Goal: Task Accomplishment & Management: Manage account settings

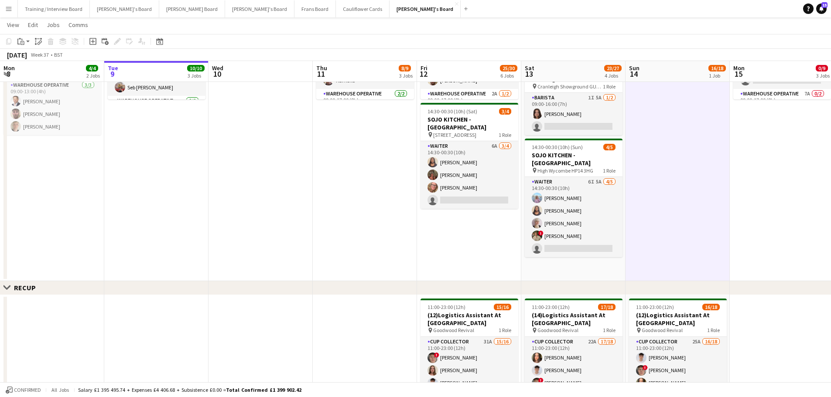
scroll to position [24, 0]
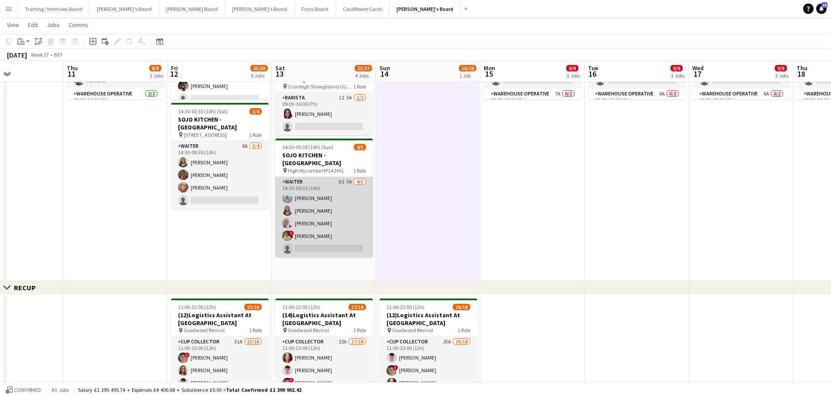
click at [351, 194] on app-card-role "Waiter 6I 5A [DATE] 14:30-00:30 (10h) [PERSON_NAME] [PERSON_NAME] [PERSON_NAME]…" at bounding box center [324, 217] width 98 height 80
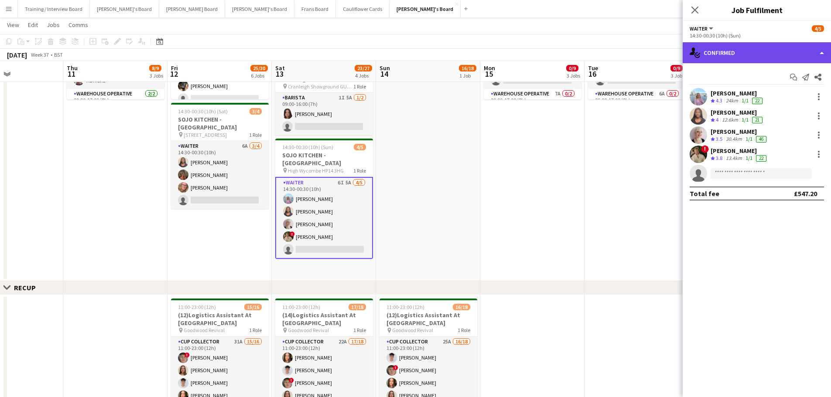
click at [751, 53] on div "single-neutral-actions-check-2 Confirmed" at bounding box center [756, 52] width 148 height 21
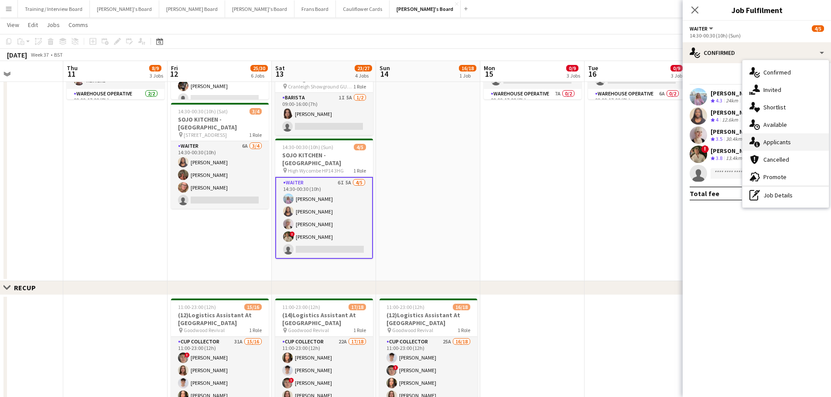
click at [804, 149] on div "single-neutral-actions-information Applicants" at bounding box center [785, 141] width 86 height 17
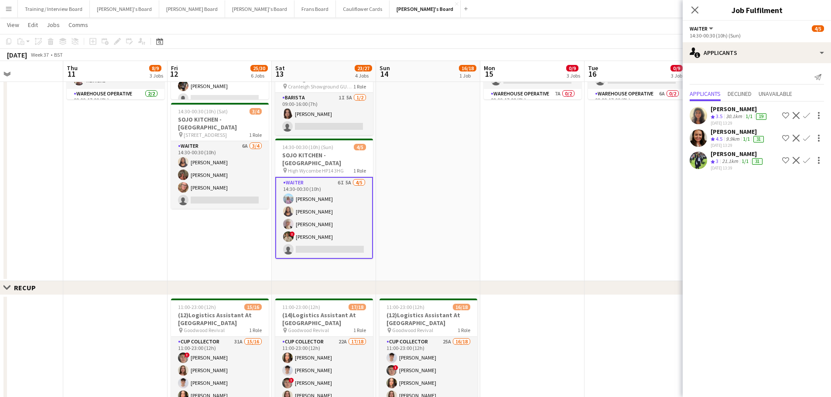
click at [750, 113] on app-skills-label "1/1" at bounding box center [748, 116] width 7 height 7
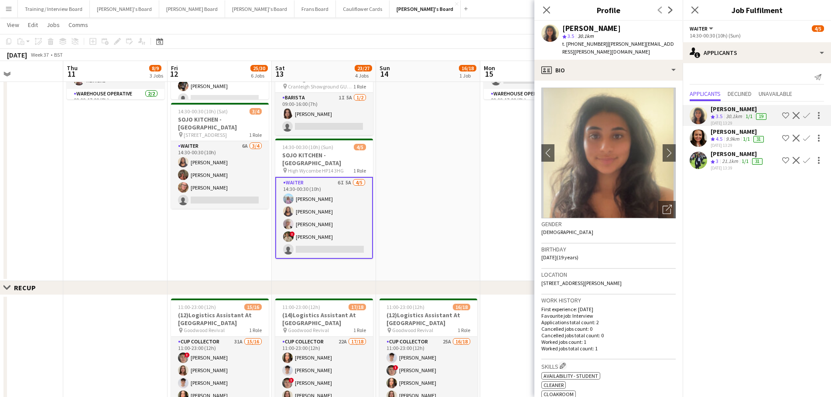
click at [493, 164] on app-date-cell "09:00-17:00 (8h) 0/7 SFG WAREHOUSE - [GEOGRAPHIC_DATA] pin Guilford Gu3 2dx 2 R…" at bounding box center [532, 124] width 104 height 314
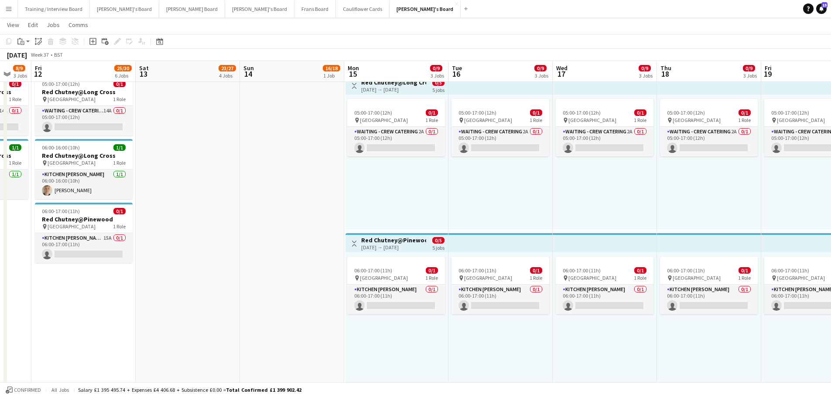
scroll to position [0, 282]
drag, startPoint x: 517, startPoint y: 200, endPoint x: 493, endPoint y: 203, distance: 24.2
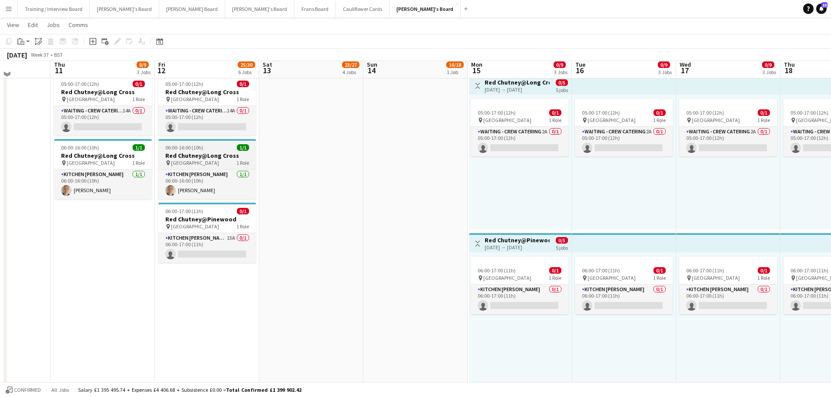
scroll to position [567, 0]
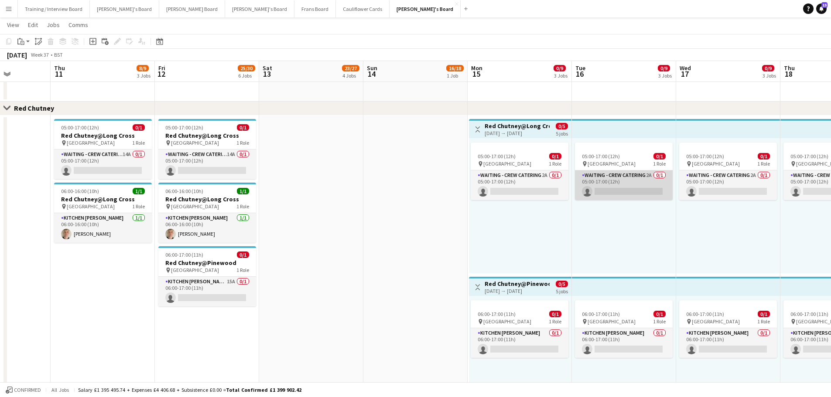
click at [645, 174] on app-card-role "Waiting - Crew Catering 2A 0/1 05:00-17:00 (12h) single-neutral-actions" at bounding box center [624, 185] width 98 height 30
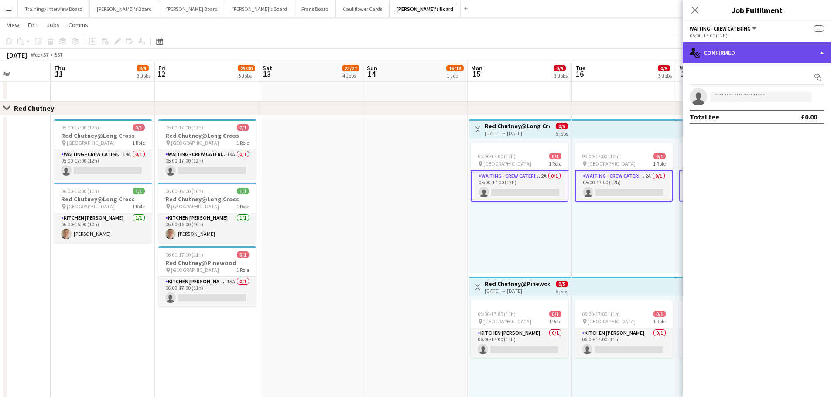
click at [774, 47] on div "single-neutral-actions-check-2 Confirmed" at bounding box center [756, 52] width 148 height 21
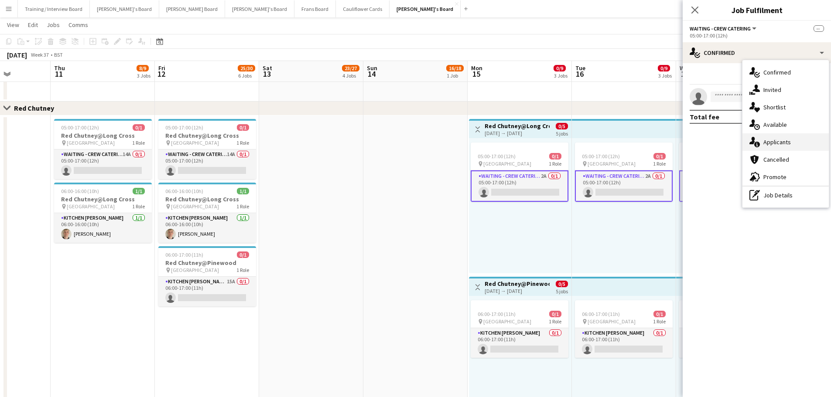
click at [798, 147] on div "single-neutral-actions-information Applicants" at bounding box center [785, 141] width 86 height 17
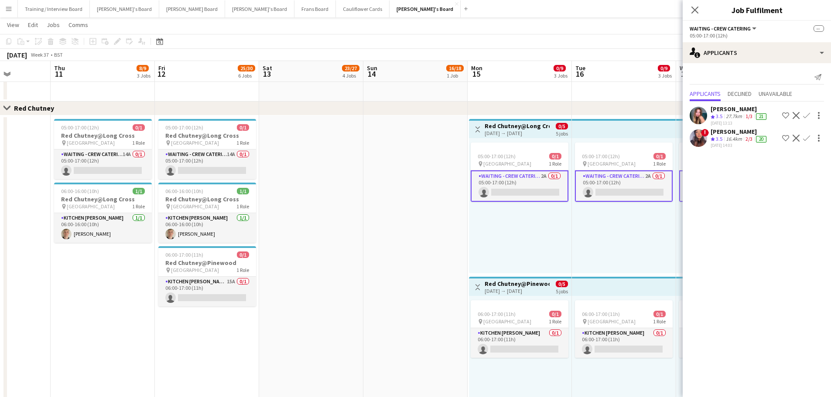
click at [399, 243] on app-date-cell at bounding box center [415, 275] width 104 height 319
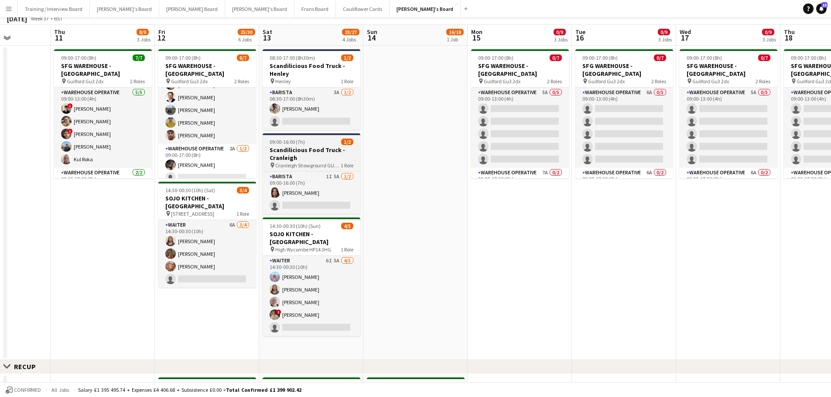
scroll to position [0, 0]
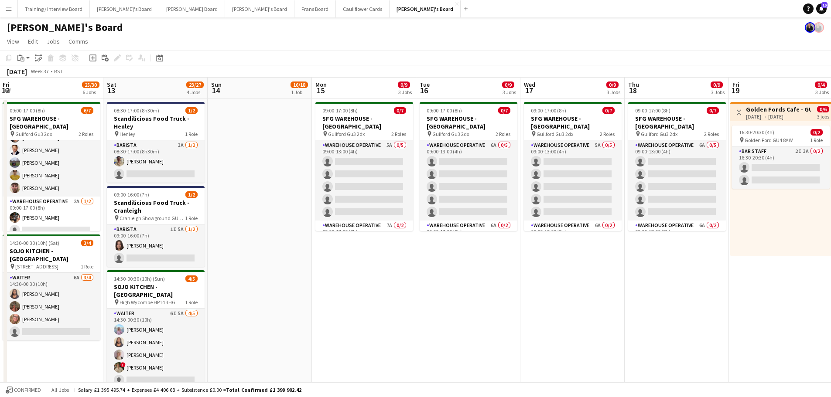
drag, startPoint x: 612, startPoint y: 239, endPoint x: 504, endPoint y: 239, distance: 107.7
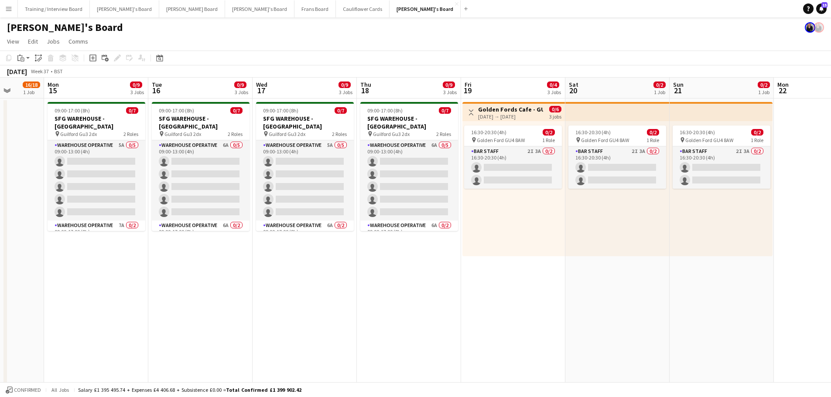
drag, startPoint x: 625, startPoint y: 259, endPoint x: 357, endPoint y: 259, distance: 267.7
click at [521, 169] on app-card-role "BAR STAFF 2I 3A 0/2 16:30-20:30 (4h) single-neutral-actions single-neutral-acti…" at bounding box center [513, 168] width 98 height 42
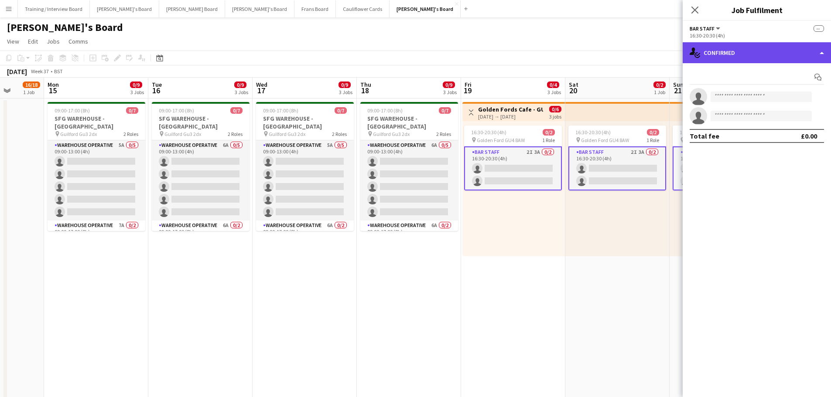
click at [766, 48] on div "single-neutral-actions-check-2 Confirmed" at bounding box center [756, 52] width 148 height 21
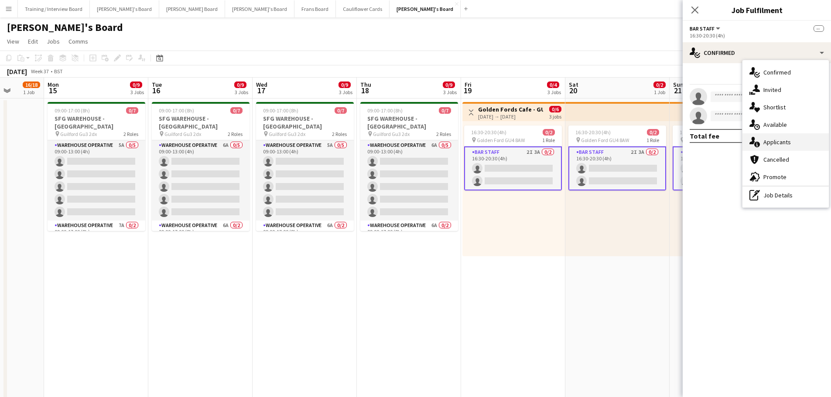
click at [772, 140] on span "Applicants" at bounding box center [776, 142] width 27 height 8
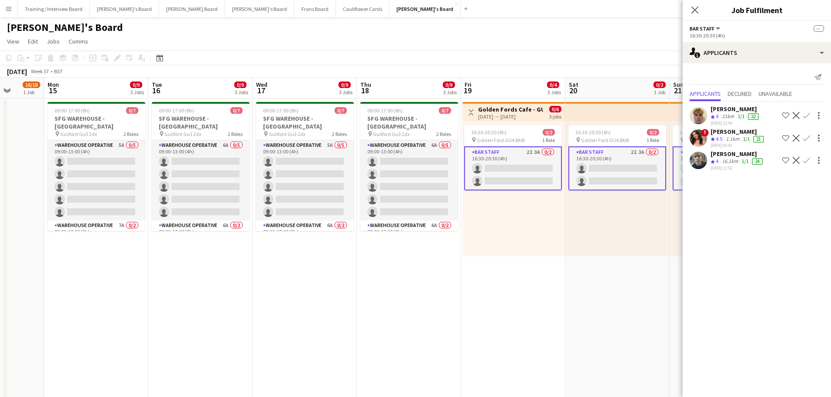
click at [482, 316] on app-date-cell "Toggle View [GEOGRAPHIC_DATA] - GU4 8AW [DATE] → [DATE] 0/6 3 jobs 16:30-20:30 …" at bounding box center [513, 256] width 104 height 314
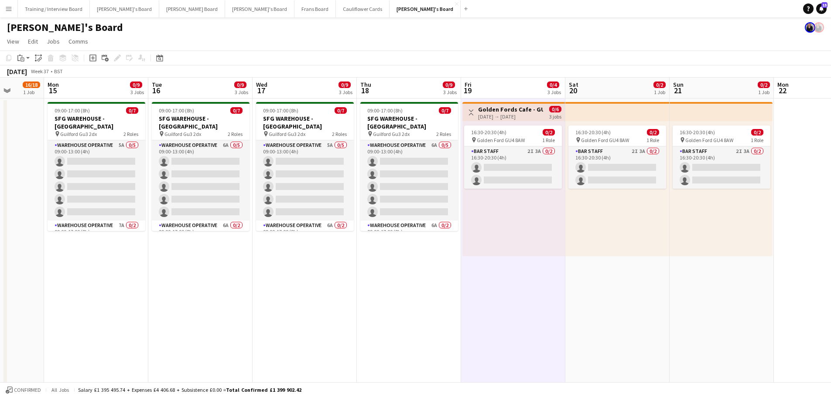
click at [414, 312] on app-date-cell "09:00-17:00 (8h) 0/7 SFG WAREHOUSE - [GEOGRAPHIC_DATA] pin Guilford Gu3 2dx 2 R…" at bounding box center [409, 256] width 104 height 314
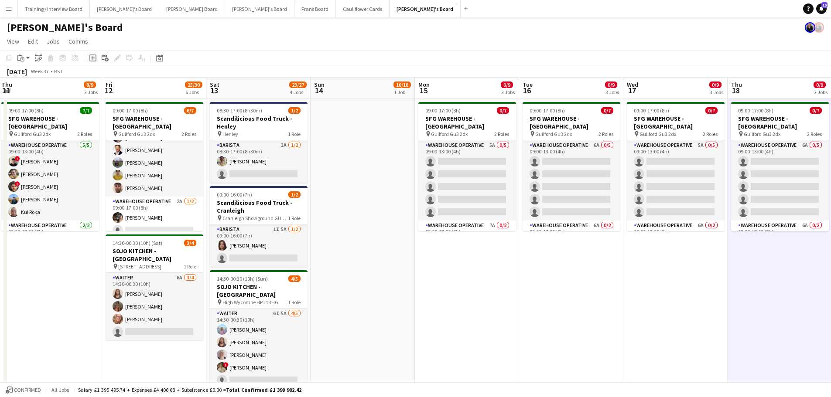
scroll to position [0, 210]
drag, startPoint x: 364, startPoint y: 302, endPoint x: 722, endPoint y: 329, distance: 359.4
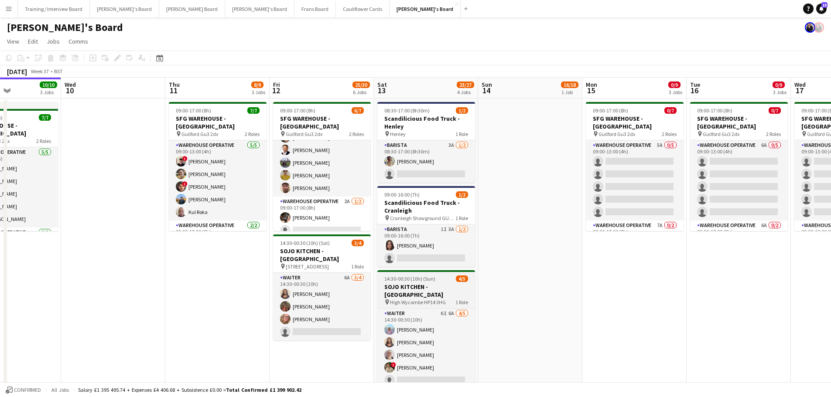
drag, startPoint x: 383, startPoint y: 252, endPoint x: 462, endPoint y: 275, distance: 82.1
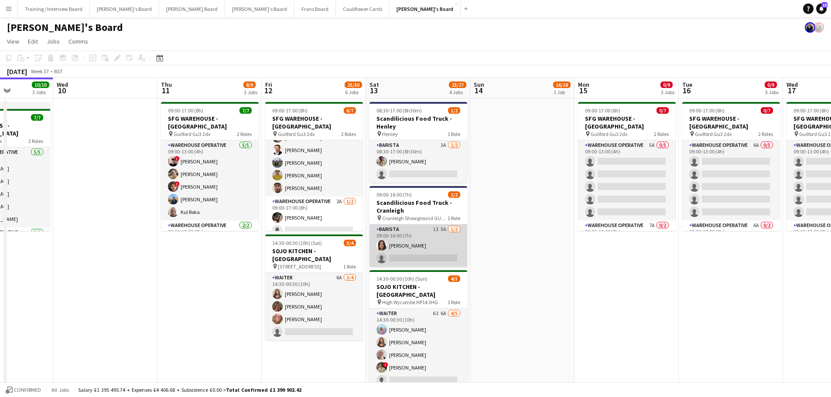
click at [433, 243] on app-card-role "Barista 1I 5A [DATE] 09:00-16:00 (7h) [PERSON_NAME] single-neutral-actions" at bounding box center [418, 246] width 98 height 42
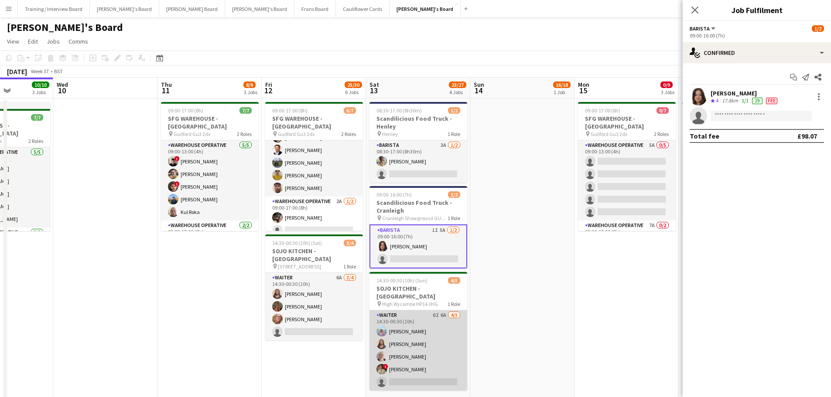
click at [430, 337] on app-card-role "Waiter 6I 6A [DATE] 14:30-00:30 (10h) [PERSON_NAME] [PERSON_NAME] [PERSON_NAME]…" at bounding box center [418, 350] width 98 height 80
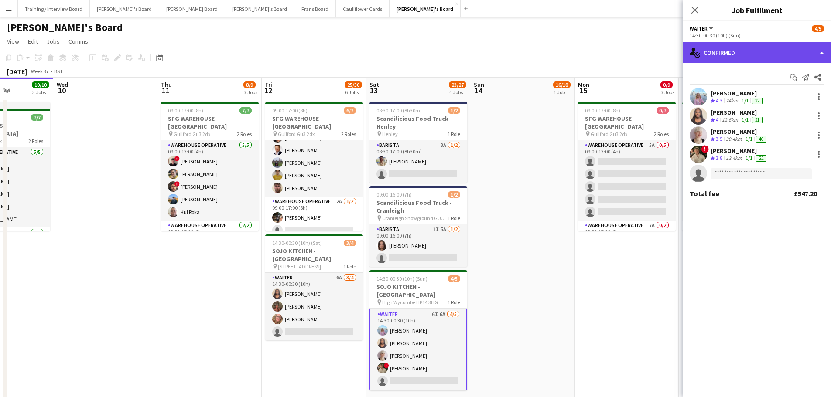
click at [750, 52] on div "single-neutral-actions-check-2 Confirmed" at bounding box center [756, 52] width 148 height 21
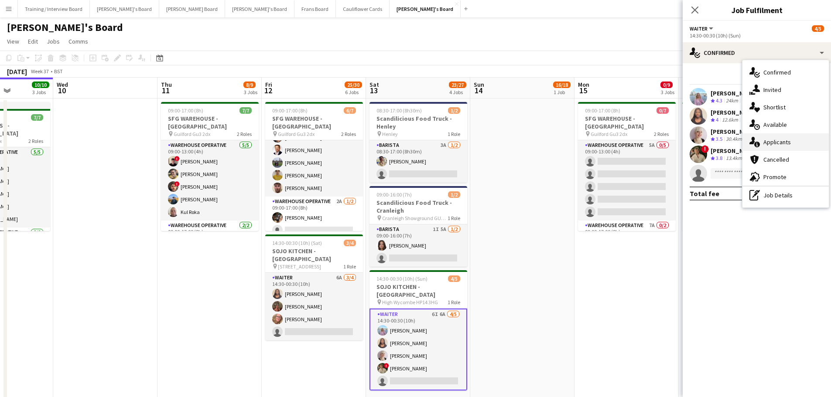
click at [784, 139] on span "Applicants" at bounding box center [776, 142] width 27 height 8
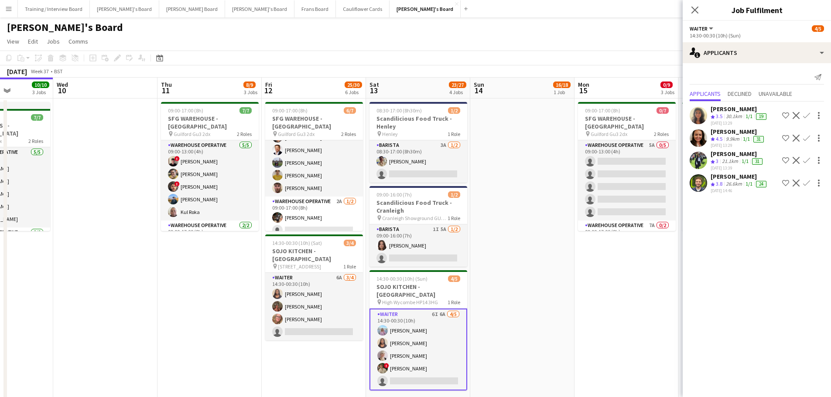
click at [727, 188] on div "[DATE] 14:46" at bounding box center [739, 191] width 58 height 6
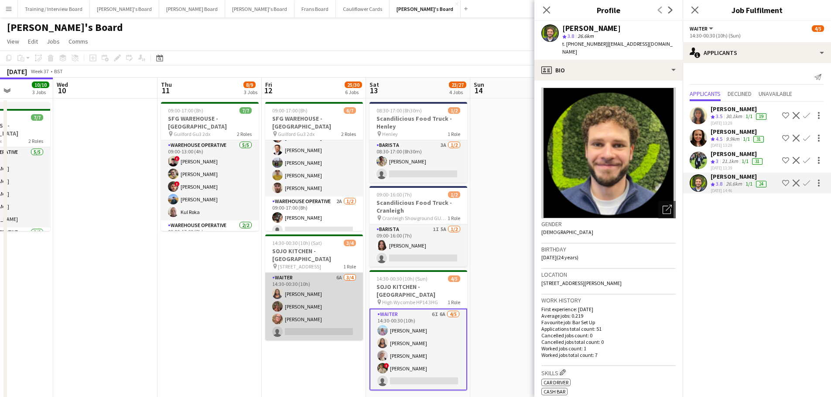
click at [326, 286] on app-card-role "Waiter 6A [DATE] 14:30-00:30 (10h) [PERSON_NAME] [PERSON_NAME] [PERSON_NAME] si…" at bounding box center [314, 307] width 98 height 68
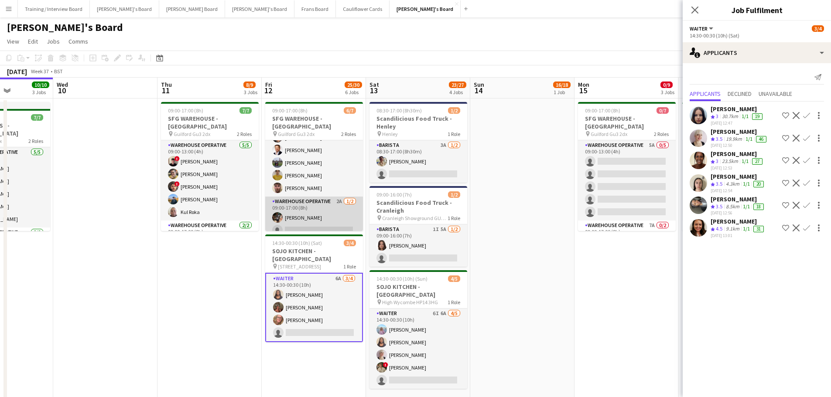
click at [333, 210] on app-card-role "Warehouse Operative 2A [DATE] 09:00-17:00 (8h) [PERSON_NAME] single-neutral-act…" at bounding box center [314, 218] width 98 height 42
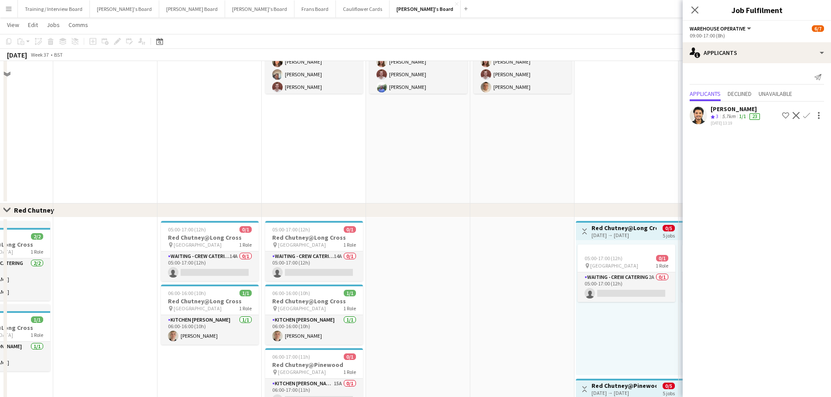
scroll to position [523, 0]
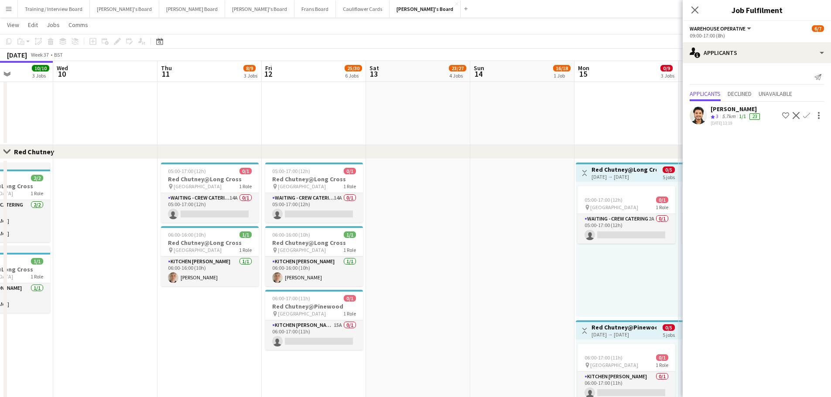
click at [482, 286] on app-date-cell at bounding box center [522, 318] width 104 height 319
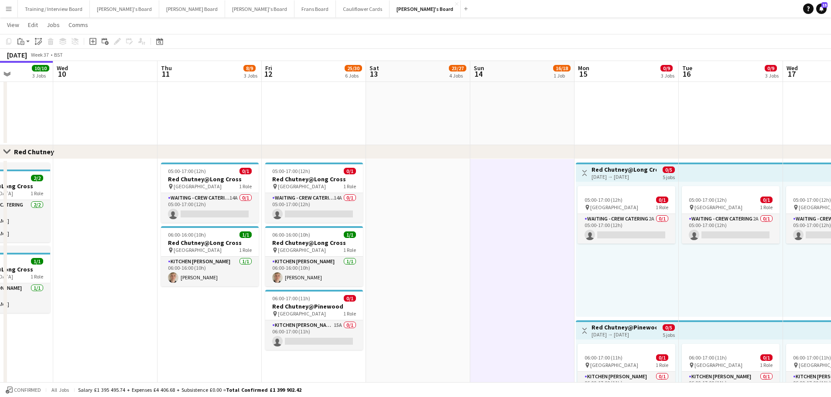
drag, startPoint x: 439, startPoint y: 265, endPoint x: 458, endPoint y: 2, distance: 263.6
click at [439, 259] on app-date-cell at bounding box center [418, 318] width 104 height 319
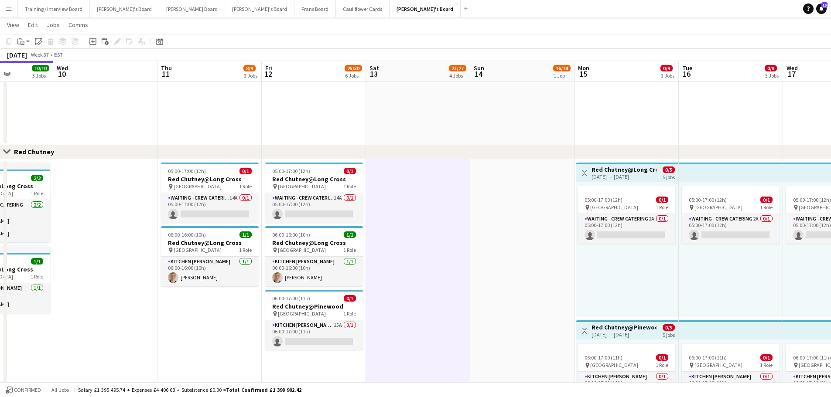
click at [444, 117] on app-date-cell "11:00-23:00 (12h) 17/18 (14)Logistics Assistant At [GEOGRAPHIC_DATA] pin Goodwo…" at bounding box center [418, 24] width 104 height 242
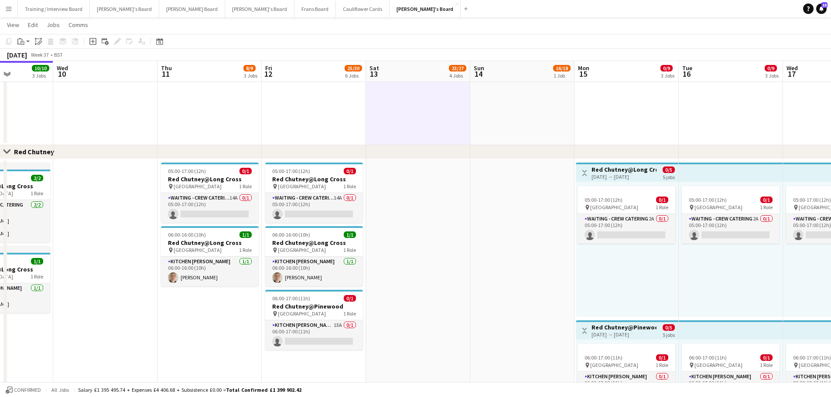
click at [516, 107] on app-date-cell "11:00-23:00 (12h) 16/18 (12)Logistics Assistant At [GEOGRAPHIC_DATA] pin Goodwo…" at bounding box center [522, 24] width 104 height 242
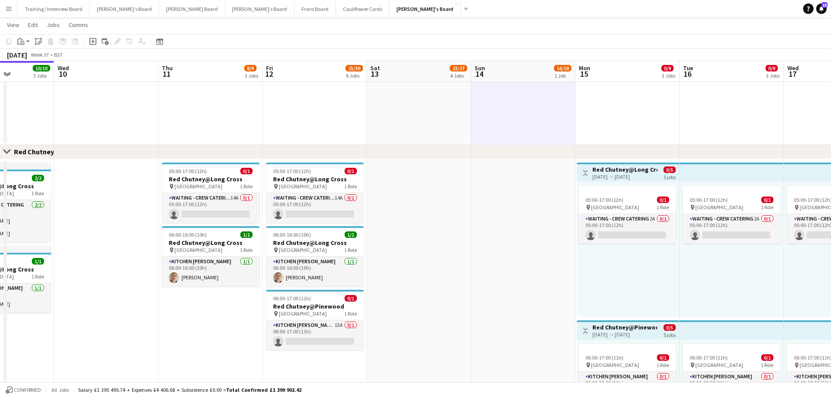
click at [415, 106] on app-date-cell "11:00-23:00 (12h) 17/18 (14)Logistics Assistant At [GEOGRAPHIC_DATA] pin Goodwo…" at bounding box center [419, 24] width 104 height 242
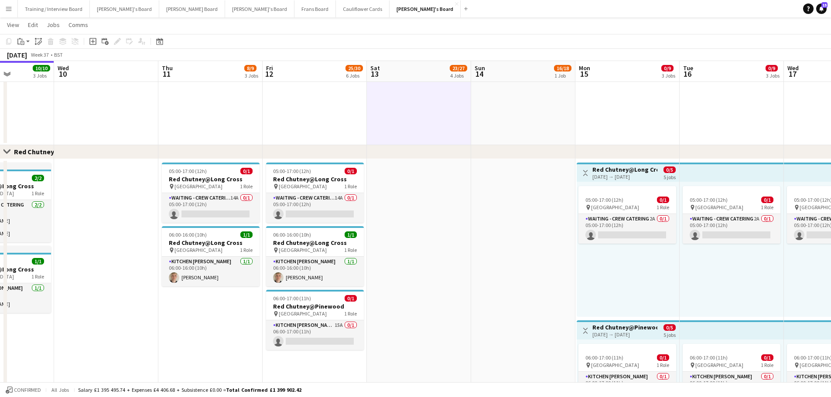
click at [414, 257] on app-date-cell at bounding box center [419, 318] width 104 height 319
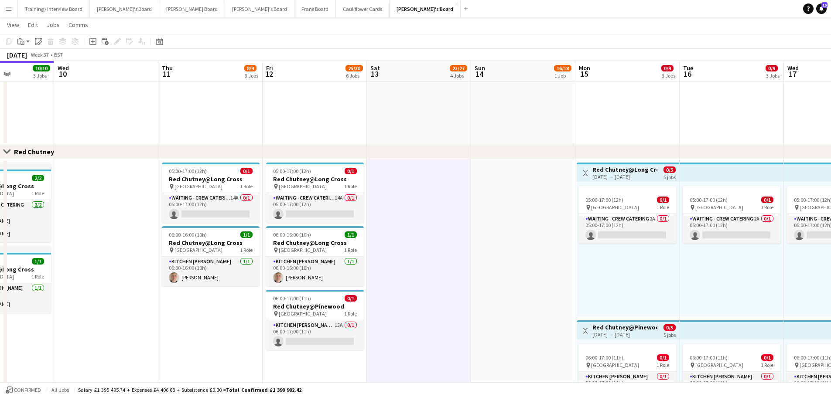
click at [494, 256] on app-date-cell at bounding box center [523, 318] width 104 height 319
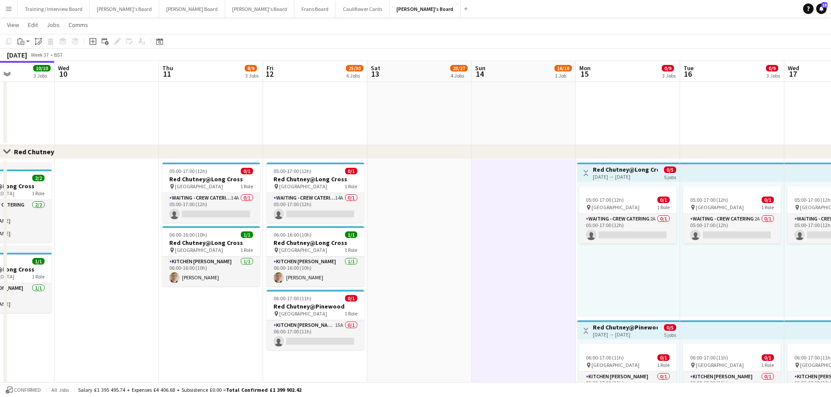
drag, startPoint x: 502, startPoint y: 102, endPoint x: 487, endPoint y: 102, distance: 14.8
click at [501, 102] on app-date-cell "11:00-23:00 (12h) 16/18 (12)Logistics Assistant At [GEOGRAPHIC_DATA] pin Goodwo…" at bounding box center [523, 24] width 104 height 242
click at [445, 103] on app-date-cell "11:00-23:00 (12h) 17/18 (14)Logistics Assistant At [GEOGRAPHIC_DATA] pin Goodwo…" at bounding box center [418, 24] width 104 height 242
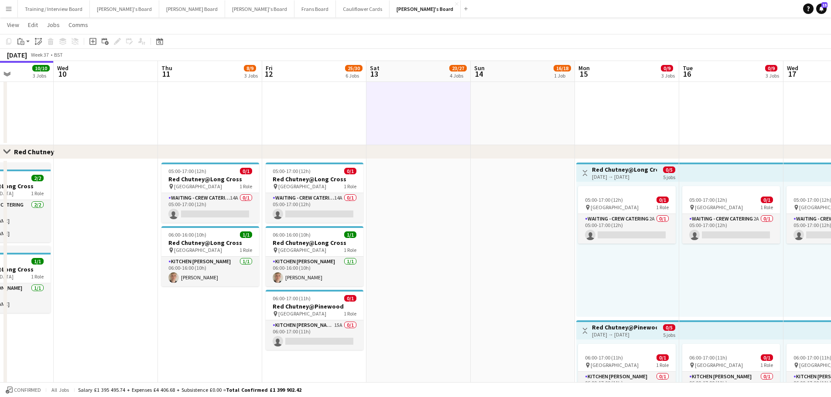
drag, startPoint x: 422, startPoint y: 193, endPoint x: 539, endPoint y: 203, distance: 118.2
click at [422, 193] on app-date-cell at bounding box center [418, 318] width 104 height 319
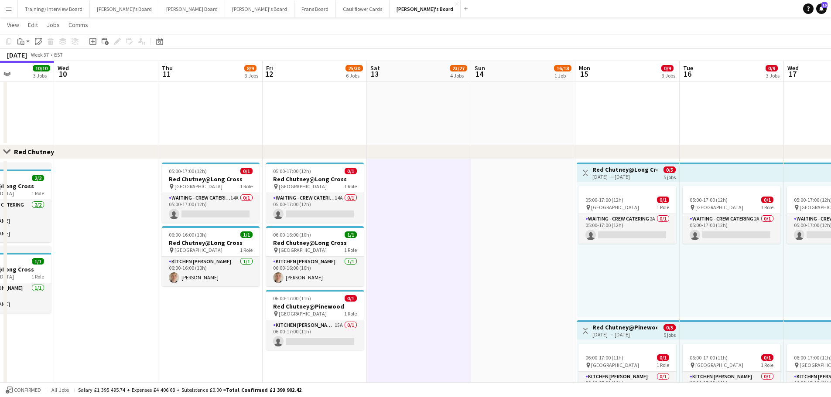
drag, startPoint x: 543, startPoint y: 202, endPoint x: 523, endPoint y: 115, distance: 89.9
click at [541, 194] on app-date-cell at bounding box center [523, 318] width 104 height 319
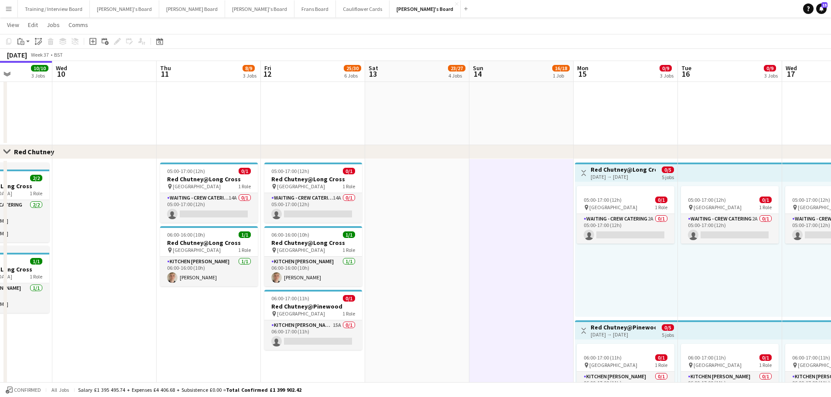
drag, startPoint x: 523, startPoint y: 115, endPoint x: 402, endPoint y: 116, distance: 121.2
click at [522, 115] on app-date-cell "11:00-23:00 (12h) 16/18 (12)Logistics Assistant At [GEOGRAPHIC_DATA] pin Goodwo…" at bounding box center [521, 24] width 104 height 242
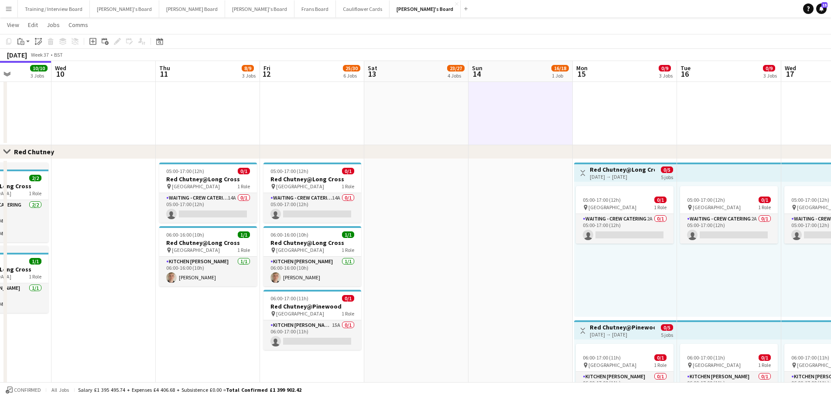
click at [402, 116] on app-date-cell "11:00-23:00 (12h) 17/18 (14)Logistics Assistant At [GEOGRAPHIC_DATA] pin Goodwo…" at bounding box center [416, 24] width 104 height 242
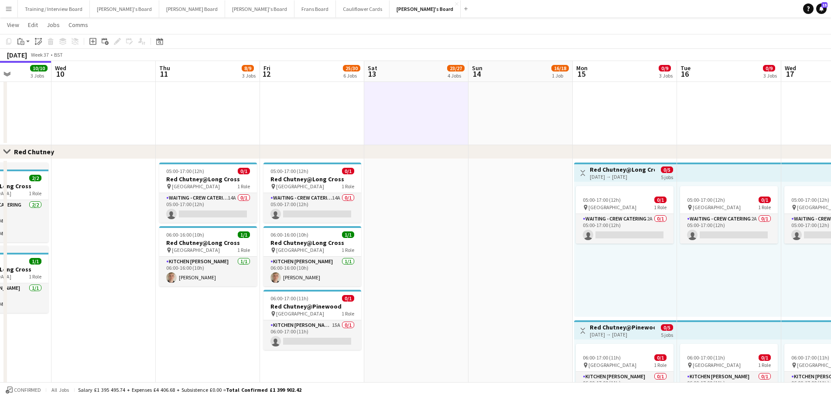
click at [501, 110] on app-date-cell "11:00-23:00 (12h) 16/18 (12)Logistics Assistant At [GEOGRAPHIC_DATA] pin Goodwo…" at bounding box center [520, 24] width 104 height 242
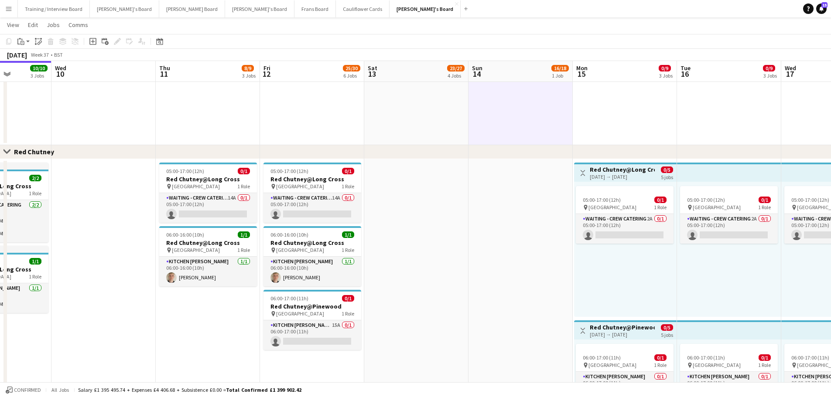
click at [432, 111] on app-date-cell "11:00-23:00 (12h) 17/18 (14)Logistics Assistant At [GEOGRAPHIC_DATA] pin Goodwo…" at bounding box center [416, 24] width 104 height 242
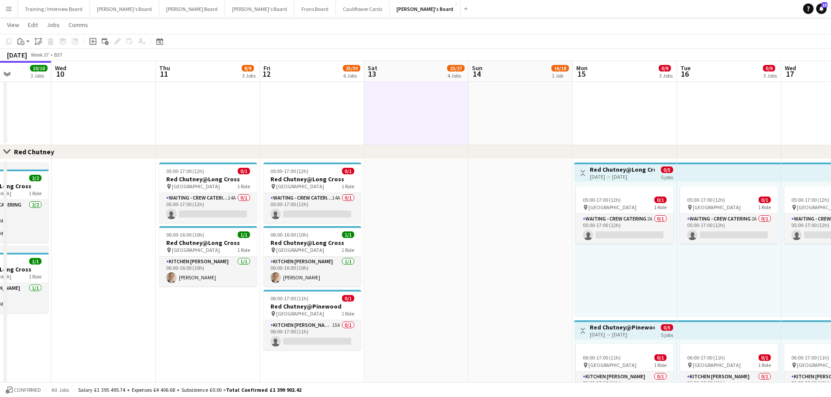
drag, startPoint x: 443, startPoint y: 178, endPoint x: 504, endPoint y: 180, distance: 60.6
click at [444, 178] on app-date-cell at bounding box center [416, 318] width 104 height 319
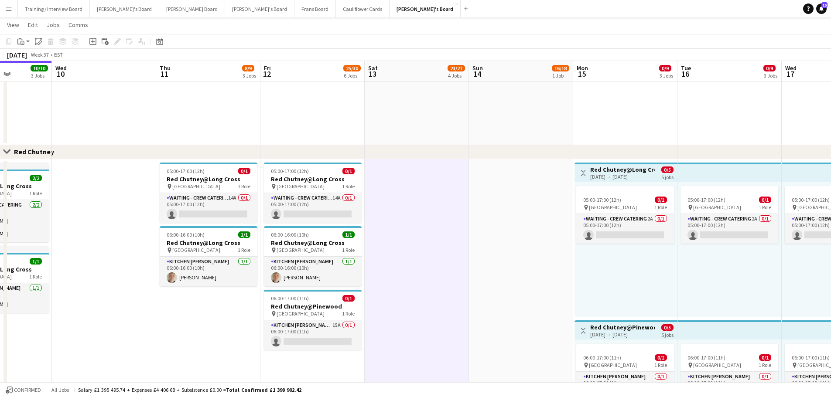
scroll to position [0, 269]
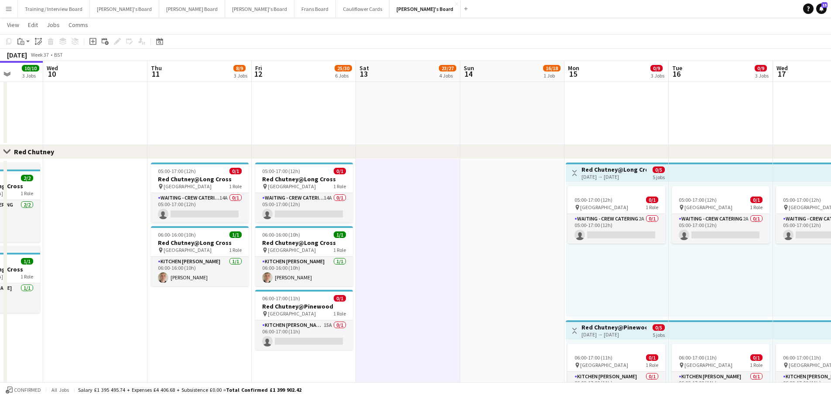
drag, startPoint x: 515, startPoint y: 180, endPoint x: 507, endPoint y: 113, distance: 67.3
click at [507, 113] on app-calendar-viewport "Sun 7 Mon 8 4/4 2 Jobs Tue 9 10/10 3 Jobs Wed 10 Thu 11 8/9 3 Jobs Fri 12 25/30…" at bounding box center [415, 15] width 831 height 1008
click at [423, 118] on app-date-cell "11:00-23:00 (12h) 17/18 (14)Logistics Assistant At [GEOGRAPHIC_DATA] pin Goodwo…" at bounding box center [408, 24] width 104 height 242
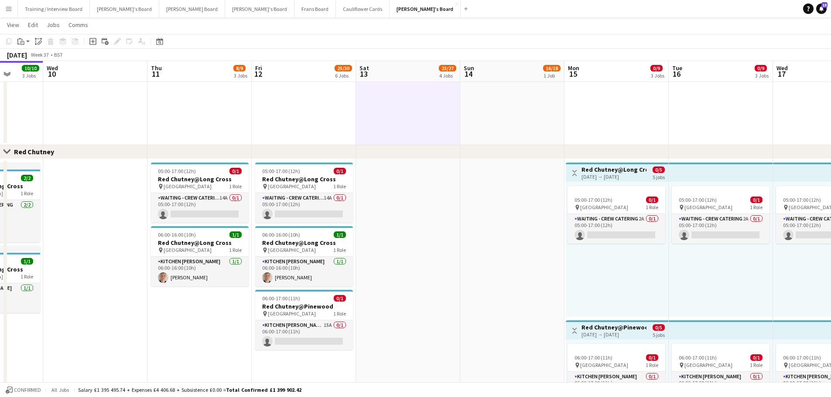
click at [480, 121] on app-date-cell "11:00-23:00 (12h) 16/18 (12)Logistics Assistant At [GEOGRAPHIC_DATA] pin Goodwo…" at bounding box center [512, 24] width 104 height 242
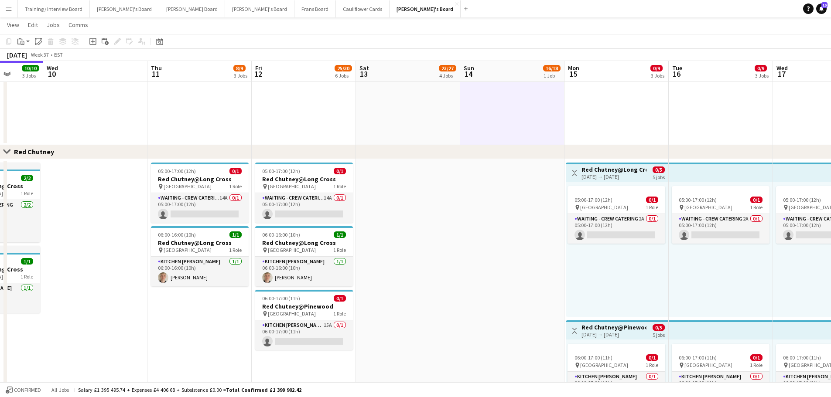
click at [438, 122] on app-date-cell "11:00-23:00 (12h) 17/18 (14)Logistics Assistant At [GEOGRAPHIC_DATA] pin Goodwo…" at bounding box center [408, 24] width 104 height 242
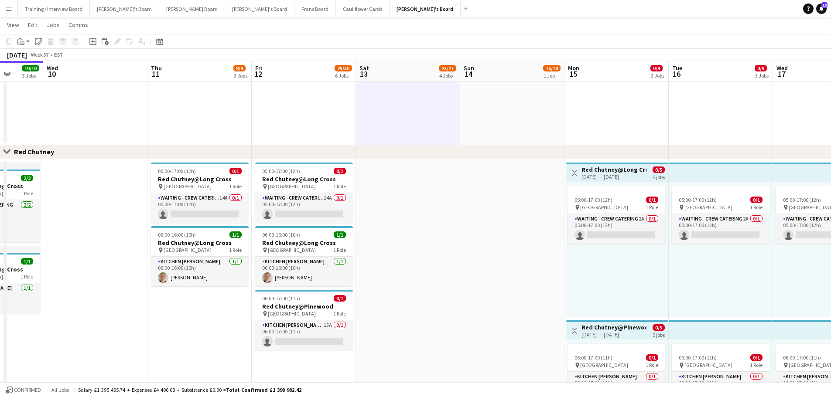
click at [482, 109] on app-date-cell "11:00-23:00 (12h) 16/18 (12)Logistics Assistant At [GEOGRAPHIC_DATA] pin Goodwo…" at bounding box center [512, 24] width 104 height 242
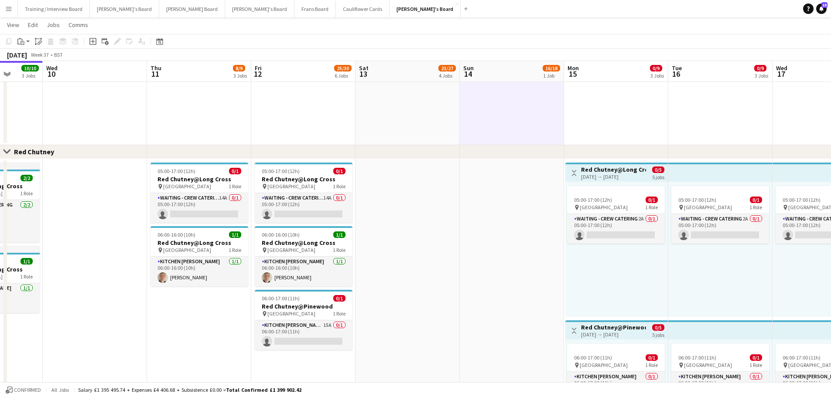
click at [453, 109] on app-date-cell "11:00-23:00 (12h) 17/18 (14)Logistics Assistant At [GEOGRAPHIC_DATA] pin Goodwo…" at bounding box center [407, 24] width 104 height 242
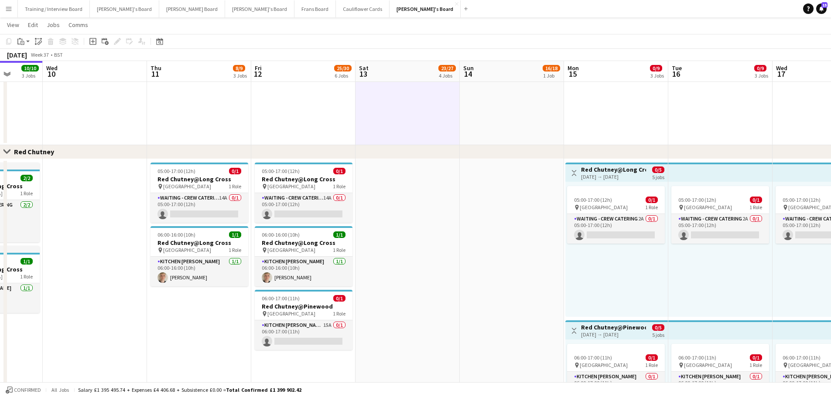
click at [430, 217] on app-date-cell at bounding box center [407, 318] width 104 height 319
drag, startPoint x: 514, startPoint y: 222, endPoint x: 514, endPoint y: 198, distance: 23.5
click at [514, 215] on app-date-cell at bounding box center [512, 318] width 104 height 319
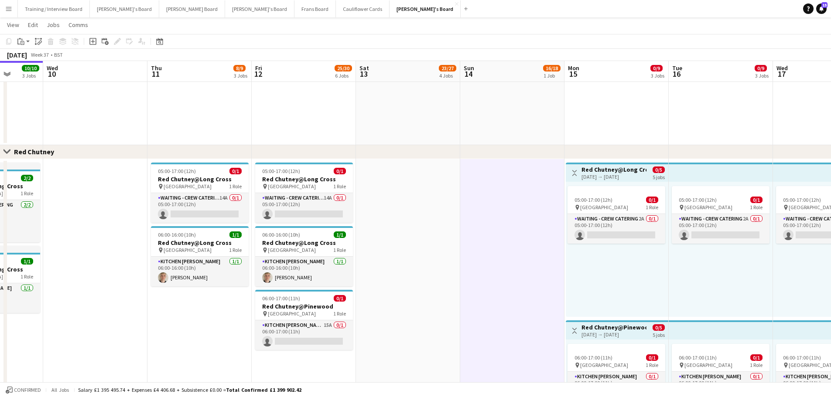
click at [521, 130] on app-date-cell "11:00-23:00 (12h) 16/18 (12)Logistics Assistant At [GEOGRAPHIC_DATA] pin Goodwo…" at bounding box center [512, 24] width 104 height 242
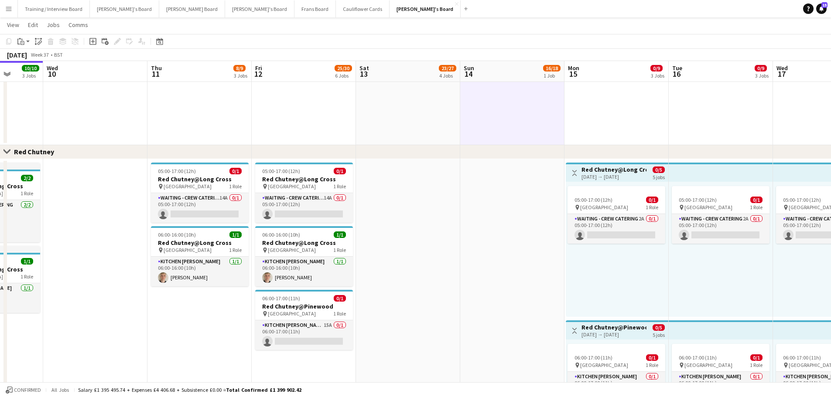
click at [449, 130] on app-date-cell "11:00-23:00 (12h) 17/18 (14)Logistics Assistant At [GEOGRAPHIC_DATA] pin Goodwo…" at bounding box center [408, 24] width 104 height 242
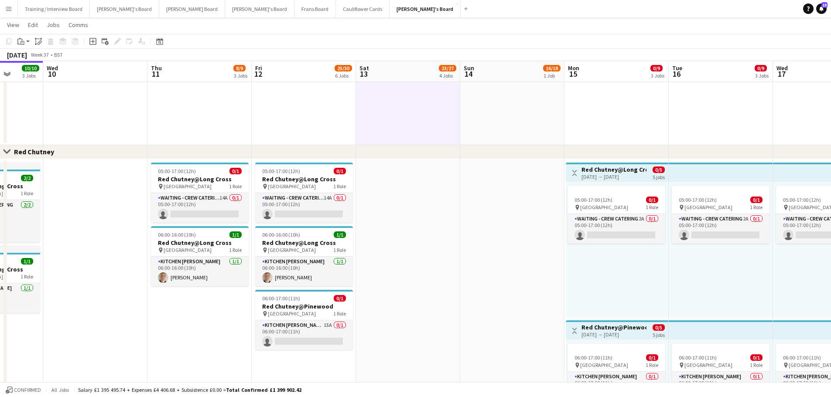
scroll to position [0, 183]
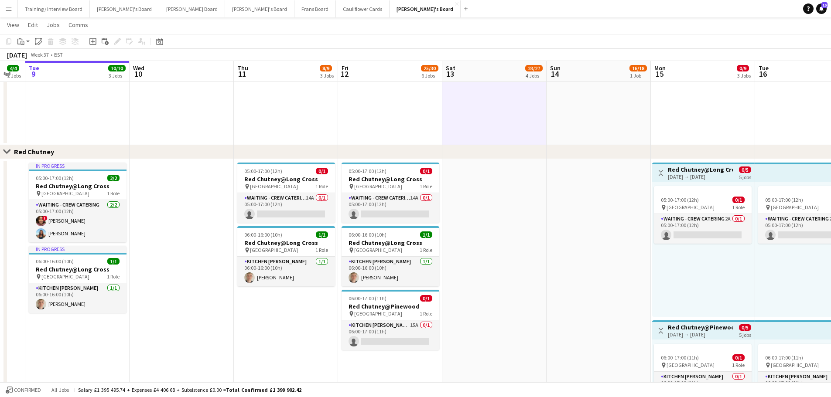
drag, startPoint x: 449, startPoint y: 130, endPoint x: 638, endPoint y: 140, distance: 189.9
click at [707, 147] on div "Close set RECUP Close set Red Chutney Close set Admin Sun 7 Mon 8 4/4 2 Jobs Tu…" at bounding box center [415, 15] width 831 height 1008
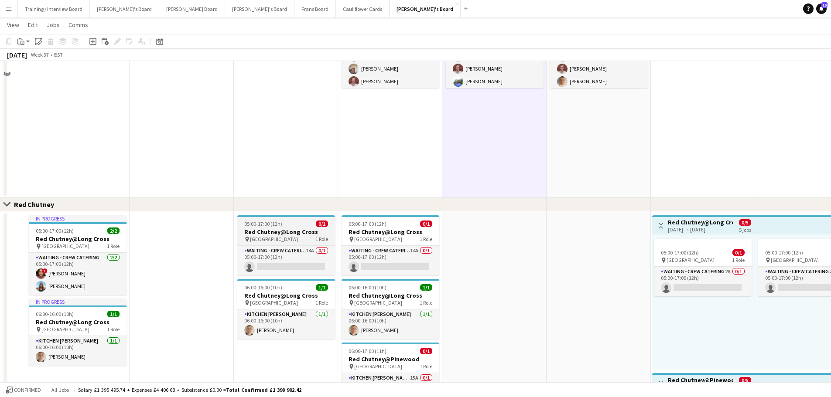
scroll to position [567, 0]
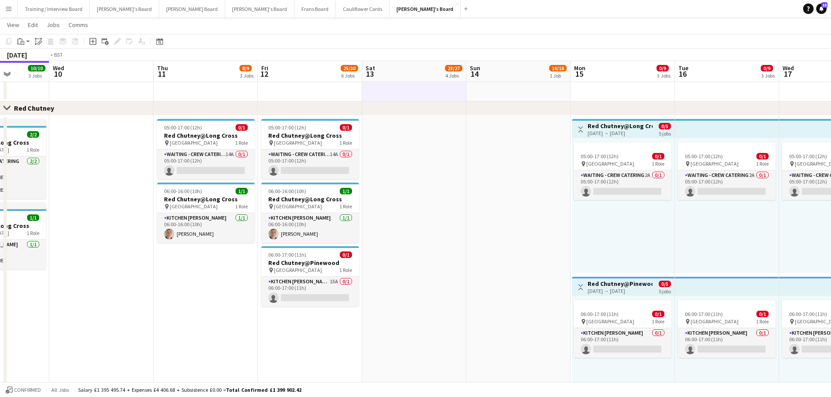
drag, startPoint x: 479, startPoint y: 215, endPoint x: 607, endPoint y: 213, distance: 128.2
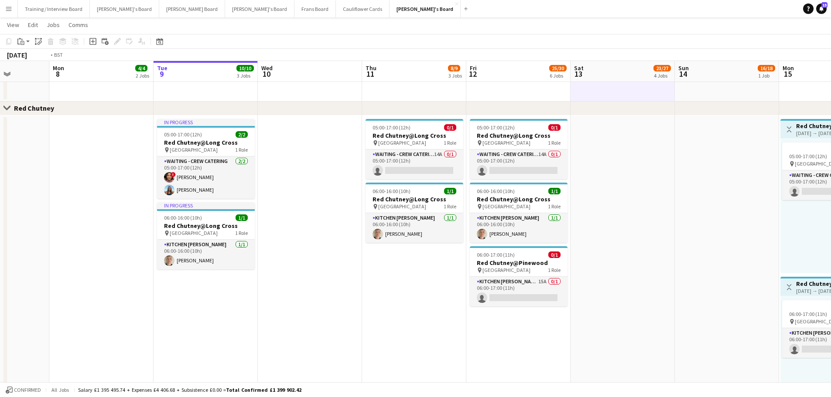
scroll to position [0, 335]
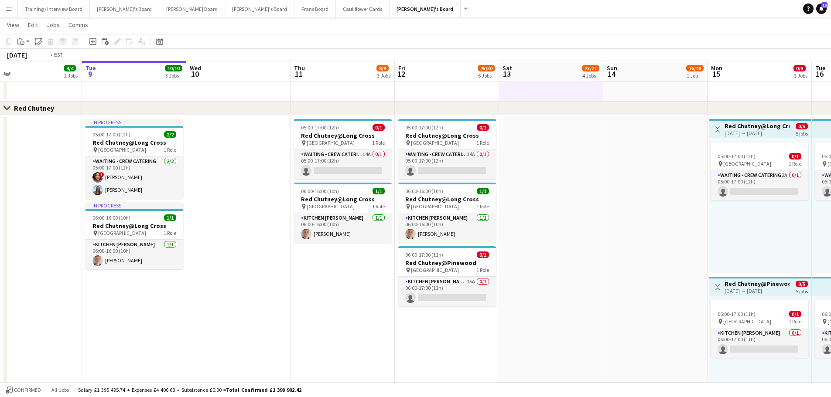
drag, startPoint x: 607, startPoint y: 213, endPoint x: 432, endPoint y: 209, distance: 175.8
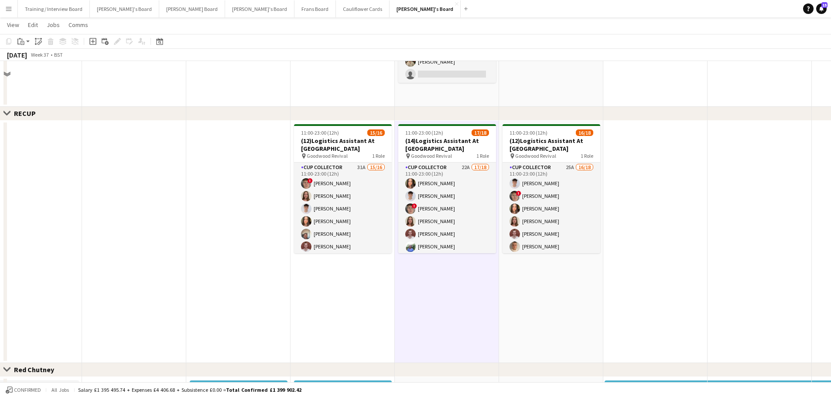
scroll to position [44, 0]
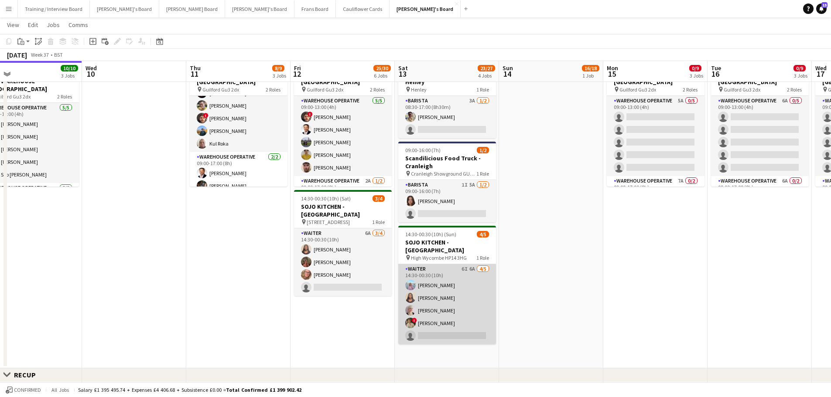
click at [475, 295] on app-card-role "Waiter 6I 6A [DATE] 14:30-00:30 (10h) [PERSON_NAME] [PERSON_NAME] [PERSON_NAME]…" at bounding box center [447, 304] width 98 height 80
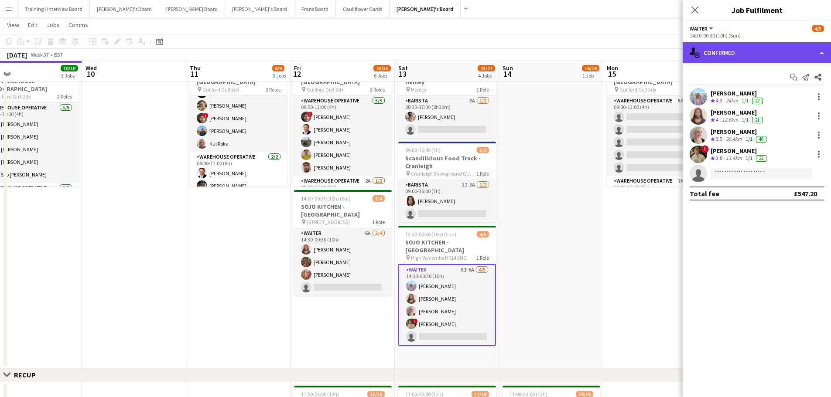
click at [706, 50] on div "single-neutral-actions-check-2 Confirmed" at bounding box center [756, 52] width 148 height 21
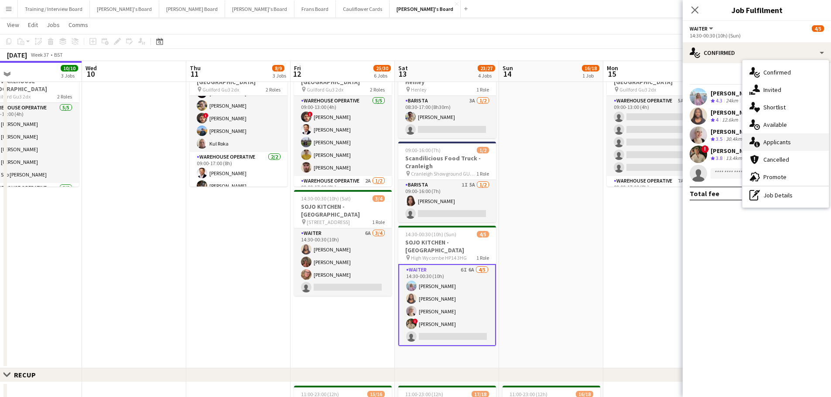
click at [770, 135] on div "single-neutral-actions-information Applicants" at bounding box center [785, 141] width 86 height 17
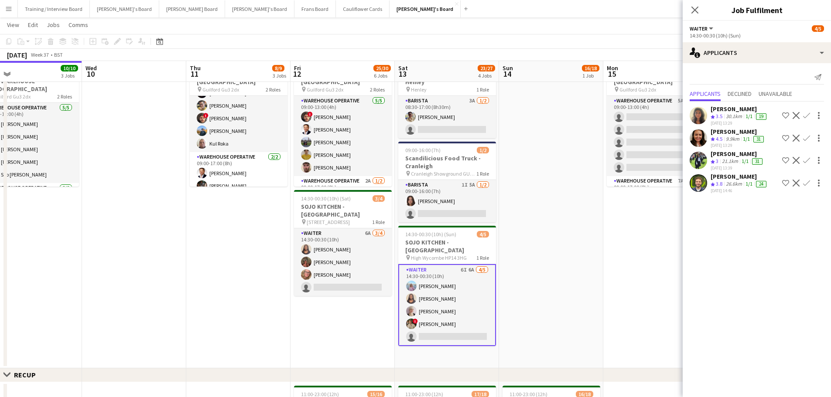
click at [524, 252] on app-date-cell at bounding box center [551, 211] width 104 height 314
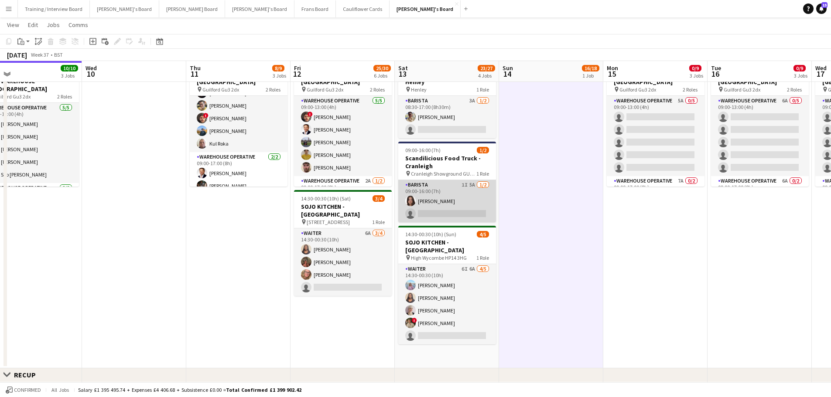
click at [471, 205] on app-card-role "Barista 1I 5A [DATE] 09:00-16:00 (7h) [PERSON_NAME] single-neutral-actions" at bounding box center [447, 201] width 98 height 42
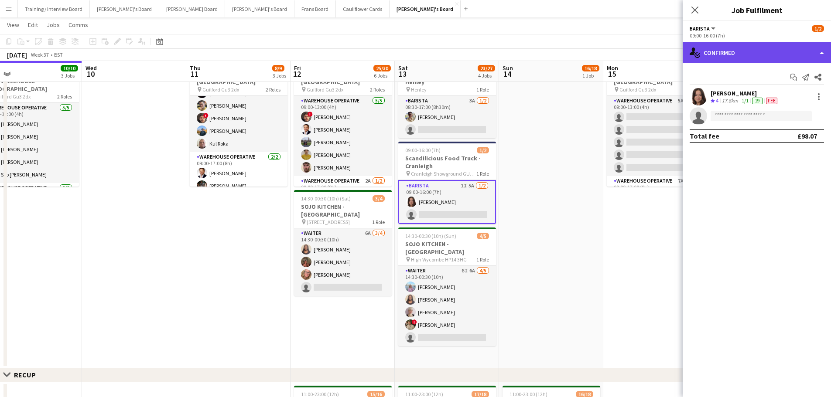
click at [745, 57] on div "single-neutral-actions-check-2 Confirmed" at bounding box center [756, 52] width 148 height 21
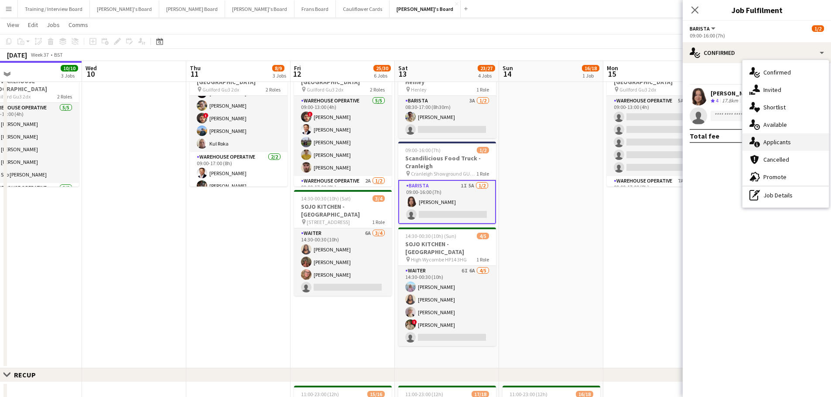
click at [777, 150] on div "single-neutral-actions-information Applicants" at bounding box center [785, 141] width 86 height 17
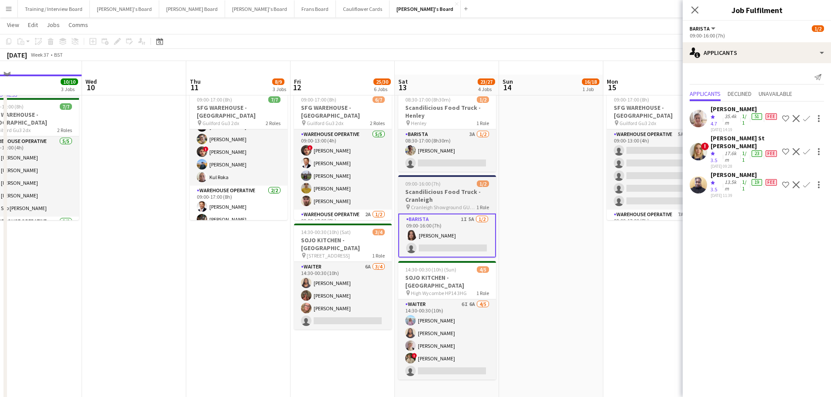
scroll to position [0, 0]
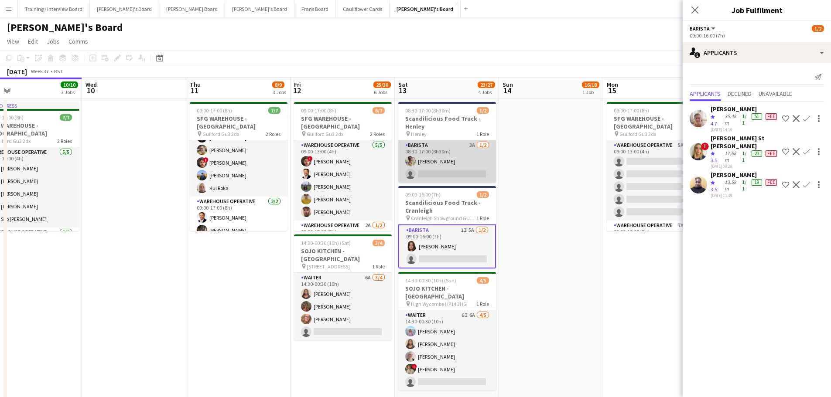
click at [443, 156] on app-card-role "Barista 3A [DATE] 08:30-17:00 (8h30m) [PERSON_NAME] single-neutral-actions" at bounding box center [447, 161] width 98 height 42
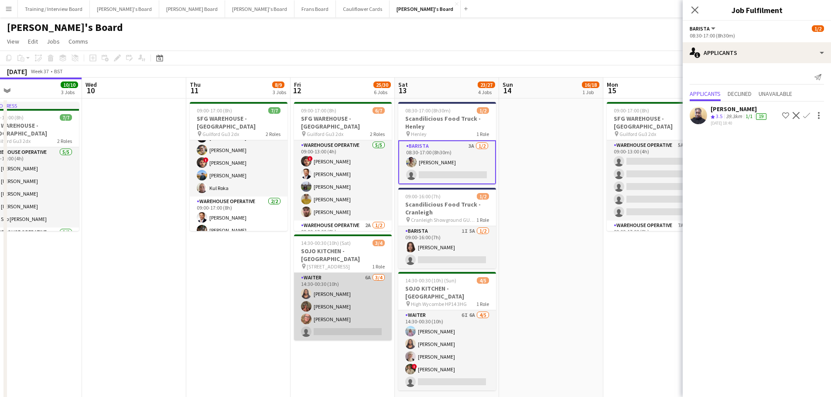
click at [364, 273] on app-card-role "Waiter 6A [DATE] 14:30-00:30 (10h) [PERSON_NAME] [PERSON_NAME] [PERSON_NAME] si…" at bounding box center [343, 307] width 98 height 68
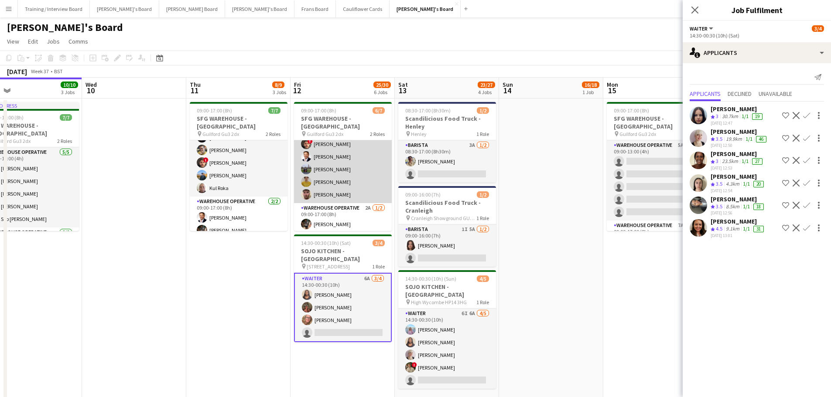
scroll to position [24, 0]
click at [365, 209] on app-card-role "Warehouse Operative 2A [DATE] 09:00-17:00 (8h) [PERSON_NAME] single-neutral-act…" at bounding box center [343, 218] width 98 height 42
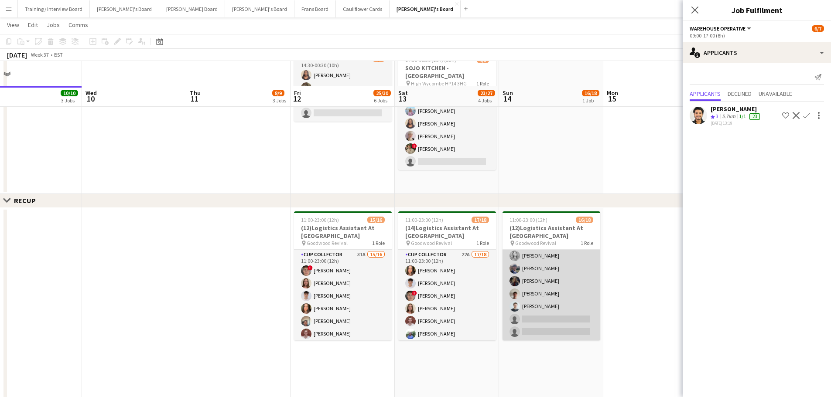
scroll to position [305, 0]
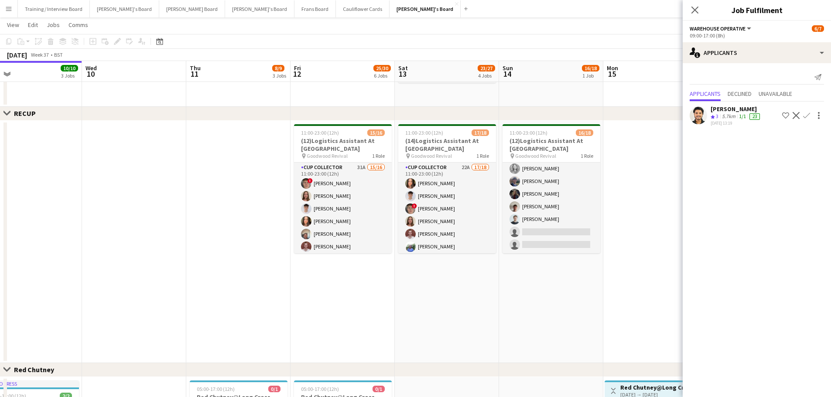
drag, startPoint x: 573, startPoint y: 297, endPoint x: 535, endPoint y: 298, distance: 37.1
click at [572, 297] on app-date-cell "11:00-23:00 (12h) 16/18 (12)Logistics Assistant At [GEOGRAPHIC_DATA] pin Goodwo…" at bounding box center [551, 242] width 104 height 242
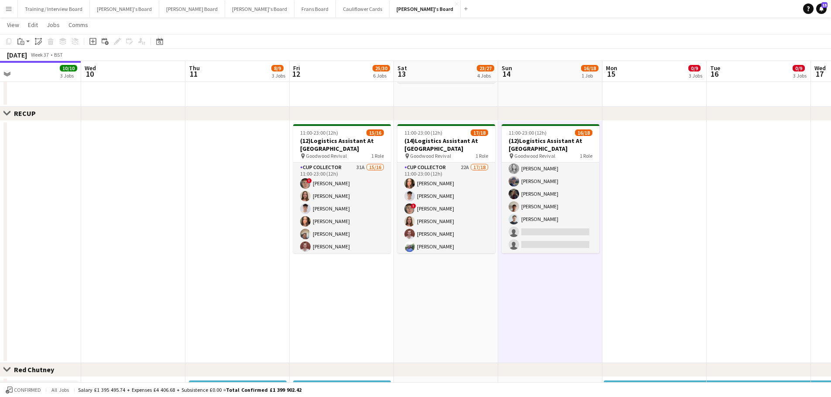
click at [513, 300] on app-date-cell "11:00-23:00 (12h) 16/18 (12)Logistics Assistant At [GEOGRAPHIC_DATA] pin Goodwo…" at bounding box center [550, 242] width 104 height 242
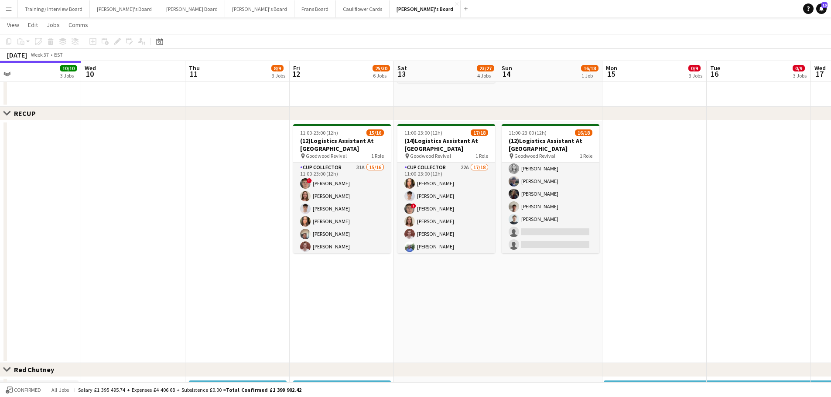
click at [463, 301] on app-date-cell "11:00-23:00 (12h) 17/18 (14)Logistics Assistant At [GEOGRAPHIC_DATA] pin Goodwo…" at bounding box center [446, 242] width 104 height 242
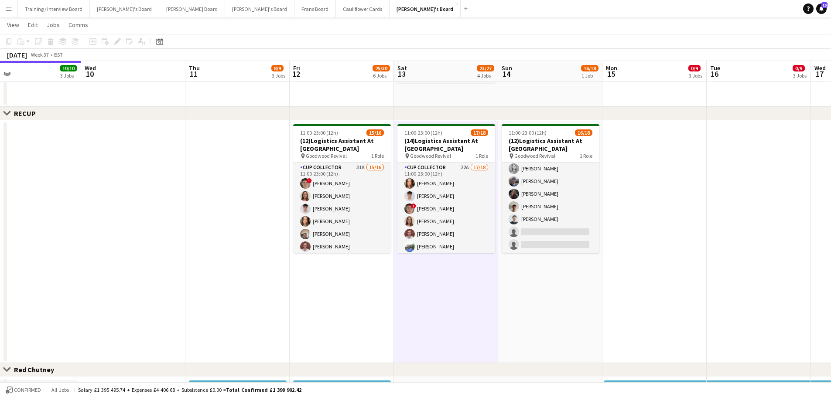
click at [522, 300] on app-date-cell "11:00-23:00 (12h) 16/18 (12)Logistics Assistant At [GEOGRAPHIC_DATA] pin Goodwo…" at bounding box center [550, 242] width 104 height 242
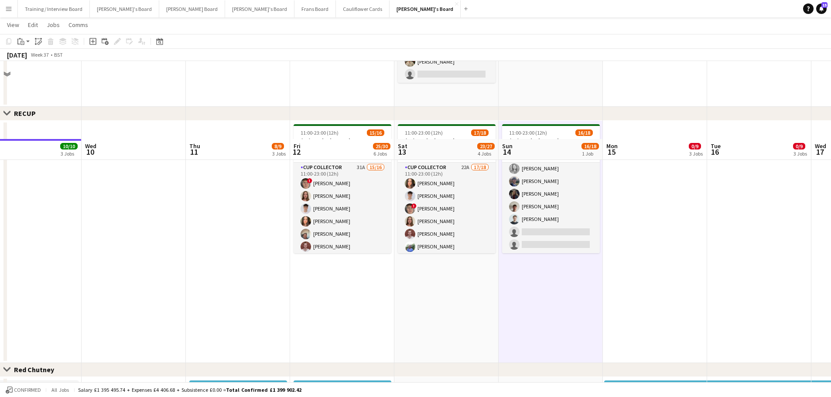
scroll to position [567, 0]
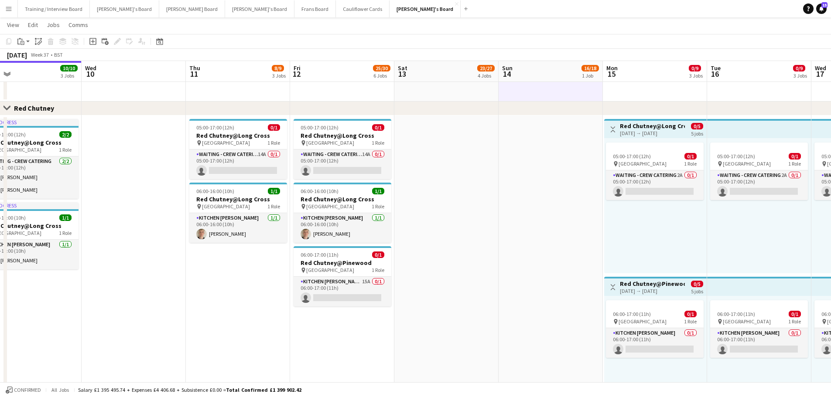
click at [522, 300] on app-date-cell at bounding box center [550, 275] width 104 height 319
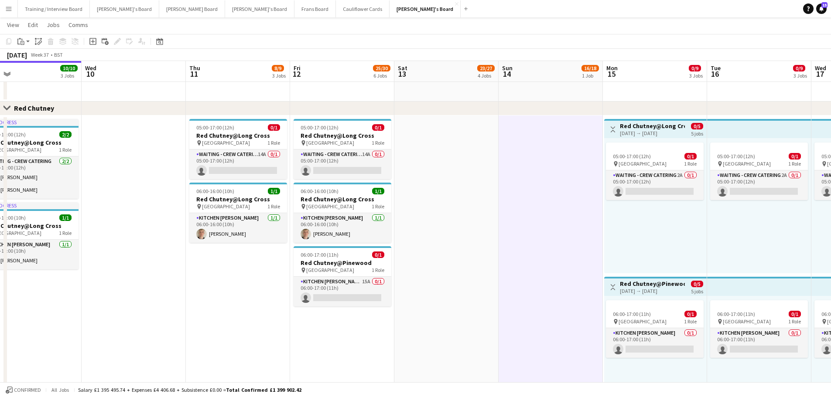
scroll to position [0, 311]
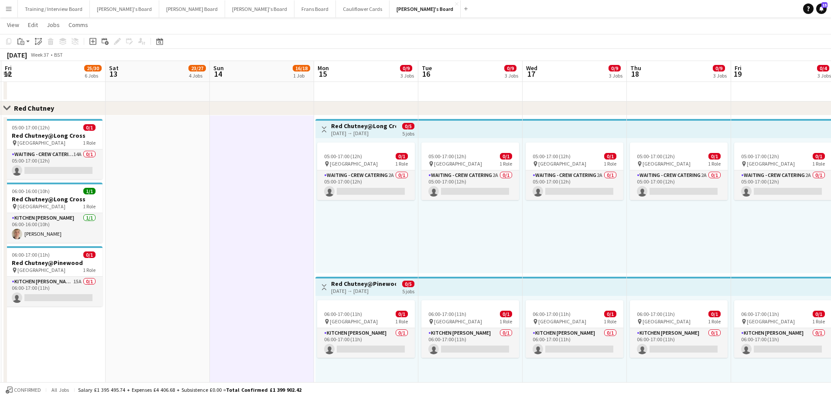
drag, startPoint x: 631, startPoint y: 285, endPoint x: 343, endPoint y: 260, distance: 289.8
click at [360, 180] on app-card-role "Waiting - Crew Catering 2A 0/1 05:00-17:00 (12h) single-neutral-actions" at bounding box center [366, 185] width 98 height 30
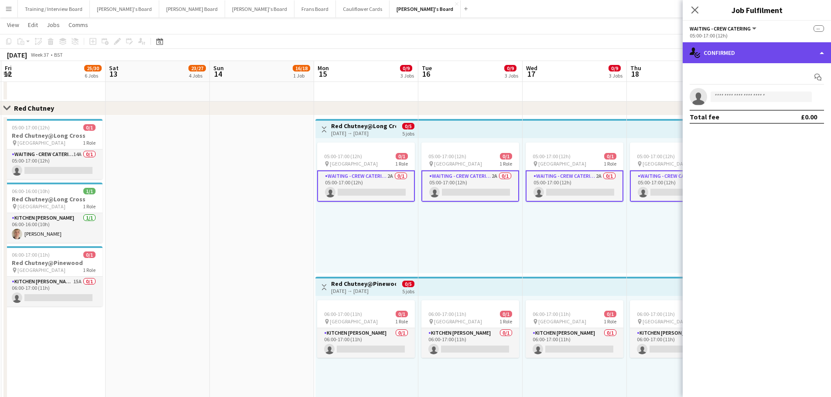
click at [760, 57] on div "single-neutral-actions-check-2 Confirmed" at bounding box center [756, 52] width 148 height 21
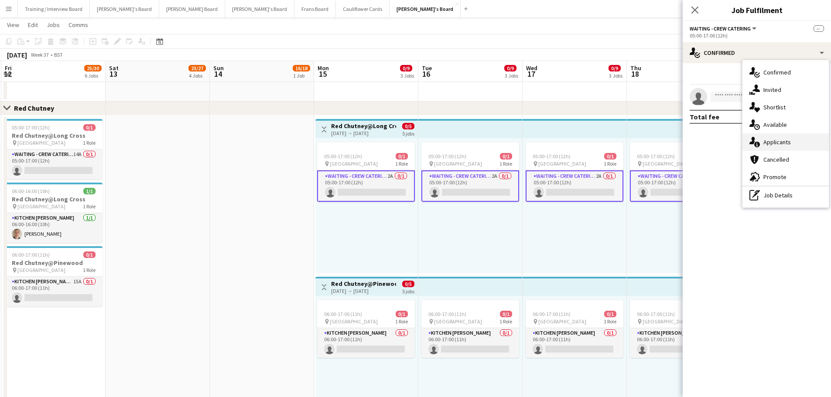
click at [774, 138] on span "Applicants" at bounding box center [776, 142] width 27 height 8
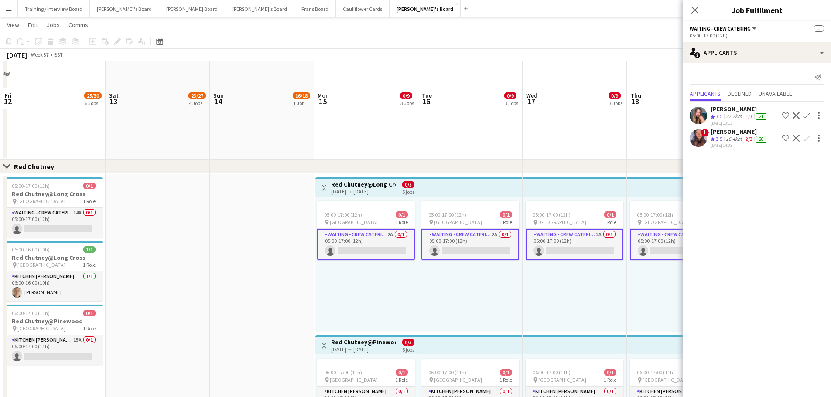
scroll to position [436, 0]
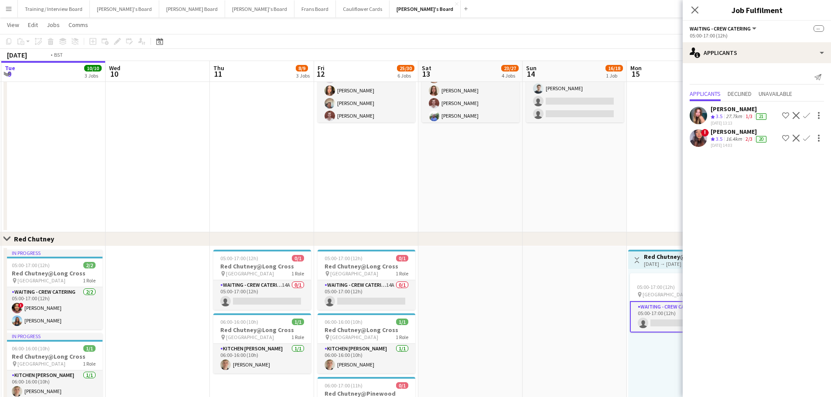
drag, startPoint x: 186, startPoint y: 289, endPoint x: 640, endPoint y: 334, distance: 456.2
click at [640, 334] on app-calendar-viewport "Sat 6 18/20 5 Jobs Sun 7 Mon 8 4/4 2 Jobs Tue 9 10/10 3 Jobs Wed 10 Thu 11 8/9 …" at bounding box center [415, 102] width 831 height 1008
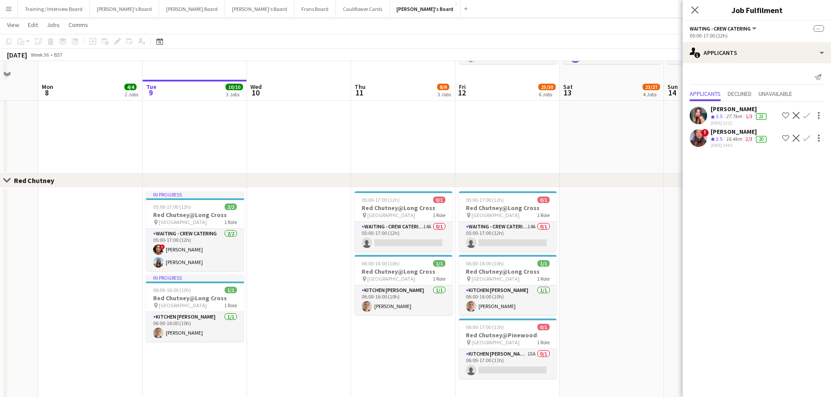
scroll to position [567, 0]
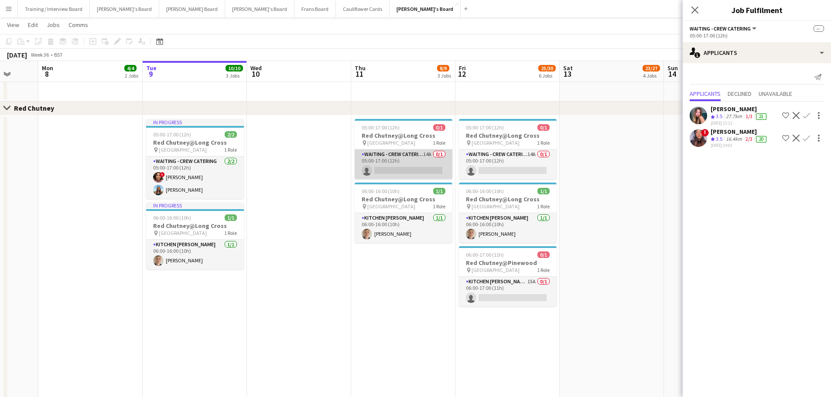
click at [416, 167] on app-card-role "Waiting - Crew Catering 14A 0/1 05:00-17:00 (12h) single-neutral-actions" at bounding box center [403, 165] width 98 height 30
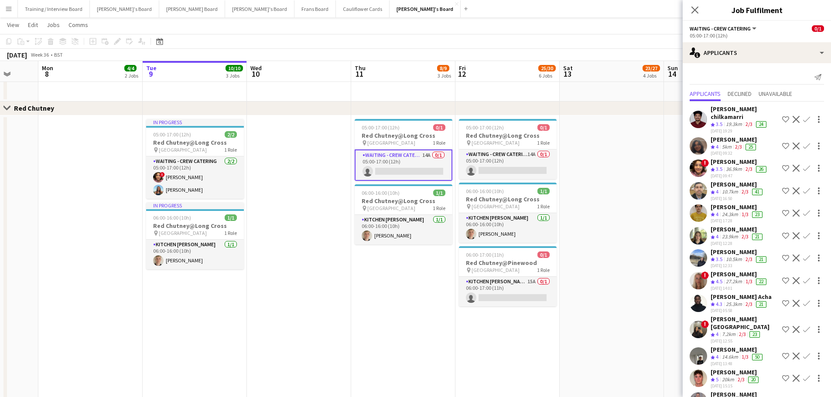
scroll to position [15, 0]
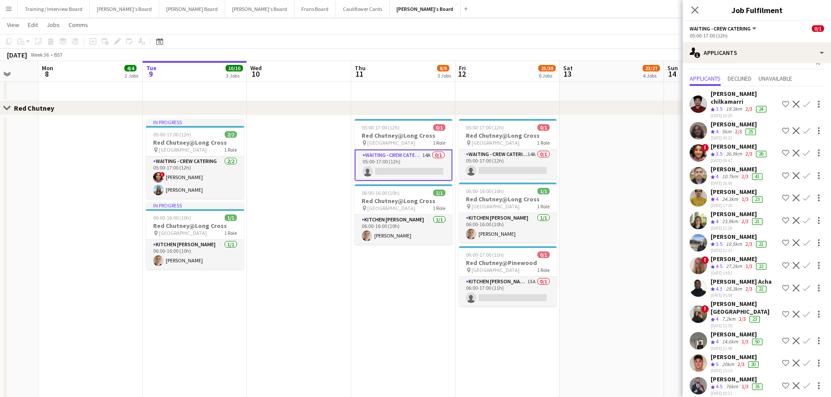
click at [734, 383] on div "76km" at bounding box center [732, 386] width 16 height 7
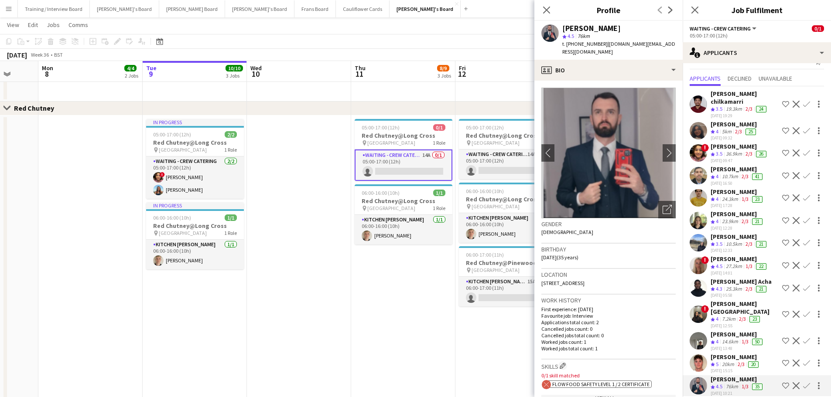
click at [625, 81] on app-crew-profile-bio "chevron-left chevron-right Open photos pop-in Gender [DEMOGRAPHIC_DATA] Birthda…" at bounding box center [608, 239] width 148 height 317
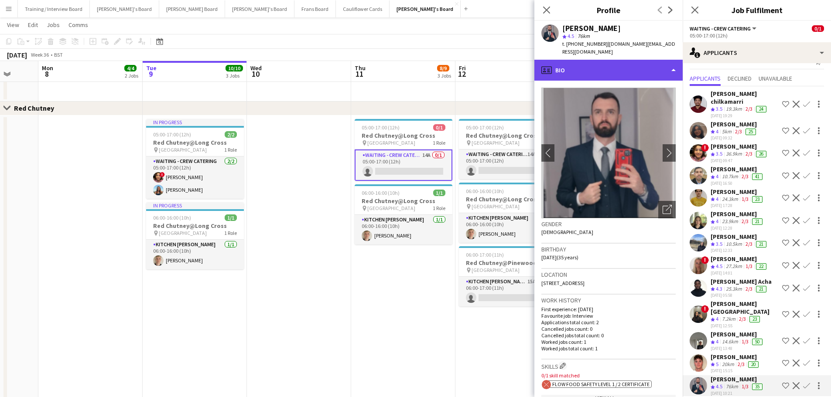
click at [622, 60] on div "profile Bio" at bounding box center [608, 70] width 148 height 21
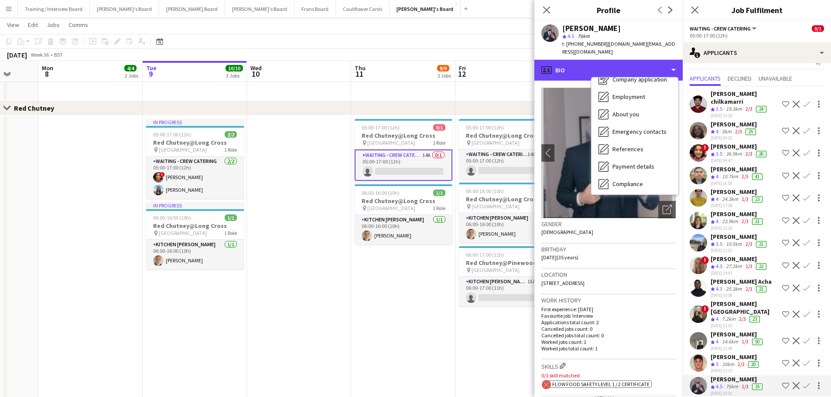
scroll to position [134, 0]
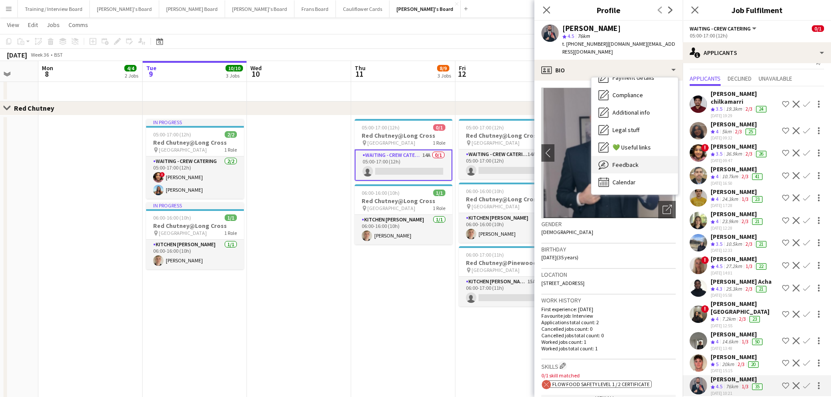
click at [634, 161] on span "Feedback" at bounding box center [625, 165] width 26 height 8
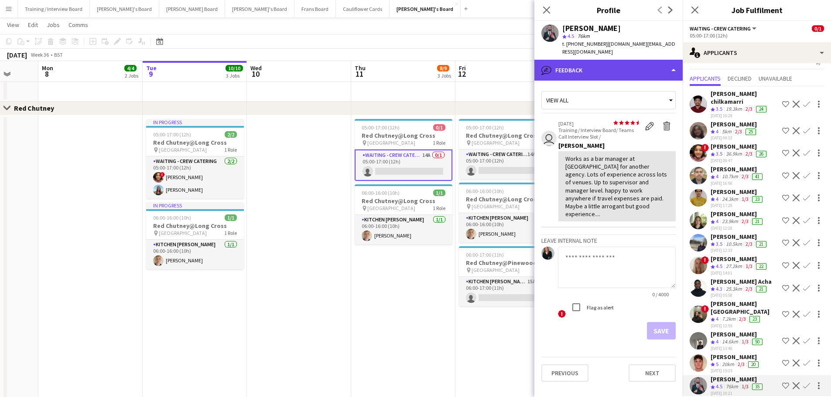
click at [630, 67] on div "bubble-pencil Feedback" at bounding box center [608, 70] width 148 height 21
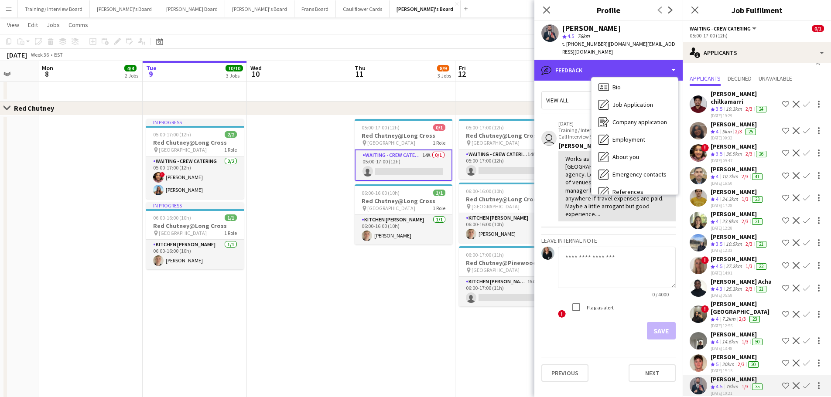
scroll to position [0, 0]
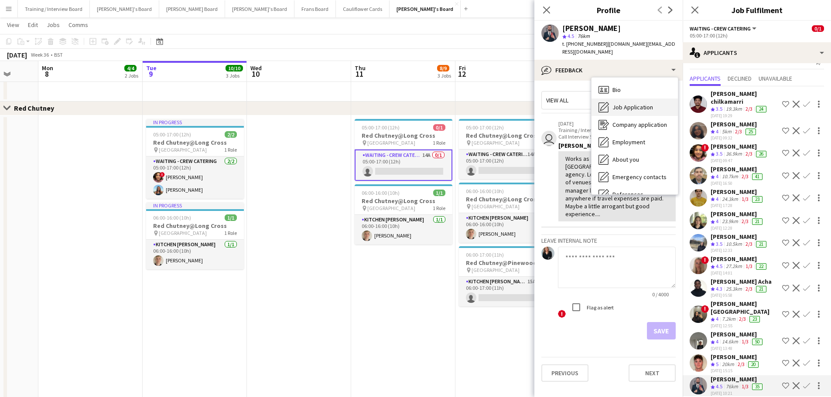
click at [635, 103] on span "Job Application" at bounding box center [632, 107] width 41 height 8
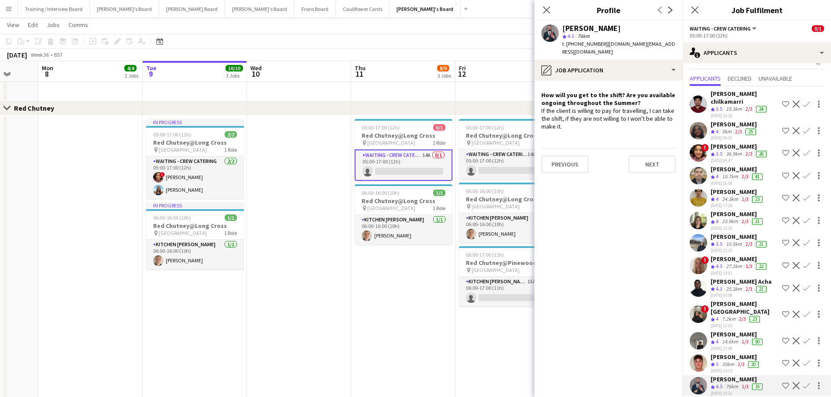
click at [736, 338] on div "14.6km" at bounding box center [730, 341] width 20 height 7
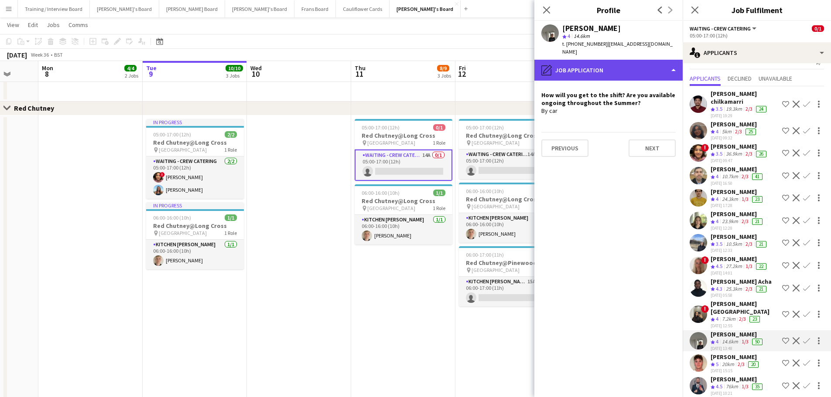
click at [604, 65] on div "pencil4 Job Application" at bounding box center [608, 70] width 148 height 21
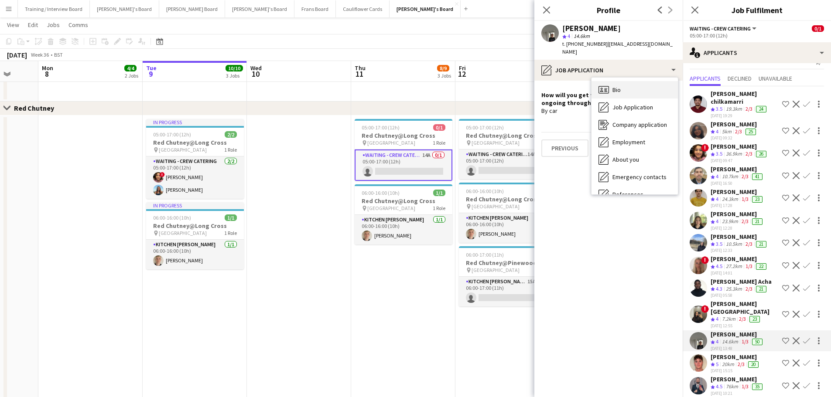
click at [608, 85] on icon "Bio" at bounding box center [603, 90] width 10 height 10
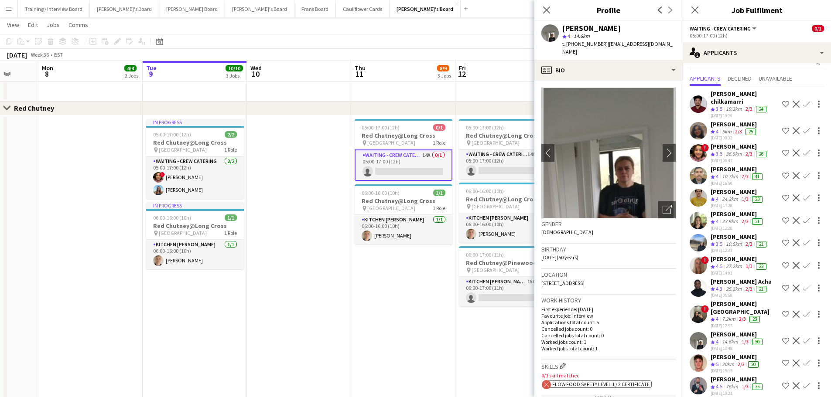
click at [744, 263] on div "1/3" at bounding box center [748, 266] width 10 height 7
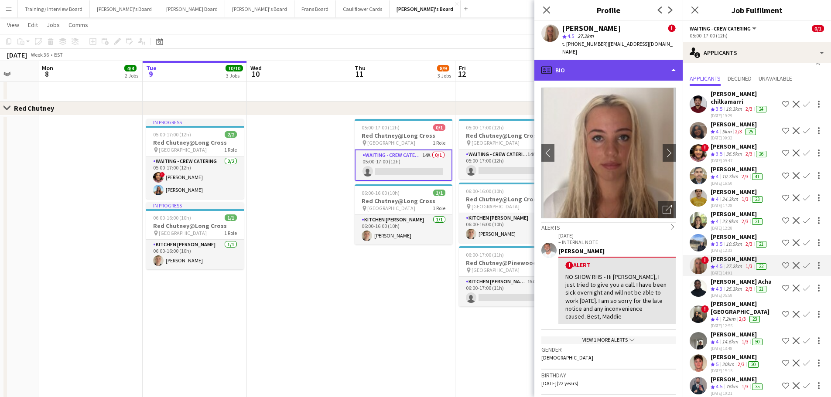
click at [603, 60] on div "profile Bio" at bounding box center [608, 70] width 148 height 21
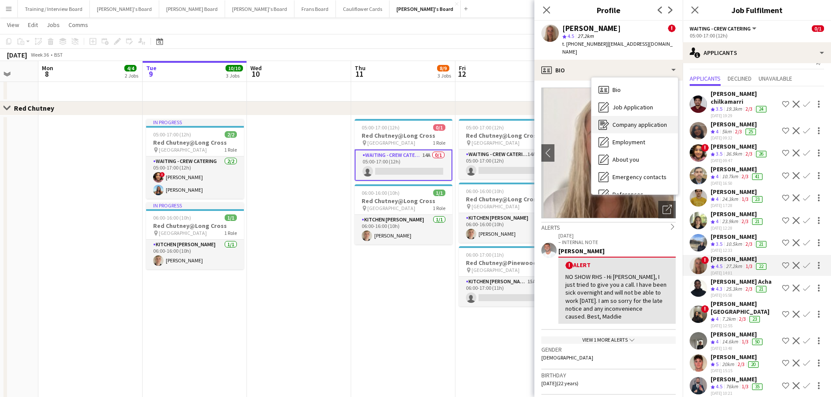
click at [632, 116] on div "Company application Company application" at bounding box center [634, 124] width 86 height 17
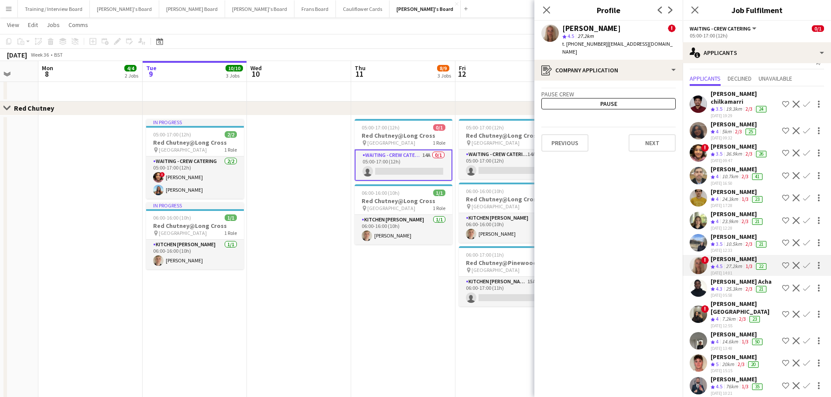
click at [630, 81] on app-crew-profile-application "Pause crew Pause Previous Next" at bounding box center [608, 239] width 148 height 317
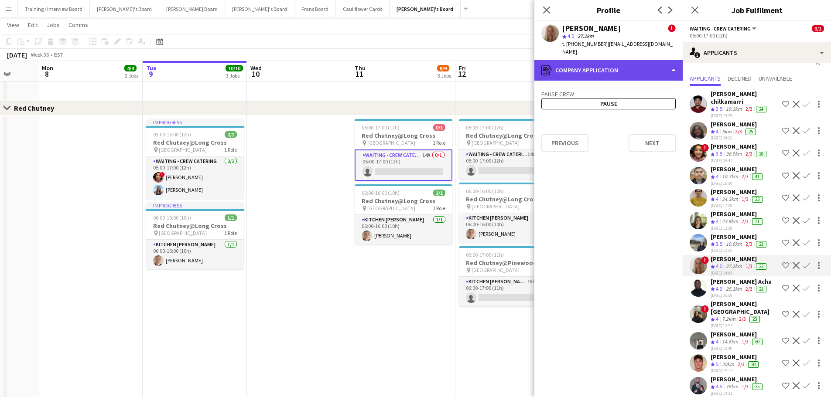
click at [631, 68] on div "register Company application" at bounding box center [608, 70] width 148 height 21
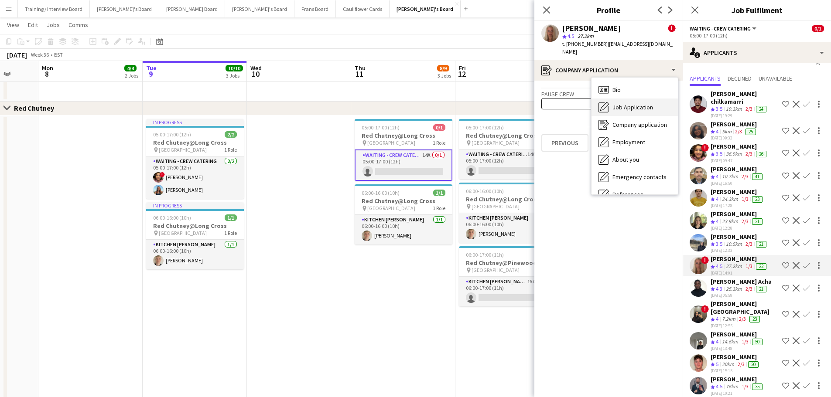
click at [650, 103] on span "Job Application" at bounding box center [632, 107] width 41 height 8
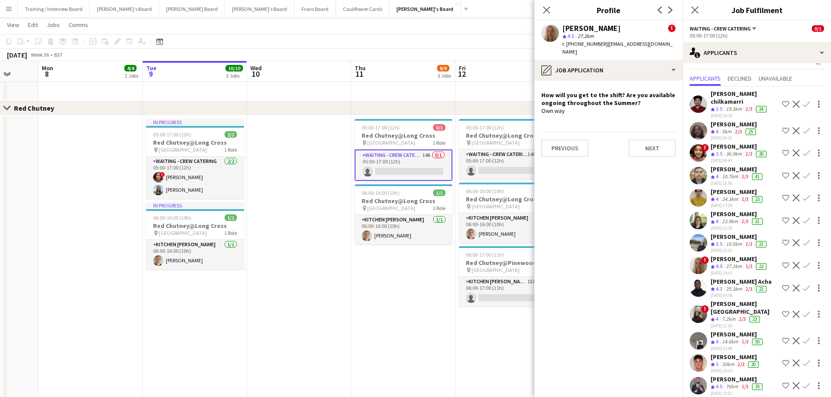
click at [418, 322] on app-date-cell "05:00-17:00 (12h) 0/1 Red Chutney@Long Cross pin Long Cross Studios 1 Role Wait…" at bounding box center [403, 275] width 104 height 319
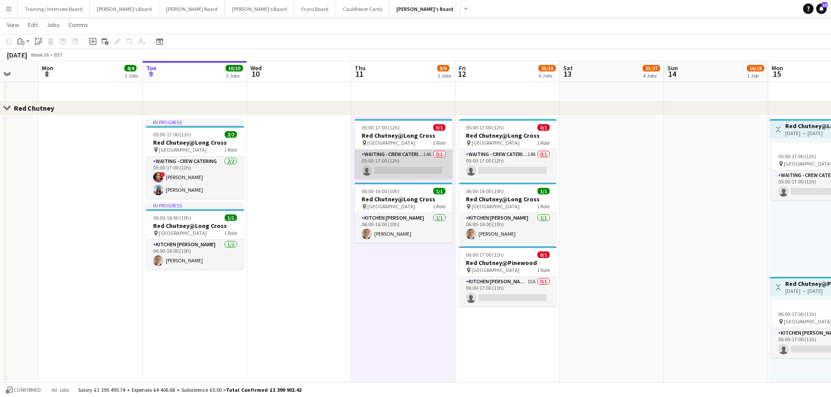
click at [433, 162] on app-card-role "Waiting - Crew Catering 14A 0/1 05:00-17:00 (12h) single-neutral-actions" at bounding box center [403, 165] width 98 height 30
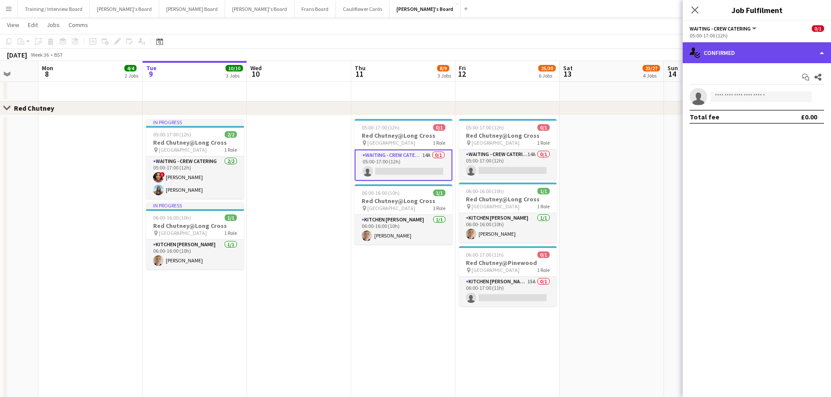
click at [774, 47] on div "single-neutral-actions-check-2 Confirmed" at bounding box center [756, 52] width 148 height 21
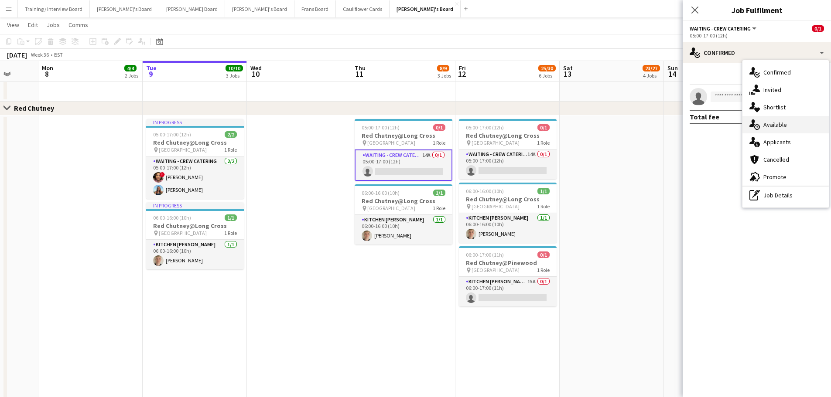
click at [811, 133] on div "single-neutral-actions-upload Available" at bounding box center [785, 124] width 86 height 17
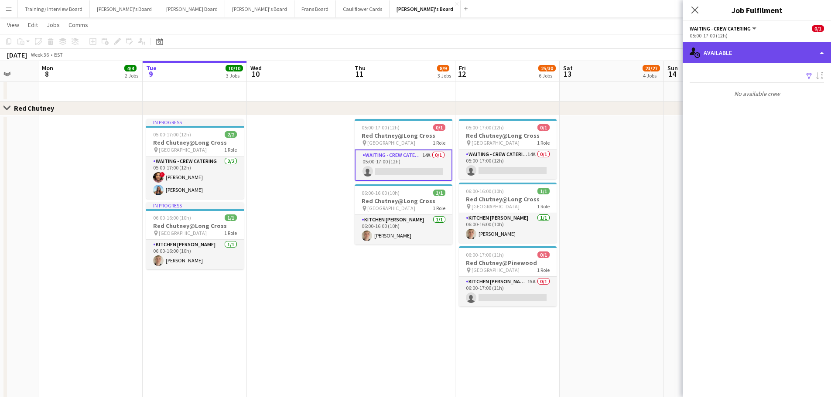
click at [748, 59] on div "single-neutral-actions-upload Available" at bounding box center [756, 52] width 148 height 21
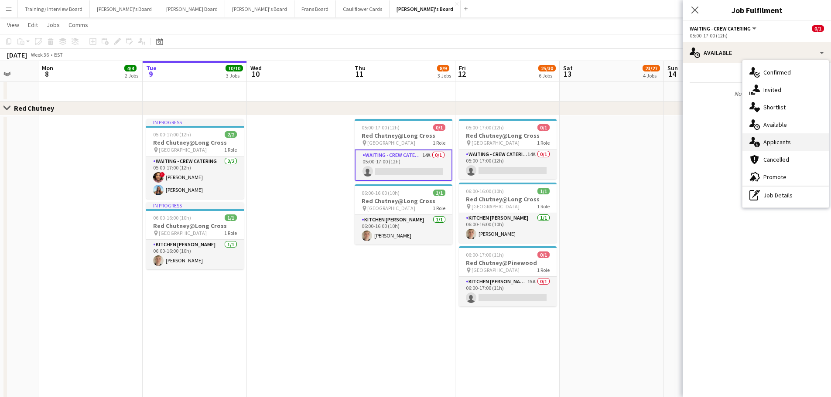
click at [792, 140] on div "single-neutral-actions-information Applicants" at bounding box center [785, 141] width 86 height 17
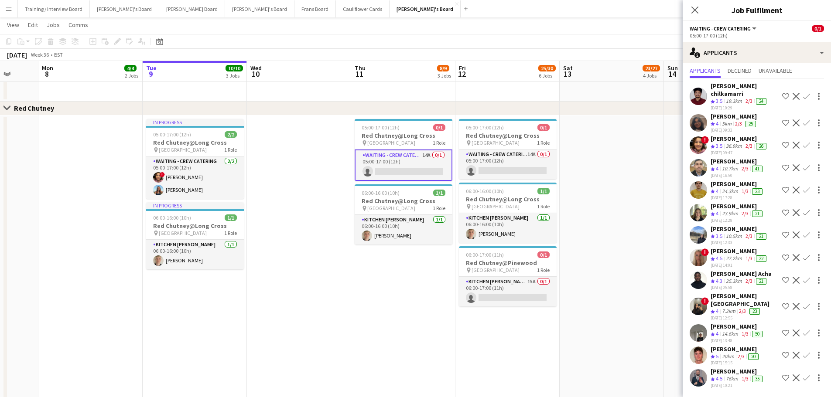
scroll to position [56, 0]
click at [726, 323] on div "[PERSON_NAME]" at bounding box center [737, 327] width 54 height 8
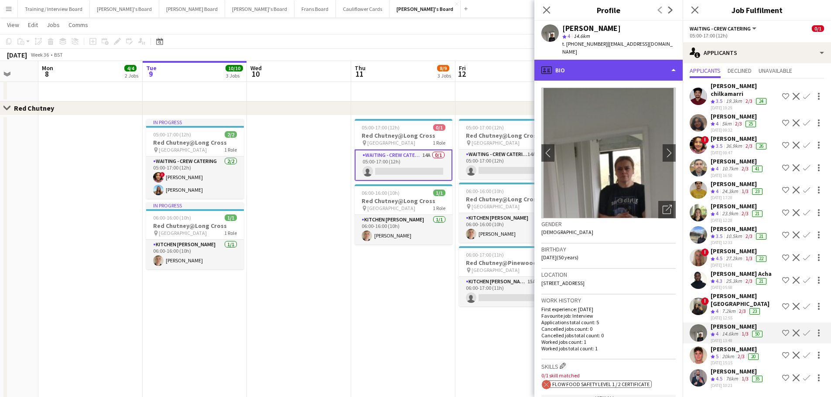
click at [630, 66] on div "profile Bio" at bounding box center [608, 70] width 148 height 21
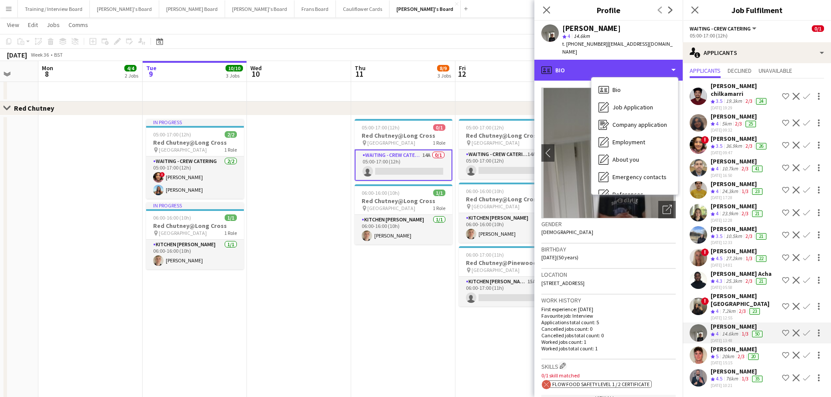
scroll to position [134, 0]
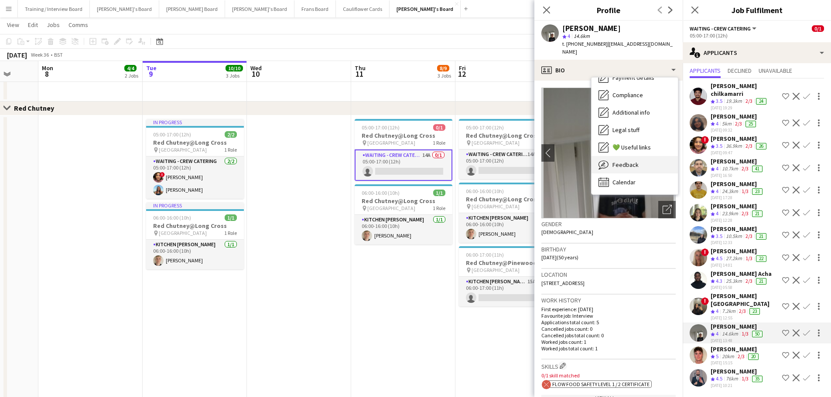
click at [643, 156] on div "Feedback Feedback" at bounding box center [634, 164] width 86 height 17
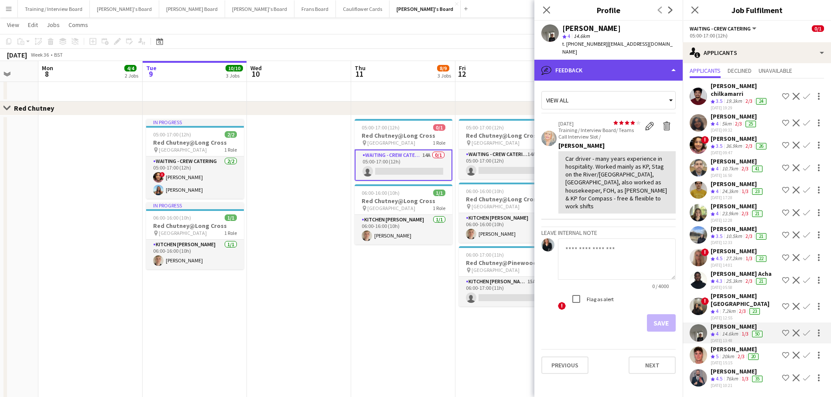
click at [604, 63] on div "bubble-pencil Feedback" at bounding box center [608, 70] width 148 height 21
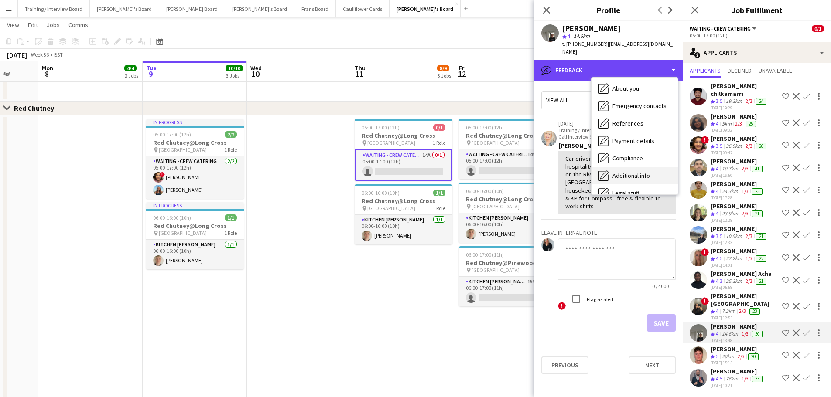
scroll to position [3, 0]
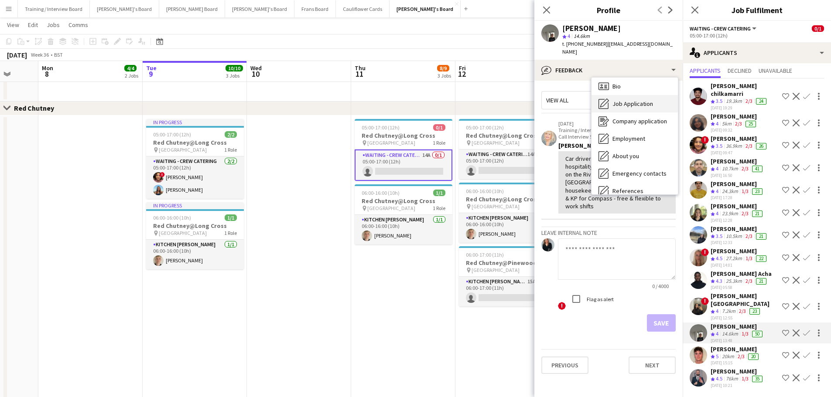
click at [624, 100] on span "Job Application" at bounding box center [632, 104] width 41 height 8
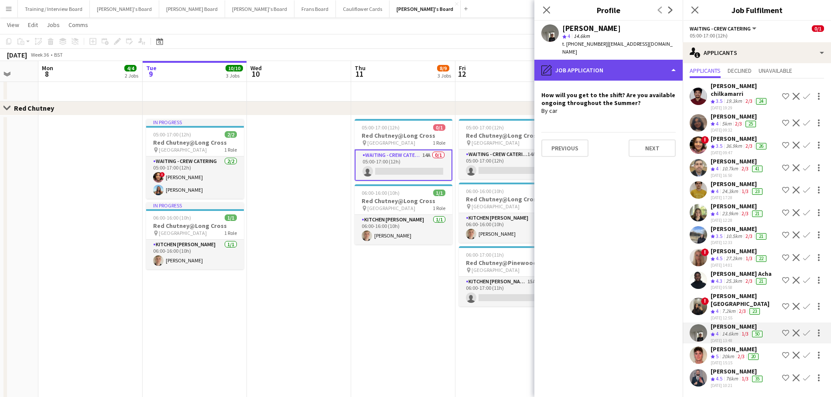
click at [614, 60] on div "pencil4 Job Application" at bounding box center [608, 70] width 148 height 21
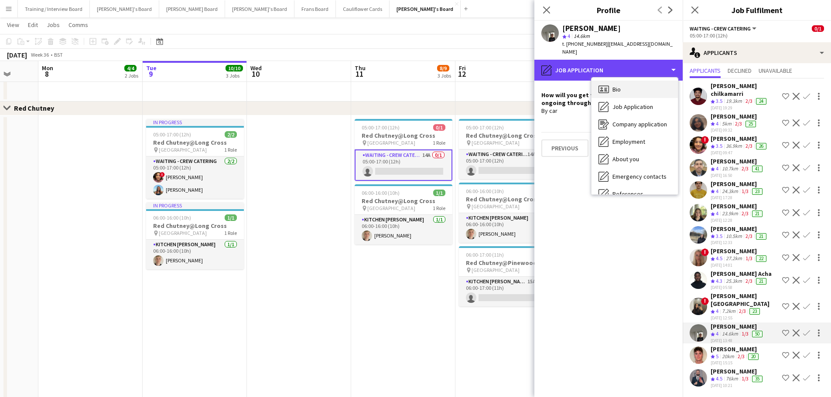
scroll to position [0, 0]
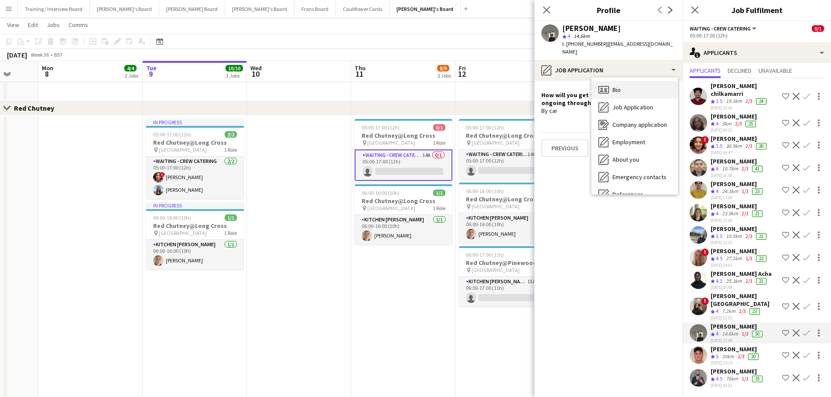
click at [633, 82] on div "Bio Bio" at bounding box center [634, 89] width 86 height 17
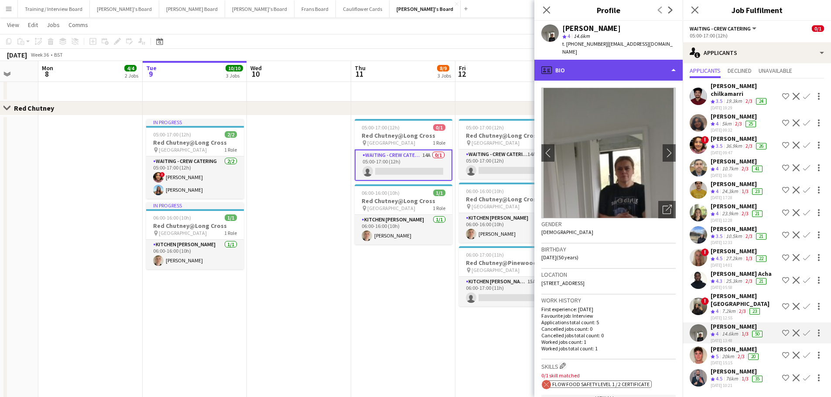
click at [636, 61] on div "profile Bio" at bounding box center [608, 70] width 148 height 21
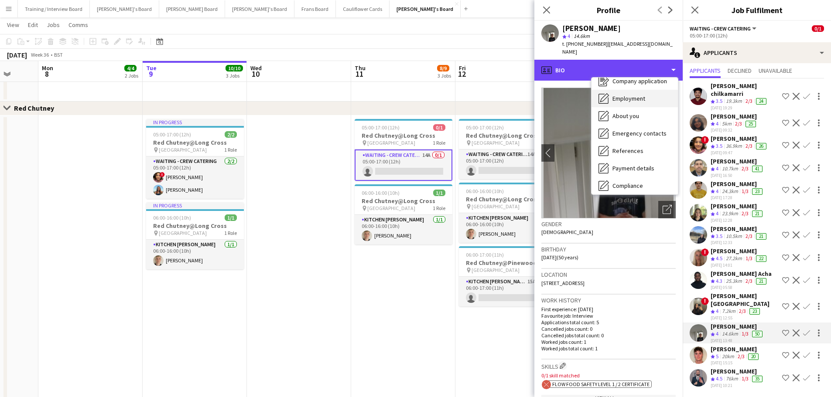
scroll to position [87, 0]
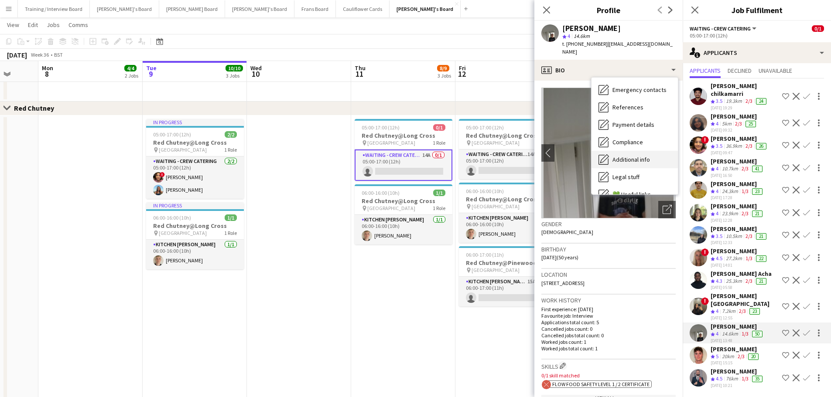
click at [647, 151] on div "Additional info Additional info" at bounding box center [634, 159] width 86 height 17
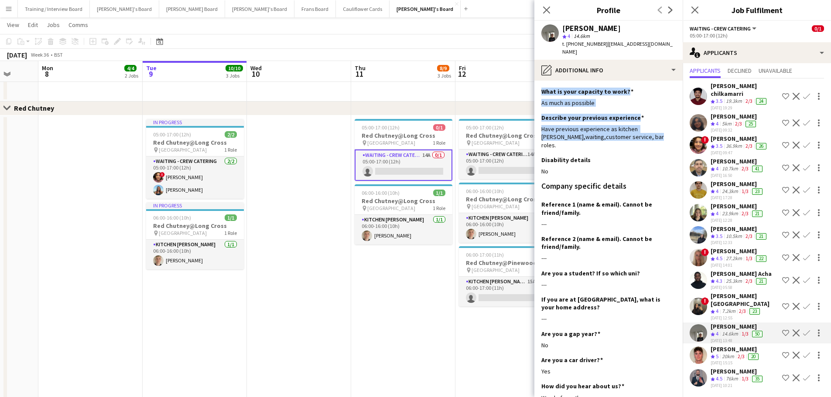
drag, startPoint x: 652, startPoint y: 126, endPoint x: 535, endPoint y: 74, distance: 128.4
click at [535, 81] on app-section-data-types "What is your capacity to work? Edit this field As much as possible Describe you…" at bounding box center [608, 239] width 148 height 317
click at [611, 99] on div "As much as possible" at bounding box center [608, 103] width 134 height 8
drag, startPoint x: 538, startPoint y: 78, endPoint x: 634, endPoint y: 268, distance: 212.2
click at [634, 273] on app-section-data-types "What is your capacity to work? Edit this field As much as possible Describe you…" at bounding box center [608, 239] width 148 height 317
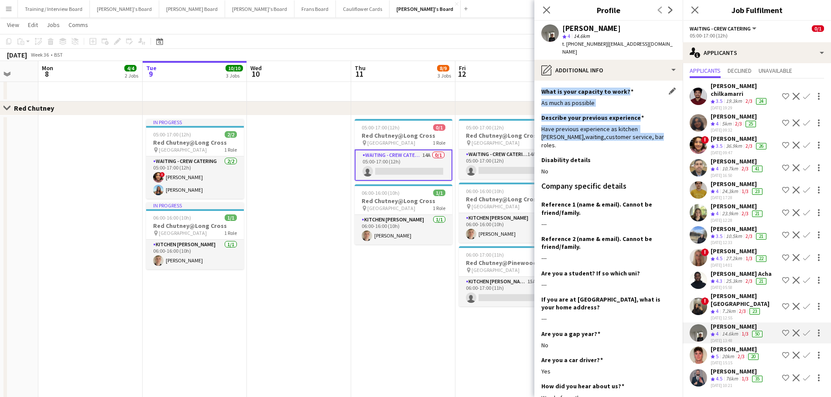
click at [569, 88] on h3 "What is your capacity to work?" at bounding box center [587, 92] width 92 height 8
drag, startPoint x: 642, startPoint y: 219, endPoint x: 643, endPoint y: 214, distance: 4.9
click at [643, 214] on div "Reference 1 (name & email). Cannot be friend/family. Edit this field ---" at bounding box center [608, 218] width 134 height 34
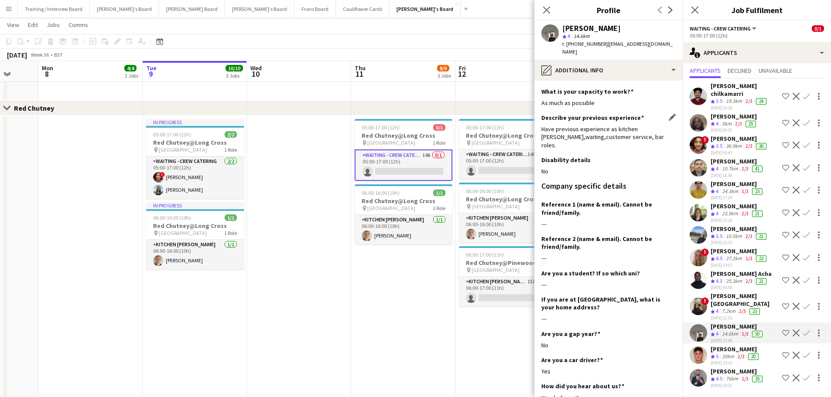
drag, startPoint x: 643, startPoint y: 214, endPoint x: 604, endPoint y: 115, distance: 106.9
click at [604, 115] on div "Describe your previous experience Edit this field Have previous experience as k…" at bounding box center [608, 135] width 134 height 42
click at [722, 188] on div "24.3km" at bounding box center [730, 191] width 20 height 7
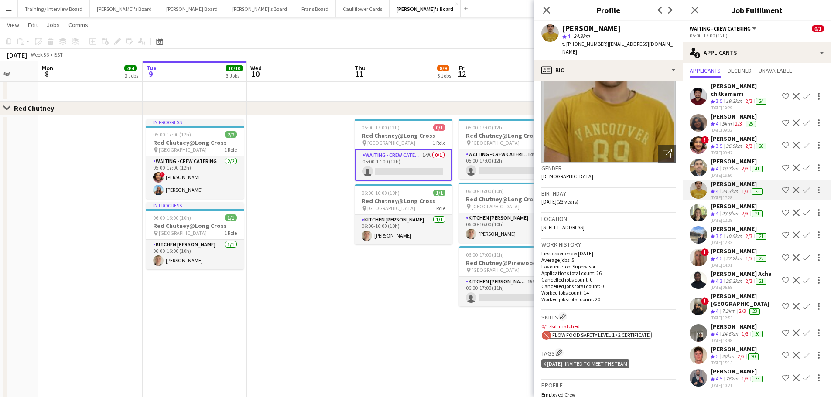
scroll to position [44, 0]
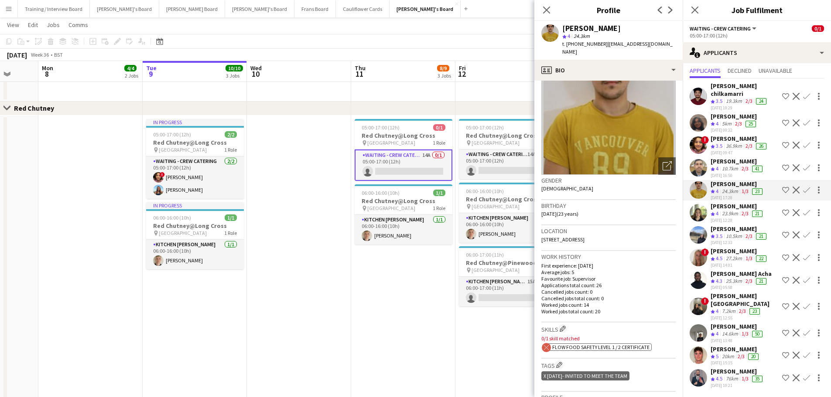
click at [735, 157] on div "[PERSON_NAME]" at bounding box center [737, 161] width 54 height 8
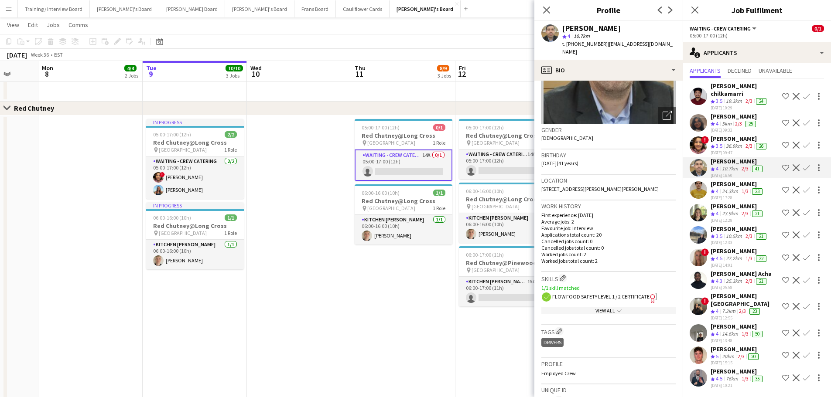
scroll to position [0, 0]
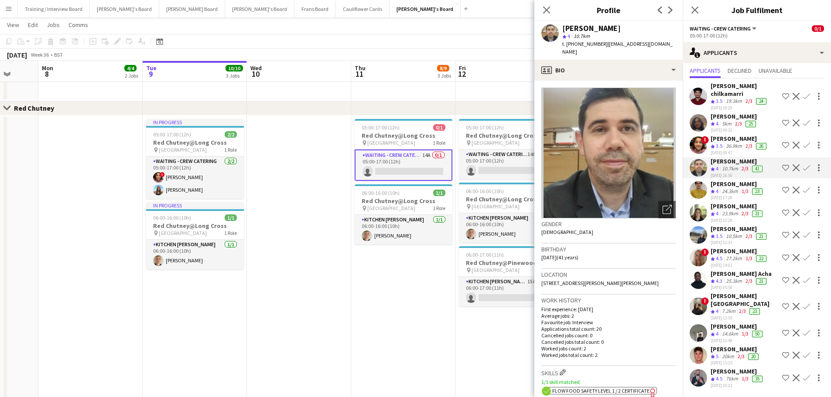
click at [586, 388] on span "Flow Food Safety Level 1 / 2 Certificate" at bounding box center [600, 391] width 97 height 7
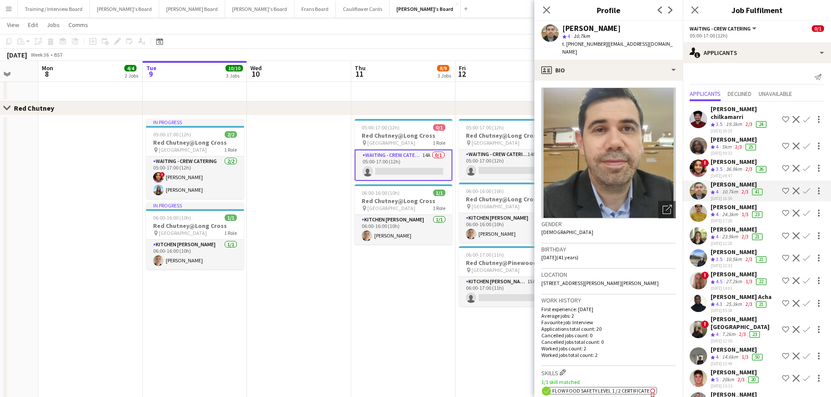
click at [737, 121] on div "19.3km" at bounding box center [734, 124] width 20 height 7
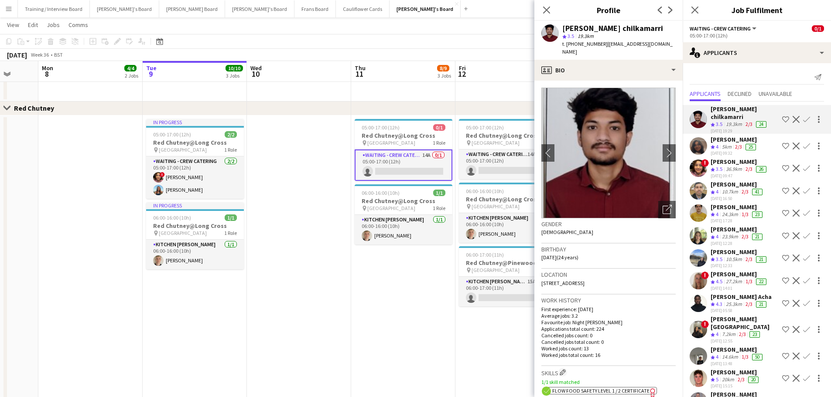
click at [643, 388] on span "Flow Food Safety Level 1 / 2 Certificate" at bounding box center [600, 391] width 97 height 7
click at [547, 10] on icon at bounding box center [546, 10] width 8 height 8
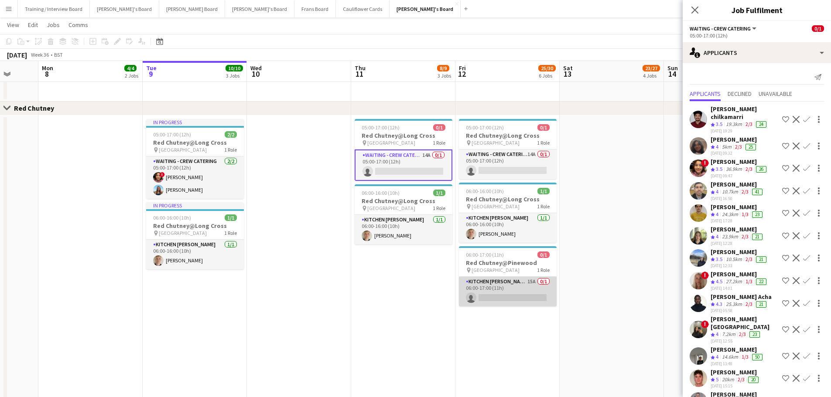
click at [535, 296] on app-card-role "Kitchen [PERSON_NAME] 15A 0/1 06:00-17:00 (11h) single-neutral-actions" at bounding box center [508, 292] width 98 height 30
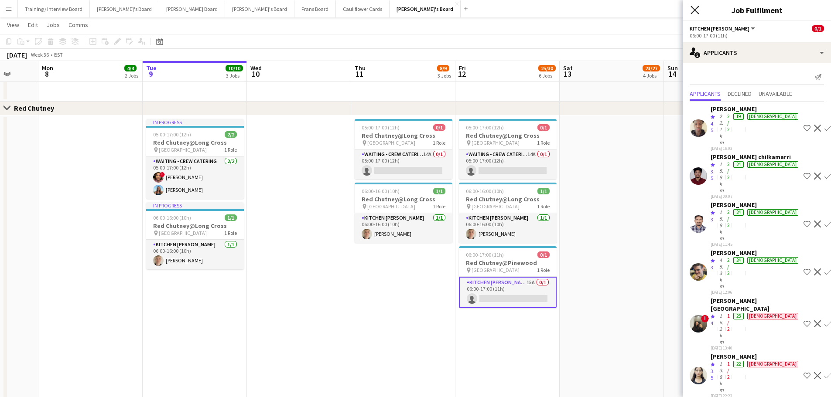
click at [696, 9] on icon at bounding box center [694, 10] width 8 height 8
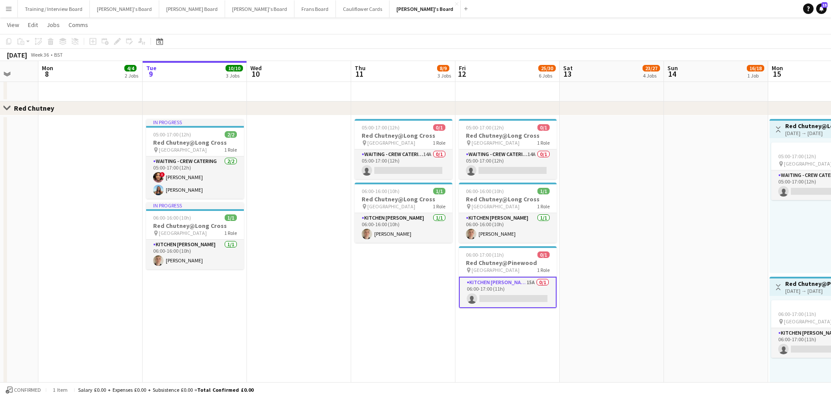
click at [668, 279] on app-date-cell at bounding box center [716, 275] width 104 height 319
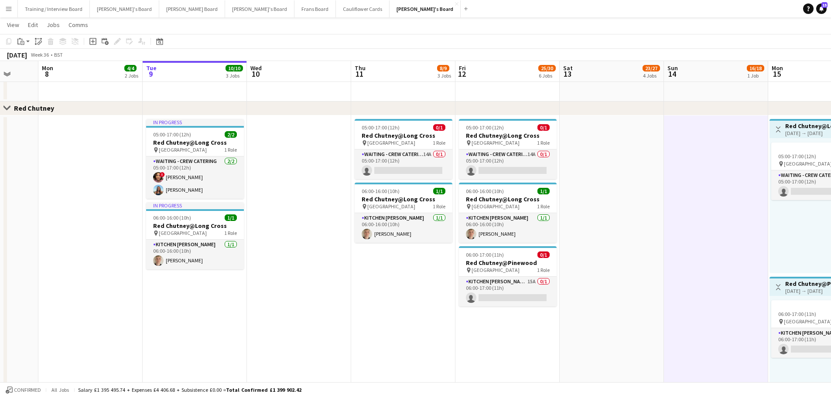
click at [659, 155] on app-date-cell at bounding box center [611, 275] width 104 height 319
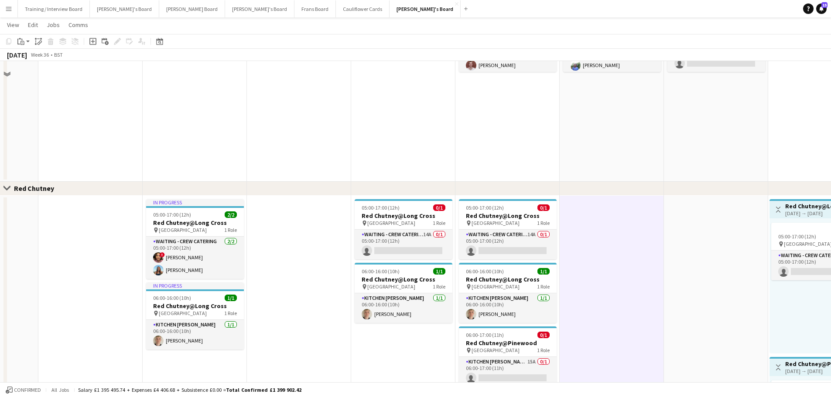
scroll to position [436, 0]
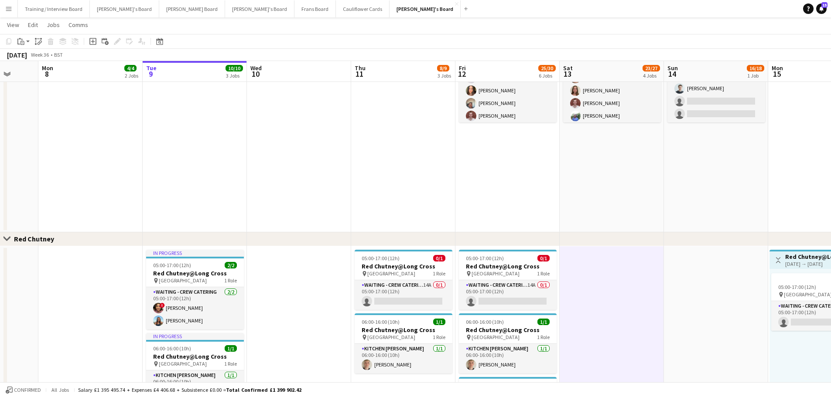
click at [647, 177] on app-date-cell "11:00-23:00 (12h) 17/18 (14)Logistics Assistant At [GEOGRAPHIC_DATA] pin Goodwo…" at bounding box center [611, 111] width 104 height 242
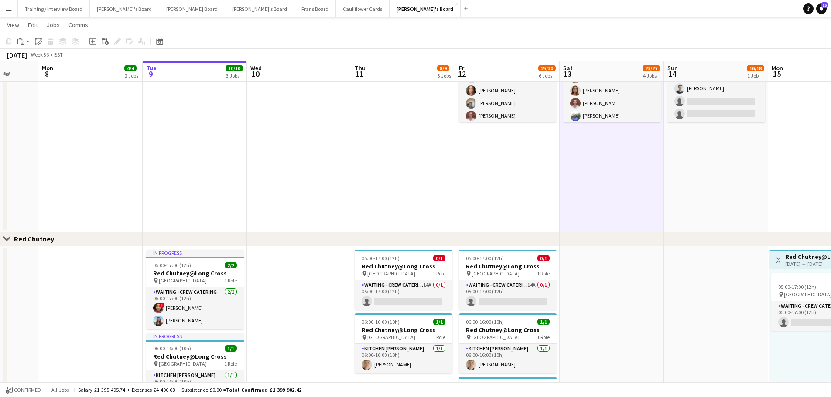
click at [686, 179] on app-date-cell "11:00-23:00 (12h) 16/18 (12)Logistics Assistant At [GEOGRAPHIC_DATA] pin Goodwo…" at bounding box center [716, 111] width 104 height 242
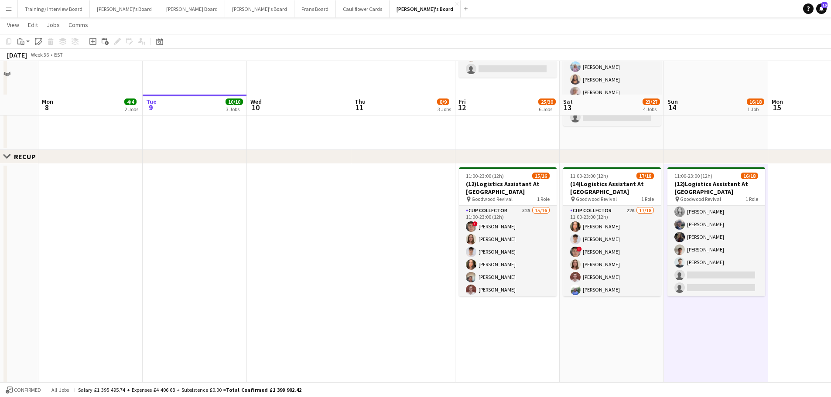
scroll to position [262, 0]
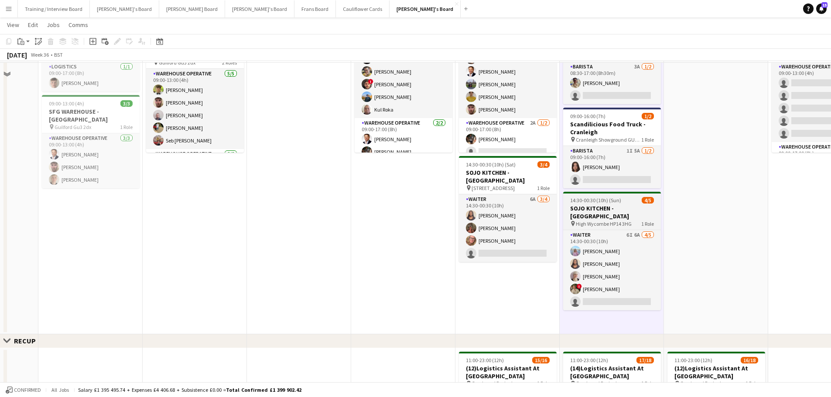
scroll to position [131, 0]
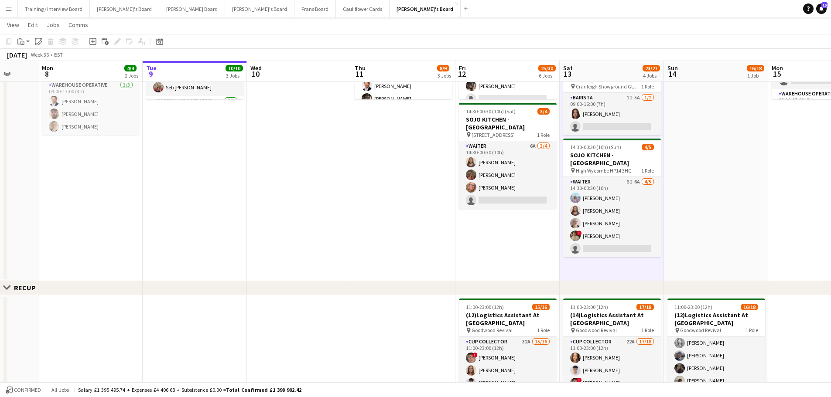
click at [681, 235] on app-date-cell at bounding box center [716, 124] width 104 height 314
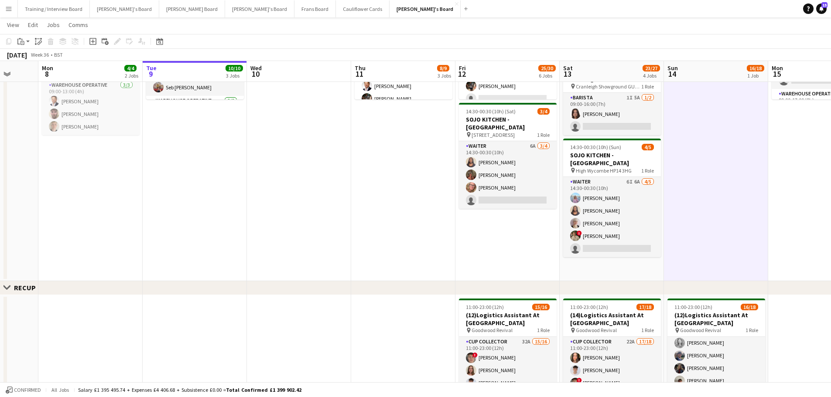
click at [640, 262] on app-date-cell "08:30-17:00 (8h30m) 1/2 Scandilicious Food Truck - Henley pin Henley 1 Role Bar…" at bounding box center [611, 124] width 104 height 314
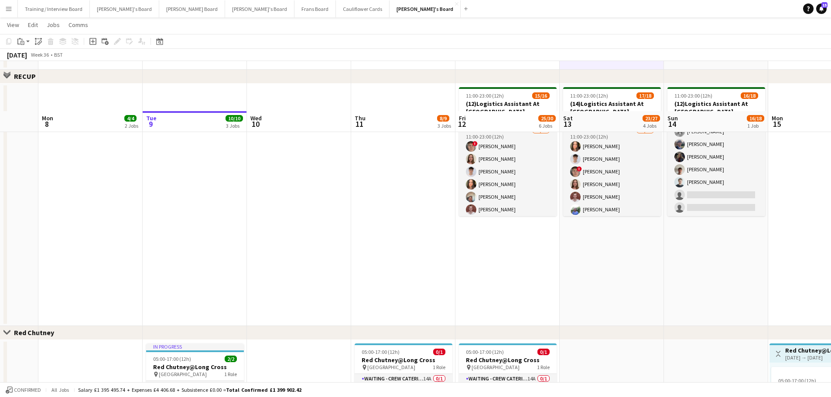
scroll to position [392, 0]
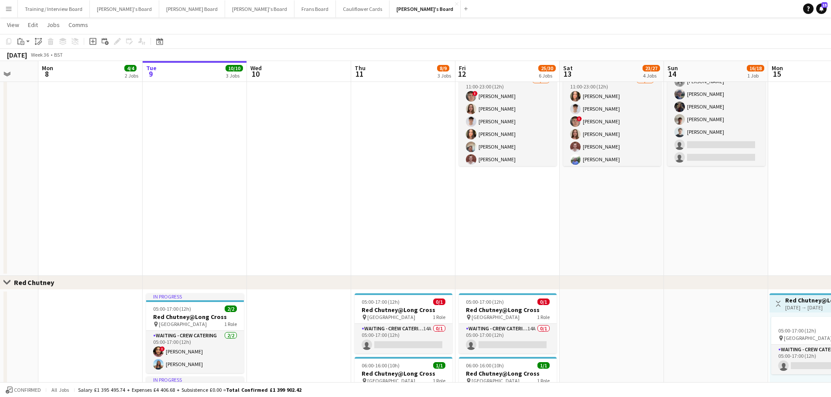
click at [630, 255] on app-date-cell "11:00-23:00 (12h) 17/18 (14)Logistics Assistant At [GEOGRAPHIC_DATA] pin Goodwo…" at bounding box center [611, 155] width 104 height 242
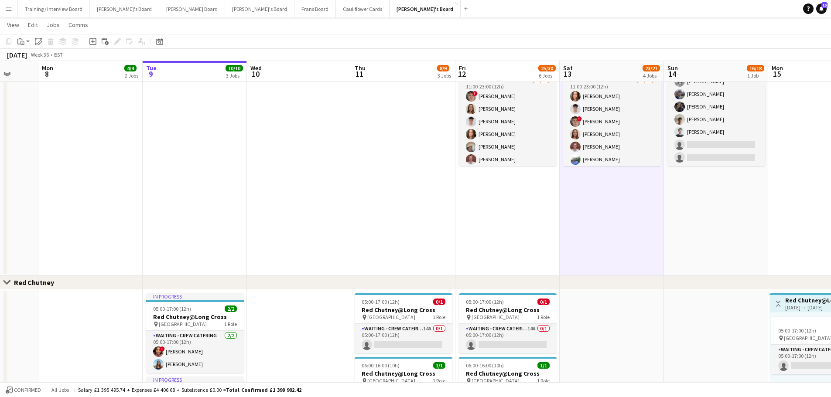
click at [676, 253] on app-date-cell "11:00-23:00 (12h) 16/18 (12)Logistics Assistant At [GEOGRAPHIC_DATA] pin Goodwo…" at bounding box center [716, 155] width 104 height 242
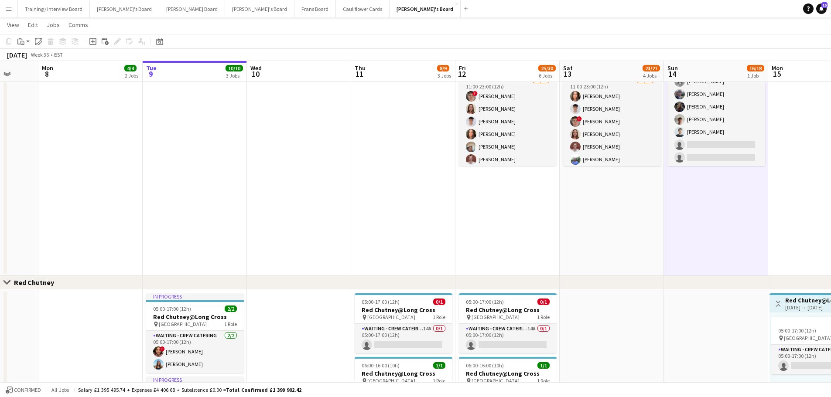
click at [629, 240] on app-date-cell "11:00-23:00 (12h) 17/18 (14)Logistics Assistant At [GEOGRAPHIC_DATA] pin Goodwo…" at bounding box center [611, 155] width 104 height 242
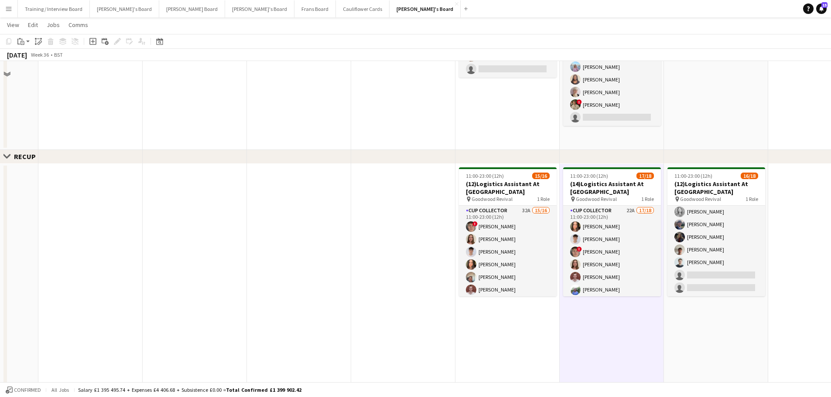
scroll to position [174, 0]
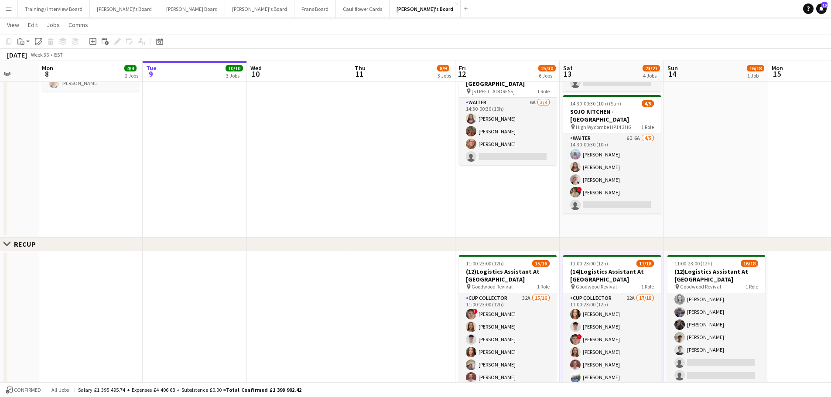
click at [636, 221] on app-date-cell "08:30-17:00 (8h30m) 1/2 Scandilicious Food Truck - Henley pin Henley 1 Role Bar…" at bounding box center [611, 80] width 104 height 314
click at [709, 188] on app-date-cell at bounding box center [716, 80] width 104 height 314
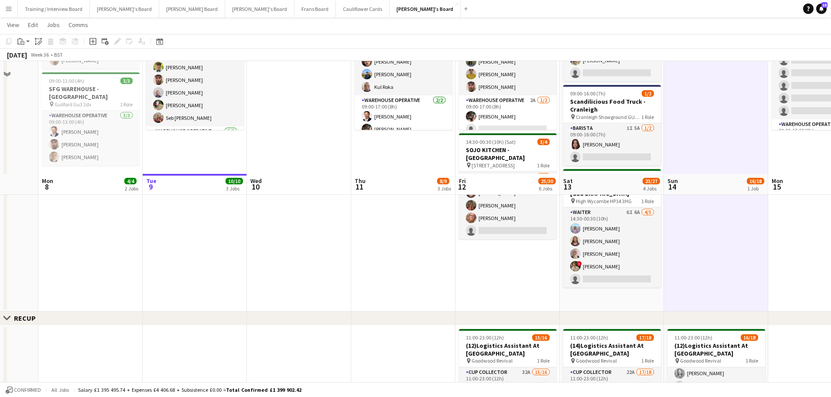
scroll to position [218, 0]
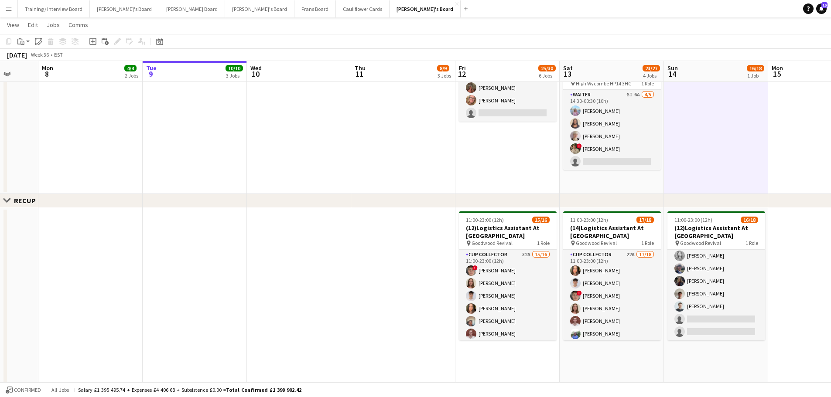
click at [596, 188] on app-date-cell "08:30-17:00 (8h30m) 1/2 Scandilicious Food Truck - Henley pin Henley 1 Role Bar…" at bounding box center [611, 37] width 104 height 314
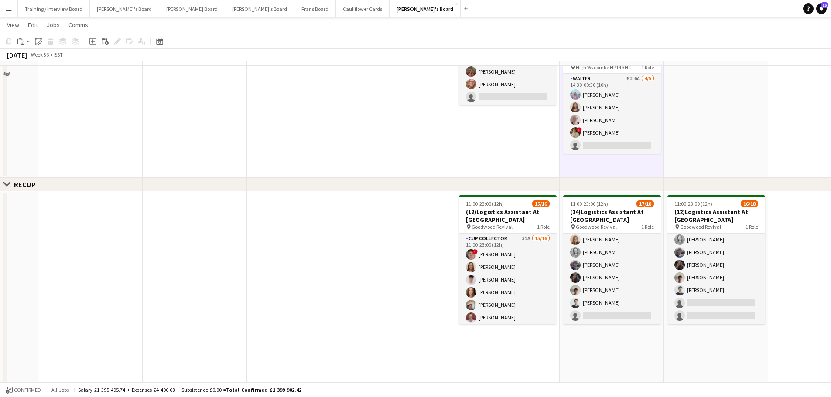
scroll to position [392, 0]
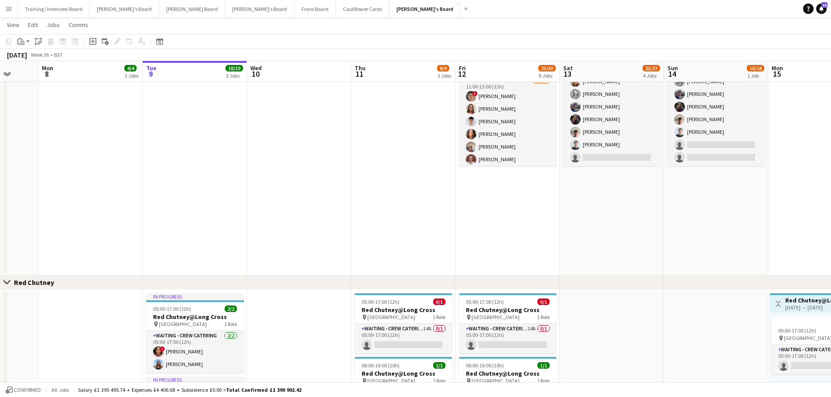
click at [639, 225] on app-date-cell "11:00-23:00 (12h) 17/18 (14)Logistics Assistant At [GEOGRAPHIC_DATA] pin Goodwo…" at bounding box center [611, 155] width 104 height 242
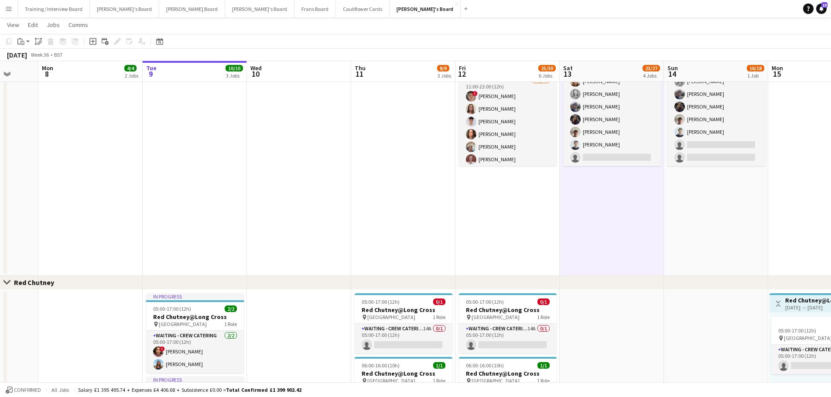
click at [701, 250] on app-date-cell "11:00-23:00 (12h) 16/18 (12)Logistics Assistant At [GEOGRAPHIC_DATA] pin Goodwo…" at bounding box center [716, 155] width 104 height 242
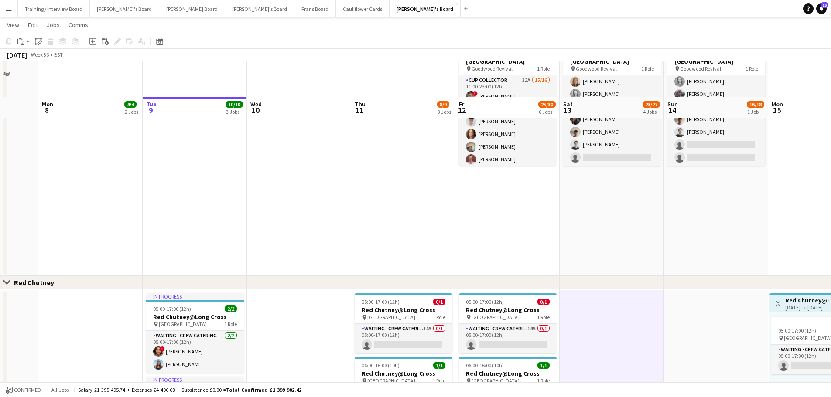
scroll to position [659, 0]
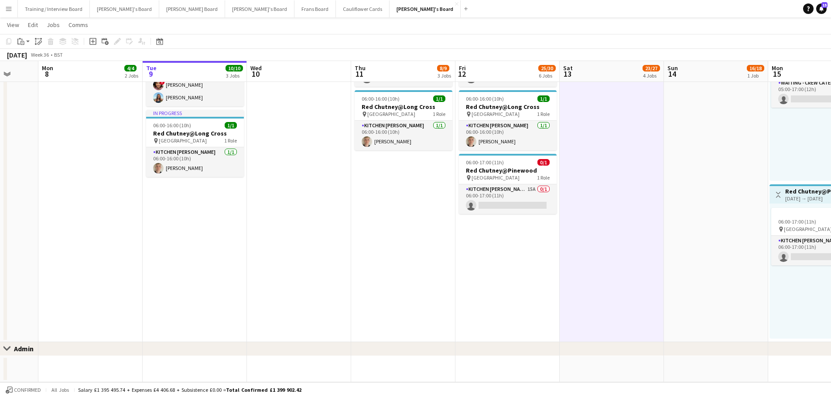
click at [674, 367] on app-date-cell at bounding box center [716, 369] width 104 height 26
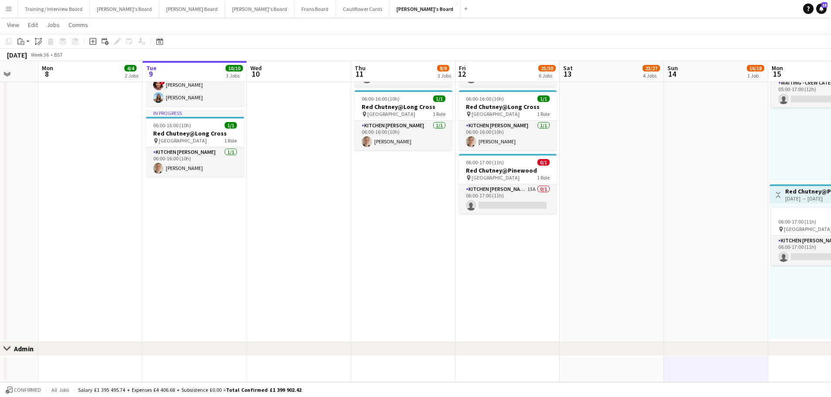
click at [635, 370] on app-date-cell at bounding box center [611, 369] width 104 height 26
click at [637, 290] on app-date-cell at bounding box center [611, 182] width 104 height 319
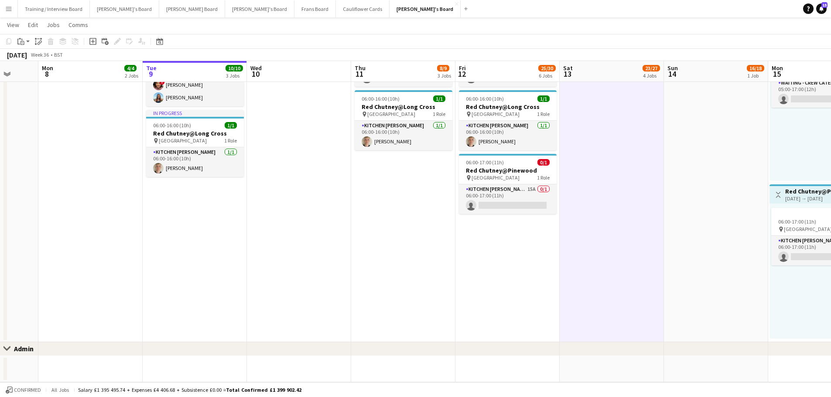
click at [711, 255] on app-date-cell at bounding box center [716, 182] width 104 height 319
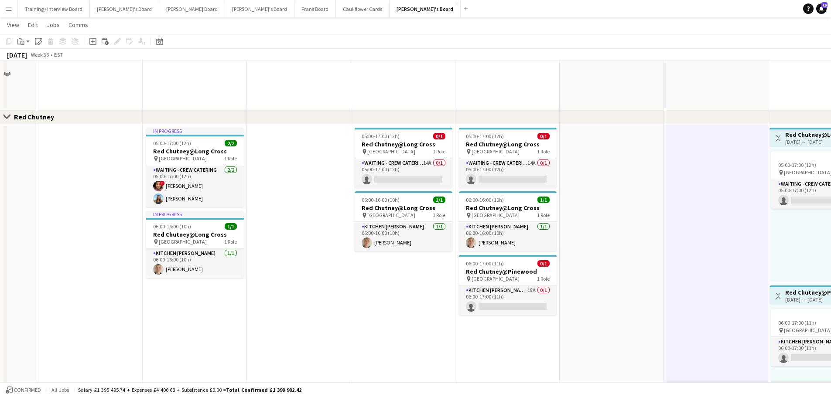
scroll to position [485, 0]
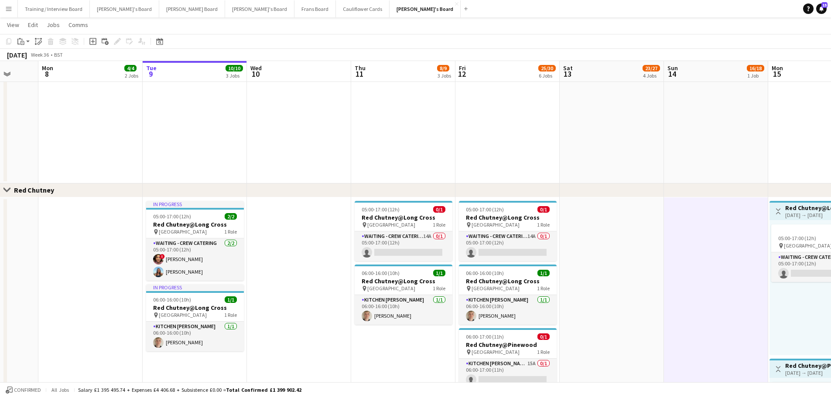
click at [711, 147] on app-date-cell "11:00-23:00 (12h) 16/18 (12)Logistics Assistant At [GEOGRAPHIC_DATA] pin Goodwo…" at bounding box center [716, 62] width 104 height 242
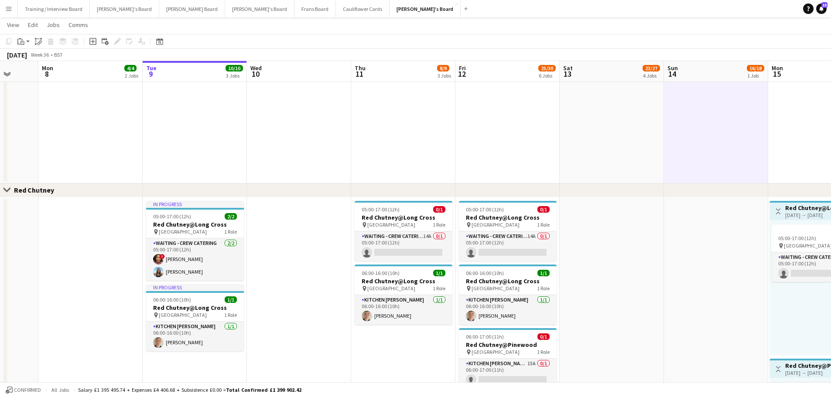
drag, startPoint x: 616, startPoint y: 136, endPoint x: 627, endPoint y: 174, distance: 40.0
click at [614, 137] on app-date-cell "11:00-23:00 (12h) 17/18 (14)Logistics Assistant At [GEOGRAPHIC_DATA] pin Goodwo…" at bounding box center [611, 62] width 104 height 242
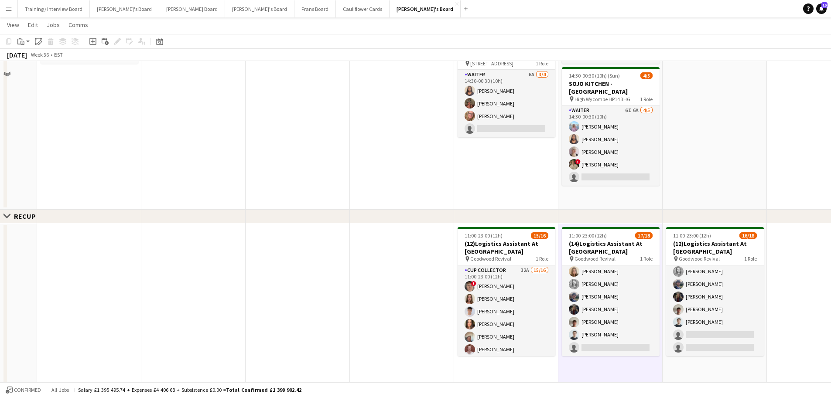
scroll to position [136, 0]
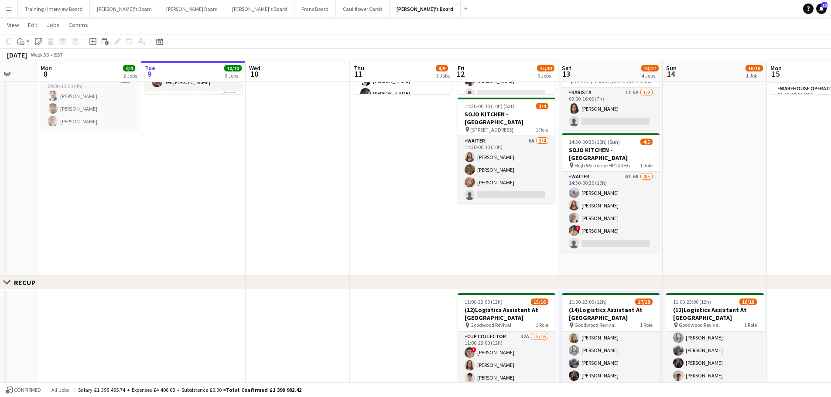
click at [640, 264] on app-date-cell "08:30-17:00 (8h30m) 1/2 Scandilicious Food Truck - Henley pin Henley 1 Role Bar…" at bounding box center [610, 119] width 104 height 314
click at [704, 179] on app-date-cell at bounding box center [714, 119] width 104 height 314
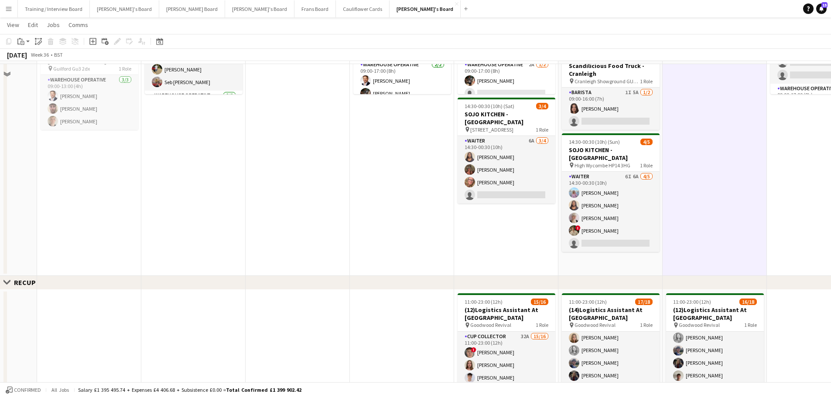
scroll to position [0, 0]
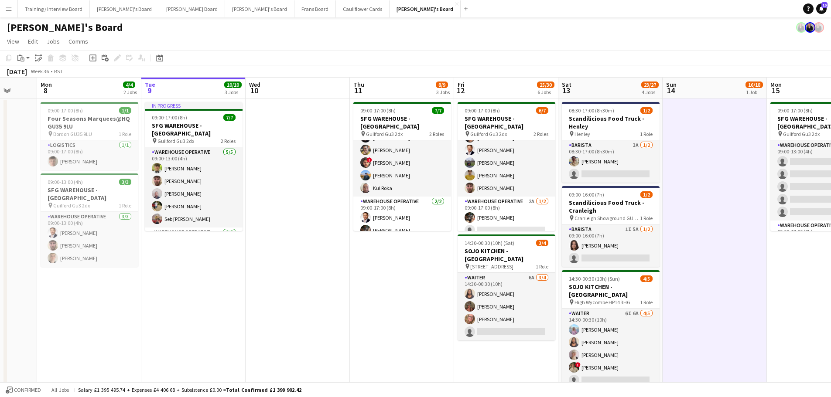
click at [525, 364] on app-date-cell "09:00-17:00 (8h) 6/7 SFG WAREHOUSE - [GEOGRAPHIC_DATA] pin Guilford Gu3 2dx 2 R…" at bounding box center [506, 256] width 104 height 314
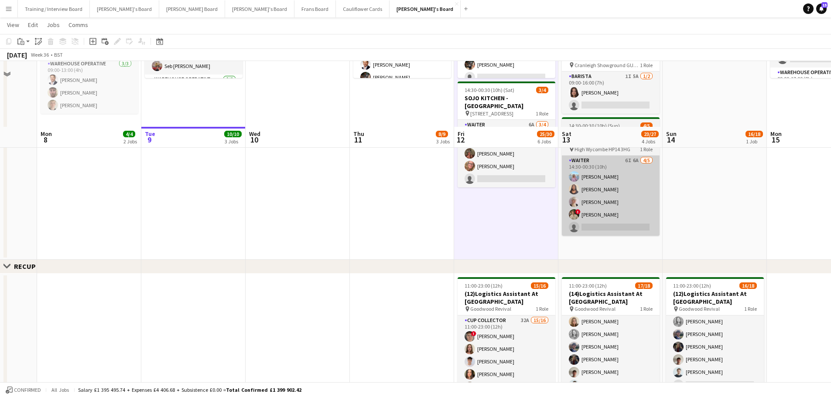
scroll to position [218, 0]
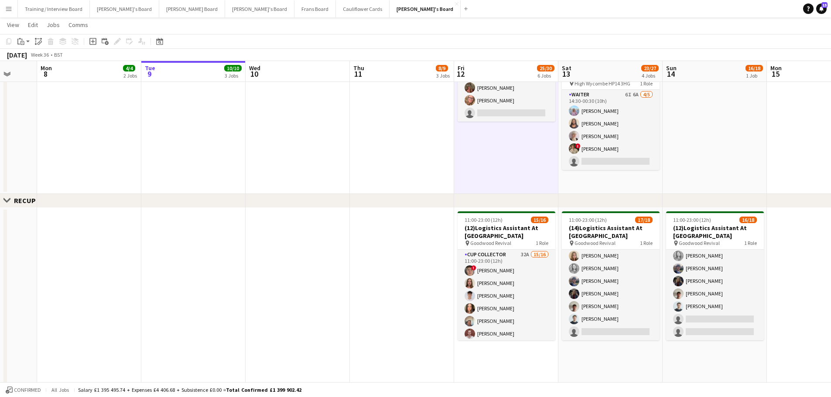
click at [632, 193] on app-date-cell "08:30-17:00 (8h30m) 1/2 Scandilicious Food Truck - Henley pin Henley 1 Role Bar…" at bounding box center [610, 37] width 104 height 314
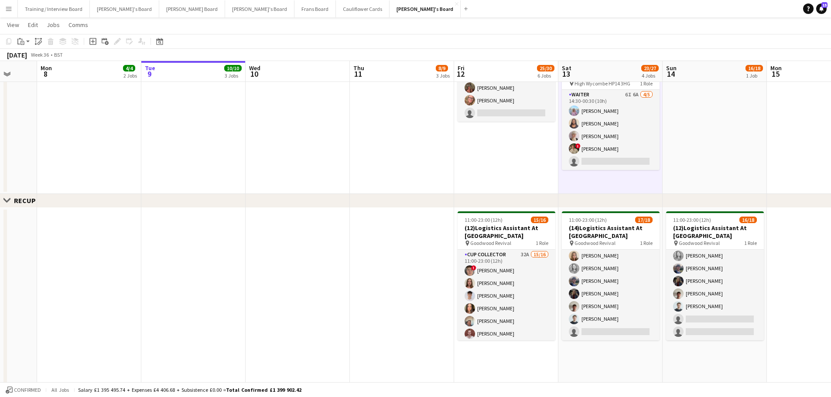
click at [685, 175] on app-date-cell at bounding box center [714, 37] width 104 height 314
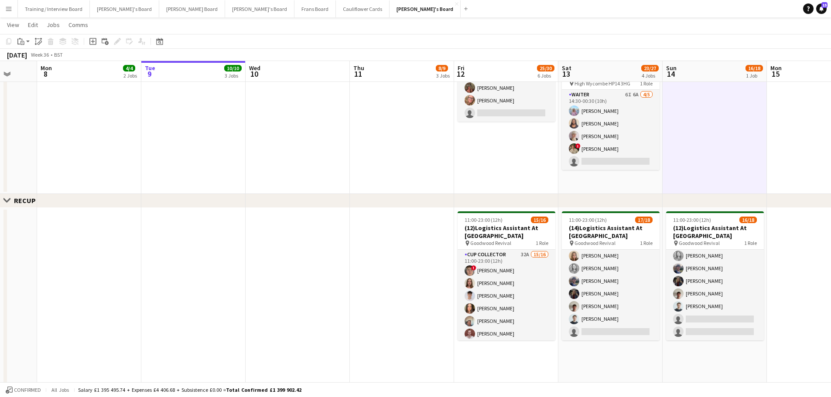
click at [624, 185] on app-date-cell "08:30-17:00 (8h30m) 1/2 Scandilicious Food Truck - Henley pin Henley 1 Role Bar…" at bounding box center [610, 37] width 104 height 314
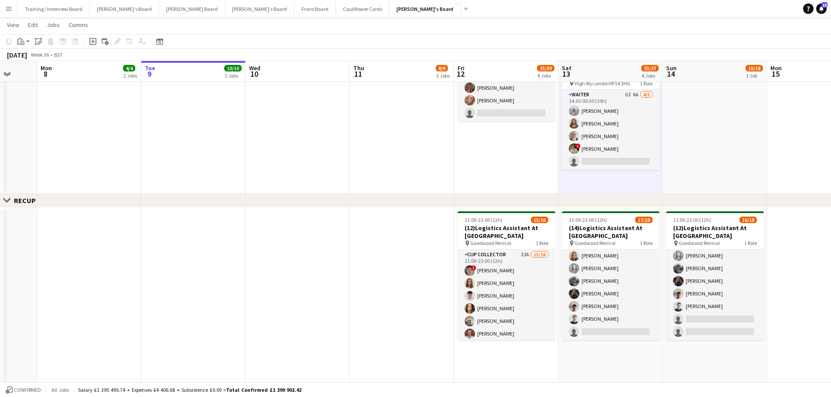
click at [728, 169] on app-date-cell at bounding box center [714, 37] width 104 height 314
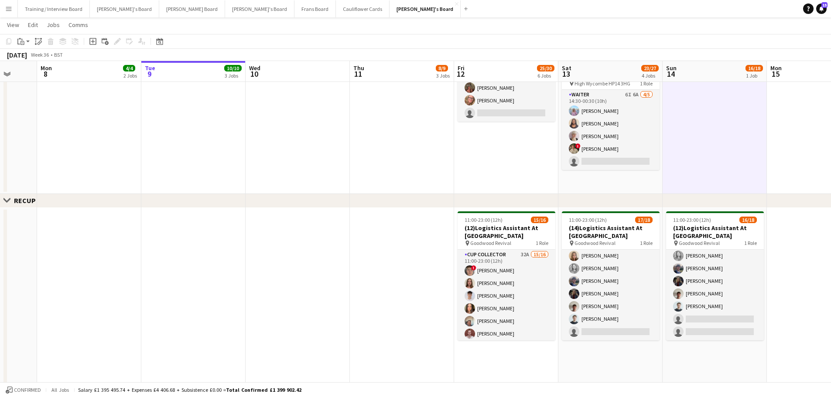
click at [587, 179] on app-date-cell "08:30-17:00 (8h30m) 1/2 Scandilicious Food Truck - Henley pin Henley 1 Role Bar…" at bounding box center [610, 37] width 104 height 314
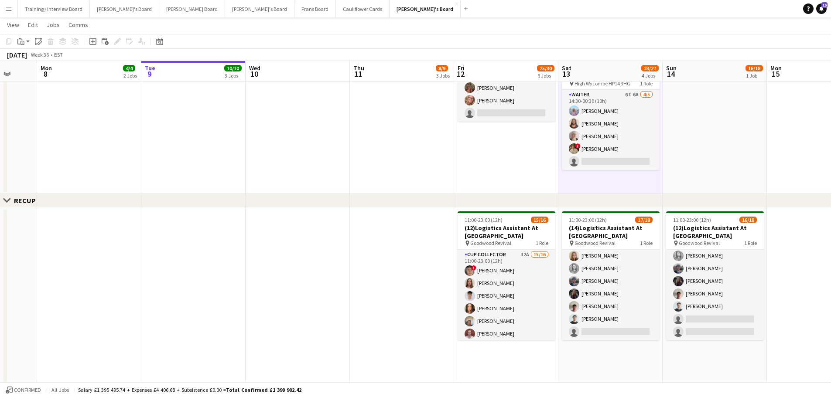
click at [718, 122] on app-date-cell at bounding box center [714, 37] width 104 height 314
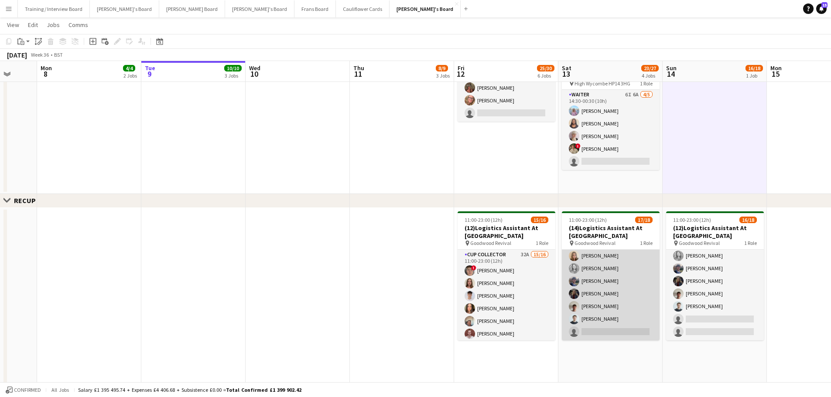
click at [625, 305] on app-card-role "CUP COLLECTOR 22A 17/18 11:00-23:00 (12h) [PERSON_NAME] [PERSON_NAME] ! [PERSON…" at bounding box center [611, 218] width 98 height 245
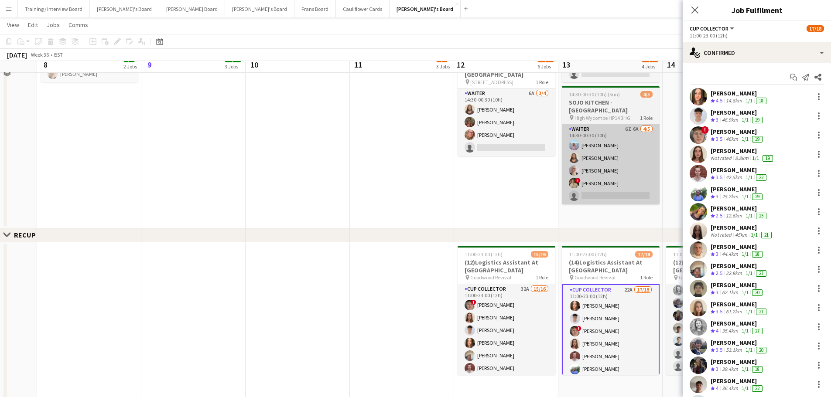
scroll to position [174, 0]
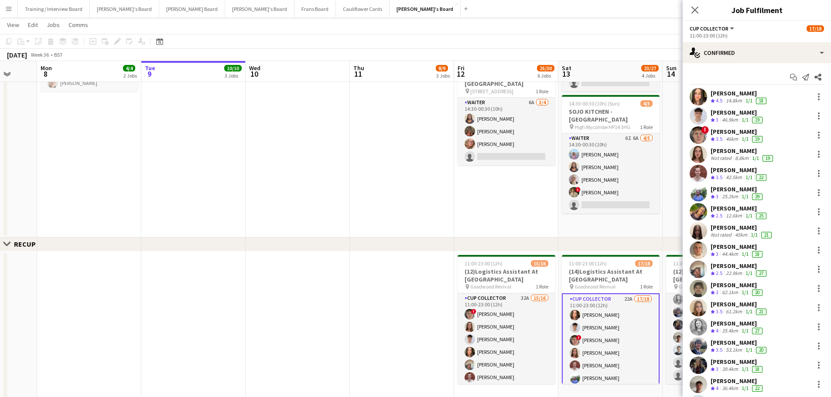
click at [612, 230] on app-date-cell "08:30-17:00 (8h30m) 1/2 Scandilicious Food Truck - Henley pin Henley 1 Role Bar…" at bounding box center [610, 80] width 104 height 314
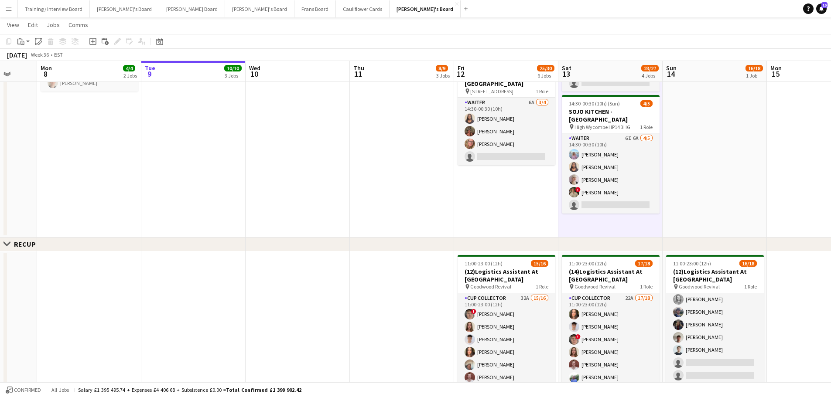
scroll to position [0, 285]
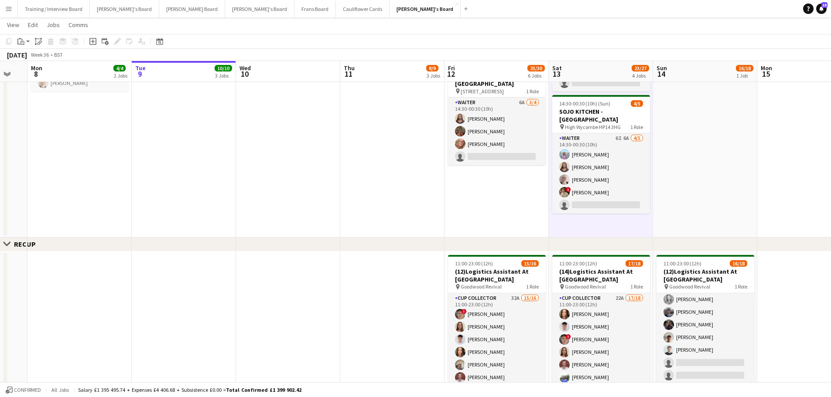
drag, startPoint x: 707, startPoint y: 241, endPoint x: 665, endPoint y: 244, distance: 41.9
click at [665, 244] on div "Close set RECUP Close set Red Chutney Close set Admin Fri 5 14/14 4 Jobs Sat 6 …" at bounding box center [415, 364] width 831 height 1008
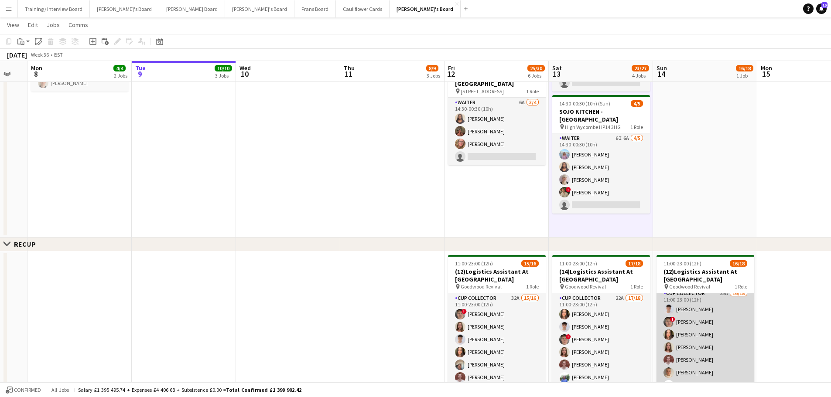
scroll to position [0, 0]
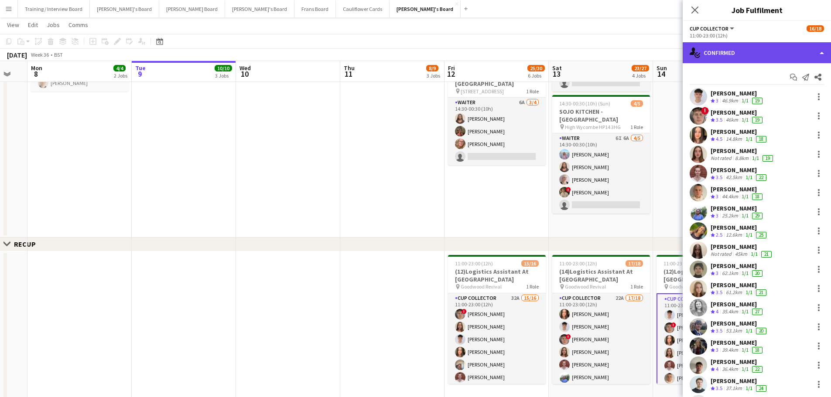
click at [746, 47] on div "single-neutral-actions-check-2 Confirmed" at bounding box center [756, 52] width 148 height 21
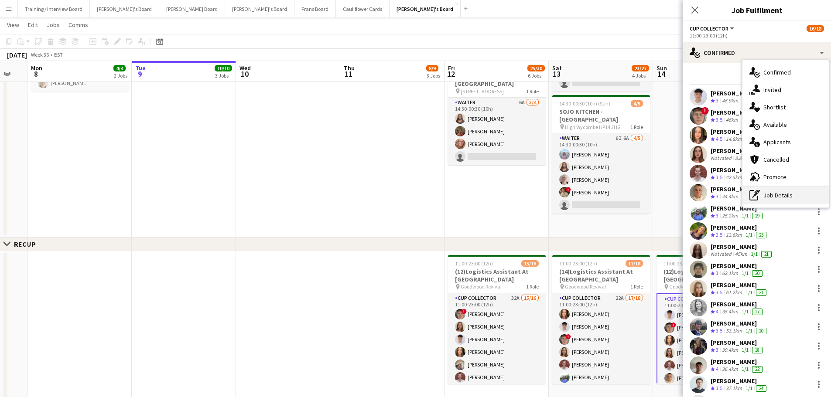
click at [791, 197] on div "pen-write Job Details" at bounding box center [785, 195] width 86 height 17
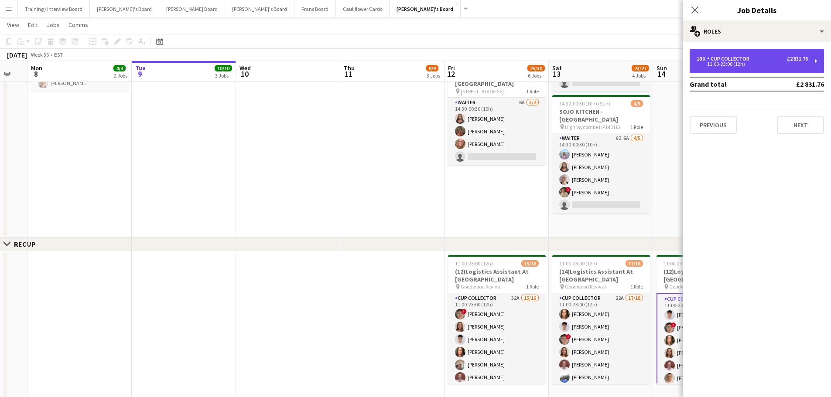
click at [749, 65] on div "11:00-23:00 (12h)" at bounding box center [751, 64] width 111 height 4
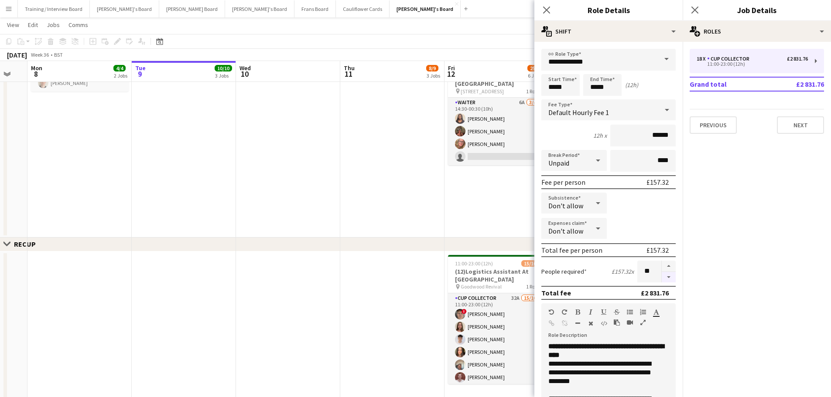
click at [661, 281] on button "button" at bounding box center [668, 277] width 14 height 11
type input "**"
click at [406, 169] on app-date-cell "09:00-17:00 (8h) 7/7 SFG WAREHOUSE - [GEOGRAPHIC_DATA] pin Guilford Gu3 2dx 2 R…" at bounding box center [392, 80] width 104 height 314
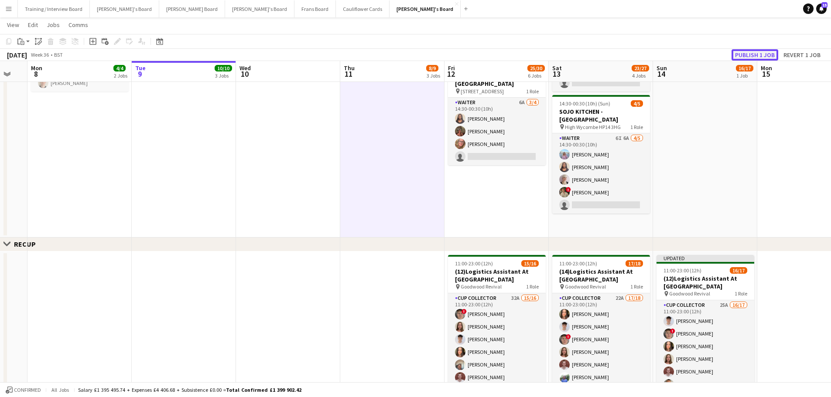
click at [760, 57] on button "Publish 1 job" at bounding box center [754, 54] width 47 height 11
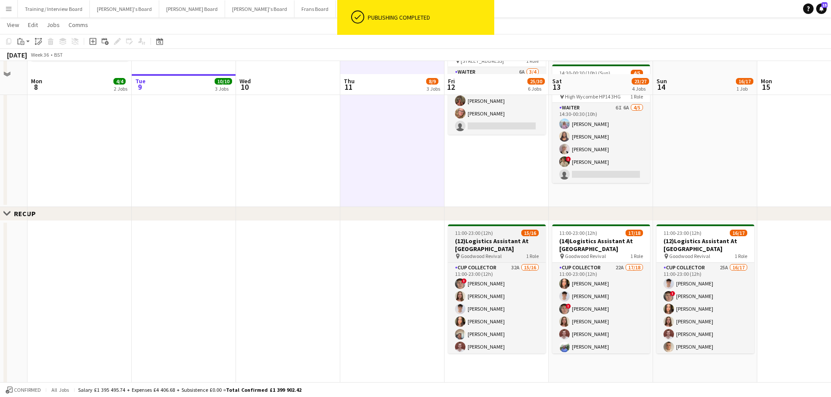
scroll to position [218, 0]
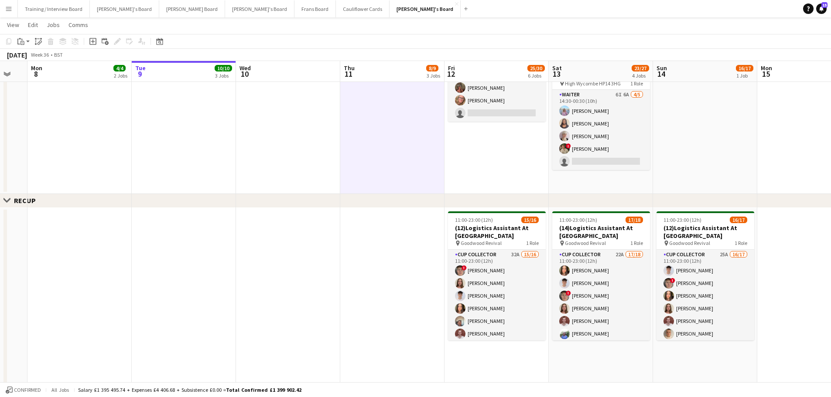
click at [693, 166] on app-date-cell at bounding box center [705, 37] width 104 height 314
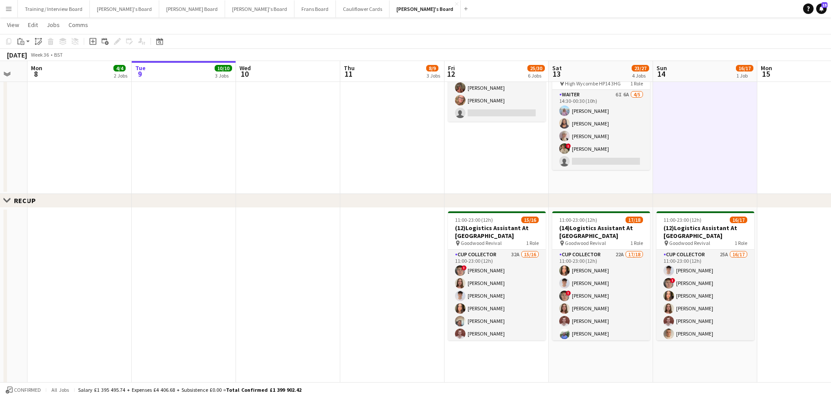
click at [626, 186] on app-date-cell "08:30-17:00 (8h30m) 1/2 Scandilicious Food Truck - Henley pin Henley 1 Role Bar…" at bounding box center [601, 37] width 104 height 314
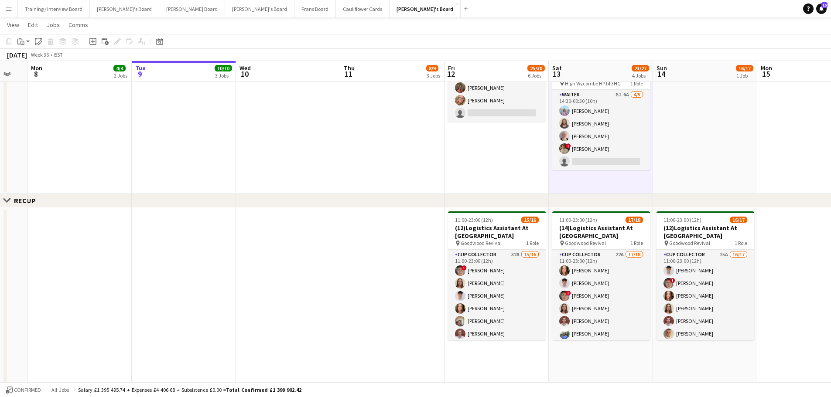
click at [628, 365] on app-date-cell "11:00-23:00 (12h) 17/18 (14)Logistics Assistant At [GEOGRAPHIC_DATA] pin Goodwo…" at bounding box center [601, 329] width 104 height 242
click at [676, 358] on app-date-cell "11:00-23:00 (12h) 16/17 (12)Logistics Assistant At [GEOGRAPHIC_DATA] pin Goodwo…" at bounding box center [705, 329] width 104 height 242
click at [668, 170] on app-date-cell at bounding box center [705, 37] width 104 height 314
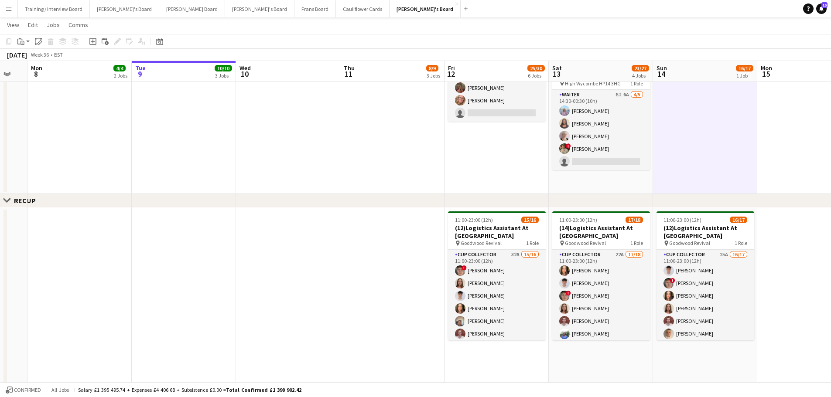
click at [624, 183] on app-date-cell "08:30-17:00 (8h30m) 1/2 Scandilicious Food Truck - Henley pin Henley 1 Role Bar…" at bounding box center [601, 37] width 104 height 314
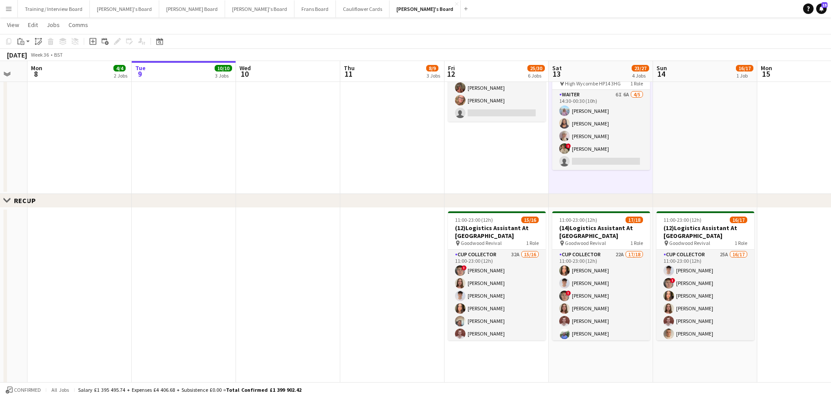
click at [699, 164] on app-date-cell at bounding box center [705, 37] width 104 height 314
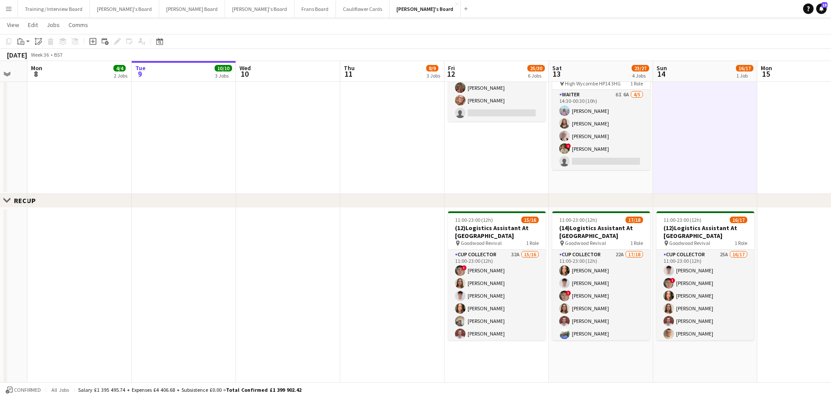
click at [628, 178] on app-date-cell "08:30-17:00 (8h30m) 1/2 Scandilicious Food Truck - Henley pin Henley 1 Role Bar…" at bounding box center [601, 37] width 104 height 314
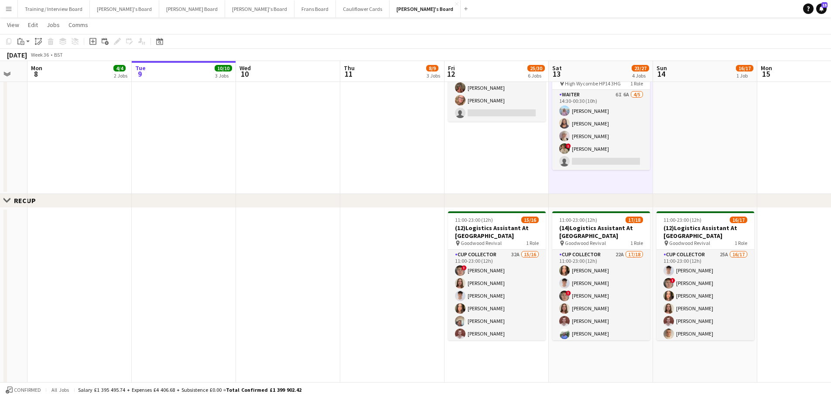
click at [630, 362] on app-date-cell "11:00-23:00 (12h) 17/18 (14)Logistics Assistant At [GEOGRAPHIC_DATA] pin Goodwo…" at bounding box center [601, 329] width 104 height 242
click at [661, 358] on app-date-cell "11:00-23:00 (12h) 16/17 (12)Logistics Assistant At [GEOGRAPHIC_DATA] pin Goodwo…" at bounding box center [705, 329] width 104 height 242
click at [669, 164] on app-date-cell at bounding box center [705, 37] width 104 height 314
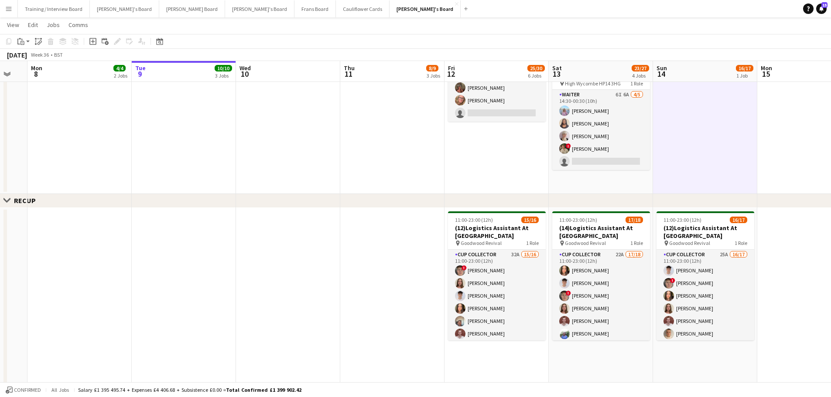
click at [634, 181] on app-date-cell "08:30-17:00 (8h30m) 1/2 Scandilicious Food Truck - Henley pin Henley 1 Role Bar…" at bounding box center [601, 37] width 104 height 314
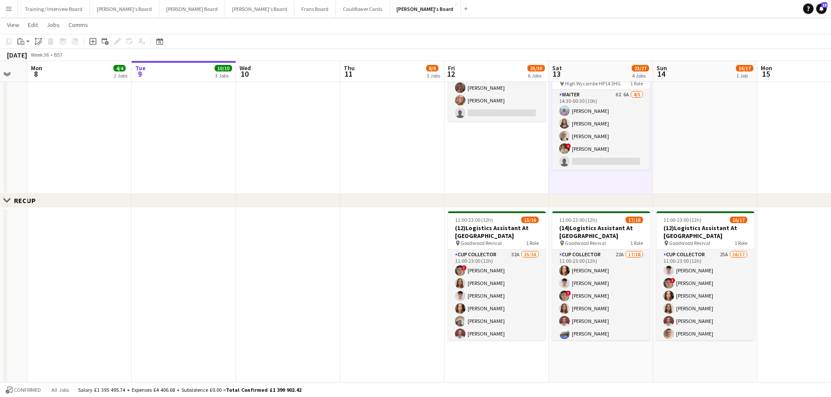
click at [704, 145] on app-date-cell at bounding box center [705, 37] width 104 height 314
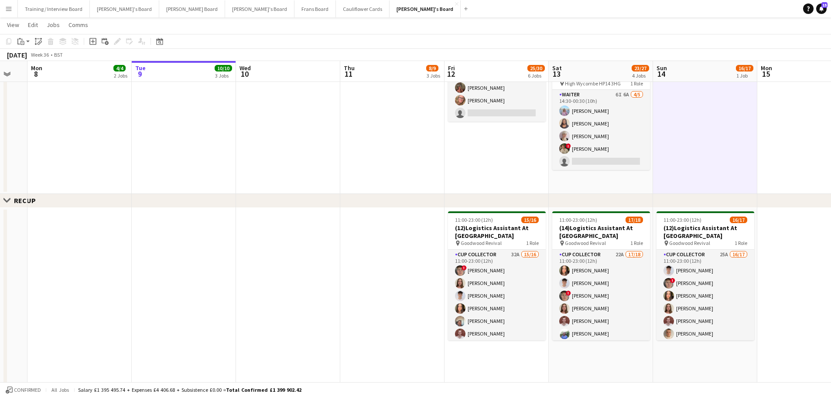
click at [614, 184] on app-date-cell "08:30-17:00 (8h30m) 1/2 Scandilicious Food Truck - Henley pin Henley 1 Role Bar…" at bounding box center [601, 37] width 104 height 314
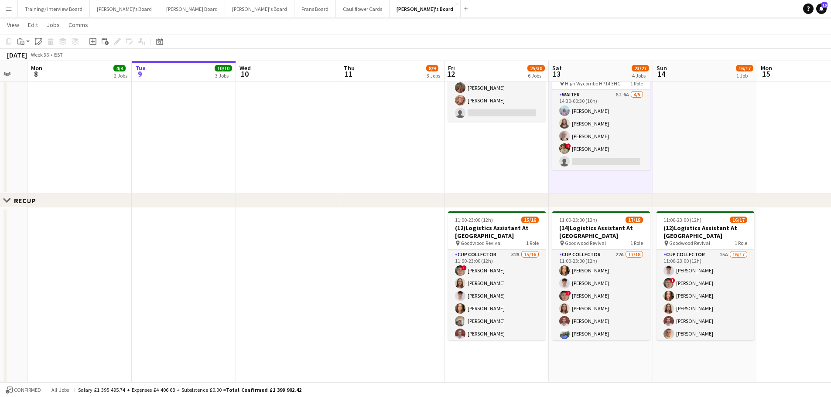
click at [675, 167] on app-date-cell at bounding box center [705, 37] width 104 height 314
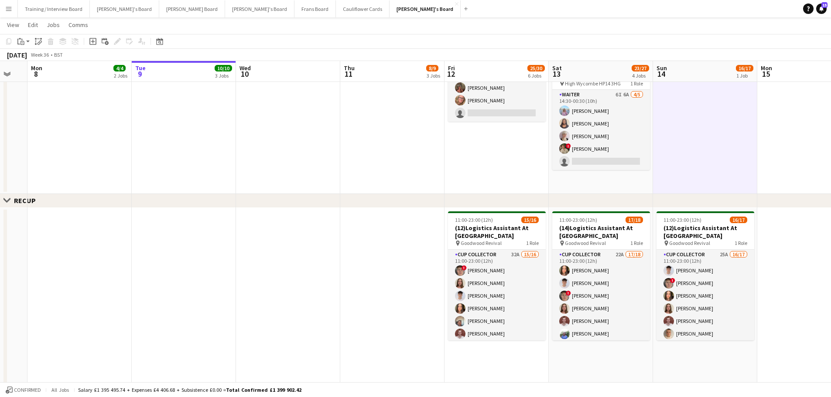
click at [635, 180] on app-date-cell "08:30-17:00 (8h30m) 1/2 Scandilicious Food Truck - Henley pin Henley 1 Role Bar…" at bounding box center [601, 37] width 104 height 314
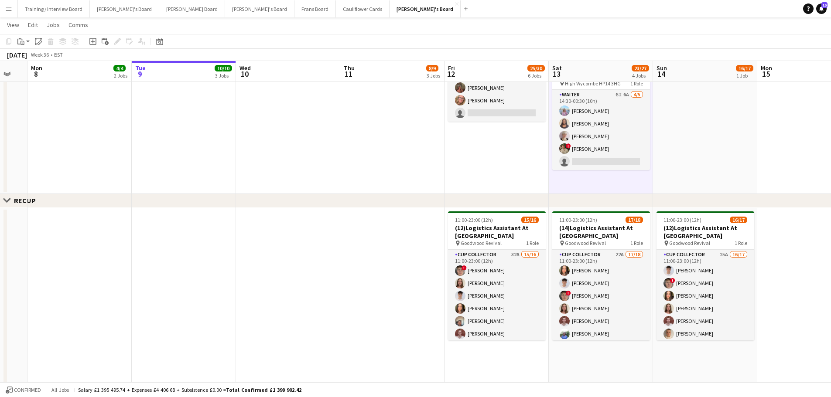
click at [644, 345] on app-date-cell "11:00-23:00 (12h) 17/18 (14)Logistics Assistant At [GEOGRAPHIC_DATA] pin Goodwo…" at bounding box center [601, 329] width 104 height 242
click at [708, 152] on app-date-cell at bounding box center [705, 37] width 104 height 314
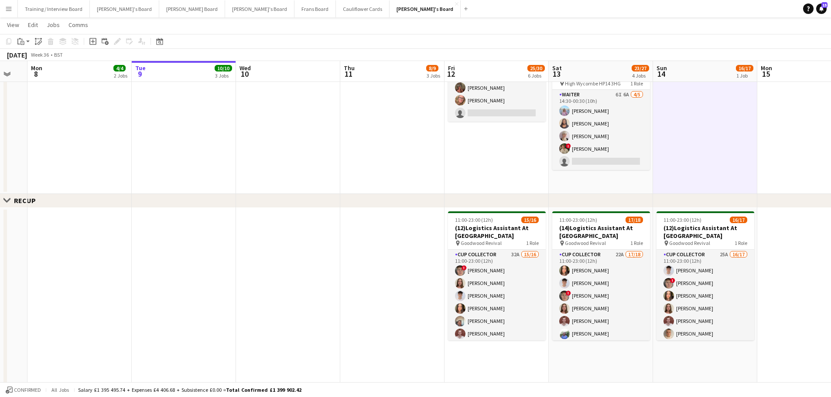
click at [638, 177] on app-date-cell "08:30-17:00 (8h30m) 1/2 Scandilicious Food Truck - Henley pin Henley 1 Role Bar…" at bounding box center [601, 37] width 104 height 314
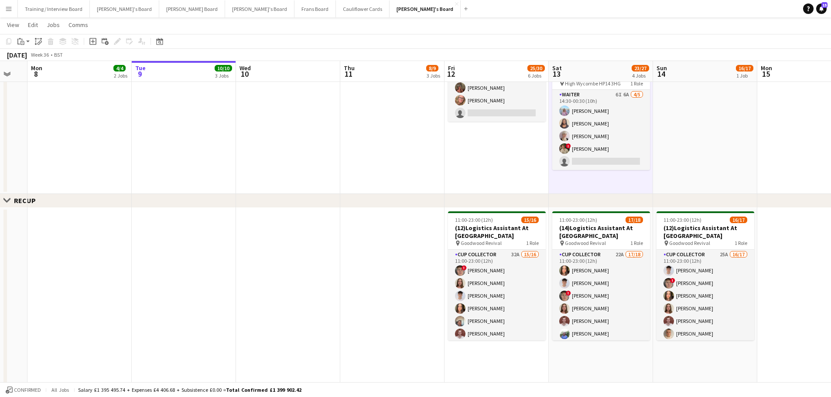
click at [671, 150] on app-date-cell at bounding box center [705, 37] width 104 height 314
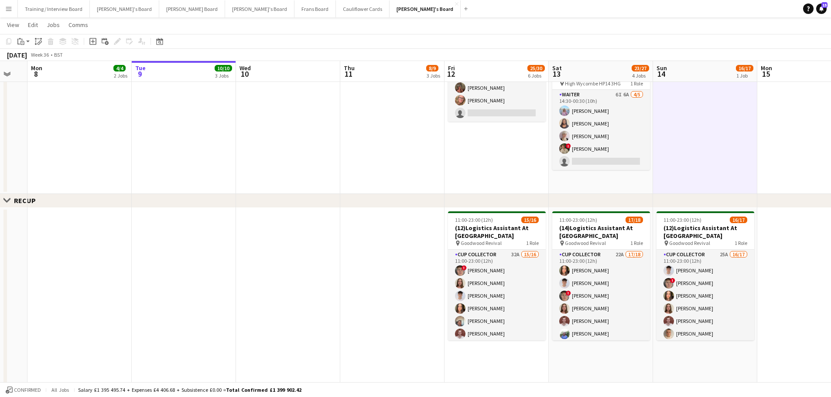
click at [620, 177] on app-date-cell "08:30-17:00 (8h30m) 1/2 Scandilicious Food Truck - Henley pin Henley 1 Role Bar…" at bounding box center [601, 37] width 104 height 314
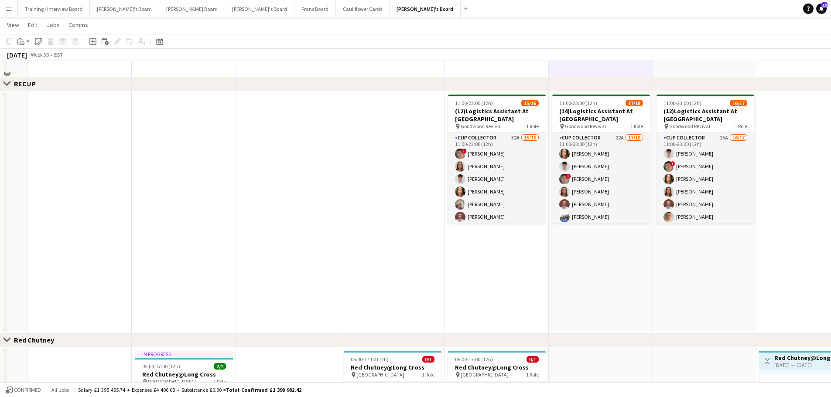
scroll to position [392, 0]
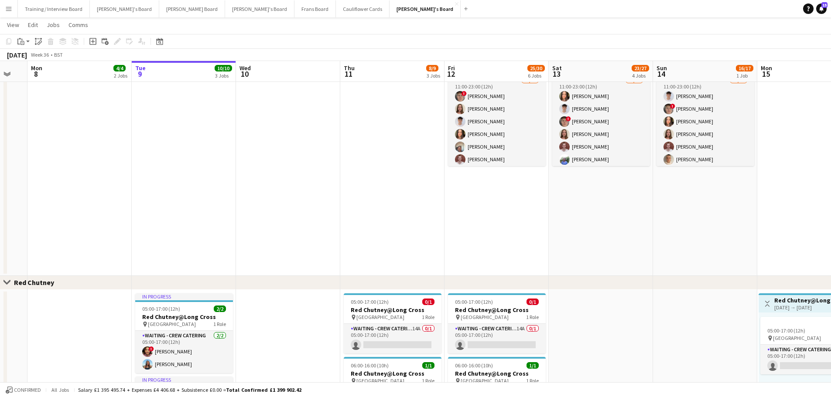
click at [640, 265] on app-date-cell "11:00-23:00 (12h) 17/18 (14)Logistics Assistant At [GEOGRAPHIC_DATA] pin Goodwo…" at bounding box center [601, 155] width 104 height 242
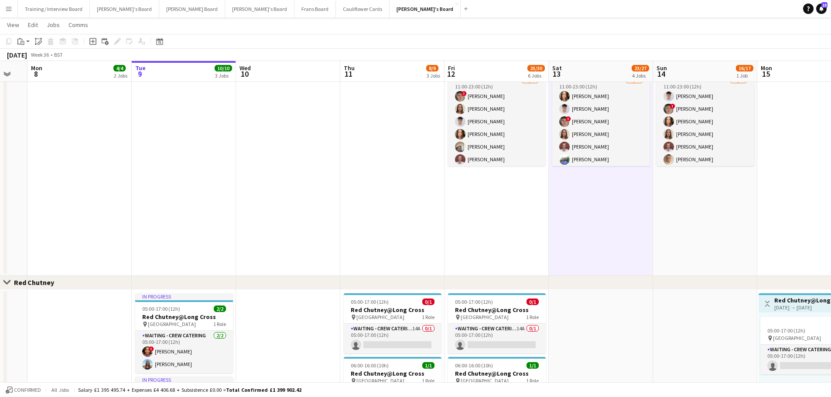
click at [705, 251] on app-date-cell "11:00-23:00 (12h) 16/17 (12)Logistics Assistant At [GEOGRAPHIC_DATA] pin Goodwo…" at bounding box center [705, 155] width 104 height 242
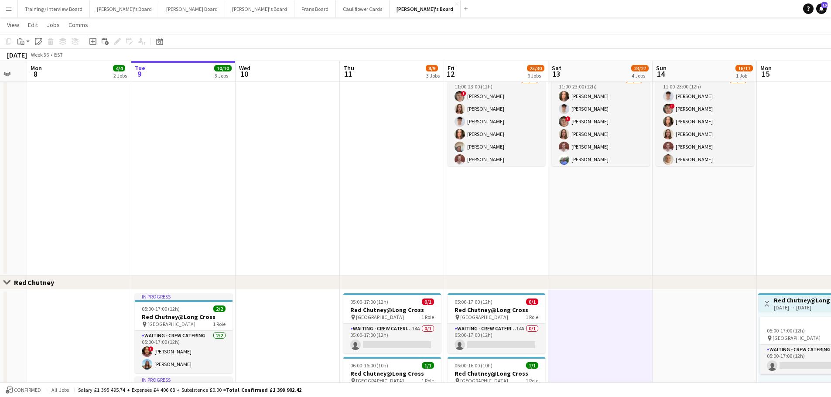
drag, startPoint x: 616, startPoint y: 249, endPoint x: 695, endPoint y: 236, distance: 80.4
click at [616, 249] on app-date-cell "11:00-23:00 (12h) 17/18 (14)Logistics Assistant At [GEOGRAPHIC_DATA] pin Goodwo…" at bounding box center [600, 155] width 104 height 242
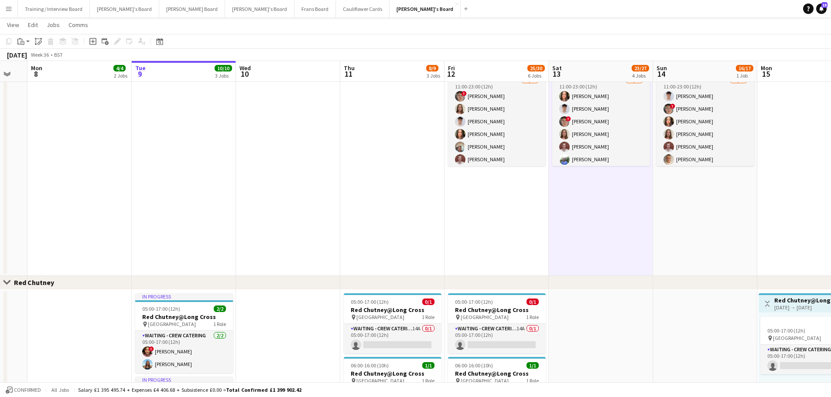
click at [695, 236] on app-date-cell "11:00-23:00 (12h) 16/17 (12)Logistics Assistant At [GEOGRAPHIC_DATA] pin Goodwo…" at bounding box center [705, 155] width 104 height 242
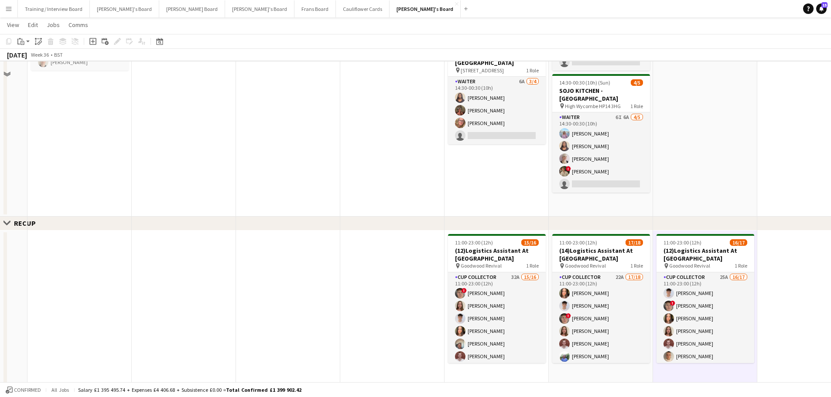
scroll to position [174, 0]
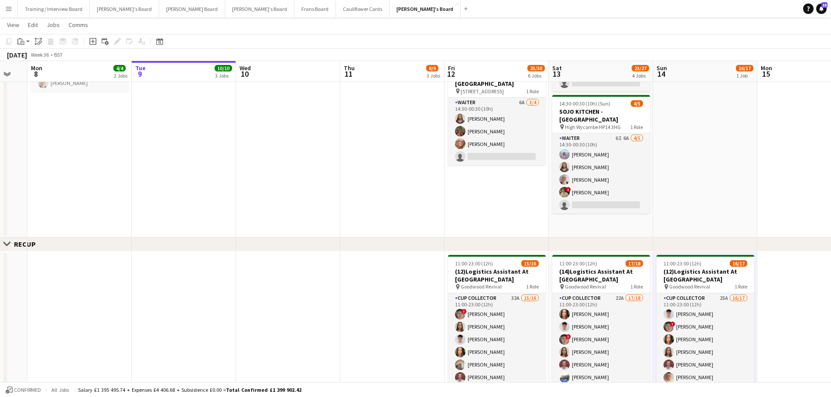
click at [693, 215] on app-date-cell at bounding box center [705, 80] width 104 height 314
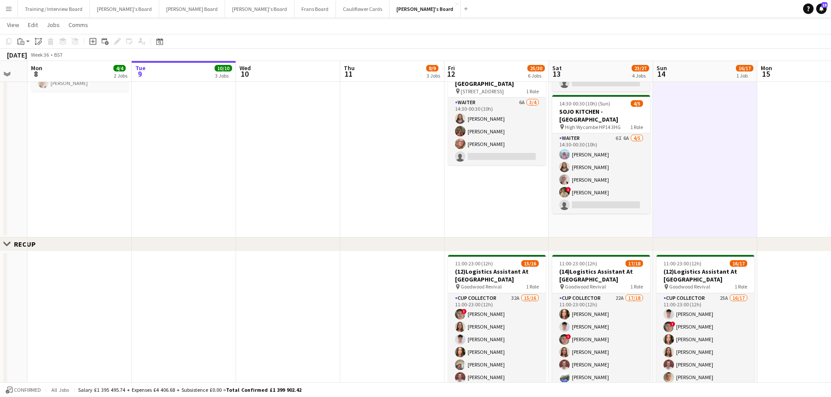
click at [627, 223] on app-date-cell "08:30-17:00 (8h30m) 1/2 Scandilicious Food Truck - Henley pin Henley 1 Role Bar…" at bounding box center [601, 80] width 104 height 314
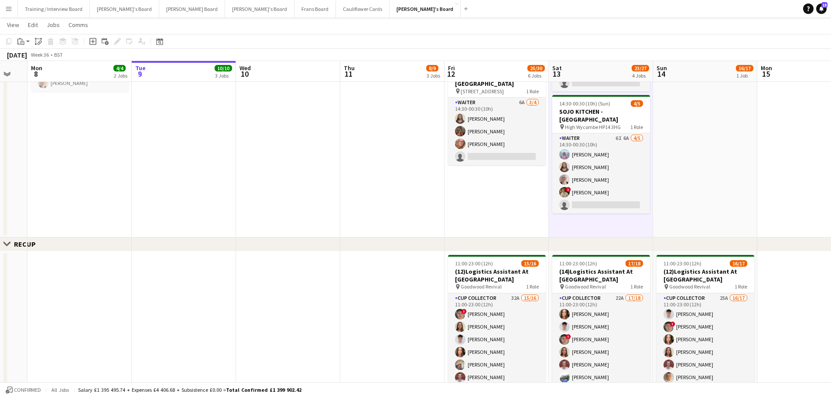
click at [716, 201] on app-date-cell at bounding box center [705, 80] width 104 height 314
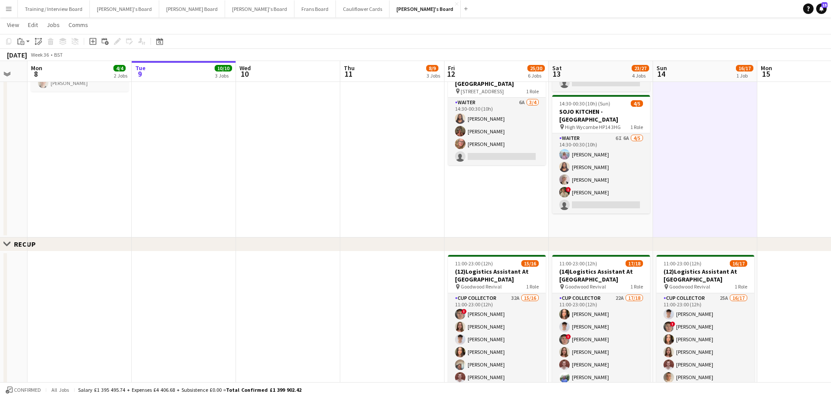
click at [600, 218] on app-date-cell "08:30-17:00 (8h30m) 1/2 Scandilicious Food Truck - Henley pin Henley 1 Role Bar…" at bounding box center [601, 80] width 104 height 314
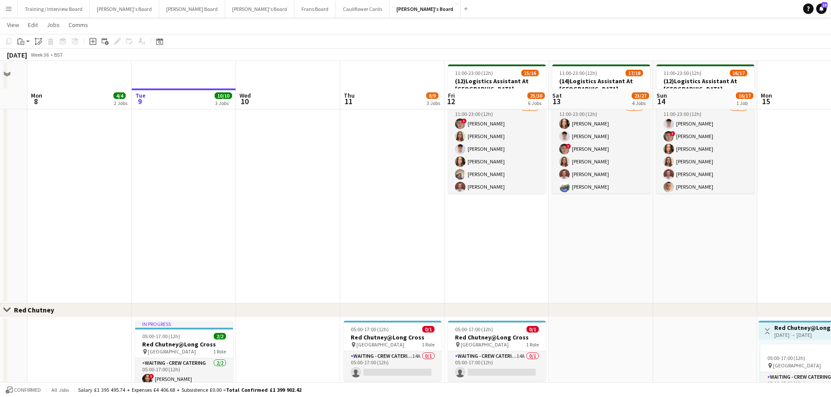
scroll to position [392, 0]
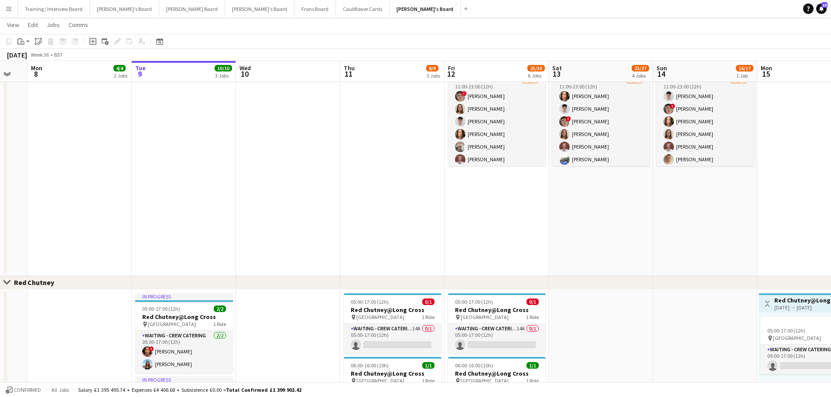
click at [613, 228] on app-date-cell "11:00-23:00 (12h) 17/18 (14)Logistics Assistant At [GEOGRAPHIC_DATA] pin Goodwo…" at bounding box center [601, 155] width 104 height 242
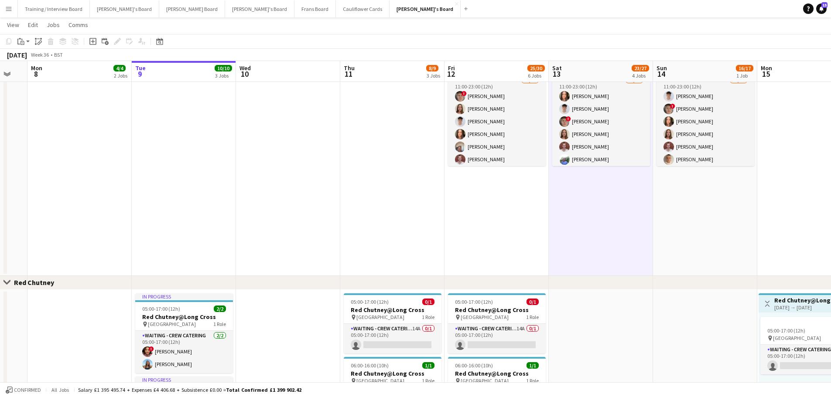
click at [671, 232] on app-date-cell "11:00-23:00 (12h) 16/17 (12)Logistics Assistant At [GEOGRAPHIC_DATA] pin Goodwo…" at bounding box center [705, 155] width 104 height 242
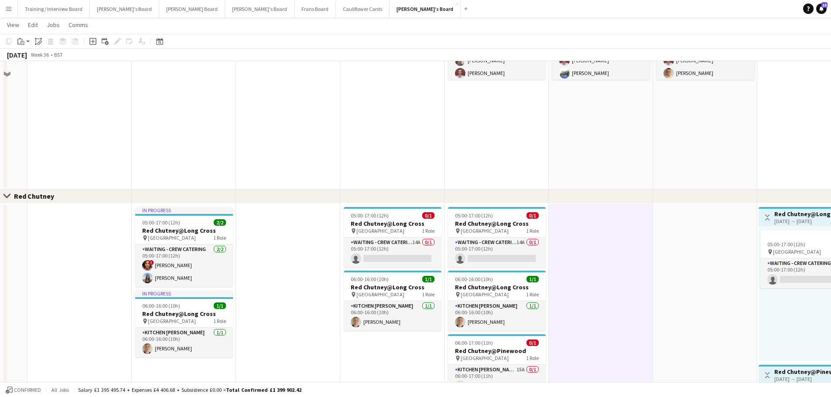
scroll to position [659, 0]
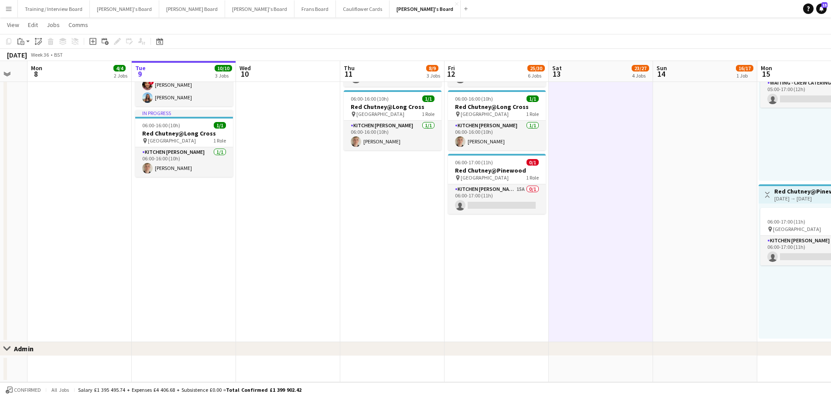
click at [619, 369] on app-date-cell at bounding box center [601, 369] width 104 height 26
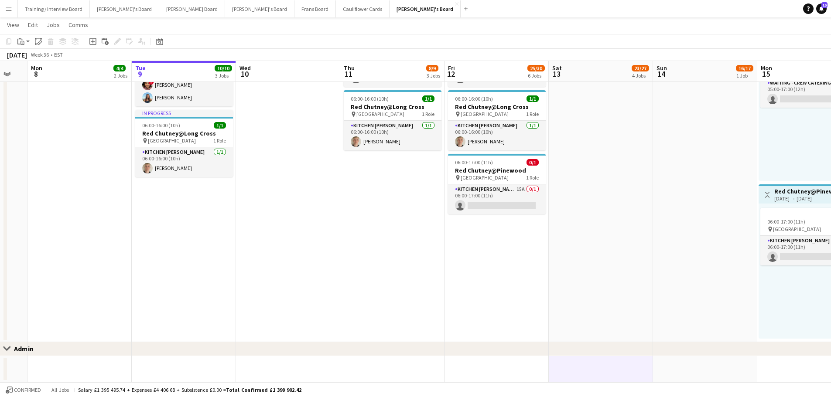
drag, startPoint x: 683, startPoint y: 360, endPoint x: 685, endPoint y: 352, distance: 7.5
click at [683, 359] on app-date-cell at bounding box center [705, 369] width 104 height 26
click at [694, 297] on app-date-cell at bounding box center [705, 182] width 104 height 319
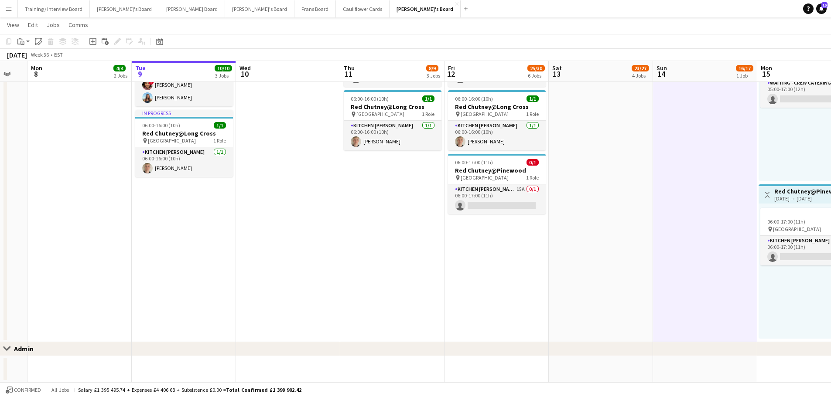
click at [627, 270] on app-date-cell at bounding box center [601, 182] width 104 height 319
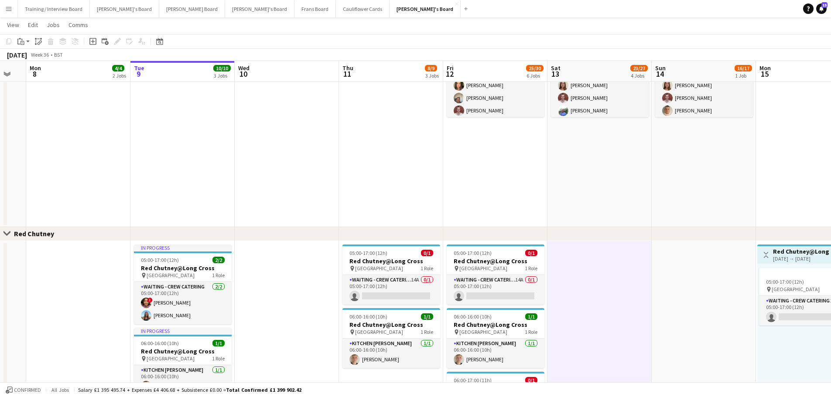
click at [618, 155] on app-date-cell "11:00-23:00 (12h) 17/18 (14)Logistics Assistant At [GEOGRAPHIC_DATA] pin Goodwo…" at bounding box center [599, 106] width 104 height 242
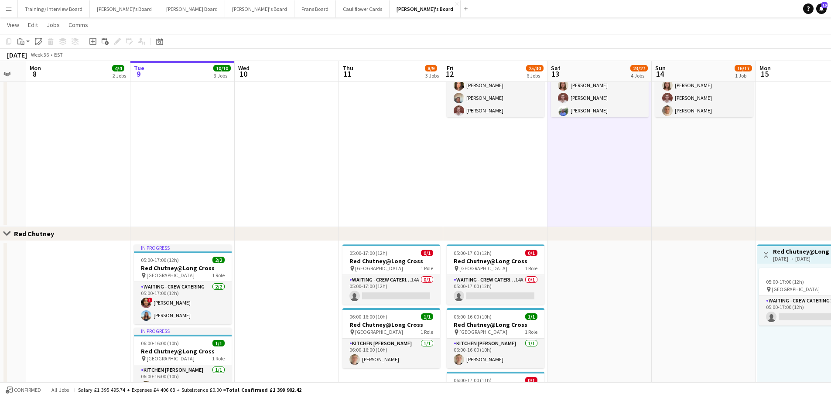
click at [738, 155] on app-date-cell "11:00-23:00 (12h) 16/17 (12)Logistics Assistant At [GEOGRAPHIC_DATA] pin Goodwo…" at bounding box center [703, 106] width 104 height 242
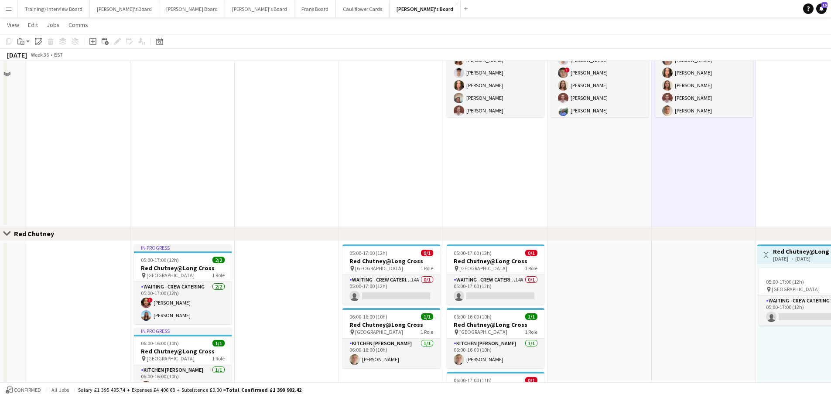
scroll to position [223, 0]
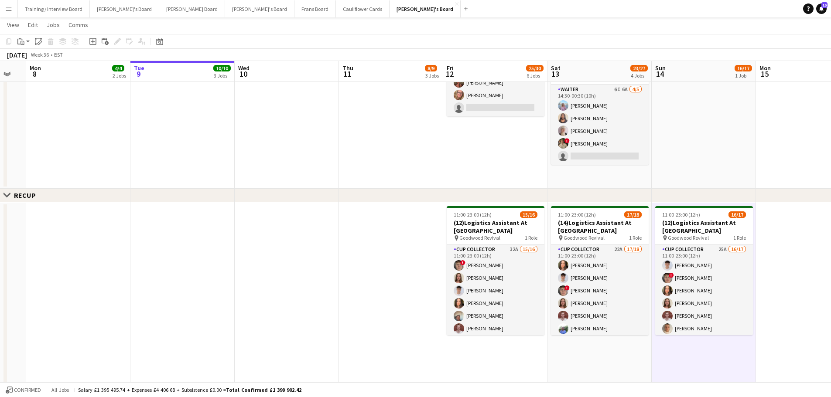
drag, startPoint x: 727, startPoint y: 174, endPoint x: 714, endPoint y: 178, distance: 13.5
click at [722, 175] on app-calendar-viewport "Fri 5 14/14 4 Jobs Sat 6 18/20 5 Jobs Sun 7 Mon 8 4/4 2 Jobs Tue 9 10/10 3 Jobs…" at bounding box center [415, 315] width 831 height 1008
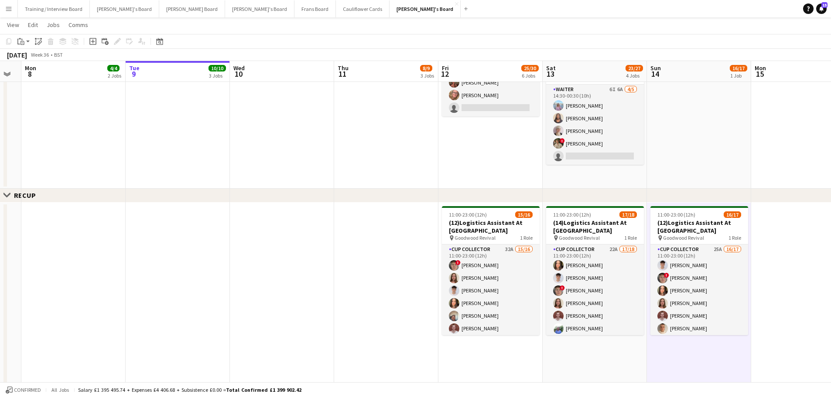
click at [642, 179] on app-date-cell "08:30-17:00 (8h30m) 1/2 Scandilicious Food Truck - Henley pin Henley 1 Role Bar…" at bounding box center [594, 31] width 104 height 314
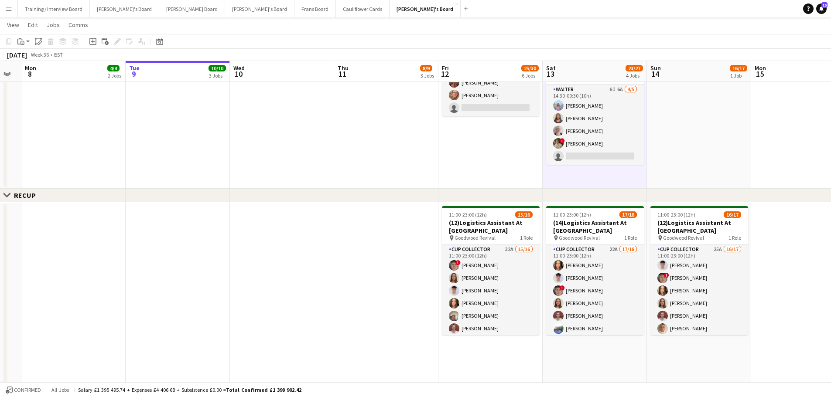
click at [665, 175] on app-date-cell at bounding box center [699, 31] width 104 height 314
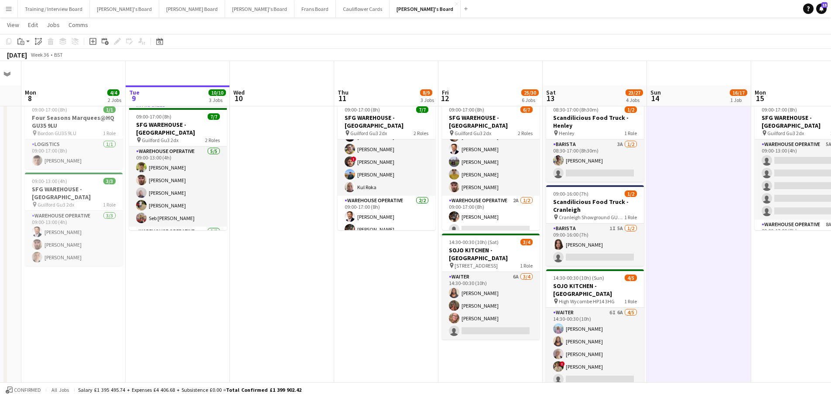
scroll to position [218, 0]
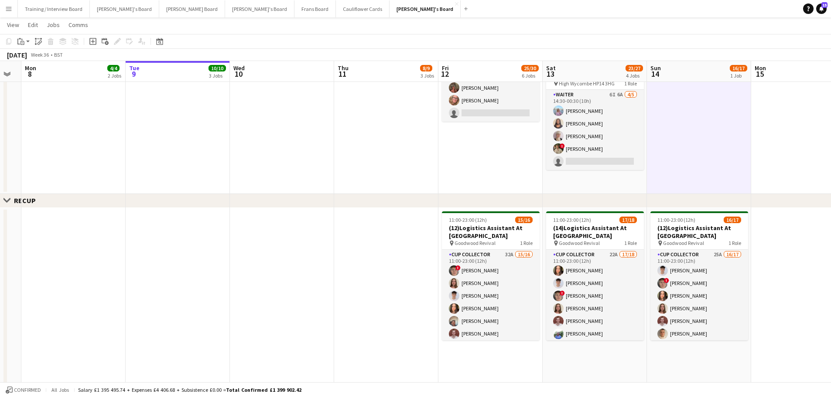
click at [600, 176] on app-date-cell "08:30-17:00 (8h30m) 1/2 Scandilicious Food Truck - Henley pin Henley 1 Role Bar…" at bounding box center [594, 37] width 104 height 314
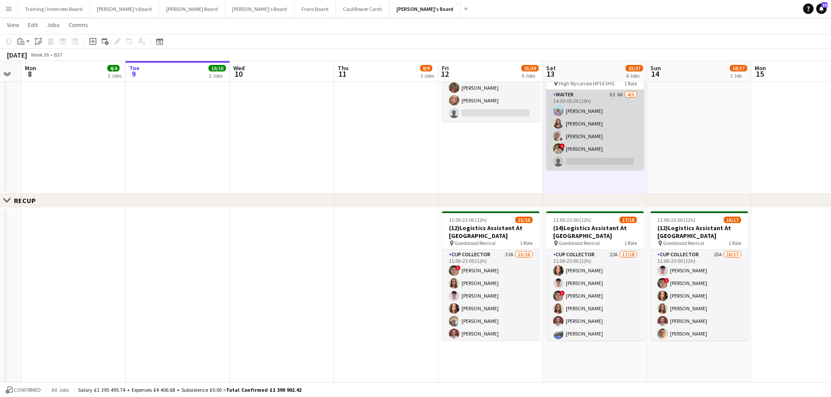
click at [619, 106] on app-card-role "Waiter 6I 6A [DATE] 14:30-00:30 (10h) [PERSON_NAME] [PERSON_NAME] [PERSON_NAME]…" at bounding box center [595, 130] width 98 height 80
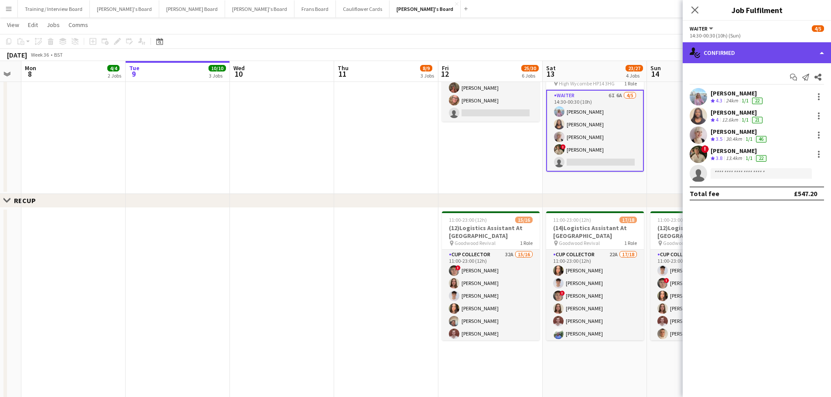
click at [769, 54] on div "single-neutral-actions-check-2 Confirmed" at bounding box center [756, 52] width 148 height 21
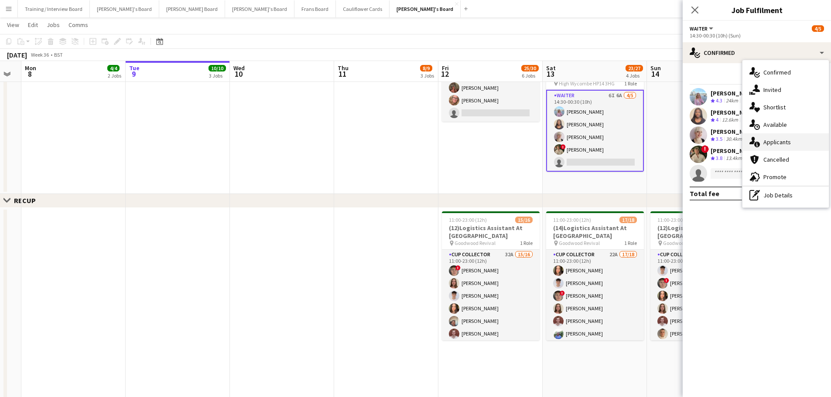
click at [762, 142] on div "single-neutral-actions-information Applicants" at bounding box center [785, 141] width 86 height 17
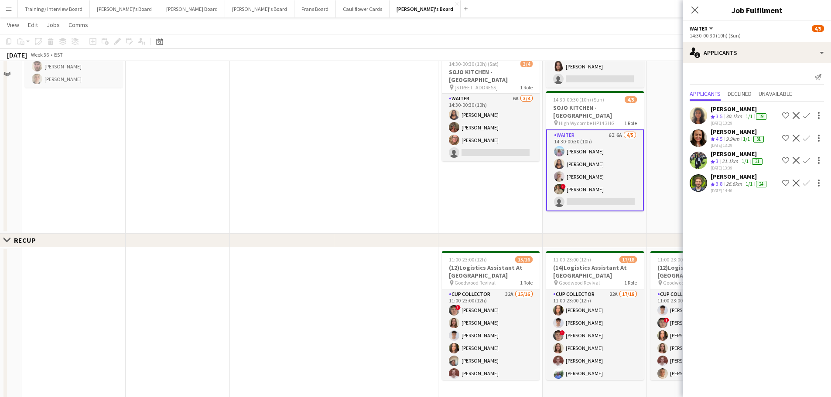
scroll to position [131, 0]
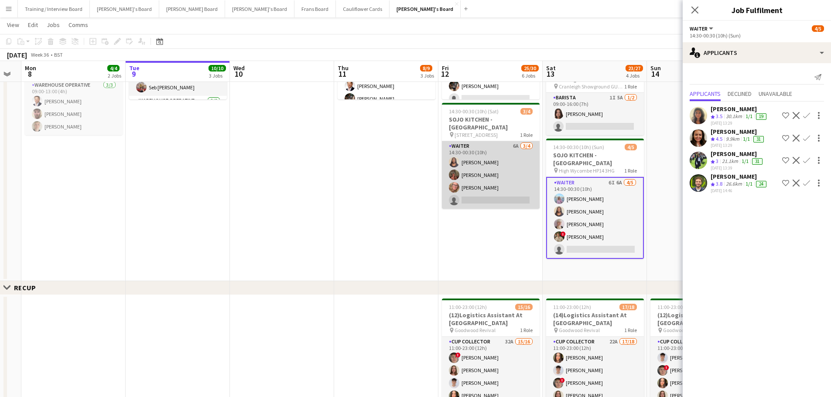
click at [526, 157] on app-card-role "Waiter 6A [DATE] 14:30-00:30 (10h) [PERSON_NAME] [PERSON_NAME] [PERSON_NAME] si…" at bounding box center [491, 175] width 98 height 68
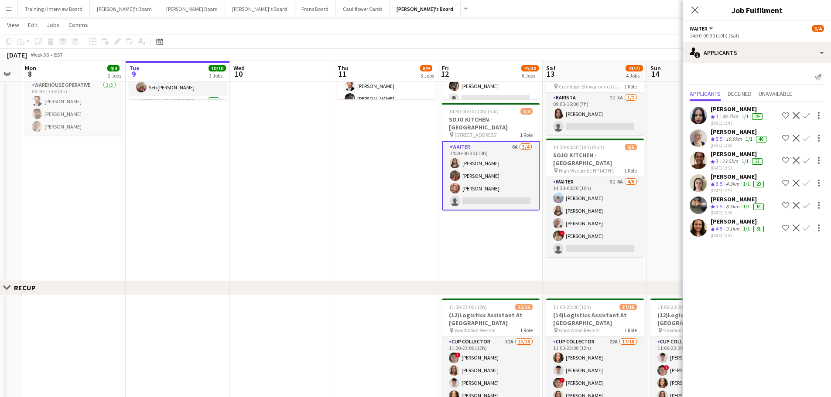
click at [518, 246] on app-date-cell "09:00-17:00 (8h) 6/7 SFG WAREHOUSE - [GEOGRAPHIC_DATA] pin Guilford Gu3 2dx 2 R…" at bounding box center [490, 124] width 104 height 314
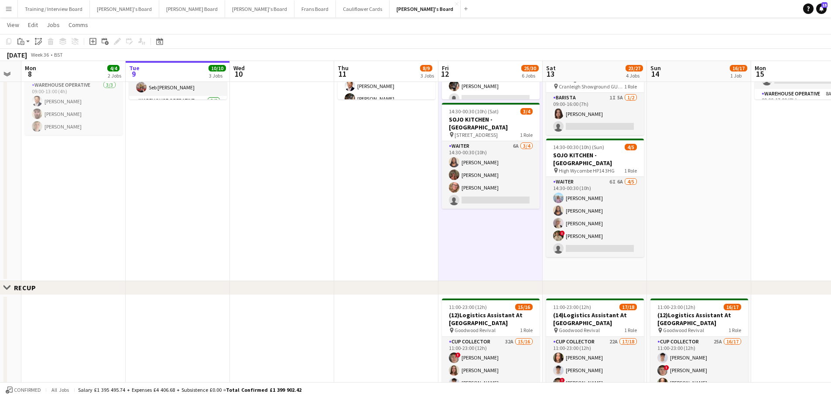
click at [592, 277] on app-date-cell "08:30-17:00 (8h30m) 1/2 Scandilicious Food Truck - Henley pin Henley 1 Role Bar…" at bounding box center [594, 124] width 104 height 314
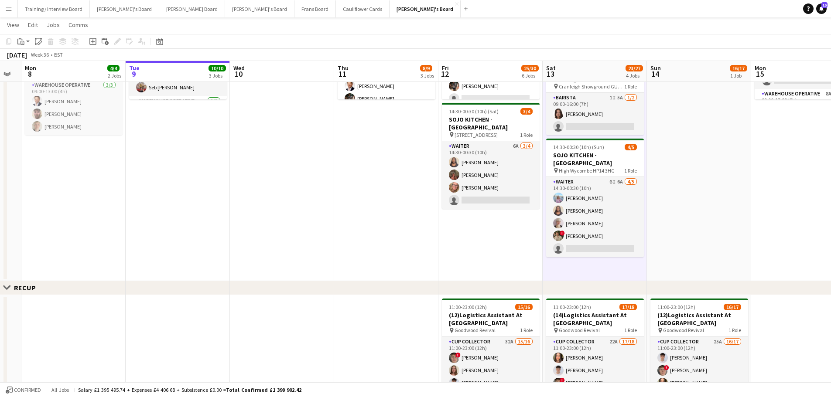
click at [706, 229] on app-date-cell at bounding box center [699, 124] width 104 height 314
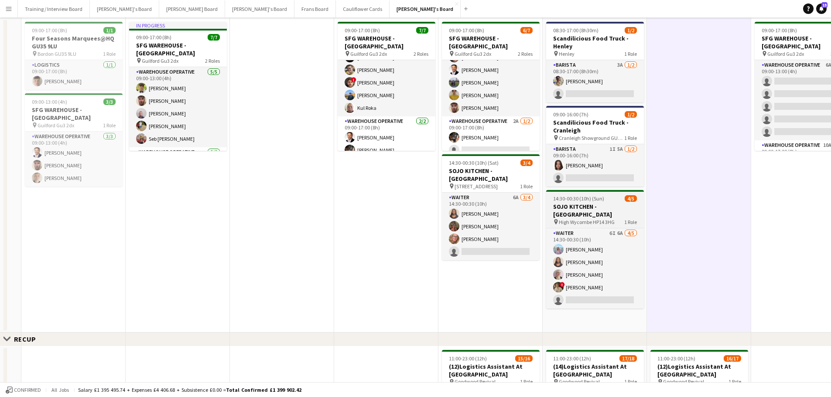
scroll to position [0, 0]
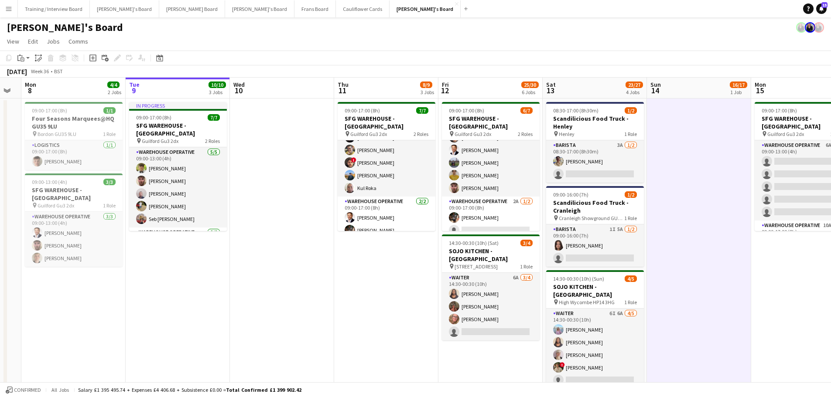
click at [489, 222] on app-card-role "Warehouse Operative 2A [DATE] 09:00-17:00 (8h) [PERSON_NAME] single-neutral-act…" at bounding box center [491, 218] width 98 height 42
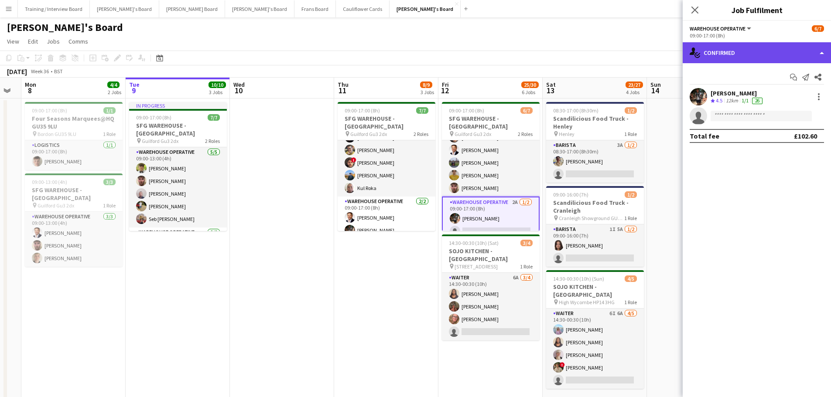
click at [767, 52] on div "single-neutral-actions-check-2 Confirmed" at bounding box center [756, 52] width 148 height 21
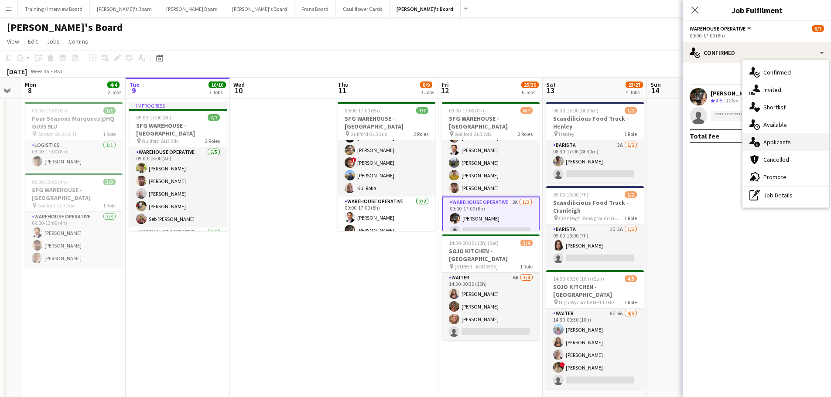
click at [793, 149] on div "single-neutral-actions-information Applicants" at bounding box center [785, 141] width 86 height 17
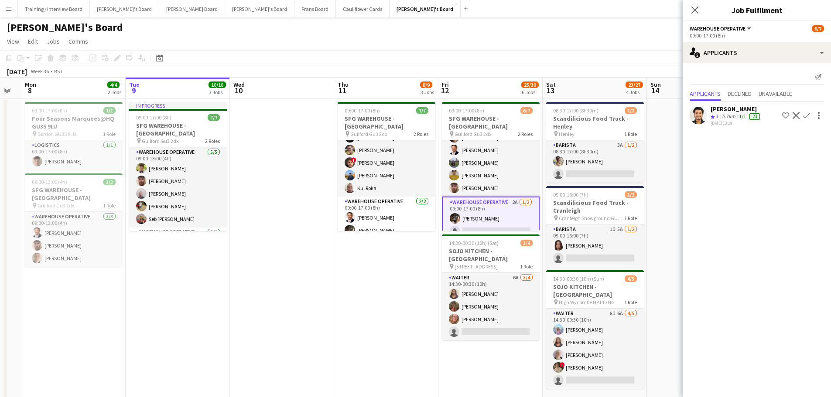
click at [553, 48] on app-page-menu "View Day view expanded Day view collapsed Month view Date picker Jump to [DATE]…" at bounding box center [415, 42] width 831 height 17
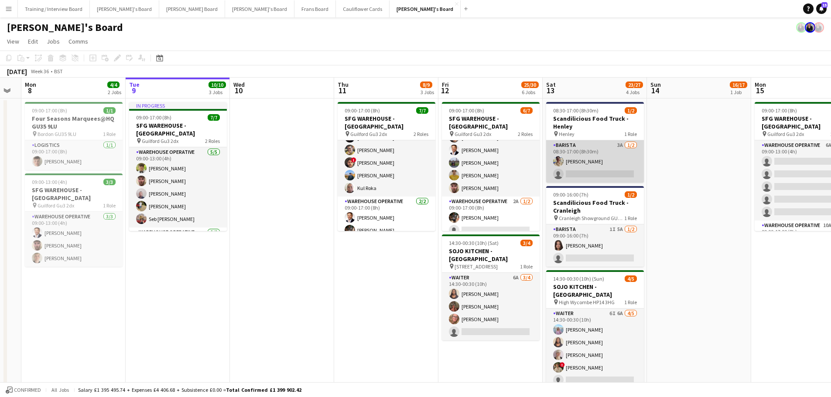
click at [608, 155] on app-card-role "Barista 3A [DATE] 08:30-17:00 (8h30m) [PERSON_NAME] single-neutral-actions" at bounding box center [595, 161] width 98 height 42
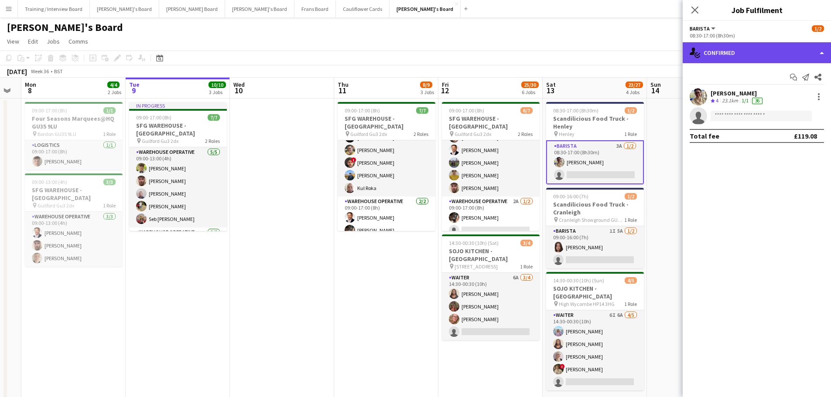
click at [758, 61] on div "single-neutral-actions-check-2 Confirmed" at bounding box center [756, 52] width 148 height 21
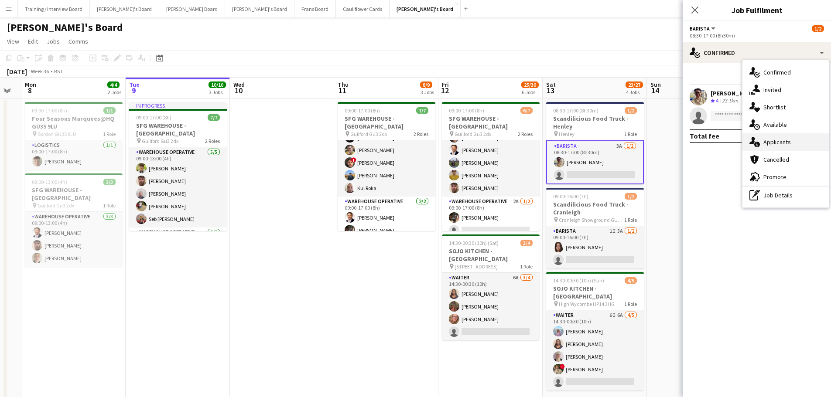
click at [797, 143] on div "single-neutral-actions-information Applicants" at bounding box center [785, 141] width 86 height 17
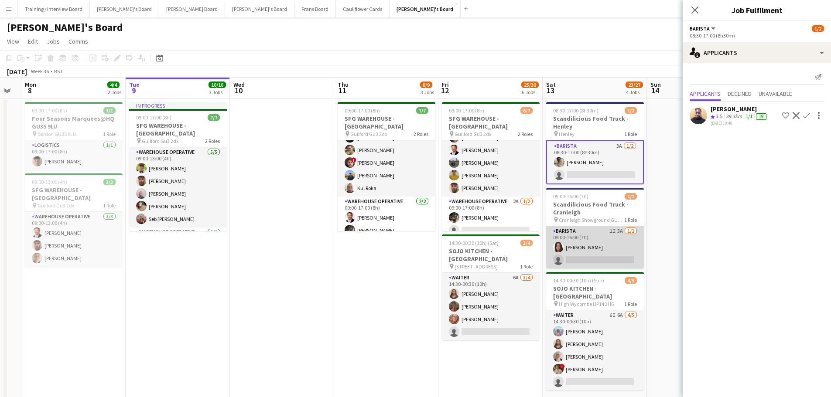
click at [617, 253] on app-card-role "Barista 1I 5A [DATE] 09:00-16:00 (7h) [PERSON_NAME] single-neutral-actions" at bounding box center [595, 247] width 98 height 42
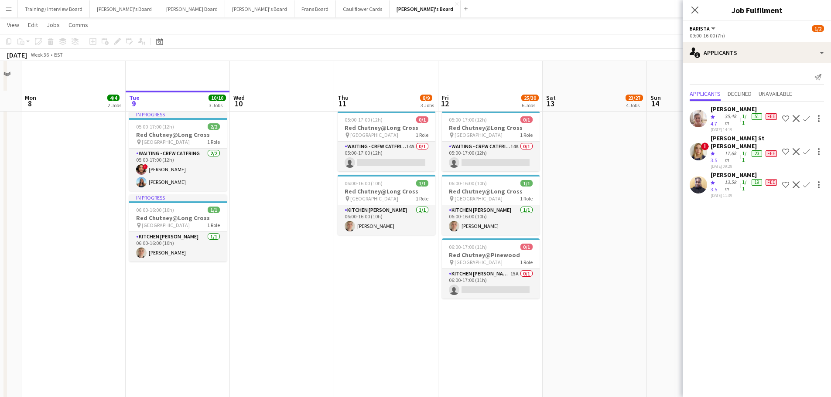
scroll to position [610, 0]
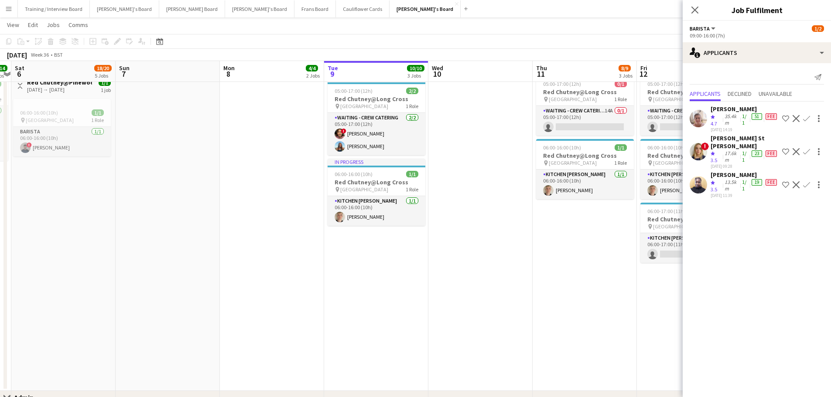
drag, startPoint x: 382, startPoint y: 259, endPoint x: 556, endPoint y: 273, distance: 174.9
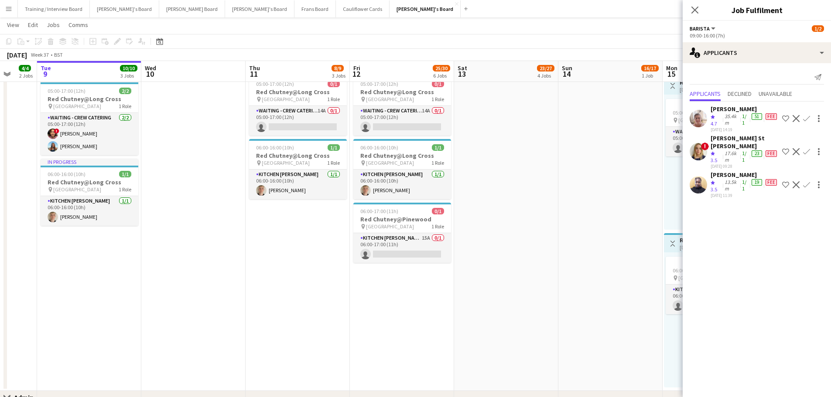
drag, startPoint x: 556, startPoint y: 273, endPoint x: 265, endPoint y: 243, distance: 292.8
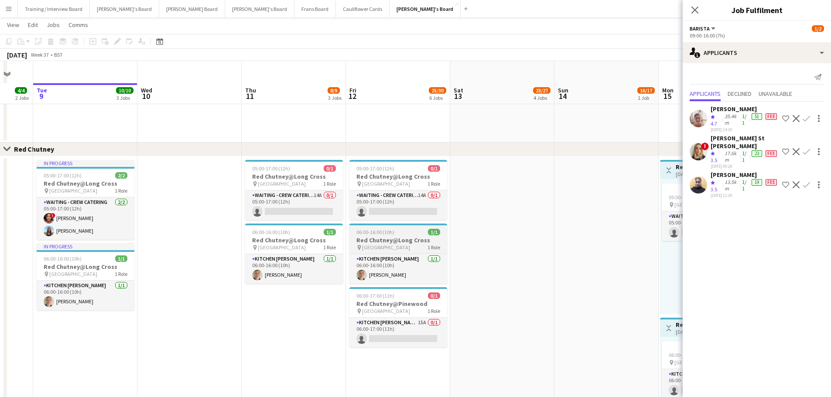
scroll to position [523, 0]
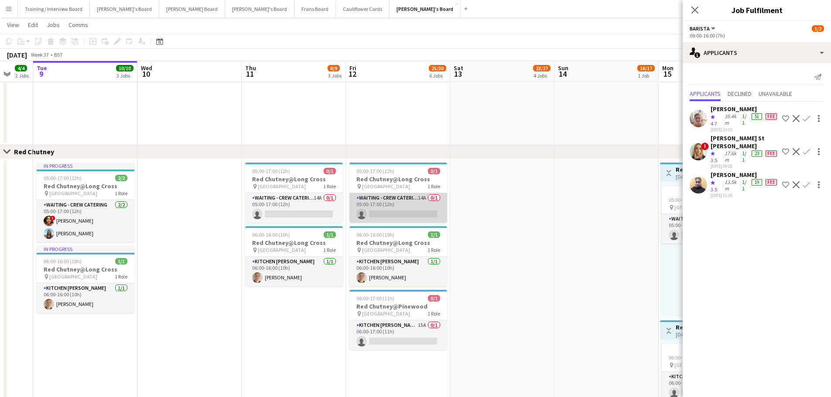
click at [398, 212] on app-card-role "Waiting - Crew Catering 14A 0/1 05:00-17:00 (12h) single-neutral-actions" at bounding box center [398, 208] width 98 height 30
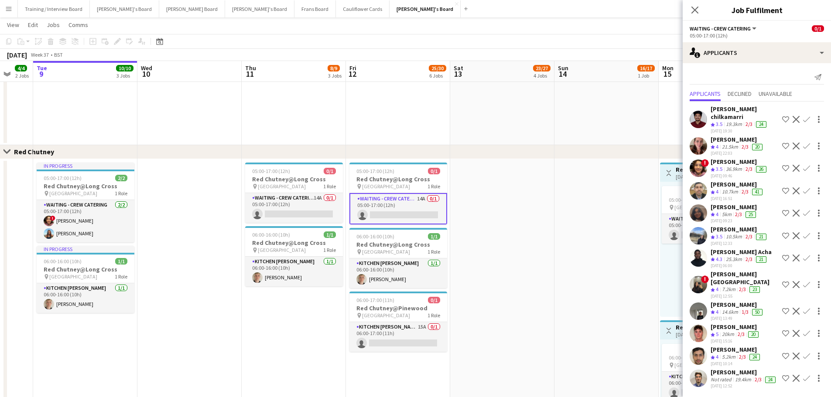
click at [749, 368] on div "[PERSON_NAME]" at bounding box center [743, 372] width 67 height 8
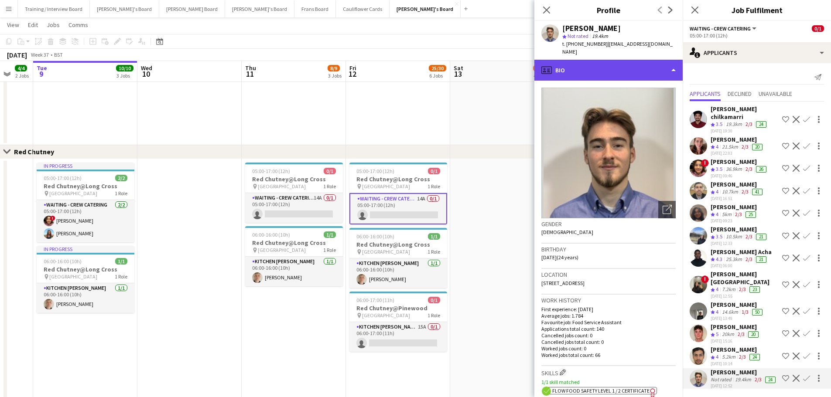
click at [624, 61] on div "profile Bio" at bounding box center [608, 70] width 148 height 21
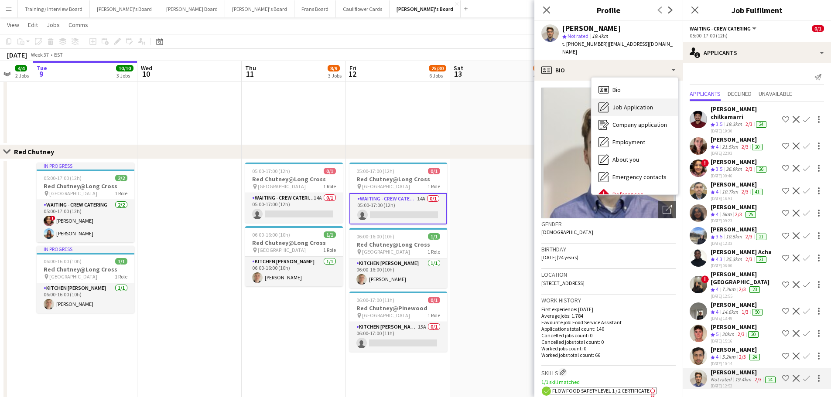
click at [628, 99] on div "Job Application Job Application" at bounding box center [634, 107] width 86 height 17
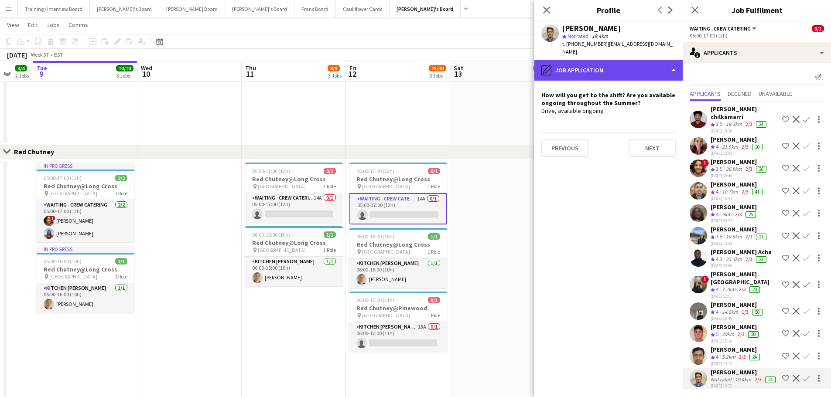
click at [643, 69] on div "pencil4 Job Application" at bounding box center [608, 70] width 148 height 21
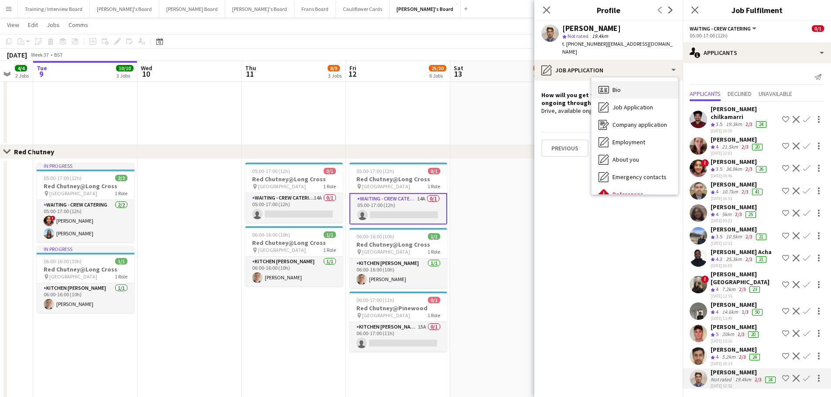
click at [642, 84] on div "Bio Bio" at bounding box center [634, 89] width 86 height 17
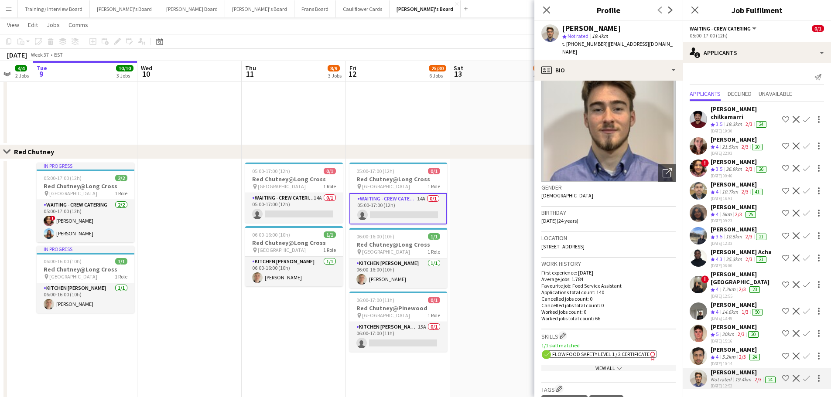
scroll to position [0, 0]
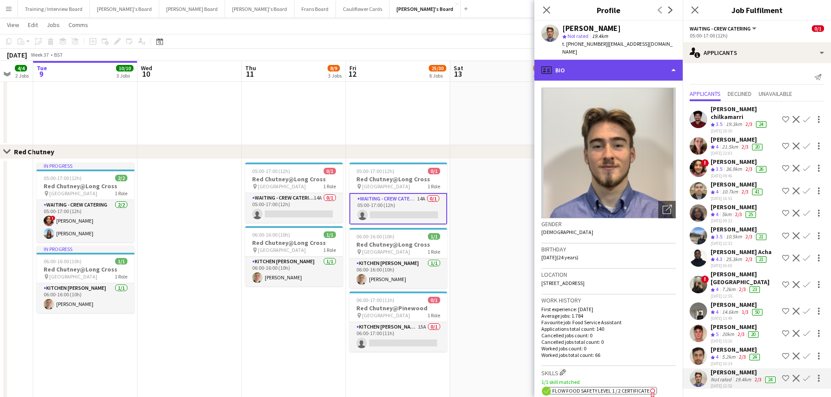
click at [609, 60] on div "profile Bio" at bounding box center [608, 70] width 148 height 21
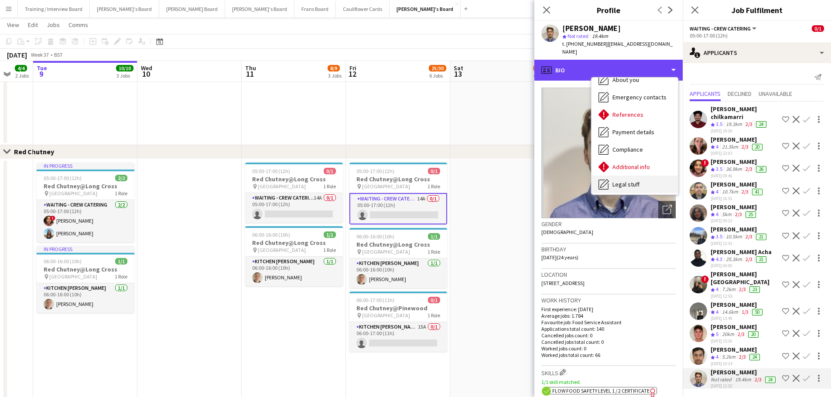
scroll to position [134, 0]
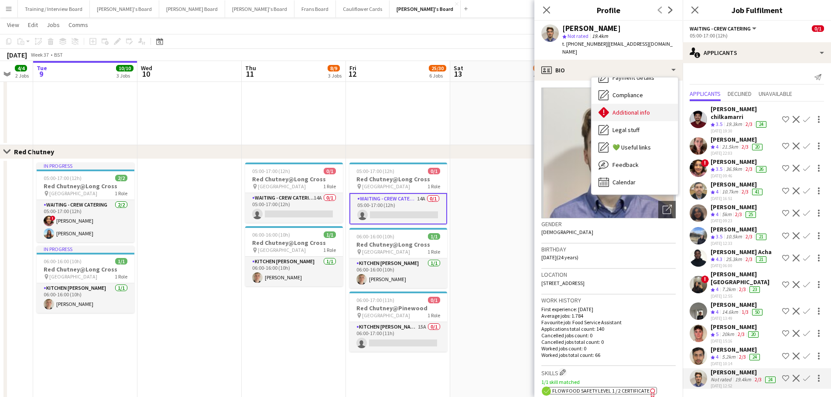
click at [645, 109] on span "Additional info" at bounding box center [630, 113] width 37 height 8
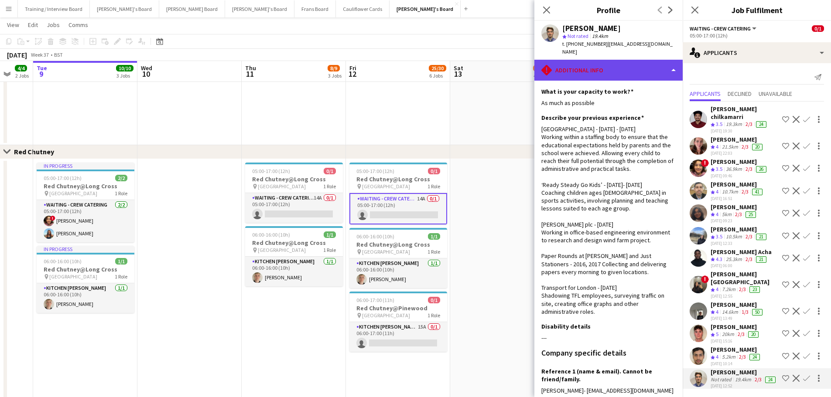
click at [584, 64] on div "rhombus-alert Additional info" at bounding box center [608, 70] width 148 height 21
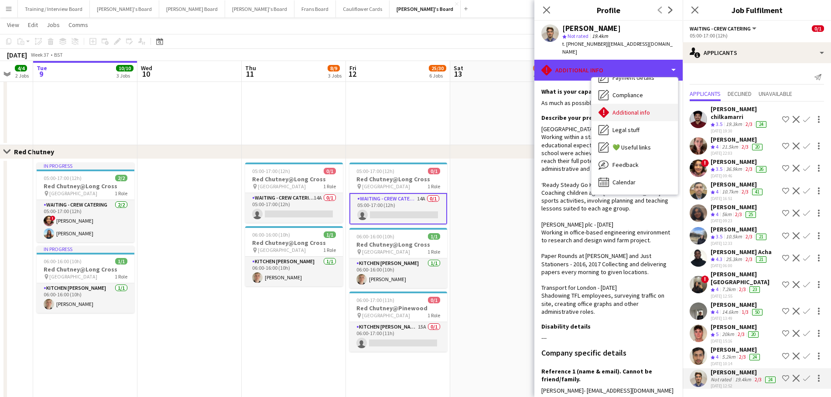
scroll to position [91, 0]
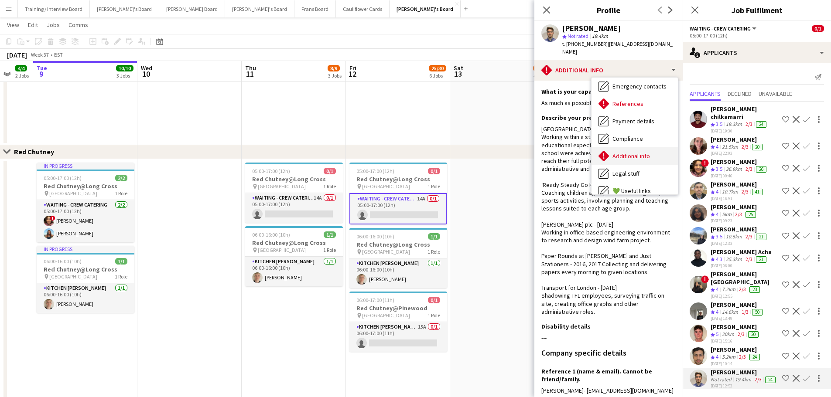
click at [628, 117] on span "Payment details" at bounding box center [633, 121] width 42 height 8
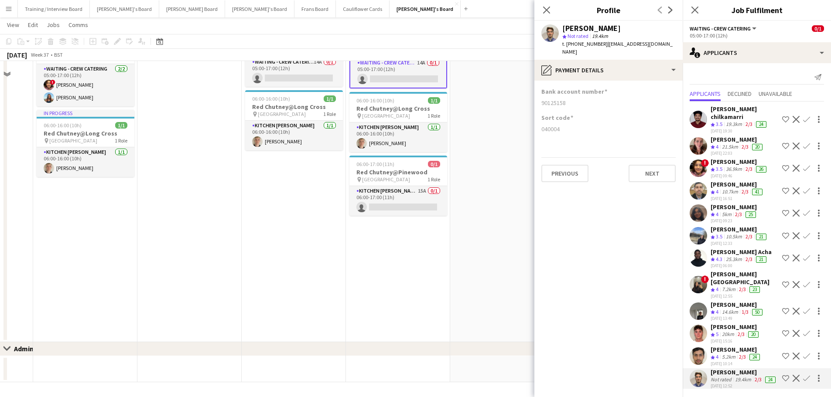
scroll to position [528, 0]
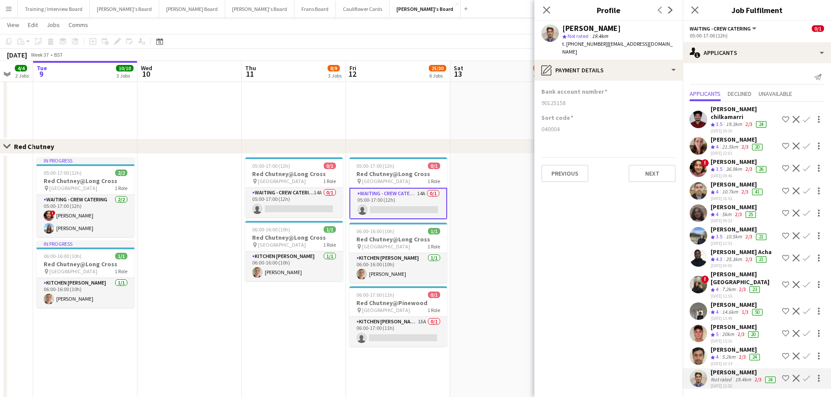
click at [493, 217] on app-date-cell at bounding box center [502, 313] width 104 height 319
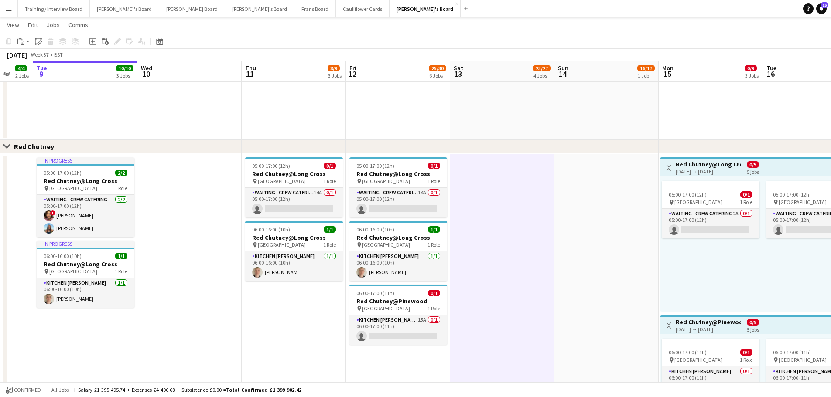
click at [466, 128] on app-date-cell "11:00-23:00 (12h) 17/18 (14)Logistics Assistant At [GEOGRAPHIC_DATA] pin Goodwo…" at bounding box center [502, 19] width 104 height 242
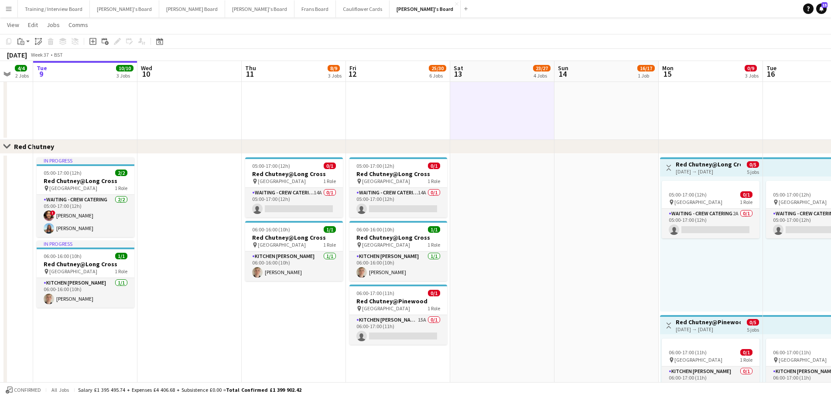
click at [621, 117] on app-date-cell "11:00-23:00 (12h) 16/17 (12)Logistics Assistant At [GEOGRAPHIC_DATA] pin Goodwo…" at bounding box center [606, 19] width 104 height 242
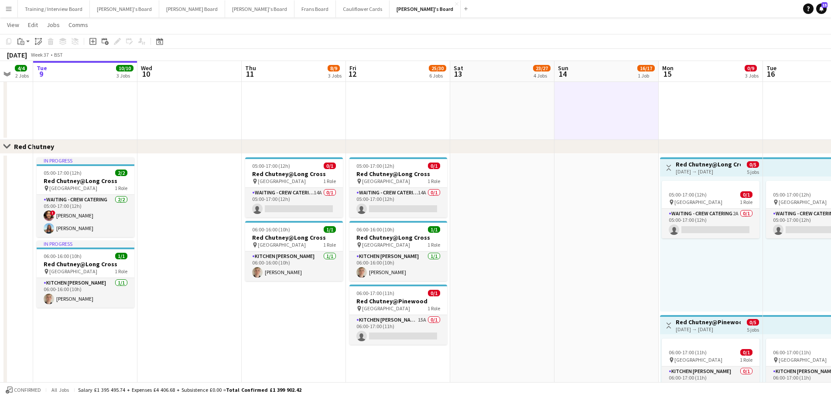
click at [543, 116] on app-date-cell "11:00-23:00 (12h) 17/18 (14)Logistics Assistant At [GEOGRAPHIC_DATA] pin Goodwo…" at bounding box center [502, 19] width 104 height 242
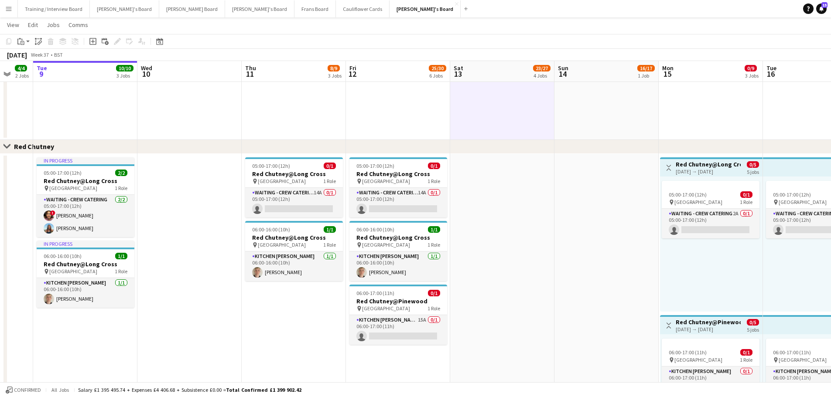
click at [543, 175] on app-date-cell at bounding box center [502, 313] width 104 height 319
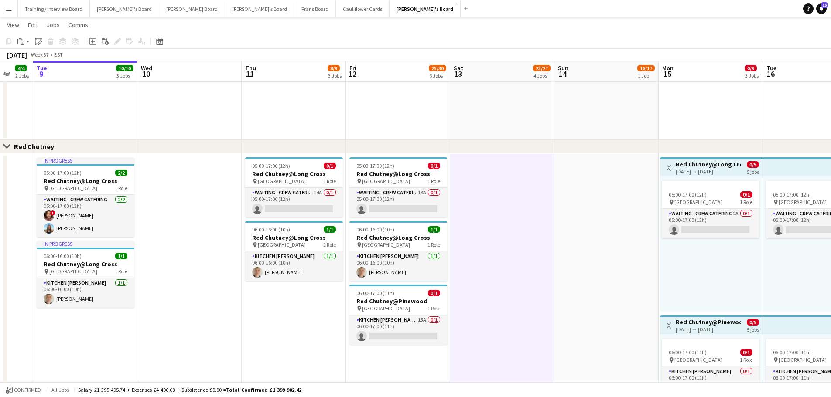
click at [533, 170] on app-date-cell at bounding box center [502, 313] width 104 height 319
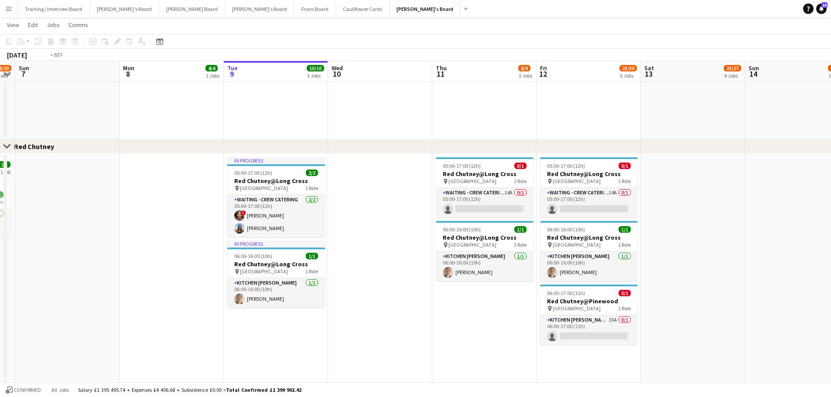
drag, startPoint x: 116, startPoint y: 172, endPoint x: 477, endPoint y: 199, distance: 362.5
click at [432, 204] on app-calendar-viewport "Sat 6 18/20 5 Jobs Sun 7 Mon 8 4/4 2 Jobs Tue 9 10/10 3 Jobs Wed 10 Thu 11 8/9 …" at bounding box center [415, 10] width 831 height 1008
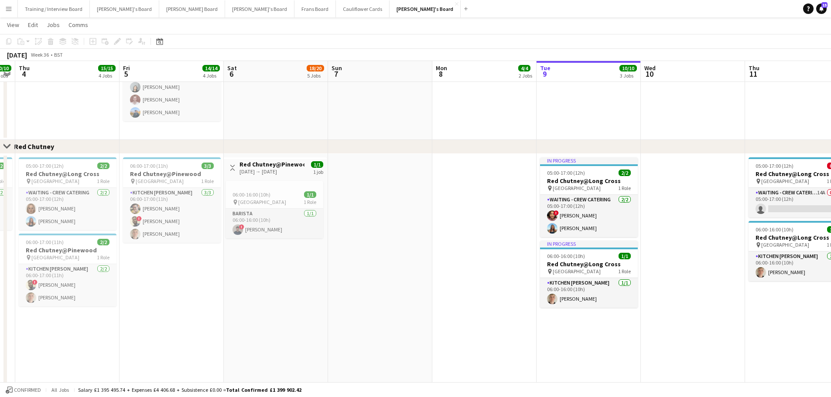
scroll to position [0, 276]
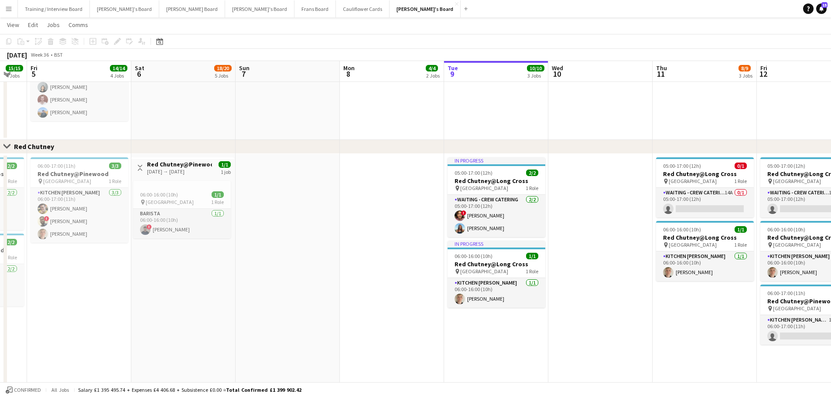
drag, startPoint x: 208, startPoint y: 214, endPoint x: 554, endPoint y: 209, distance: 346.2
click at [532, 211] on app-calendar-viewport "Wed 3 10/10 3 Jobs Thu 4 15/15 4 Jobs Fri 5 14/14 4 Jobs Sat 6 18/20 5 Jobs Sun…" at bounding box center [415, 10] width 831 height 1008
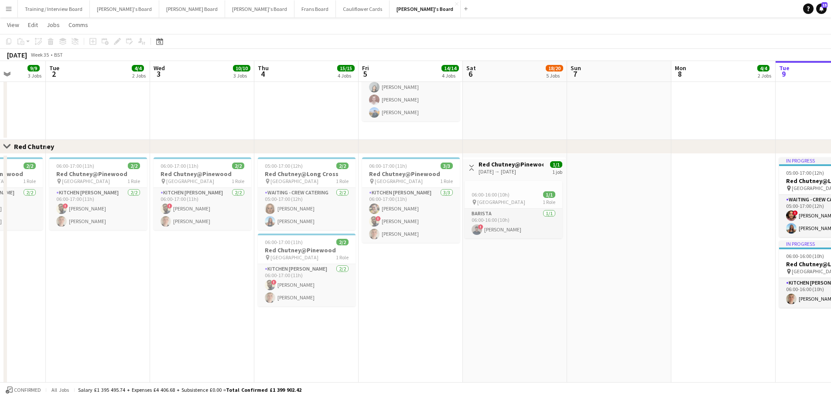
scroll to position [0, 261]
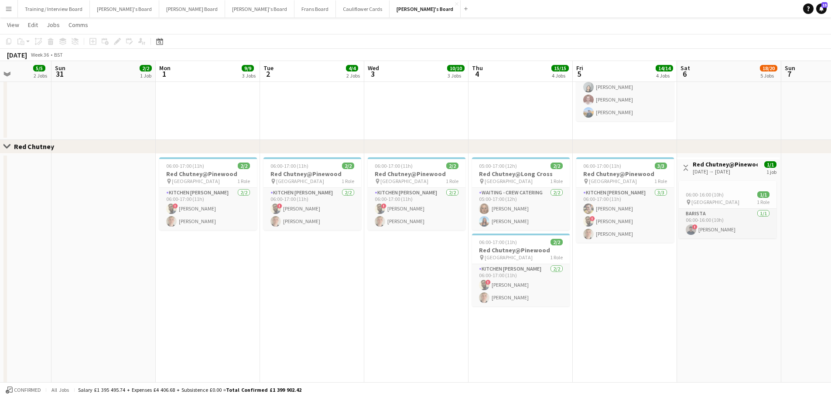
drag, startPoint x: 227, startPoint y: 266, endPoint x: 394, endPoint y: 274, distance: 166.8
click at [394, 274] on app-calendar-viewport "Thu 28 20/20 5 Jobs Fri 29 11/11 5 Jobs Sat 30 5/5 2 Jobs Sun 31 2/2 1 Job Mon …" at bounding box center [415, 10] width 831 height 1008
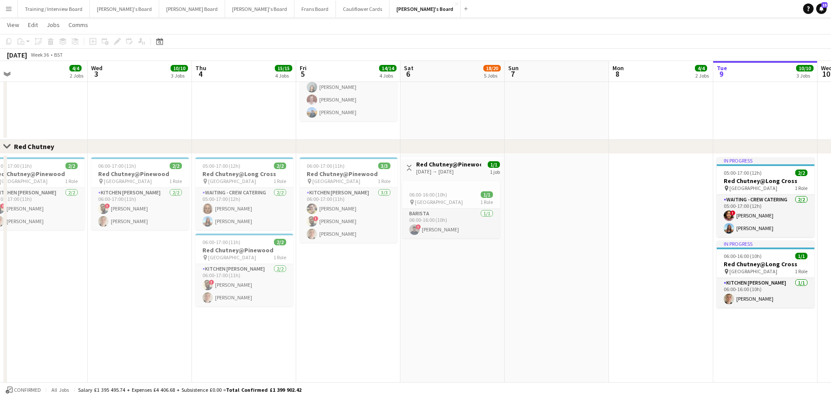
drag, startPoint x: 748, startPoint y: 295, endPoint x: 472, endPoint y: 299, distance: 276.5
click at [472, 299] on app-calendar-viewport "Sun 31 2/2 1 Job Mon 1 9/9 3 Jobs Tue 2 4/4 2 Jobs Wed 3 10/10 3 Jobs Thu 4 15/…" at bounding box center [415, 10] width 831 height 1008
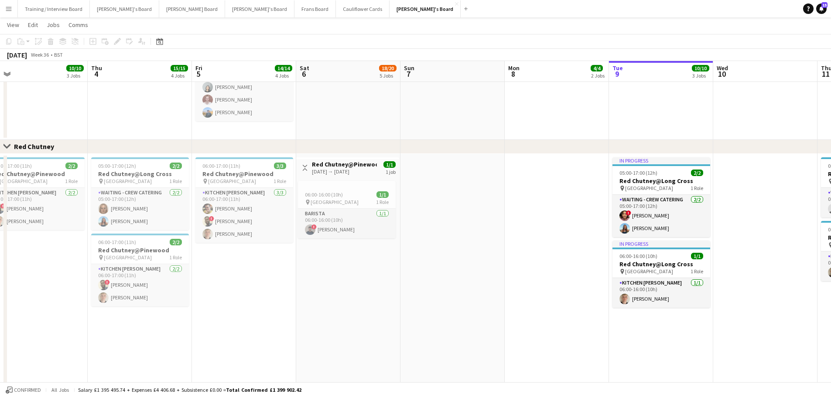
scroll to position [0, 318]
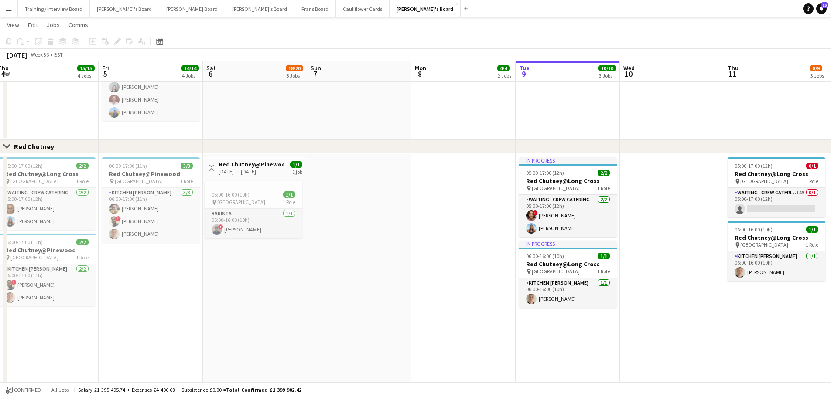
drag, startPoint x: 540, startPoint y: 319, endPoint x: 410, endPoint y: 318, distance: 130.4
click at [410, 318] on app-calendar-viewport "Mon 1 9/9 3 Jobs Tue 2 4/4 2 Jobs Wed 3 10/10 3 Jobs Thu 4 15/15 4 Jobs Fri 5 1…" at bounding box center [415, 10] width 831 height 1008
click at [274, 171] on div "[DATE] → [DATE]" at bounding box center [250, 171] width 65 height 7
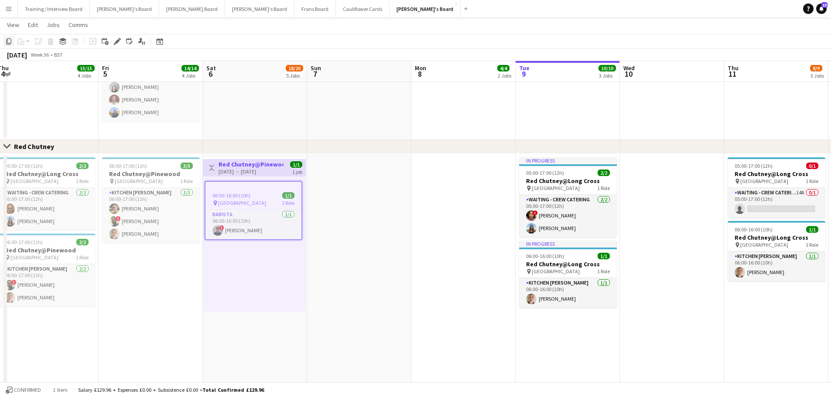
click at [8, 41] on icon "Copy" at bounding box center [8, 41] width 7 height 7
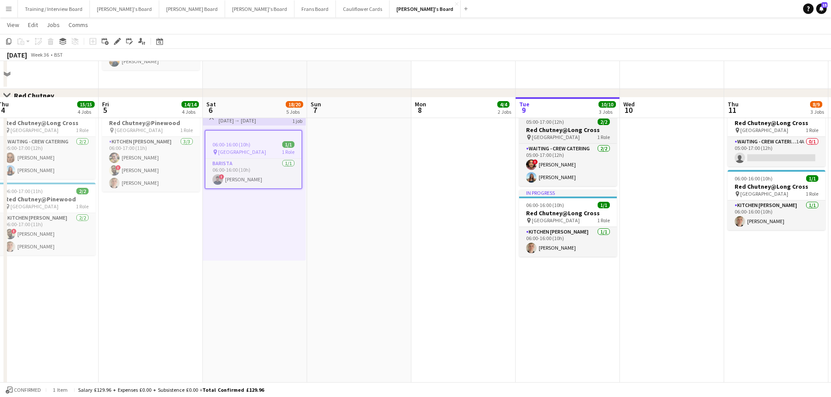
scroll to position [616, 0]
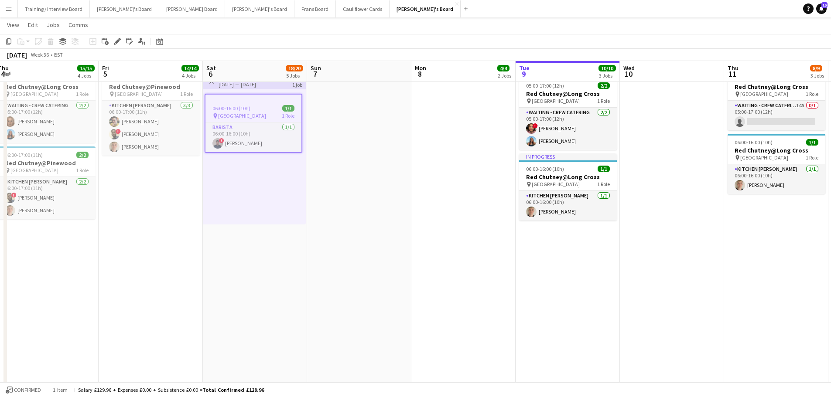
click at [581, 267] on app-date-cell "In progress 05:00-17:00 (12h) 2/2 Red Chutney@Long Cross pin Long Cross Studios…" at bounding box center [567, 226] width 104 height 319
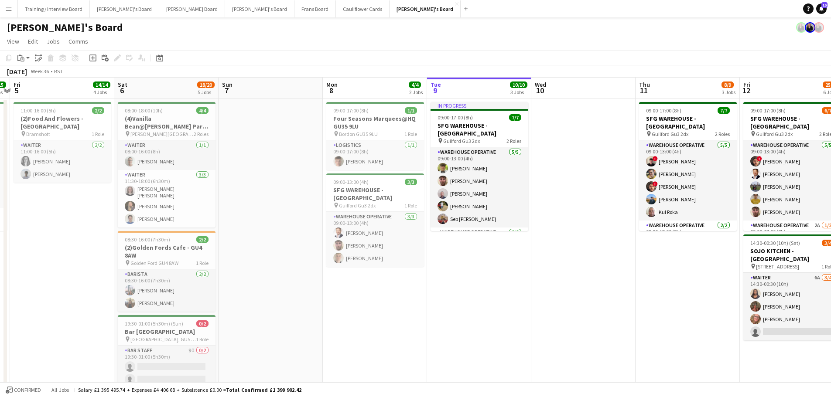
scroll to position [0, 306]
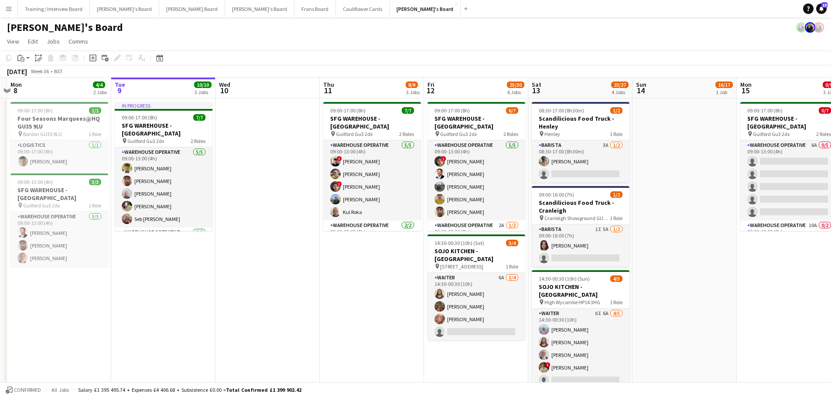
drag, startPoint x: 740, startPoint y: 267, endPoint x: 335, endPoint y: 248, distance: 404.7
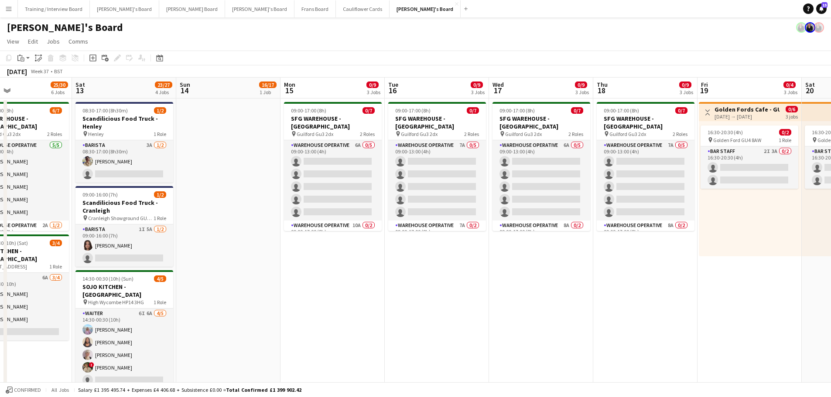
drag, startPoint x: 658, startPoint y: 256, endPoint x: 202, endPoint y: 224, distance: 457.3
drag, startPoint x: 202, startPoint y: 224, endPoint x: 754, endPoint y: 252, distance: 552.8
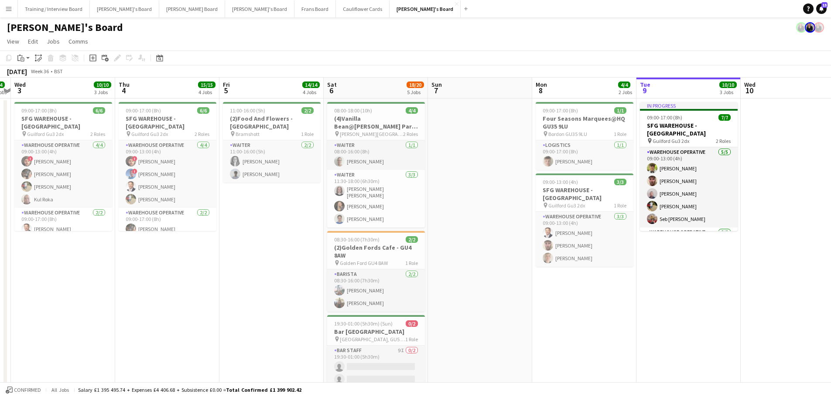
scroll to position [0, 343]
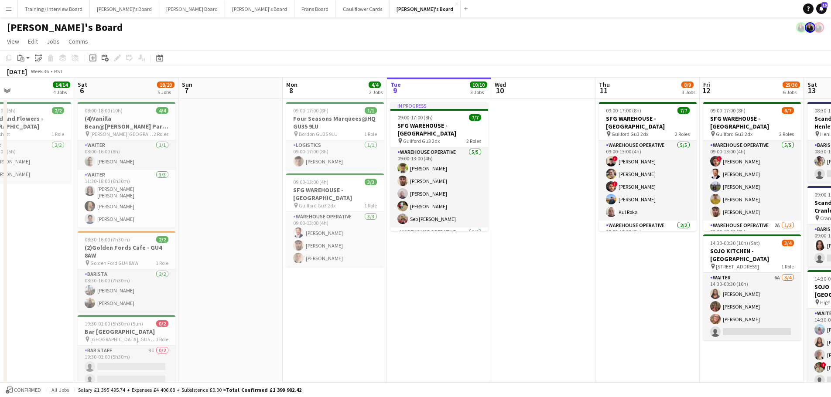
drag, startPoint x: 295, startPoint y: 279, endPoint x: 474, endPoint y: 371, distance: 201.1
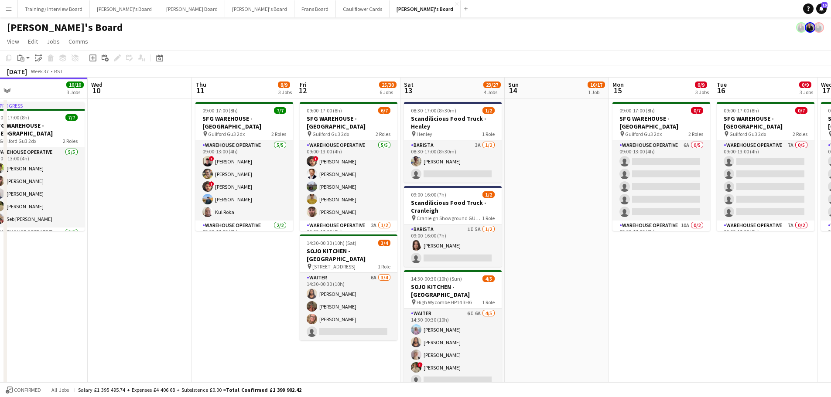
drag, startPoint x: 622, startPoint y: 271, endPoint x: 303, endPoint y: 259, distance: 319.0
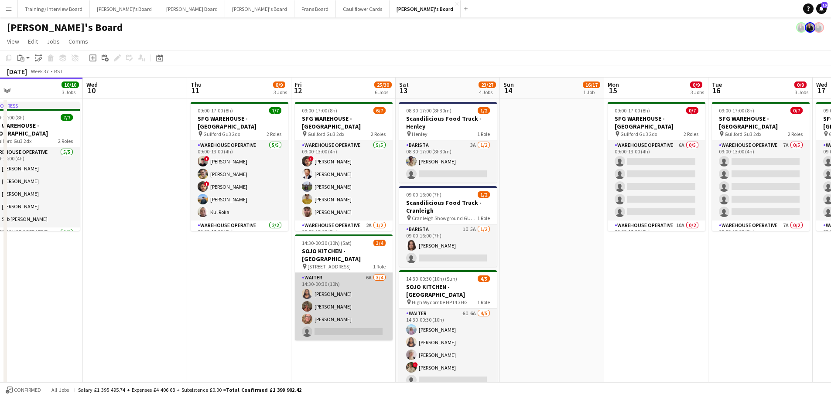
click at [368, 285] on app-card-role "Waiter 6A [DATE] 14:30-00:30 (10h) [PERSON_NAME] [PERSON_NAME] [PERSON_NAME] si…" at bounding box center [344, 307] width 98 height 68
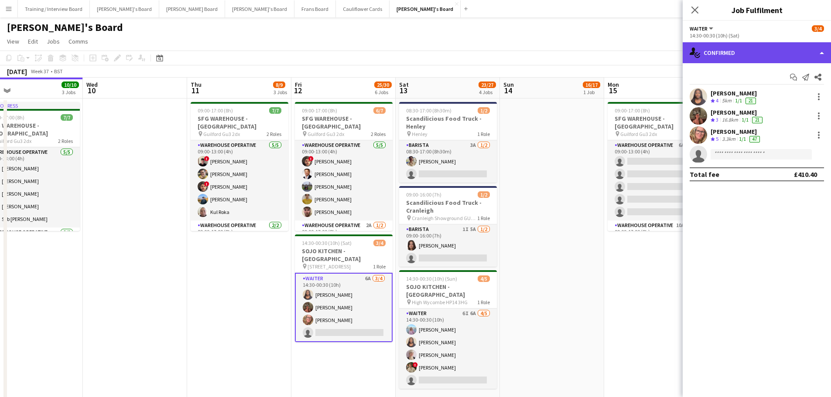
click at [742, 44] on div "single-neutral-actions-check-2 Confirmed" at bounding box center [756, 52] width 148 height 21
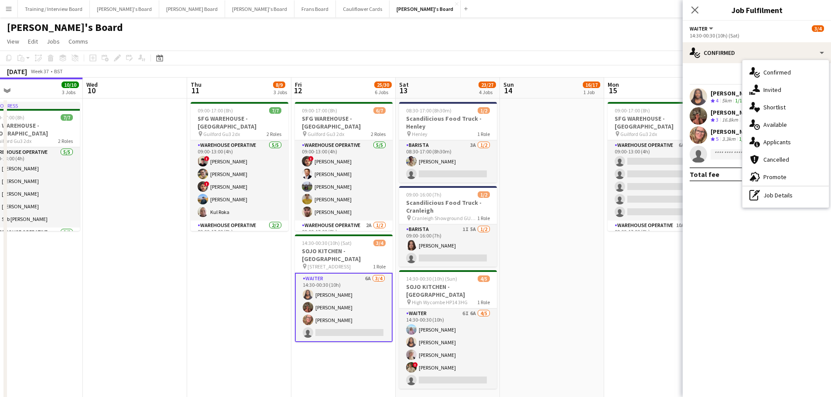
click at [794, 142] on div "single-neutral-actions-information Applicants" at bounding box center [785, 141] width 86 height 17
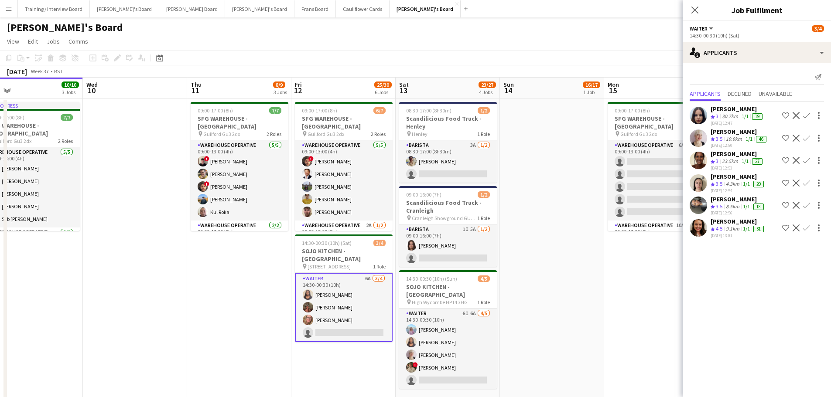
click at [550, 326] on app-date-cell at bounding box center [552, 256] width 104 height 314
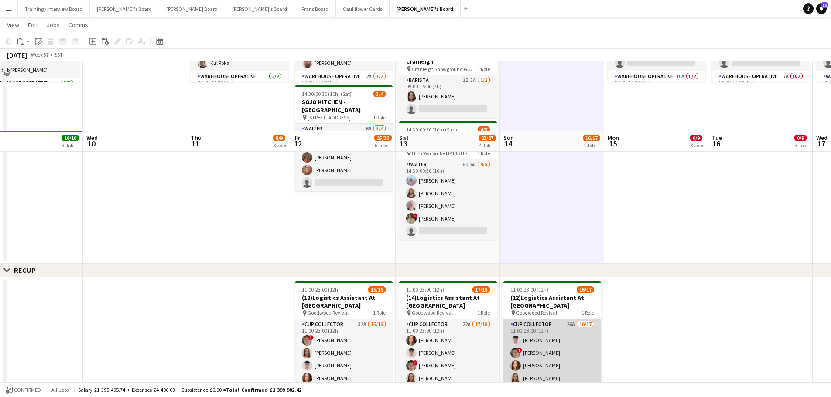
scroll to position [218, 0]
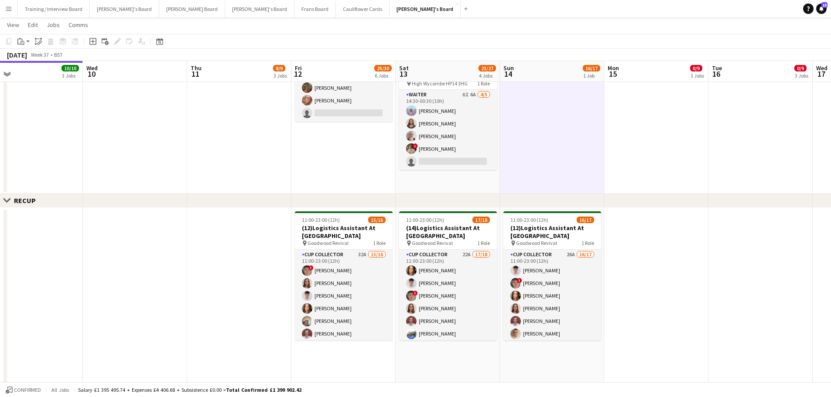
click at [481, 185] on app-date-cell "08:30-17:00 (8h30m) 1/2 Scandilicious Food Truck - Henley pin Henley 1 Role Bar…" at bounding box center [447, 37] width 104 height 314
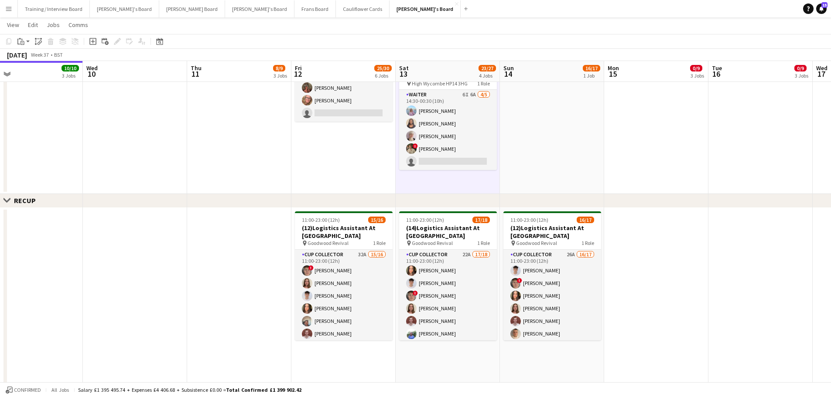
click at [510, 175] on app-date-cell at bounding box center [552, 37] width 104 height 314
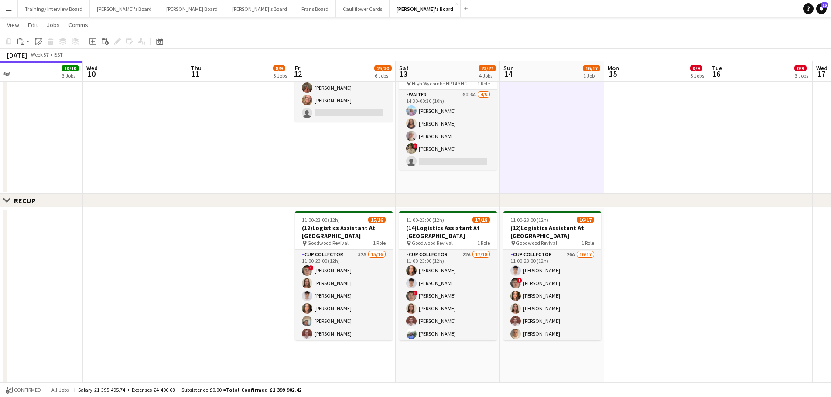
click at [465, 184] on app-date-cell "08:30-17:00 (8h30m) 1/2 Scandilicious Food Truck - Henley pin Henley 1 Role Bar…" at bounding box center [447, 37] width 104 height 314
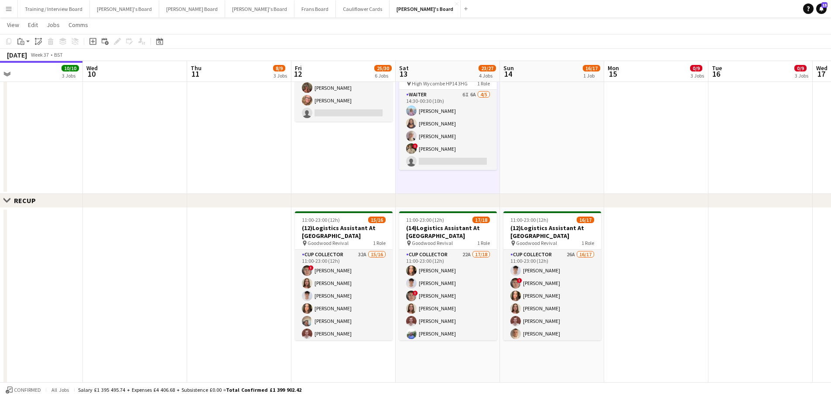
click at [534, 164] on app-date-cell at bounding box center [552, 37] width 104 height 314
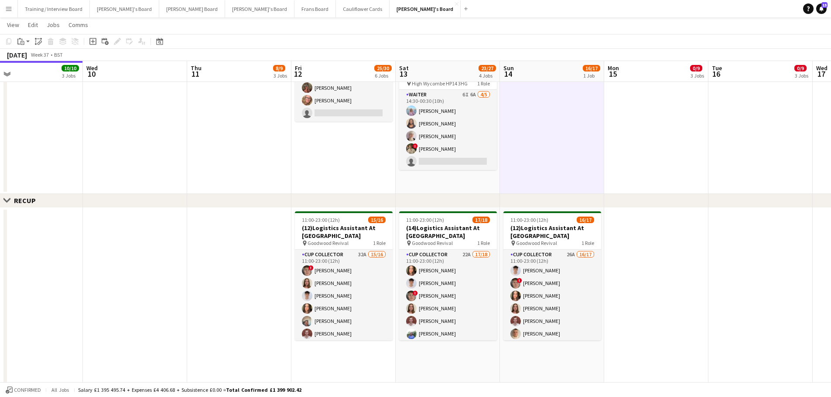
click at [494, 176] on app-date-cell "08:30-17:00 (8h30m) 1/2 Scandilicious Food Truck - Henley pin Henley 1 Role Bar…" at bounding box center [447, 37] width 104 height 314
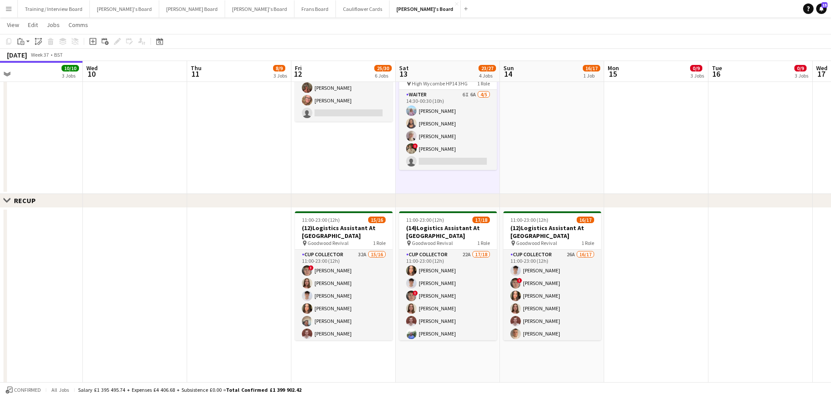
click at [509, 174] on app-date-cell at bounding box center [552, 37] width 104 height 314
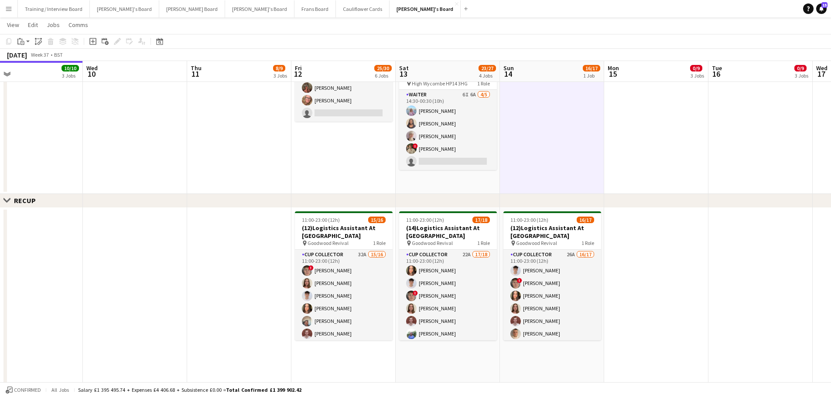
click at [474, 188] on app-date-cell "08:30-17:00 (8h30m) 1/2 Scandilicious Food Truck - Henley pin Henley 1 Role Bar…" at bounding box center [447, 37] width 104 height 314
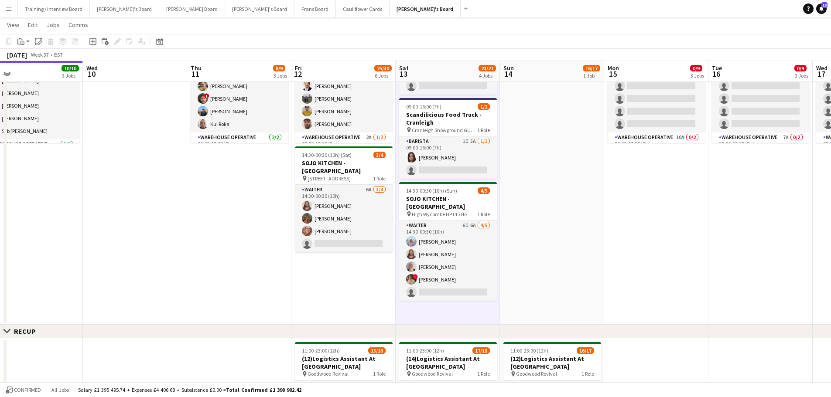
click at [532, 170] on app-date-cell at bounding box center [552, 167] width 104 height 314
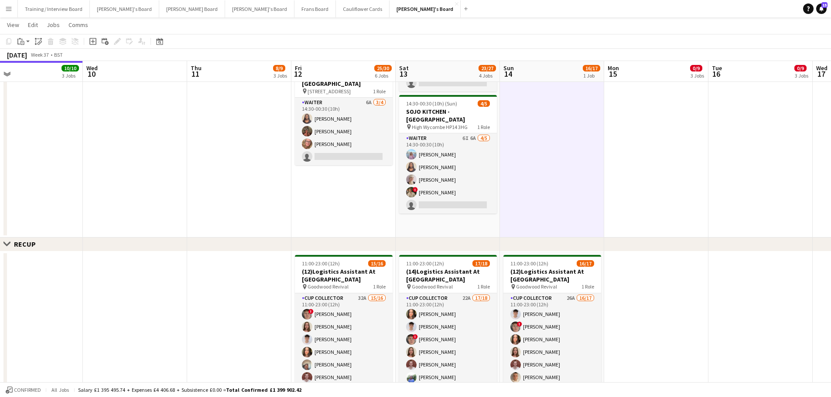
click at [476, 224] on app-date-cell "08:30-17:00 (8h30m) 1/2 Scandilicious Food Truck - Henley pin Henley 1 Role Bar…" at bounding box center [447, 80] width 104 height 314
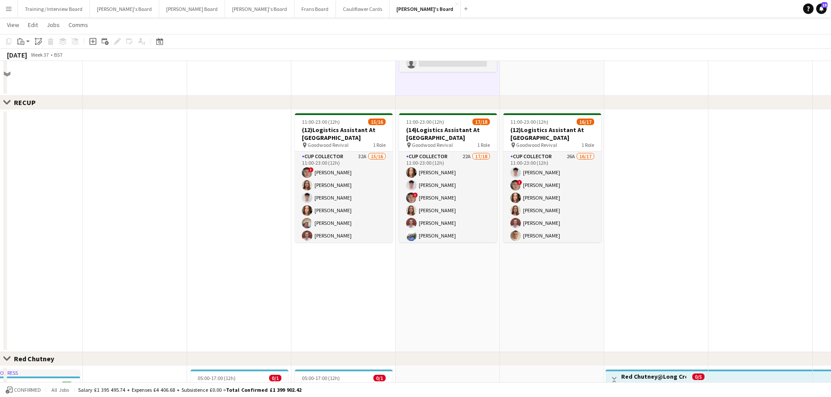
scroll to position [349, 0]
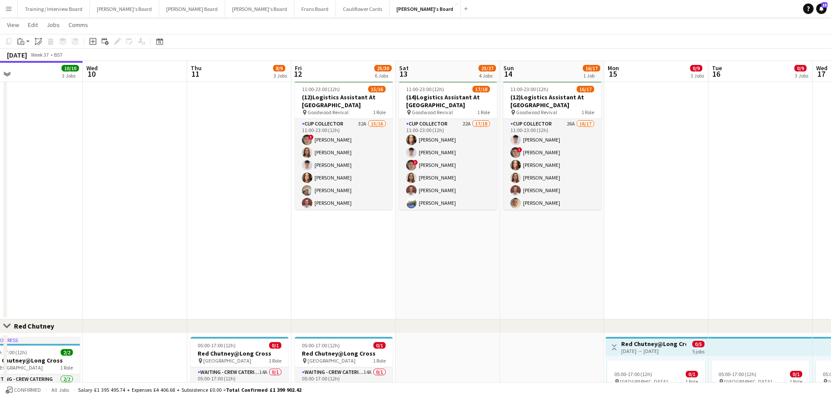
click at [483, 256] on app-date-cell "11:00-23:00 (12h) 17/18 (14)Logistics Assistant At [GEOGRAPHIC_DATA] pin Goodwo…" at bounding box center [447, 198] width 104 height 242
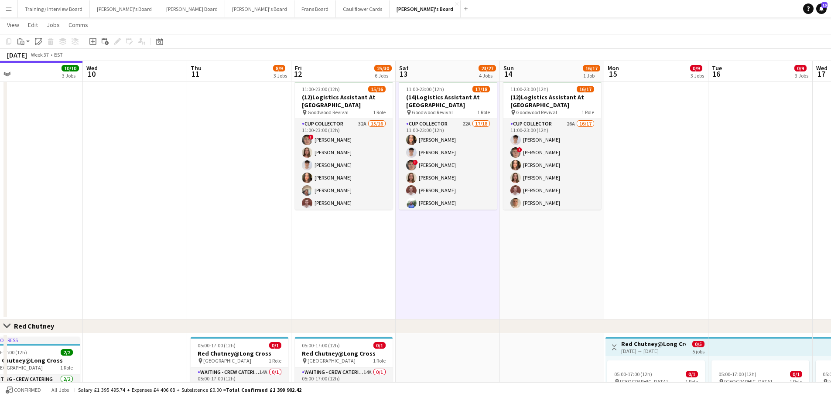
scroll to position [0, 333]
click at [535, 249] on app-date-cell "11:00-23:00 (12h) 16/17 (12)Logistics Assistant At [GEOGRAPHIC_DATA] pin Goodwo…" at bounding box center [553, 198] width 104 height 242
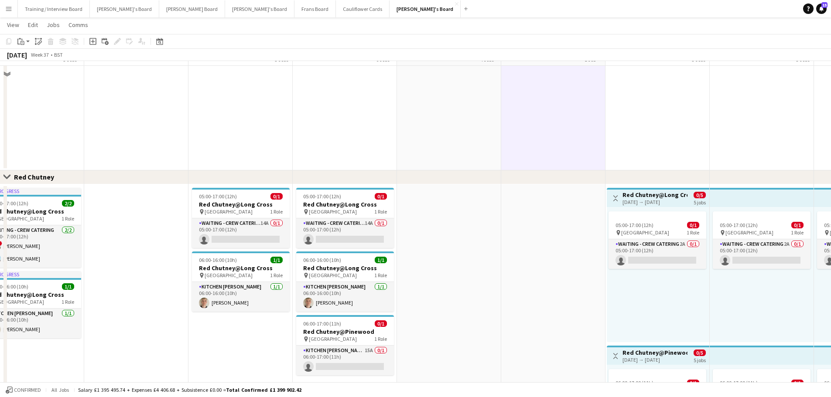
scroll to position [523, 0]
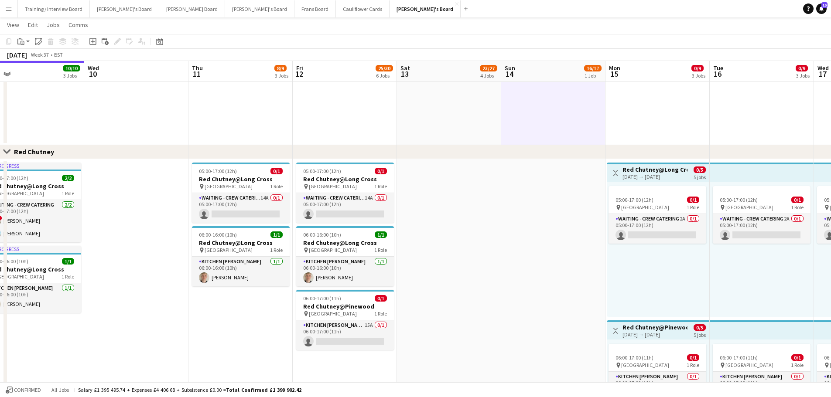
click at [535, 249] on app-date-cell at bounding box center [553, 318] width 104 height 319
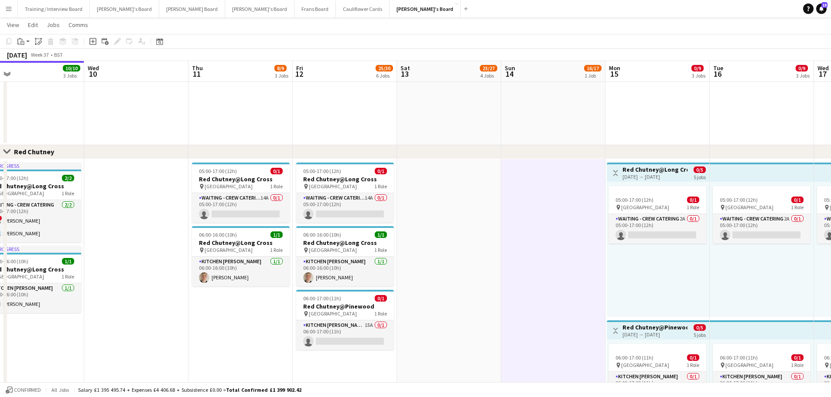
click at [457, 251] on app-date-cell at bounding box center [449, 318] width 104 height 319
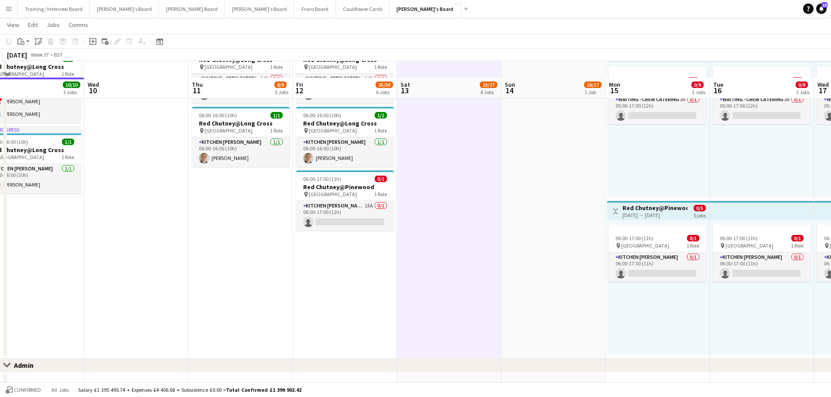
scroll to position [659, 0]
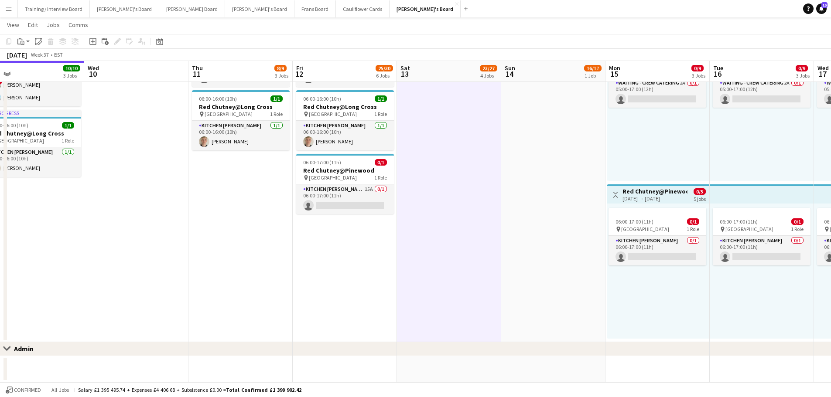
click at [528, 372] on app-date-cell at bounding box center [553, 369] width 104 height 26
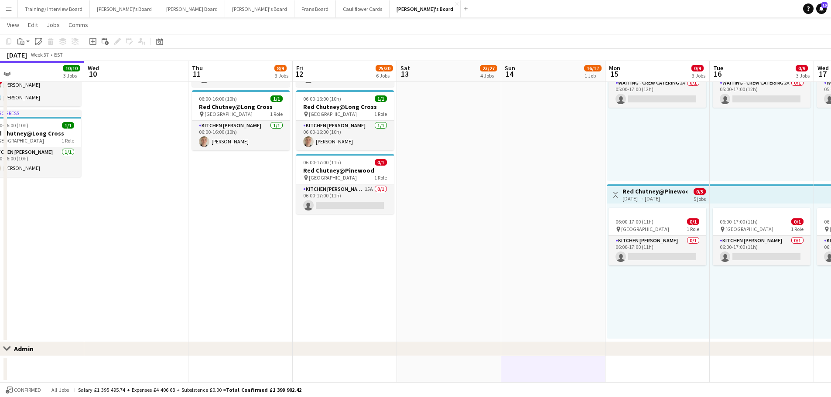
drag, startPoint x: 469, startPoint y: 368, endPoint x: 469, endPoint y: 341, distance: 27.5
click at [469, 366] on app-date-cell at bounding box center [449, 369] width 104 height 26
click at [456, 273] on app-date-cell at bounding box center [449, 182] width 104 height 319
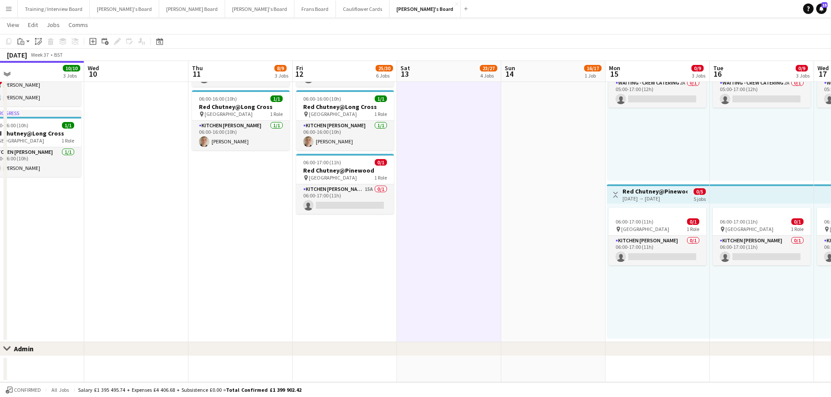
click at [536, 241] on app-date-cell at bounding box center [553, 182] width 104 height 319
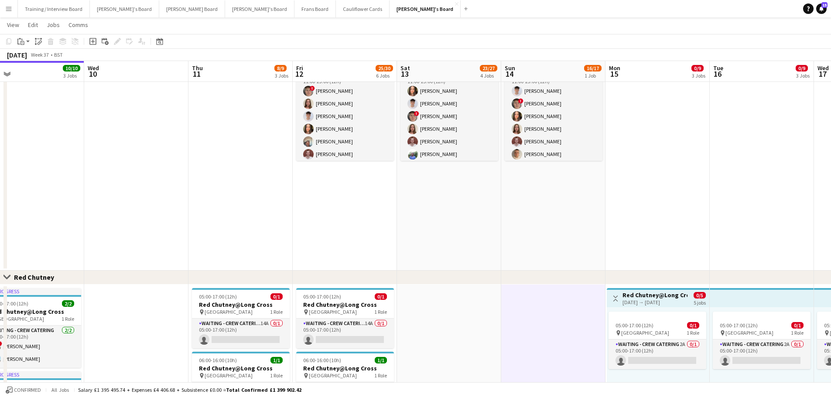
click at [551, 200] on app-date-cell "11:00-23:00 (12h) 16/17 (12)Logistics Assistant At [GEOGRAPHIC_DATA] pin Goodwo…" at bounding box center [553, 149] width 104 height 242
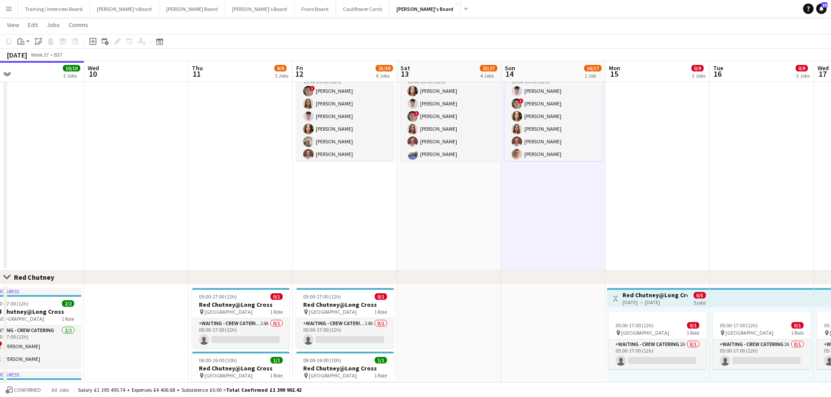
click at [479, 205] on app-date-cell "11:00-23:00 (12h) 17/18 (14)Logistics Assistant At [GEOGRAPHIC_DATA] pin Goodwo…" at bounding box center [449, 149] width 104 height 242
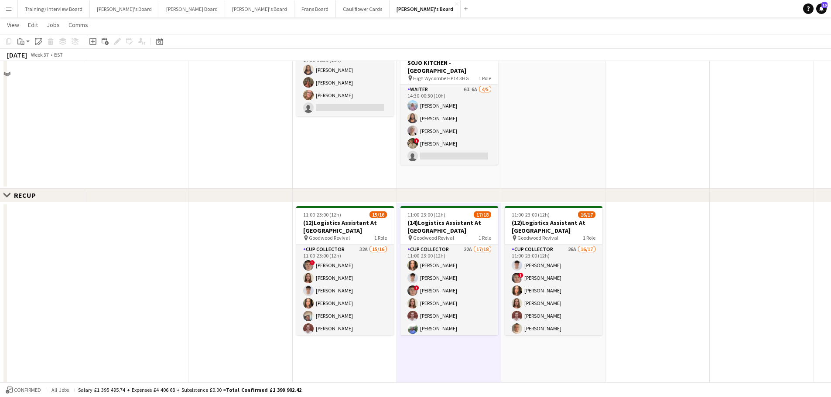
scroll to position [92, 0]
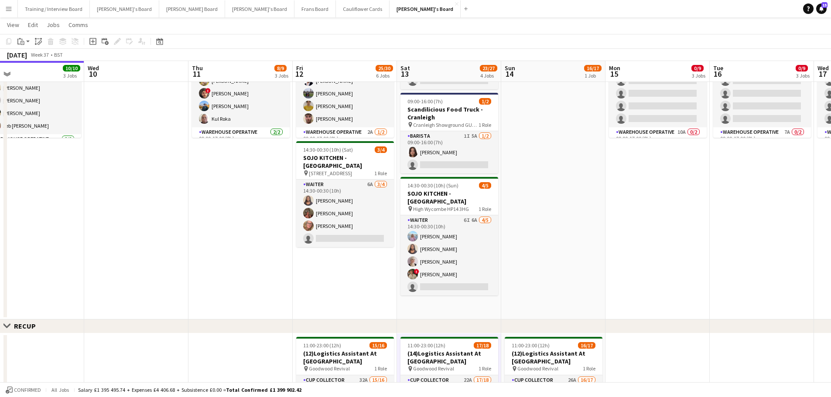
click at [480, 302] on app-date-cell "08:30-17:00 (8h30m) 1/2 Scandilicious Food Truck - Henley pin Henley 1 Role Bar…" at bounding box center [449, 162] width 104 height 314
click at [570, 247] on app-date-cell at bounding box center [553, 162] width 104 height 314
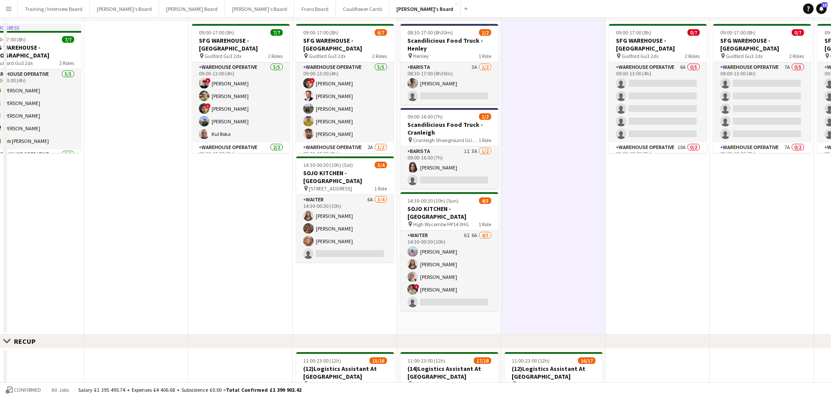
scroll to position [131, 0]
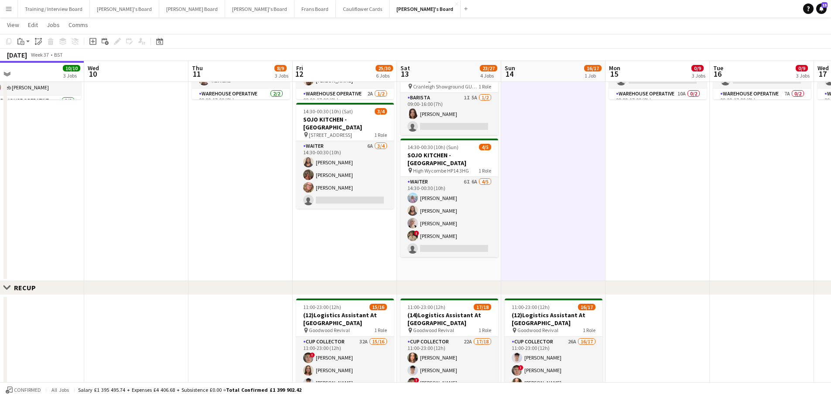
click at [455, 262] on app-date-cell "08:30-17:00 (8h30m) 1/2 Scandilicious Food Truck - Henley pin Henley 1 Role Bar…" at bounding box center [449, 124] width 104 height 314
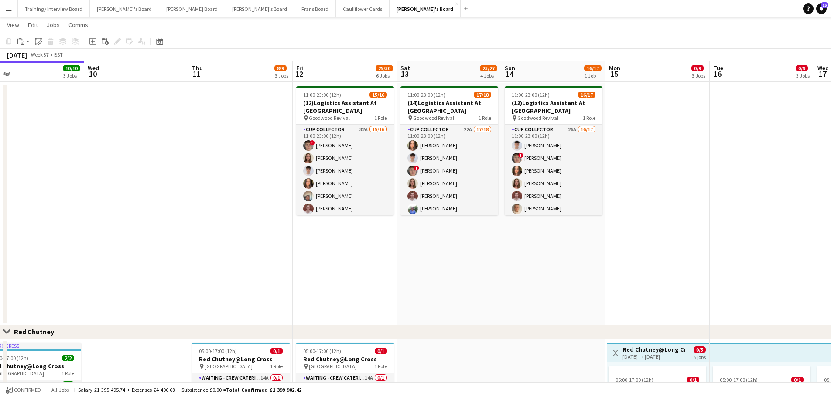
scroll to position [349, 0]
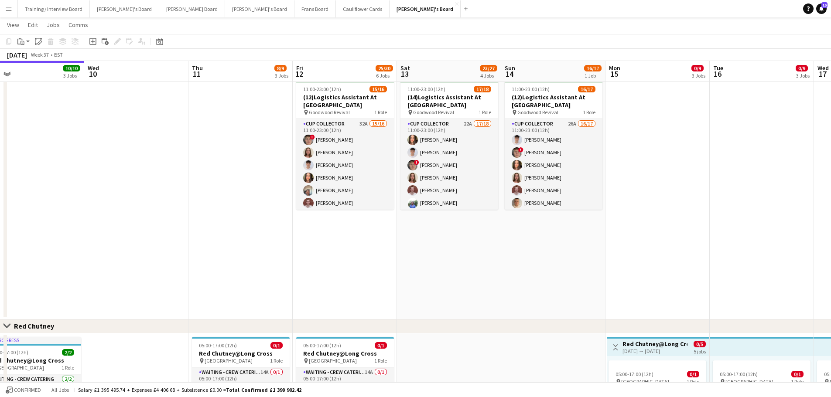
click at [455, 266] on app-date-cell "11:00-23:00 (12h) 17/18 (14)Logistics Assistant At [GEOGRAPHIC_DATA] pin Goodwo…" at bounding box center [449, 198] width 104 height 242
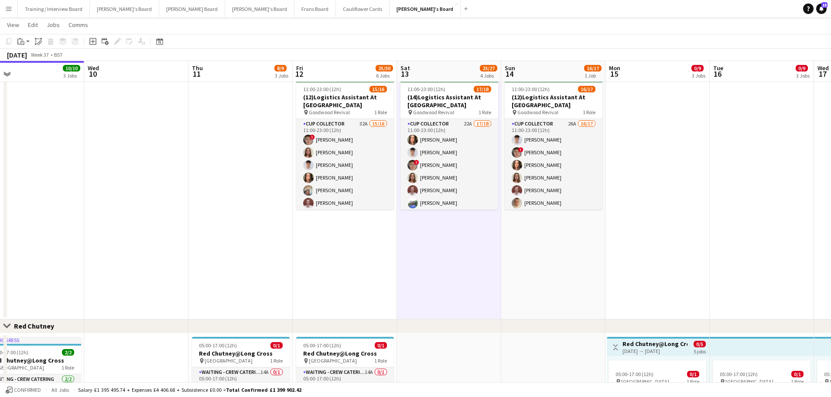
click at [515, 246] on app-date-cell "11:00-23:00 (12h) 16/17 (12)Logistics Assistant At [GEOGRAPHIC_DATA] pin Goodwo…" at bounding box center [553, 198] width 104 height 242
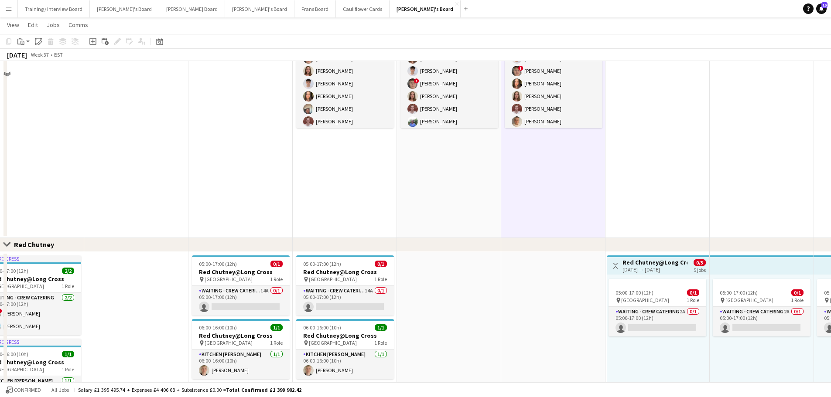
scroll to position [523, 0]
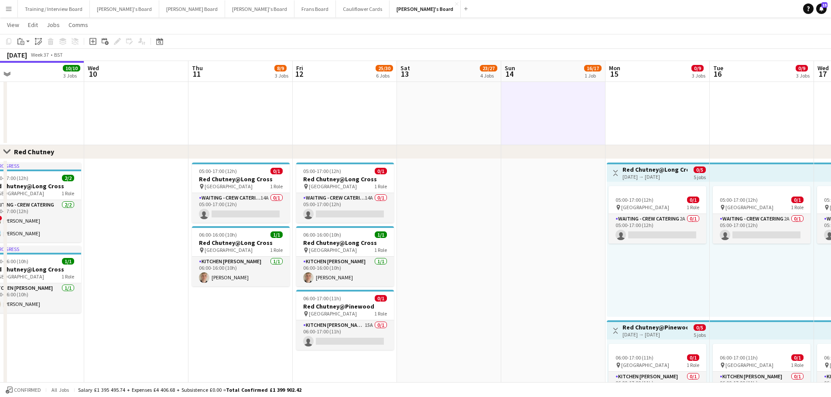
click at [515, 246] on app-date-cell at bounding box center [553, 318] width 104 height 319
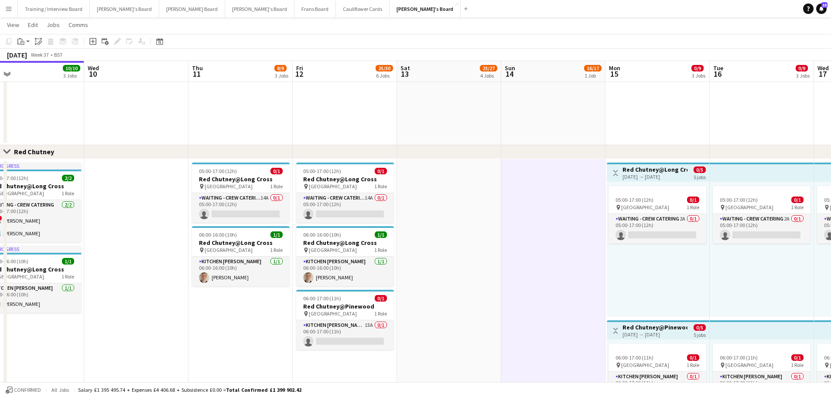
click at [462, 246] on app-date-cell at bounding box center [449, 318] width 104 height 319
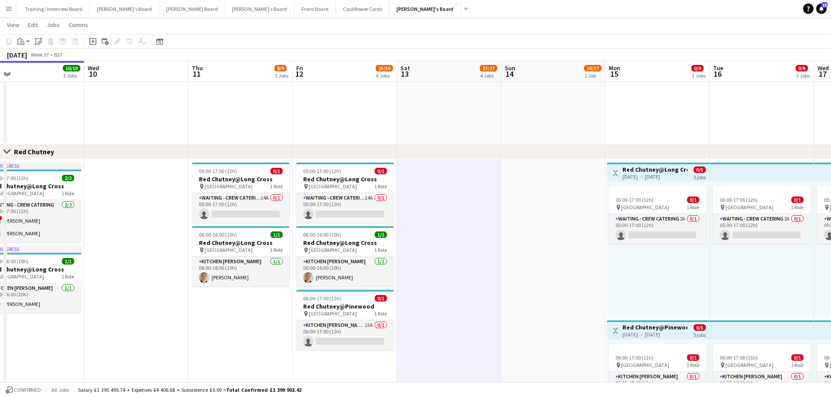
click at [540, 111] on app-date-cell "11:00-23:00 (12h) 16/17 (12)Logistics Assistant At [GEOGRAPHIC_DATA] pin Goodwo…" at bounding box center [553, 24] width 104 height 242
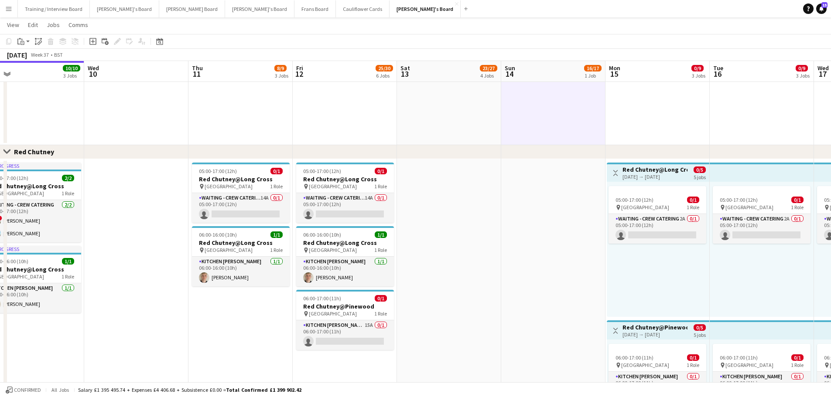
click at [449, 120] on app-date-cell "11:00-23:00 (12h) 17/18 (14)Logistics Assistant At [GEOGRAPHIC_DATA] pin Goodwo…" at bounding box center [449, 24] width 104 height 242
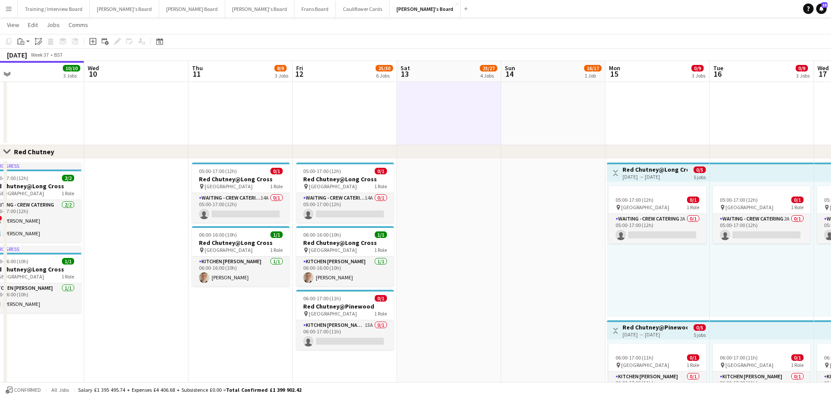
click at [523, 105] on app-date-cell "11:00-23:00 (12h) 16/17 (12)Logistics Assistant At [GEOGRAPHIC_DATA] pin Goodwo…" at bounding box center [553, 24] width 104 height 242
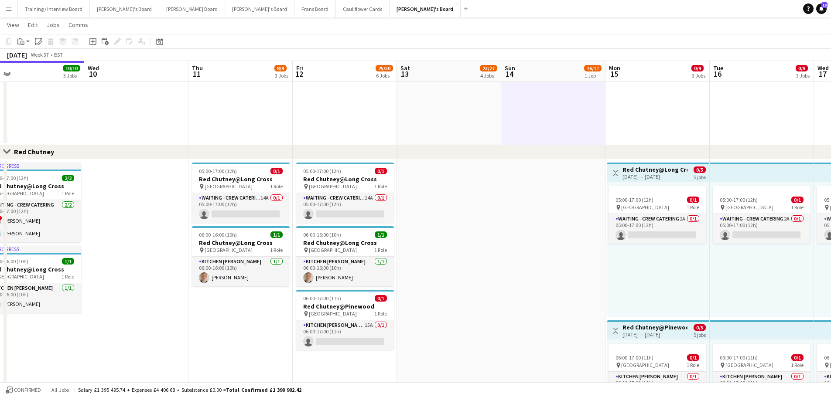
click at [470, 129] on app-date-cell "11:00-23:00 (12h) 17/18 (14)Logistics Assistant At [GEOGRAPHIC_DATA] pin Goodwo…" at bounding box center [449, 24] width 104 height 242
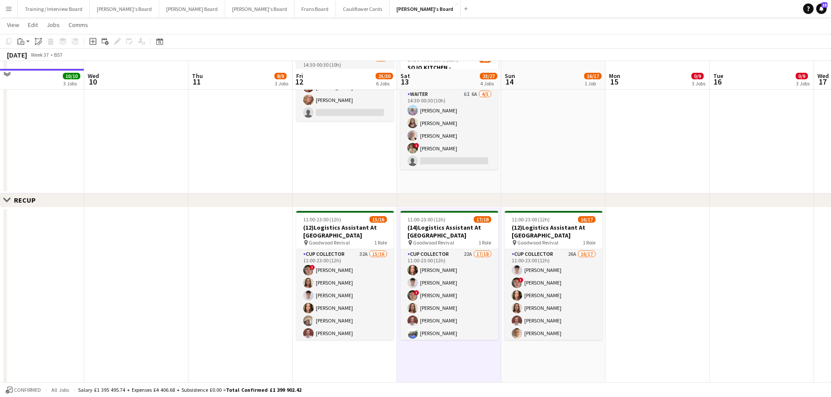
scroll to position [218, 0]
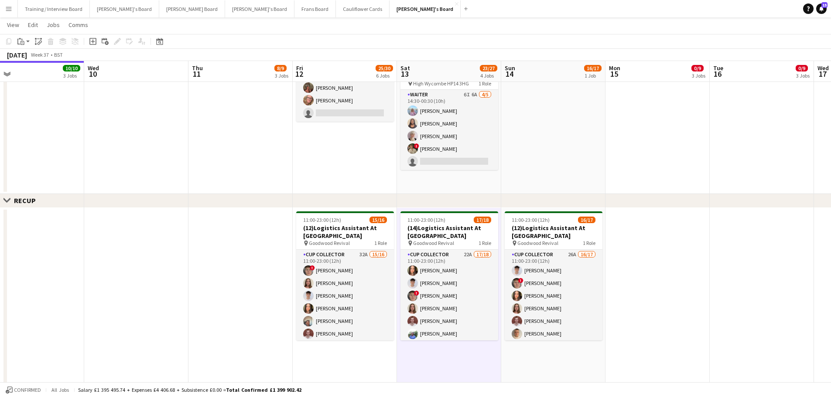
click at [522, 152] on app-date-cell at bounding box center [553, 37] width 104 height 314
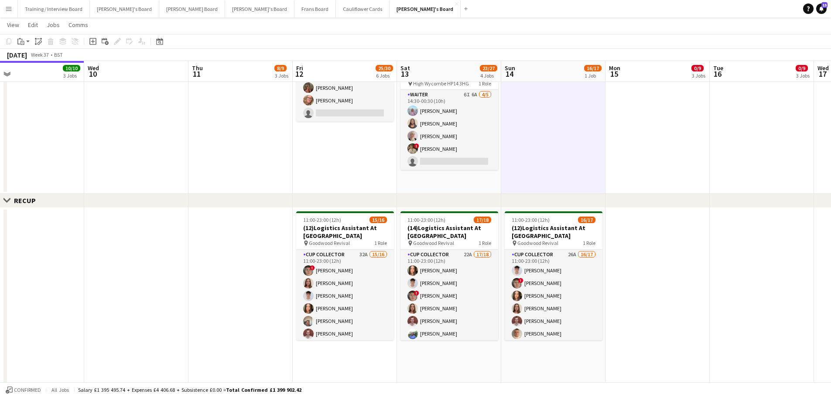
click at [484, 178] on app-date-cell "08:30-17:00 (8h30m) 1/2 Scandilicious Food Truck - Henley pin Henley 1 Role Bar…" at bounding box center [449, 37] width 104 height 314
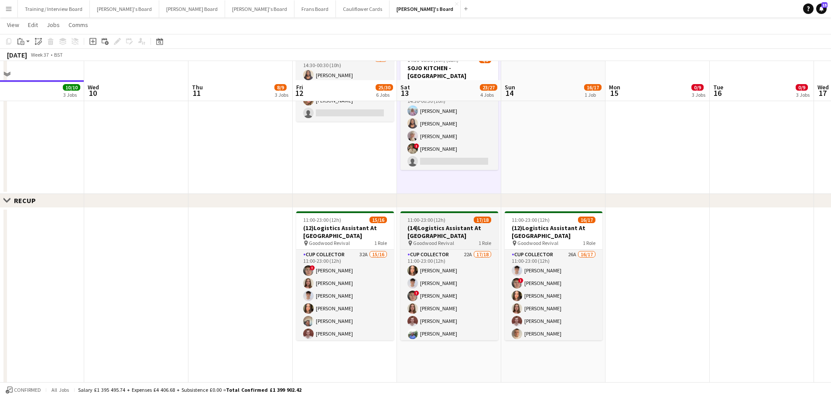
scroll to position [392, 0]
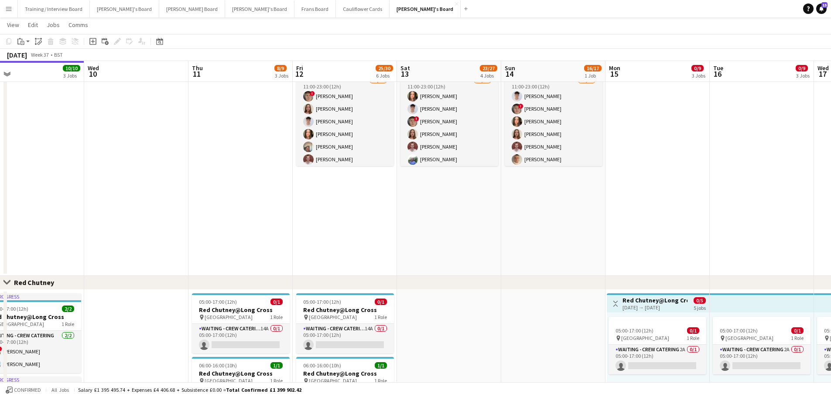
click at [481, 246] on app-date-cell "11:00-23:00 (12h) 17/18 (14)Logistics Assistant At [GEOGRAPHIC_DATA] pin Goodwo…" at bounding box center [449, 155] width 104 height 242
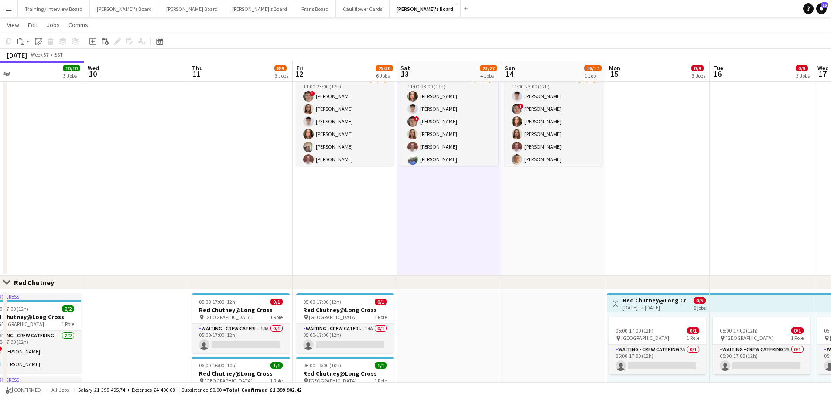
click at [519, 241] on app-date-cell "11:00-23:00 (12h) 16/17 (12)Logistics Assistant At [GEOGRAPHIC_DATA] pin Goodwo…" at bounding box center [553, 155] width 104 height 242
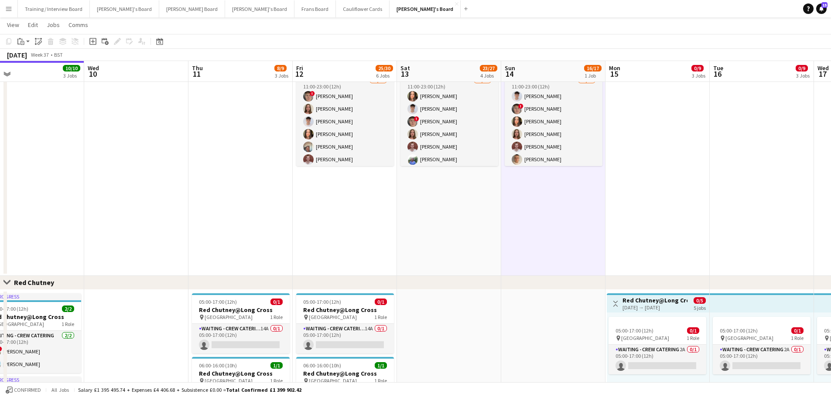
drag, startPoint x: 528, startPoint y: 322, endPoint x: 518, endPoint y: 318, distance: 11.2
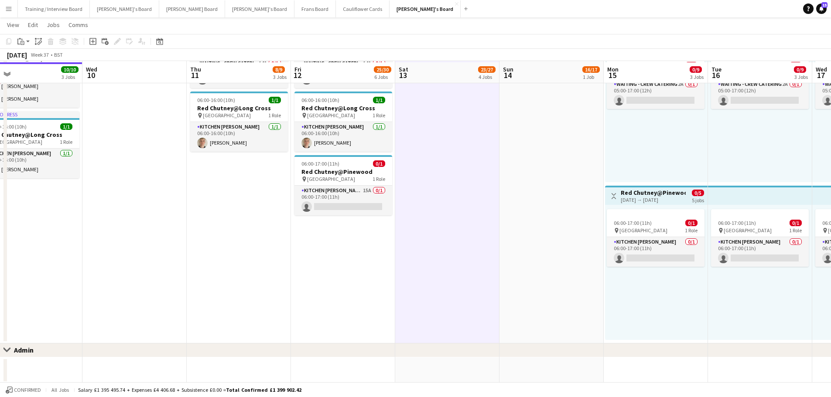
scroll to position [659, 0]
click at [544, 365] on app-date-cell at bounding box center [551, 369] width 104 height 26
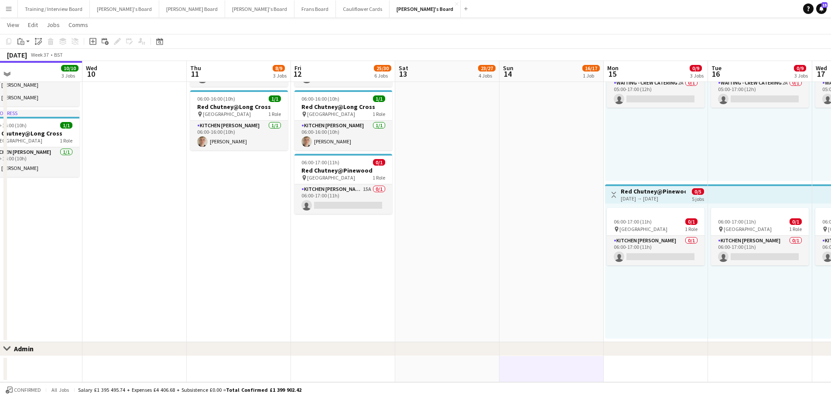
scroll to position [0, 336]
drag, startPoint x: 465, startPoint y: 368, endPoint x: 461, endPoint y: 302, distance: 66.4
click at [465, 364] on app-date-cell at bounding box center [446, 369] width 104 height 26
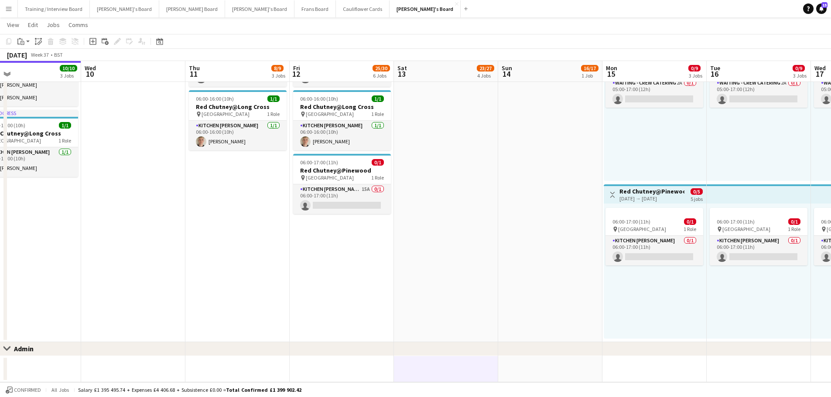
click at [461, 290] on app-date-cell at bounding box center [446, 182] width 104 height 319
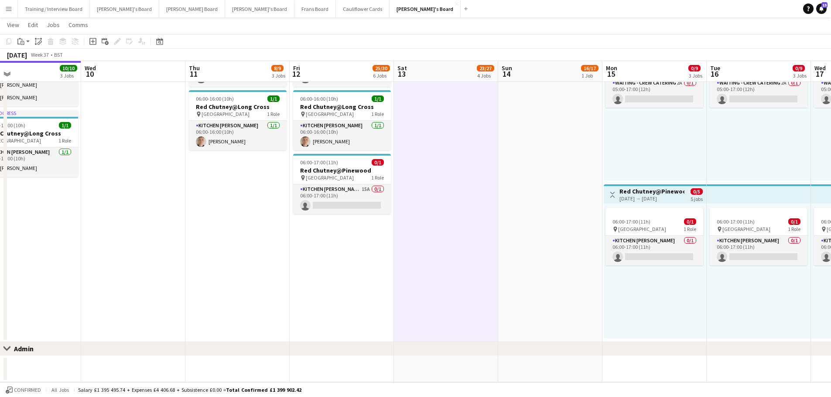
click at [574, 259] on app-date-cell at bounding box center [550, 182] width 104 height 319
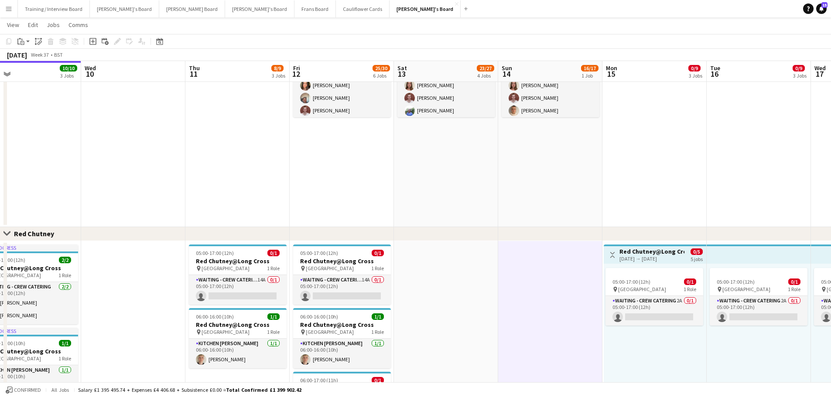
click at [560, 214] on app-date-cell "11:00-23:00 (12h) 16/17 (12)Logistics Assistant At [GEOGRAPHIC_DATA] pin Goodwo…" at bounding box center [550, 106] width 104 height 242
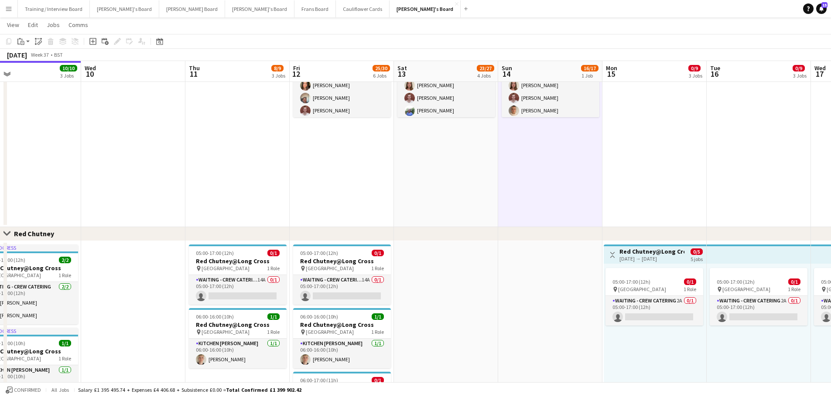
click at [495, 191] on app-date-cell "11:00-23:00 (12h) 17/18 (14)Logistics Assistant At [GEOGRAPHIC_DATA] pin Goodwo…" at bounding box center [446, 106] width 104 height 242
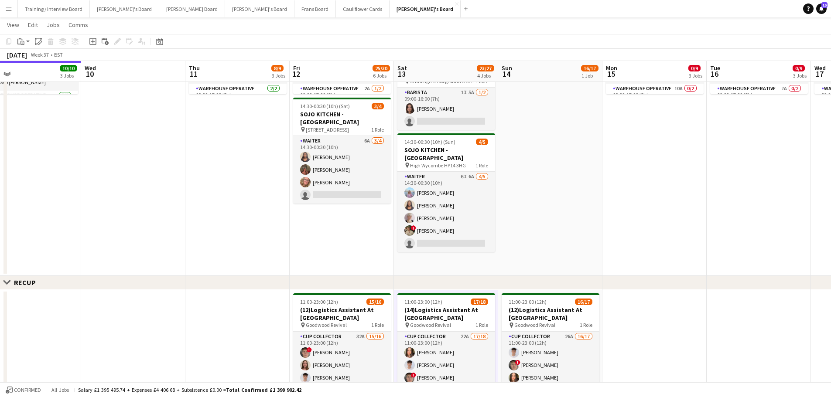
click at [467, 262] on app-date-cell "08:30-17:00 (8h30m) 1/2 Scandilicious Food Truck - Henley pin Henley 1 Role Bar…" at bounding box center [446, 119] width 104 height 314
click at [510, 252] on app-date-cell at bounding box center [550, 119] width 104 height 314
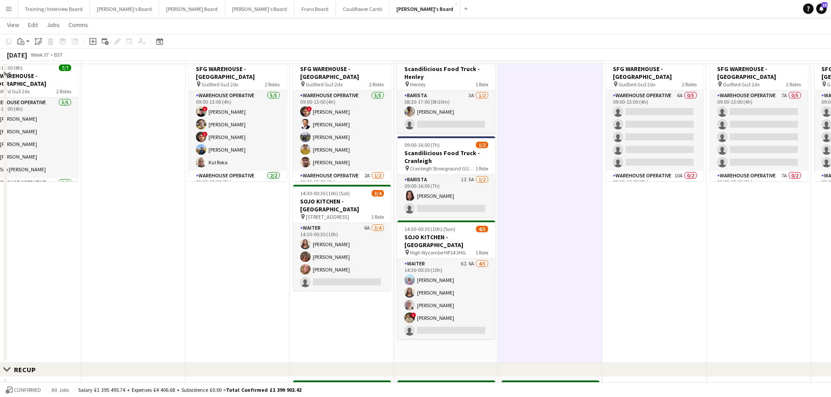
scroll to position [0, 0]
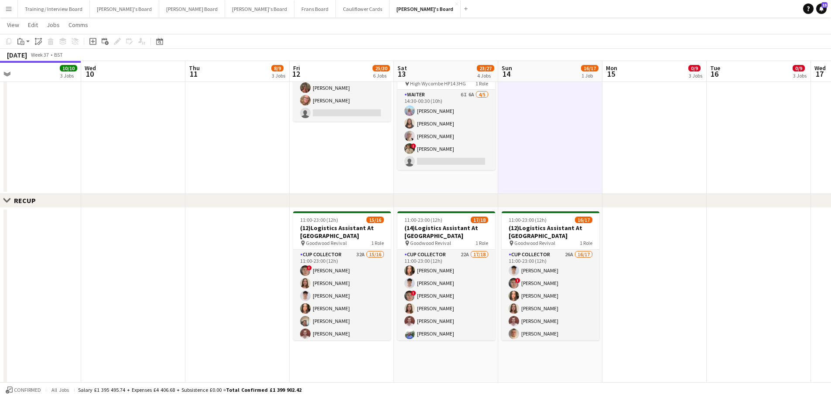
click at [462, 177] on app-date-cell "08:30-17:00 (8h30m) 1/2 Scandilicious Food Truck - Henley pin Henley 1 Role Bar…" at bounding box center [446, 37] width 104 height 314
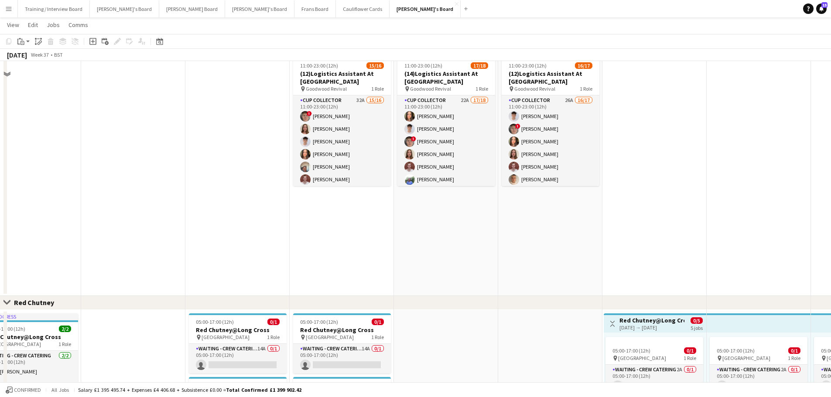
scroll to position [436, 0]
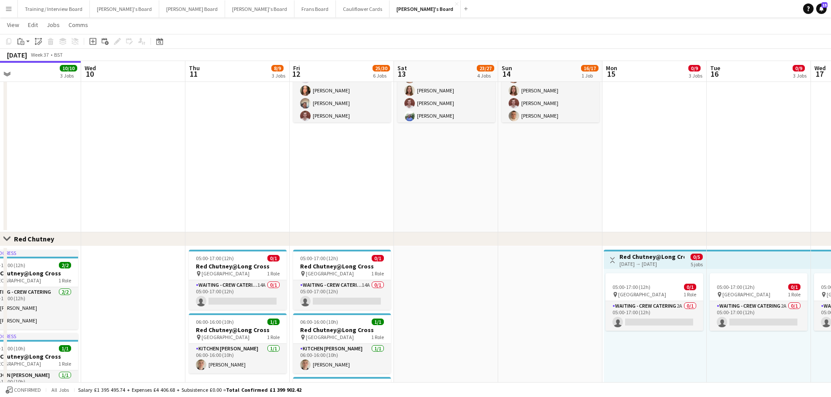
click at [471, 208] on app-date-cell "11:00-23:00 (12h) 17/18 (14)Logistics Assistant At [GEOGRAPHIC_DATA] pin Goodwo…" at bounding box center [446, 111] width 104 height 242
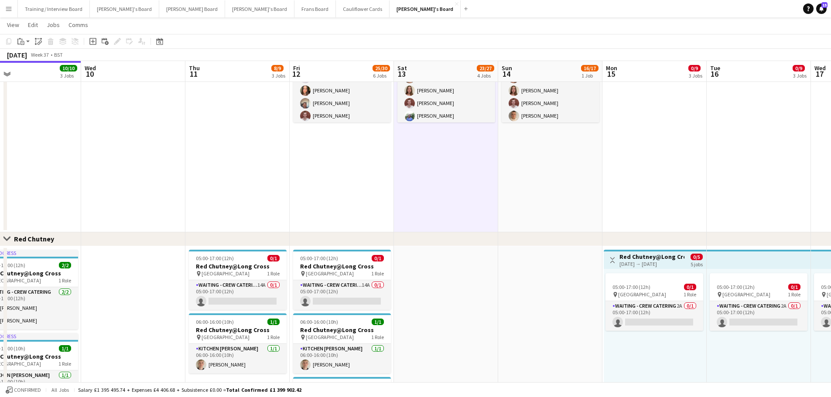
click at [525, 201] on app-date-cell "11:00-23:00 (12h) 16/17 (12)Logistics Assistant At [GEOGRAPHIC_DATA] pin Goodwo…" at bounding box center [550, 111] width 104 height 242
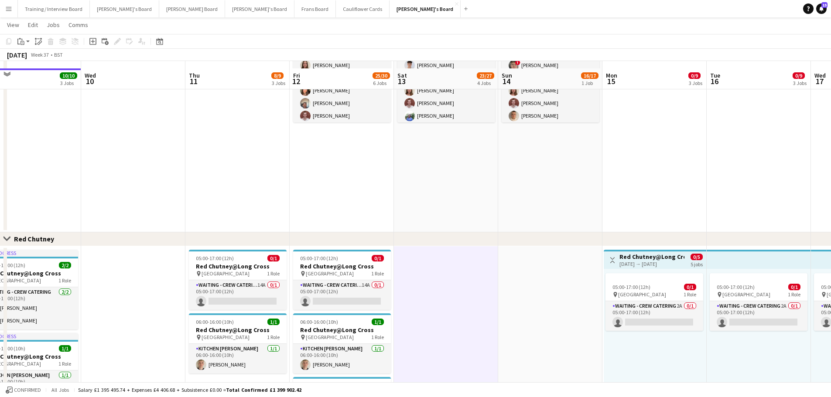
scroll to position [659, 0]
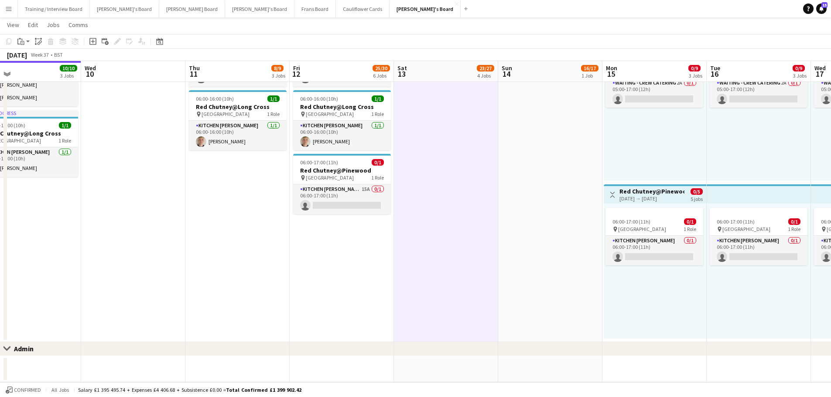
click at [549, 363] on app-date-cell at bounding box center [550, 369] width 104 height 26
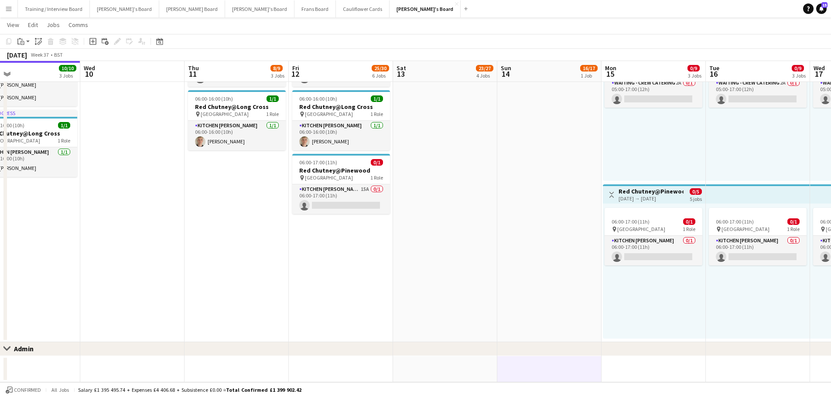
drag, startPoint x: 458, startPoint y: 360, endPoint x: 443, endPoint y: 287, distance: 74.4
click at [458, 359] on app-date-cell at bounding box center [445, 369] width 104 height 26
click at [443, 287] on app-date-cell at bounding box center [445, 182] width 104 height 319
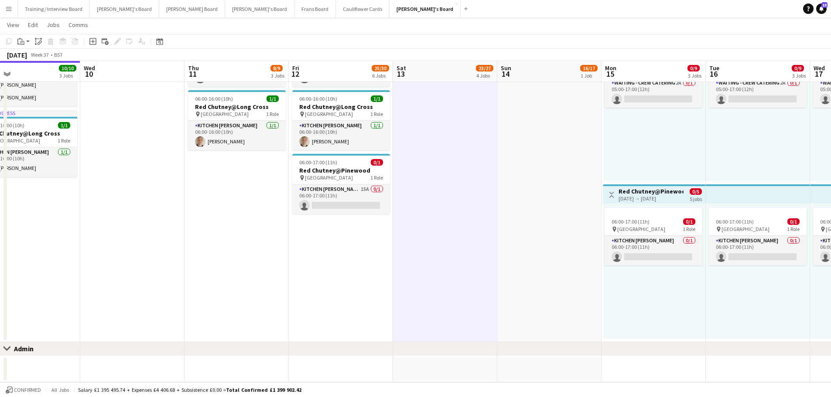
click at [555, 229] on app-date-cell at bounding box center [549, 182] width 104 height 319
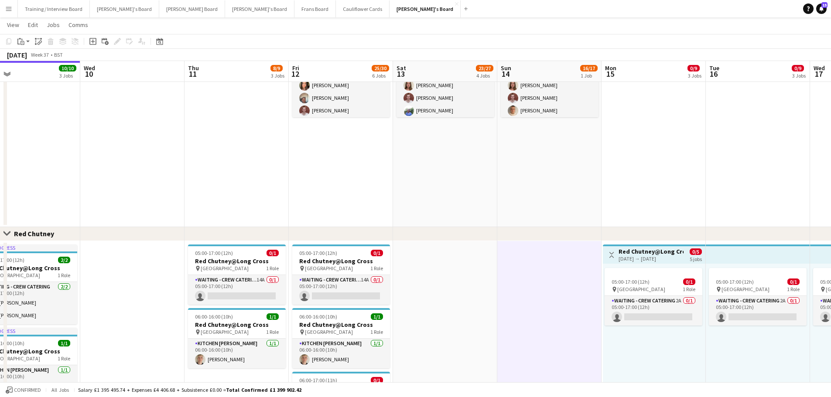
scroll to position [0, 337]
click at [547, 160] on app-date-cell "11:00-23:00 (12h) 16/17 (12)Logistics Assistant At [GEOGRAPHIC_DATA] pin Goodwo…" at bounding box center [549, 106] width 104 height 242
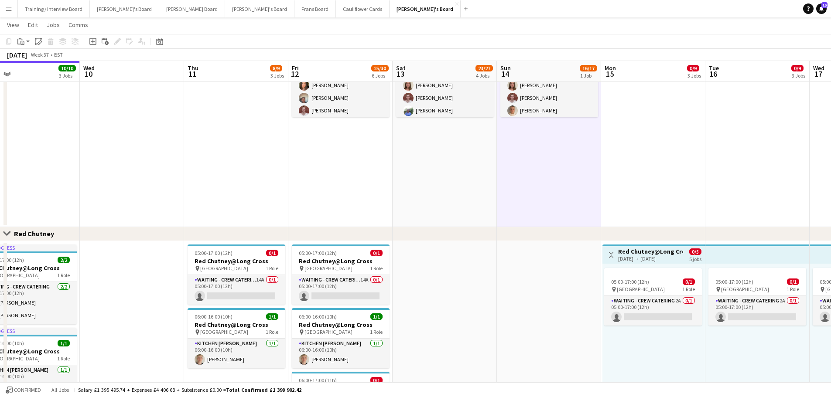
click at [476, 160] on app-date-cell "11:00-23:00 (12h) 17/18 (14)Logistics Assistant At [GEOGRAPHIC_DATA] pin Goodwo…" at bounding box center [444, 106] width 104 height 242
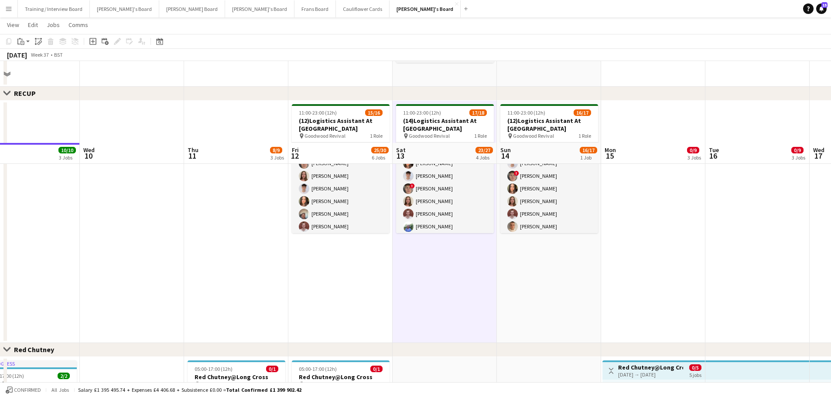
scroll to position [223, 0]
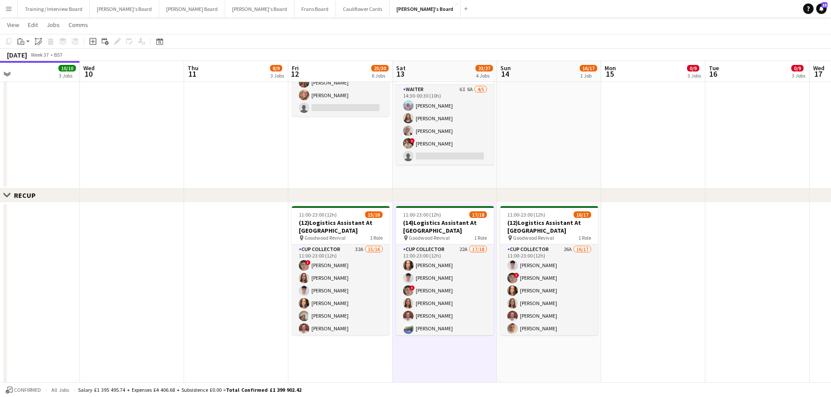
click at [478, 174] on app-date-cell "08:30-17:00 (8h30m) 1/2 Scandilicious Food Truck - Henley pin Henley 1 Role Bar…" at bounding box center [444, 31] width 104 height 314
click at [533, 157] on app-date-cell at bounding box center [549, 31] width 104 height 314
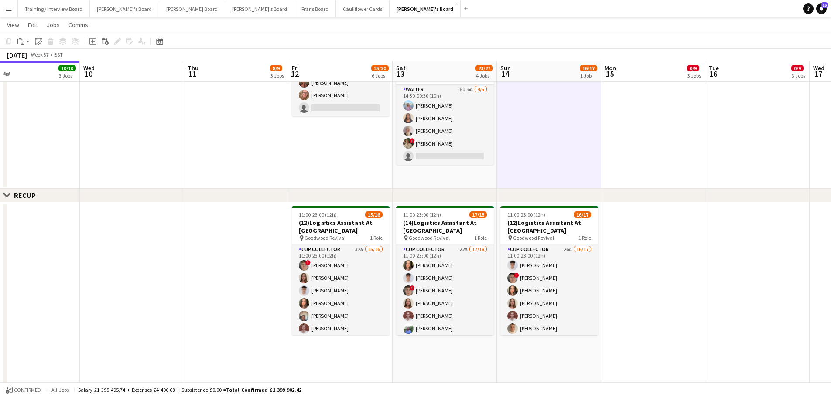
click at [460, 179] on app-date-cell "08:30-17:00 (8h30m) 1/2 Scandilicious Food Truck - Henley pin Henley 1 Role Bar…" at bounding box center [444, 31] width 104 height 314
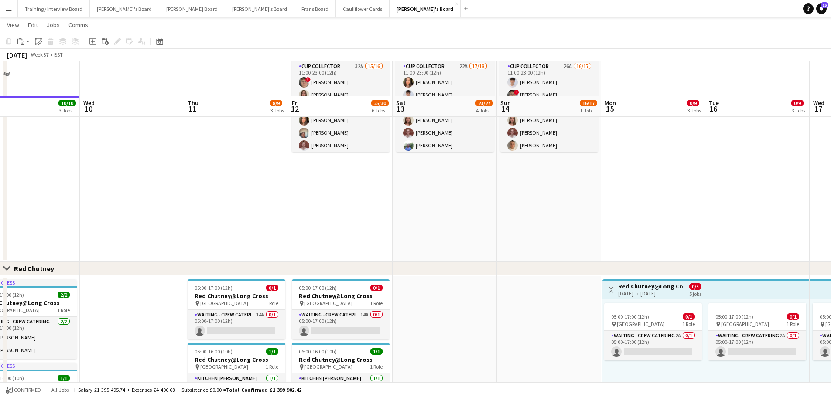
scroll to position [441, 0]
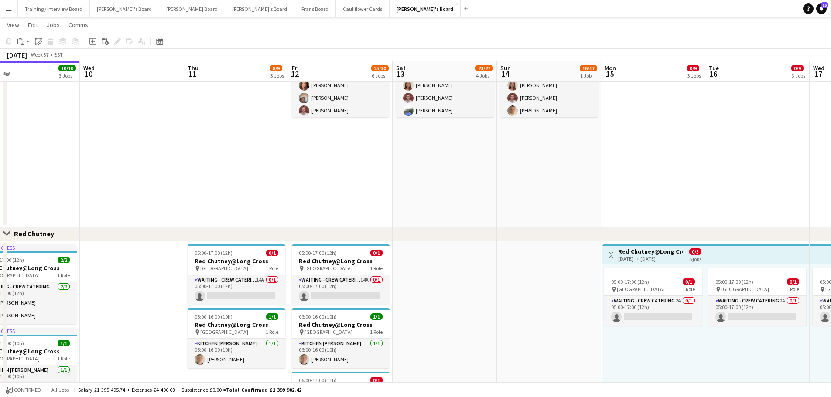
click at [460, 190] on app-date-cell "11:00-23:00 (12h) 17/18 (14)Logistics Assistant At [GEOGRAPHIC_DATA] pin Goodwo…" at bounding box center [444, 106] width 104 height 242
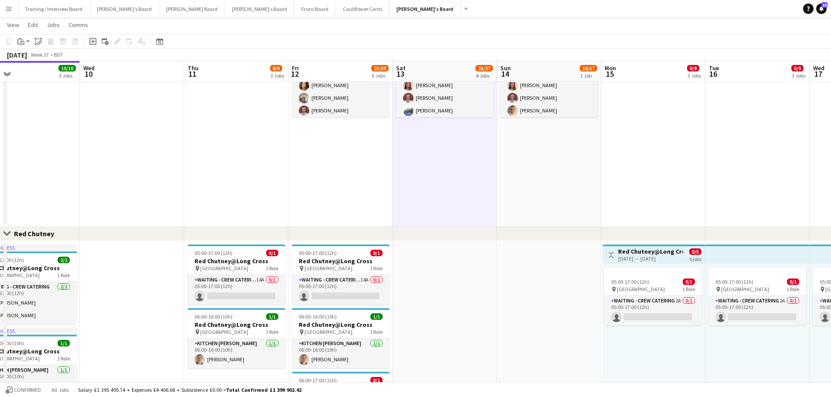
click at [508, 191] on app-date-cell "11:00-23:00 (12h) 16/17 (12)Logistics Assistant At [GEOGRAPHIC_DATA] pin Goodwo…" at bounding box center [549, 106] width 104 height 242
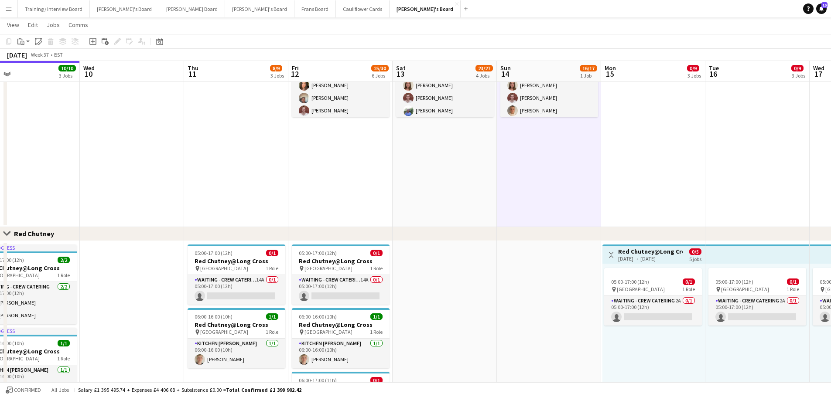
click at [542, 317] on app-date-cell at bounding box center [549, 400] width 104 height 319
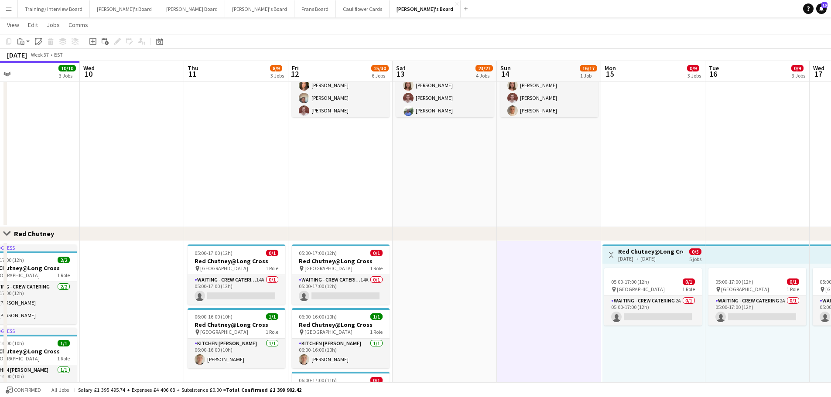
click at [481, 309] on app-date-cell at bounding box center [444, 400] width 104 height 319
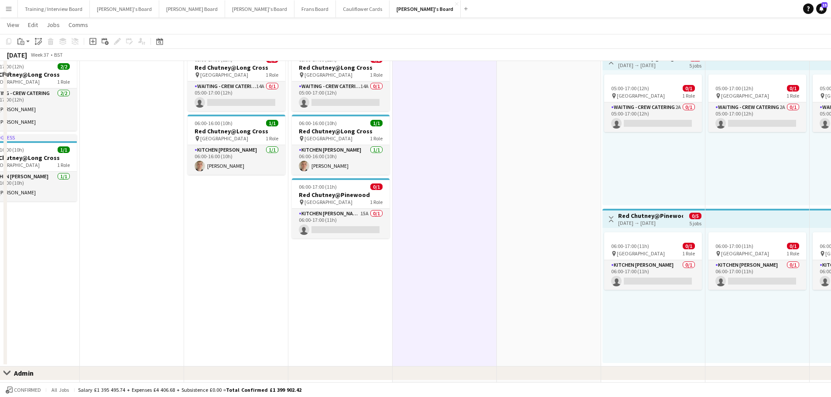
scroll to position [659, 0]
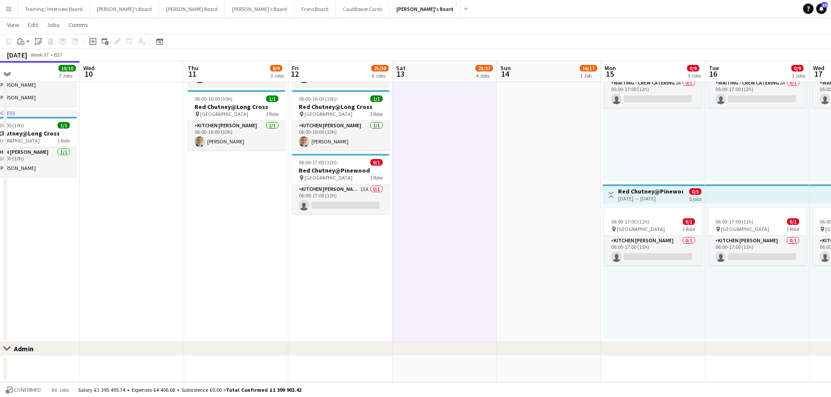
click at [469, 368] on app-date-cell at bounding box center [444, 369] width 104 height 26
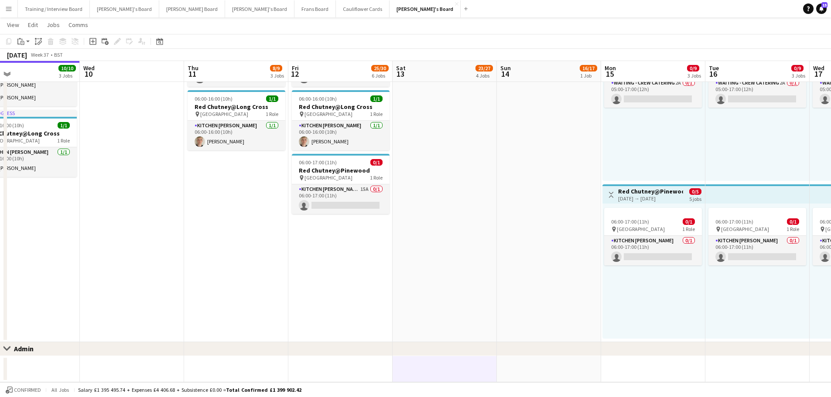
scroll to position [0, 337]
click at [515, 372] on app-date-cell at bounding box center [549, 369] width 104 height 26
click at [472, 365] on app-date-cell at bounding box center [445, 369] width 104 height 26
click at [477, 315] on app-date-cell at bounding box center [445, 182] width 104 height 319
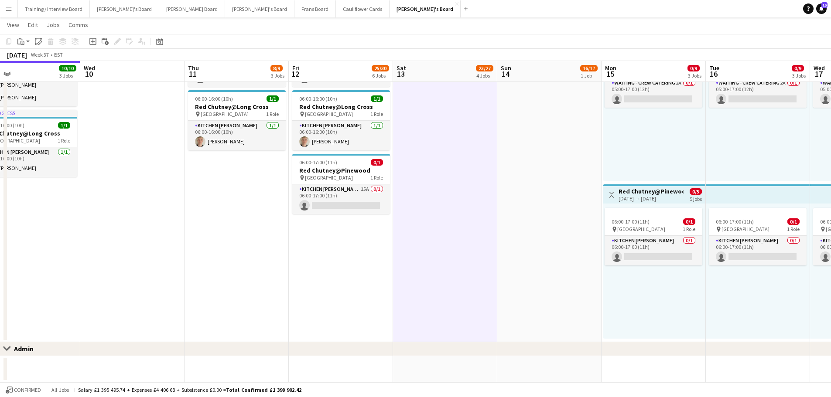
click at [603, 298] on div "06:00-17:00 (11h) 0/1 pin Pinewood Studios 1 Role Kitchen [PERSON_NAME] 0/1 06:…" at bounding box center [654, 271] width 102 height 135
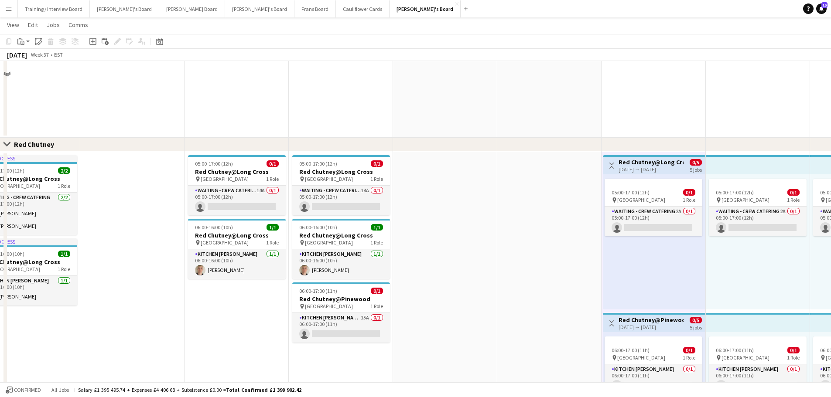
scroll to position [441, 0]
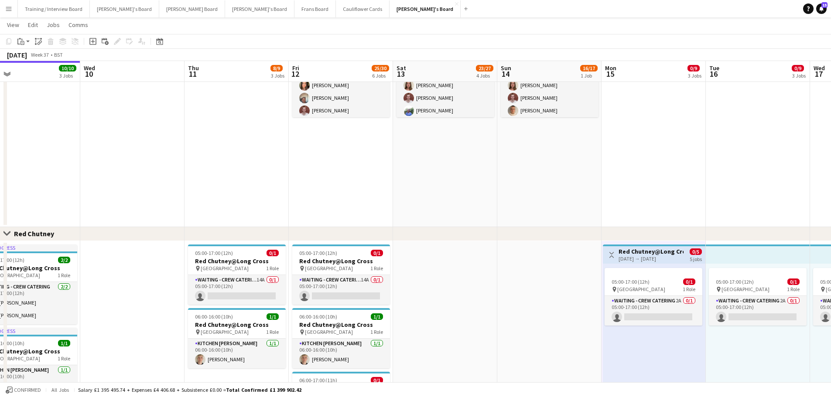
click at [576, 198] on app-date-cell "11:00-23:00 (12h) 16/17 (12)Logistics Assistant At [GEOGRAPHIC_DATA] pin Goodwo…" at bounding box center [549, 106] width 104 height 242
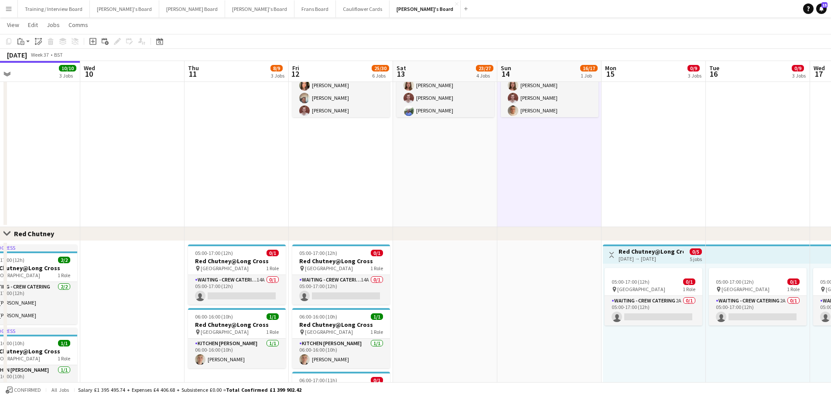
click at [527, 187] on app-date-cell "11:00-23:00 (12h) 16/17 (12)Logistics Assistant At [GEOGRAPHIC_DATA] pin Goodwo…" at bounding box center [549, 106] width 104 height 242
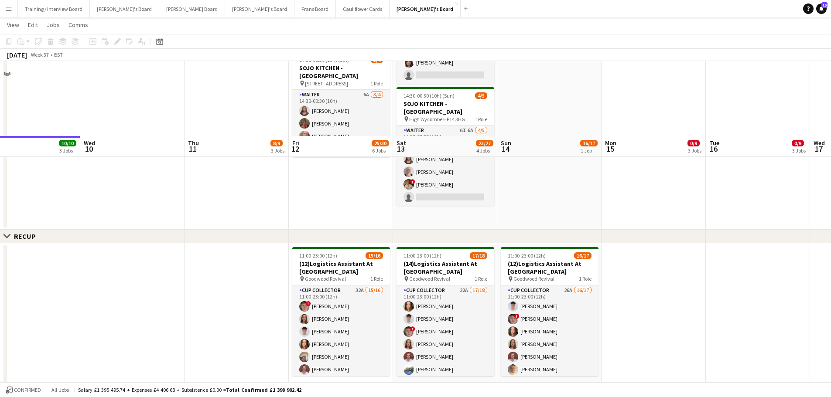
scroll to position [180, 0]
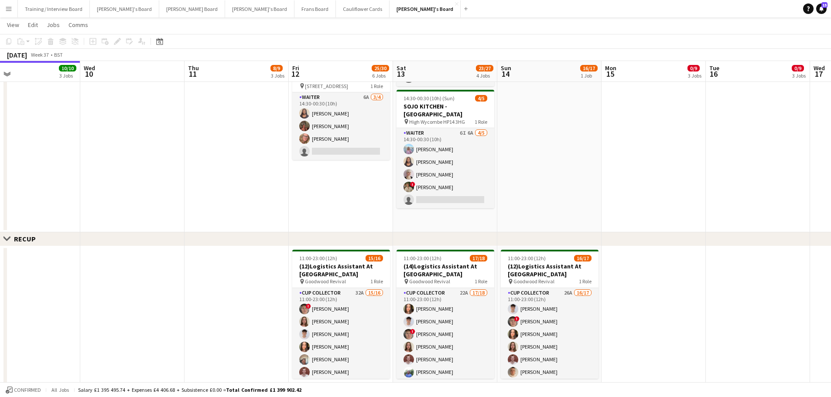
click at [527, 187] on app-date-cell at bounding box center [549, 75] width 104 height 314
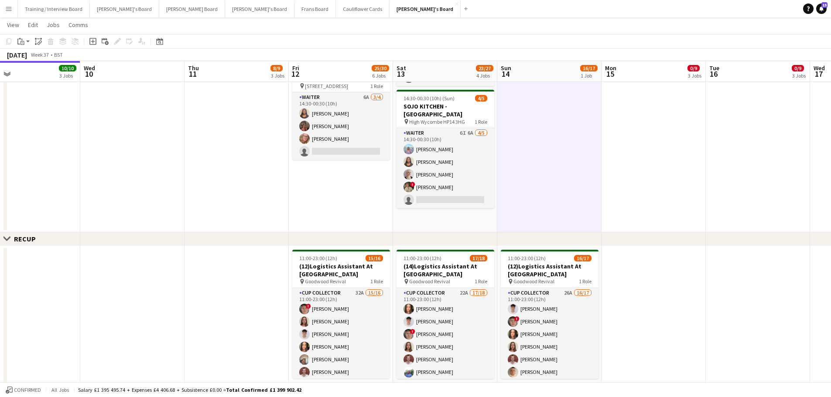
click at [483, 220] on app-date-cell "08:30-17:00 (8h30m) 1/2 Scandilicious Food Truck - Henley pin Henley 1 Role Bar…" at bounding box center [445, 75] width 104 height 314
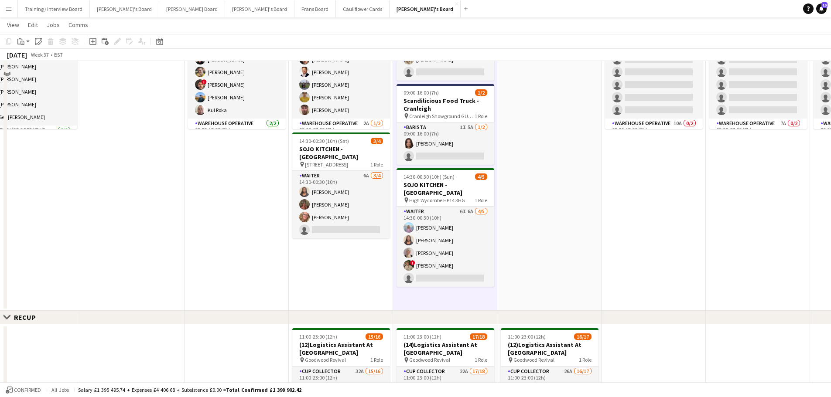
scroll to position [5, 0]
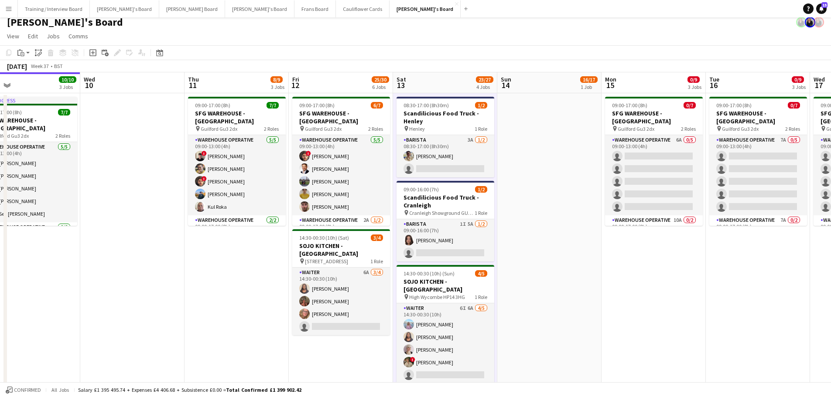
click at [550, 204] on app-date-cell at bounding box center [549, 250] width 104 height 314
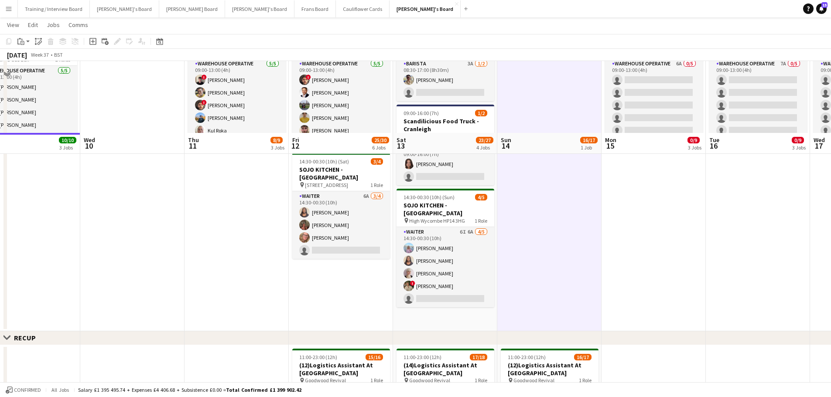
scroll to position [180, 0]
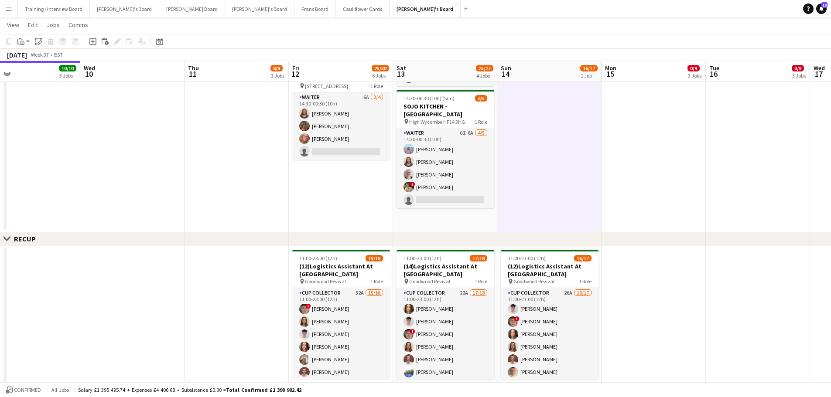
click at [458, 226] on app-date-cell "08:30-17:00 (8h30m) 1/2 Scandilicious Food Truck - Henley pin Henley 1 Role Bar…" at bounding box center [445, 75] width 104 height 314
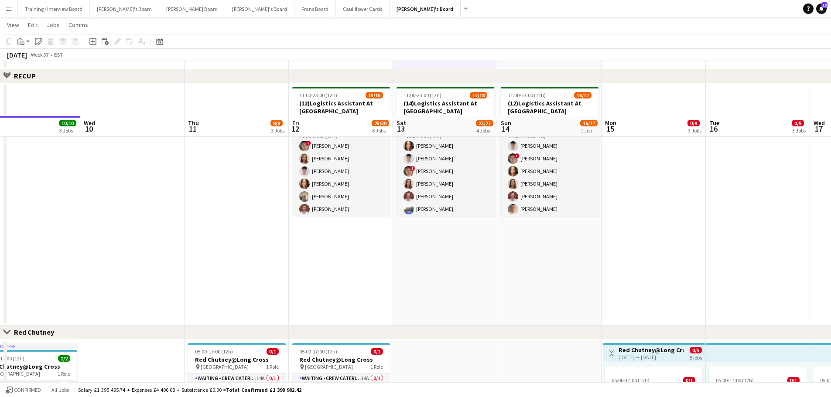
scroll to position [398, 0]
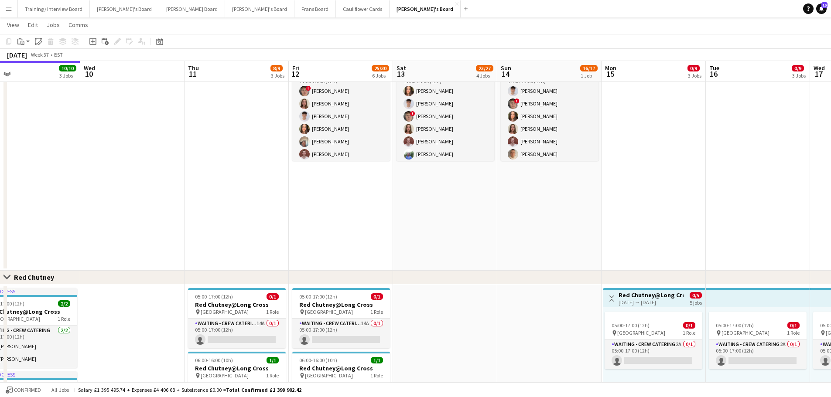
click at [461, 252] on app-date-cell "11:00-23:00 (12h) 17/18 (14)Logistics Assistant At [GEOGRAPHIC_DATA] pin Goodwo…" at bounding box center [445, 149] width 104 height 242
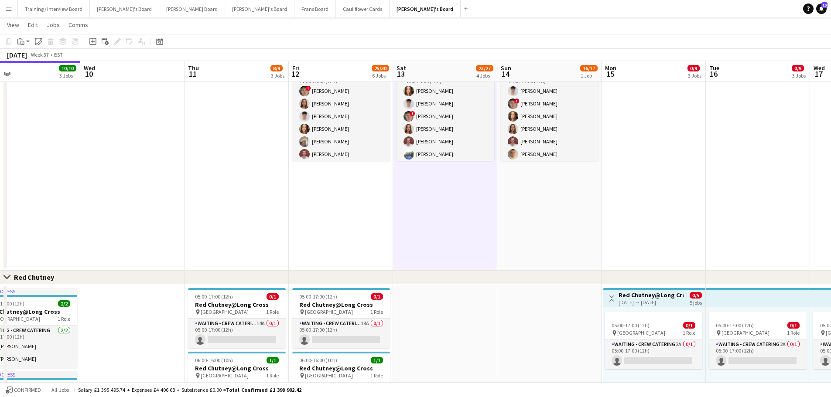
click at [512, 252] on app-date-cell "11:00-23:00 (12h) 16/17 (12)Logistics Assistant At [GEOGRAPHIC_DATA] pin Goodwo…" at bounding box center [549, 149] width 104 height 242
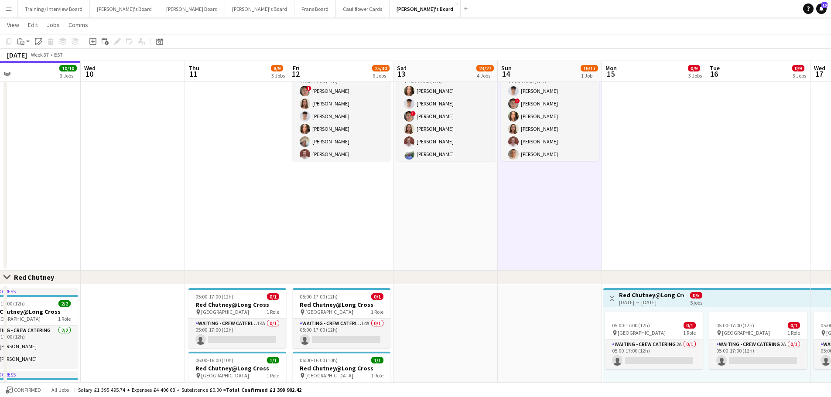
drag, startPoint x: 523, startPoint y: 323, endPoint x: 480, endPoint y: 328, distance: 43.5
click at [516, 325] on app-calendar-viewport "Sat 6 18/20 5 Jobs Sun 7 Mon 8 4/4 2 Jobs Tue 9 10/10 3 Jobs Wed 10 Thu 11 8/9 …" at bounding box center [415, 140] width 831 height 1008
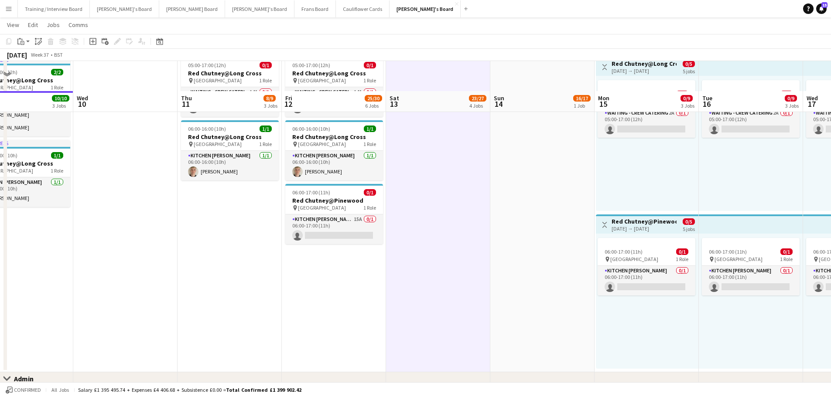
scroll to position [659, 0]
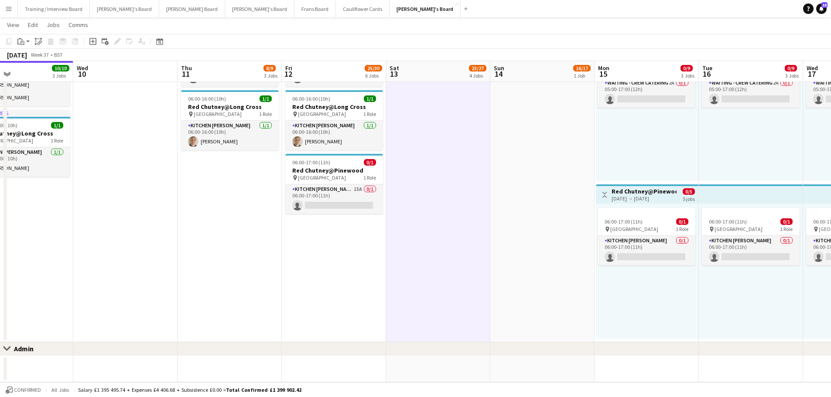
click at [518, 371] on app-date-cell at bounding box center [542, 369] width 104 height 26
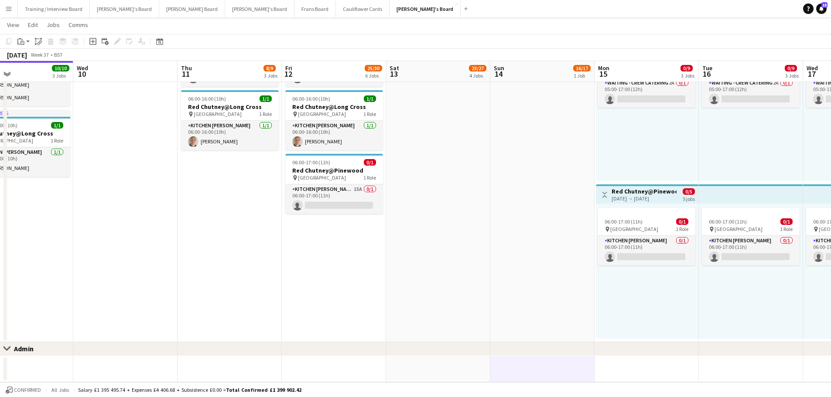
click at [456, 366] on app-date-cell at bounding box center [438, 369] width 104 height 26
click at [442, 314] on app-date-cell at bounding box center [438, 182] width 104 height 319
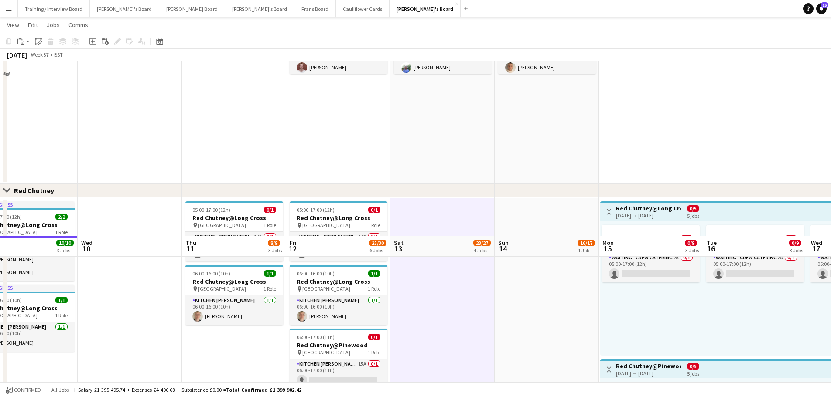
scroll to position [398, 0]
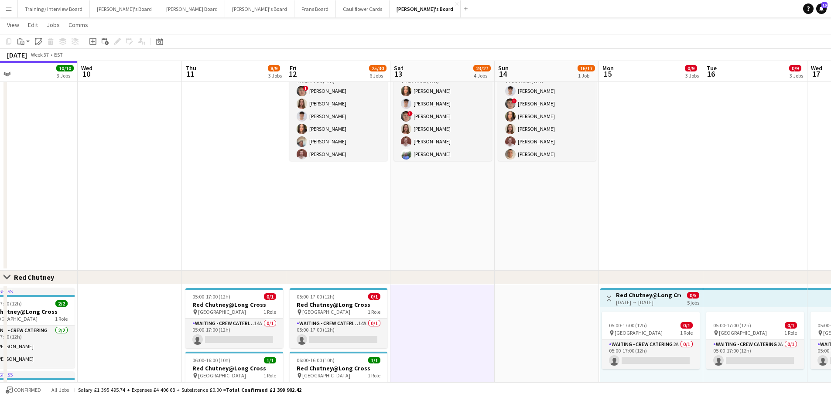
click at [538, 241] on app-date-cell "11:00-23:00 (12h) 16/17 (12)Logistics Assistant At [GEOGRAPHIC_DATA] pin Goodwo…" at bounding box center [546, 149] width 104 height 242
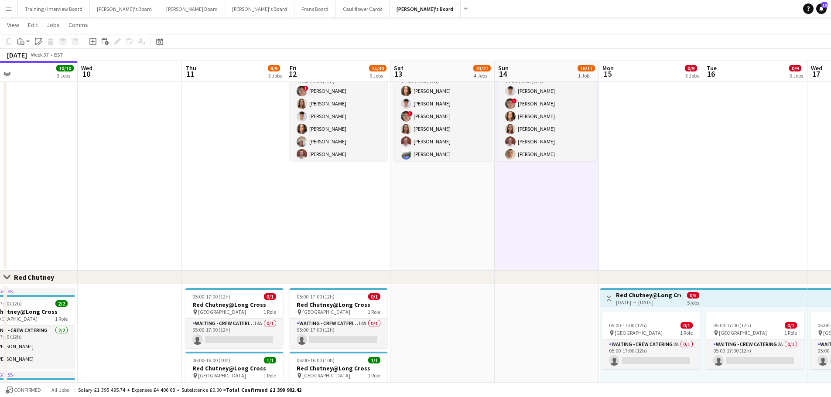
click at [474, 233] on app-date-cell "11:00-23:00 (12h) 17/18 (14)Logistics Assistant At [GEOGRAPHIC_DATA] pin Goodwo…" at bounding box center [442, 149] width 104 height 242
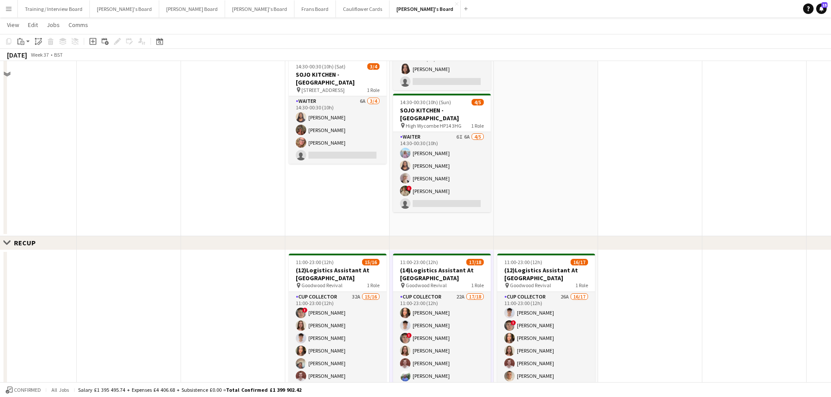
scroll to position [136, 0]
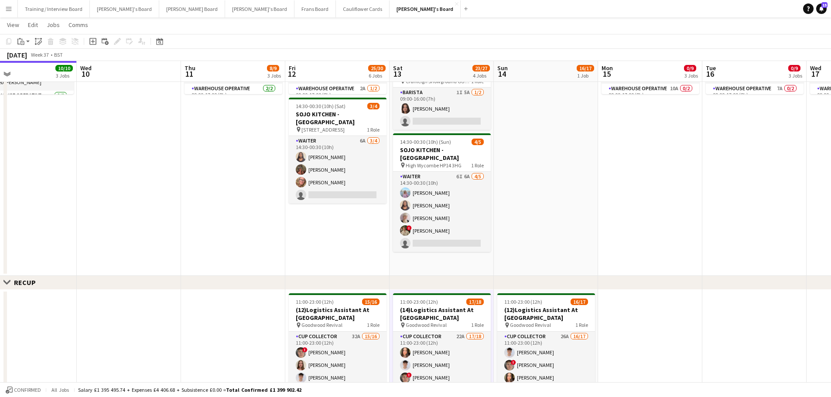
click at [477, 263] on app-date-cell "08:30-17:00 (8h30m) 1/2 Scandilicious Food Truck - Henley pin Henley 1 Role Bar…" at bounding box center [441, 119] width 104 height 314
click at [525, 250] on app-date-cell at bounding box center [546, 119] width 104 height 314
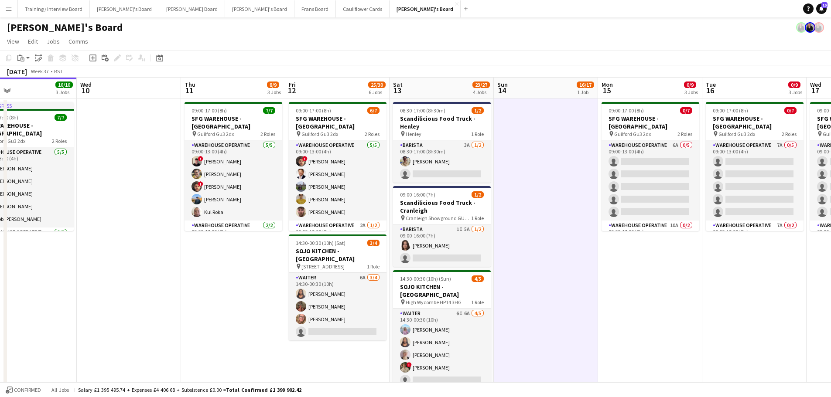
scroll to position [218, 0]
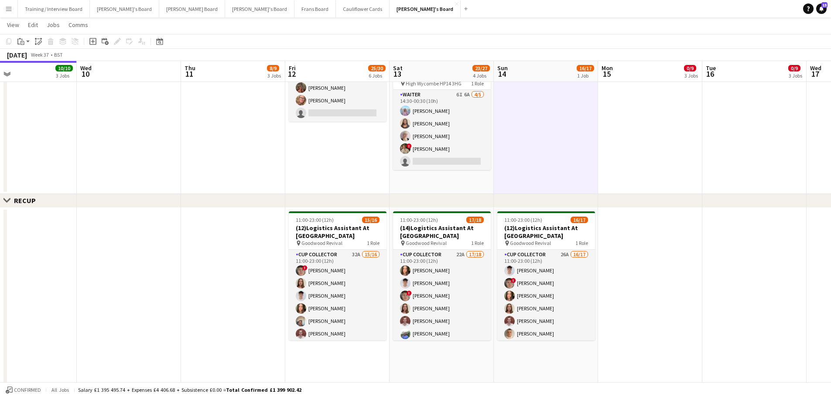
click at [475, 180] on app-date-cell "08:30-17:00 (8h30m) 1/2 Scandilicious Food Truck - Henley pin Henley 1 Role Bar…" at bounding box center [441, 37] width 104 height 314
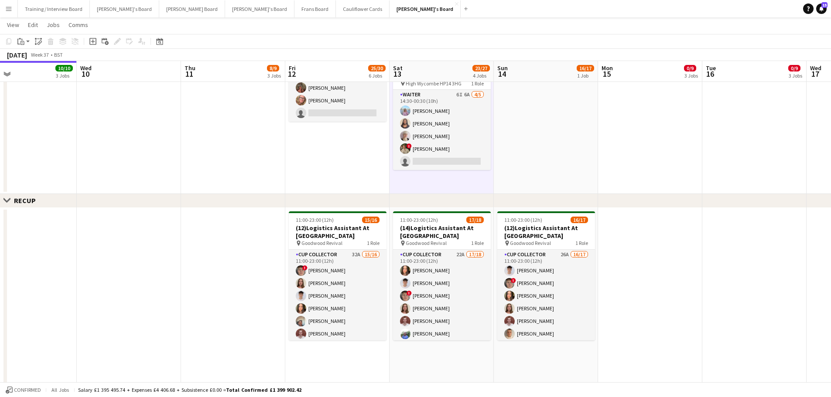
click at [473, 368] on app-date-cell "11:00-23:00 (12h) 17/18 (14)Logistics Assistant At [GEOGRAPHIC_DATA] pin Goodwo…" at bounding box center [441, 329] width 104 height 242
click at [521, 361] on app-date-cell "11:00-23:00 (12h) 16/17 (12)Logistics Assistant At [GEOGRAPHIC_DATA] pin Goodwo…" at bounding box center [546, 329] width 104 height 242
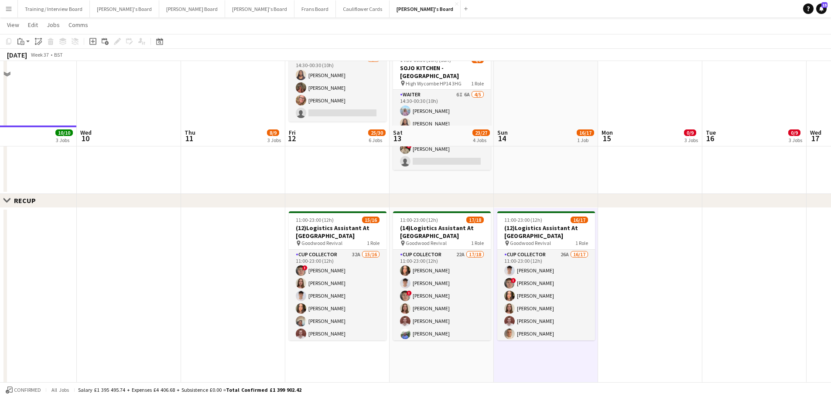
scroll to position [392, 0]
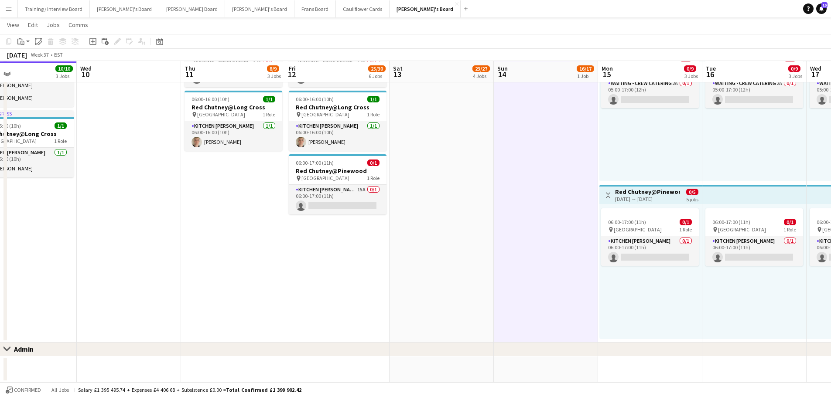
scroll to position [0, 0]
click at [558, 375] on app-date-cell at bounding box center [546, 369] width 104 height 26
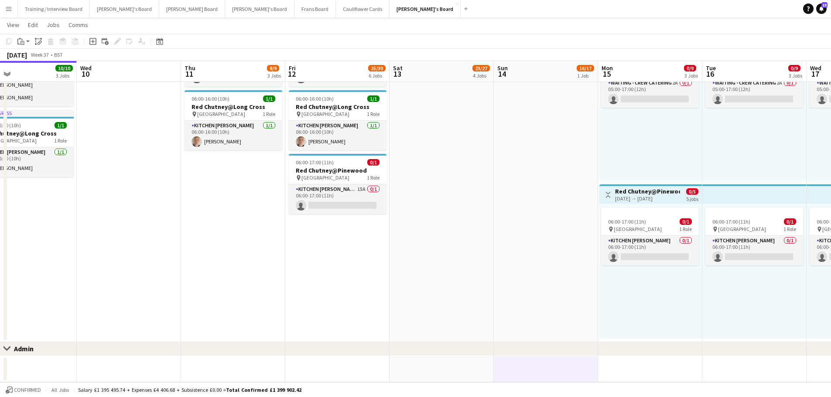
click at [474, 371] on app-date-cell at bounding box center [441, 369] width 104 height 26
click at [452, 307] on app-date-cell at bounding box center [441, 182] width 104 height 319
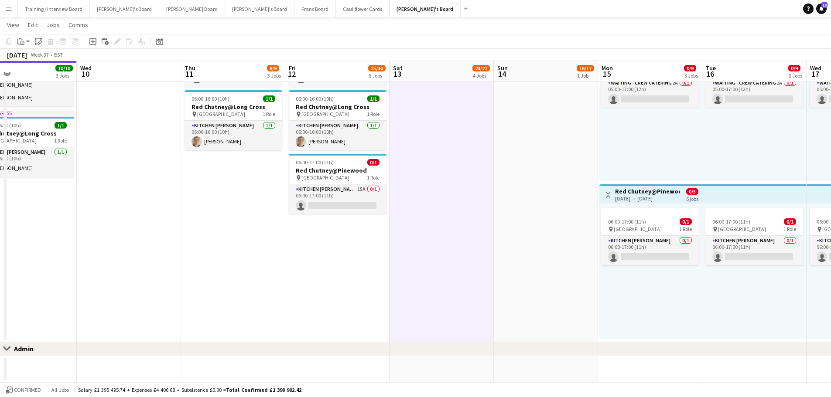
click at [542, 250] on app-date-cell at bounding box center [546, 182] width 104 height 319
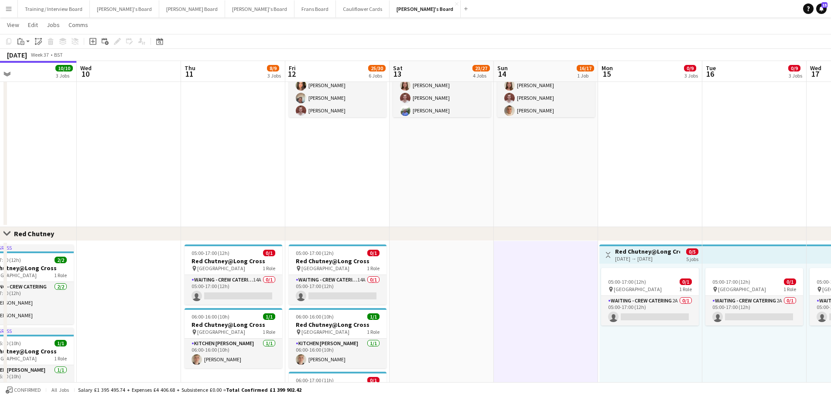
click at [513, 180] on app-date-cell "11:00-23:00 (12h) 16/17 (12)Logistics Assistant At [GEOGRAPHIC_DATA] pin Goodwo…" at bounding box center [546, 106] width 104 height 242
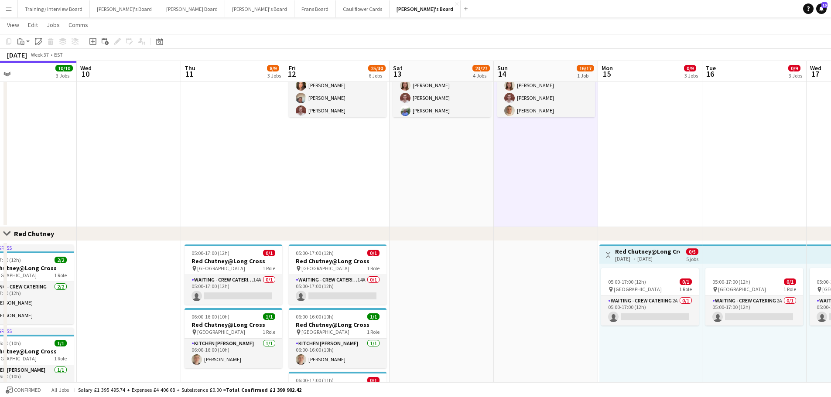
click at [451, 166] on app-date-cell "11:00-23:00 (12h) 17/18 (14)Logistics Assistant At [GEOGRAPHIC_DATA] pin Goodwo…" at bounding box center [441, 106] width 104 height 242
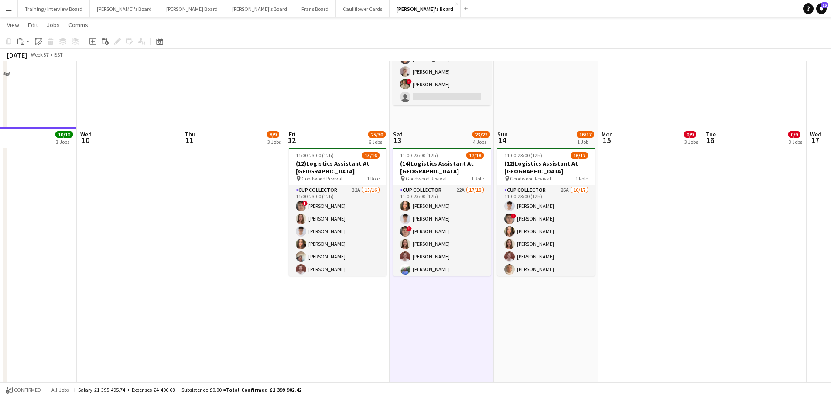
scroll to position [267, 0]
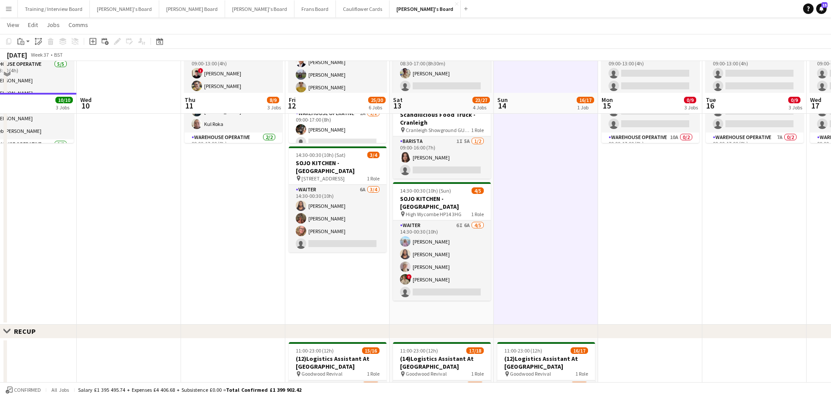
scroll to position [262, 0]
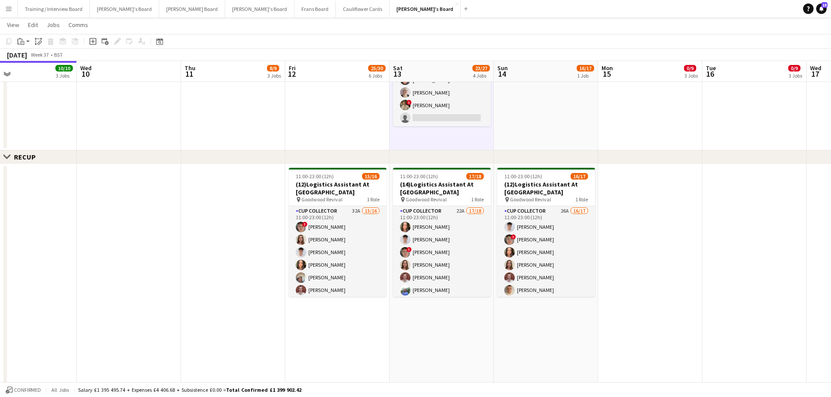
click at [477, 331] on app-date-cell "11:00-23:00 (12h) 17/18 (14)Logistics Assistant At [GEOGRAPHIC_DATA] pin Goodwo…" at bounding box center [441, 285] width 104 height 242
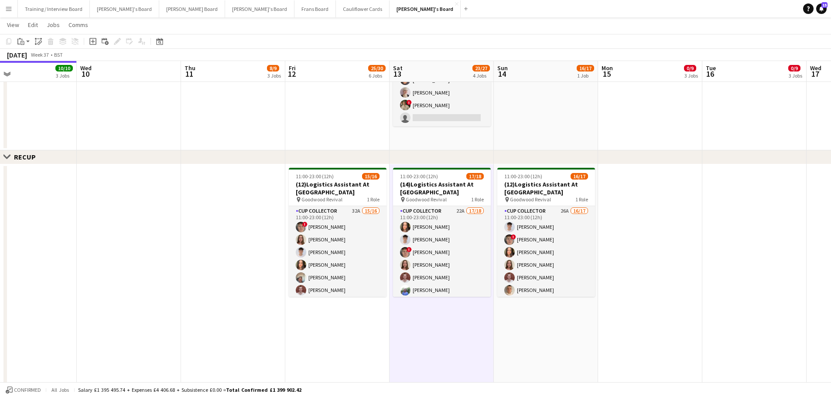
scroll to position [0, 339]
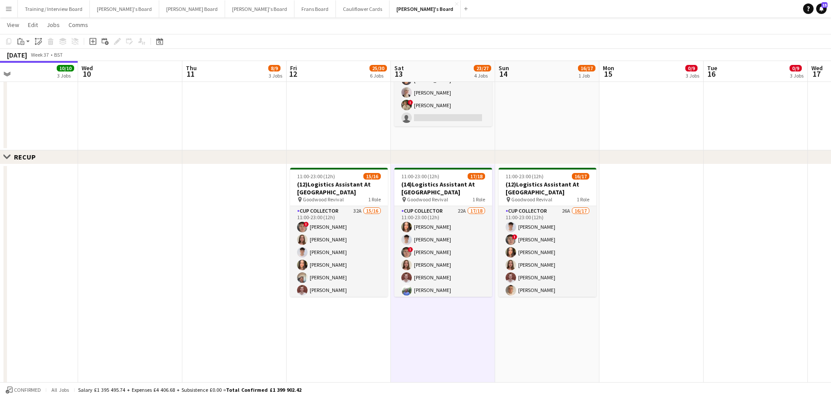
click at [508, 331] on app-date-cell "11:00-23:00 (12h) 16/17 (12)Logistics Assistant At [GEOGRAPHIC_DATA] pin Goodwo…" at bounding box center [547, 285] width 104 height 242
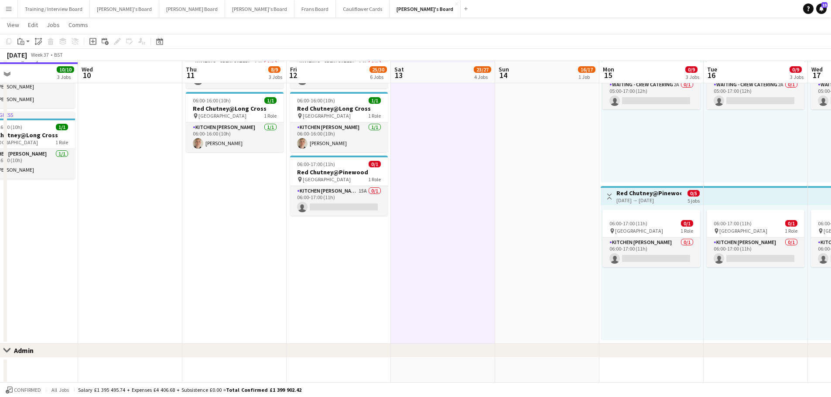
scroll to position [659, 0]
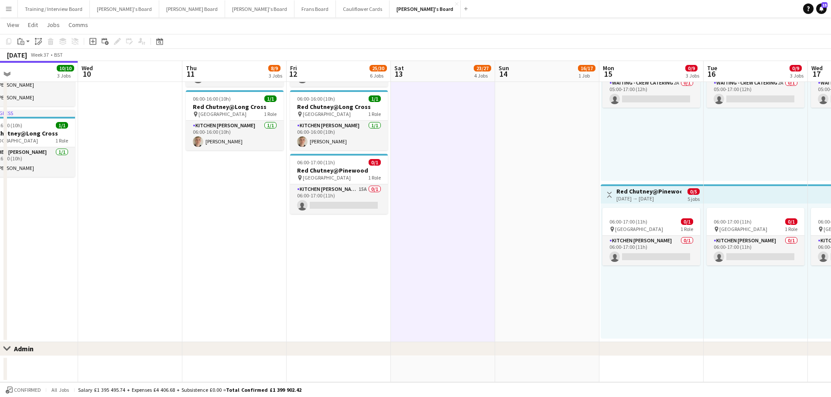
click at [528, 365] on app-date-cell at bounding box center [547, 369] width 104 height 26
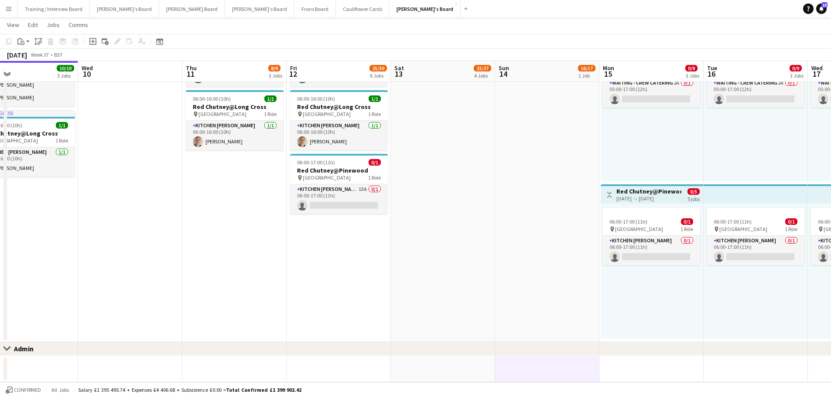
drag, startPoint x: 479, startPoint y: 364, endPoint x: 468, endPoint y: 313, distance: 52.1
click at [478, 363] on app-date-cell at bounding box center [443, 369] width 104 height 26
drag, startPoint x: 468, startPoint y: 313, endPoint x: 544, endPoint y: 277, distance: 83.7
click at [468, 312] on app-date-cell at bounding box center [442, 182] width 104 height 319
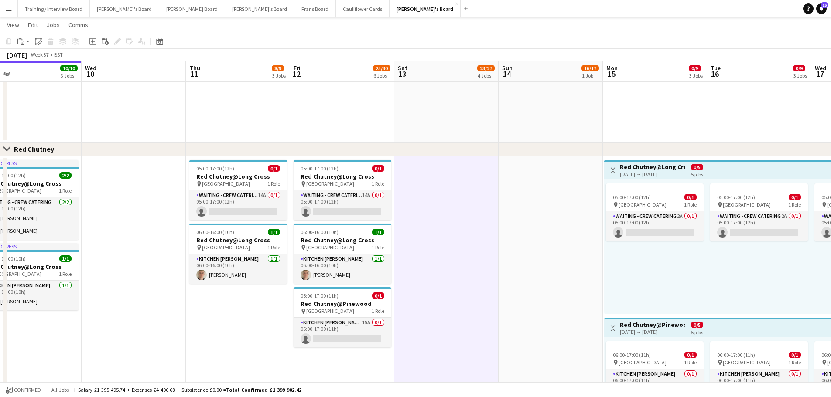
scroll to position [398, 0]
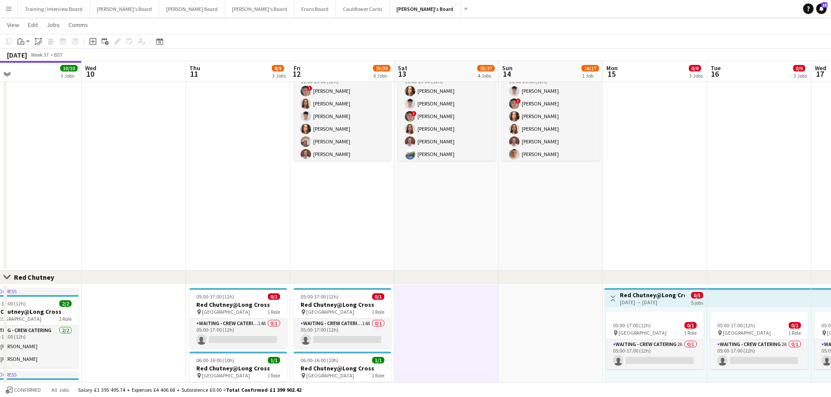
drag, startPoint x: 544, startPoint y: 258, endPoint x: 487, endPoint y: 241, distance: 59.7
click at [543, 258] on app-date-cell "11:00-23:00 (12h) 16/17 (12)Logistics Assistant At [GEOGRAPHIC_DATA] pin Goodwo…" at bounding box center [550, 149] width 104 height 242
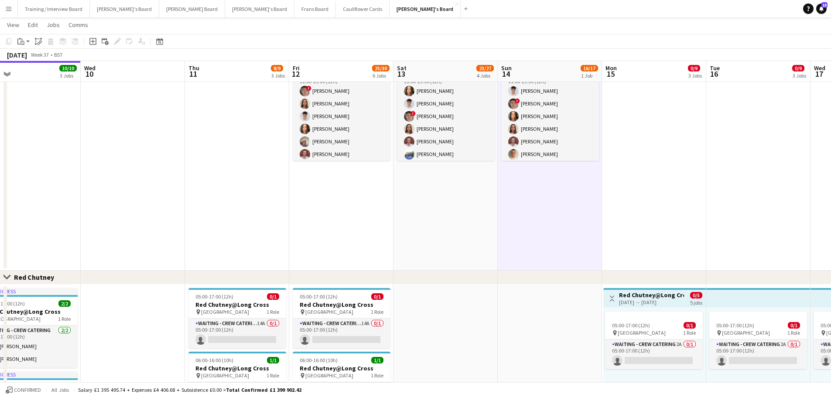
click at [487, 241] on app-date-cell "11:00-23:00 (12h) 17/18 (14)Logistics Assistant At [GEOGRAPHIC_DATA] pin Goodwo…" at bounding box center [445, 149] width 104 height 242
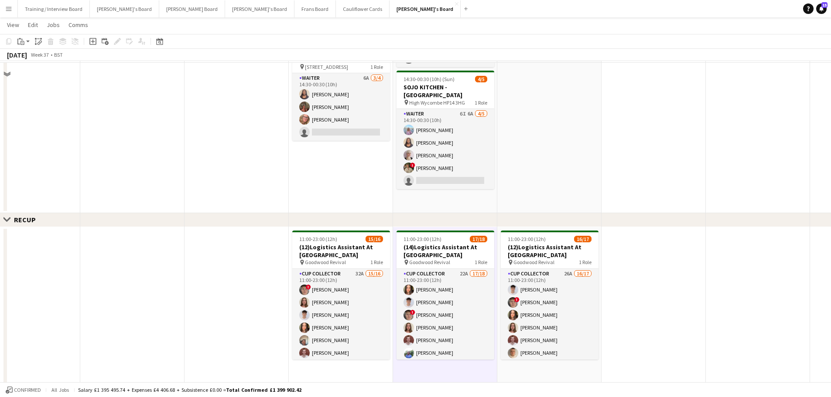
scroll to position [180, 0]
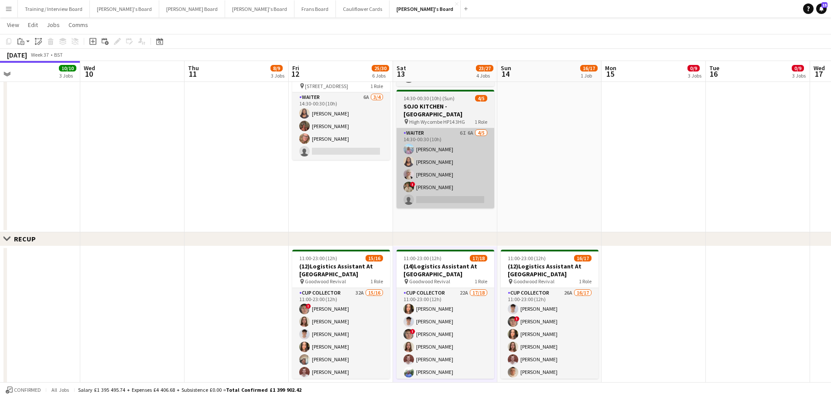
drag, startPoint x: 468, startPoint y: 214, endPoint x: 484, endPoint y: 207, distance: 17.4
click at [469, 214] on app-date-cell "08:30-17:00 (8h30m) 1/2 Scandilicious Food Truck - Henley pin Henley 1 Role Bar…" at bounding box center [445, 75] width 104 height 314
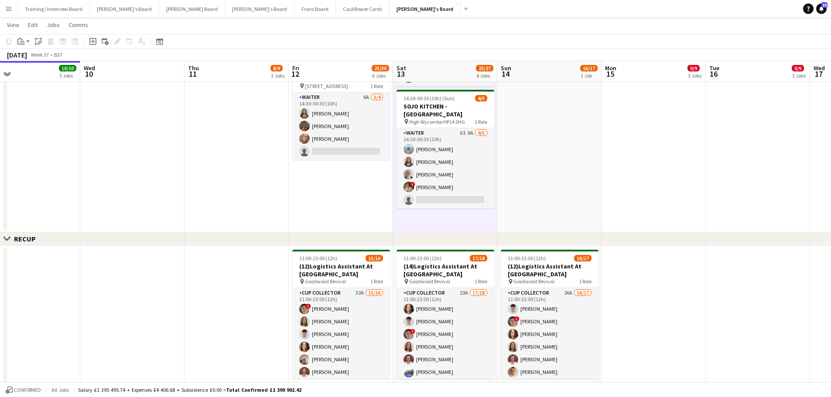
scroll to position [0, 336]
click at [506, 196] on app-date-cell at bounding box center [550, 75] width 104 height 314
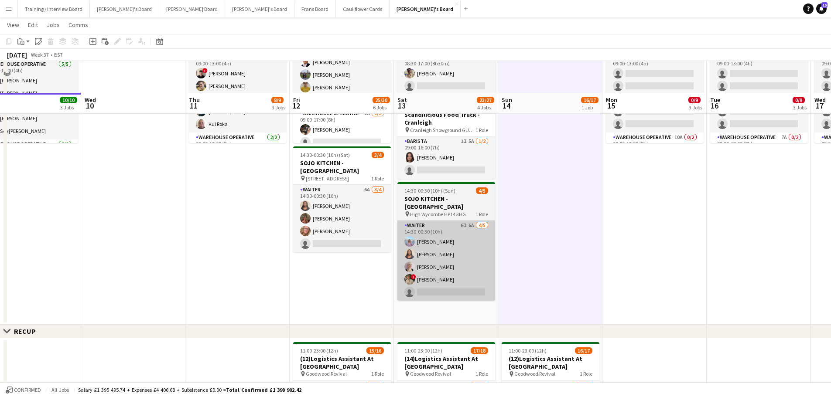
scroll to position [131, 0]
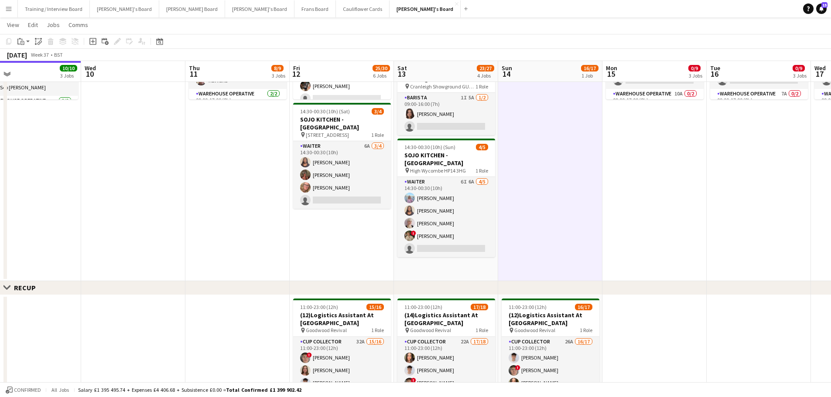
click at [466, 277] on app-date-cell "08:30-17:00 (8h30m) 1/2 Scandilicious Food Truck - Henley pin Henley 1 Role Bar…" at bounding box center [446, 124] width 104 height 314
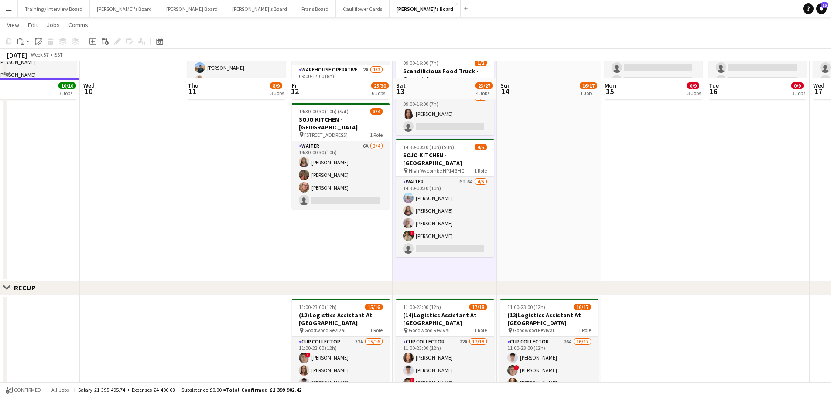
scroll to position [392, 0]
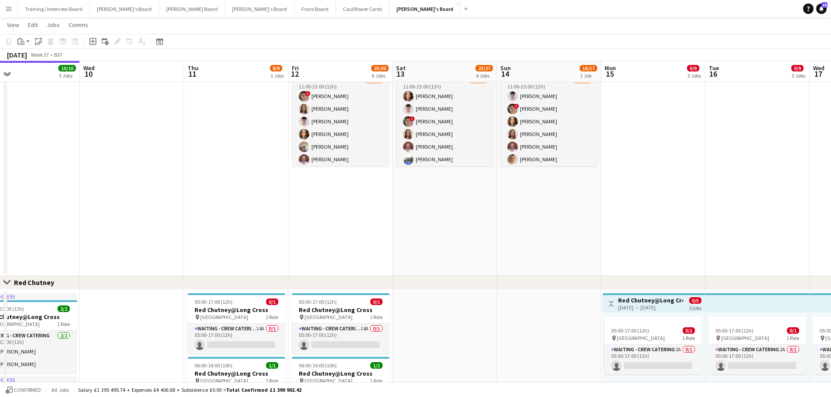
click at [471, 258] on app-date-cell "11:00-23:00 (12h) 17/18 (14)Logistics Assistant At [GEOGRAPHIC_DATA] pin Goodwo…" at bounding box center [444, 155] width 104 height 242
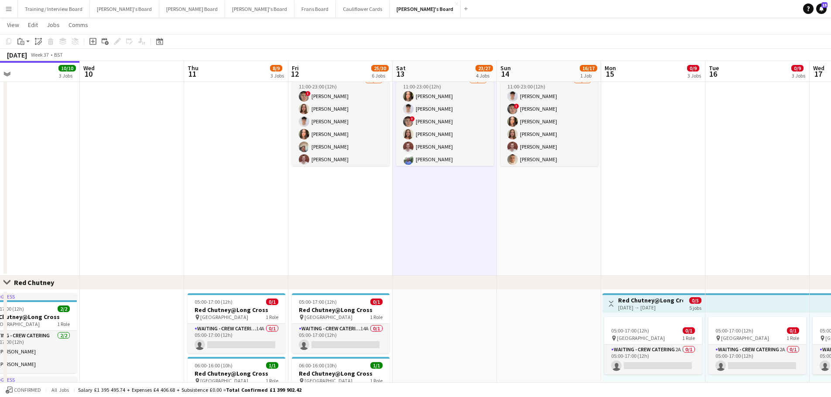
click at [512, 255] on app-date-cell "11:00-23:00 (12h) 16/17 (12)Logistics Assistant At [GEOGRAPHIC_DATA] pin Goodwo…" at bounding box center [549, 155] width 104 height 242
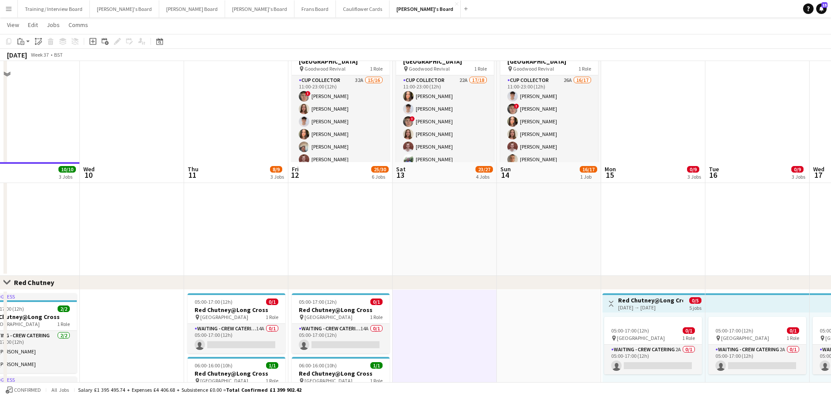
scroll to position [659, 0]
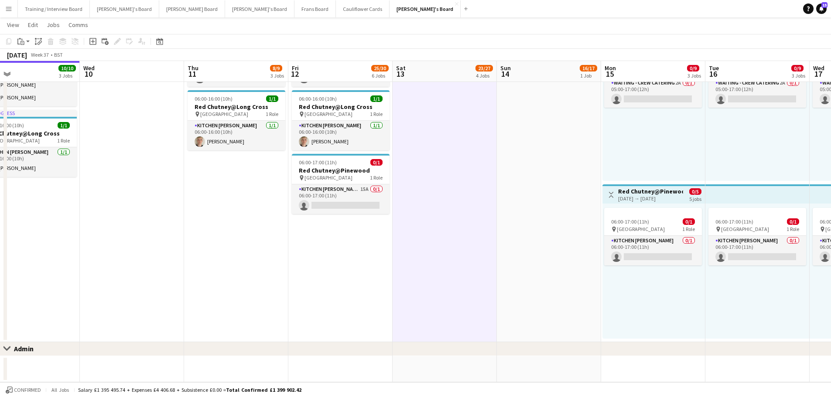
click at [538, 374] on app-date-cell at bounding box center [549, 369] width 104 height 26
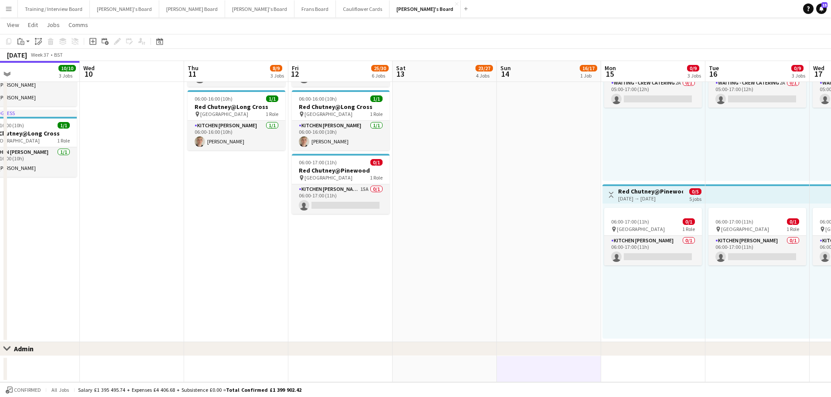
click at [461, 367] on app-date-cell at bounding box center [444, 369] width 104 height 26
click at [463, 305] on app-date-cell at bounding box center [444, 182] width 104 height 319
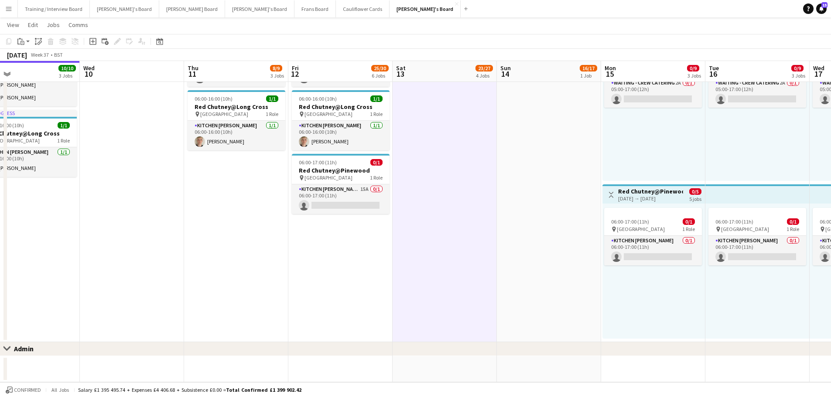
click at [555, 268] on app-date-cell at bounding box center [549, 182] width 104 height 319
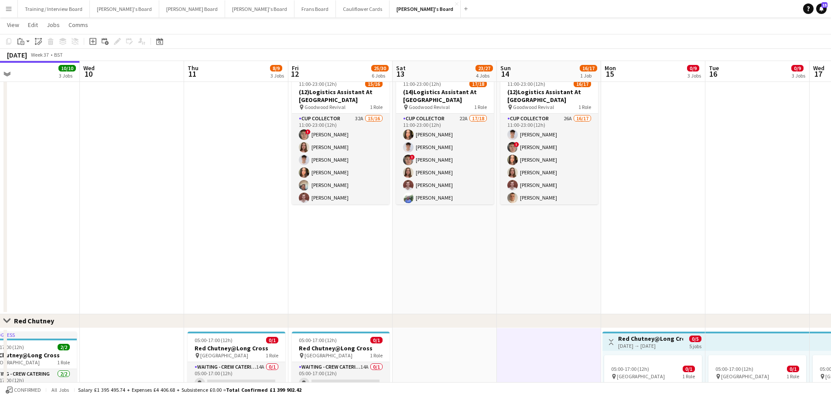
click at [543, 245] on app-date-cell "11:00-23:00 (12h) 16/17 (12)Logistics Assistant At [GEOGRAPHIC_DATA] pin Goodwo…" at bounding box center [549, 193] width 104 height 242
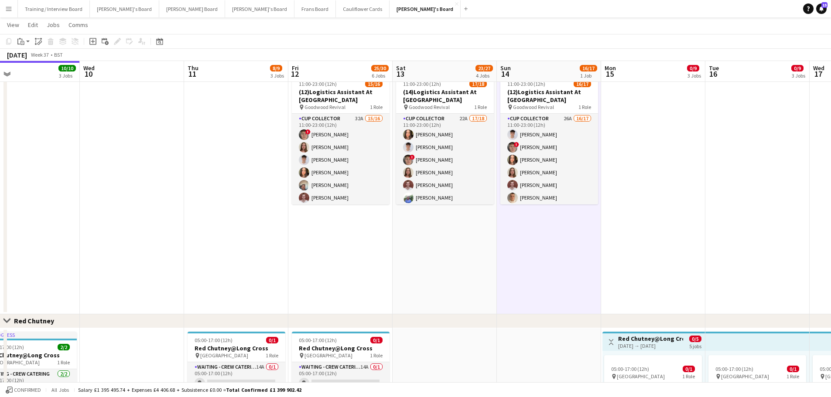
click at [475, 246] on app-date-cell "11:00-23:00 (12h) 17/18 (14)Logistics Assistant At [GEOGRAPHIC_DATA] pin Goodwo…" at bounding box center [444, 193] width 104 height 242
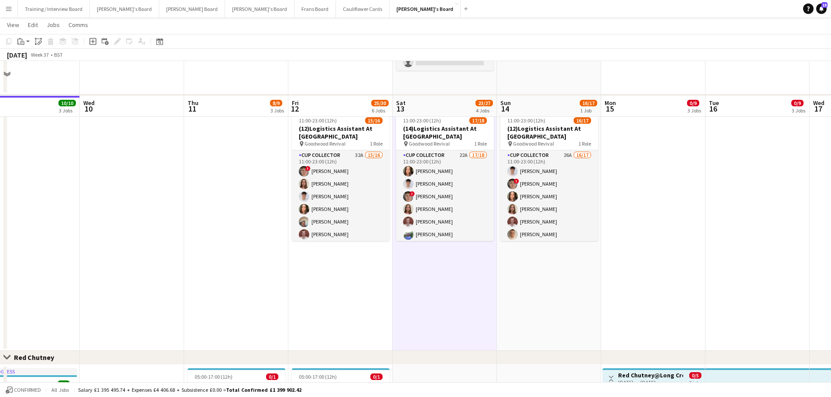
scroll to position [136, 0]
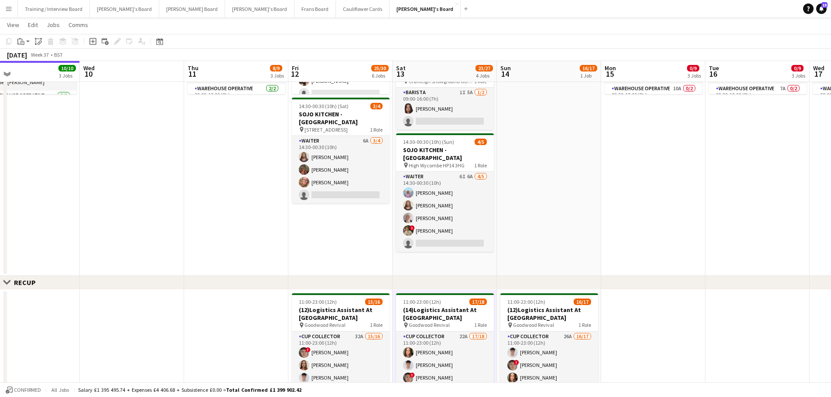
click at [477, 267] on app-date-cell "08:30-17:00 (8h30m) 1/2 Scandilicious Food Truck - Henley pin Henley 1 Role Bar…" at bounding box center [444, 119] width 104 height 314
click at [532, 248] on app-date-cell at bounding box center [549, 119] width 104 height 314
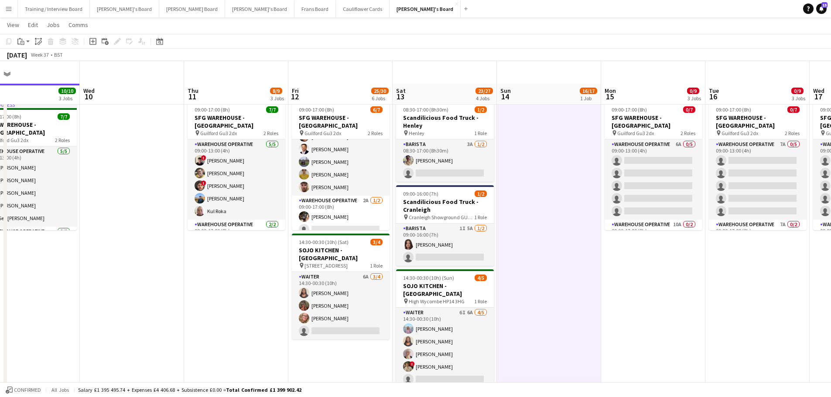
scroll to position [174, 0]
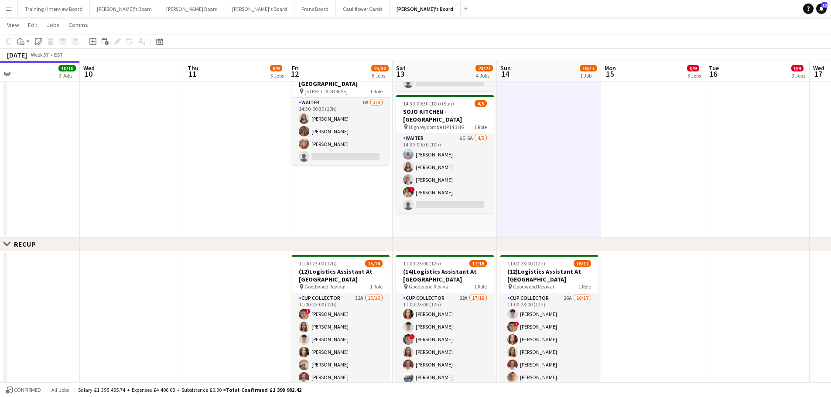
click at [477, 230] on app-date-cell "08:30-17:00 (8h30m) 1/2 Scandilicious Food Truck - Henley pin Henley 1 Role Bar…" at bounding box center [444, 80] width 104 height 314
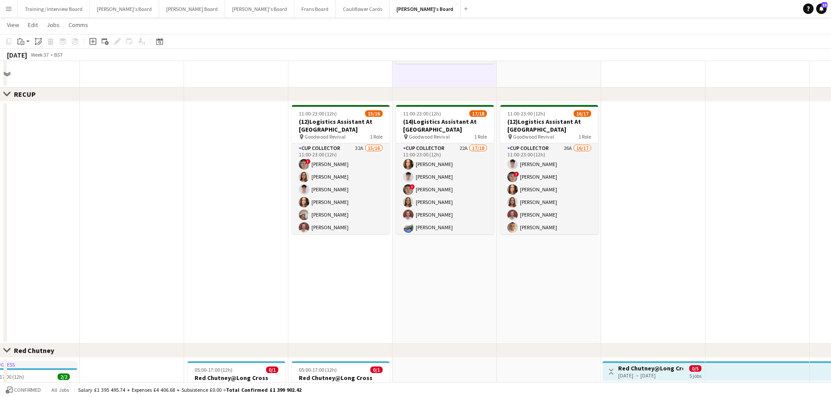
scroll to position [349, 0]
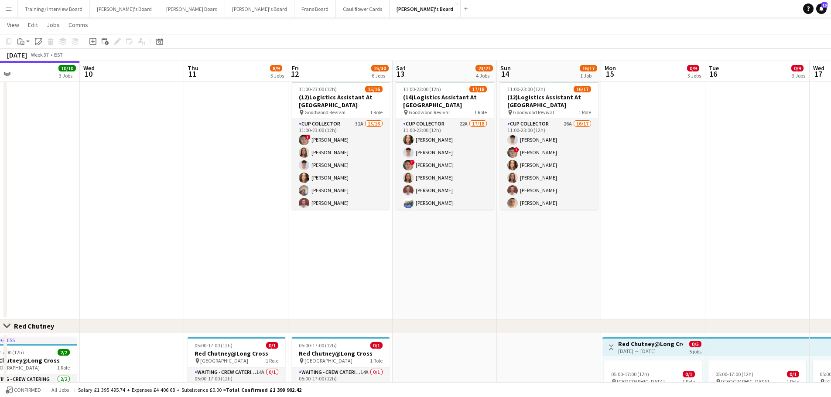
click at [465, 300] on app-date-cell "11:00-23:00 (12h) 17/18 (14)Logistics Assistant At [GEOGRAPHIC_DATA] pin Goodwo…" at bounding box center [444, 198] width 104 height 242
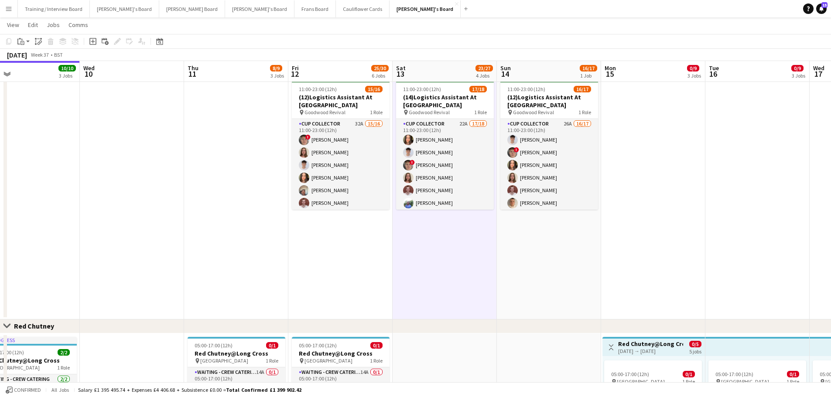
click at [520, 288] on app-date-cell "11:00-23:00 (12h) 16/17 (12)Logistics Assistant At [GEOGRAPHIC_DATA] pin Goodwo…" at bounding box center [549, 198] width 104 height 242
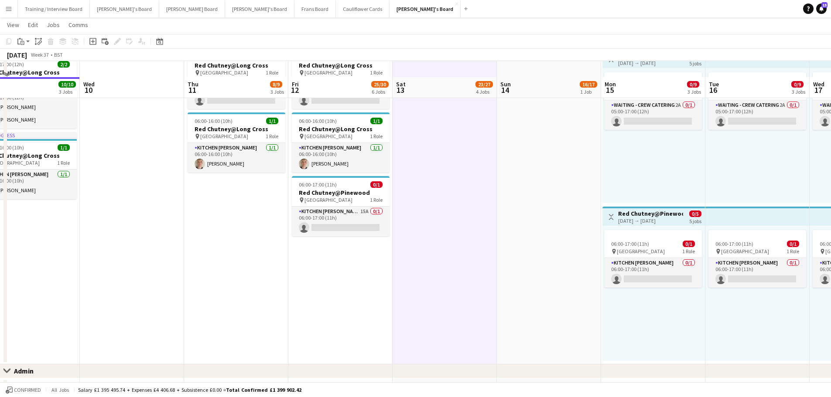
scroll to position [659, 0]
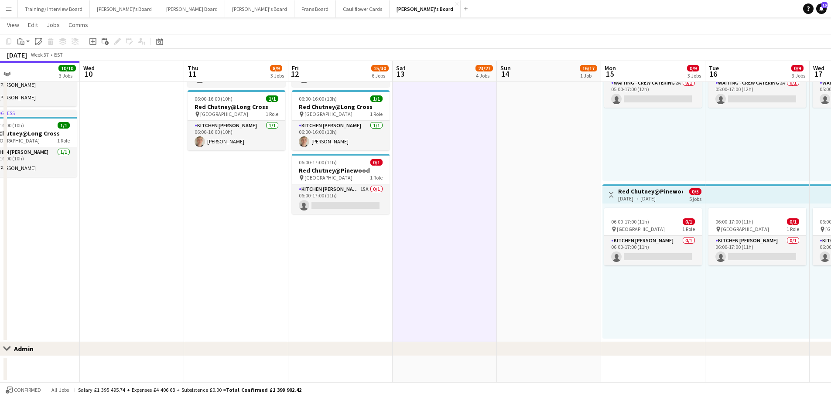
click at [533, 365] on app-date-cell at bounding box center [549, 369] width 104 height 26
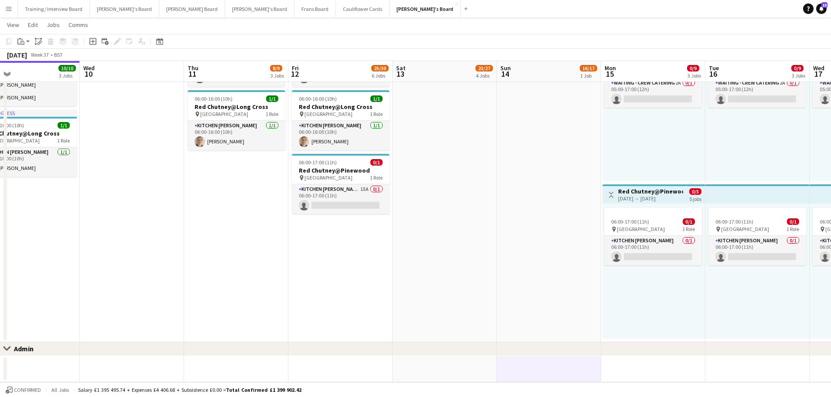
click at [481, 375] on app-date-cell at bounding box center [444, 369] width 104 height 26
click at [474, 312] on app-date-cell at bounding box center [444, 182] width 104 height 319
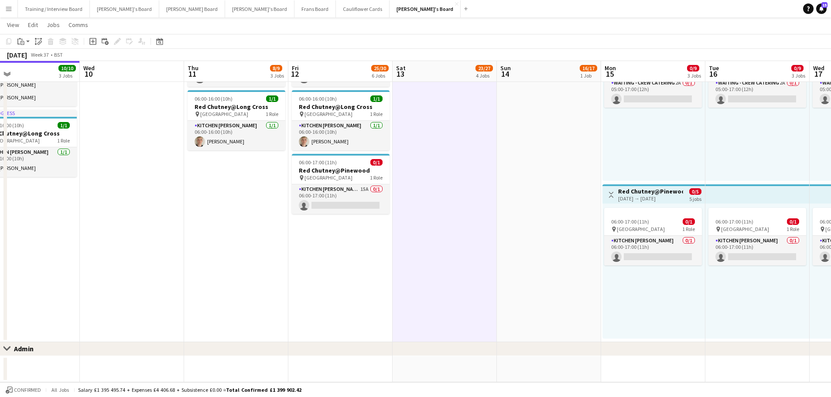
click at [555, 256] on app-date-cell at bounding box center [549, 182] width 104 height 319
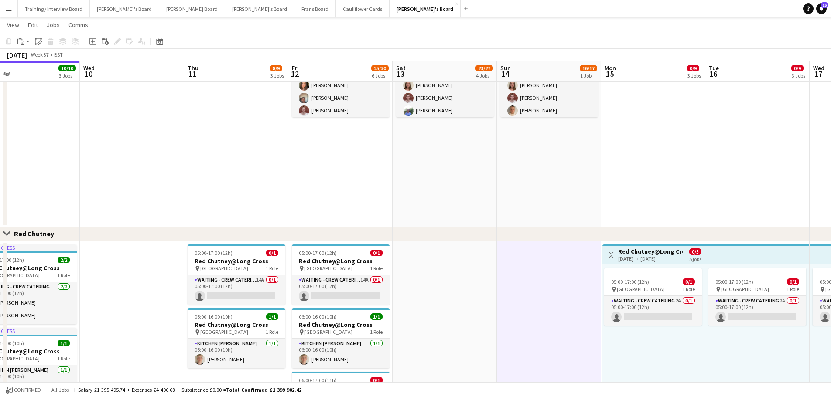
click at [538, 211] on app-date-cell "11:00-23:00 (12h) 16/17 (12)Logistics Assistant At [GEOGRAPHIC_DATA] pin Goodwo…" at bounding box center [549, 106] width 104 height 242
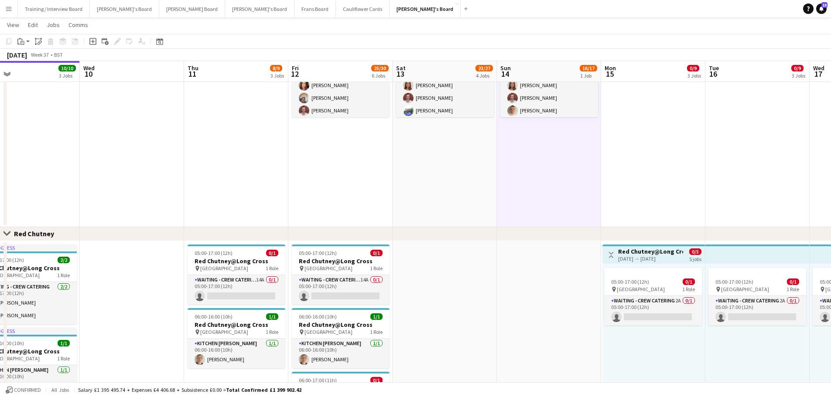
click at [454, 178] on app-date-cell "11:00-23:00 (12h) 17/18 (14)Logistics Assistant At [GEOGRAPHIC_DATA] pin Goodwo…" at bounding box center [444, 106] width 104 height 242
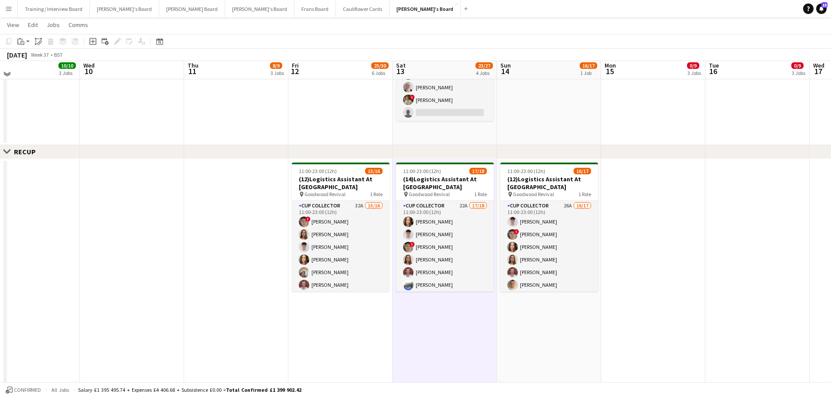
scroll to position [223, 0]
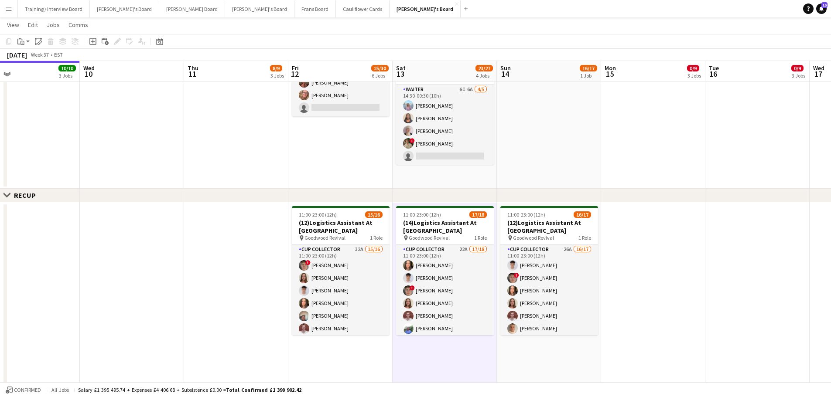
click at [469, 174] on app-date-cell "08:30-17:00 (8h30m) 1/2 Scandilicious Food Truck - Henley pin Henley 1 Role Bar…" at bounding box center [444, 31] width 104 height 314
click at [538, 161] on app-date-cell at bounding box center [549, 31] width 104 height 314
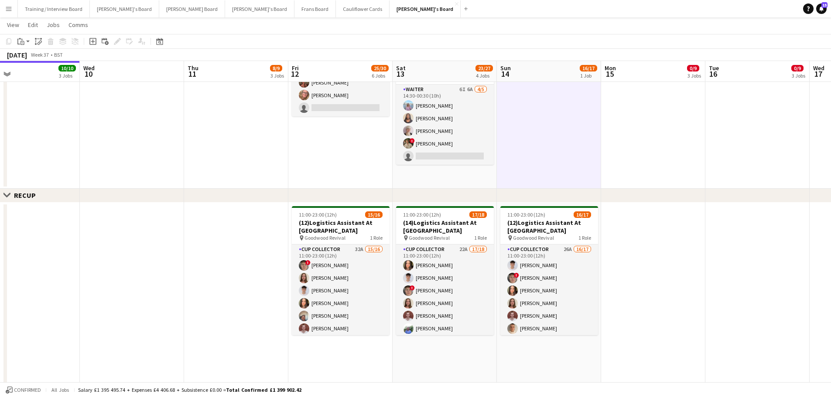
click at [474, 177] on app-date-cell "08:30-17:00 (8h30m) 1/2 Scandilicious Food Truck - Henley pin Henley 1 Role Bar…" at bounding box center [444, 31] width 104 height 314
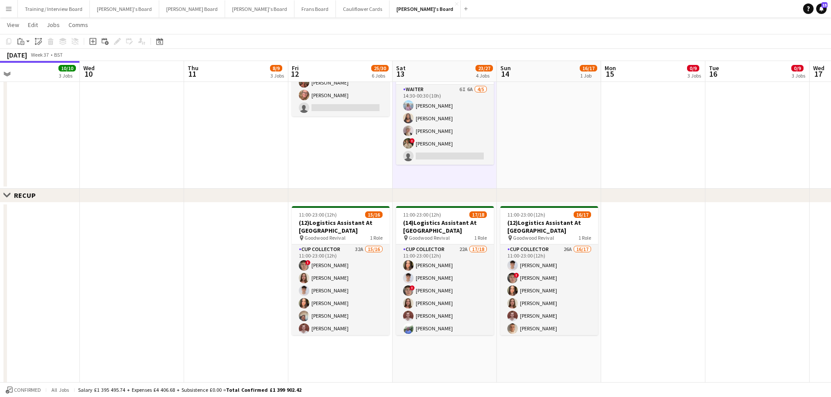
drag, startPoint x: 524, startPoint y: 170, endPoint x: 451, endPoint y: 178, distance: 72.8
click at [522, 171] on app-date-cell at bounding box center [549, 31] width 104 height 314
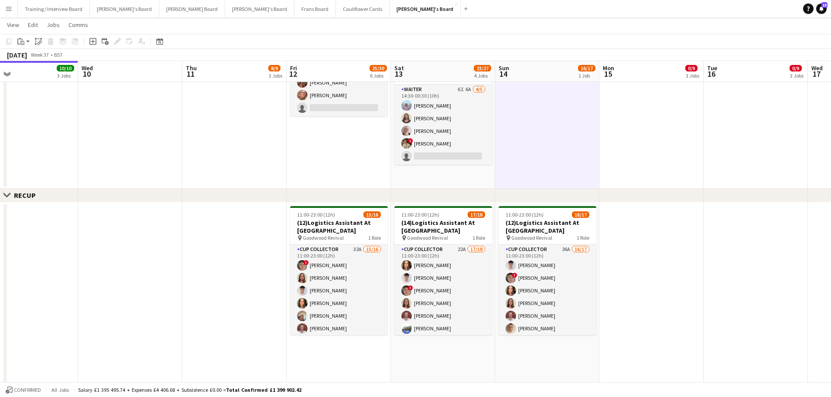
click at [451, 178] on app-date-cell "08:30-17:00 (8h30m) 1/2 Scandilicious Food Truck - Henley pin Henley 1 Role Bar…" at bounding box center [443, 31] width 104 height 314
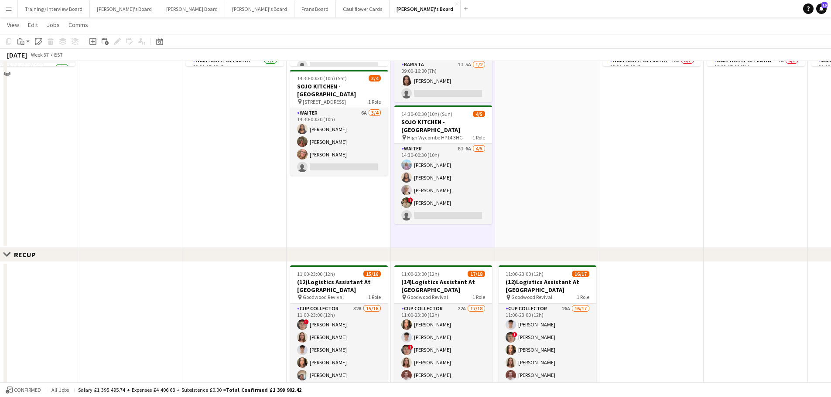
scroll to position [174, 0]
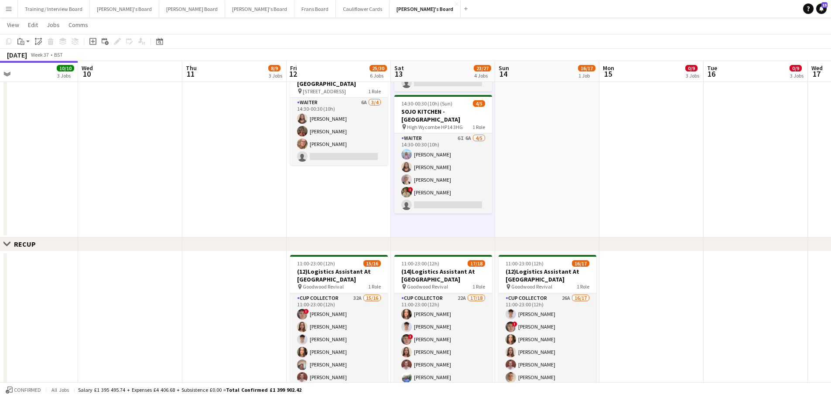
click at [512, 216] on app-date-cell at bounding box center [547, 80] width 104 height 314
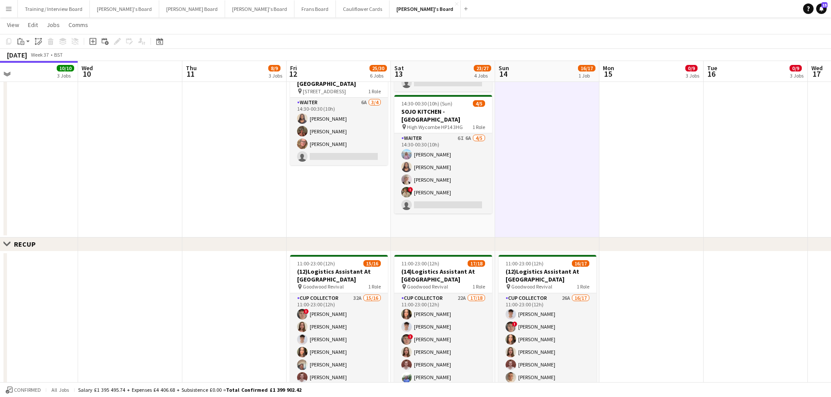
click at [479, 218] on app-date-cell "08:30-17:00 (8h30m) 1/2 Scandilicious Food Truck - Henley pin Henley 1 Role Bar…" at bounding box center [443, 80] width 104 height 314
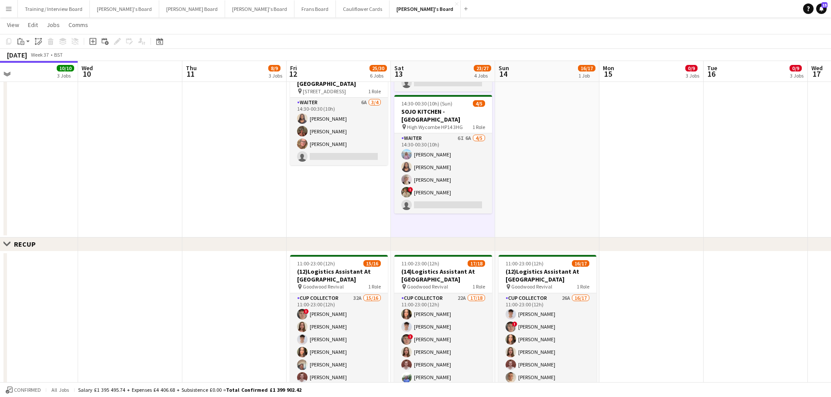
click at [527, 211] on app-date-cell at bounding box center [547, 80] width 104 height 314
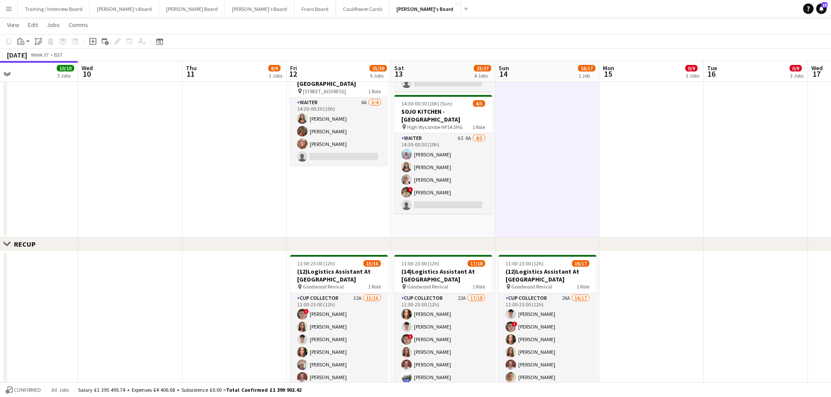
click at [481, 221] on app-date-cell "08:30-17:00 (8h30m) 1/2 Scandilicious Food Truck - Henley pin Henley 1 Role Bar…" at bounding box center [443, 80] width 104 height 314
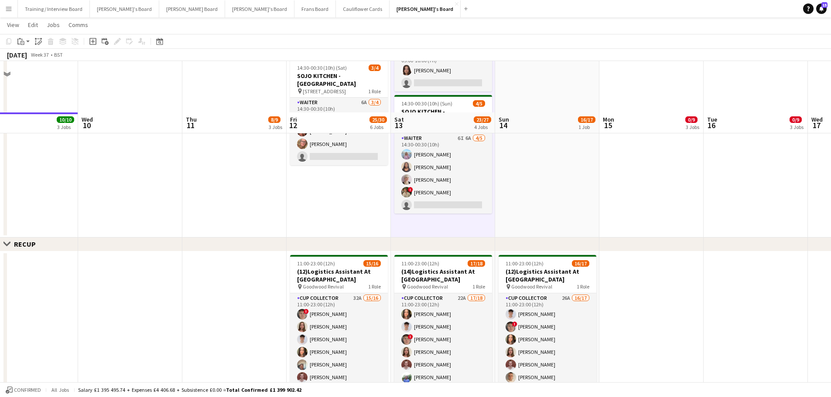
scroll to position [392, 0]
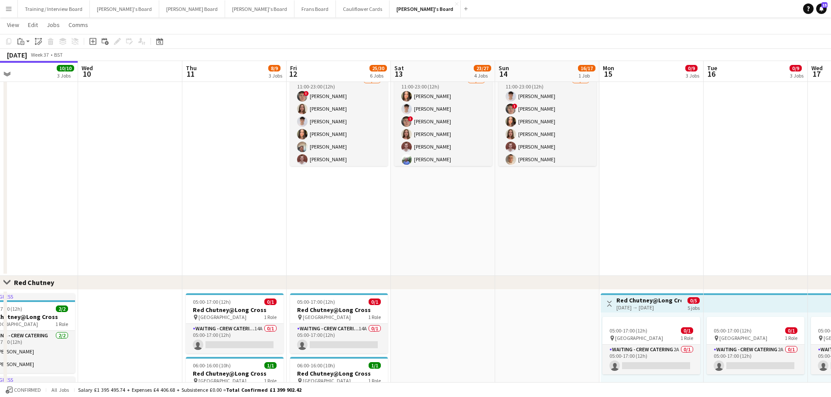
click at [471, 254] on app-date-cell "11:00-23:00 (12h) 17/18 (14)Logistics Assistant At [GEOGRAPHIC_DATA] pin Goodwo…" at bounding box center [443, 155] width 104 height 242
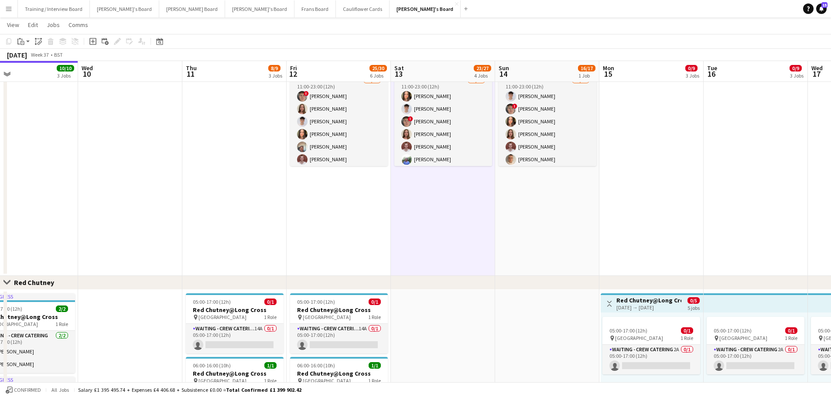
click at [548, 245] on app-date-cell "11:00-23:00 (12h) 16/17 (12)Logistics Assistant At [GEOGRAPHIC_DATA] pin Goodwo…" at bounding box center [547, 155] width 104 height 242
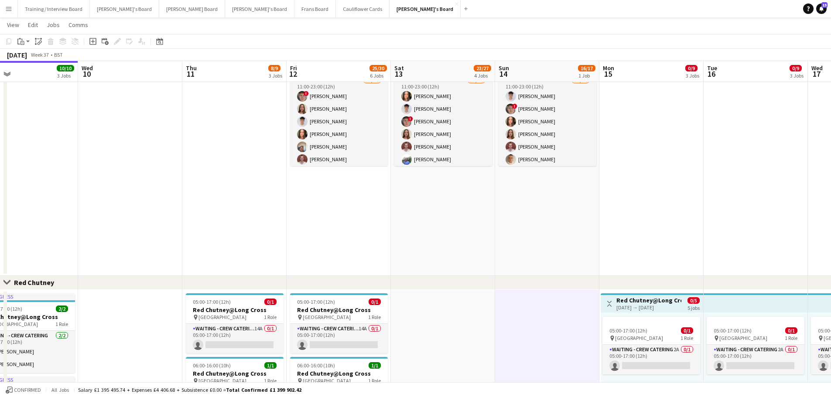
click at [476, 240] on app-date-cell "11:00-23:00 (12h) 17/18 (14)Logistics Assistant At [GEOGRAPHIC_DATA] pin Goodwo…" at bounding box center [443, 155] width 104 height 242
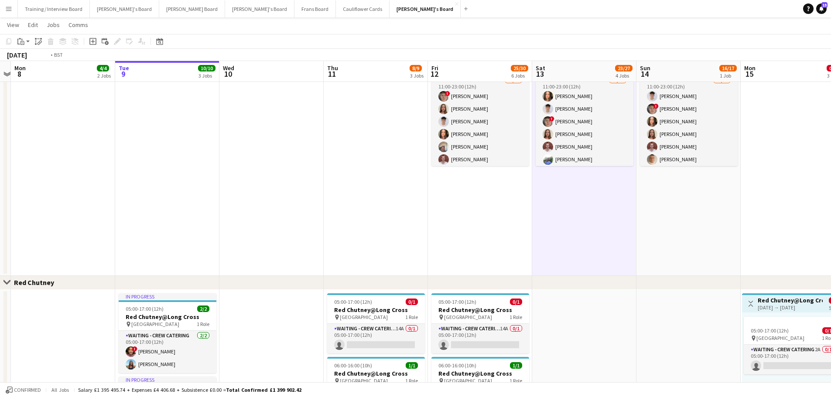
drag, startPoint x: 288, startPoint y: 266, endPoint x: 907, endPoint y: 259, distance: 619.2
click at [830, 259] on html "Menu Boards Boards Boards All jobs Status Workforce Workforce My Workforce Recr…" at bounding box center [415, 136] width 831 height 1056
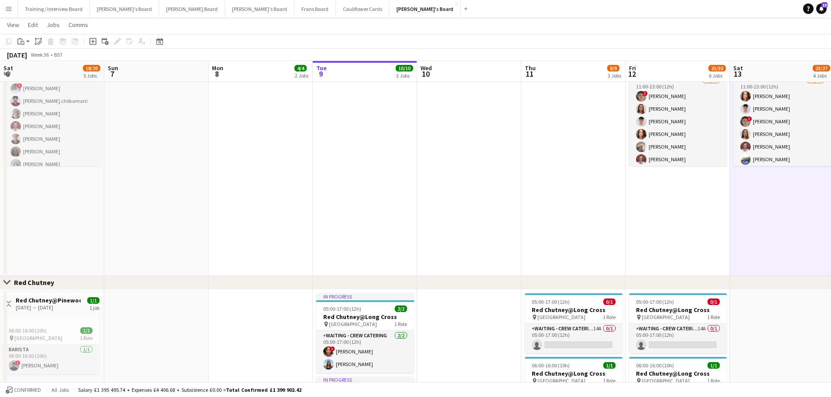
scroll to position [0, 216]
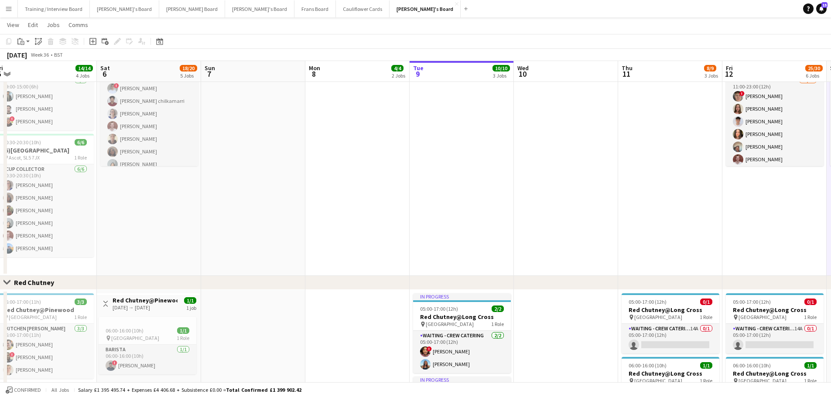
drag, startPoint x: 394, startPoint y: 243, endPoint x: 491, endPoint y: 220, distance: 99.6
click at [491, 220] on app-calendar-viewport "Wed 3 10/10 3 Jobs Thu 4 15/15 4 Jobs Fri 5 14/14 4 Jobs Sat 6 18/20 5 Jobs Sun…" at bounding box center [415, 146] width 831 height 1008
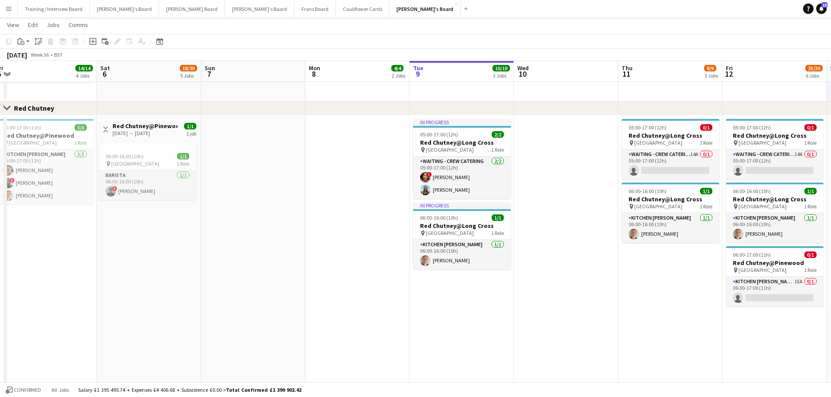
scroll to position [0, 260]
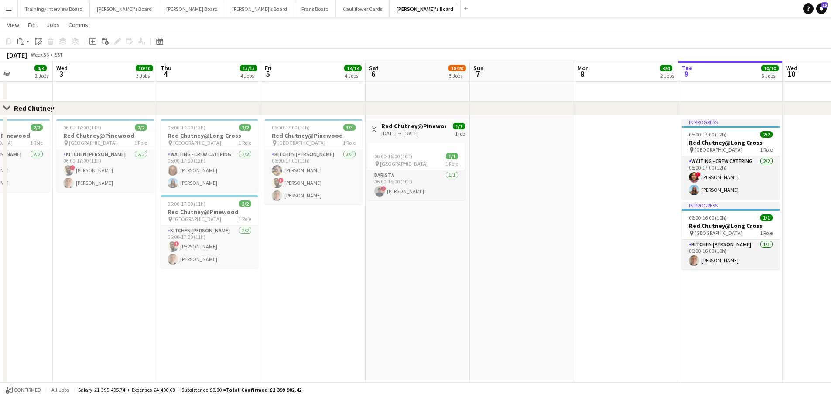
drag, startPoint x: 263, startPoint y: 287, endPoint x: 532, endPoint y: 303, distance: 269.0
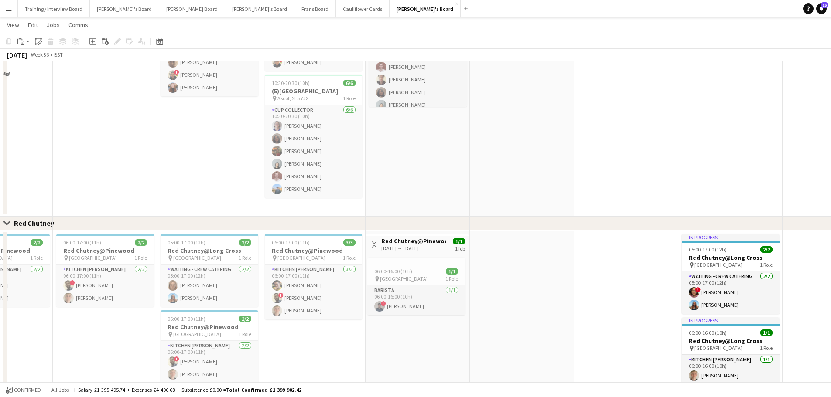
scroll to position [392, 0]
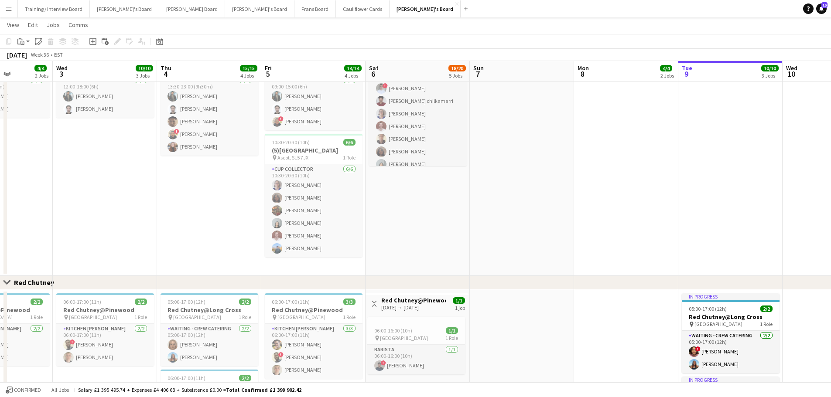
click at [480, 265] on app-date-cell at bounding box center [522, 155] width 104 height 242
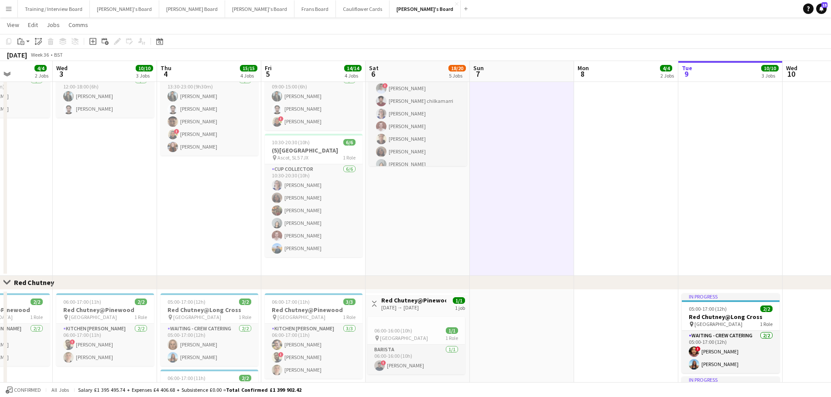
click at [424, 242] on app-date-cell "10:30-20:30 (10h) 11/11 (10)[GEOGRAPHIC_DATA] pin Ascot, SL5 7JX 1 Role CUP COL…" at bounding box center [417, 155] width 104 height 242
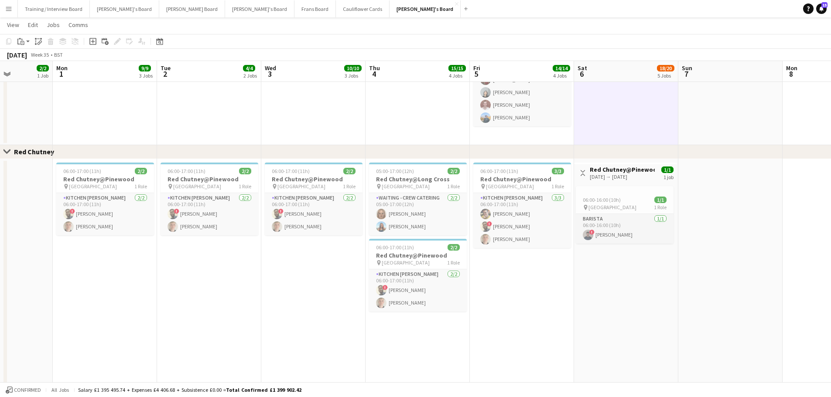
scroll to position [0, 265]
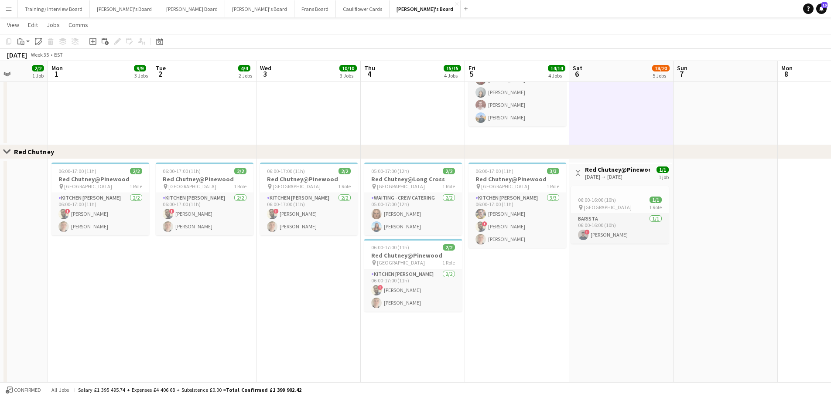
drag, startPoint x: 265, startPoint y: 310, endPoint x: 469, endPoint y: 307, distance: 203.6
click at [469, 307] on app-calendar-viewport "Fri 29 11/11 5 Jobs Sat 30 5/5 2 Jobs Sun 31 2/2 1 Job Mon 1 9/9 3 Jobs Tue 2 4…" at bounding box center [415, 15] width 831 height 1008
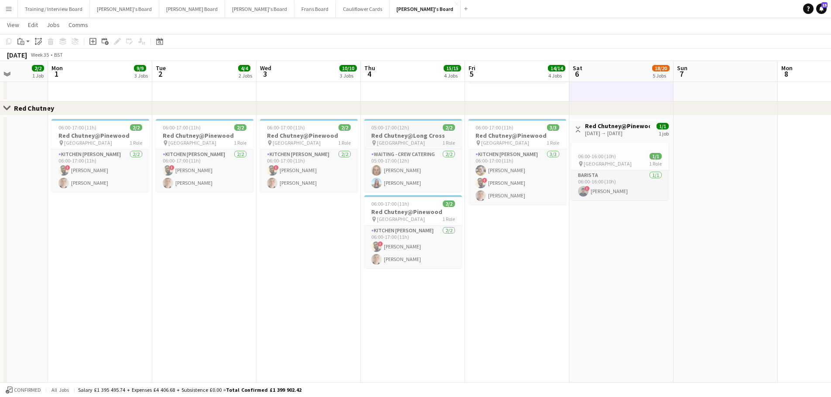
click at [396, 132] on h3 "Red Chutney@Long Cross" at bounding box center [413, 136] width 98 height 8
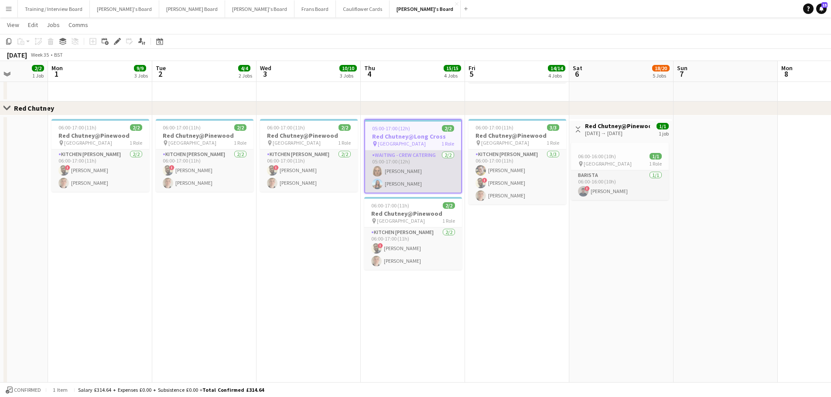
click at [419, 173] on app-card-role "Waiting - Crew Catering [DATE] 05:00-17:00 (12h) [PERSON_NAME] [PERSON_NAME]" at bounding box center [413, 171] width 96 height 42
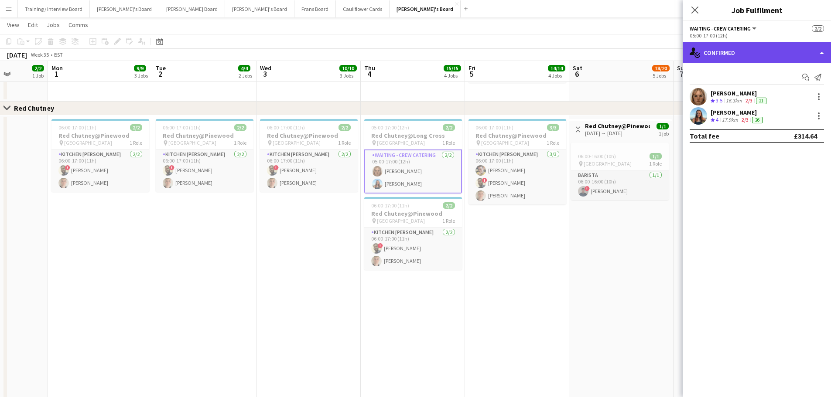
click at [759, 46] on div "single-neutral-actions-check-2 Confirmed" at bounding box center [756, 52] width 148 height 21
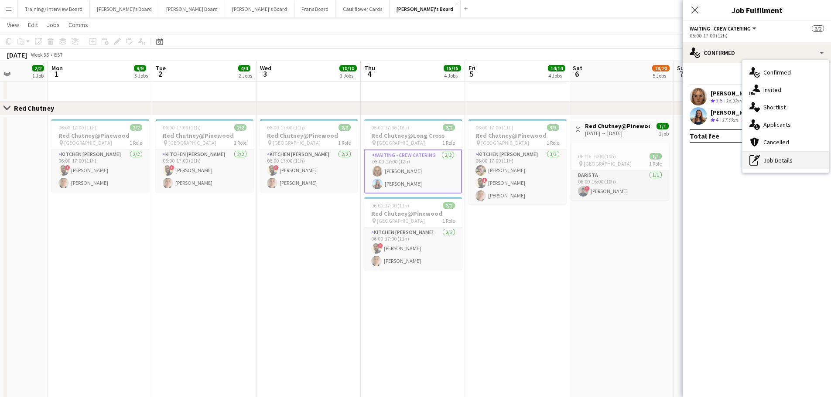
click at [788, 164] on div "pen-write Job Details" at bounding box center [785, 160] width 86 height 17
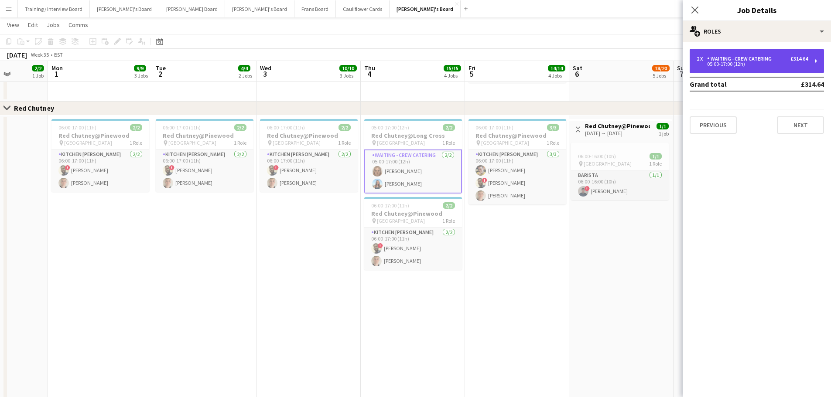
click at [742, 55] on div "2 x Waiting - Crew Catering £314.64 05:00-17:00 (12h)" at bounding box center [756, 61] width 134 height 24
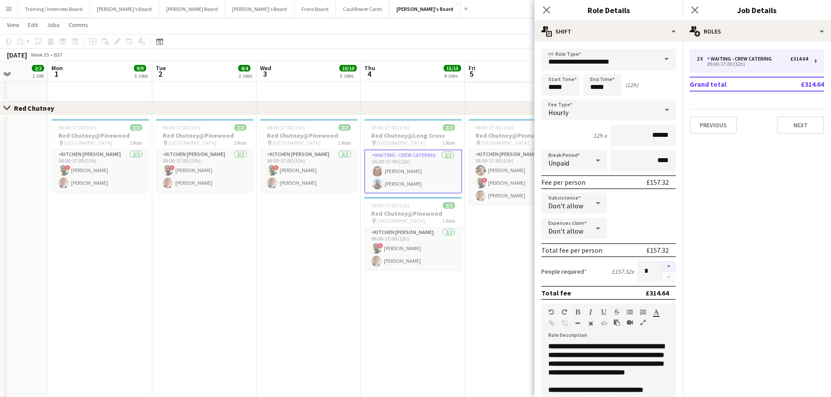
click at [666, 264] on button "button" at bounding box center [668, 266] width 14 height 11
type input "*"
click at [467, 287] on app-date-cell "06:00-17:00 (11h) 3/3 Red Chutney@Pinewood pin Pinewood Studios 1 Role Kitchen …" at bounding box center [517, 275] width 104 height 319
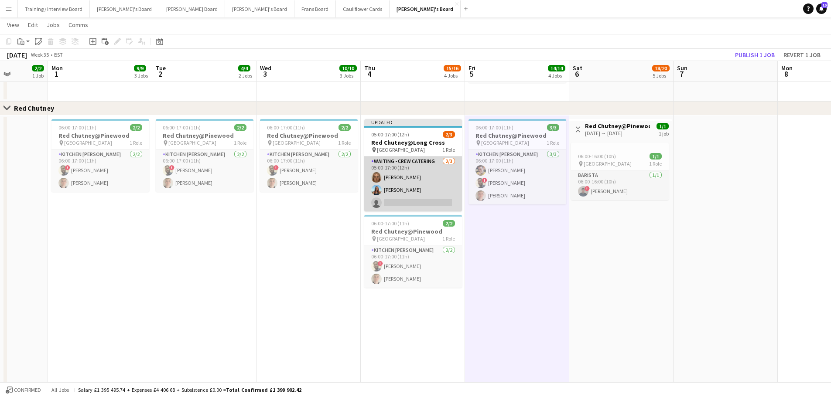
click at [433, 204] on app-card-role "Waiting - Crew Catering [DATE] 05:00-17:00 (12h) [PERSON_NAME] [PERSON_NAME] si…" at bounding box center [413, 184] width 98 height 55
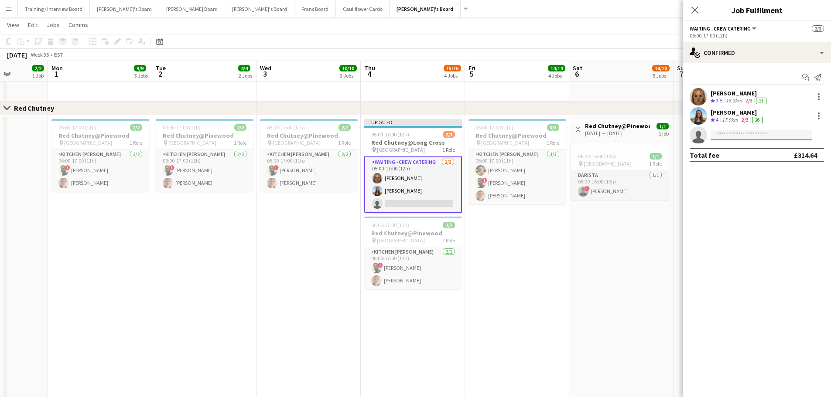
click at [777, 140] on input at bounding box center [760, 135] width 101 height 10
type input "*********"
click at [755, 145] on span "[PERSON_NAME] Active" at bounding box center [760, 147] width 87 height 7
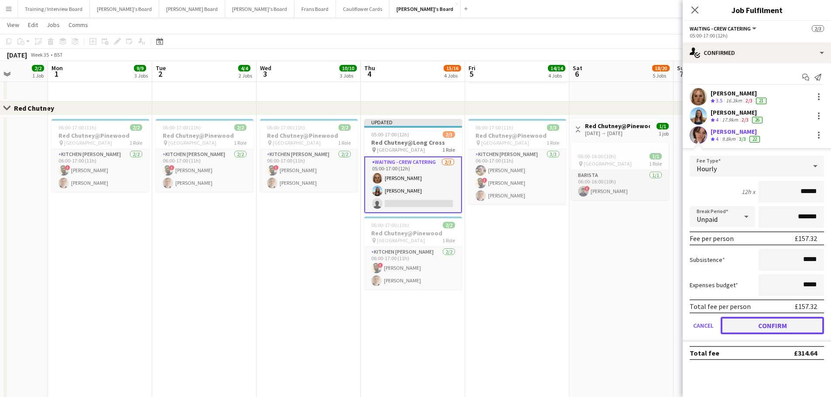
click at [744, 331] on button "Confirm" at bounding box center [771, 325] width 103 height 17
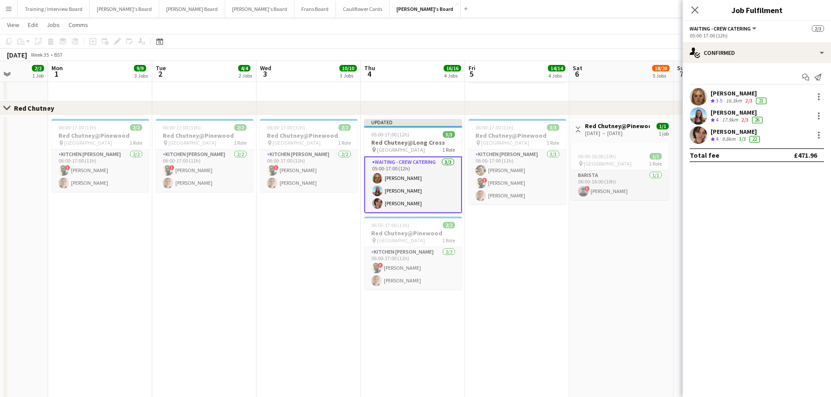
click at [579, 273] on div "06:00-16:00 (10h) 1/1 pin Pinewood Studios 1 Role Barista [DATE] 06:00-16:00 (1…" at bounding box center [620, 205] width 103 height 135
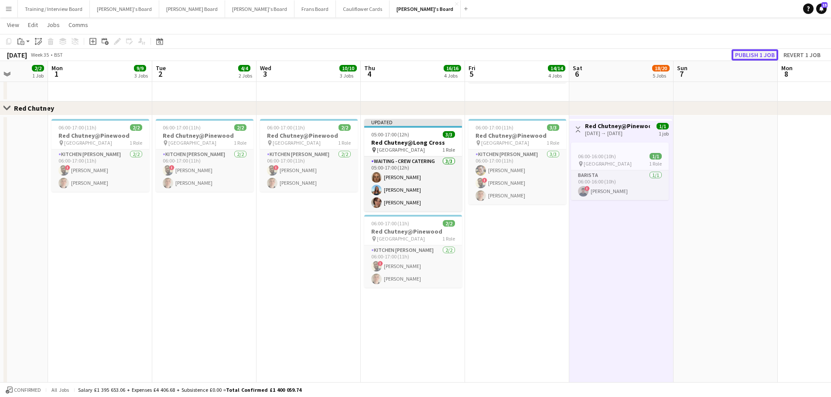
click at [746, 60] on button "Publish 1 job" at bounding box center [754, 54] width 47 height 11
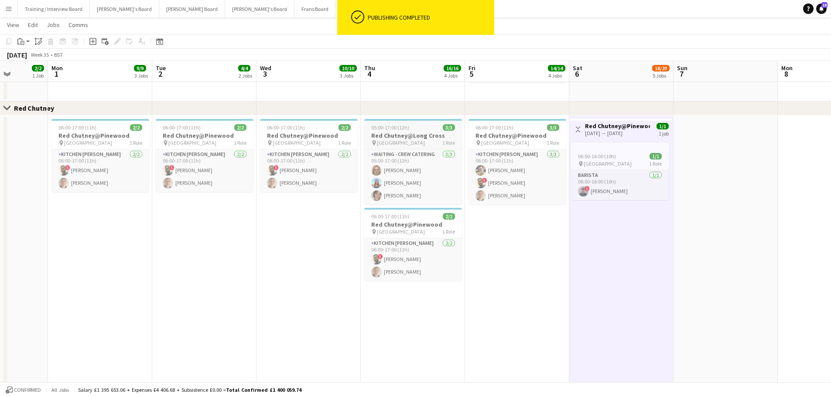
click at [432, 137] on h3 "Red Chutney@Long Cross" at bounding box center [413, 136] width 98 height 8
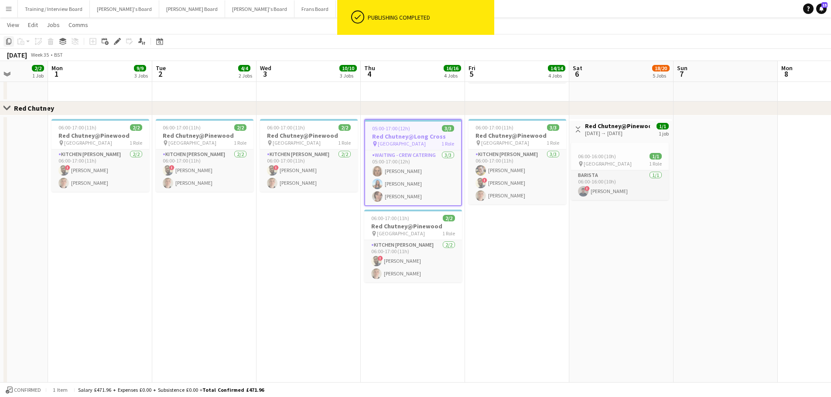
click at [11, 43] on icon at bounding box center [8, 41] width 5 height 6
click at [114, 226] on app-date-cell "06:00-17:00 (11h) 2/2 Red Chutney@Pinewood pin Pinewood Studios 1 Role Kitchen …" at bounding box center [100, 275] width 104 height 319
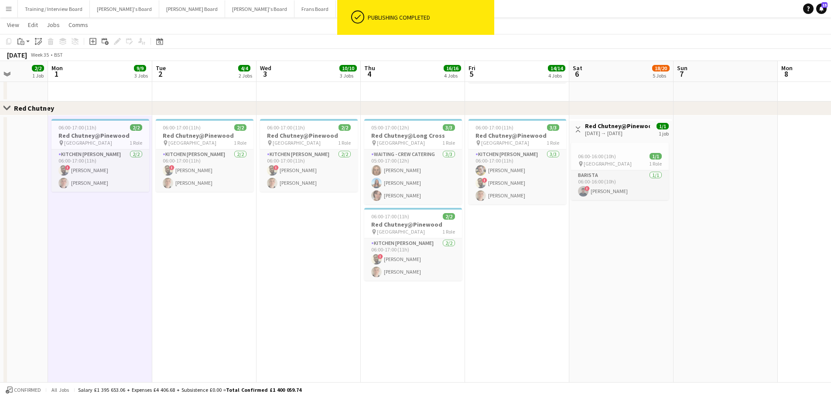
click at [205, 249] on app-date-cell "06:00-17:00 (11h) 2/2 Red Chutney@Pinewood pin Pinewood Studios 1 Role Kitchen …" at bounding box center [204, 275] width 104 height 319
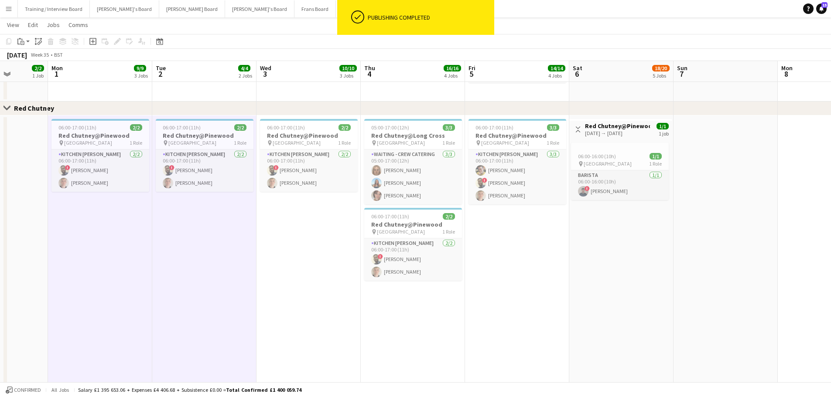
click at [303, 250] on app-date-cell "06:00-17:00 (11h) 2/2 Red Chutney@Pinewood pin Pinewood Studios 1 Role Kitchen …" at bounding box center [308, 275] width 104 height 319
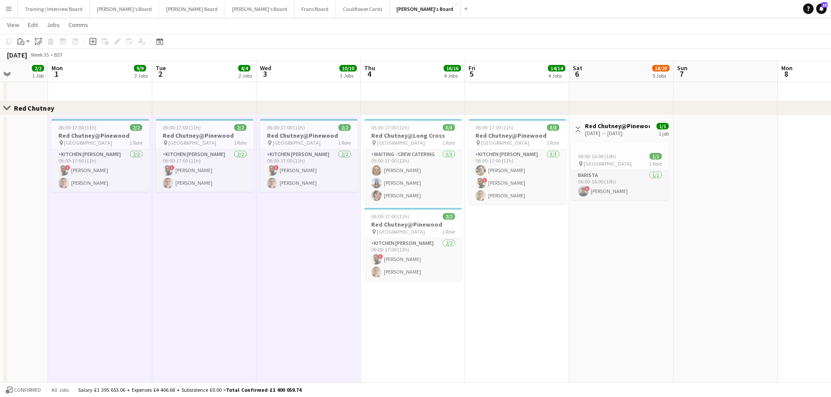
click at [446, 336] on app-date-cell "05:00-17:00 (12h) 3/3 Red Chutney@Long Cross pin Long Cross Studios 1 Role Wait…" at bounding box center [413, 275] width 104 height 319
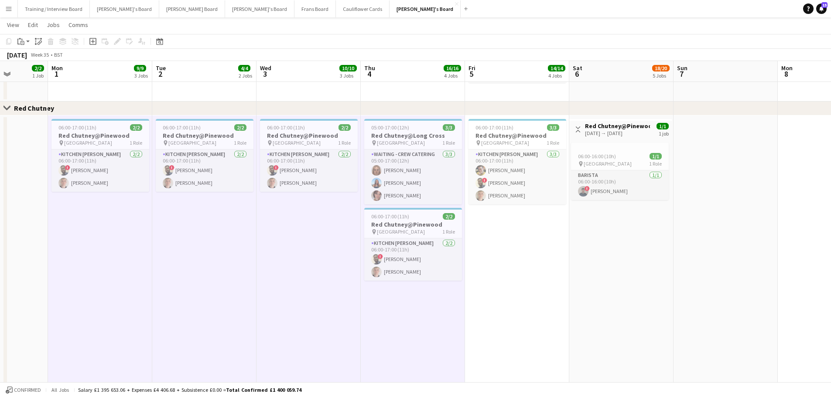
click at [520, 306] on app-date-cell "06:00-17:00 (11h) 3/3 Red Chutney@Pinewood pin Pinewood Studios 1 Role Kitchen …" at bounding box center [517, 275] width 104 height 319
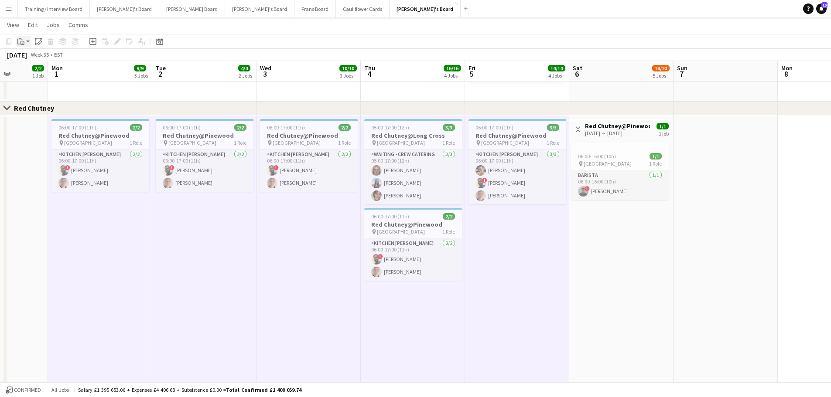
click at [26, 40] on app-action-btn "Paste" at bounding box center [24, 41] width 16 height 10
click at [32, 58] on link "Paste Ctrl+V" at bounding box center [64, 58] width 82 height 8
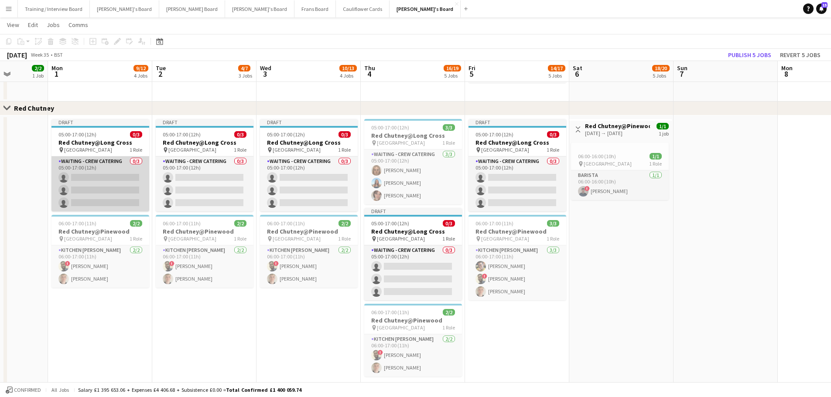
click at [116, 157] on app-card-role "Waiting - Crew Catering 0/3 05:00-17:00 (12h) single-neutral-actions single-neu…" at bounding box center [100, 184] width 98 height 55
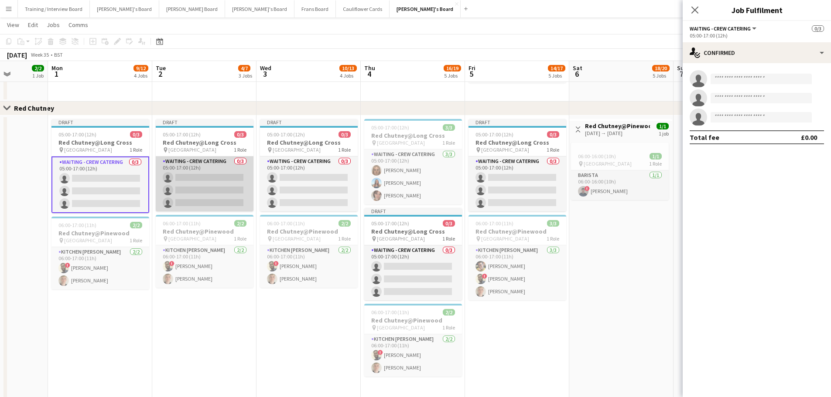
click at [204, 164] on app-card-role "Waiting - Crew Catering 0/3 05:00-17:00 (12h) single-neutral-actions single-neu…" at bounding box center [205, 184] width 98 height 55
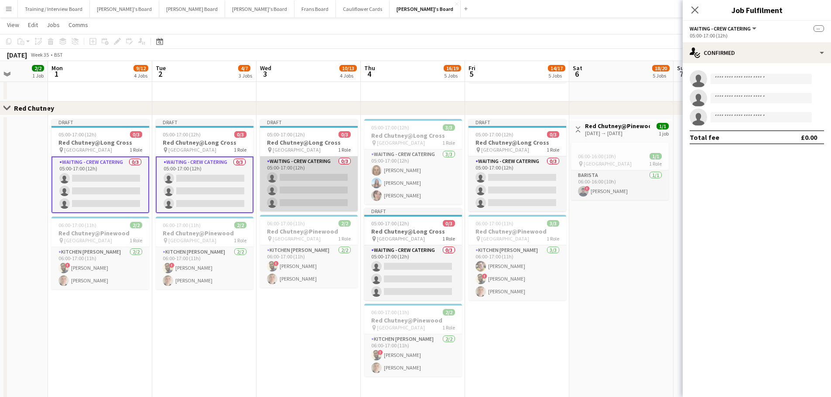
click at [297, 170] on app-card-role "Waiting - Crew Catering 0/3 05:00-17:00 (12h) single-neutral-actions single-neu…" at bounding box center [309, 184] width 98 height 55
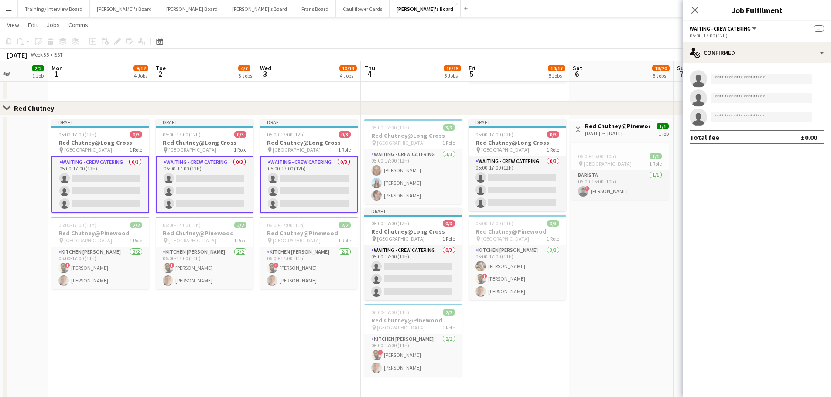
click at [438, 252] on app-card-role "Waiting - Crew Catering 0/3 05:00-17:00 (12h) single-neutral-actions single-neu…" at bounding box center [413, 272] width 98 height 55
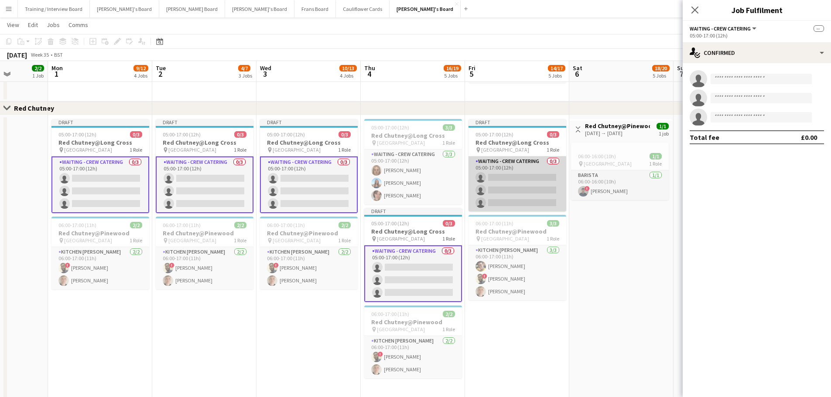
click at [516, 167] on app-card-role "Waiting - Crew Catering 0/3 05:00-17:00 (12h) single-neutral-actions single-neu…" at bounding box center [517, 184] width 98 height 55
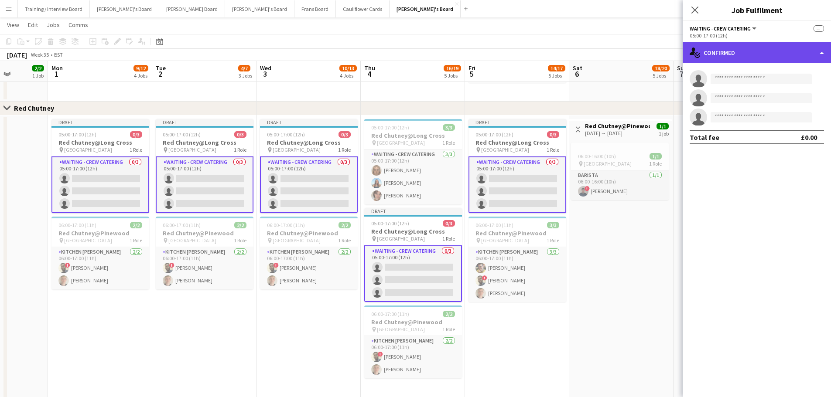
click at [750, 48] on div "single-neutral-actions-check-2 Confirmed" at bounding box center [756, 52] width 148 height 21
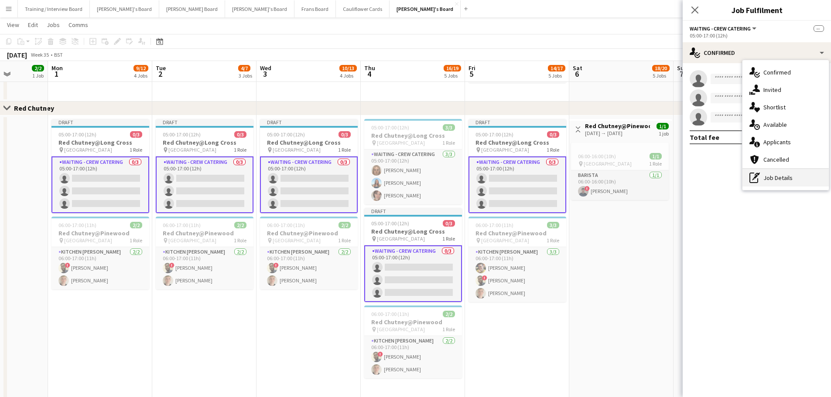
click at [776, 173] on div "pen-write Job Details" at bounding box center [785, 177] width 86 height 17
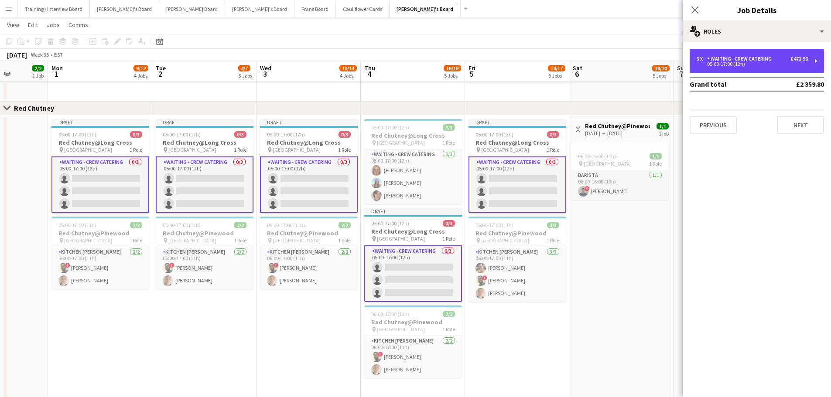
click at [761, 68] on div "3 x Waiting - Crew Catering £471.96 05:00-17:00 (12h)" at bounding box center [756, 61] width 134 height 24
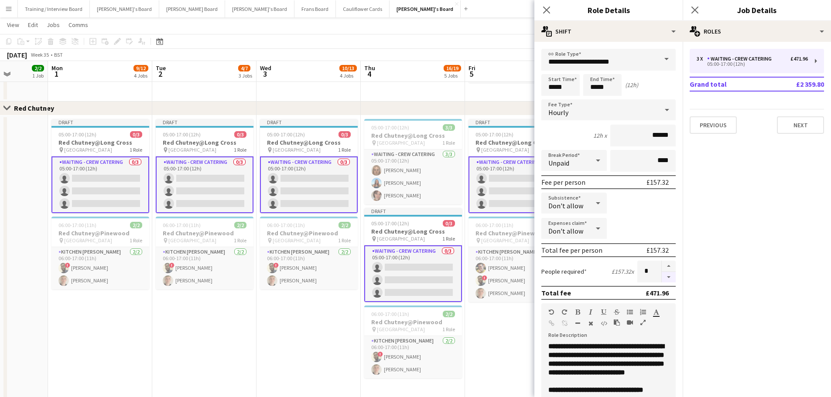
click at [664, 274] on button "button" at bounding box center [668, 277] width 14 height 11
click at [663, 274] on button "button" at bounding box center [668, 277] width 14 height 11
type input "*"
drag, startPoint x: 262, startPoint y: 357, endPoint x: 612, endPoint y: 164, distance: 400.0
click at [263, 356] on app-date-cell "Draft 05:00-17:00 (12h) 0/3 Red Chutney@Long Cross pin Long Cross Studios 1 Rol…" at bounding box center [308, 275] width 104 height 319
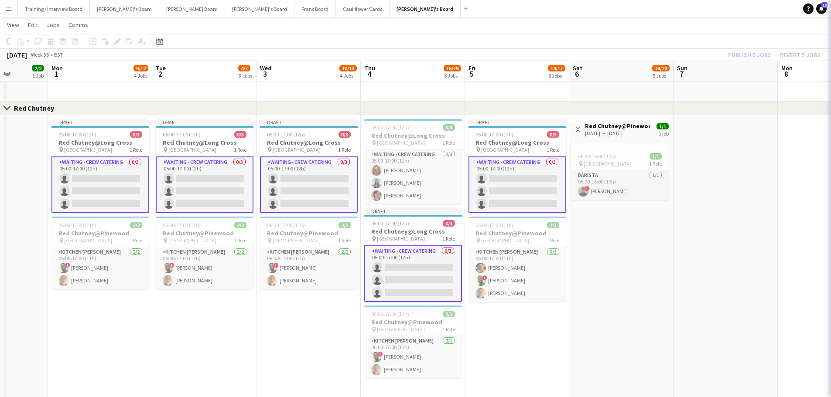
scroll to position [0, 263]
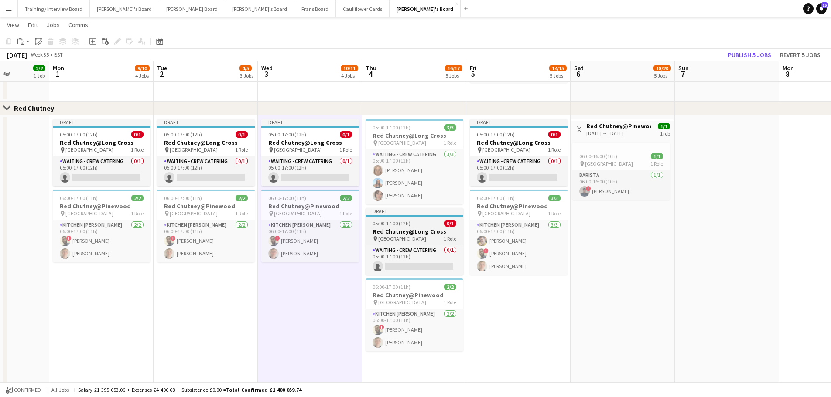
click at [426, 231] on h3 "Red Chutney@Long Cross" at bounding box center [414, 232] width 98 height 8
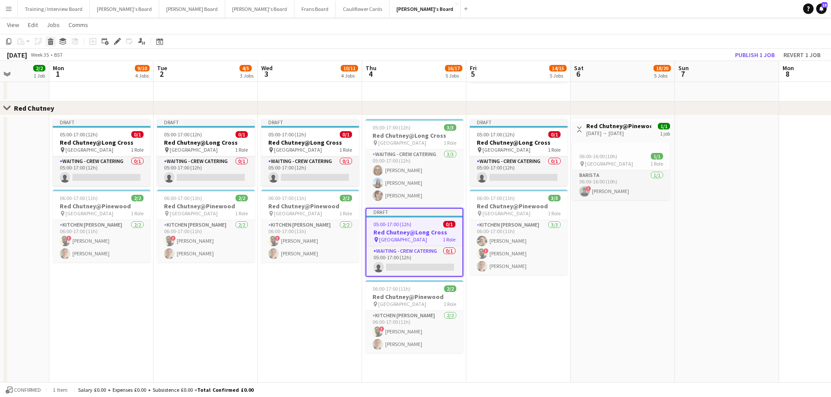
click at [48, 42] on icon "Delete" at bounding box center [50, 41] width 7 height 7
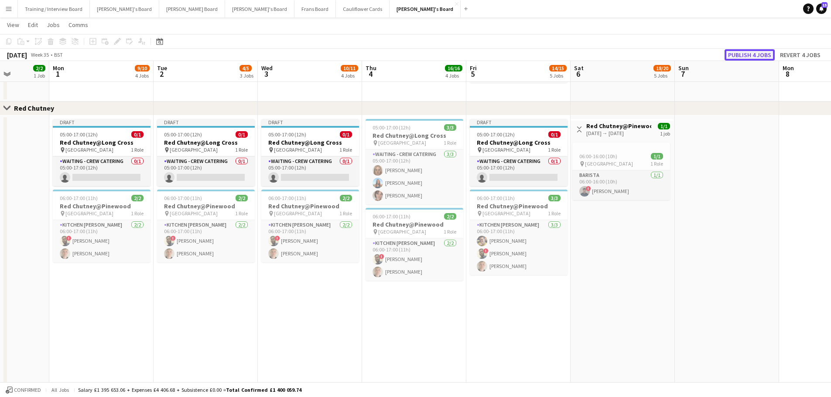
click at [752, 54] on button "Publish 4 jobs" at bounding box center [749, 54] width 50 height 11
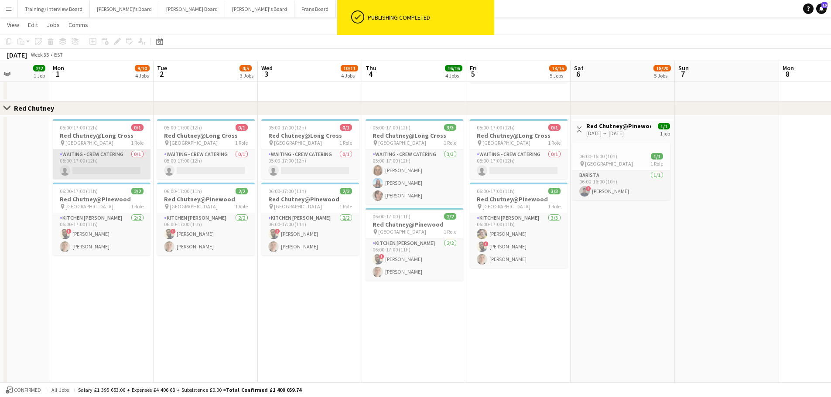
click at [126, 174] on app-card-role "Waiting - Crew Catering 0/1 05:00-17:00 (12h) single-neutral-actions" at bounding box center [102, 165] width 98 height 30
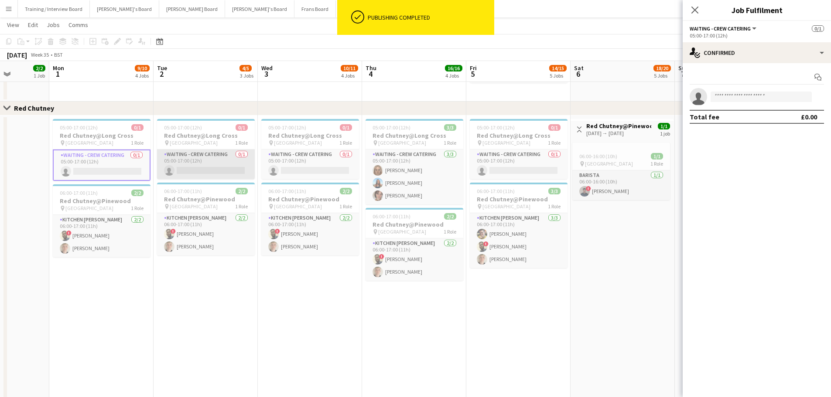
click at [204, 172] on app-card-role "Waiting - Crew Catering 0/1 05:00-17:00 (12h) single-neutral-actions" at bounding box center [206, 165] width 98 height 30
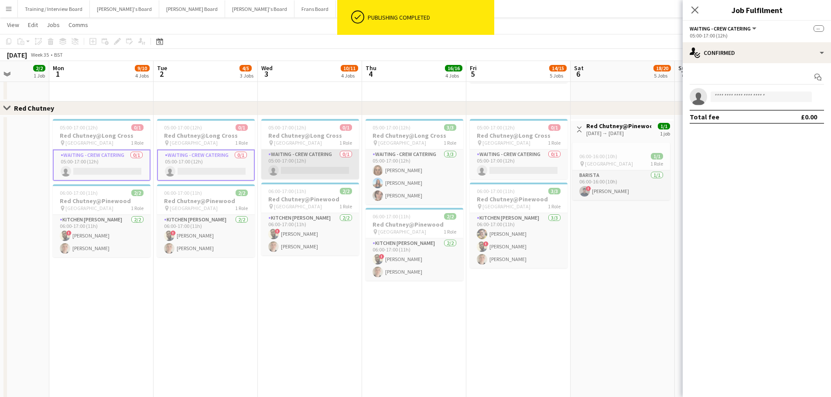
click at [318, 172] on app-card-role "Waiting - Crew Catering 0/1 05:00-17:00 (12h) single-neutral-actions" at bounding box center [310, 165] width 98 height 30
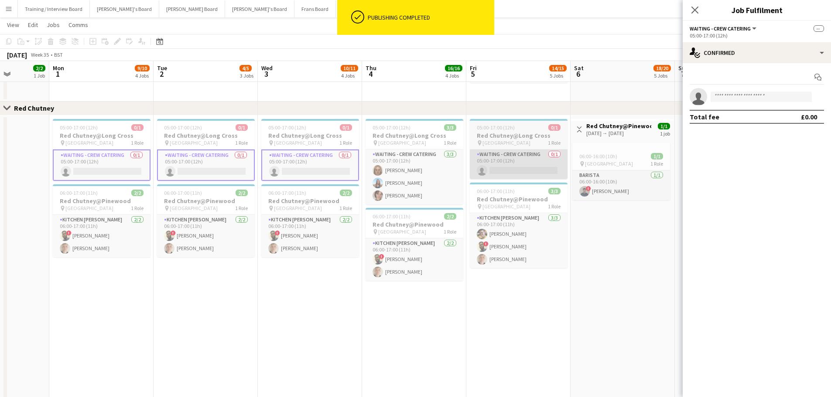
click at [544, 167] on app-card-role "Waiting - Crew Catering 0/1 05:00-17:00 (12h) single-neutral-actions" at bounding box center [519, 165] width 98 height 30
drag, startPoint x: 726, startPoint y: 90, endPoint x: 726, endPoint y: 99, distance: 8.7
click at [726, 99] on app-invite-slot "single-neutral-actions" at bounding box center [756, 96] width 148 height 17
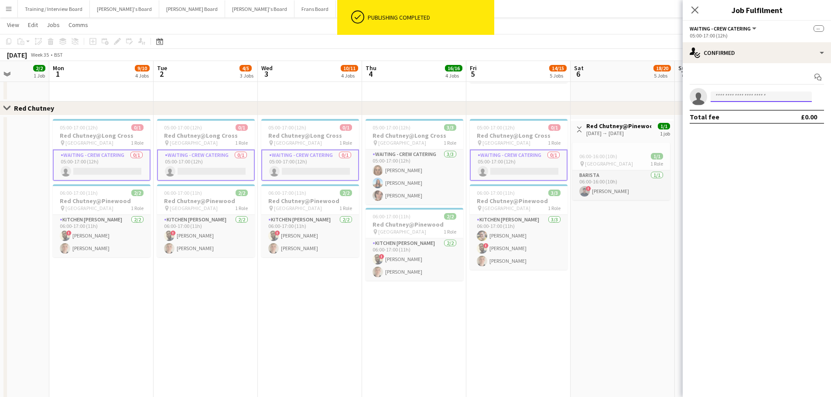
click at [726, 99] on input at bounding box center [760, 97] width 101 height 10
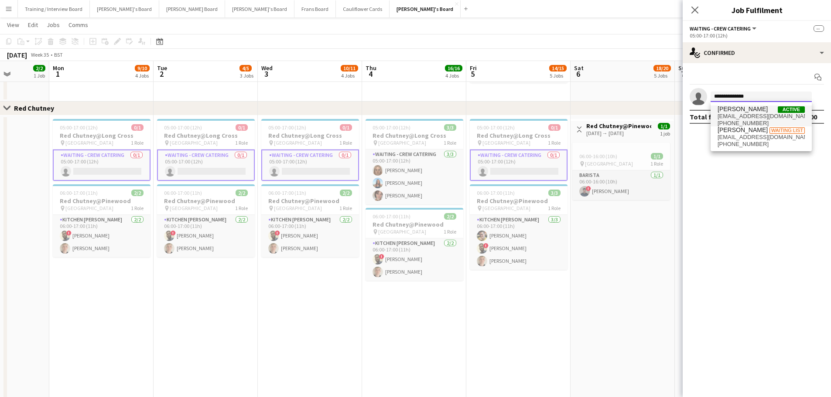
type input "**********"
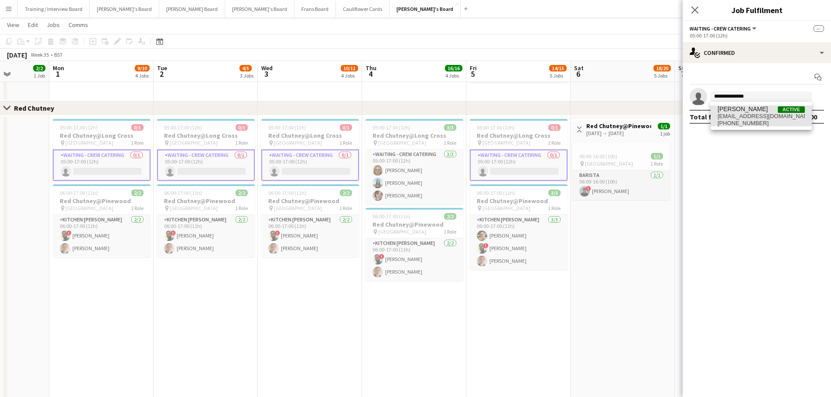
click at [729, 110] on span "[PERSON_NAME]" at bounding box center [742, 109] width 50 height 7
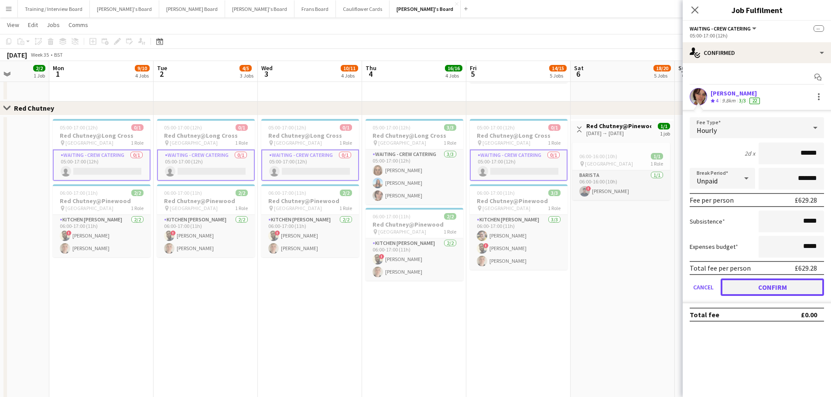
click at [761, 289] on button "Confirm" at bounding box center [771, 287] width 103 height 17
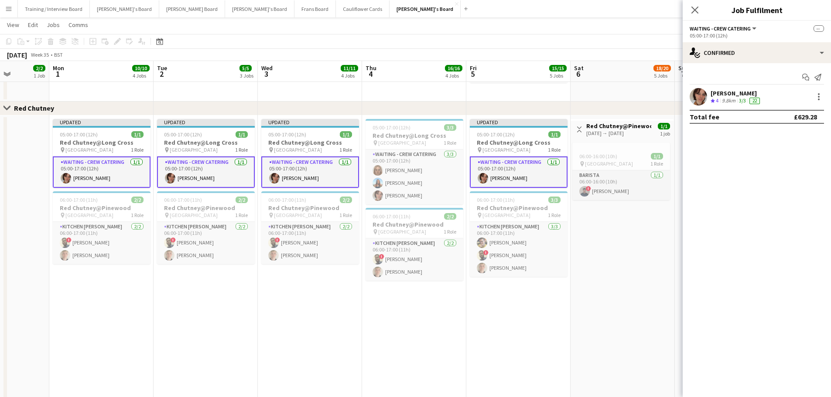
click at [638, 300] on app-date-cell "Toggle View Red Chutney@Pinewood [DATE] → [DATE] 1/1 1 job 06:00-16:00 (10h) 1/…" at bounding box center [622, 275] width 104 height 319
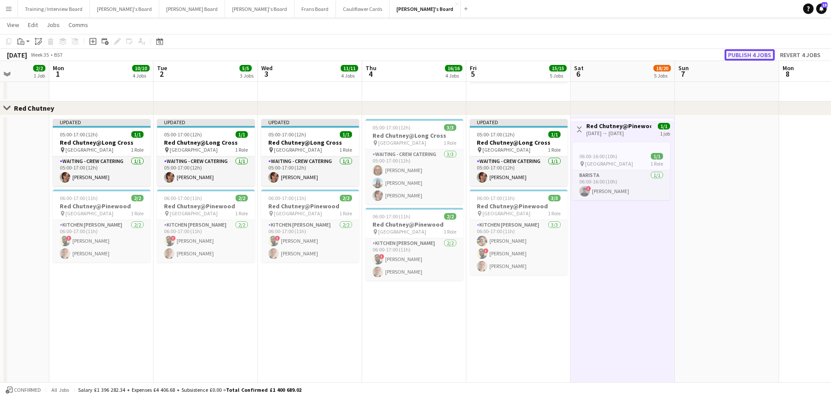
click at [738, 56] on button "Publish 4 jobs" at bounding box center [749, 54] width 50 height 11
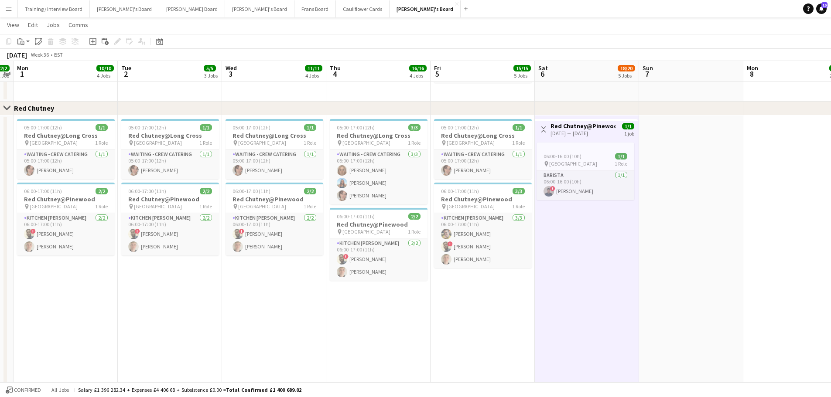
drag, startPoint x: 616, startPoint y: 279, endPoint x: 323, endPoint y: 286, distance: 293.1
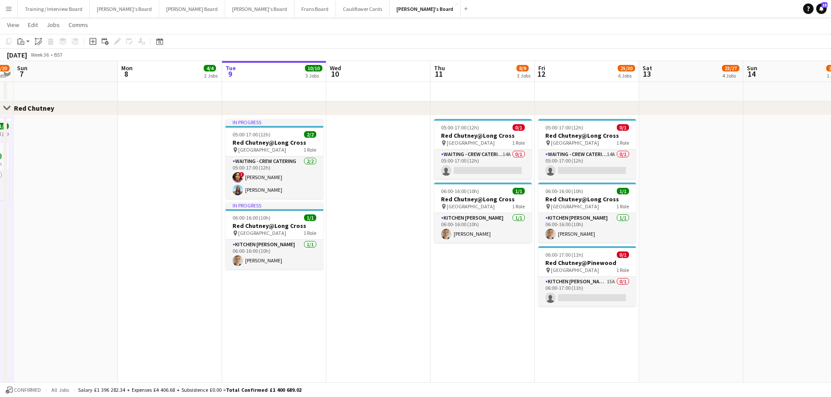
scroll to position [0, 250]
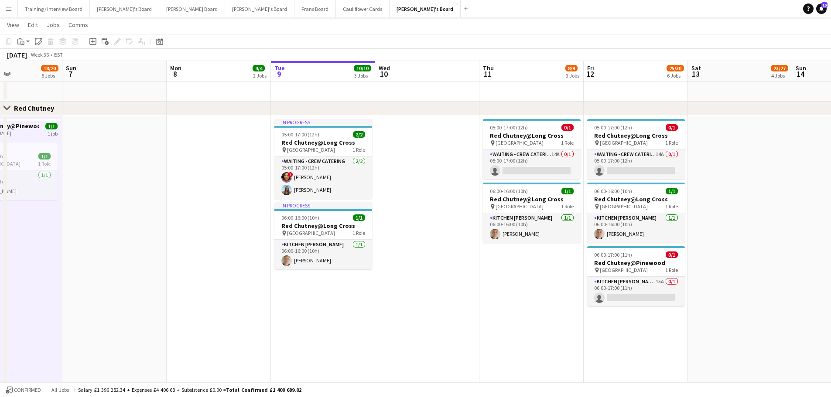
drag, startPoint x: 629, startPoint y: 301, endPoint x: 365, endPoint y: 283, distance: 264.5
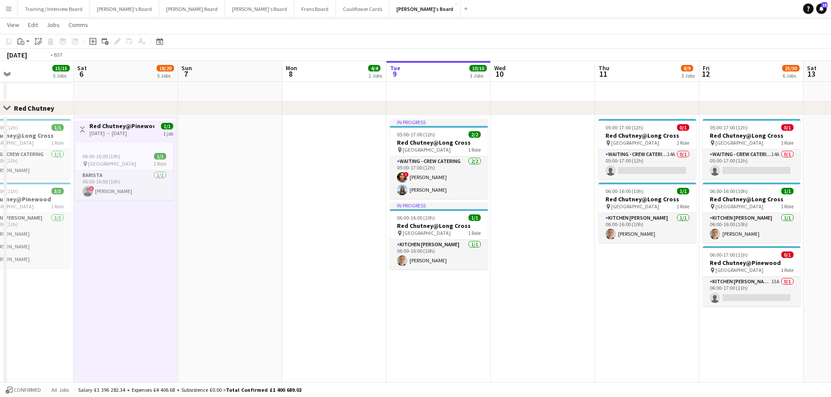
drag, startPoint x: 749, startPoint y: 270, endPoint x: 780, endPoint y: 270, distance: 31.0
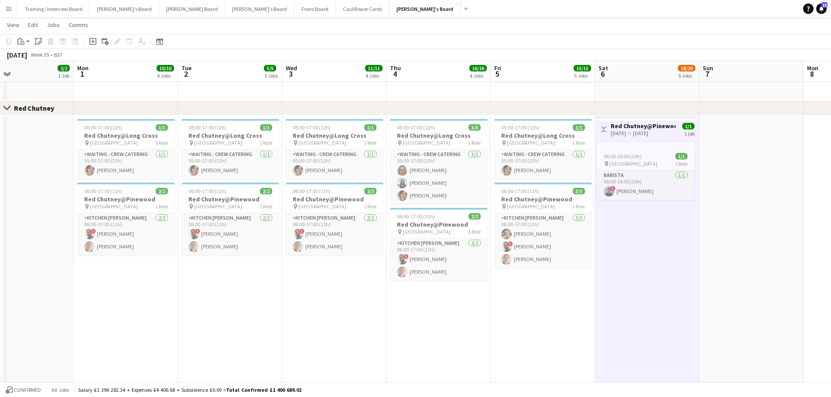
scroll to position [0, 208]
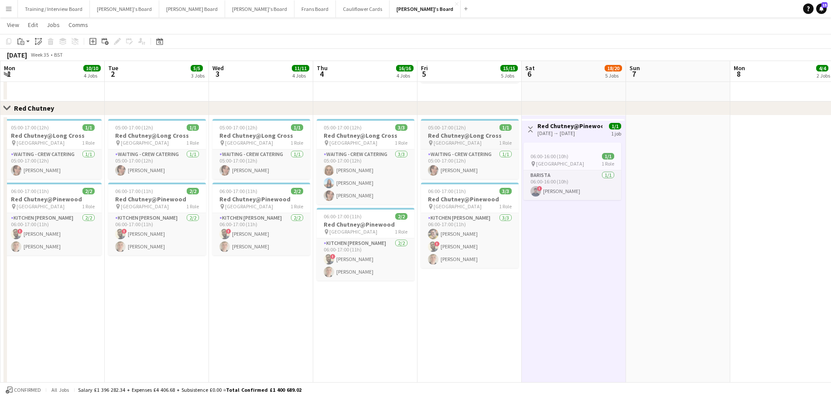
click at [475, 129] on div "05:00-17:00 (12h) 1/1" at bounding box center [470, 127] width 98 height 7
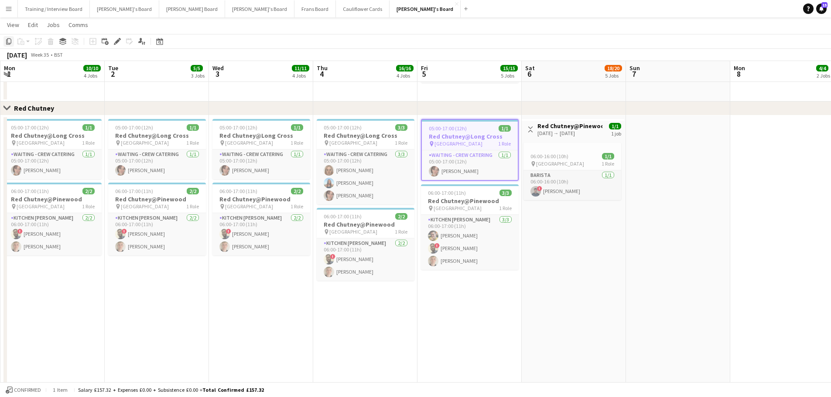
click at [12, 38] on div "Copy" at bounding box center [8, 41] width 10 height 10
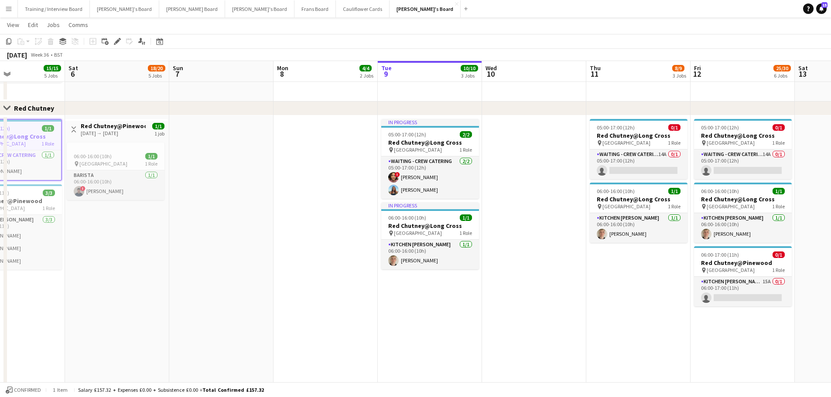
scroll to position [0, 248]
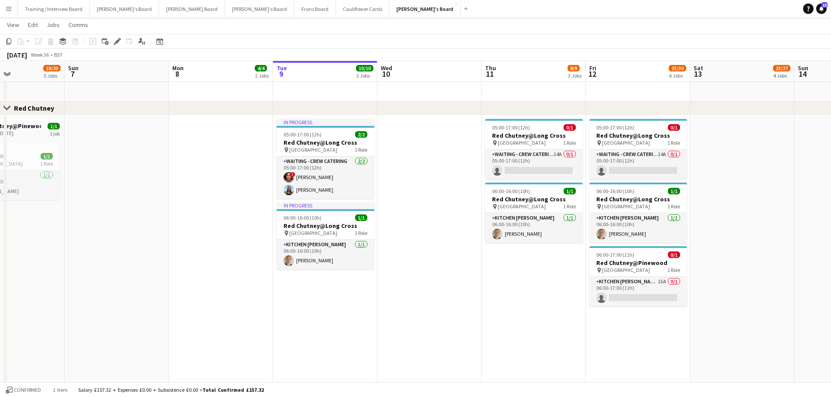
drag, startPoint x: 790, startPoint y: 318, endPoint x: 228, endPoint y: 275, distance: 562.8
click at [245, 291] on app-date-cell at bounding box center [221, 275] width 104 height 319
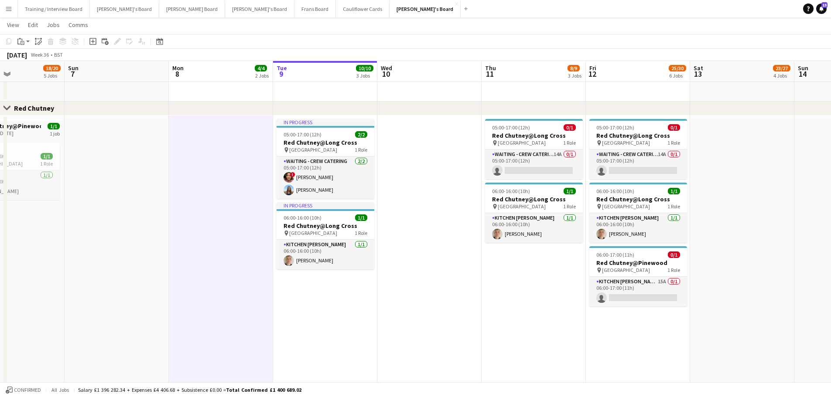
click at [359, 333] on app-date-cell "In progress 05:00-17:00 (12h) 2/2 Red Chutney@Long Cross pin Long Cross Studios…" at bounding box center [325, 275] width 104 height 319
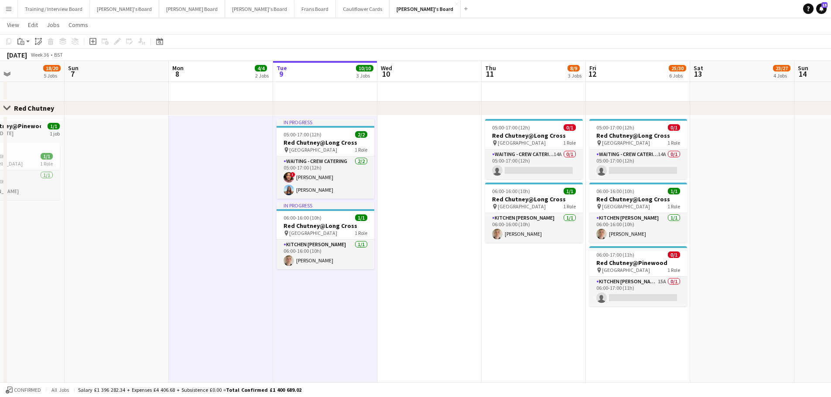
click at [429, 326] on app-date-cell at bounding box center [429, 275] width 104 height 319
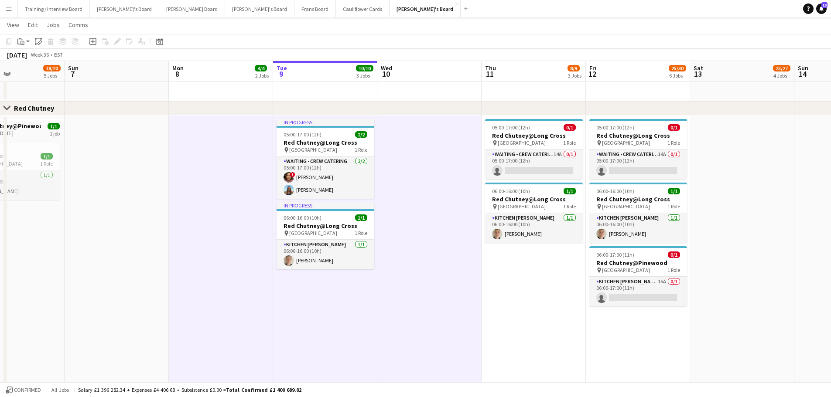
click at [530, 340] on app-date-cell "05:00-17:00 (12h) 0/1 Red Chutney@Long Cross pin Long Cross Studios 1 Role Wait…" at bounding box center [533, 275] width 104 height 319
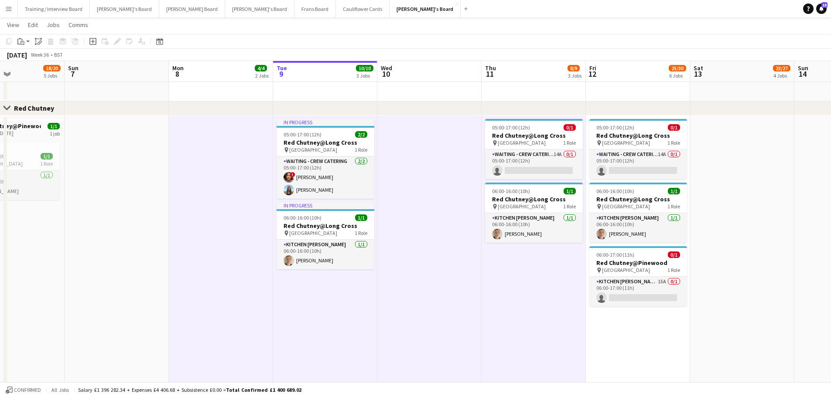
click at [630, 355] on app-date-cell "05:00-17:00 (12h) 0/1 Red Chutney@Long Cross pin Long Cross Studios 1 Role Wait…" at bounding box center [638, 275] width 104 height 319
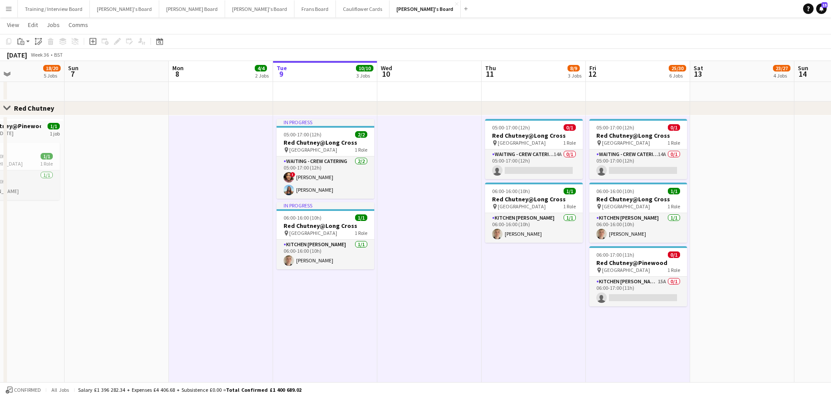
click at [349, 314] on app-date-cell "In progress 05:00-17:00 (12h) 2/2 Red Chutney@Long Cross pin Long Cross Studios…" at bounding box center [325, 275] width 104 height 319
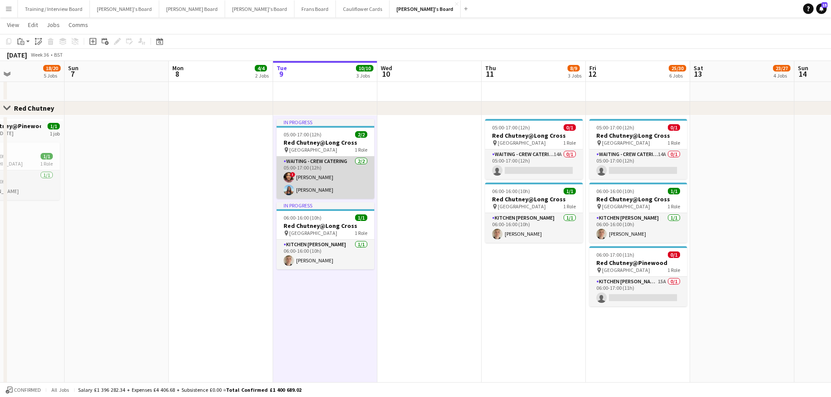
click at [328, 178] on app-card-role "Waiting - Crew Catering [DATE] 05:00-17:00 (12h) ! [PERSON_NAME] [PERSON_NAME]" at bounding box center [325, 178] width 98 height 42
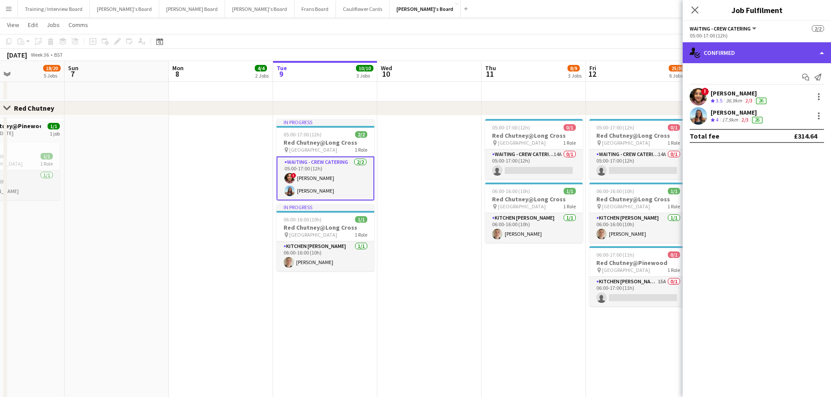
click at [726, 57] on div "single-neutral-actions-check-2 Confirmed" at bounding box center [756, 52] width 148 height 21
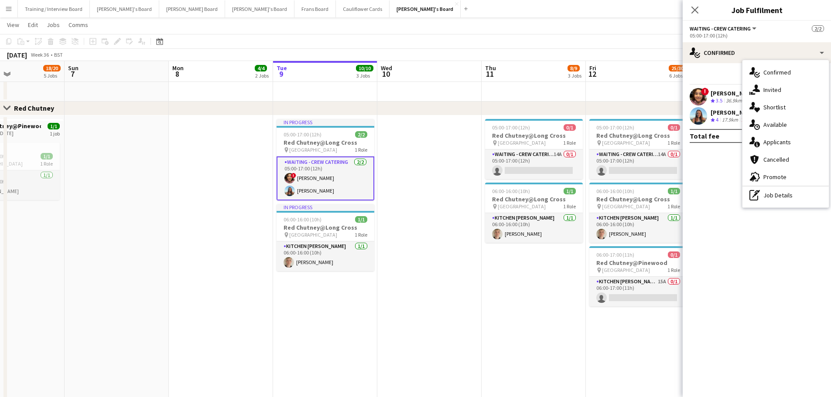
click at [773, 186] on hr at bounding box center [785, 186] width 86 height 1
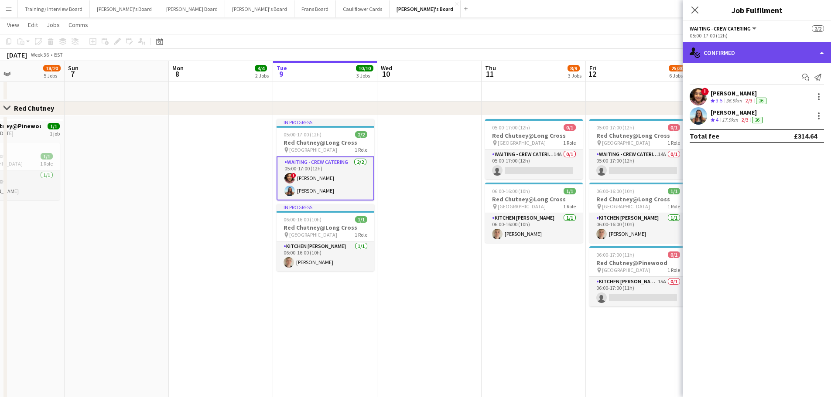
click at [783, 61] on div "single-neutral-actions-check-2 Confirmed" at bounding box center [756, 52] width 148 height 21
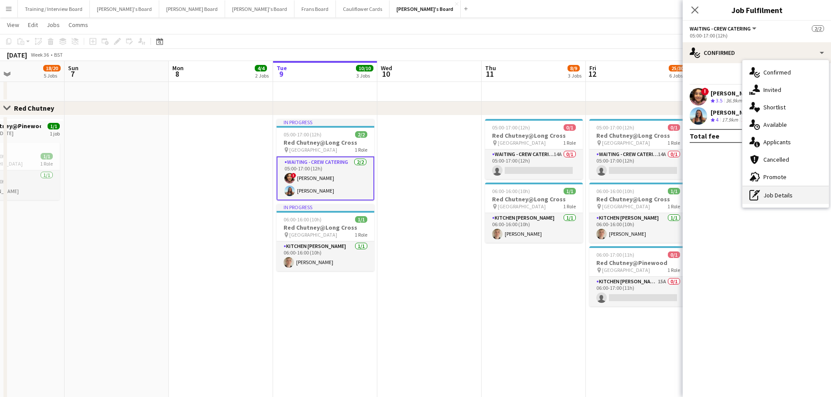
click at [785, 192] on div "pen-write Job Details" at bounding box center [785, 195] width 86 height 17
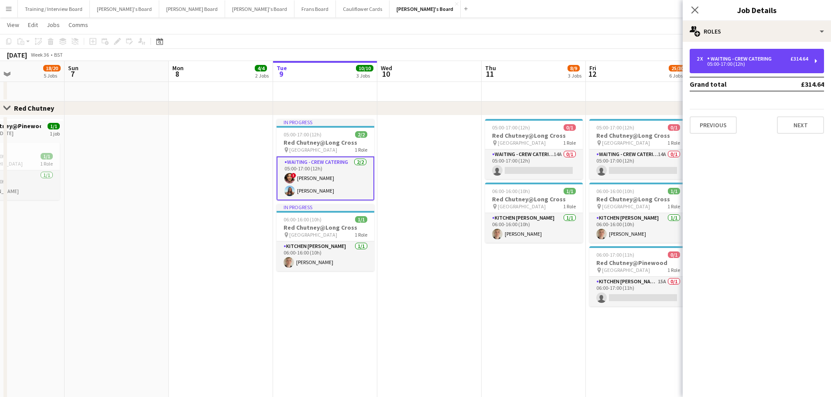
click at [776, 65] on div "05:00-17:00 (12h)" at bounding box center [751, 64] width 111 height 4
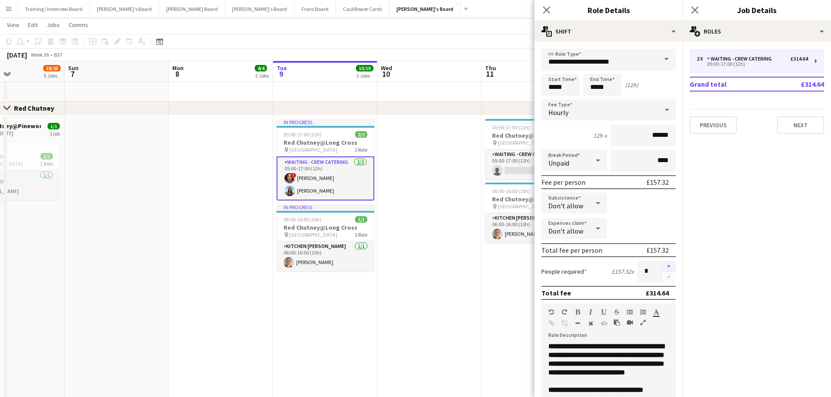
click at [663, 269] on button "button" at bounding box center [668, 266] width 14 height 11
type input "*"
click at [373, 311] on app-date-cell "In progress 05:00-17:00 (12h) 2/2 Red Chutney@Long Cross pin Long Cross Studios…" at bounding box center [325, 275] width 104 height 319
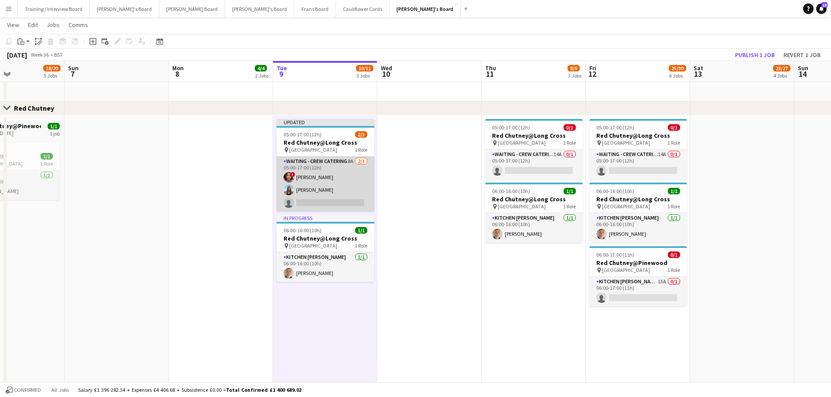
click at [335, 203] on app-card-role "Waiting - Crew Catering 8A [DATE] 05:00-17:00 (12h) ! [PERSON_NAME] [PERSON_NAM…" at bounding box center [325, 184] width 98 height 55
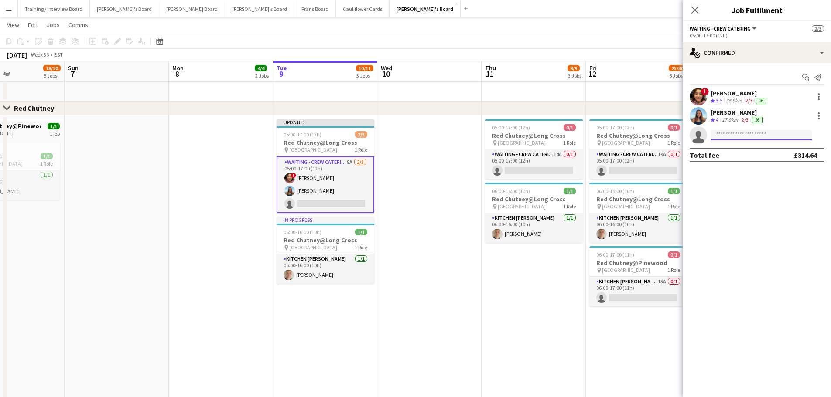
click at [769, 138] on input at bounding box center [760, 135] width 101 height 10
type input "**********"
click at [760, 156] on span "[EMAIL_ADDRESS][DOMAIN_NAME]" at bounding box center [760, 154] width 87 height 7
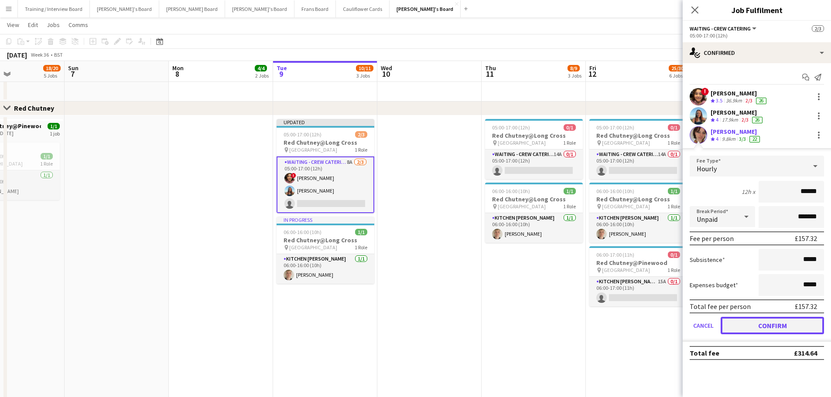
click at [747, 322] on button "Confirm" at bounding box center [771, 325] width 103 height 17
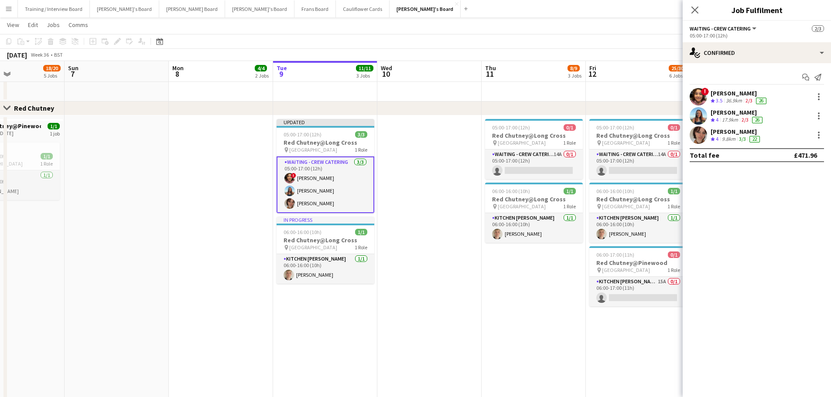
click at [416, 183] on app-date-cell at bounding box center [429, 275] width 104 height 319
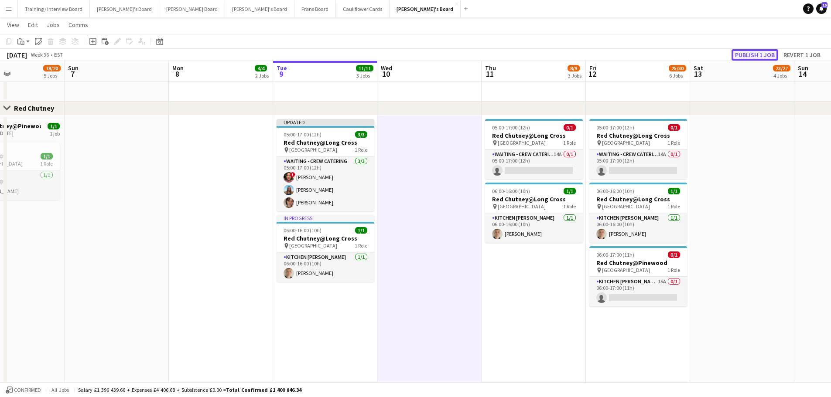
click at [747, 58] on button "Publish 1 job" at bounding box center [754, 54] width 47 height 11
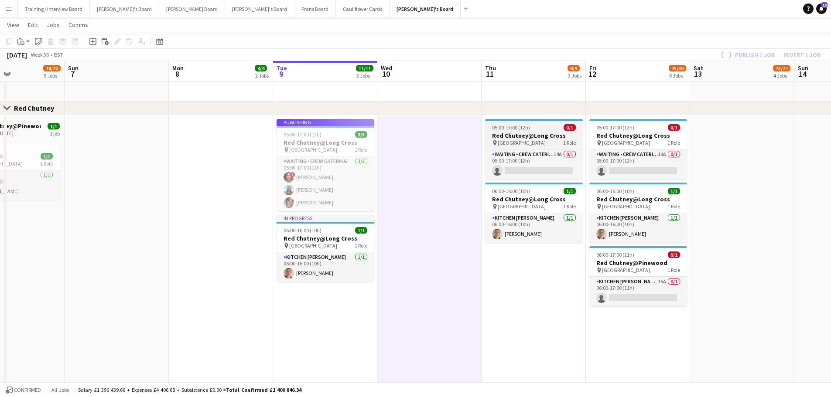
click at [528, 134] on h3 "Red Chutney@Long Cross" at bounding box center [534, 136] width 98 height 8
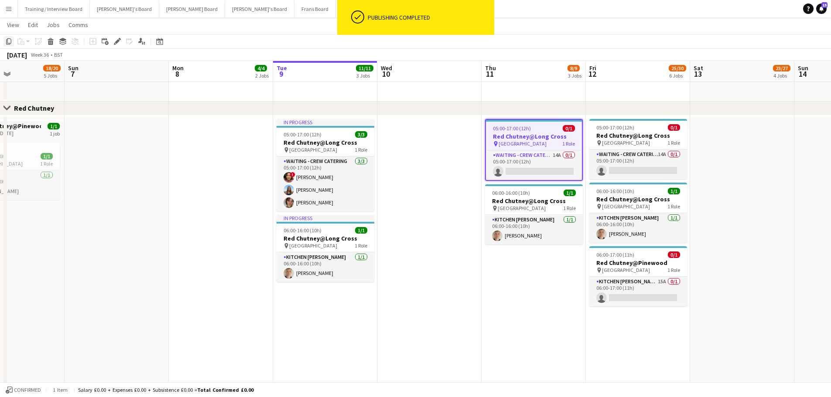
click at [8, 38] on icon at bounding box center [8, 41] width 5 height 6
click at [228, 139] on app-date-cell at bounding box center [221, 275] width 104 height 319
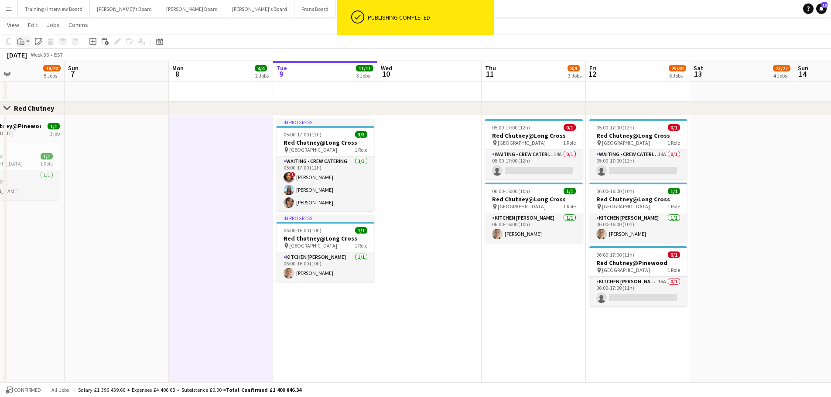
click at [24, 42] on icon at bounding box center [22, 43] width 4 height 4
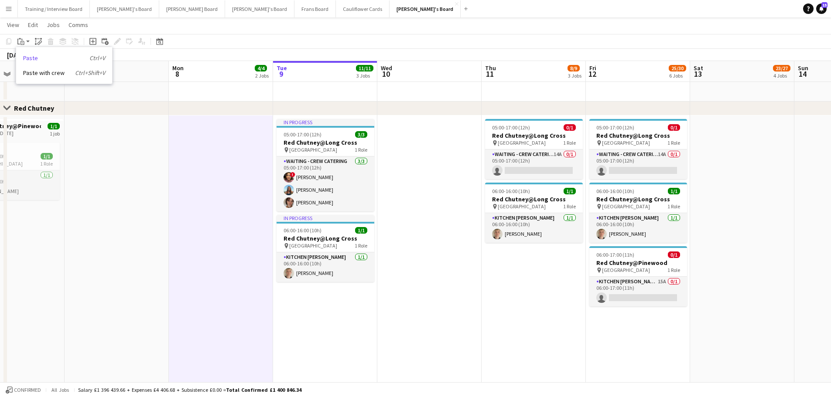
click at [31, 57] on link "Paste Ctrl+V" at bounding box center [64, 58] width 82 height 8
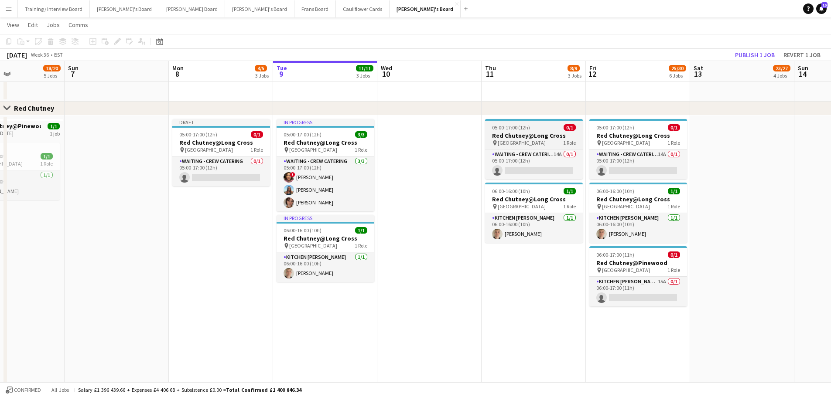
click at [552, 130] on div "05:00-17:00 (12h) 0/1" at bounding box center [534, 127] width 98 height 7
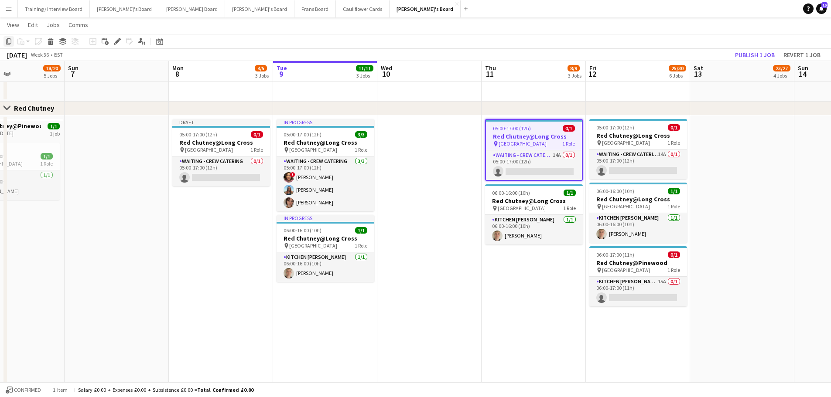
click at [7, 44] on icon at bounding box center [8, 41] width 5 height 6
click at [460, 155] on app-date-cell at bounding box center [429, 275] width 104 height 319
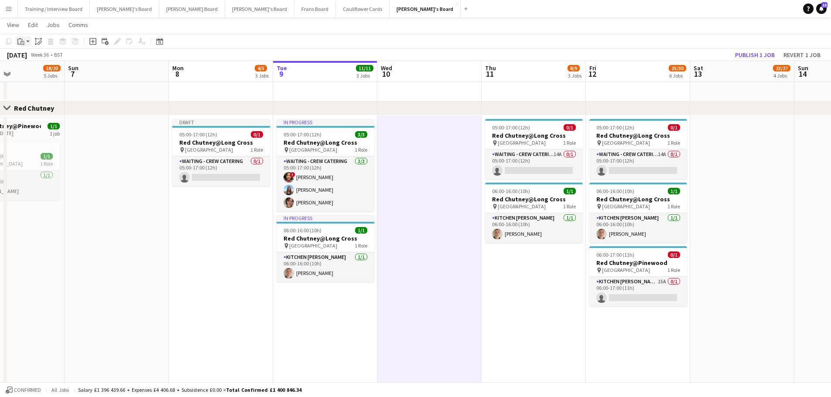
click at [20, 41] on icon "Paste" at bounding box center [20, 41] width 7 height 7
click at [28, 55] on link "Paste Ctrl+V" at bounding box center [64, 58] width 82 height 8
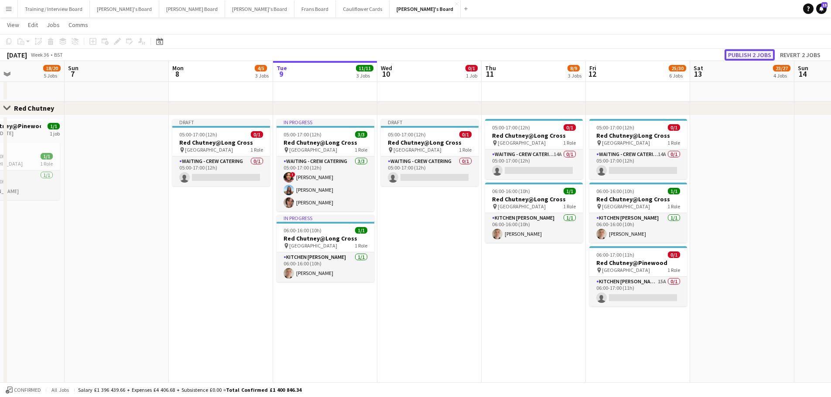
click at [739, 50] on button "Publish 2 jobs" at bounding box center [749, 54] width 50 height 11
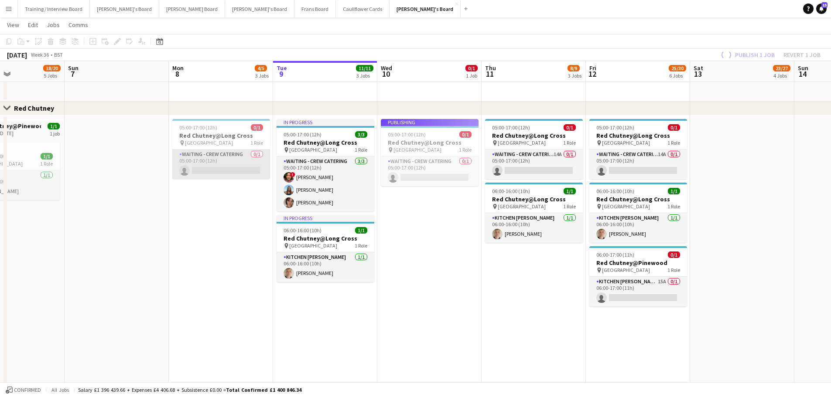
click at [213, 167] on app-card-role "Waiting - Crew Catering 0/1 05:00-17:00 (12h) single-neutral-actions" at bounding box center [221, 165] width 98 height 30
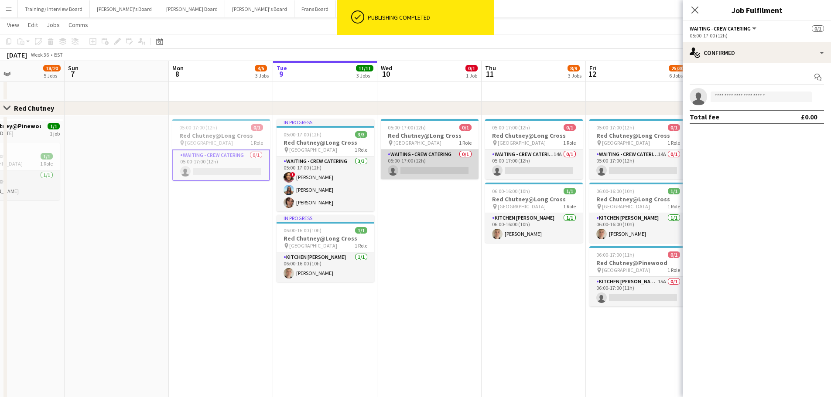
click at [443, 176] on app-card-role "Waiting - Crew Catering 0/1 05:00-17:00 (12h) single-neutral-actions" at bounding box center [430, 165] width 98 height 30
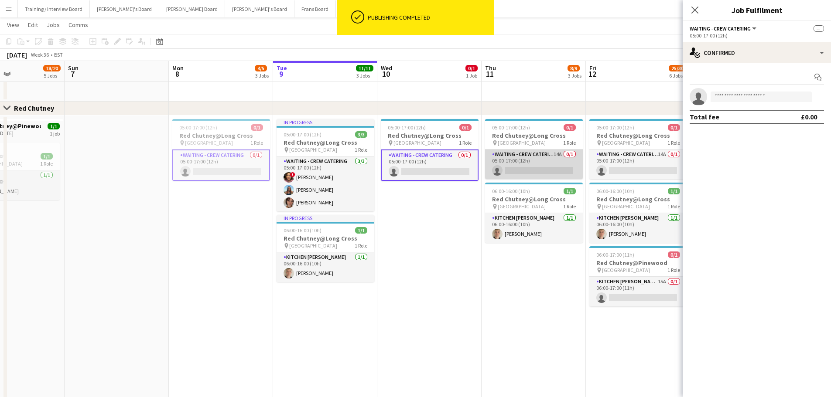
click at [578, 166] on app-card-role "Waiting - Crew Catering 14A 0/1 05:00-17:00 (12h) single-neutral-actions" at bounding box center [534, 165] width 98 height 30
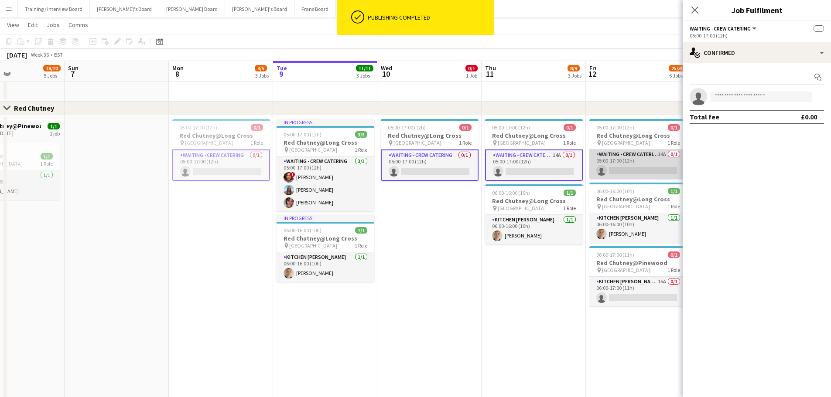
click at [624, 157] on app-card-role "Waiting - Crew Catering 14A 0/1 05:00-17:00 (12h) single-neutral-actions" at bounding box center [638, 165] width 98 height 30
click at [777, 102] on app-invite-slot "single-neutral-actions" at bounding box center [756, 96] width 148 height 17
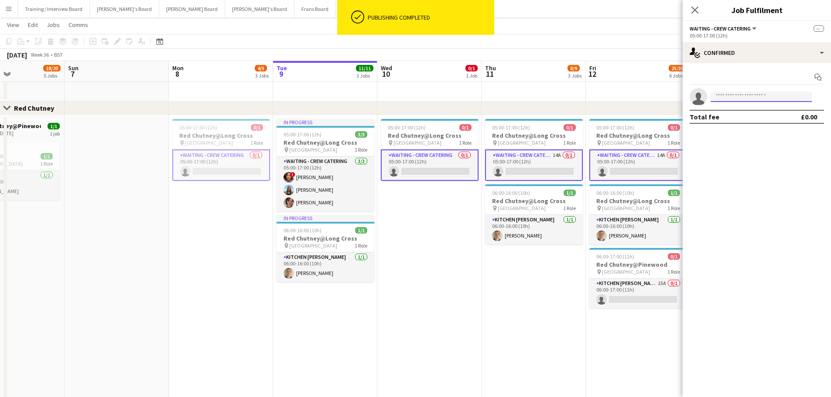
click at [781, 97] on input at bounding box center [760, 97] width 101 height 10
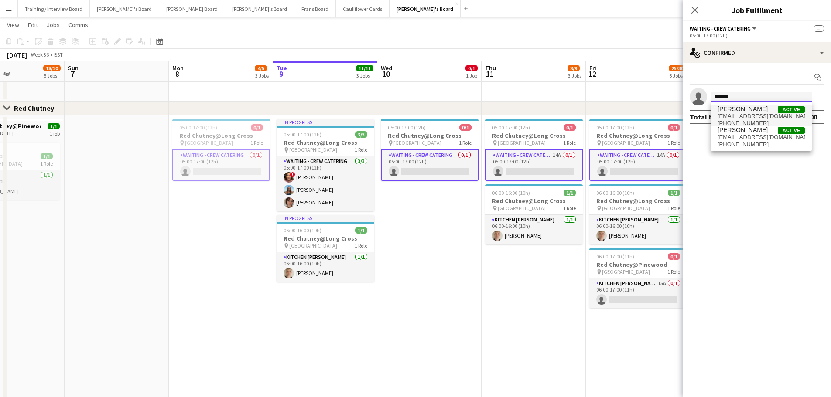
type input "*******"
click at [758, 109] on span "[PERSON_NAME] Active" at bounding box center [760, 109] width 87 height 7
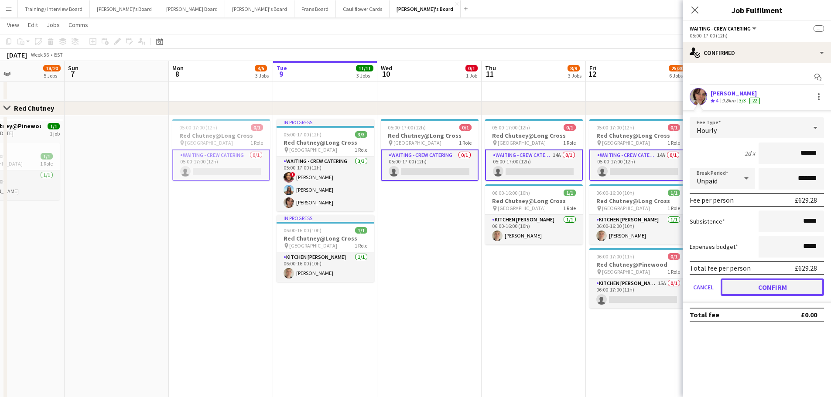
click at [767, 286] on button "Confirm" at bounding box center [771, 287] width 103 height 17
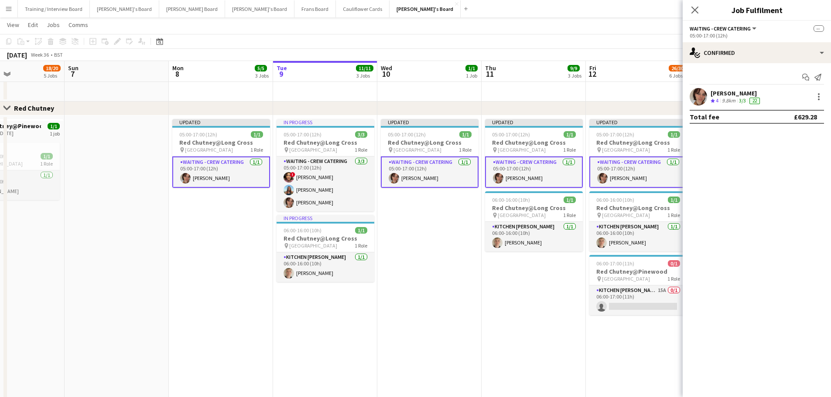
click at [420, 299] on app-date-cell "Updated 05:00-17:00 (12h) 1/1 Red Chutney@Long Cross pin Long Cross Studios 1 R…" at bounding box center [429, 275] width 104 height 319
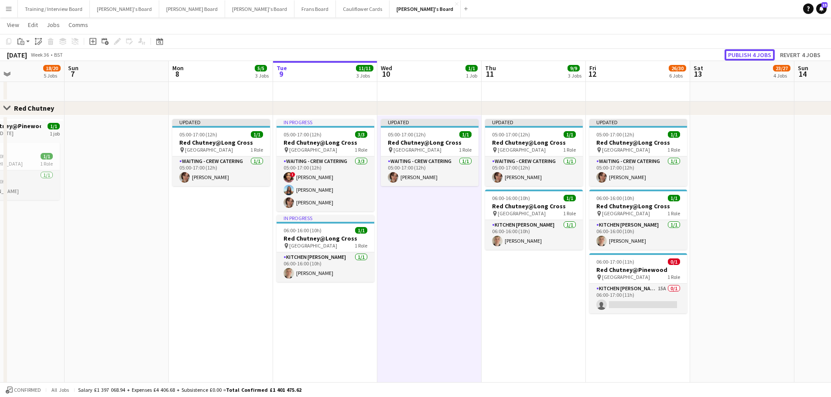
click at [754, 58] on button "Publish 4 jobs" at bounding box center [749, 54] width 50 height 11
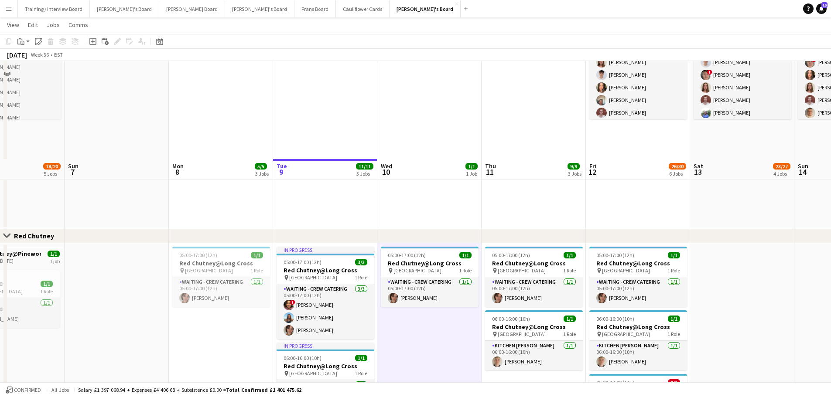
scroll to position [436, 0]
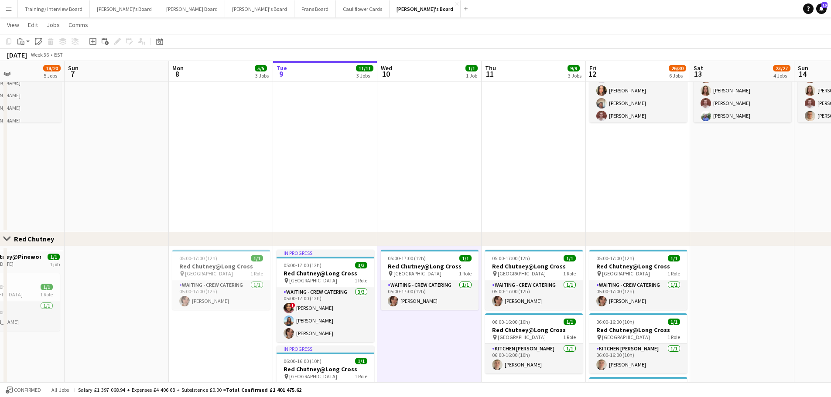
drag, startPoint x: 731, startPoint y: 232, endPoint x: 451, endPoint y: 230, distance: 279.9
click at [451, 230] on div "Close set RECUP Close set Red Chutney Close set Admin Thu 4 16/16 4 Jobs Fri 5 …" at bounding box center [415, 102] width 831 height 1008
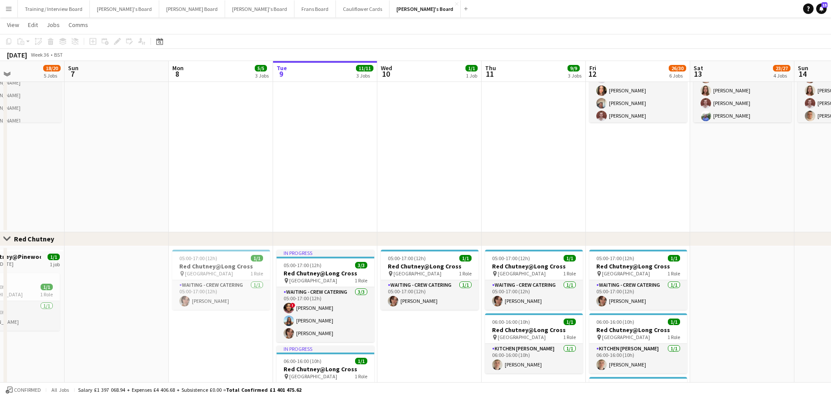
scroll to position [0, 250]
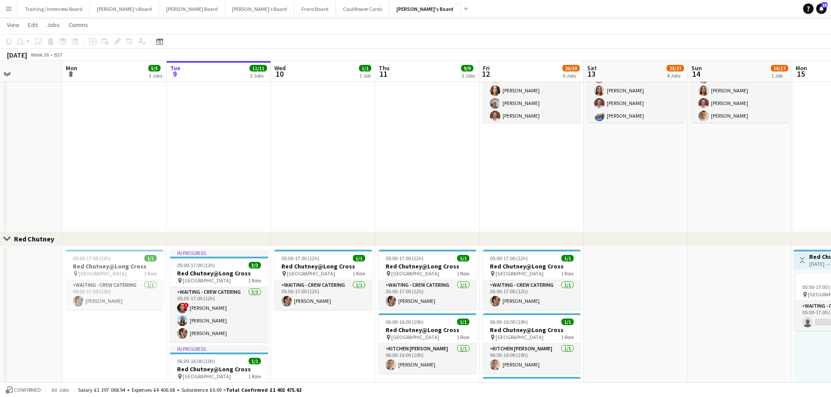
drag, startPoint x: 564, startPoint y: 219, endPoint x: 457, endPoint y: 219, distance: 106.4
click at [457, 219] on app-calendar-viewport "Fri 5 15/15 5 Jobs Sat 6 18/20 5 Jobs Sun 7 Mon 8 5/5 3 Jobs Tue 9 11/11 3 Jobs…" at bounding box center [415, 102] width 831 height 1008
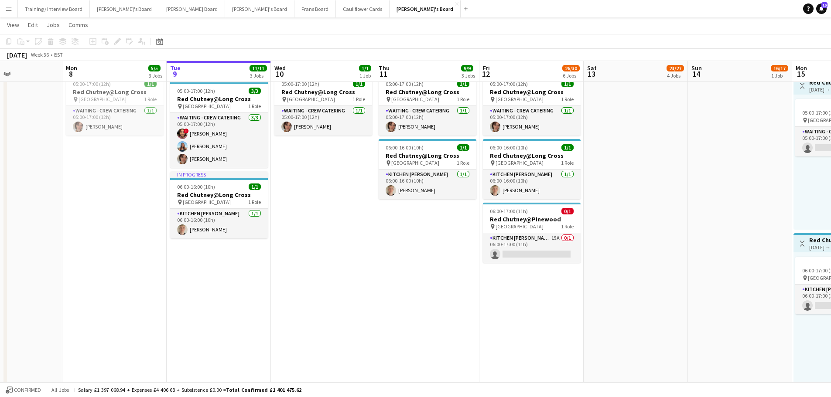
scroll to position [0, 198]
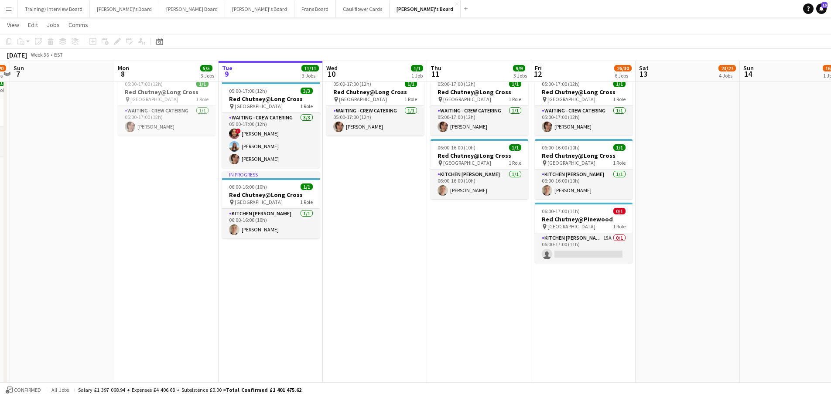
drag, startPoint x: 303, startPoint y: 288, endPoint x: 355, endPoint y: 282, distance: 52.2
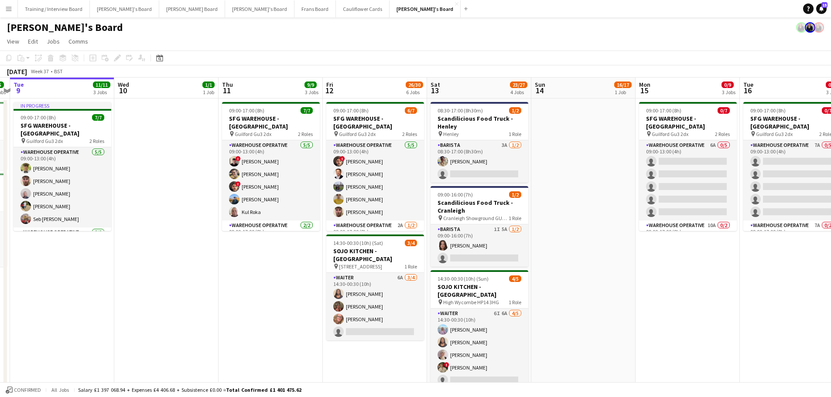
scroll to position [0, 283]
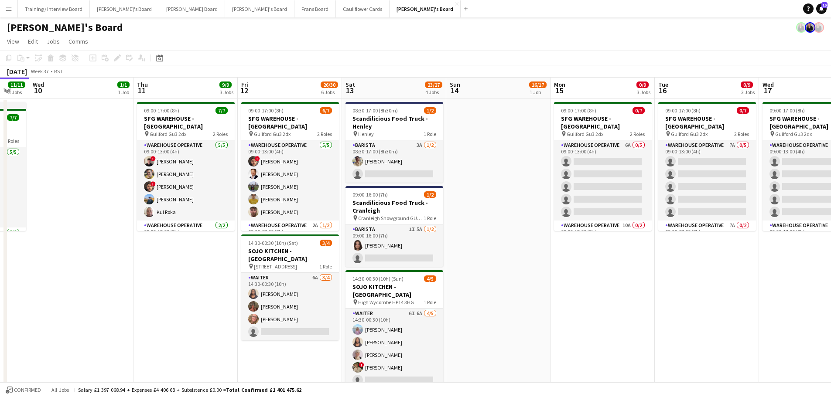
drag, startPoint x: 686, startPoint y: 222, endPoint x: 392, endPoint y: 221, distance: 293.4
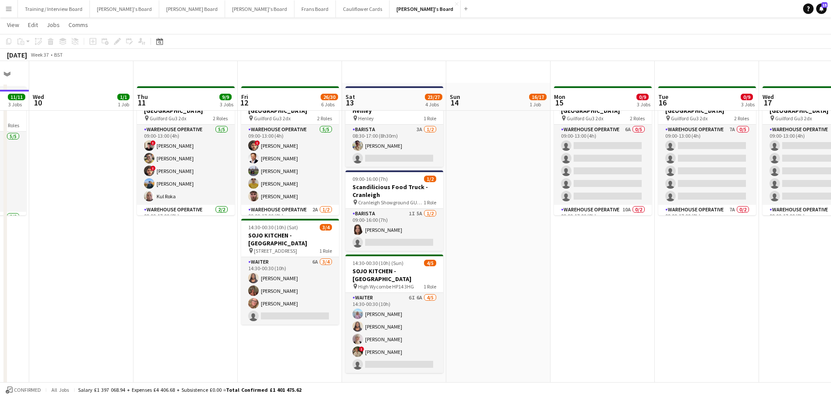
scroll to position [0, 0]
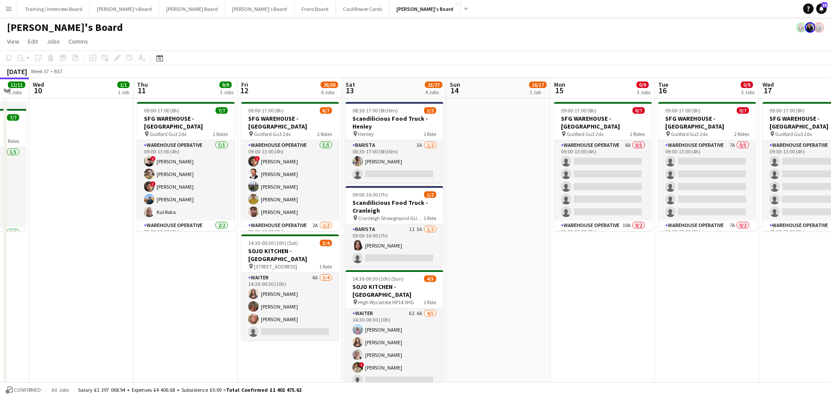
click at [497, 276] on app-date-cell at bounding box center [498, 256] width 104 height 314
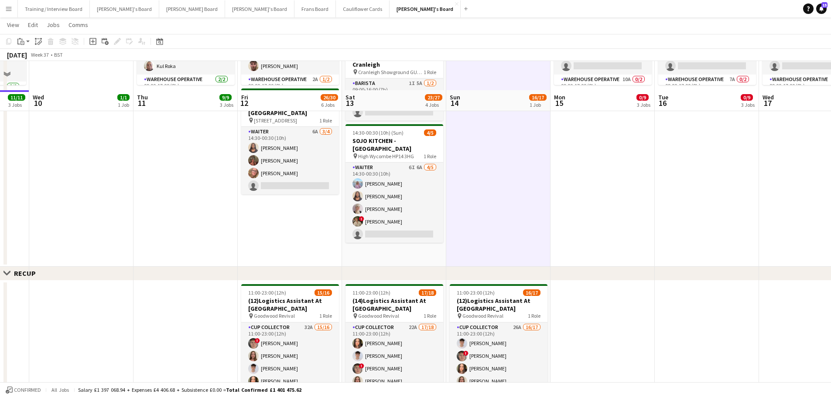
scroll to position [174, 0]
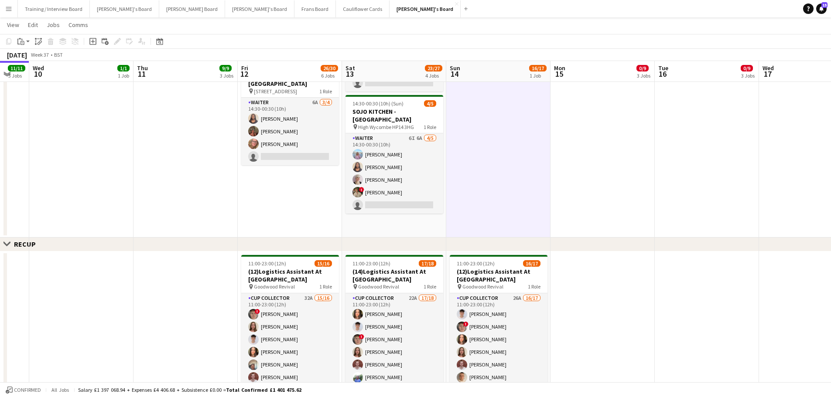
click at [387, 225] on app-date-cell "08:30-17:00 (8h30m) 1/2 Scandilicious Food Truck - Henley pin Henley 1 Role Bar…" at bounding box center [394, 80] width 104 height 314
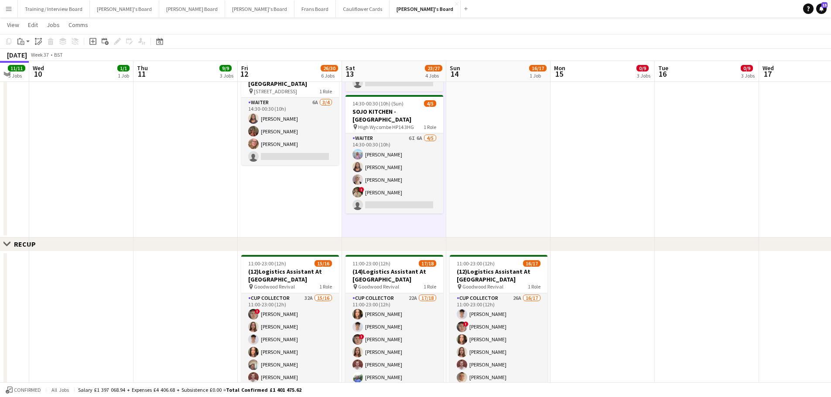
click at [464, 224] on app-date-cell at bounding box center [498, 80] width 104 height 314
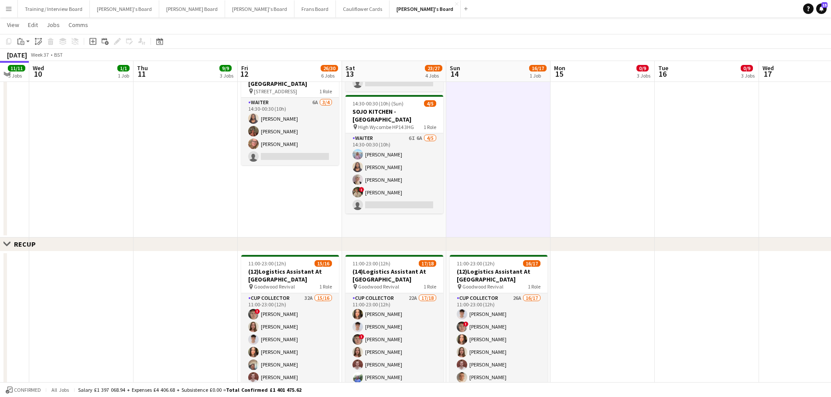
click at [382, 227] on app-date-cell "08:30-17:00 (8h30m) 1/2 Scandilicious Food Truck - Henley pin Henley 1 Role Bar…" at bounding box center [394, 80] width 104 height 314
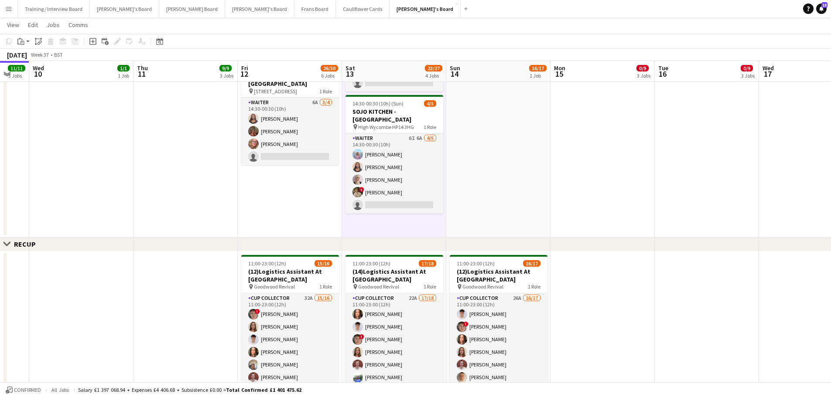
click at [520, 201] on app-date-cell at bounding box center [498, 80] width 104 height 314
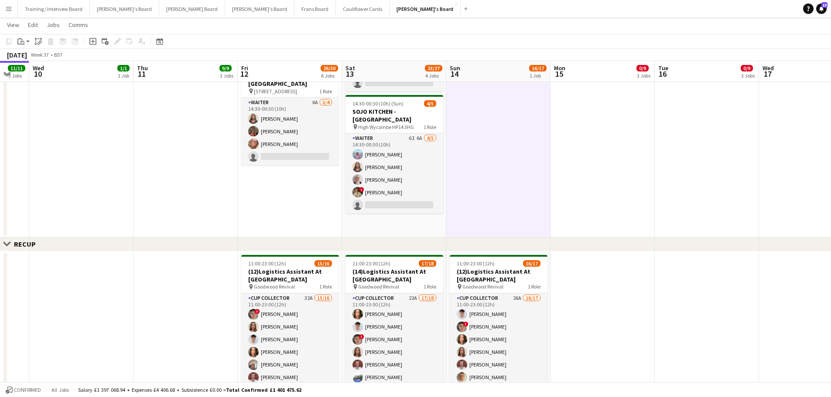
click at [446, 224] on app-date-cell "08:30-17:00 (8h30m) 1/2 Scandilicious Food Truck - Henley pin Henley 1 Role Bar…" at bounding box center [394, 80] width 104 height 314
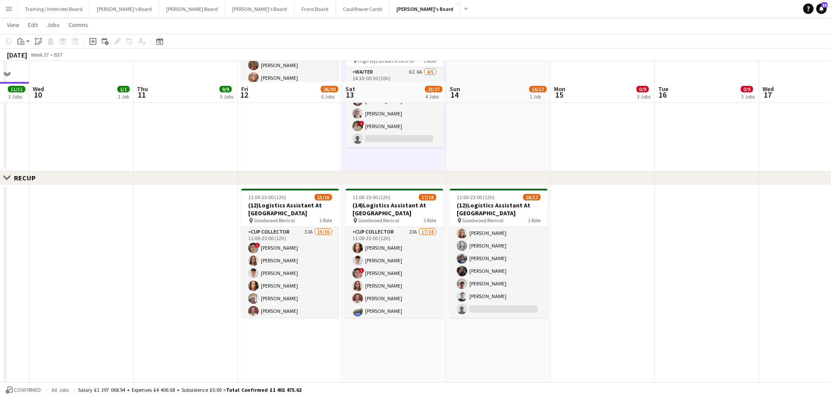
scroll to position [262, 0]
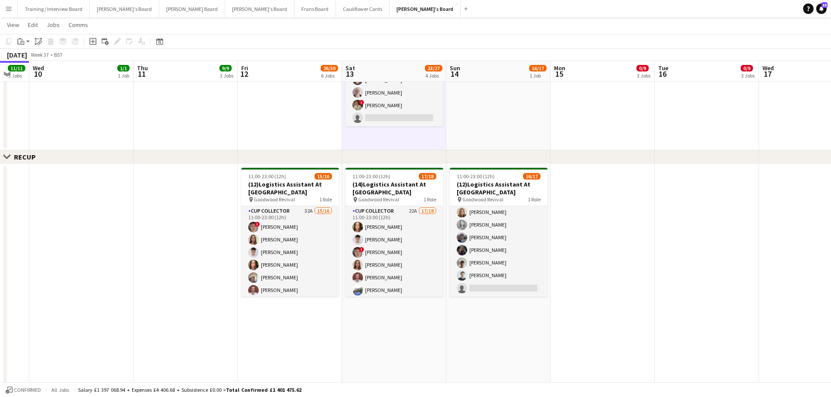
click at [508, 325] on app-date-cell "11:00-23:00 (12h) 16/17 (12)Logistics Assistant At [GEOGRAPHIC_DATA] pin Goodwo…" at bounding box center [498, 285] width 104 height 242
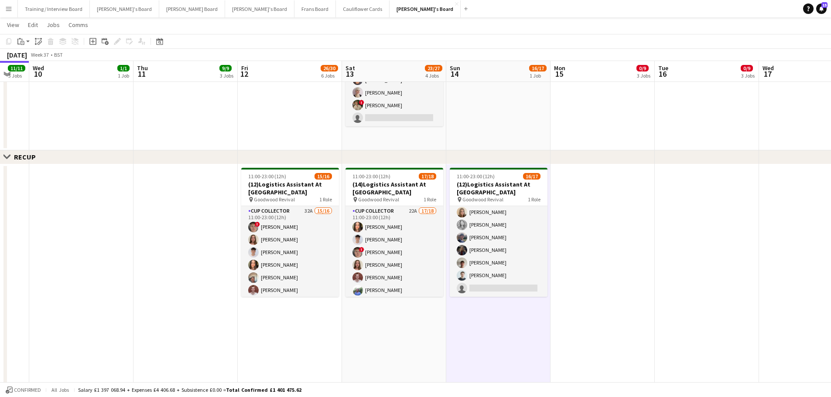
click at [415, 341] on app-date-cell "11:00-23:00 (12h) 17/18 (14)Logistics Assistant At [GEOGRAPHIC_DATA] pin Goodwo…" at bounding box center [394, 285] width 104 height 242
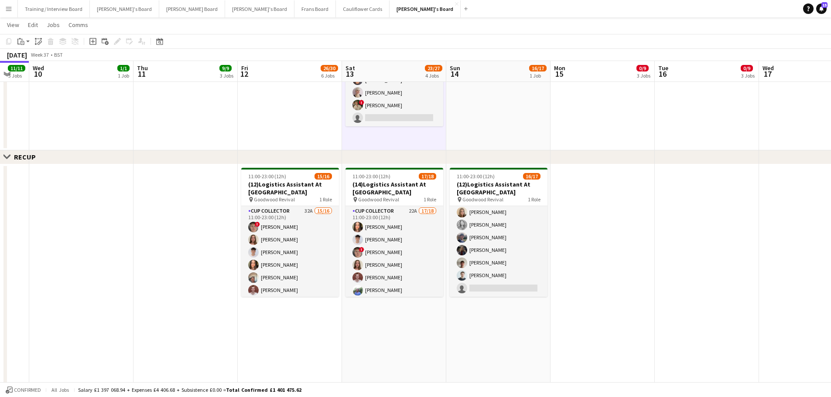
drag, startPoint x: 413, startPoint y: 349, endPoint x: 557, endPoint y: 339, distance: 143.8
click at [416, 348] on app-calendar-viewport "Sun 7 Mon 8 5/5 3 Jobs Tue 9 11/11 3 Jobs Wed 10 1/1 1 Job Thu 11 9/9 3 Jobs Fr…" at bounding box center [415, 276] width 831 height 1008
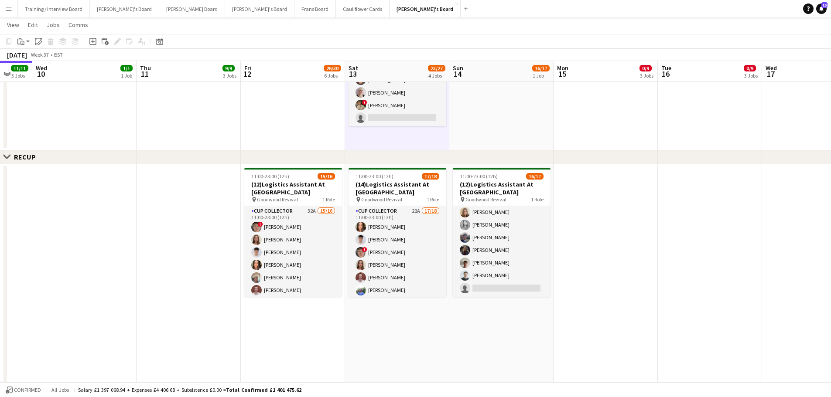
click at [557, 339] on app-date-cell at bounding box center [605, 285] width 104 height 242
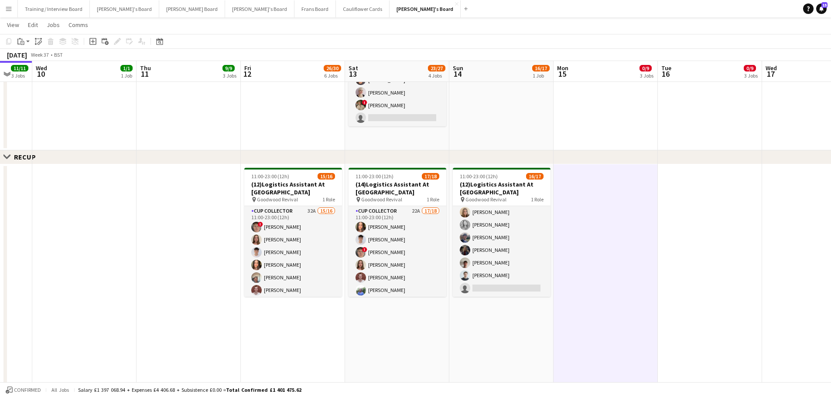
click at [492, 331] on app-date-cell "11:00-23:00 (12h) 16/17 (12)Logistics Assistant At [GEOGRAPHIC_DATA] pin Goodwo…" at bounding box center [501, 285] width 104 height 242
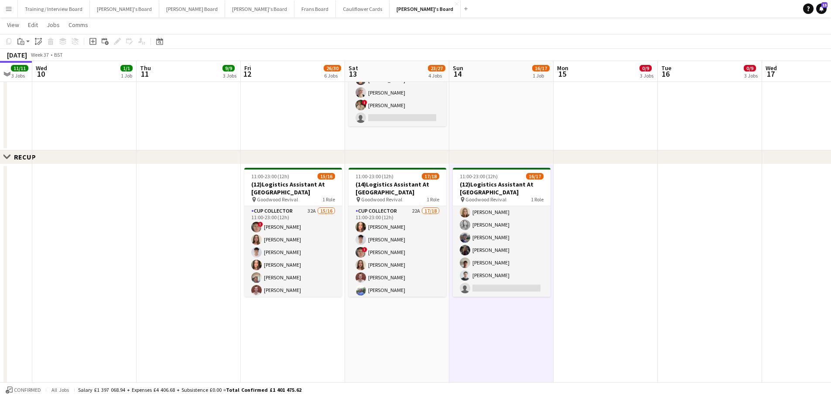
click at [402, 333] on app-date-cell "11:00-23:00 (12h) 17/18 (14)Logistics Assistant At [GEOGRAPHIC_DATA] pin Goodwo…" at bounding box center [397, 285] width 104 height 242
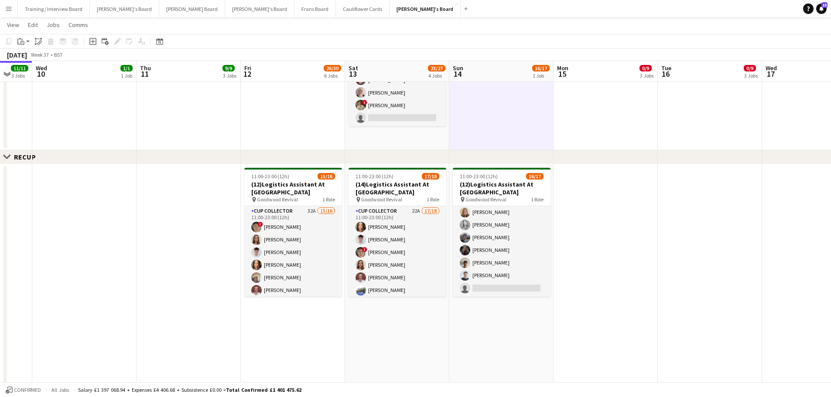
drag, startPoint x: 409, startPoint y: 141, endPoint x: 412, endPoint y: 135, distance: 7.0
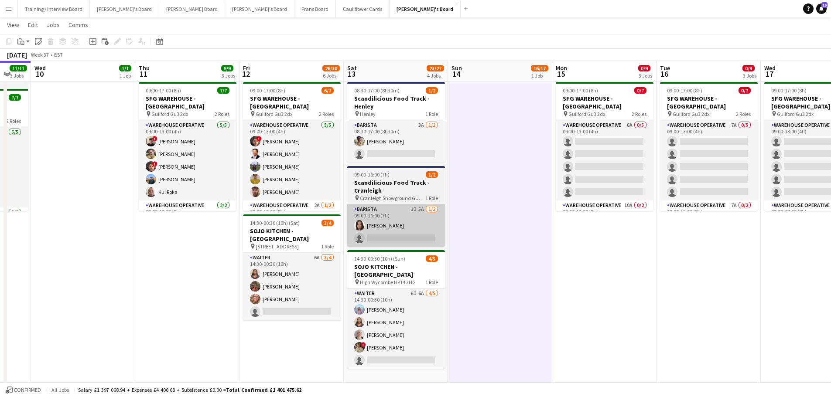
scroll to position [0, 0]
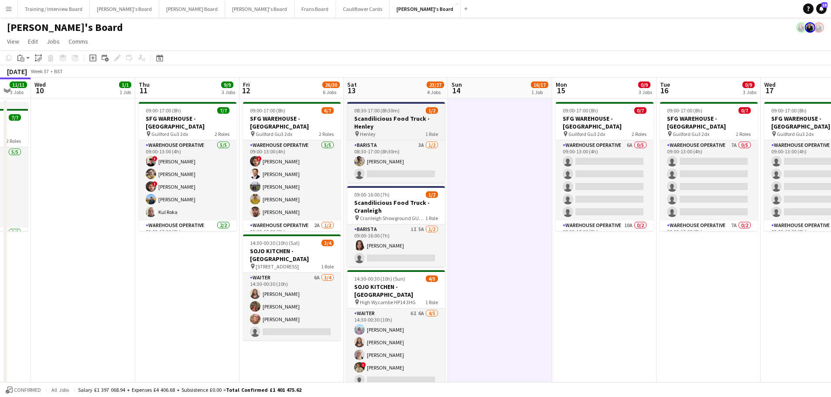
click at [395, 122] on h3 "Scandilicious Food Truck - Henley" at bounding box center [396, 123] width 98 height 16
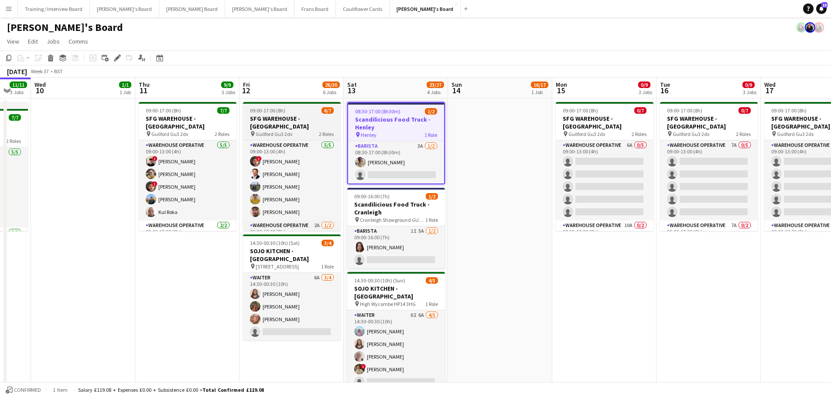
click at [261, 121] on h3 "SFG WAREHOUSE - [GEOGRAPHIC_DATA]" at bounding box center [292, 123] width 98 height 16
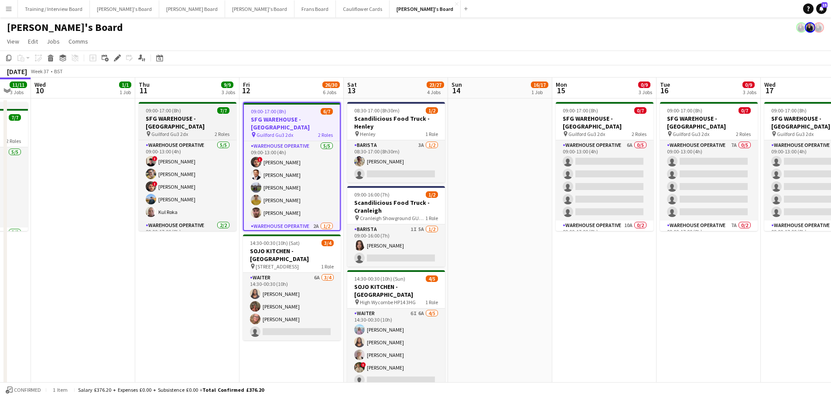
click at [175, 116] on h3 "SFG WAREHOUSE - [GEOGRAPHIC_DATA]" at bounding box center [188, 123] width 98 height 16
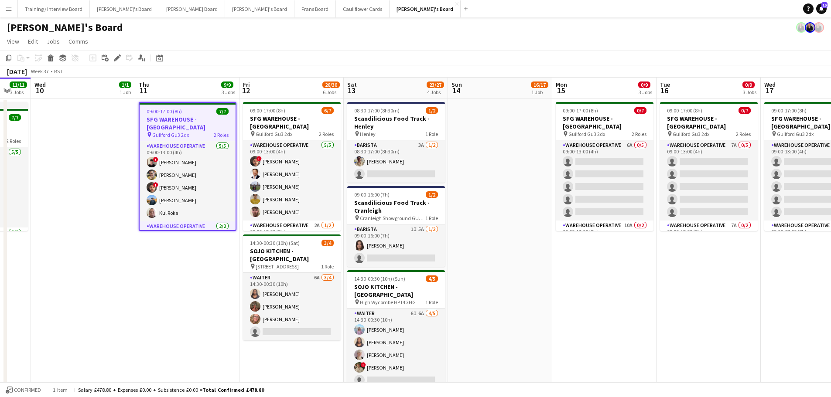
click at [10, 9] on app-icon "Menu" at bounding box center [8, 8] width 7 height 7
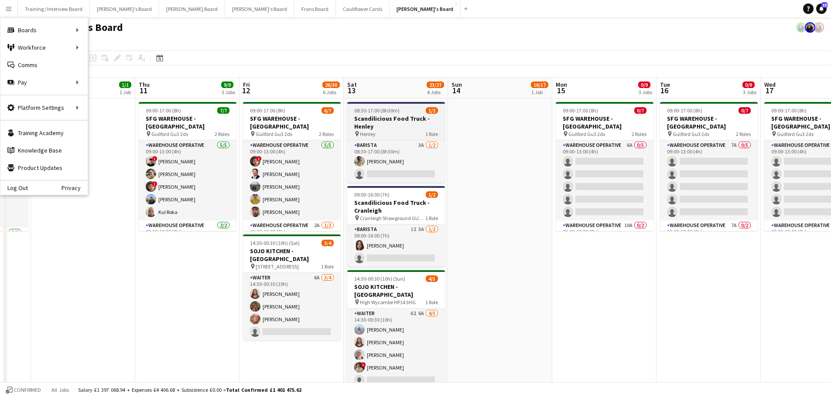
click at [403, 121] on h3 "Scandilicious Food Truck - Henley" at bounding box center [396, 123] width 98 height 16
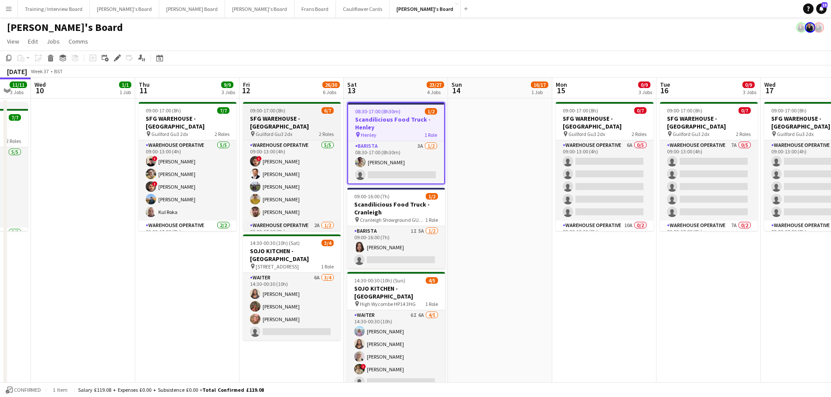
click at [298, 117] on h3 "SFG WAREHOUSE - [GEOGRAPHIC_DATA]" at bounding box center [292, 123] width 98 height 16
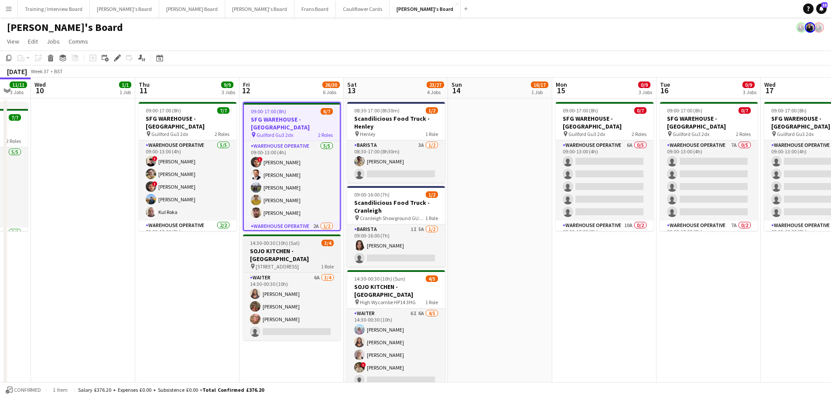
click at [289, 252] on h3 "SOJO KITCHEN - [GEOGRAPHIC_DATA]" at bounding box center [292, 255] width 98 height 16
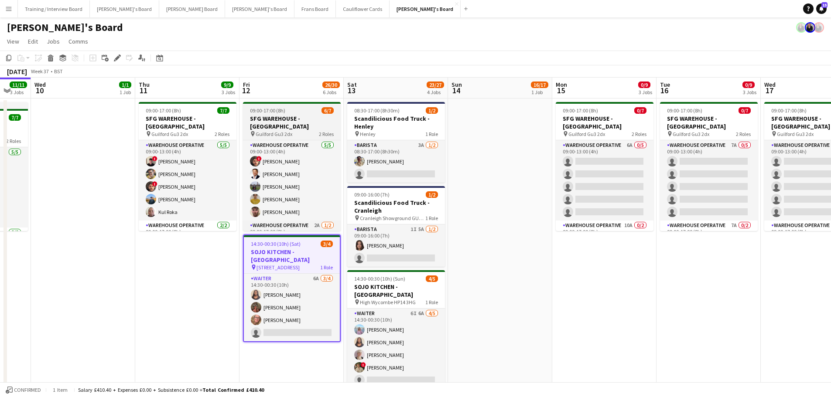
click at [316, 120] on h3 "SFG WAREHOUSE - [GEOGRAPHIC_DATA]" at bounding box center [292, 123] width 98 height 16
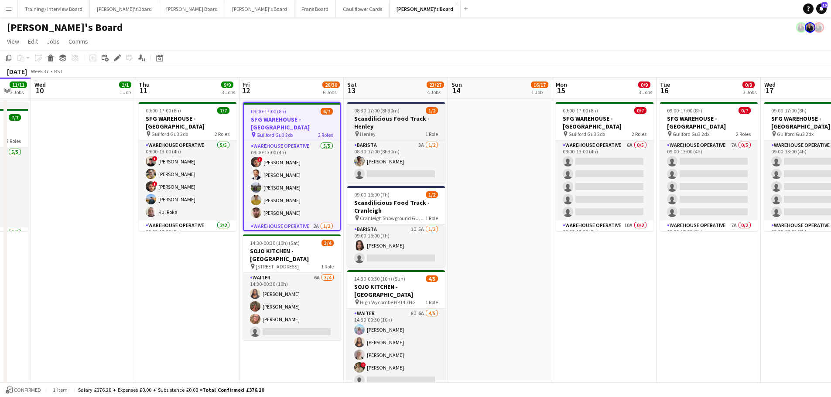
click at [362, 119] on h3 "Scandilicious Food Truck - Henley" at bounding box center [396, 123] width 98 height 16
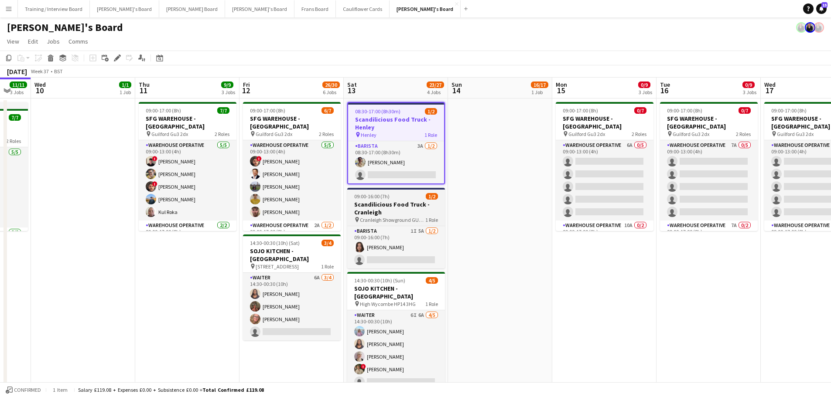
click at [394, 215] on h3 "Scandilicious Food Truck - Cranleigh" at bounding box center [396, 209] width 98 height 16
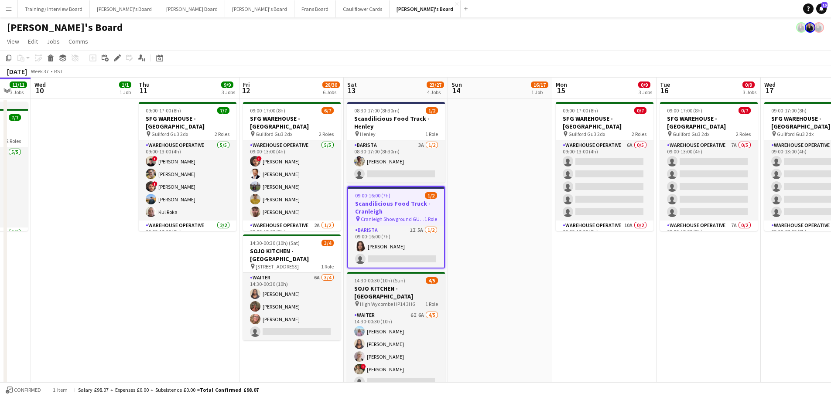
click at [391, 294] on h3 "SOJO KITCHEN - [GEOGRAPHIC_DATA]" at bounding box center [396, 293] width 98 height 16
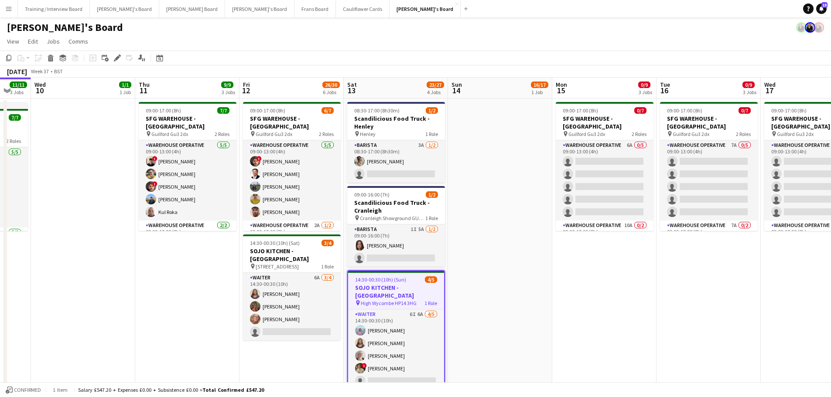
click at [519, 250] on app-date-cell at bounding box center [500, 256] width 104 height 314
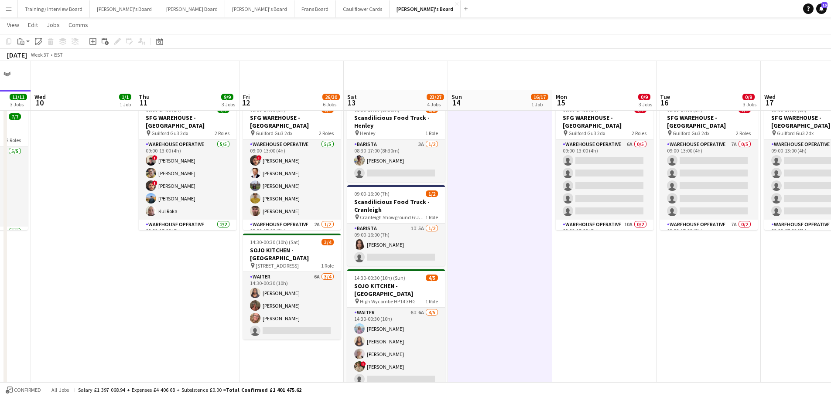
scroll to position [174, 0]
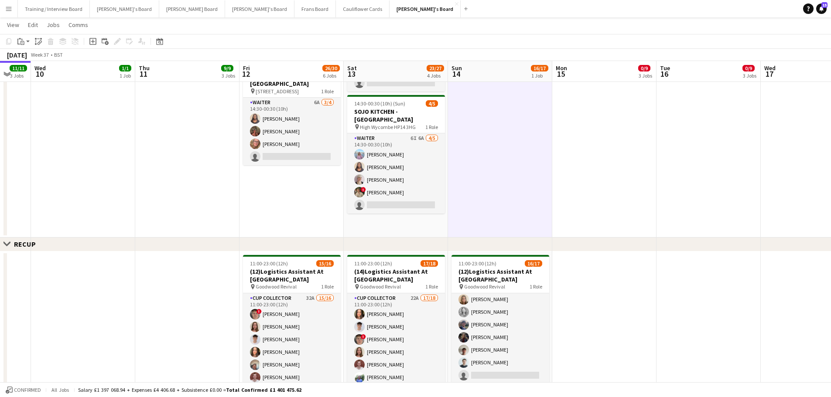
click at [390, 232] on app-date-cell "08:30-17:00 (8h30m) 1/2 Scandilicious Food Truck - Henley pin Henley 1 Role Bar…" at bounding box center [396, 80] width 104 height 314
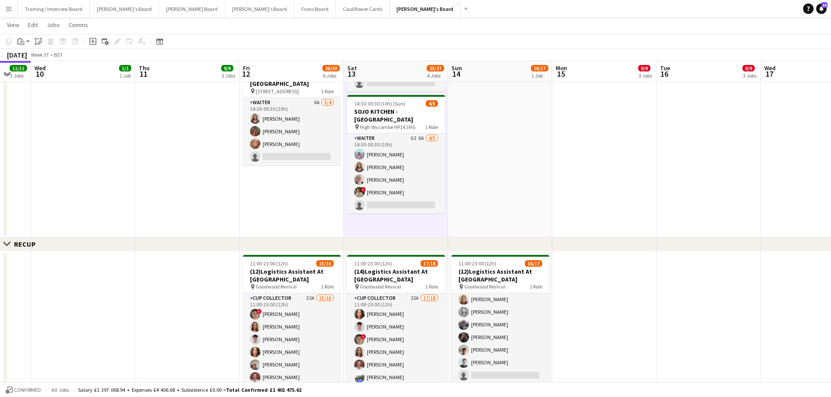
click at [466, 218] on app-date-cell at bounding box center [500, 80] width 104 height 314
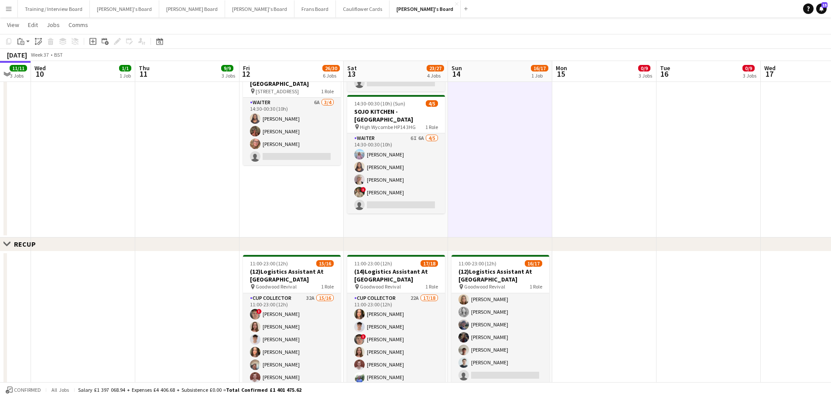
click at [426, 232] on app-date-cell "08:30-17:00 (8h30m) 1/2 Scandilicious Food Truck - Henley pin Henley 1 Role Bar…" at bounding box center [396, 80] width 104 height 314
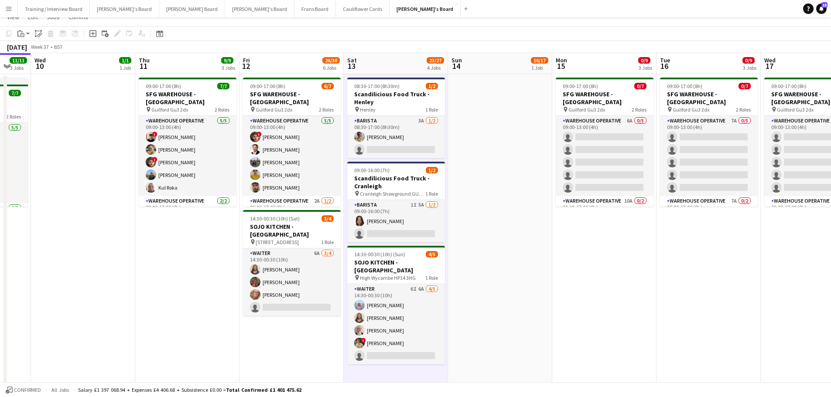
scroll to position [0, 0]
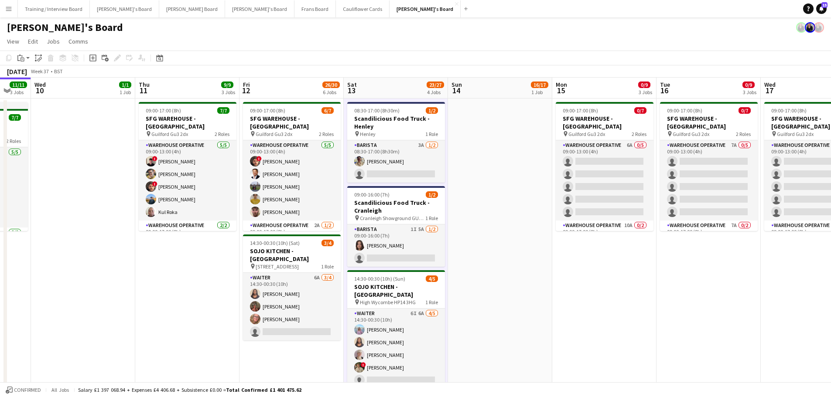
click at [476, 229] on app-date-cell at bounding box center [500, 256] width 104 height 314
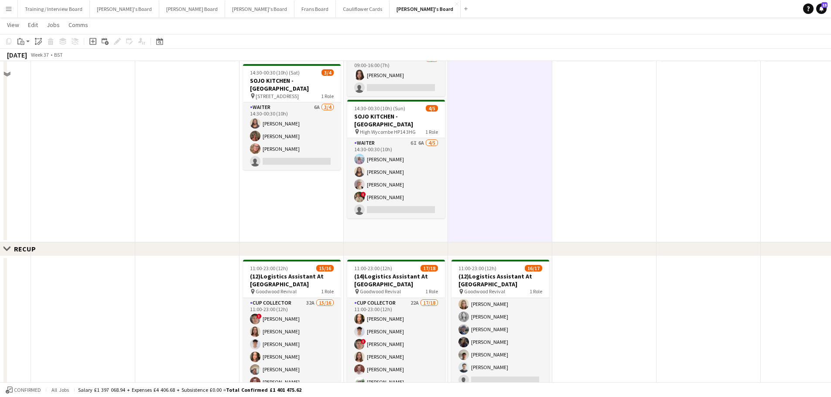
scroll to position [174, 0]
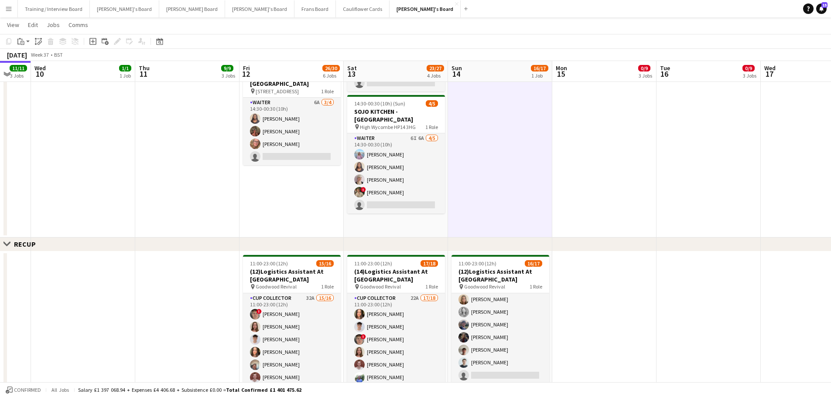
click at [429, 234] on app-date-cell "08:30-17:00 (8h30m) 1/2 Scandilicious Food Truck - Henley pin Henley 1 Role Bar…" at bounding box center [396, 80] width 104 height 314
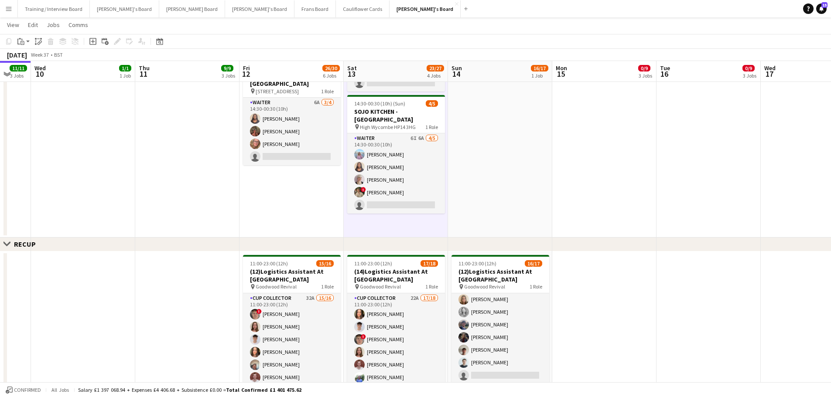
click at [461, 223] on app-date-cell at bounding box center [500, 80] width 104 height 314
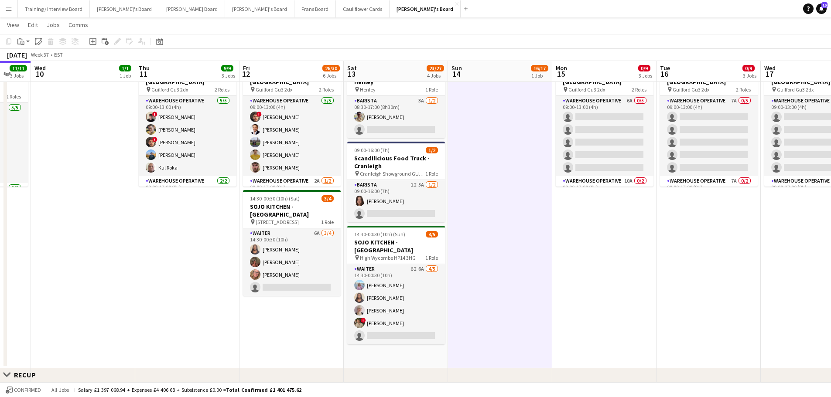
scroll to position [0, 293]
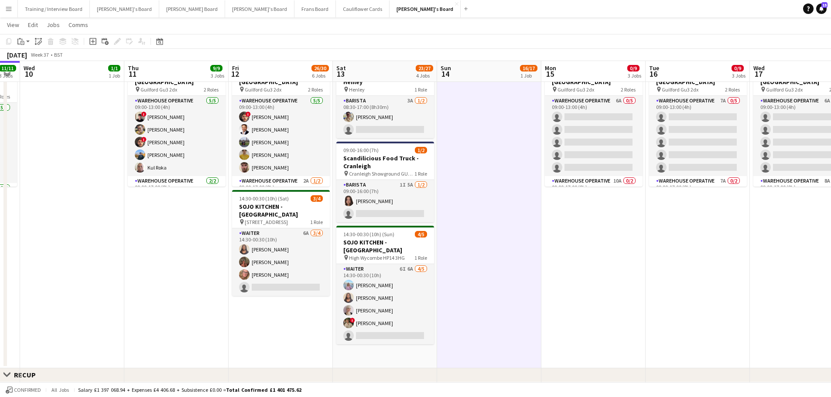
drag, startPoint x: 697, startPoint y: 290, endPoint x: 373, endPoint y: 285, distance: 323.6
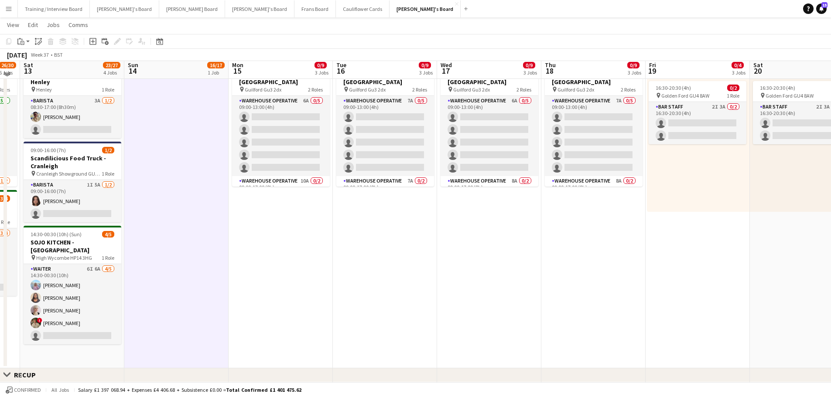
scroll to position [0, 0]
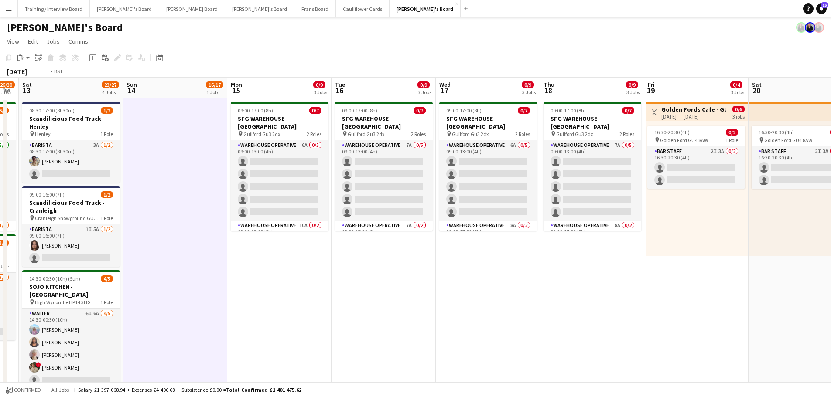
drag, startPoint x: 715, startPoint y: 277, endPoint x: 449, endPoint y: 266, distance: 266.2
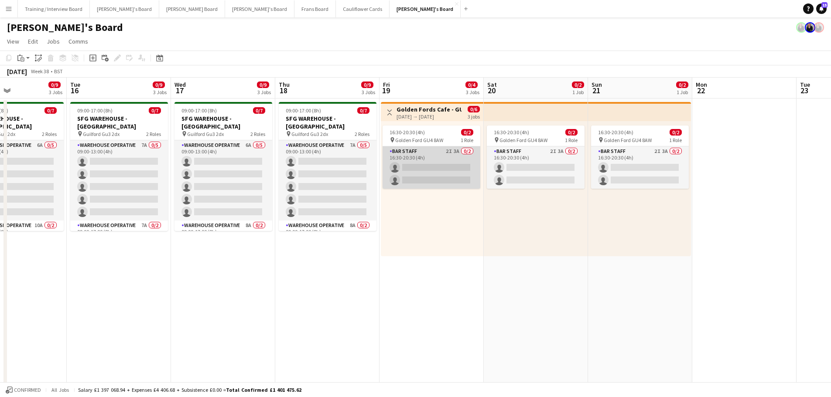
click at [442, 179] on app-card-role "BAR STAFF 2I 3A 0/2 16:30-20:30 (4h) single-neutral-actions single-neutral-acti…" at bounding box center [431, 168] width 98 height 42
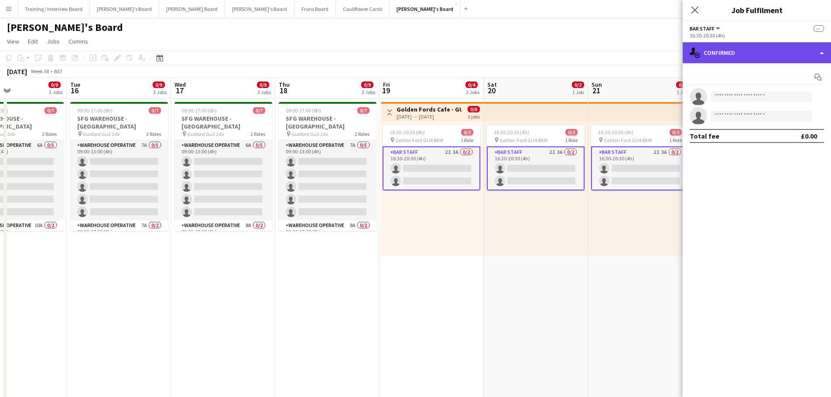
click at [756, 49] on div "single-neutral-actions-check-2 Confirmed" at bounding box center [756, 52] width 148 height 21
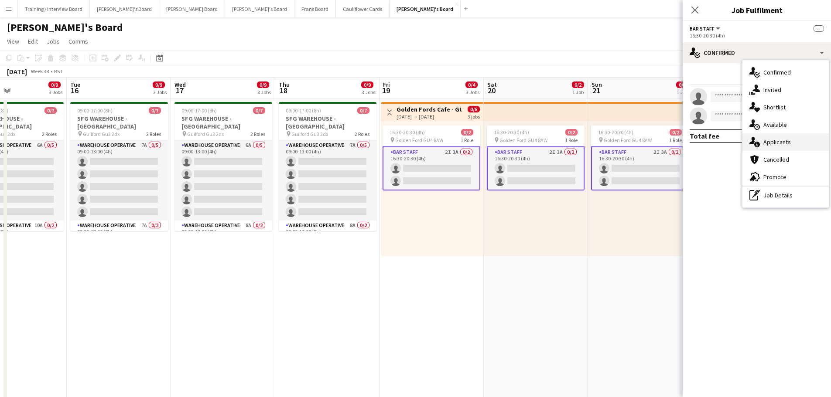
click at [797, 142] on div "single-neutral-actions-information Applicants" at bounding box center [785, 141] width 86 height 17
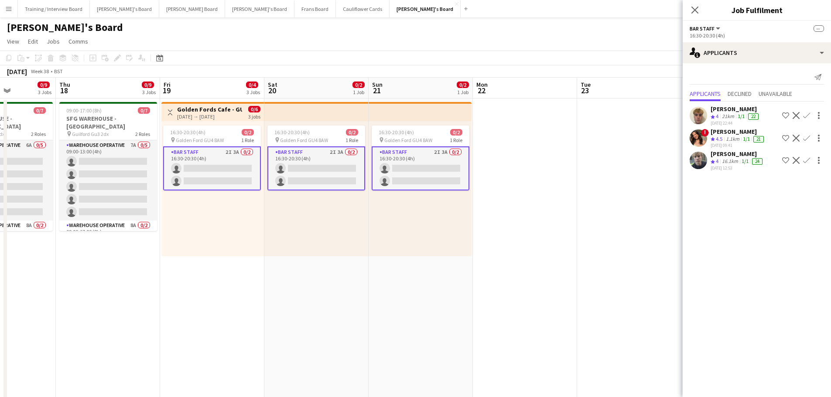
drag, startPoint x: 607, startPoint y: 294, endPoint x: 187, endPoint y: 301, distance: 420.0
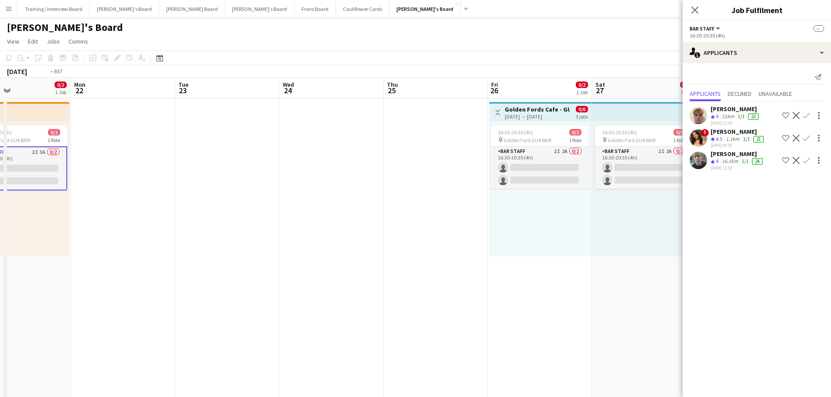
drag, startPoint x: 625, startPoint y: 293, endPoint x: 131, endPoint y: 262, distance: 495.4
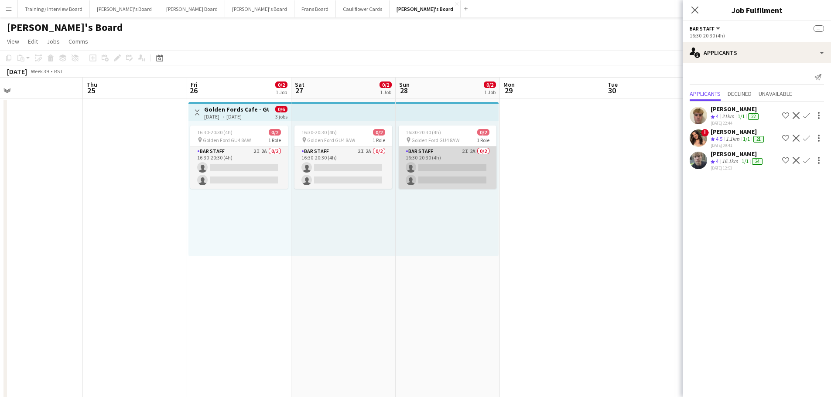
click at [494, 160] on app-card-role "BAR STAFF 2I 2A 0/2 16:30-20:30 (4h) single-neutral-actions single-neutral-acti…" at bounding box center [448, 168] width 98 height 42
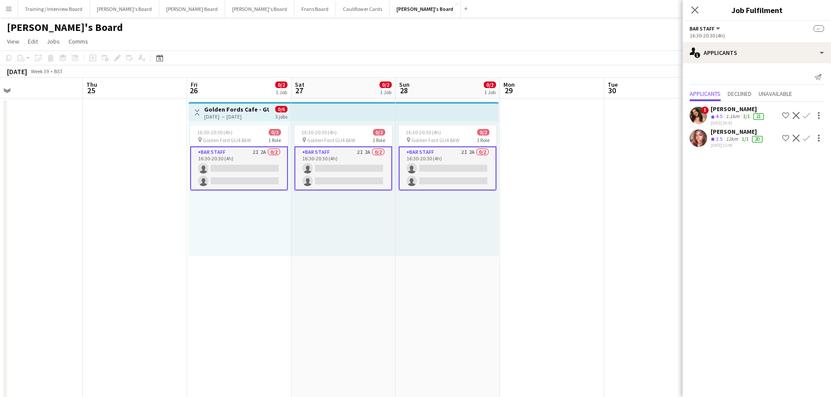
click at [736, 110] on div "[PERSON_NAME]" at bounding box center [737, 109] width 55 height 8
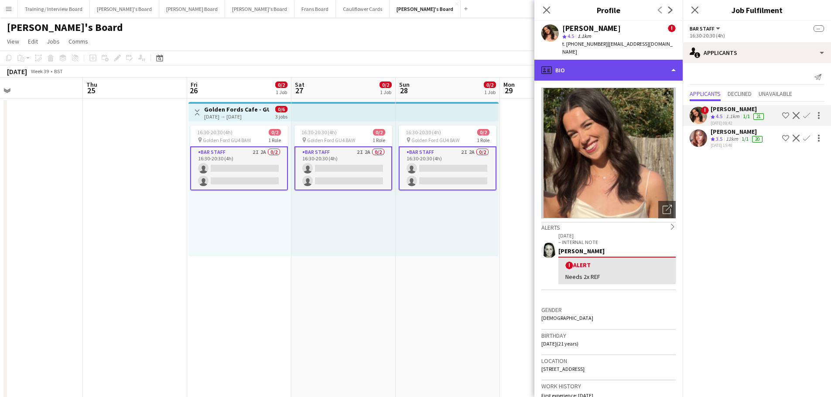
click at [619, 68] on div "profile Bio" at bounding box center [608, 70] width 148 height 21
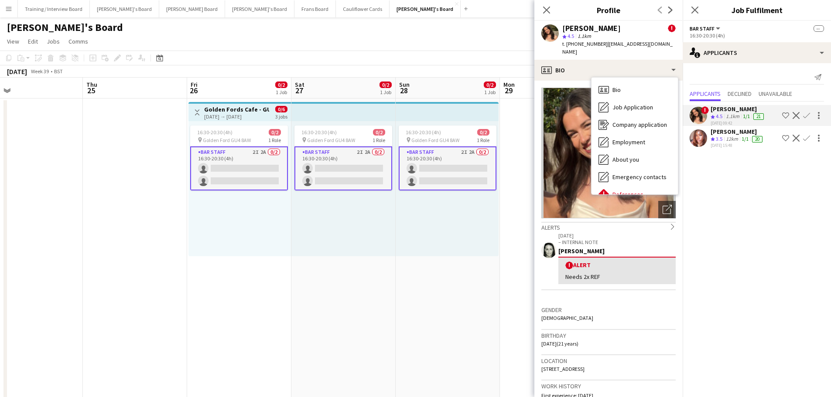
click at [341, 301] on app-date-cell "16:30-20:30 (4h) 0/2 pin Golden Ford GU4 8AW 1 Role BAR STAFF 2I 2A 0/2 16:30-2…" at bounding box center [343, 256] width 104 height 314
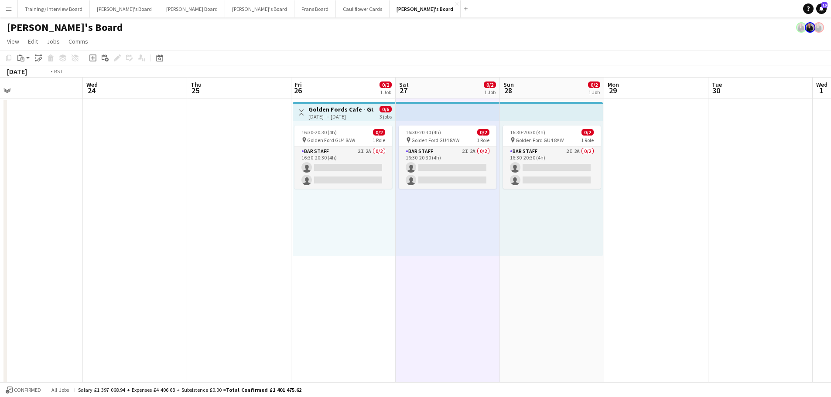
drag, startPoint x: 248, startPoint y: 274, endPoint x: 683, endPoint y: 284, distance: 435.3
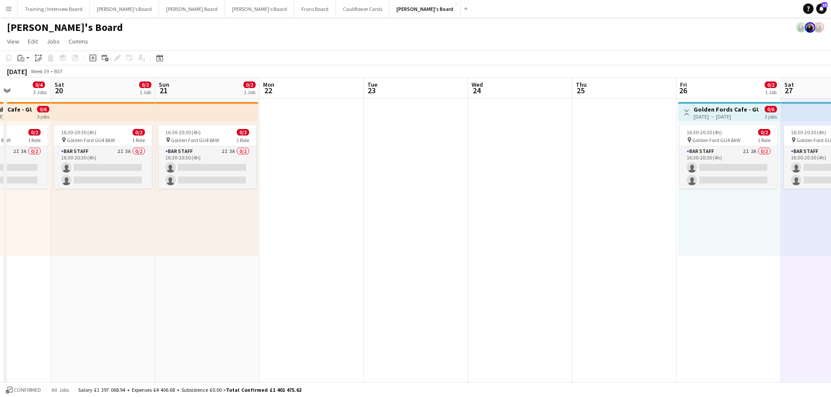
drag, startPoint x: 625, startPoint y: 289, endPoint x: 474, endPoint y: 282, distance: 151.9
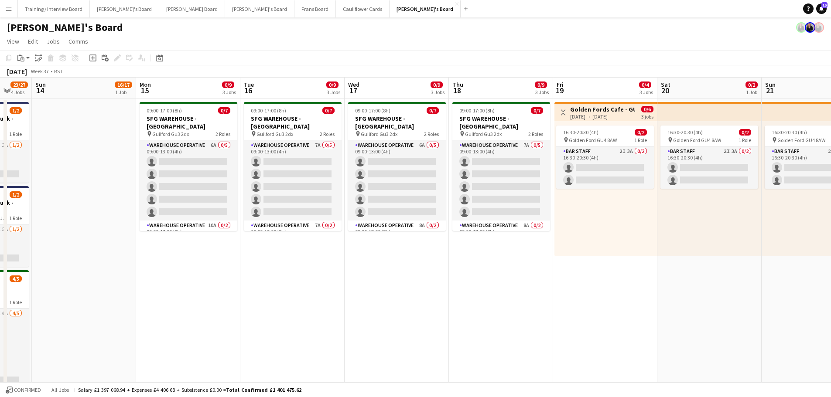
drag, startPoint x: 600, startPoint y: 296, endPoint x: 517, endPoint y: 301, distance: 83.0
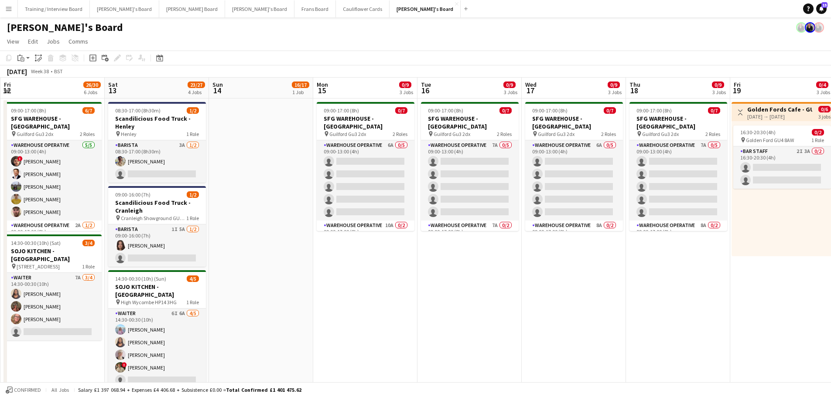
drag, startPoint x: 409, startPoint y: 281, endPoint x: 553, endPoint y: 288, distance: 143.6
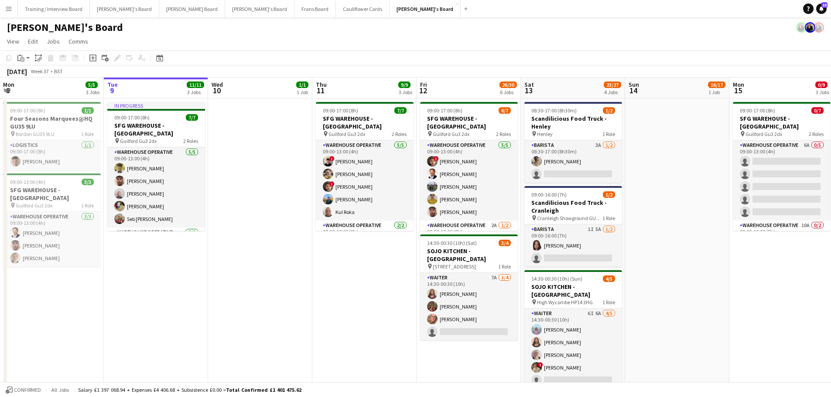
scroll to position [0, 234]
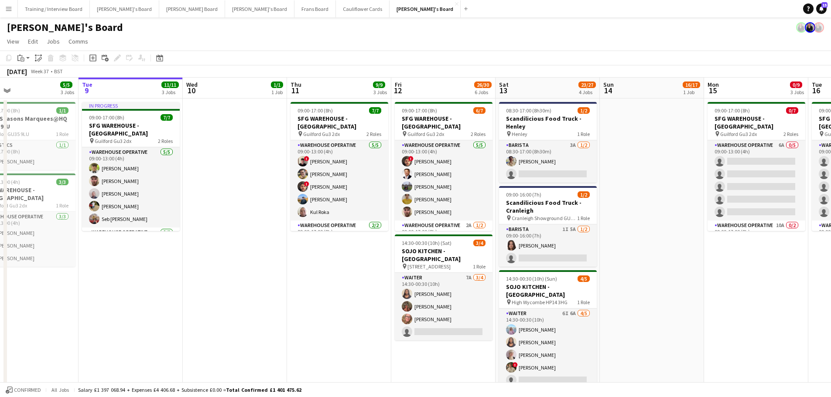
drag, startPoint x: 366, startPoint y: 222, endPoint x: 549, endPoint y: 241, distance: 184.2
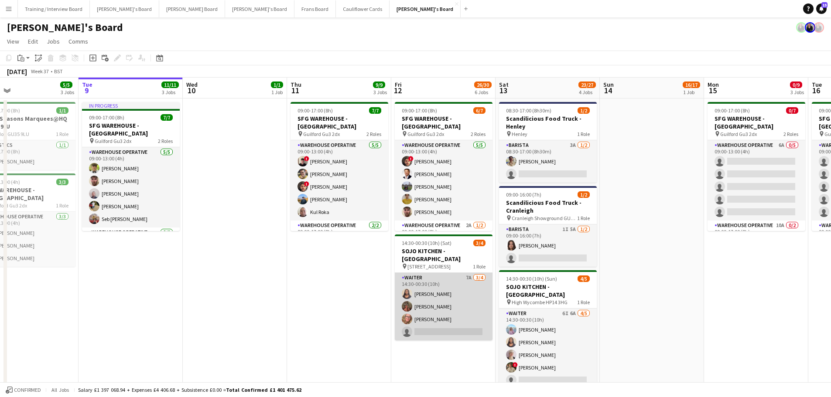
click at [475, 292] on app-card-role "Waiter 7A [DATE] 14:30-00:30 (10h) [PERSON_NAME] [PERSON_NAME] [PERSON_NAME] si…" at bounding box center [444, 307] width 98 height 68
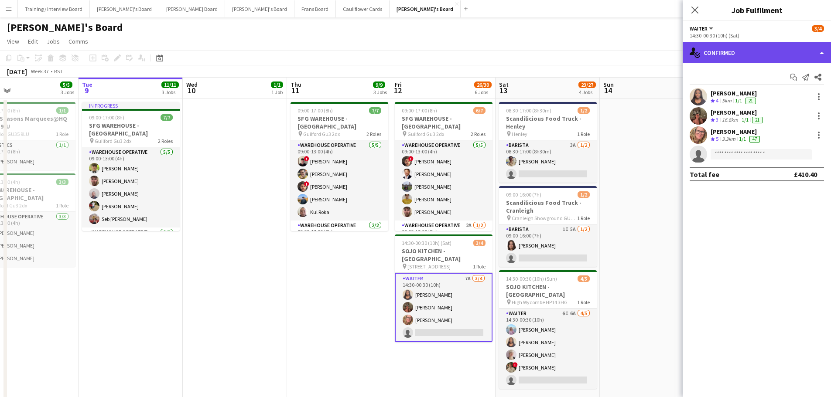
click at [733, 59] on div "single-neutral-actions-check-2 Confirmed" at bounding box center [756, 52] width 148 height 21
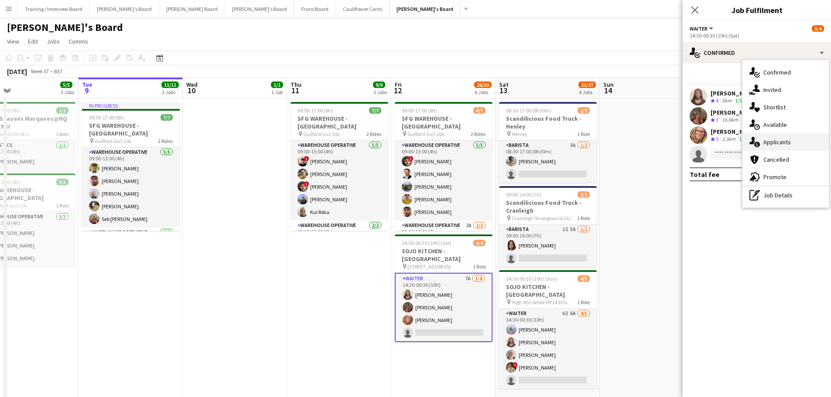
click at [773, 140] on span "Applicants" at bounding box center [776, 142] width 27 height 8
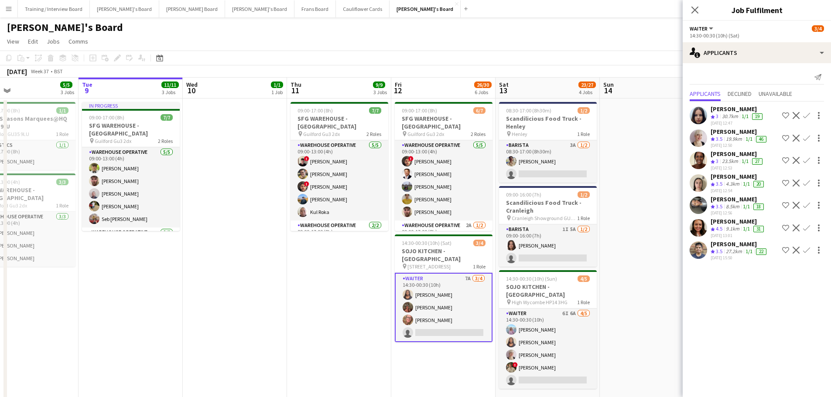
click at [724, 256] on div "Crew rating 3.5" at bounding box center [717, 251] width 14 height 7
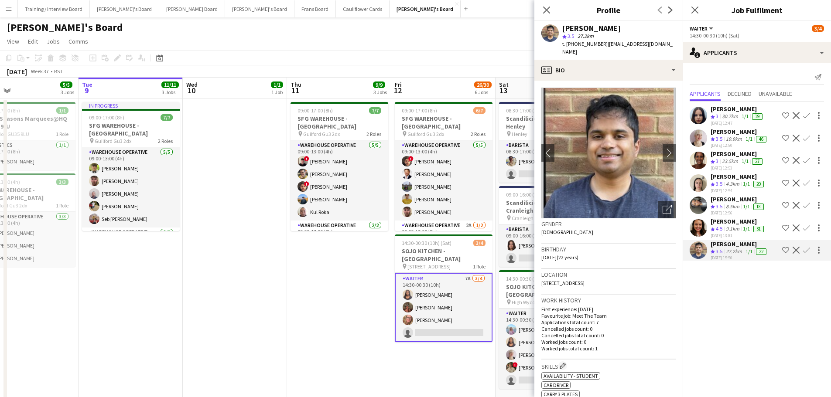
click at [355, 286] on app-date-cell "09:00-17:00 (8h) 7/7 SFG WAREHOUSE - [GEOGRAPHIC_DATA] pin Guilford Gu3 2dx 2 R…" at bounding box center [339, 256] width 104 height 314
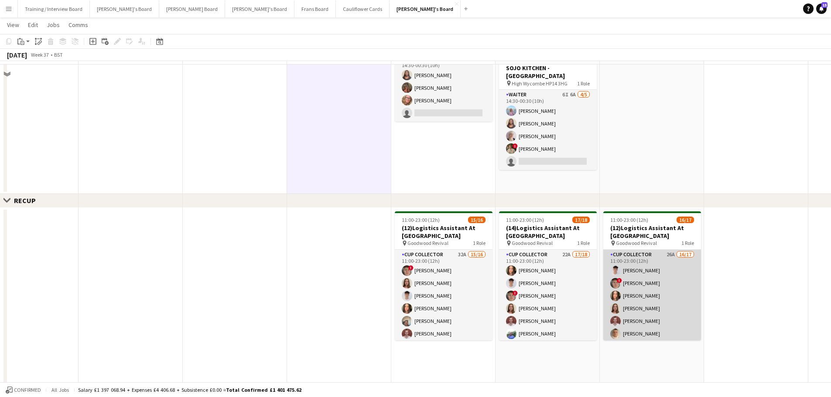
scroll to position [87, 0]
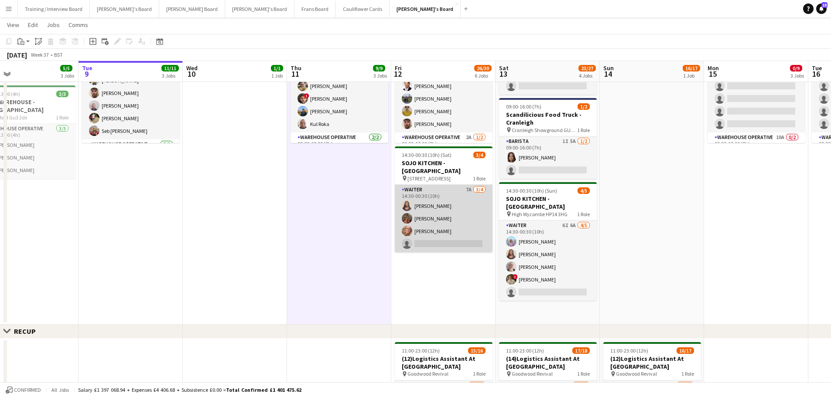
click at [457, 205] on app-card-role "Waiter 7A [DATE] 14:30-00:30 (10h) [PERSON_NAME] [PERSON_NAME] [PERSON_NAME] si…" at bounding box center [444, 219] width 98 height 68
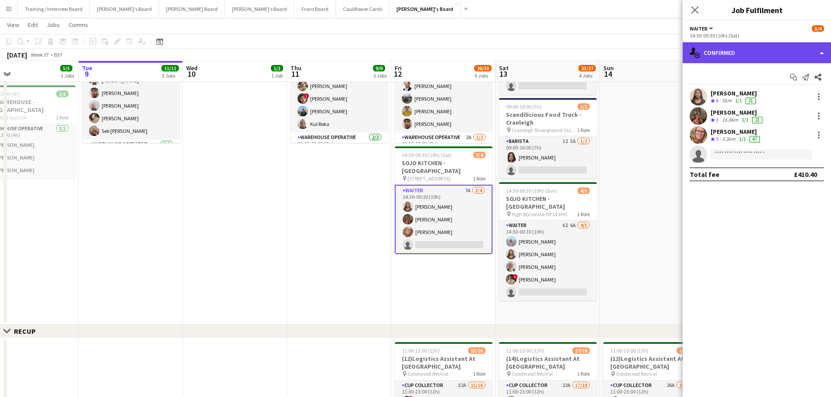
click at [744, 55] on div "single-neutral-actions-check-2 Confirmed" at bounding box center [756, 52] width 148 height 21
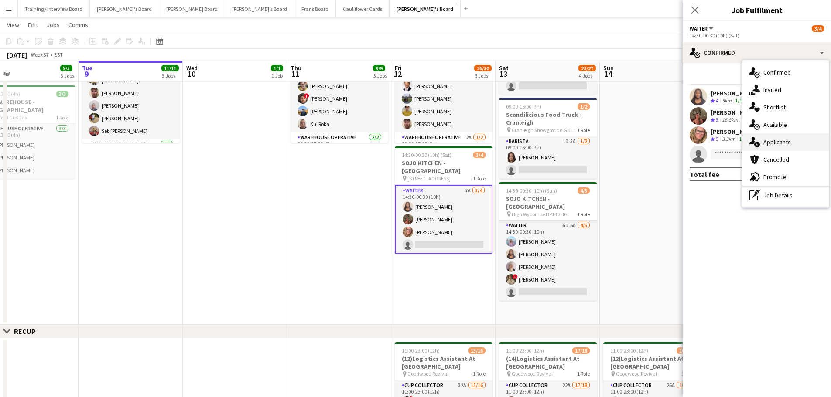
click at [783, 144] on span "Applicants" at bounding box center [776, 142] width 27 height 8
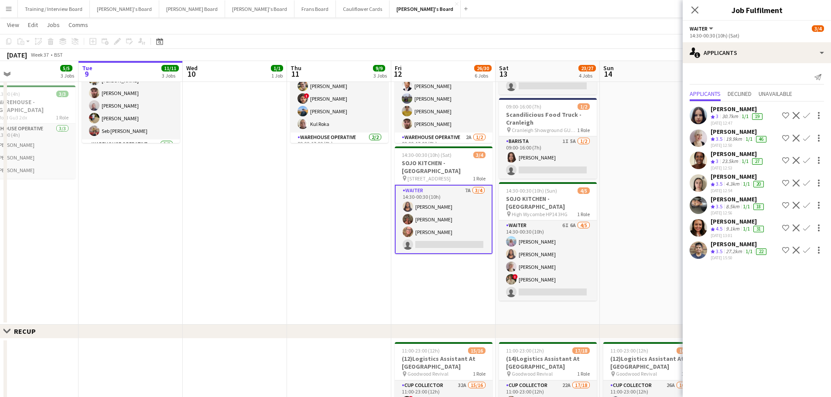
click at [340, 212] on app-date-cell "09:00-17:00 (8h) 7/7 SFG WAREHOUSE - [GEOGRAPHIC_DATA] pin Guilford Gu3 2dx 2 R…" at bounding box center [339, 167] width 104 height 314
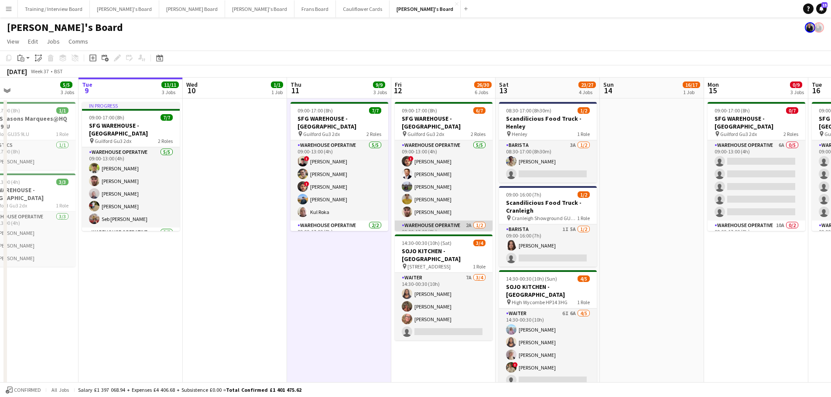
scroll to position [24, 0]
click at [242, 273] on app-date-cell at bounding box center [235, 256] width 104 height 314
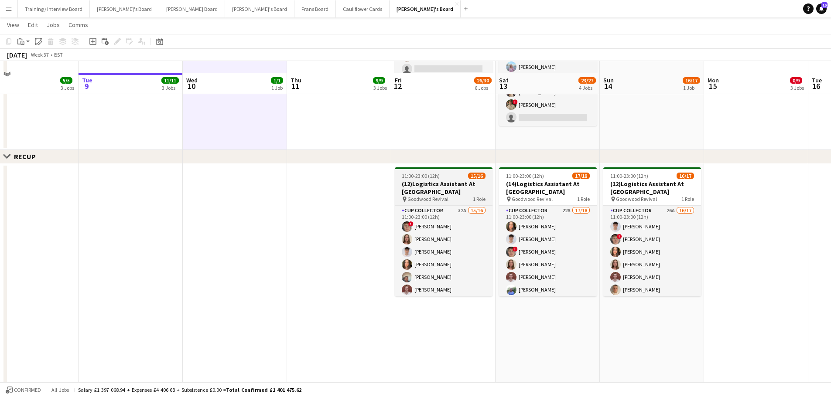
scroll to position [262, 0]
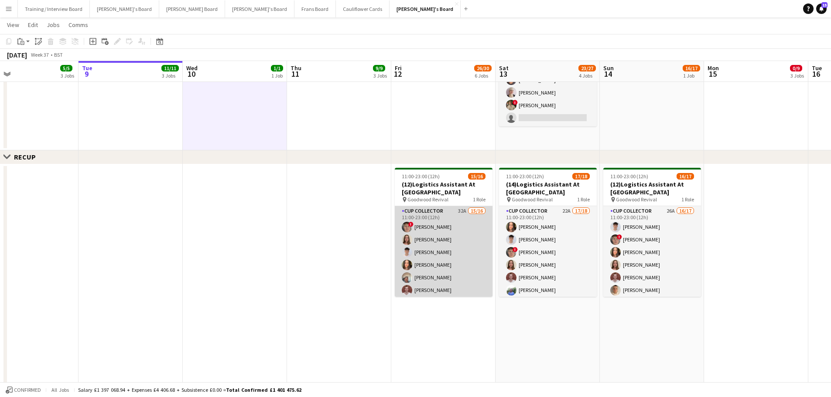
click at [423, 231] on app-card-role "CUP COLLECTOR 32A 15/16 11:00-23:00 (12h) ! [PERSON_NAME] [PERSON_NAME] [PERSON…" at bounding box center [444, 315] width 98 height 219
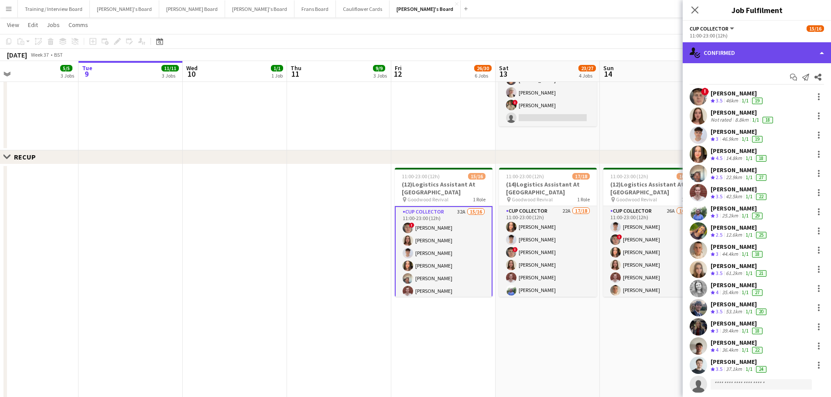
click at [769, 50] on div "single-neutral-actions-check-2 Confirmed" at bounding box center [756, 52] width 148 height 21
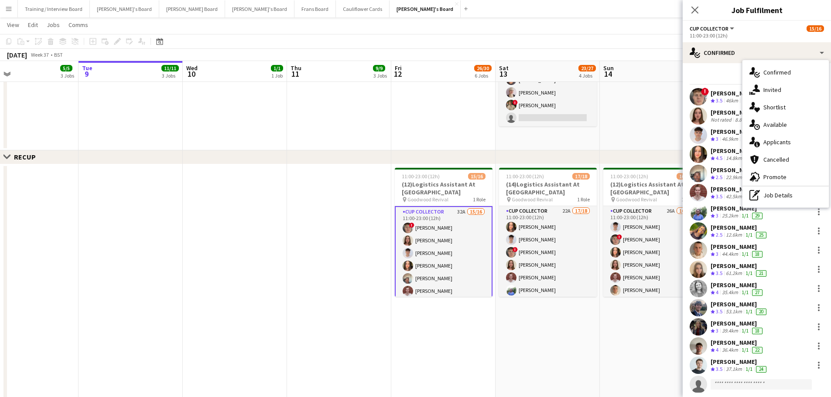
click at [726, 103] on div "46km" at bounding box center [732, 100] width 16 height 7
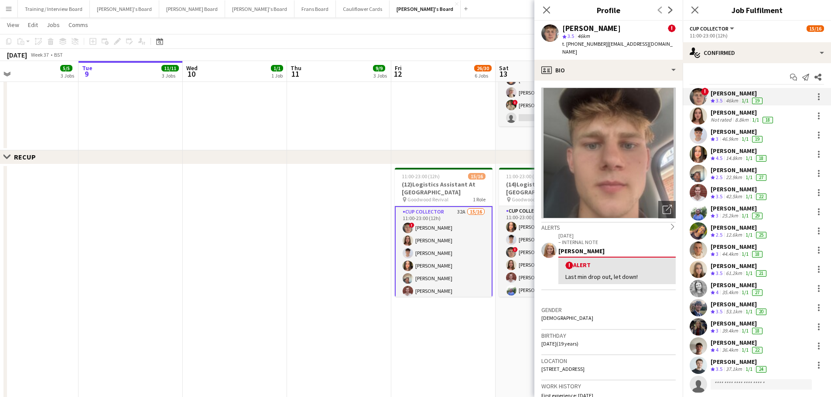
click at [727, 118] on div "Not rated" at bounding box center [721, 119] width 23 height 7
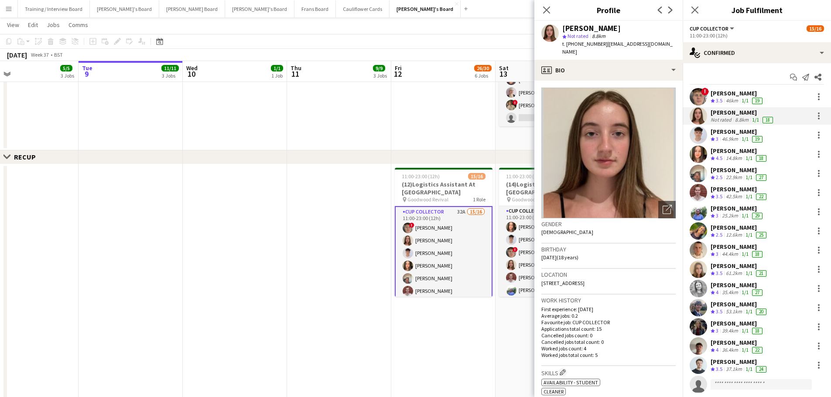
click at [730, 133] on div "[PERSON_NAME]" at bounding box center [737, 132] width 54 height 8
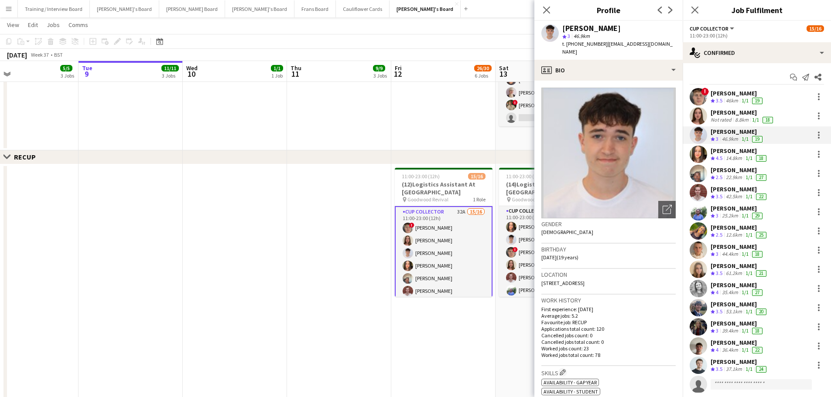
click at [740, 150] on div "[PERSON_NAME]" at bounding box center [739, 151] width 58 height 8
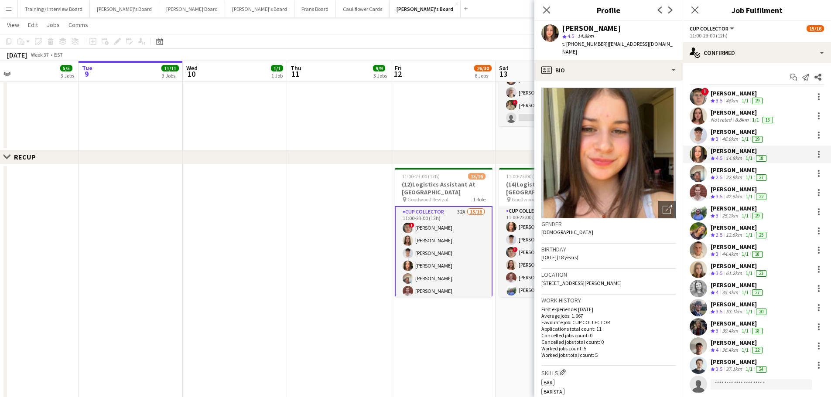
click at [734, 131] on div "[PERSON_NAME]" at bounding box center [737, 132] width 54 height 8
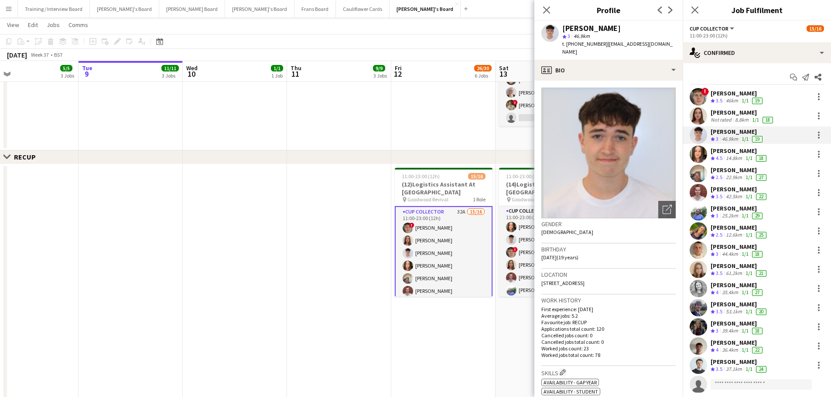
click at [735, 152] on div "[PERSON_NAME]" at bounding box center [739, 151] width 58 height 8
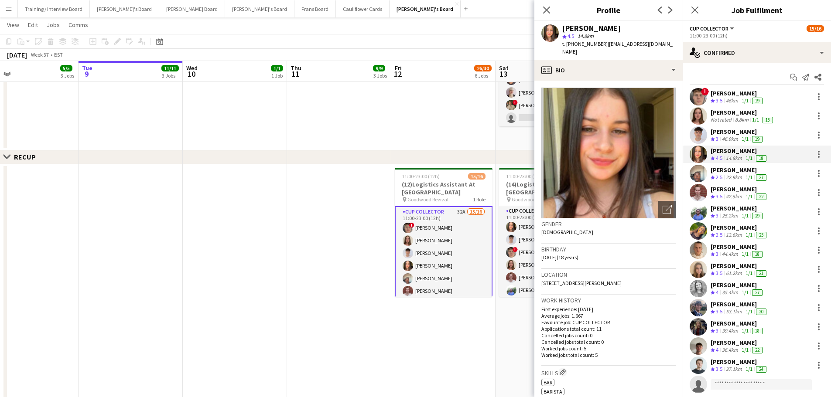
click at [754, 177] on div "1/1" at bounding box center [748, 177] width 10 height 7
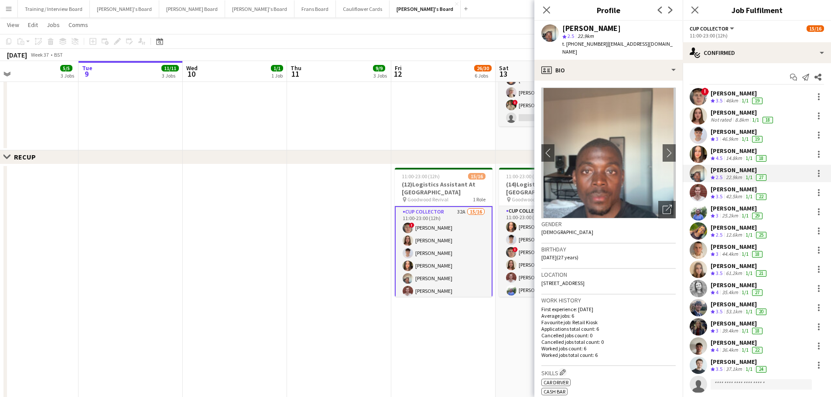
click at [741, 193] on div "42.5km" at bounding box center [734, 196] width 20 height 7
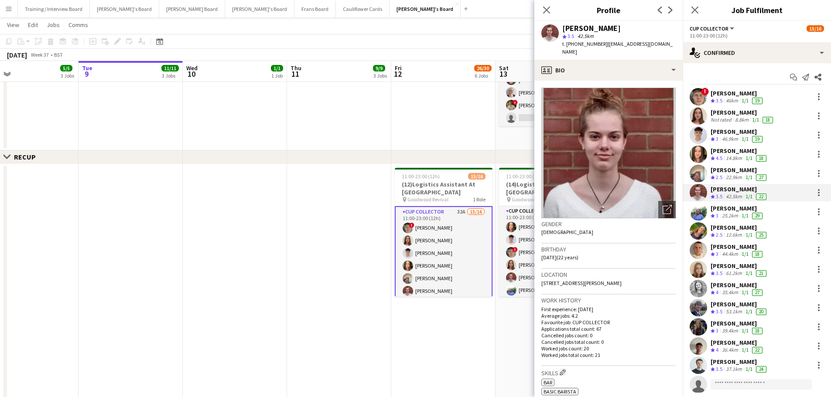
click at [730, 217] on div "25.2km" at bounding box center [730, 215] width 20 height 7
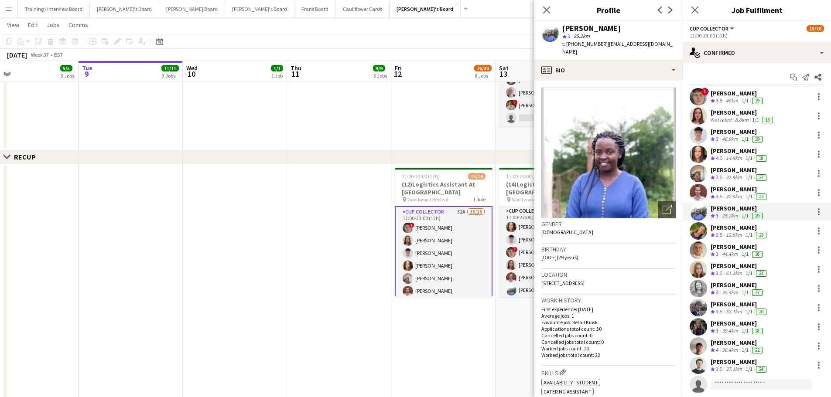
click at [730, 239] on div "12.6km" at bounding box center [734, 235] width 20 height 7
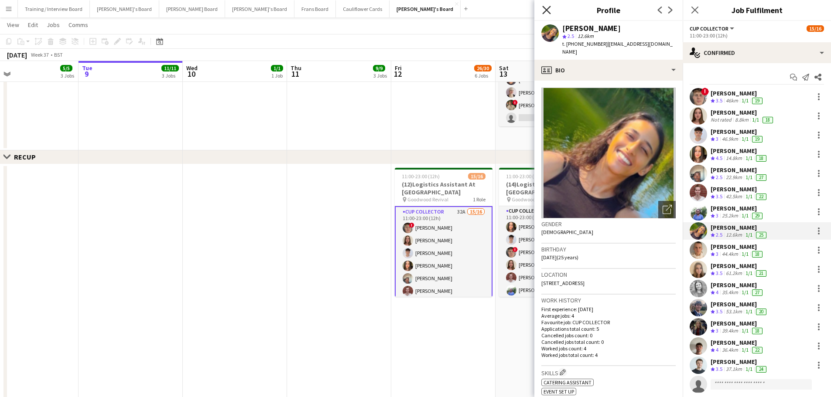
click at [545, 8] on icon "Close pop-in" at bounding box center [546, 10] width 8 height 8
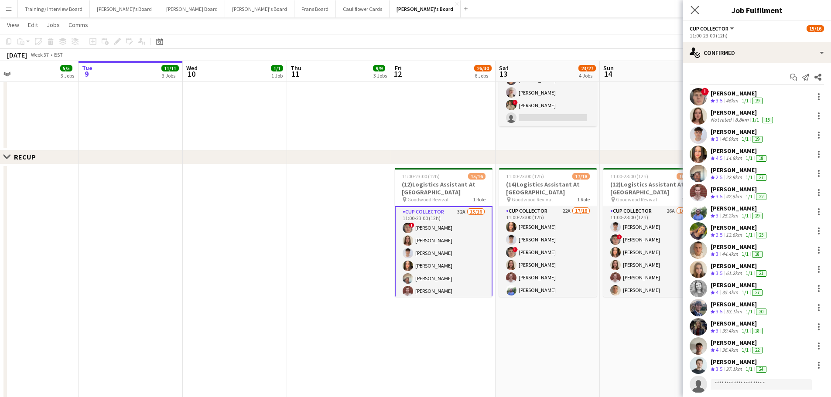
click at [690, 7] on app-icon "Close pop-in" at bounding box center [694, 10] width 13 height 13
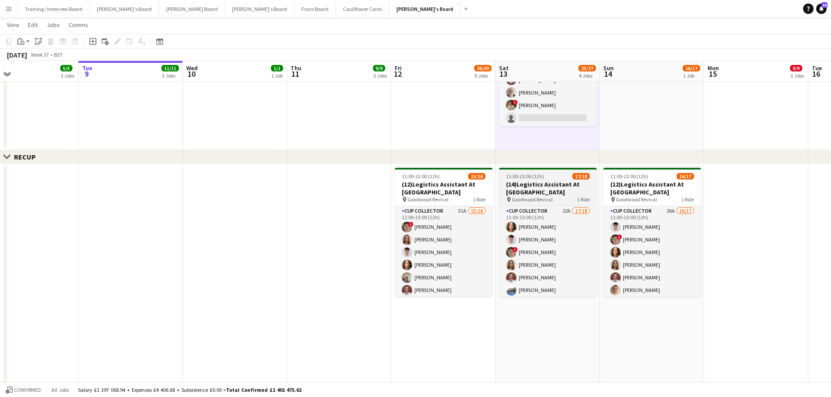
click at [535, 179] on span "11:00-23:00 (12h)" at bounding box center [525, 176] width 38 height 7
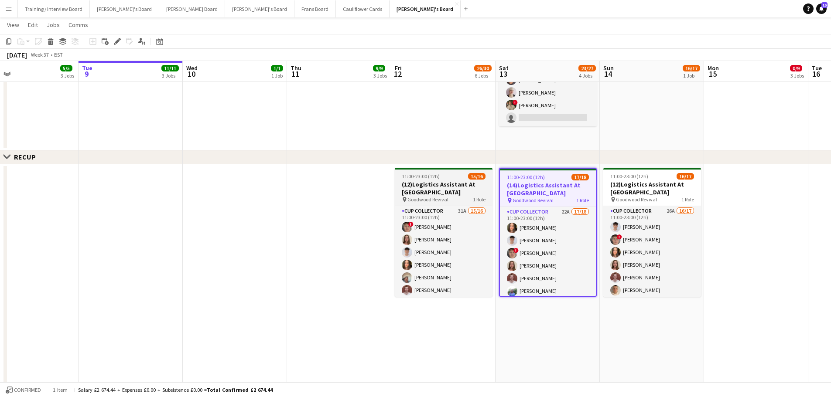
click at [475, 181] on h3 "(12)Logistics Assistant At [GEOGRAPHIC_DATA]" at bounding box center [444, 189] width 98 height 16
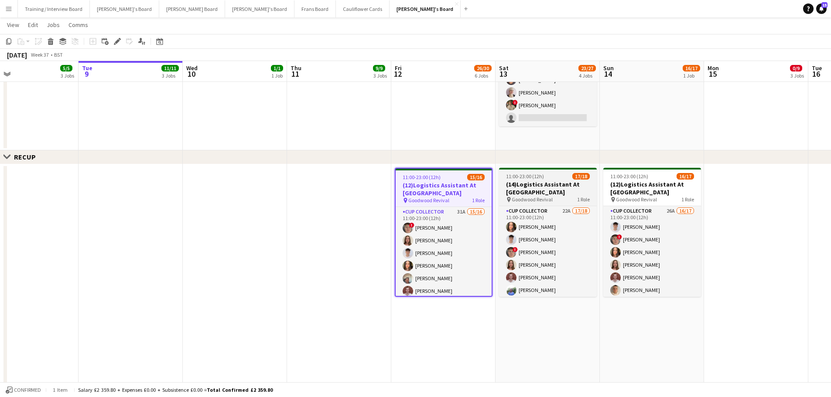
click at [551, 192] on h3 "(14)Logistics Assistant At [GEOGRAPHIC_DATA]" at bounding box center [548, 189] width 98 height 16
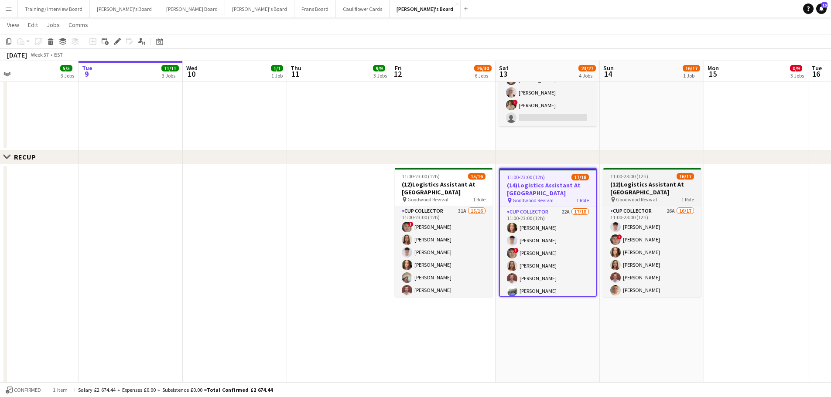
click at [632, 184] on h3 "(12)Logistics Assistant At [GEOGRAPHIC_DATA]" at bounding box center [652, 189] width 98 height 16
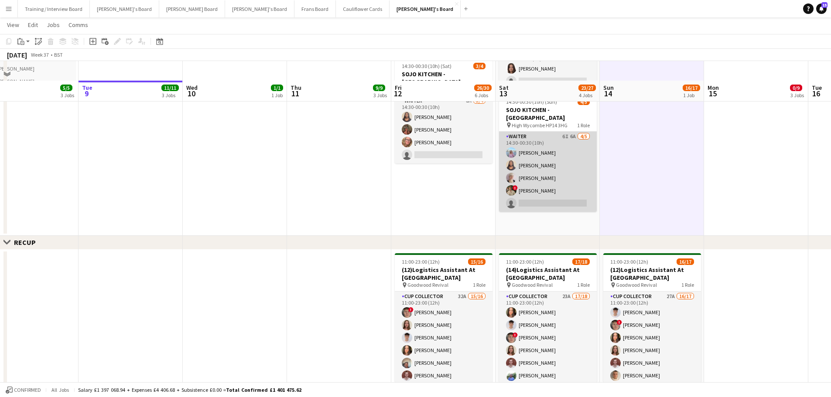
scroll to position [174, 0]
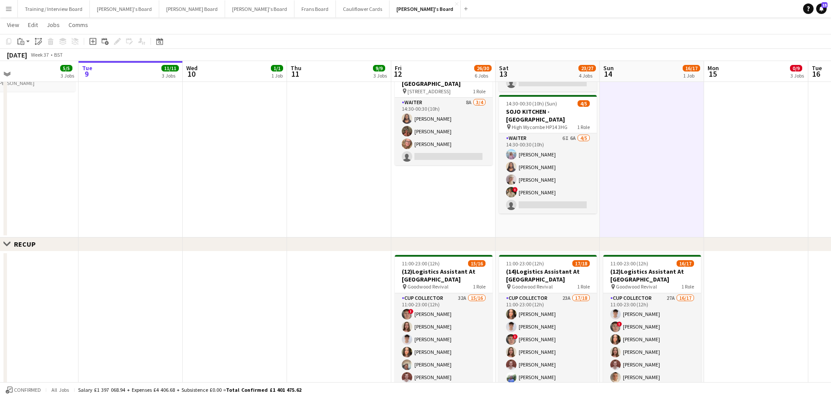
drag, startPoint x: 583, startPoint y: 147, endPoint x: 724, endPoint y: 74, distance: 159.3
click at [583, 147] on app-card-role "Waiter 6I 6A [DATE] 14:30-00:30 (10h) [PERSON_NAME] [PERSON_NAME] [PERSON_NAME]…" at bounding box center [548, 173] width 98 height 80
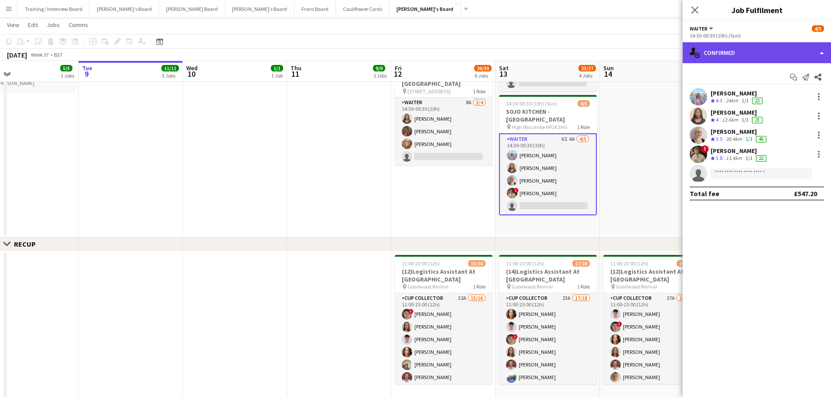
click at [767, 54] on div "single-neutral-actions-check-2 Confirmed" at bounding box center [756, 52] width 148 height 21
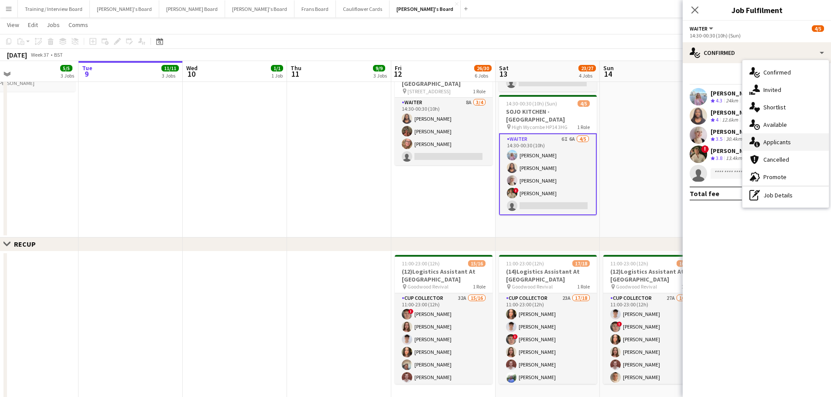
click at [791, 147] on div "single-neutral-actions-information Applicants" at bounding box center [785, 141] width 86 height 17
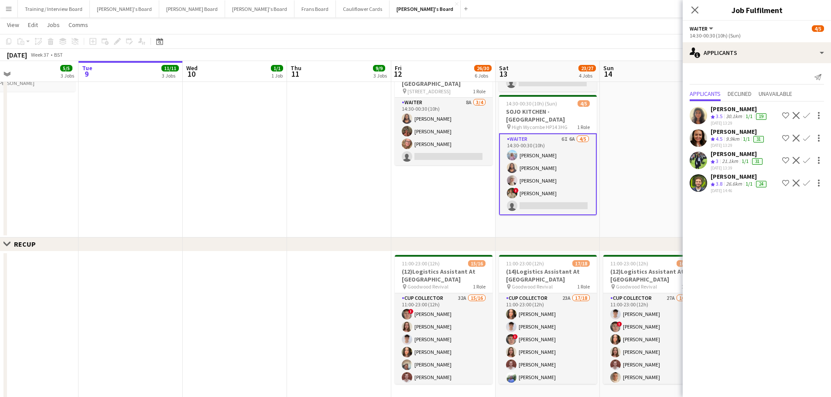
click at [419, 177] on app-date-cell "09:00-17:00 (8h) 6/7 SFG WAREHOUSE - [GEOGRAPHIC_DATA] pin Guilford Gu3 2dx 2 R…" at bounding box center [443, 80] width 104 height 314
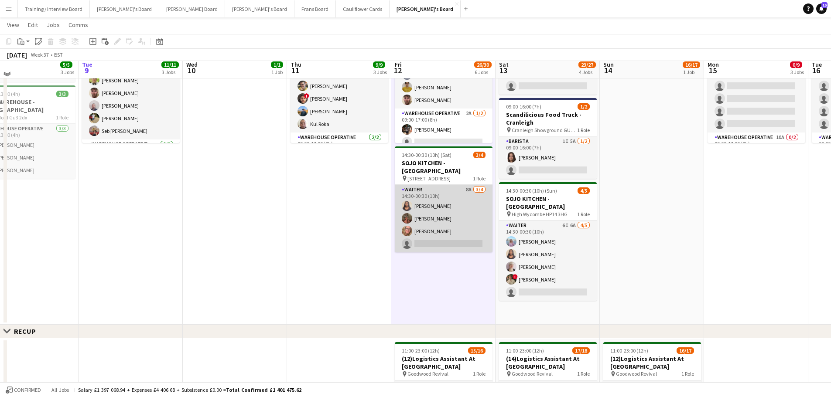
scroll to position [44, 0]
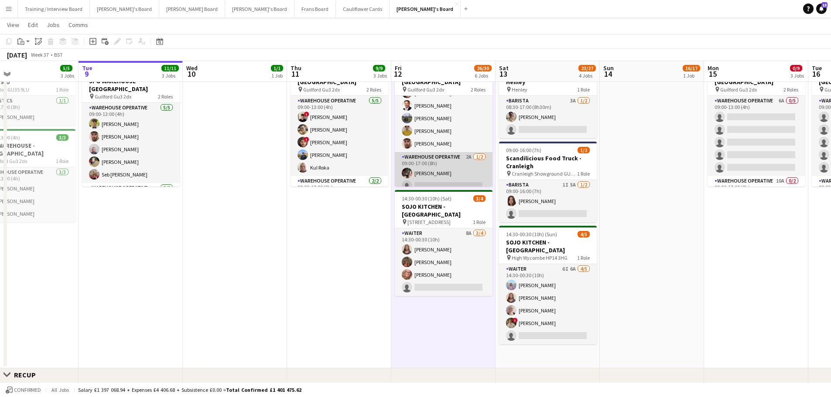
click at [453, 172] on app-card-role "Warehouse Operative 2A [DATE] 09:00-17:00 (8h) [PERSON_NAME] single-neutral-act…" at bounding box center [444, 173] width 98 height 42
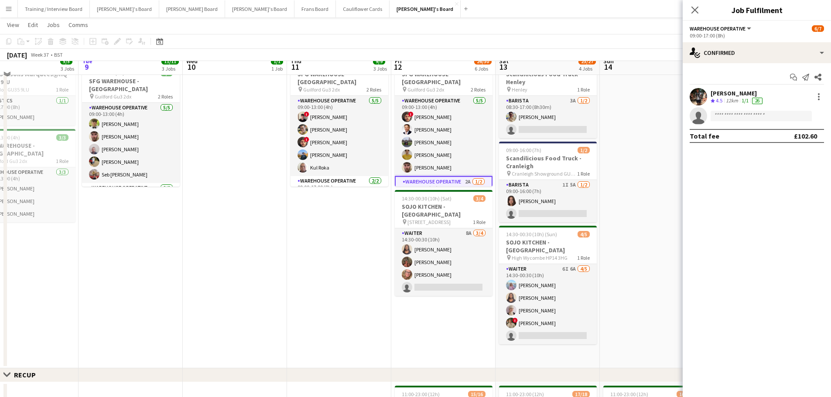
scroll to position [0, 0]
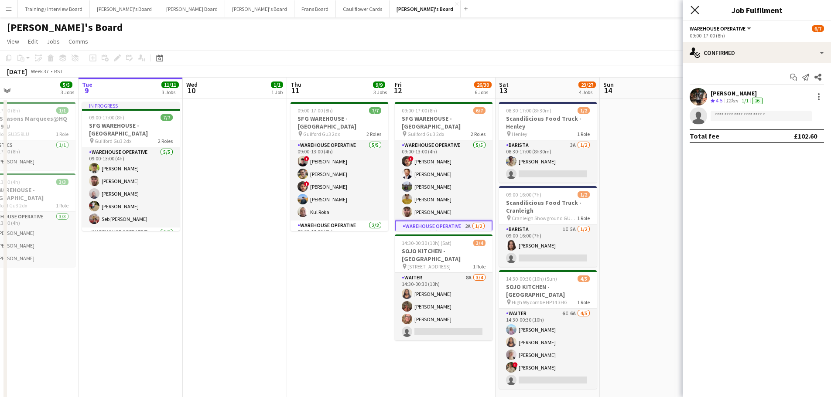
click at [695, 13] on icon "Close pop-in" at bounding box center [694, 10] width 8 height 8
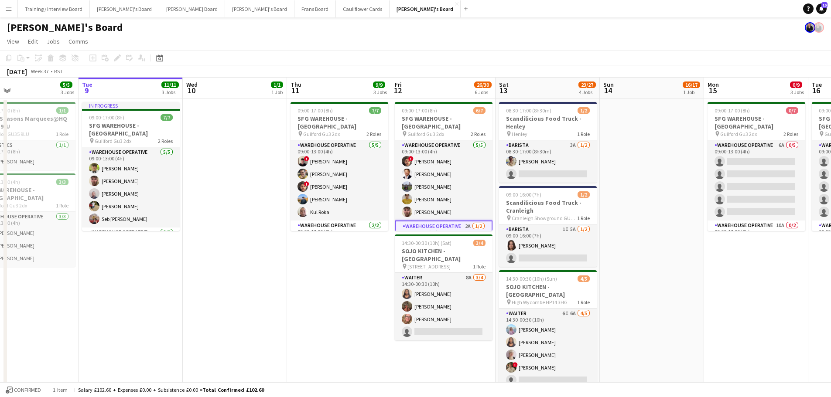
click at [685, 278] on app-date-cell at bounding box center [652, 256] width 104 height 314
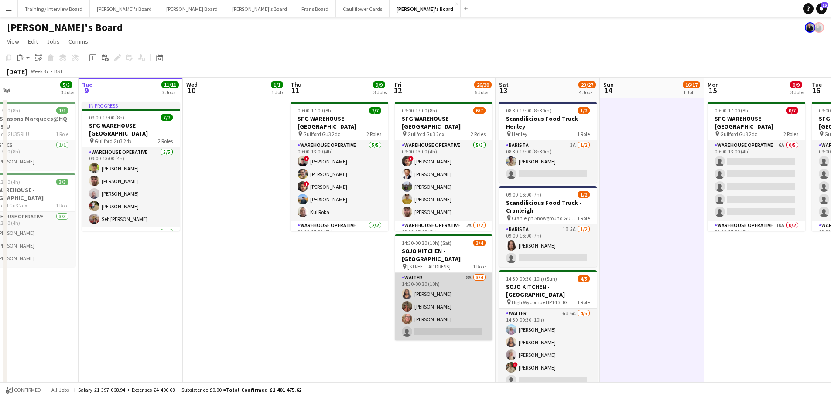
click at [469, 289] on app-card-role "Waiter 8A [DATE] 14:30-00:30 (10h) [PERSON_NAME] [PERSON_NAME] [PERSON_NAME] si…" at bounding box center [444, 307] width 98 height 68
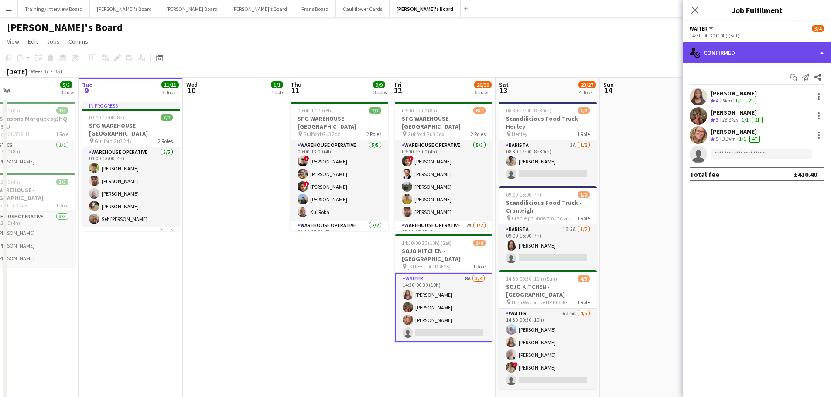
click at [795, 46] on div "single-neutral-actions-check-2 Confirmed" at bounding box center [756, 52] width 148 height 21
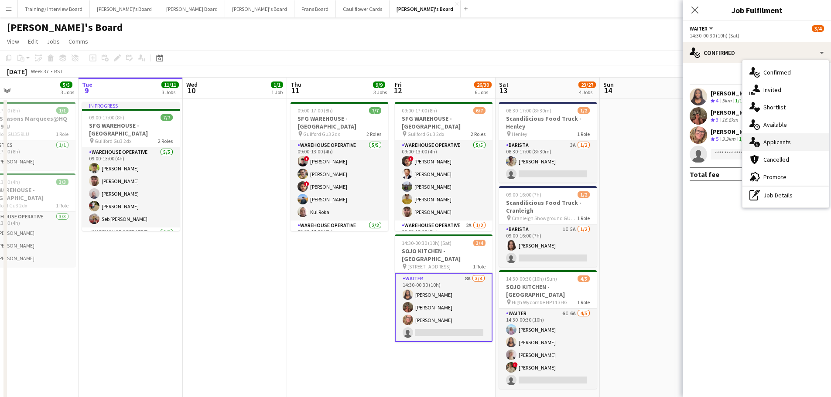
click at [779, 145] on span "Applicants" at bounding box center [776, 142] width 27 height 8
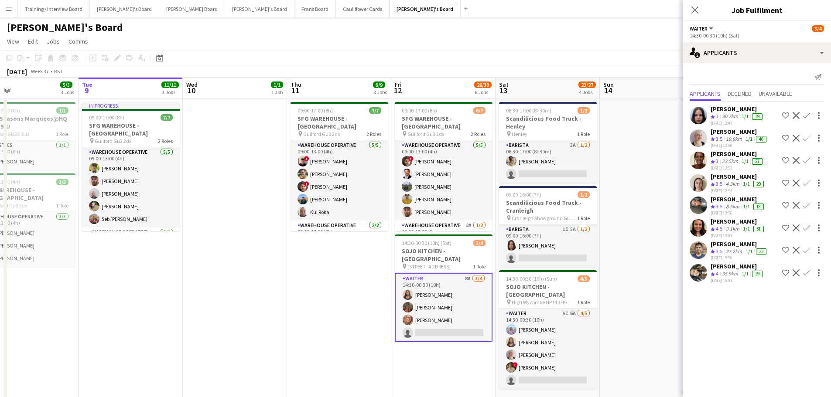
click at [740, 276] on div "35.9km" at bounding box center [730, 273] width 20 height 7
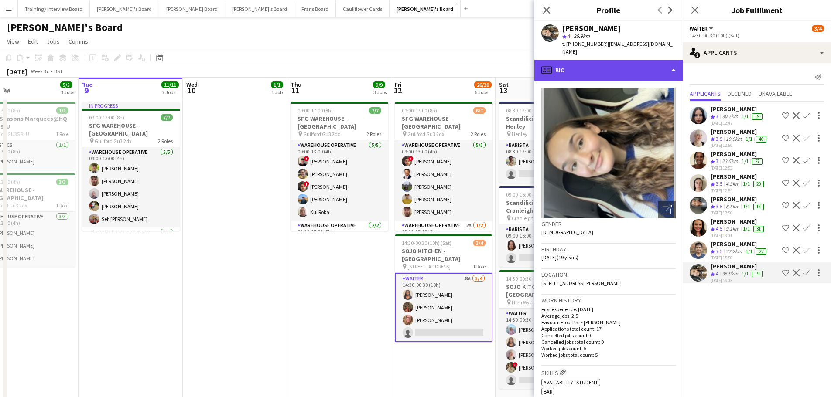
click at [620, 60] on div "profile Bio" at bounding box center [608, 70] width 148 height 21
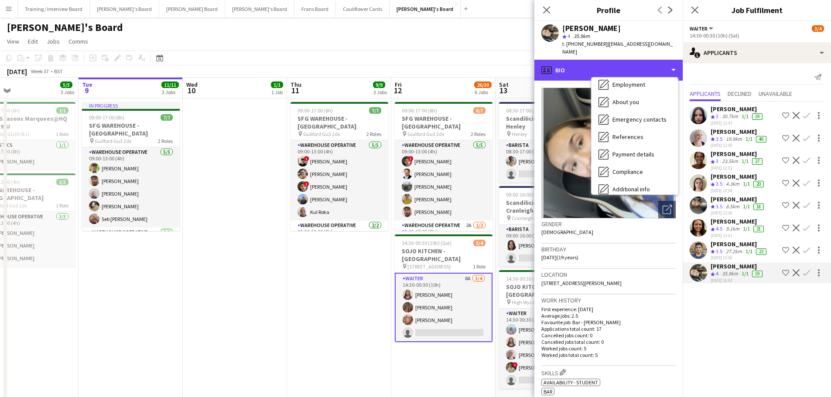
scroll to position [134, 0]
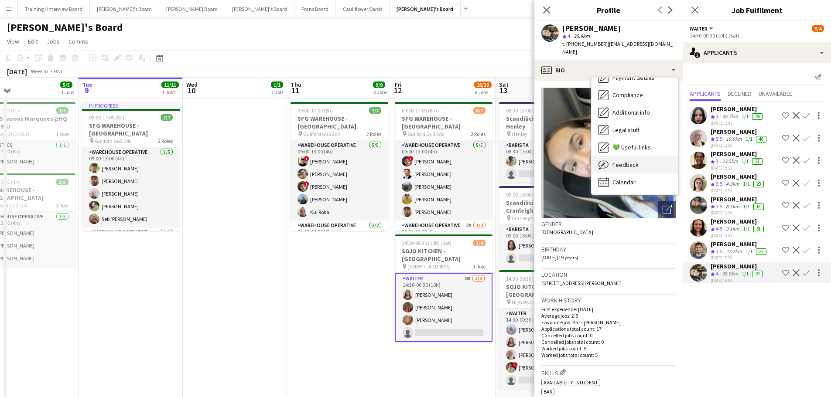
click at [648, 163] on div "Feedback Feedback" at bounding box center [634, 164] width 86 height 17
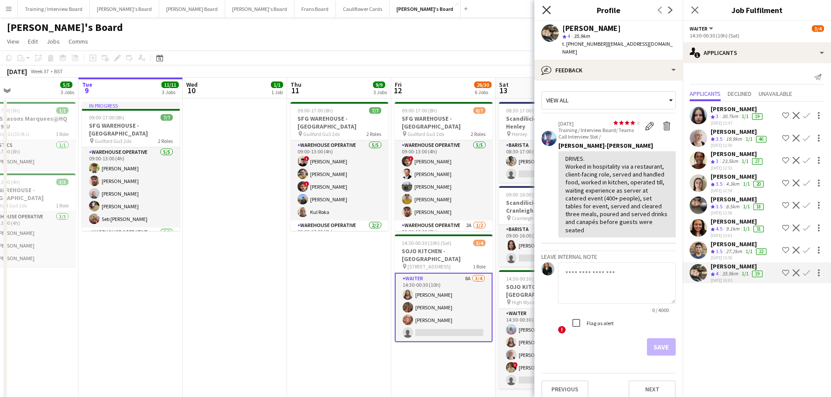
click at [546, 10] on icon at bounding box center [546, 10] width 8 height 8
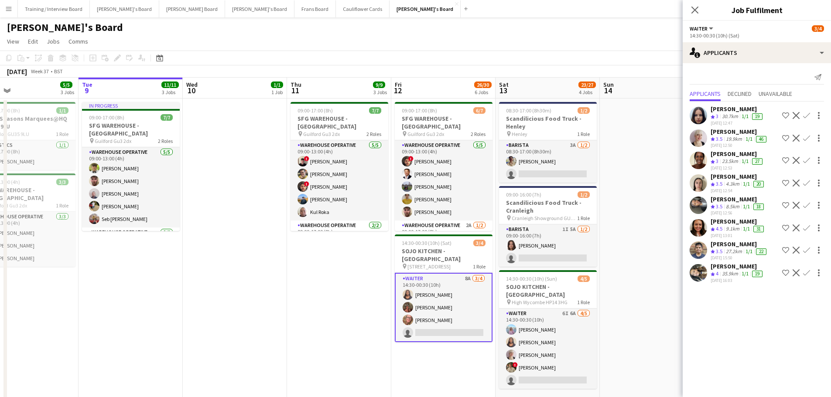
click at [646, 243] on app-date-cell at bounding box center [652, 256] width 104 height 314
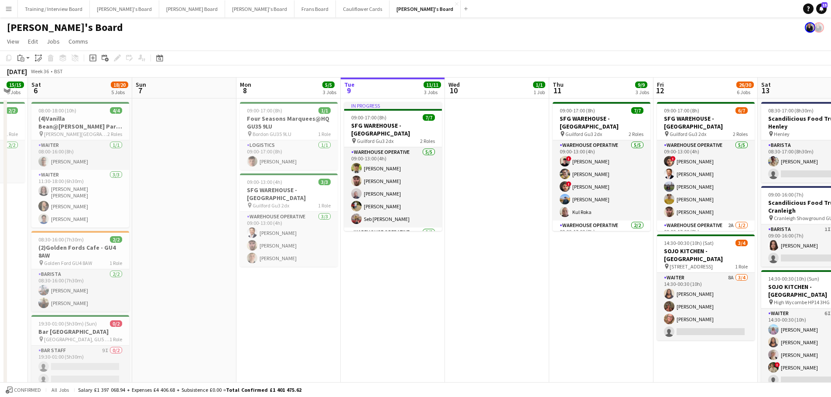
scroll to position [0, 252]
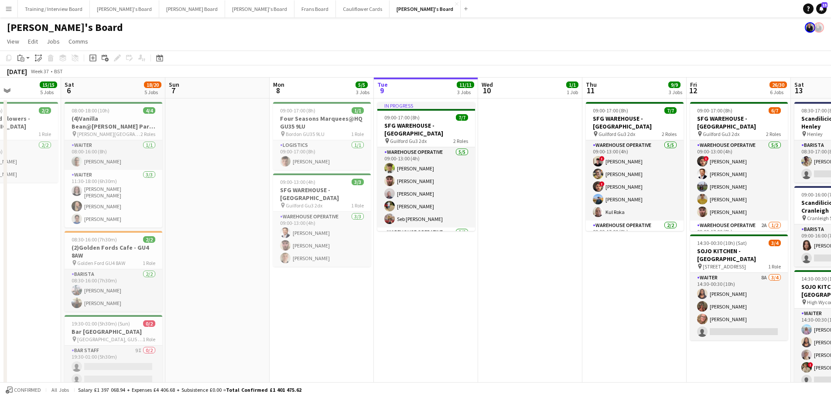
drag, startPoint x: 196, startPoint y: 262, endPoint x: 491, endPoint y: 247, distance: 295.6
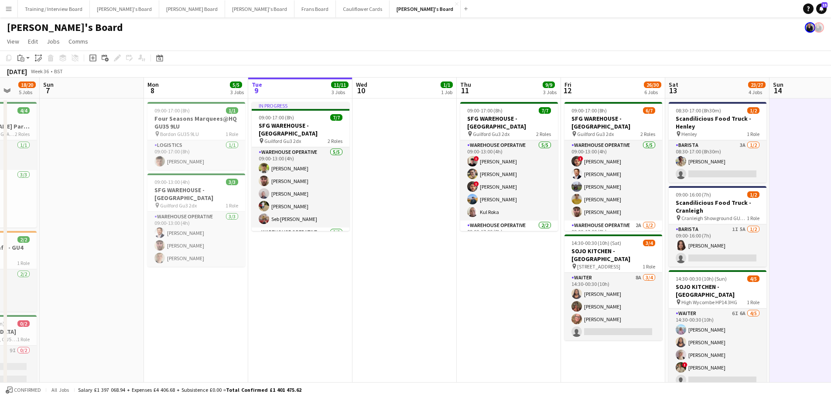
drag, startPoint x: 488, startPoint y: 252, endPoint x: 428, endPoint y: 252, distance: 60.6
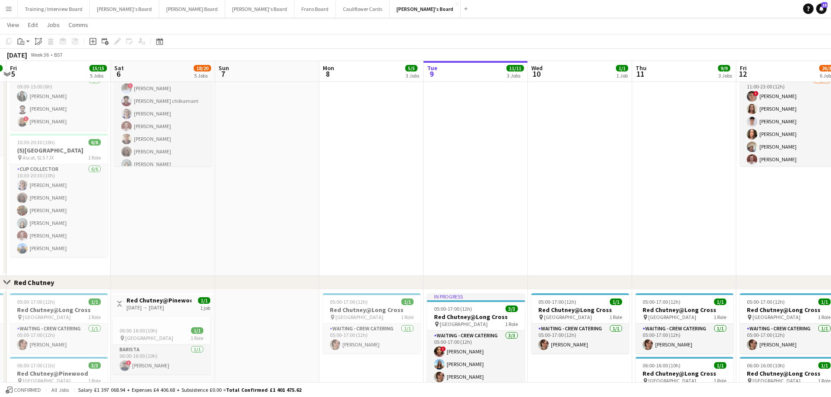
scroll to position [0, 201]
drag, startPoint x: 307, startPoint y: 225, endPoint x: 481, endPoint y: 227, distance: 174.0
click at [481, 227] on app-calendar-viewport "Wed 3 11/11 4 Jobs Thu 4 16/16 4 Jobs Fri 5 15/15 5 Jobs Sat 6 18/20 5 Jobs Sun…" at bounding box center [415, 146] width 831 height 1008
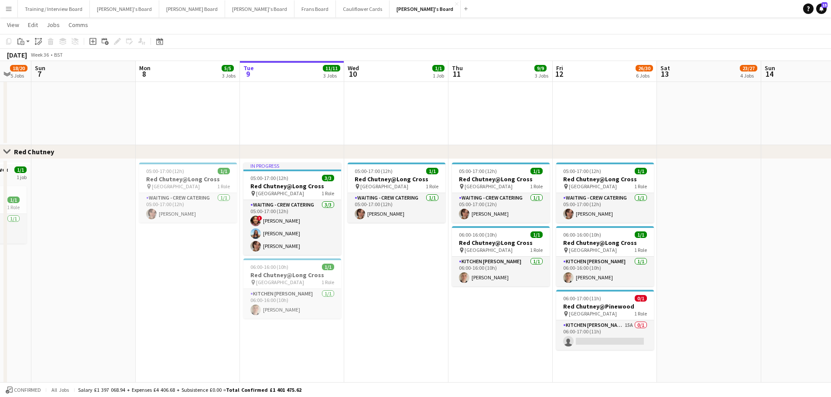
scroll to position [0, 285]
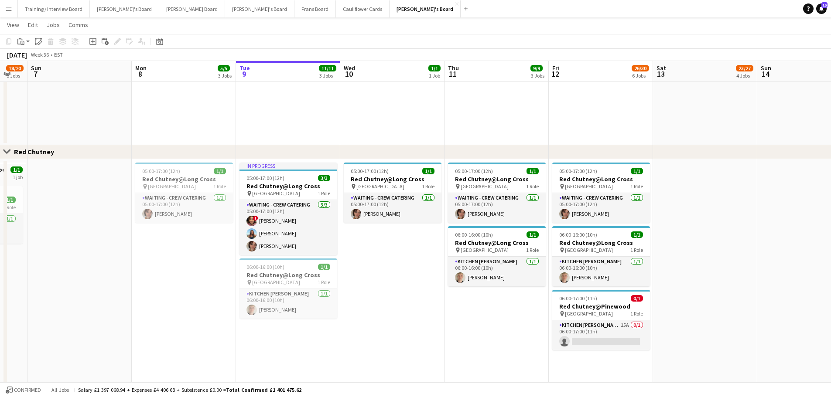
drag, startPoint x: 615, startPoint y: 251, endPoint x: 427, endPoint y: 251, distance: 187.9
click at [427, 251] on app-calendar-viewport "Thu 4 16/16 4 Jobs Fri 5 15/15 5 Jobs Sat 6 18/20 5 Jobs Sun 7 Mon 8 5/5 3 Jobs…" at bounding box center [415, 15] width 831 height 1008
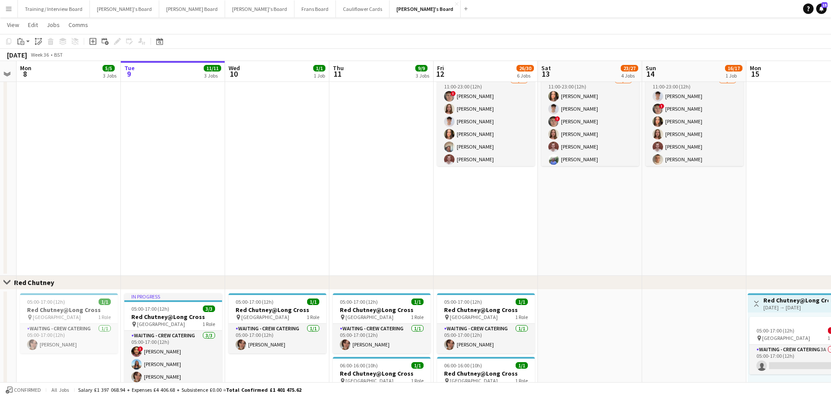
scroll to position [0, 250]
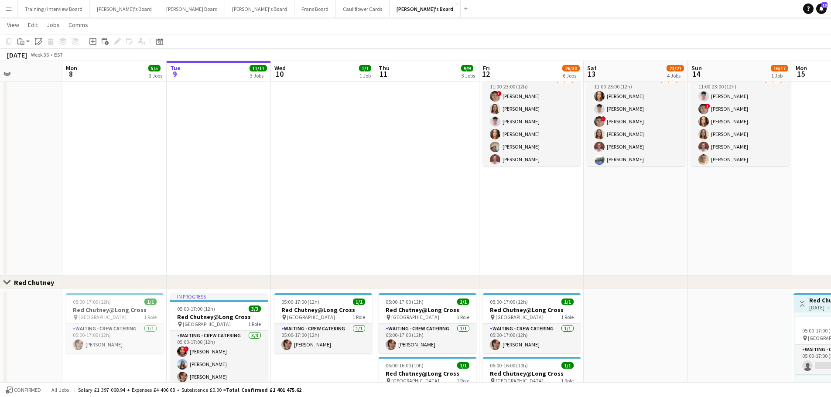
drag, startPoint x: 738, startPoint y: 220, endPoint x: 668, endPoint y: 255, distance: 77.4
click at [668, 255] on app-calendar-viewport "Fri 5 15/15 5 Jobs Sat 6 18/20 5 Jobs Sun 7 Mon 8 5/5 3 Jobs Tue 9 11/11 3 Jobs…" at bounding box center [415, 146] width 831 height 1008
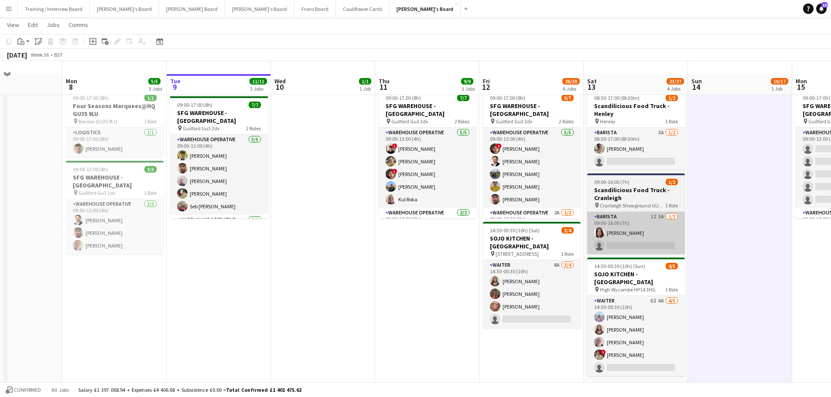
scroll to position [0, 0]
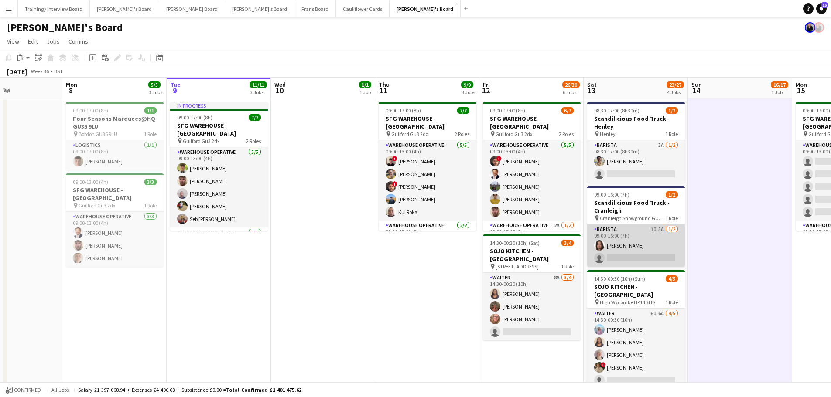
click at [615, 246] on app-card-role "Barista 1I 5A [DATE] 09:00-16:00 (7h) [PERSON_NAME] single-neutral-actions" at bounding box center [636, 246] width 98 height 42
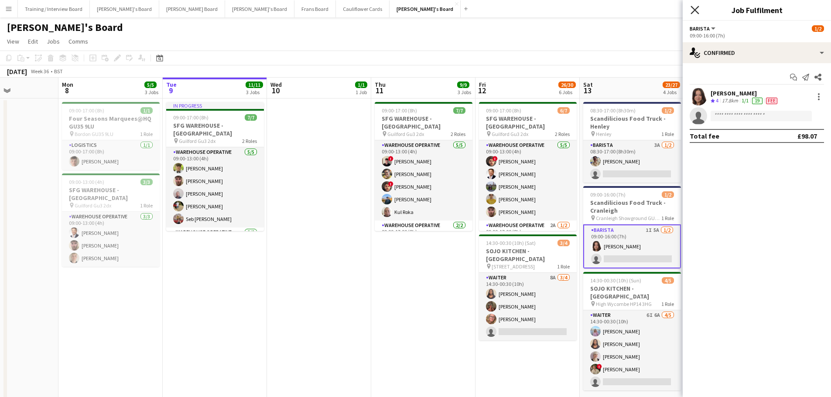
click at [692, 11] on icon "Close pop-in" at bounding box center [694, 10] width 8 height 8
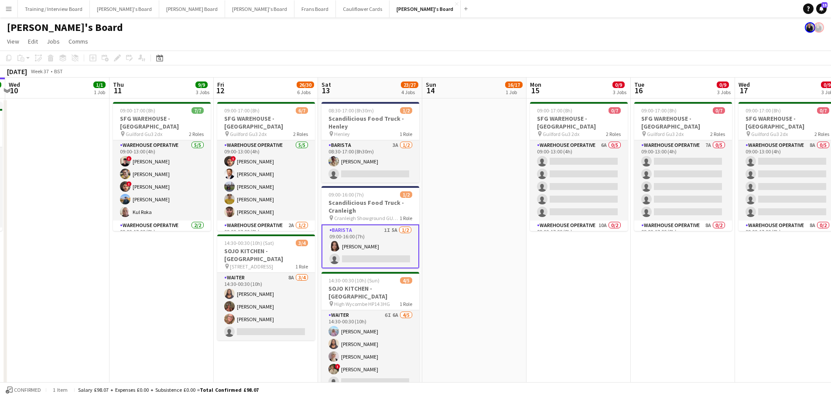
drag, startPoint x: 593, startPoint y: 196, endPoint x: 463, endPoint y: 199, distance: 129.5
drag, startPoint x: 731, startPoint y: 222, endPoint x: 406, endPoint y: 232, distance: 325.0
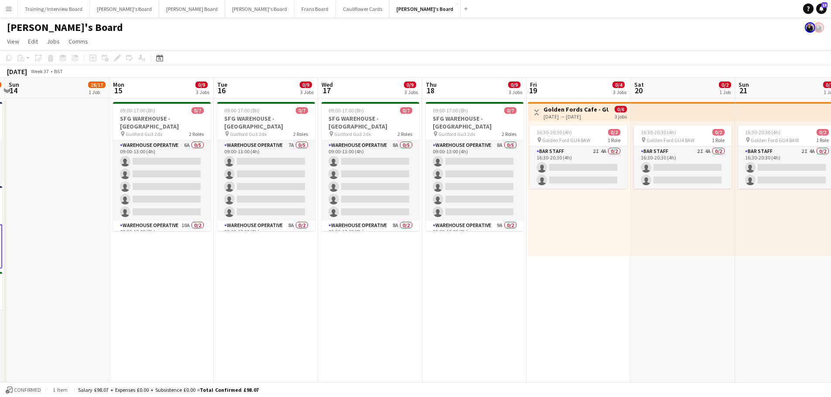
scroll to position [0, 218]
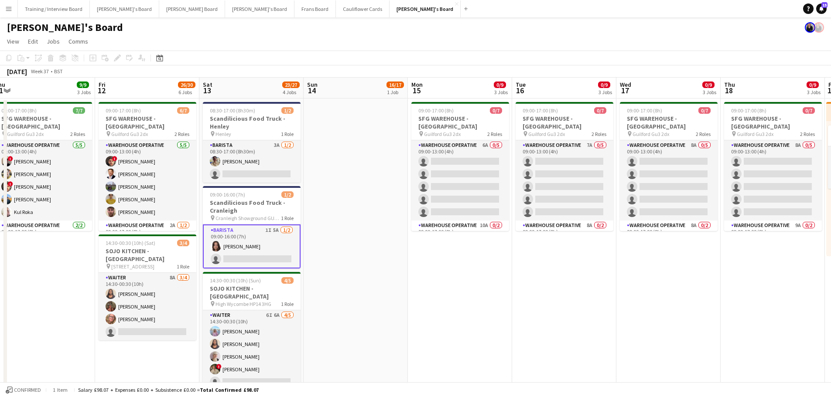
drag, startPoint x: 330, startPoint y: 293, endPoint x: 712, endPoint y: 266, distance: 383.3
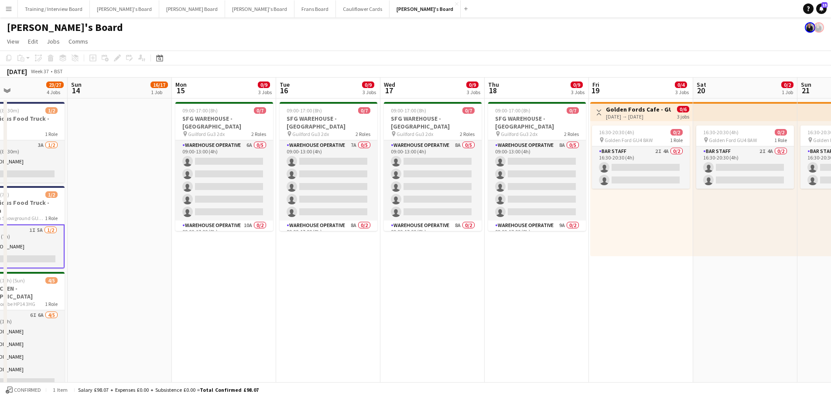
scroll to position [0, 179]
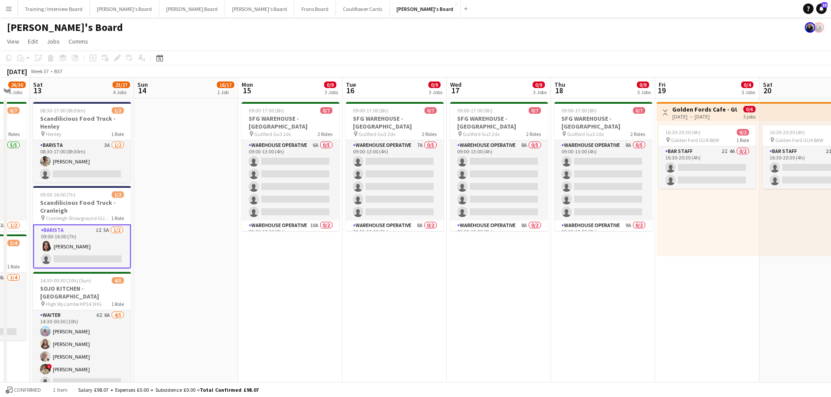
drag, startPoint x: 336, startPoint y: 283, endPoint x: 499, endPoint y: 276, distance: 163.2
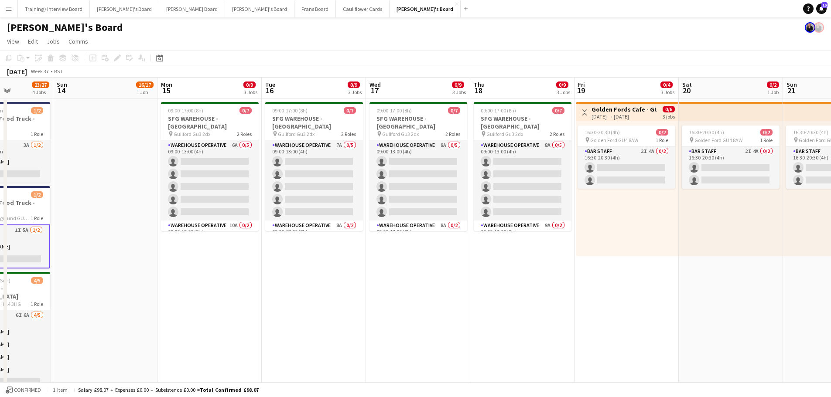
scroll to position [0, 228]
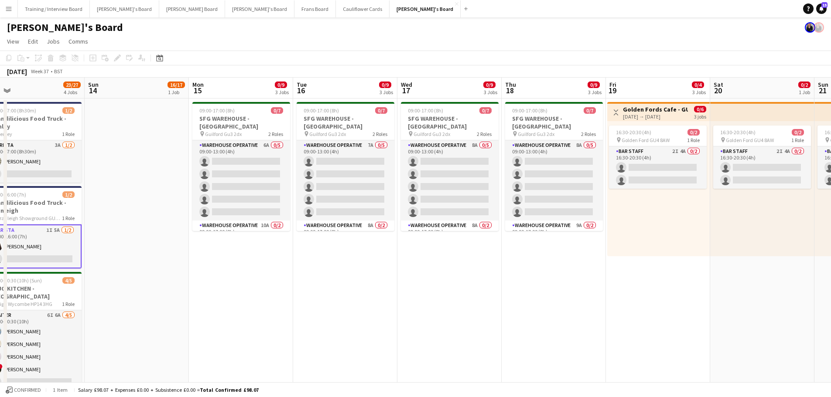
drag, startPoint x: 682, startPoint y: 279, endPoint x: 633, endPoint y: 159, distance: 129.2
click at [678, 155] on app-card-role "BAR STAFF 2I 4A 0/2 16:30-20:30 (4h) single-neutral-actions single-neutral-acti…" at bounding box center [658, 168] width 98 height 42
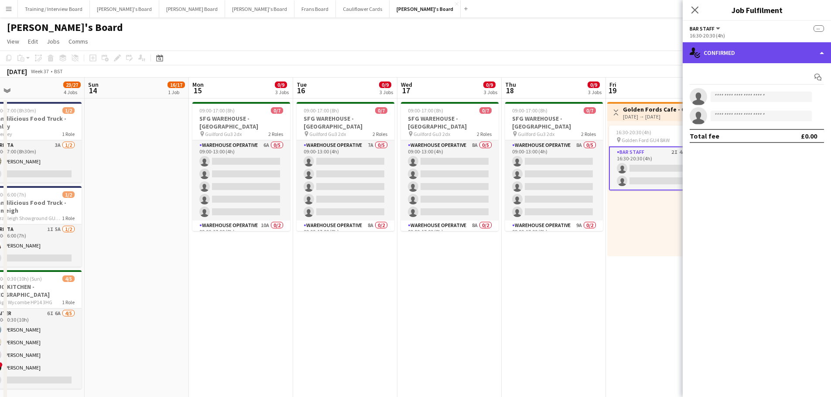
click at [760, 57] on div "single-neutral-actions-check-2 Confirmed" at bounding box center [756, 52] width 148 height 21
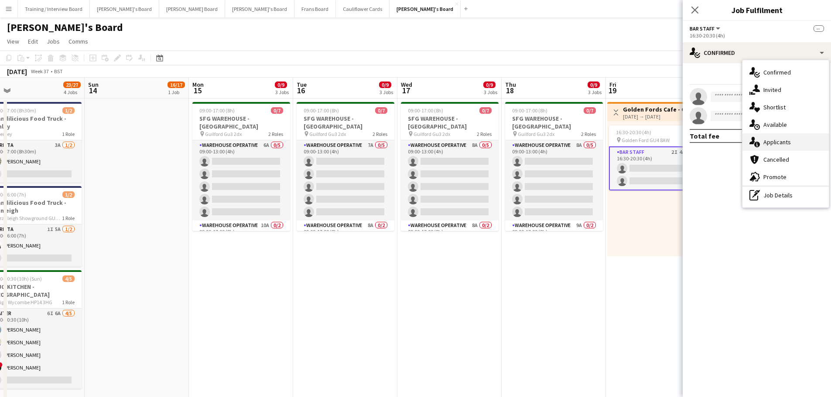
click at [775, 143] on span "Applicants" at bounding box center [776, 142] width 27 height 8
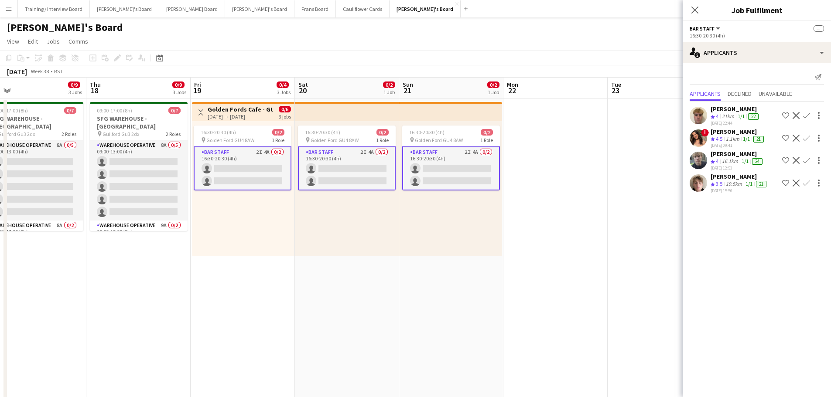
drag, startPoint x: 615, startPoint y: 258, endPoint x: 206, endPoint y: 259, distance: 409.0
drag, startPoint x: 238, startPoint y: 345, endPoint x: 352, endPoint y: 323, distance: 116.9
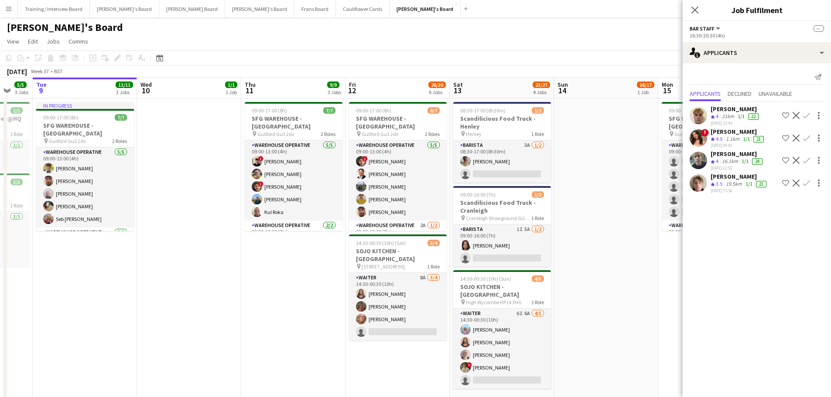
scroll to position [0, 266]
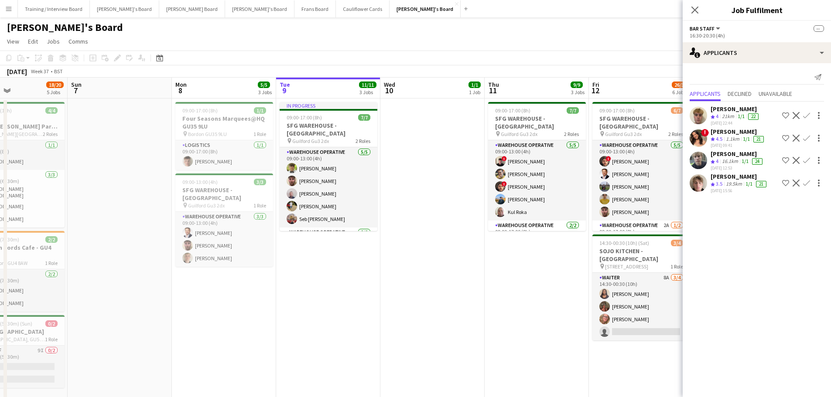
drag, startPoint x: 124, startPoint y: 274, endPoint x: 551, endPoint y: 232, distance: 428.9
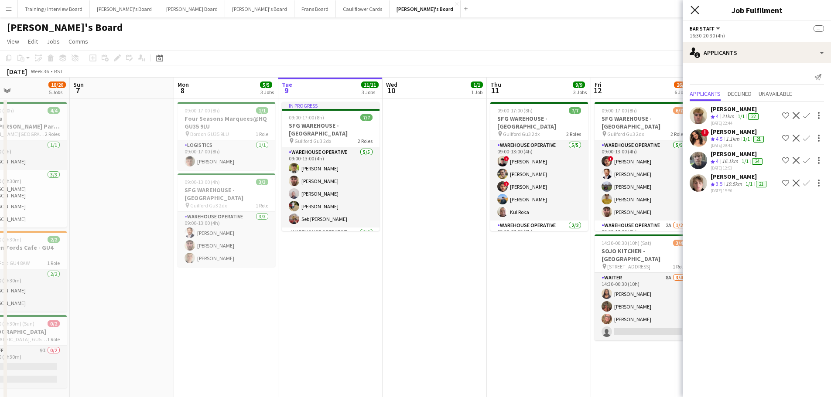
click at [694, 10] on icon at bounding box center [694, 10] width 8 height 8
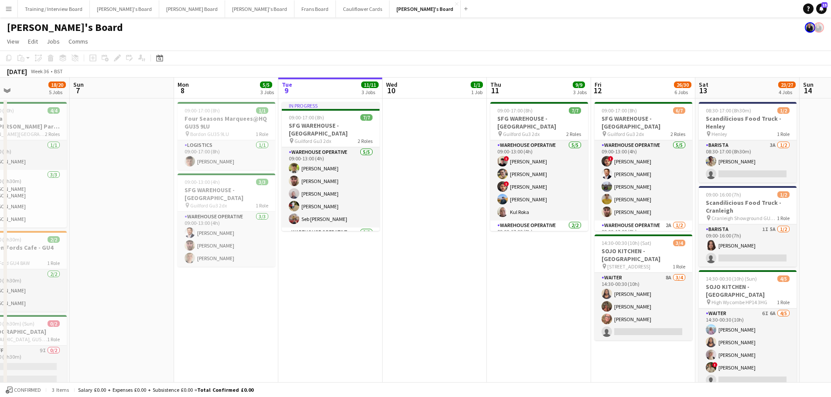
click at [396, 164] on app-date-cell at bounding box center [434, 256] width 104 height 314
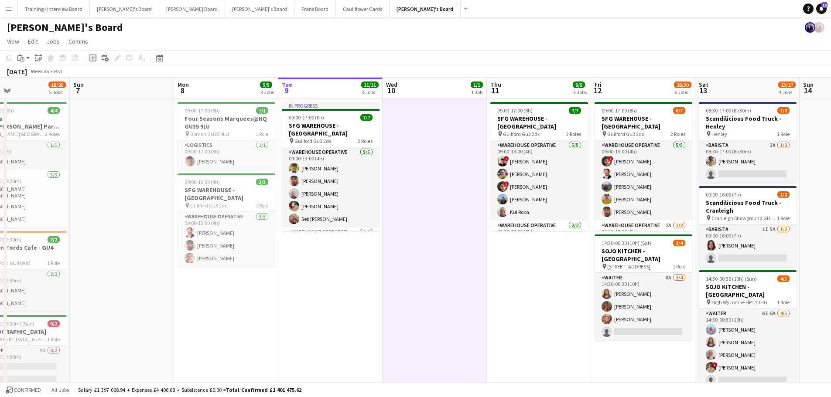
click at [513, 259] on app-date-cell "09:00-17:00 (8h) 7/7 SFG WAREHOUSE - [GEOGRAPHIC_DATA] pin Guilford Gu3 2dx 2 R…" at bounding box center [539, 256] width 104 height 314
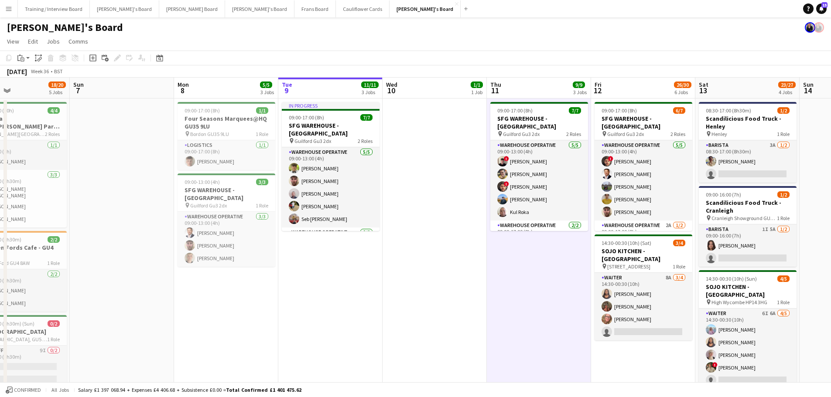
click at [417, 228] on app-date-cell at bounding box center [434, 256] width 104 height 314
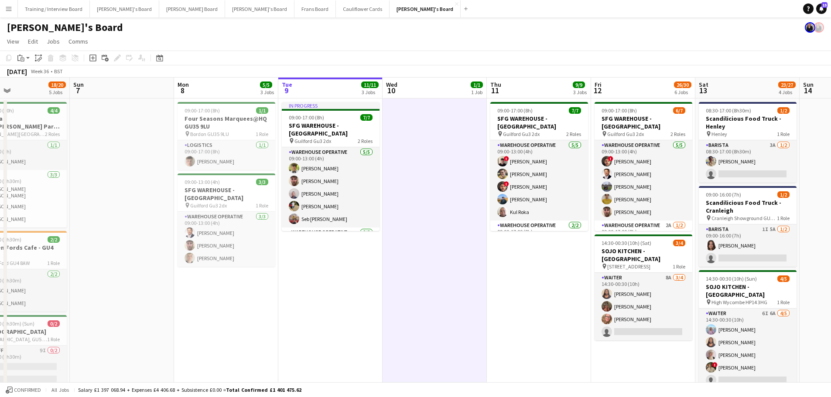
click at [312, 299] on app-date-cell "In progress 09:00-17:00 (8h) 7/7 SFG WAREHOUSE - [GEOGRAPHIC_DATA] pin Guilford…" at bounding box center [330, 256] width 104 height 314
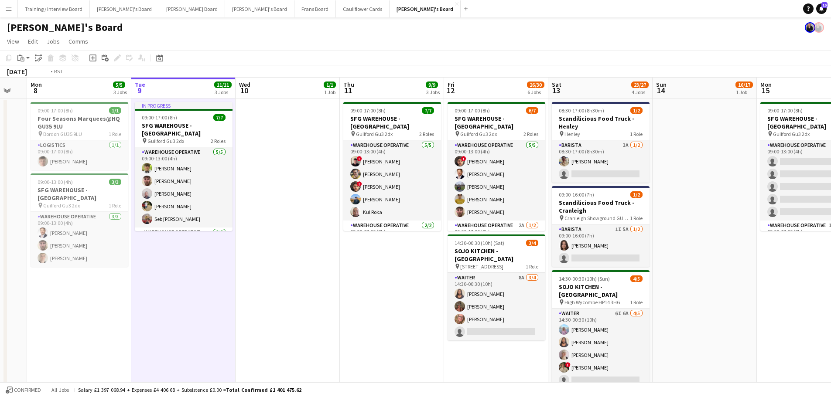
scroll to position [0, 235]
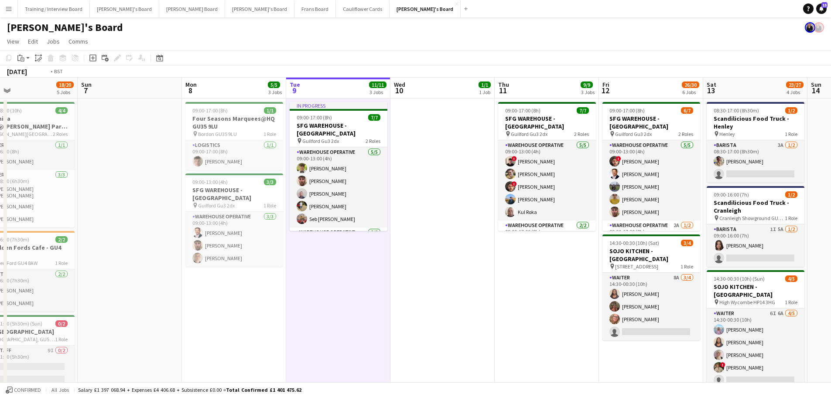
drag, startPoint x: 533, startPoint y: 271, endPoint x: 228, endPoint y: 276, distance: 304.8
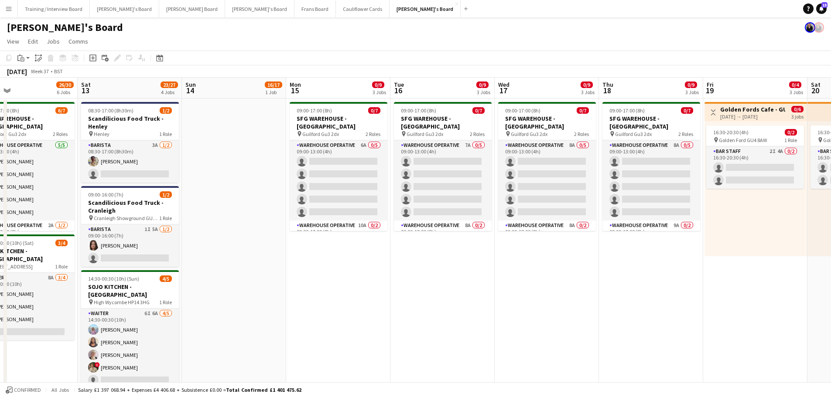
scroll to position [0, 287]
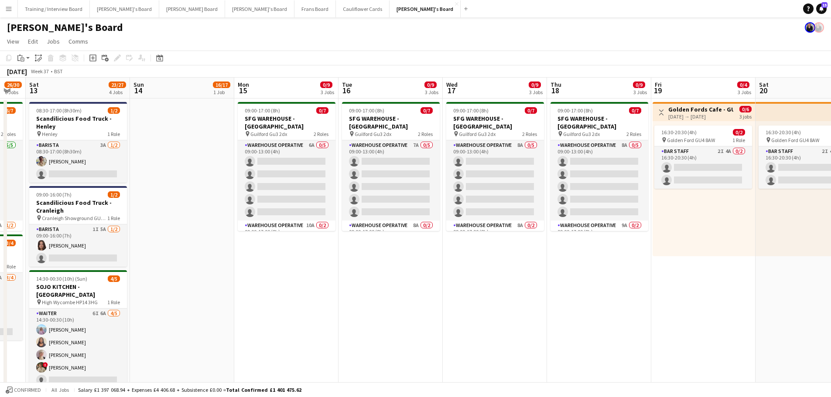
drag, startPoint x: 768, startPoint y: 304, endPoint x: 300, endPoint y: 259, distance: 470.9
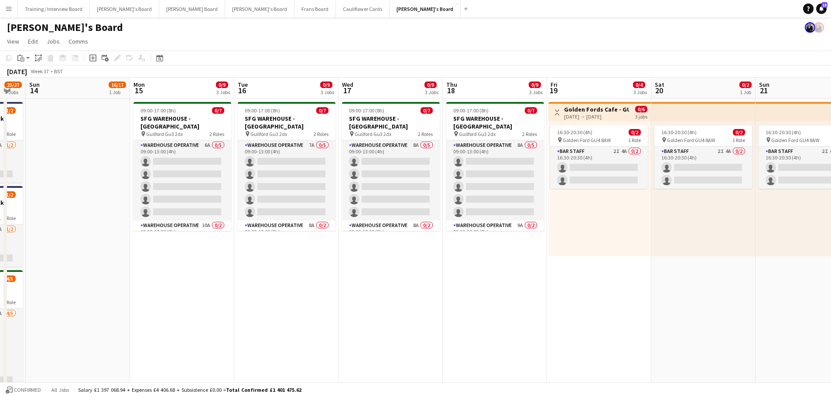
drag, startPoint x: 484, startPoint y: 341, endPoint x: 708, endPoint y: 337, distance: 223.7
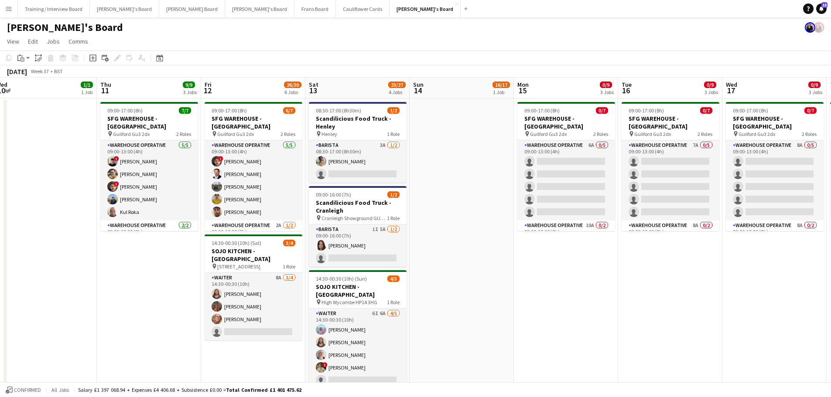
drag, startPoint x: 494, startPoint y: 310, endPoint x: 564, endPoint y: 303, distance: 71.0
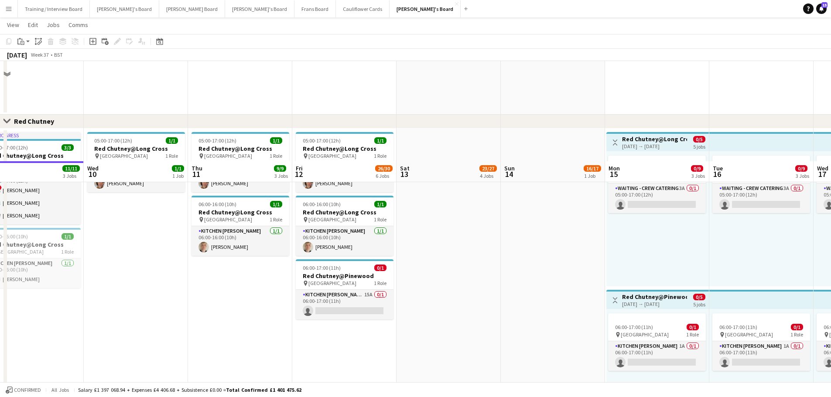
scroll to position [654, 0]
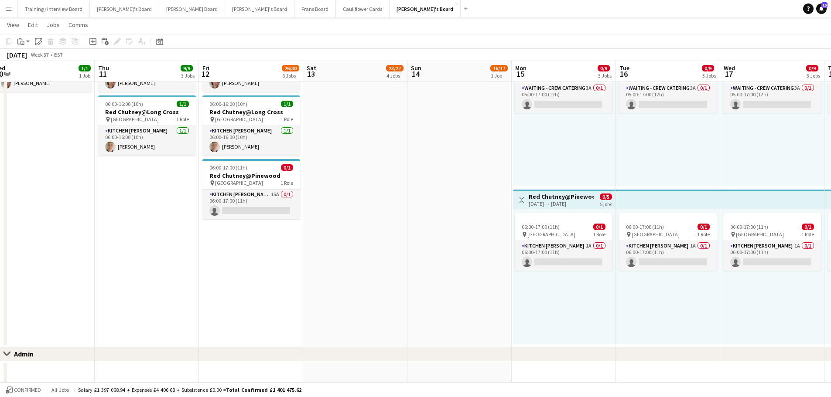
drag, startPoint x: 528, startPoint y: 236, endPoint x: 416, endPoint y: 235, distance: 111.2
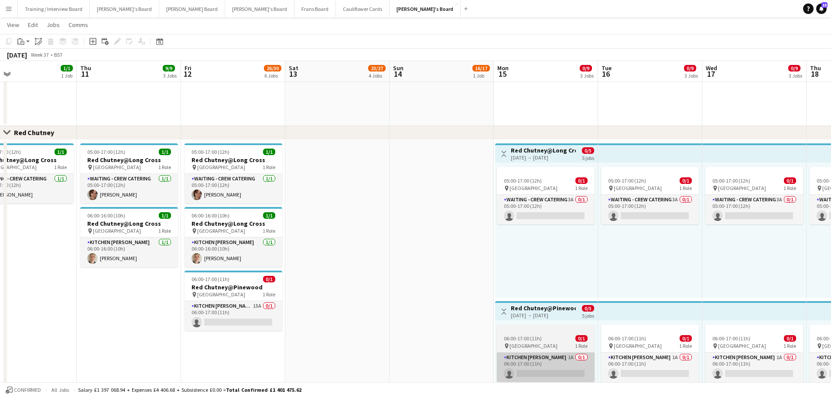
scroll to position [480, 0]
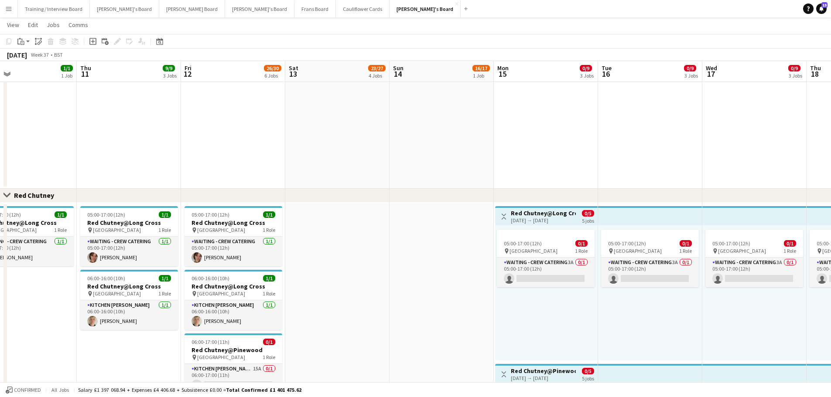
drag, startPoint x: 652, startPoint y: 164, endPoint x: 317, endPoint y: 164, distance: 335.3
click at [419, 146] on app-calendar-viewport "Sun 7 Mon 8 5/5 3 Jobs Tue 9 11/11 3 Jobs Wed 10 1/1 1 Job Thu 11 9/9 3 Jobs Fr…" at bounding box center [415, 58] width 831 height 1008
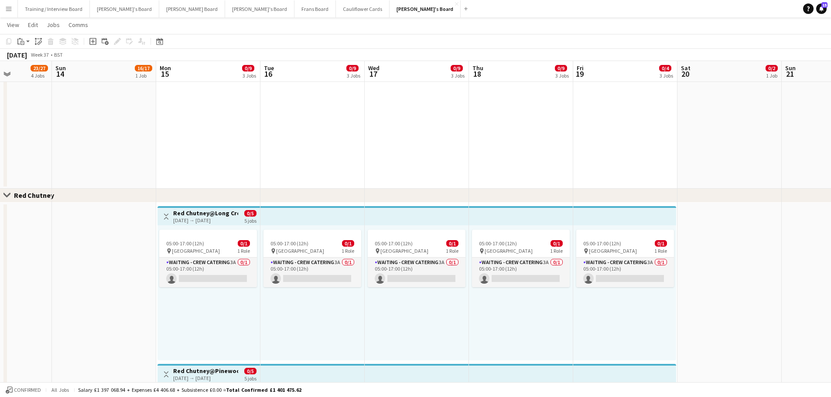
scroll to position [0, 261]
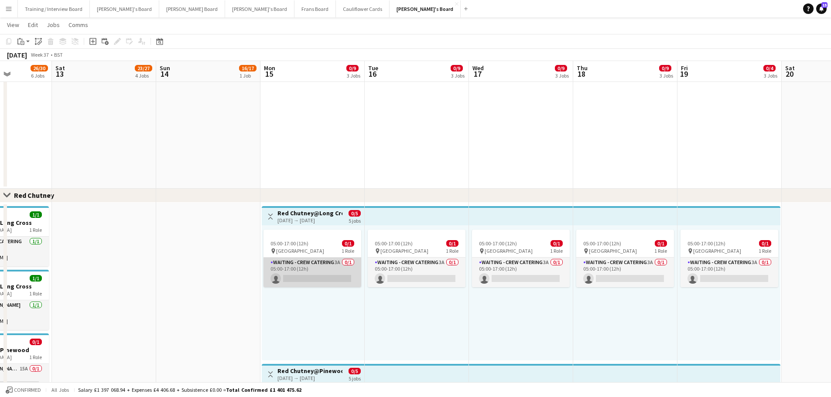
click at [314, 277] on app-card-role "Waiting - Crew Catering 3A 0/1 05:00-17:00 (12h) single-neutral-actions" at bounding box center [312, 273] width 98 height 30
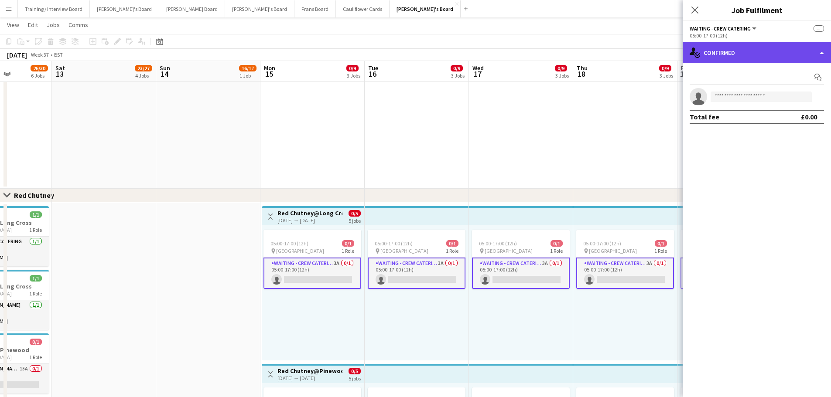
click at [755, 48] on div "single-neutral-actions-check-2 Confirmed" at bounding box center [756, 52] width 148 height 21
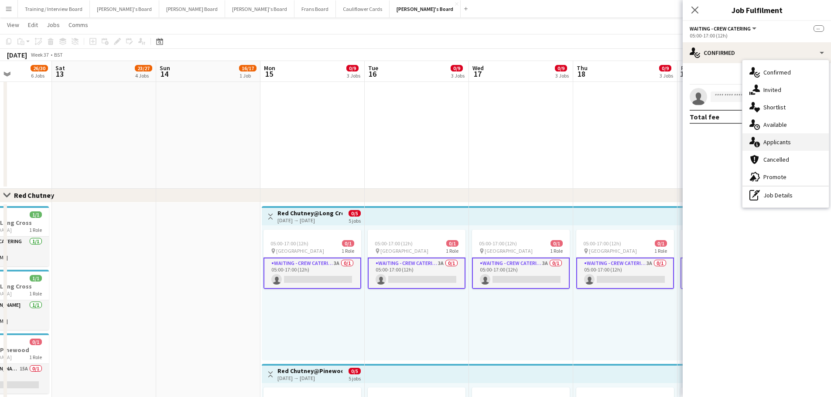
click at [778, 145] on span "Applicants" at bounding box center [776, 142] width 27 height 8
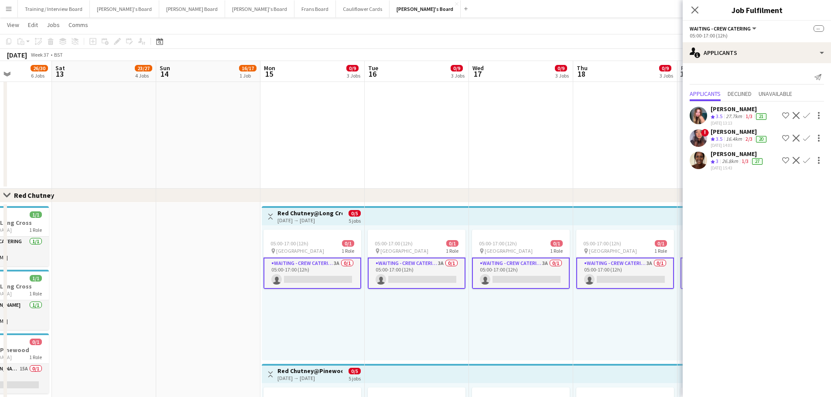
drag, startPoint x: 577, startPoint y: 152, endPoint x: 631, endPoint y: 184, distance: 62.6
click at [577, 152] on app-date-cell at bounding box center [625, 67] width 104 height 242
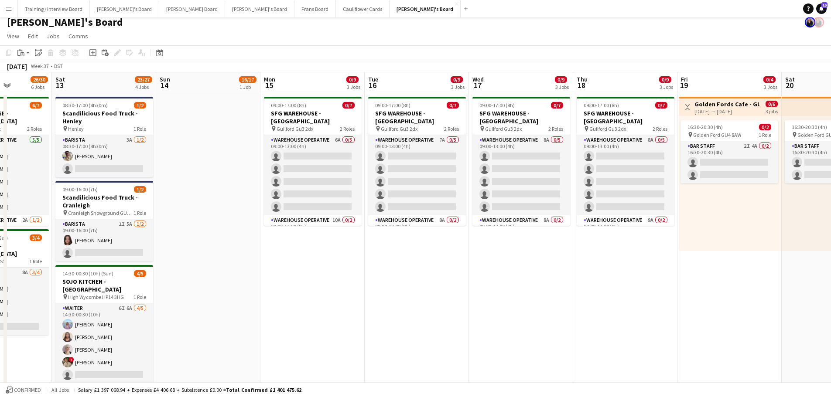
scroll to position [0, 0]
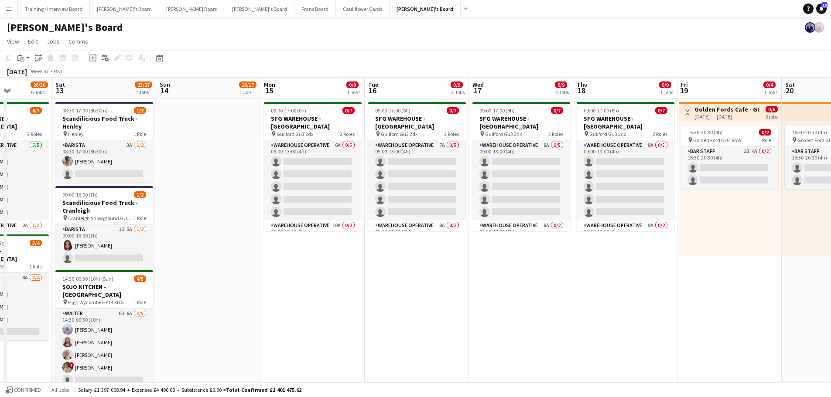
drag, startPoint x: 460, startPoint y: 286, endPoint x: 736, endPoint y: 262, distance: 277.9
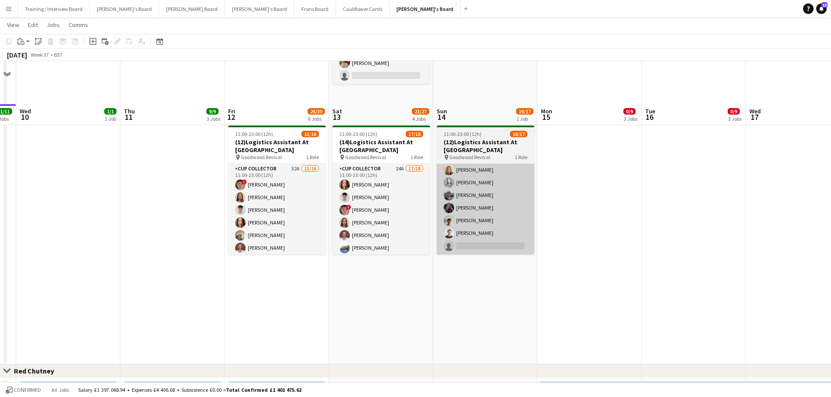
scroll to position [349, 0]
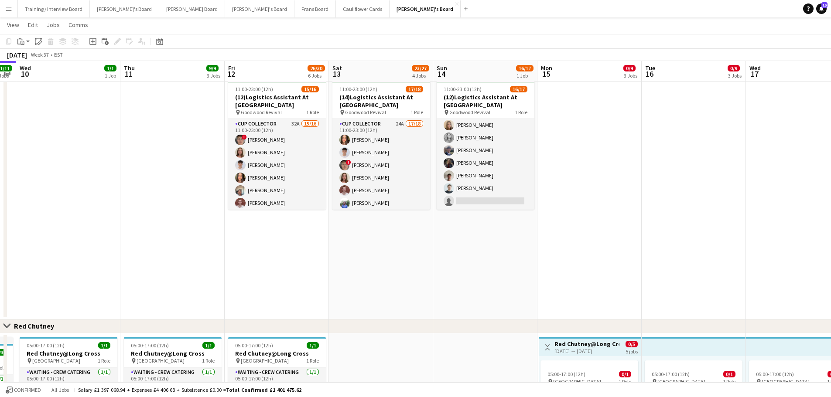
click at [462, 236] on app-date-cell "11:00-23:00 (12h) 16/17 (12)Logistics Assistant At [GEOGRAPHIC_DATA] pin Goodwo…" at bounding box center [485, 198] width 104 height 242
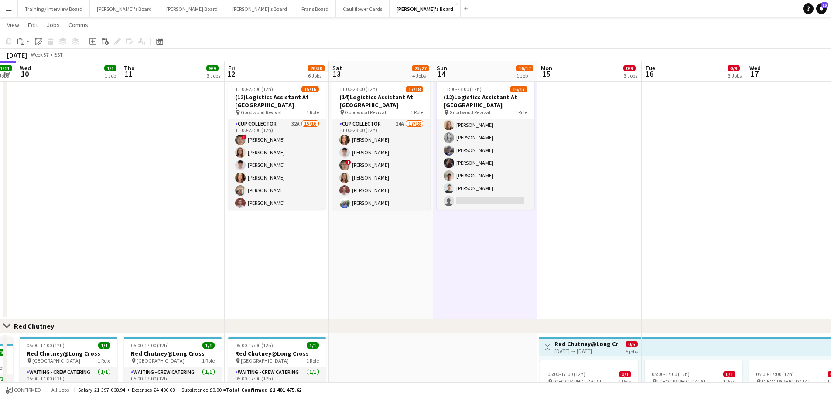
click at [378, 236] on app-date-cell "11:00-23:00 (12h) 17/18 (14)Logistics Assistant At [GEOGRAPHIC_DATA] pin Goodwo…" at bounding box center [381, 198] width 104 height 242
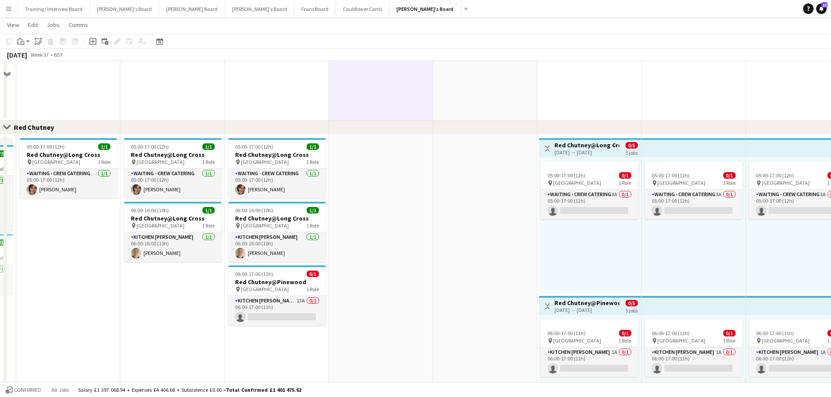
scroll to position [610, 0]
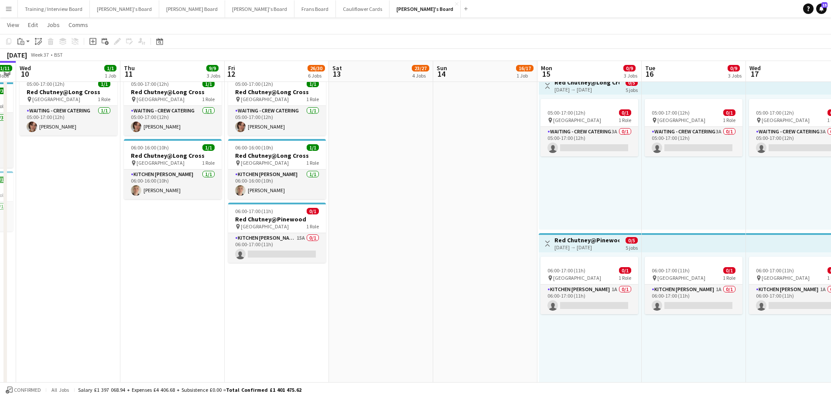
click at [419, 210] on app-date-cell at bounding box center [381, 231] width 104 height 319
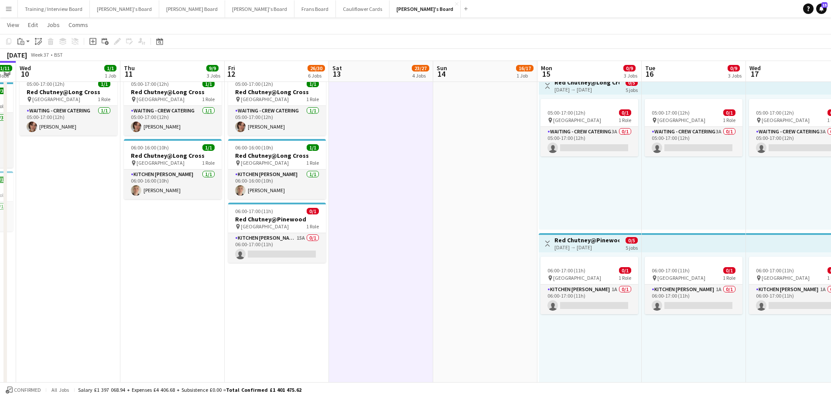
click at [467, 166] on app-date-cell at bounding box center [485, 231] width 104 height 319
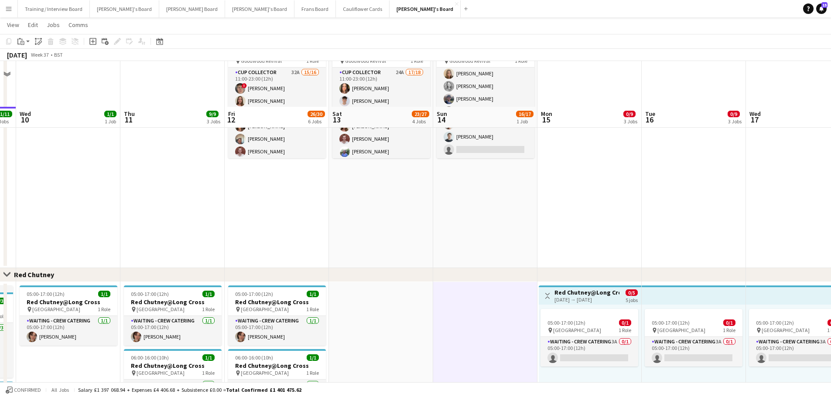
scroll to position [392, 0]
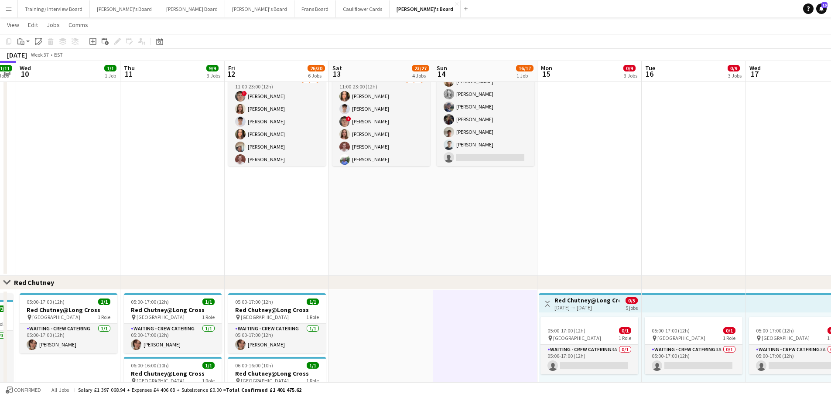
click at [472, 171] on app-date-cell "11:00-23:00 (12h) 16/17 (12)Logistics Assistant At [GEOGRAPHIC_DATA] pin Goodwo…" at bounding box center [485, 155] width 104 height 242
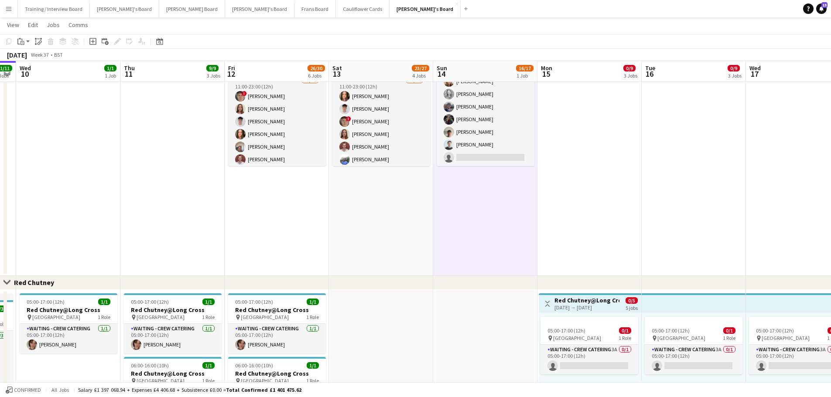
click at [388, 191] on app-date-cell "11:00-23:00 (12h) 17/18 (14)Logistics Assistant At [GEOGRAPHIC_DATA] pin Goodwo…" at bounding box center [381, 155] width 104 height 242
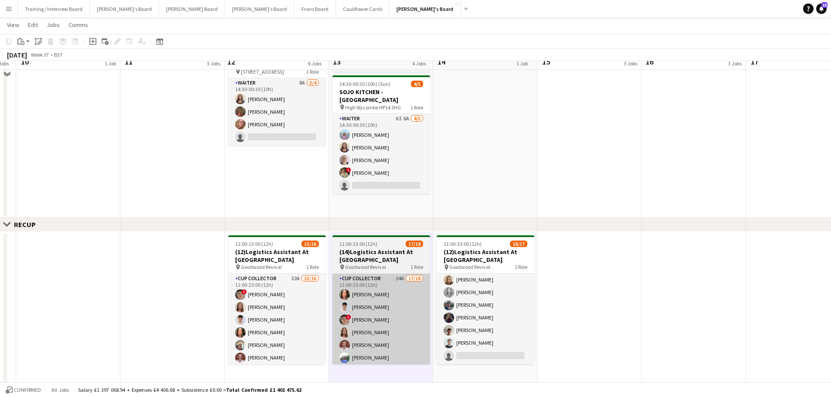
scroll to position [174, 0]
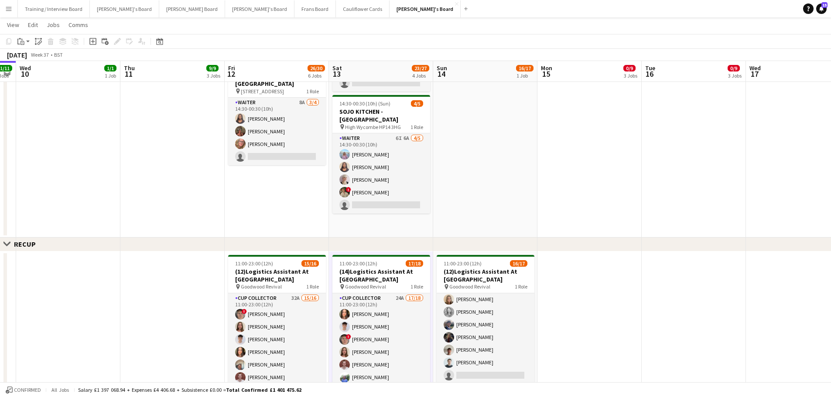
click at [460, 216] on app-date-cell at bounding box center [485, 80] width 104 height 314
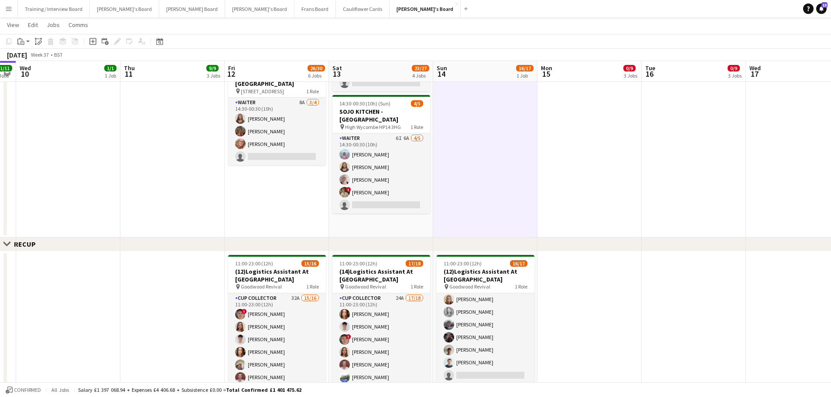
click at [377, 220] on app-date-cell "08:30-17:00 (8h30m) 1/2 Scandilicious Food Truck - Henley pin Henley 1 Role Bar…" at bounding box center [381, 80] width 104 height 314
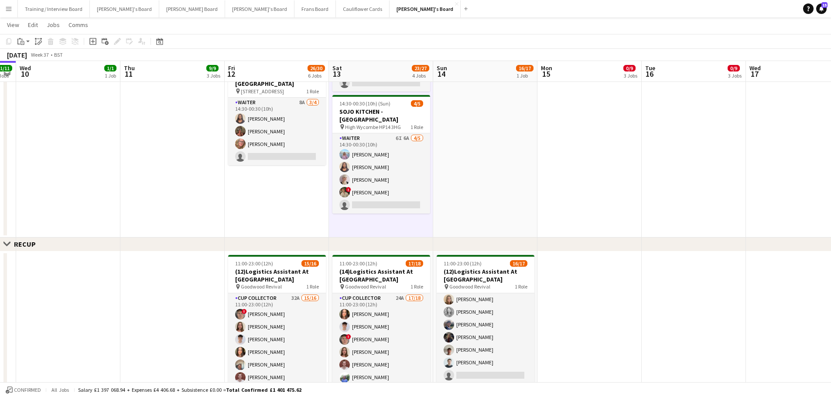
click at [495, 204] on app-date-cell at bounding box center [485, 80] width 104 height 314
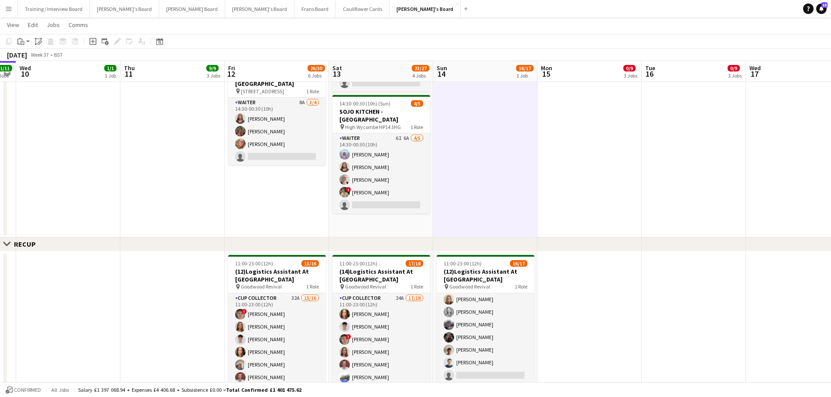
drag, startPoint x: 423, startPoint y: 220, endPoint x: 465, endPoint y: 211, distance: 42.3
click at [426, 220] on app-date-cell "08:30-17:00 (8h30m) 1/2 Scandilicious Food Truck - Henley pin Henley 1 Role Bar…" at bounding box center [381, 80] width 104 height 314
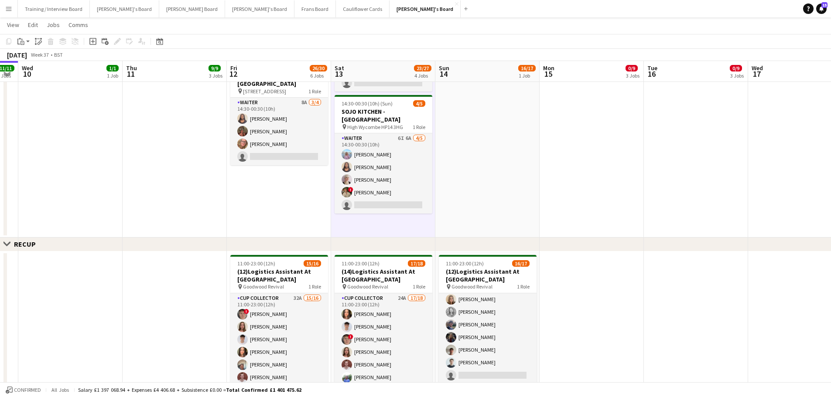
click at [465, 211] on app-date-cell at bounding box center [487, 80] width 104 height 314
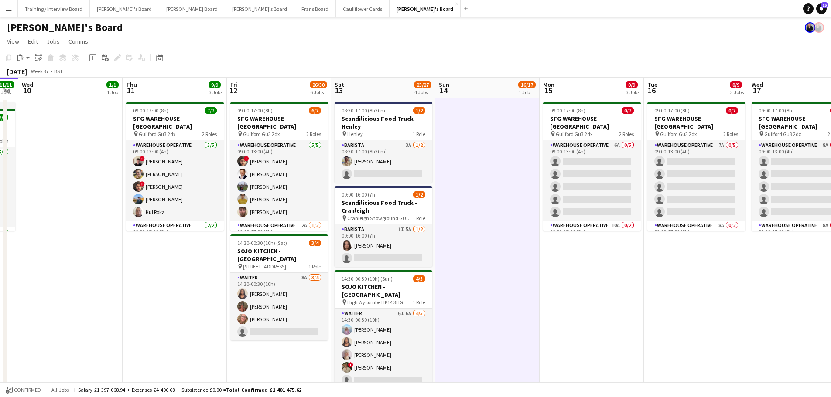
scroll to position [218, 0]
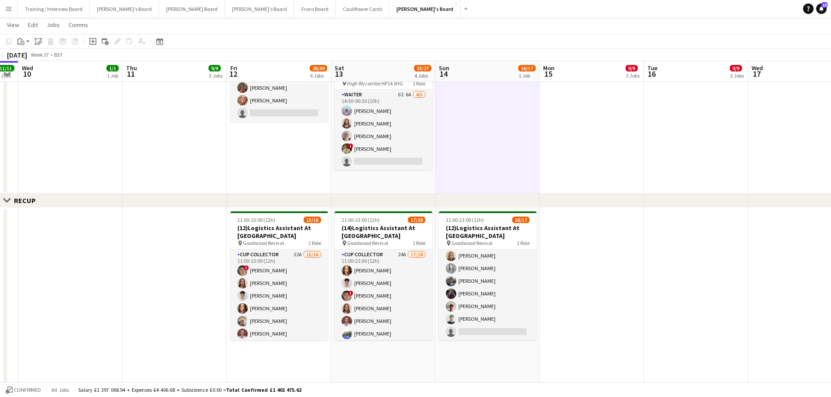
click at [471, 182] on app-date-cell at bounding box center [487, 37] width 104 height 314
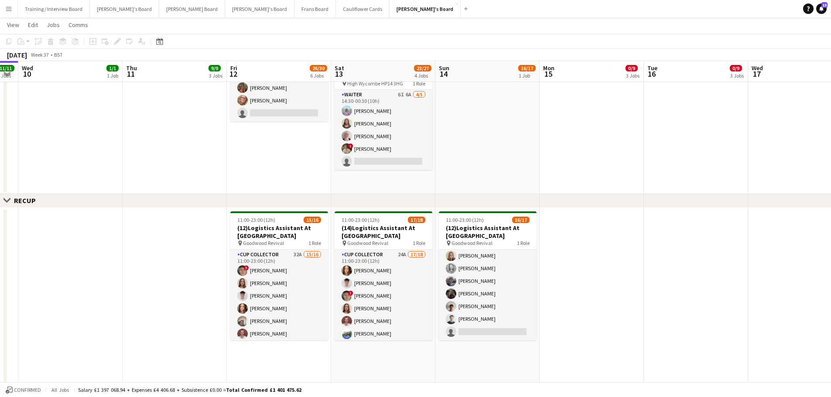
click at [429, 178] on app-date-cell "08:30-17:00 (8h30m) 1/2 Scandilicious Food Truck - Henley pin Henley 1 Role Bar…" at bounding box center [383, 37] width 104 height 314
click at [454, 180] on app-date-cell at bounding box center [487, 37] width 104 height 314
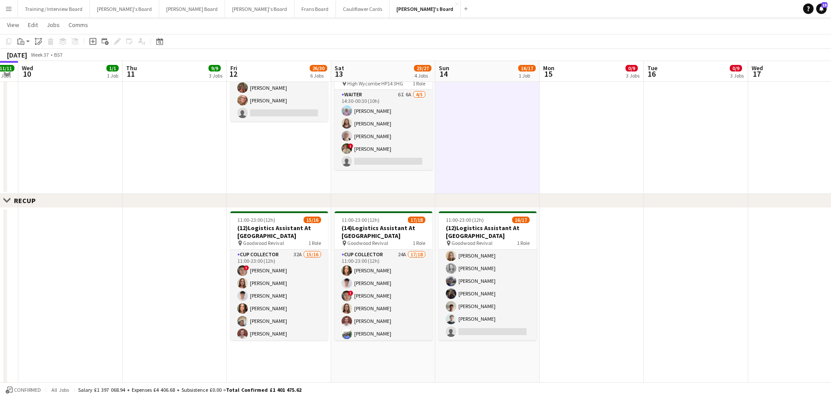
drag, startPoint x: 421, startPoint y: 183, endPoint x: 429, endPoint y: 184, distance: 8.0
click at [422, 182] on app-date-cell "08:30-17:00 (8h30m) 1/2 Scandilicious Food Truck - Henley pin Henley 1 Role Bar…" at bounding box center [383, 37] width 104 height 314
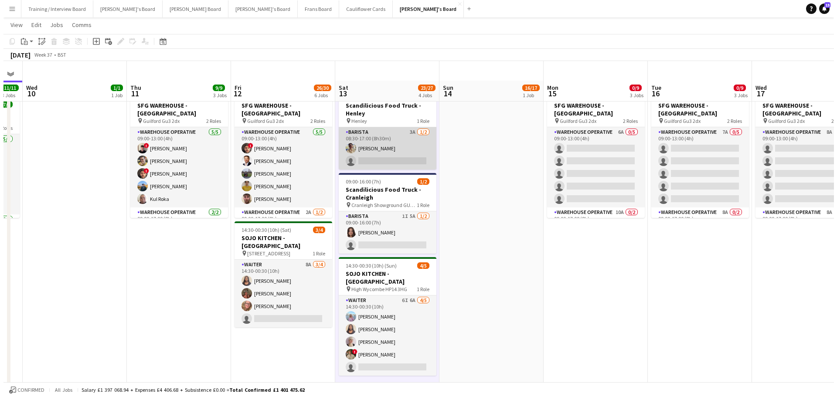
scroll to position [0, 0]
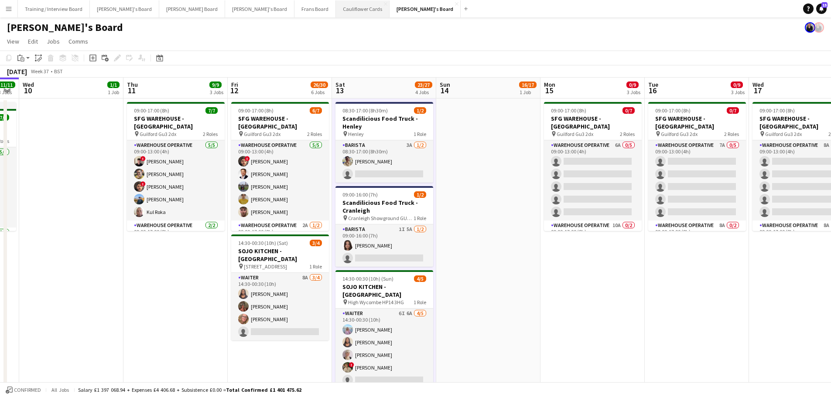
click at [336, 1] on button "Cauliflower Cards Close" at bounding box center [363, 8] width 54 height 17
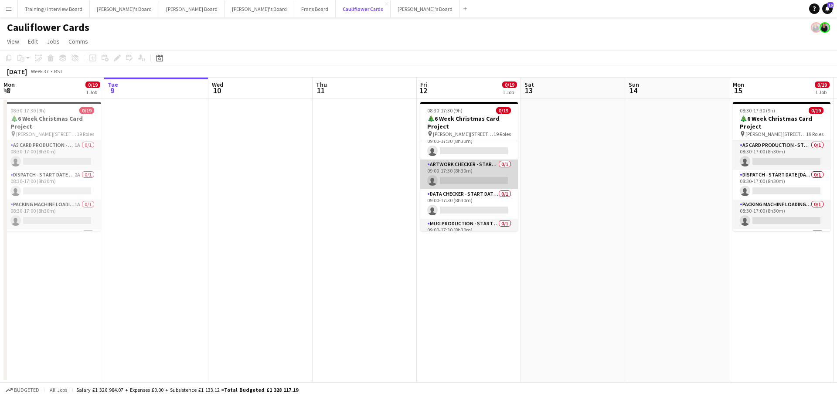
scroll to position [262, 0]
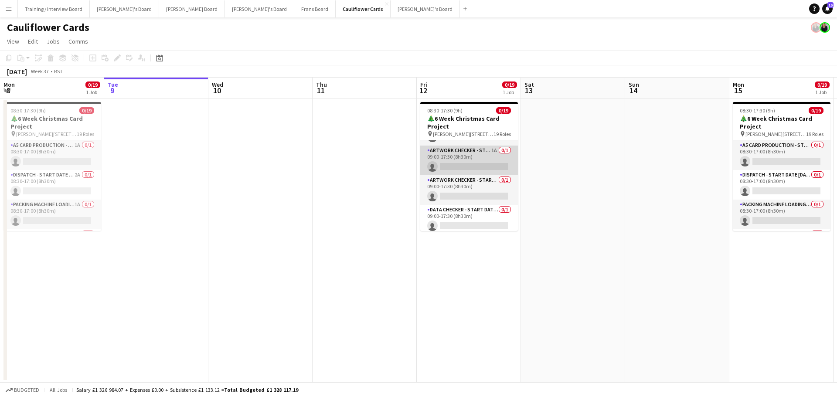
click at [478, 163] on app-card-role "Artwork Checker - Start Date [DATE] 1A 0/1 09:00-17:30 (8h30m) single-neutral-a…" at bounding box center [469, 161] width 98 height 30
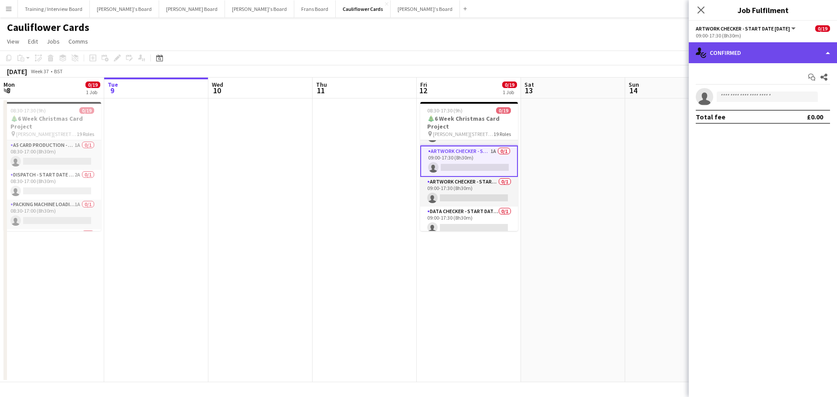
click at [761, 55] on div "single-neutral-actions-check-2 Confirmed" at bounding box center [763, 52] width 148 height 21
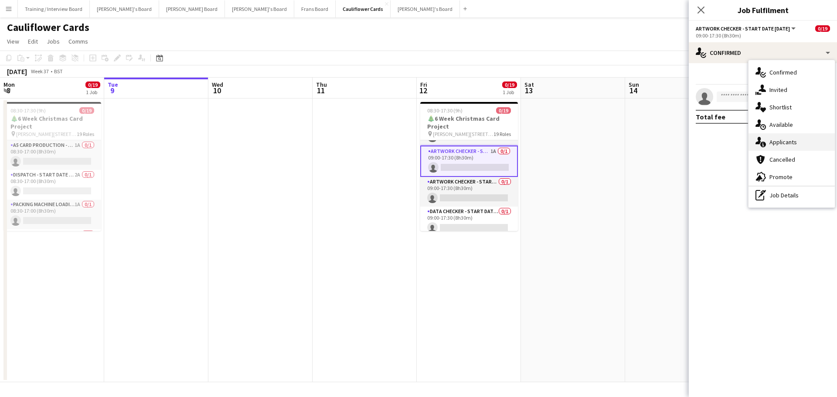
click at [785, 143] on span "Applicants" at bounding box center [783, 142] width 27 height 8
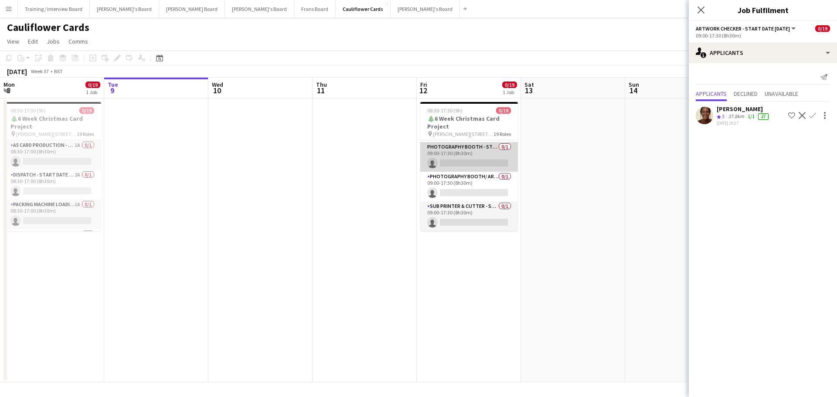
scroll to position [387, 0]
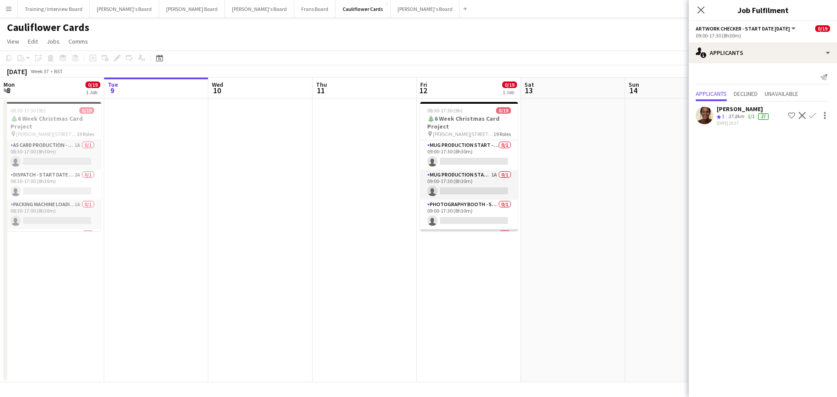
click at [480, 159] on app-card-role "Mug Production Start - Date [DATE] 0/1 09:00-17:30 (8h30m) single-neutral-actio…" at bounding box center [469, 155] width 98 height 30
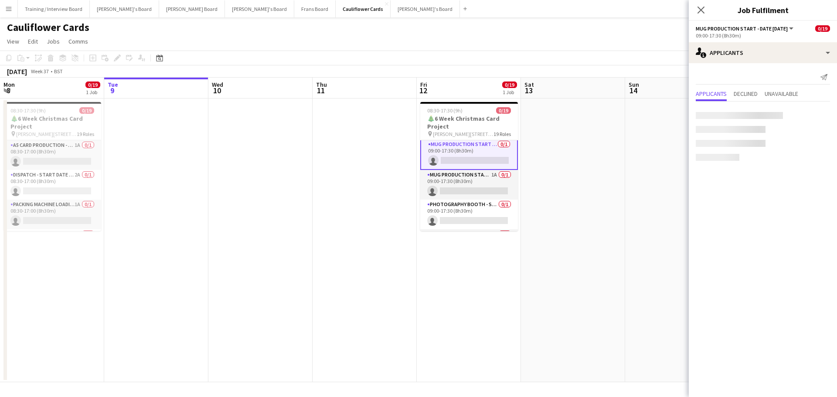
scroll to position [385, 0]
click at [746, 65] on div "Send notification Applicants Declined Unavailable No pending applicants" at bounding box center [763, 95] width 148 height 64
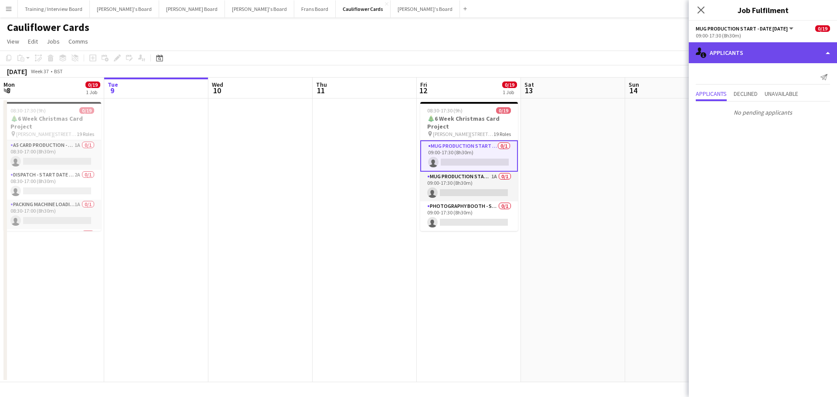
click at [749, 58] on div "single-neutral-actions-information Applicants" at bounding box center [763, 52] width 148 height 21
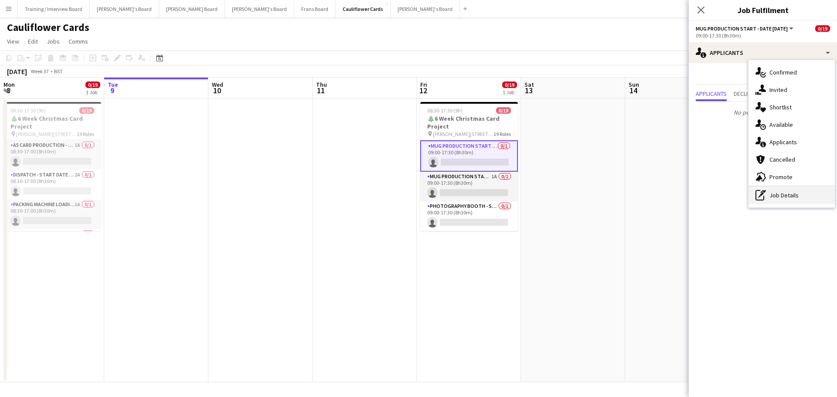
click at [790, 194] on div "pen-write Job Details" at bounding box center [792, 195] width 86 height 17
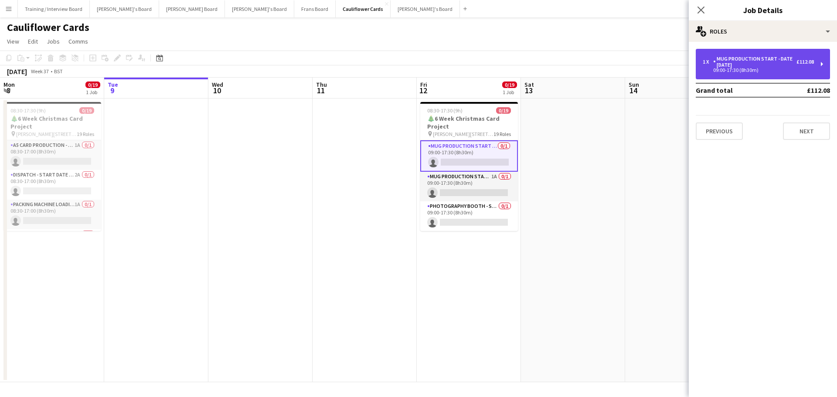
click at [753, 60] on div "Mug Production Start - Date [DATE]" at bounding box center [754, 62] width 83 height 12
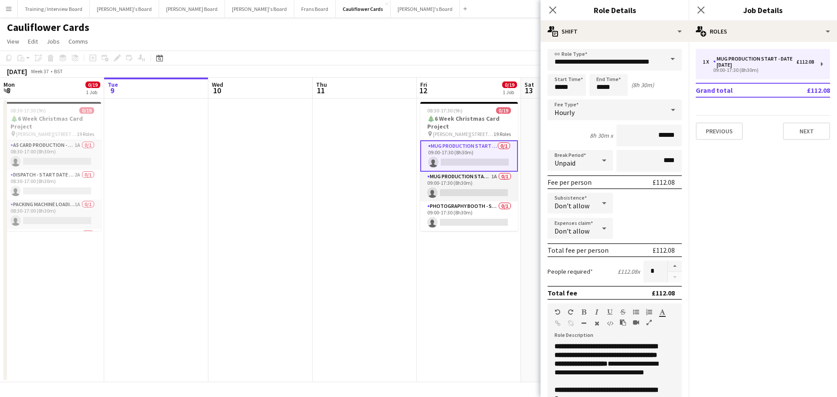
click at [483, 155] on app-card-role "Mug Production Start - Date [DATE] 0/1 09:00-17:30 (8h30m) single-neutral-actio…" at bounding box center [469, 155] width 98 height 31
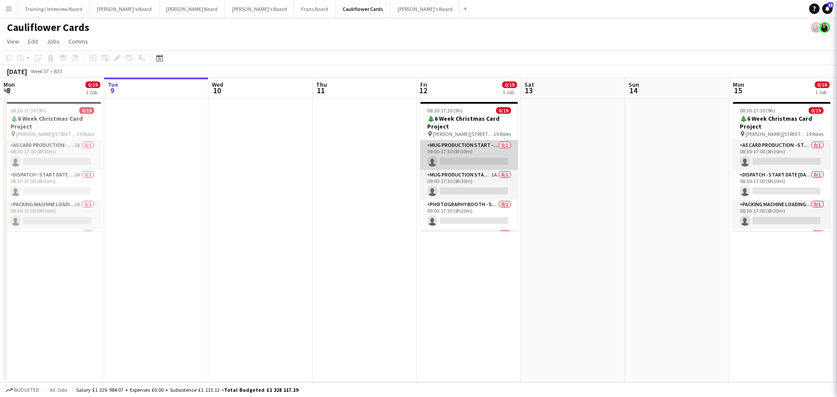
click at [483, 155] on app-card-role "Mug Production Start - Date [DATE] 0/1 09:00-17:30 (8h30m) single-neutral-actio…" at bounding box center [469, 155] width 98 height 30
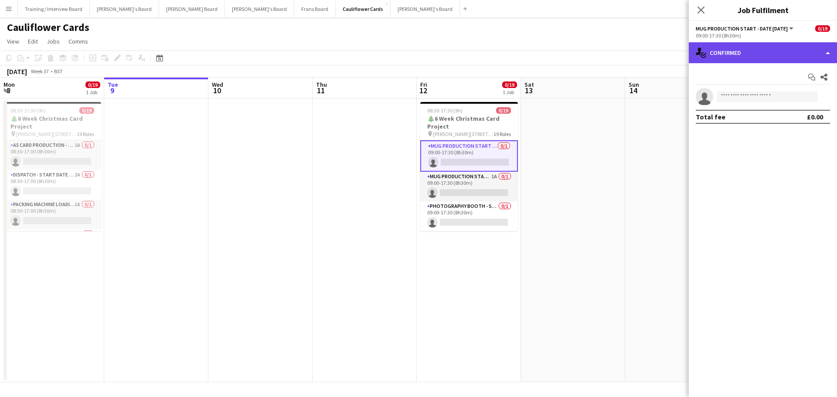
click at [786, 59] on div "single-neutral-actions-check-2 Confirmed" at bounding box center [763, 52] width 148 height 21
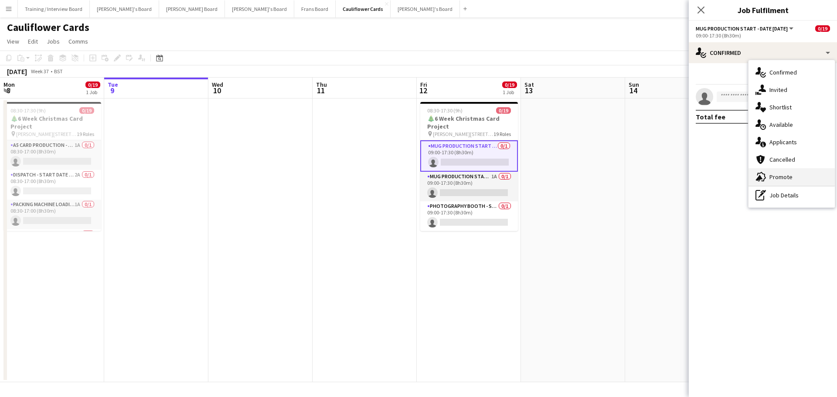
click at [794, 172] on div "advertising-megaphone Promote" at bounding box center [792, 176] width 86 height 17
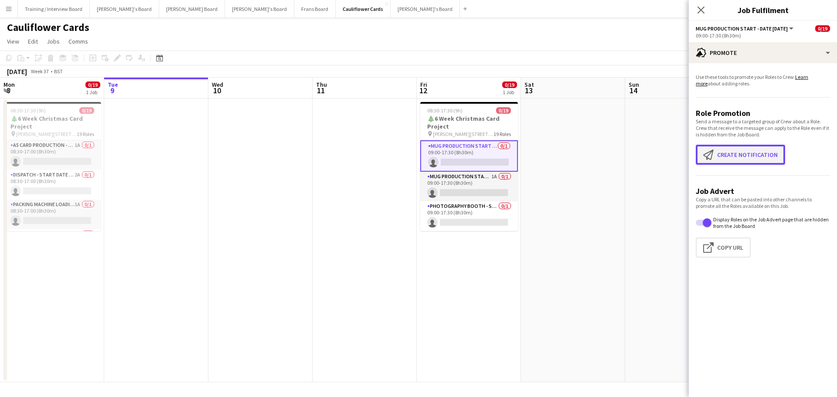
click at [734, 153] on button "Create notification Create notification" at bounding box center [740, 155] width 89 height 20
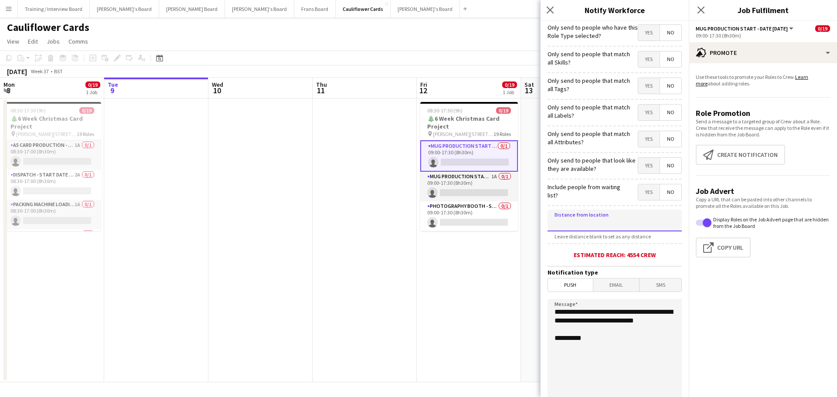
click at [645, 213] on input at bounding box center [615, 221] width 134 height 22
type input "****"
type input "*****"
drag, startPoint x: 593, startPoint y: 331, endPoint x: 483, endPoint y: 300, distance: 113.9
click at [483, 300] on body "Menu Boards Boards Boards All jobs Status Workforce Workforce My Workforce Recr…" at bounding box center [418, 198] width 837 height 397
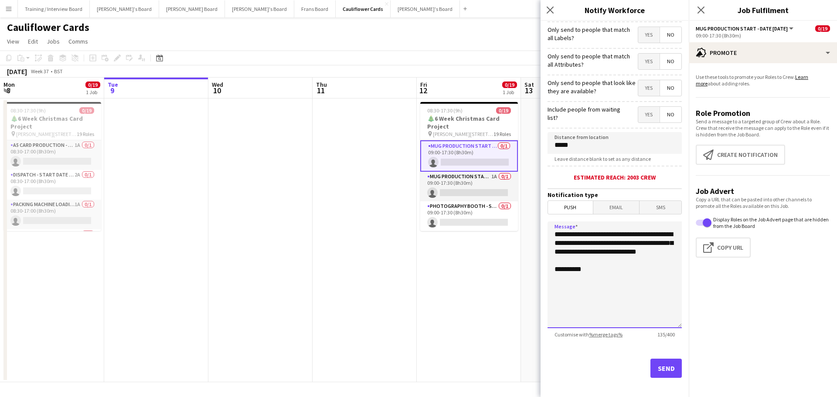
scroll to position [83, 0]
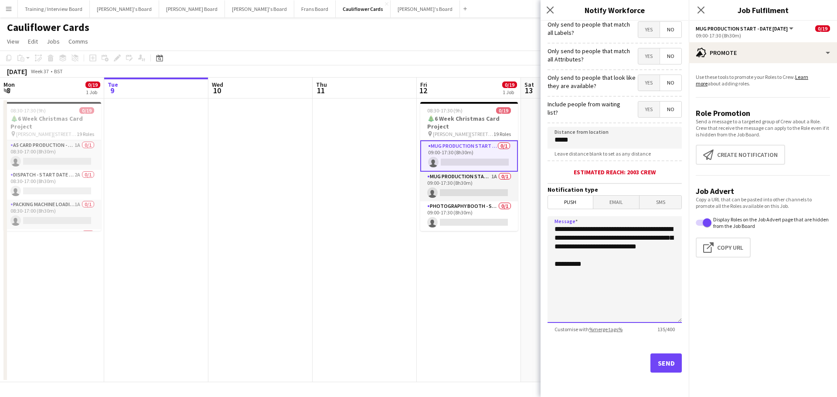
click at [617, 231] on textarea "**********" at bounding box center [615, 269] width 134 height 107
type textarea "**********"
click at [664, 361] on button "Send" at bounding box center [666, 363] width 31 height 19
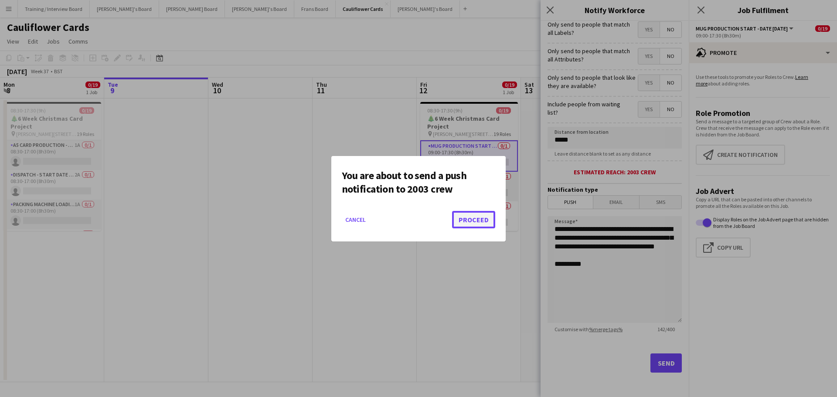
click at [490, 224] on button "Proceed" at bounding box center [473, 219] width 43 height 17
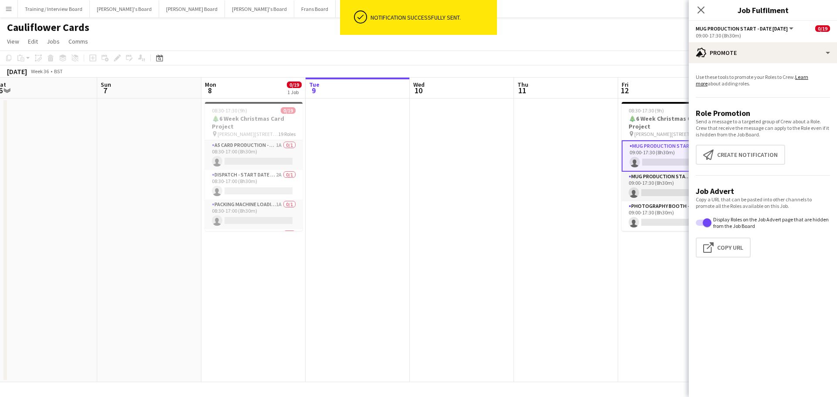
drag, startPoint x: 211, startPoint y: 284, endPoint x: 447, endPoint y: 295, distance: 235.7
click at [447, 295] on app-calendar-viewport "Thu 4 Fri 5 Sat 6 Sun 7 Mon 8 0/19 1 Job Tue 9 Wed 10 Thu 11 Fri 12 0/19 1 Job …" at bounding box center [418, 230] width 837 height 305
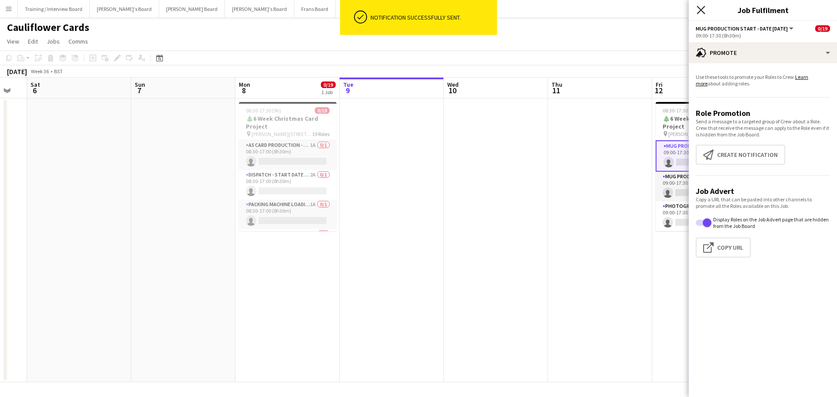
click at [701, 11] on icon "Close pop-in" at bounding box center [701, 10] width 8 height 8
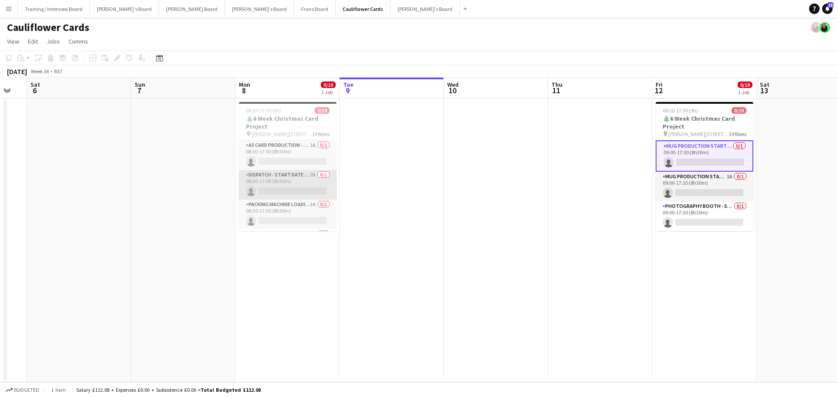
click at [310, 185] on app-card-role "Dispatch - Start Date [DATE] 2A 0/1 08:30-17:00 (8h30m) single-neutral-actions" at bounding box center [288, 185] width 98 height 30
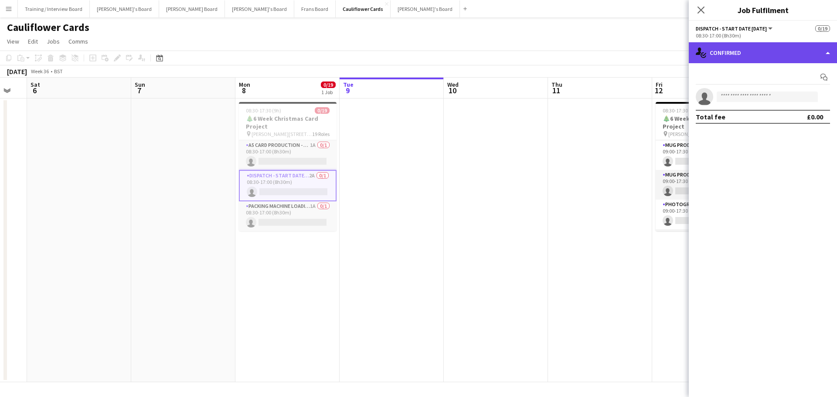
click at [770, 58] on div "single-neutral-actions-check-2 Confirmed" at bounding box center [763, 52] width 148 height 21
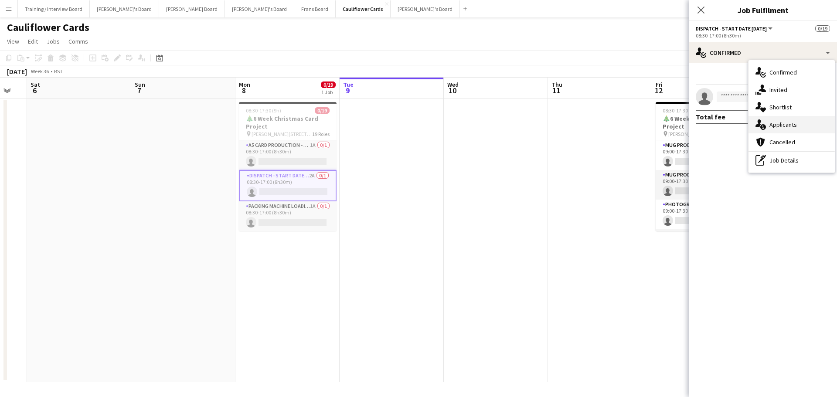
click at [784, 126] on span "Applicants" at bounding box center [783, 125] width 27 height 8
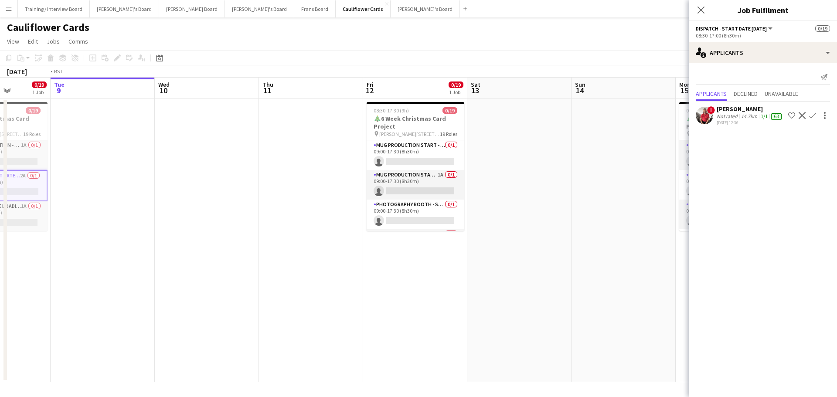
drag, startPoint x: 487, startPoint y: 284, endPoint x: 424, endPoint y: 296, distance: 64.0
click at [424, 296] on app-calendar-viewport "Sun 7 Mon 8 0/19 1 Job Tue 9 Wed 10 Thu 11 Fri 12 0/19 1 Job Sat 13 Sun 14 Mon …" at bounding box center [418, 230] width 837 height 305
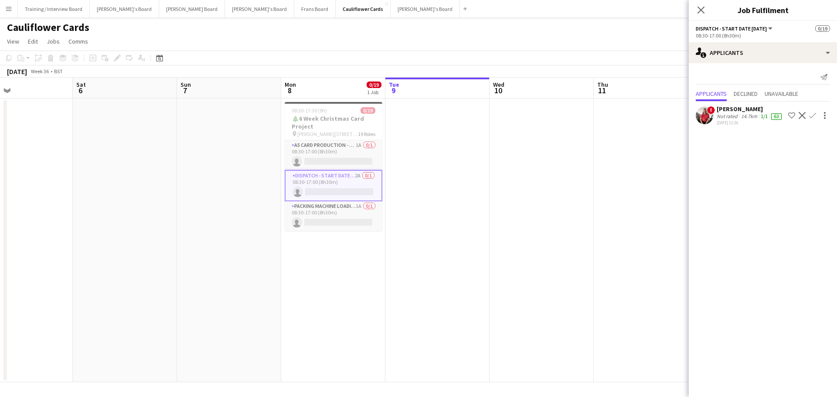
drag, startPoint x: 204, startPoint y: 290, endPoint x: 502, endPoint y: 286, distance: 297.8
click at [502, 286] on app-calendar-viewport "Wed 3 Thu 4 Fri 5 Sat 6 Sun 7 Mon 8 0/19 1 Job Tue 9 Wed 10 Thu 11 Fri 12 0/19 …" at bounding box center [418, 230] width 837 height 305
click at [281, 286] on app-date-cell at bounding box center [229, 241] width 104 height 284
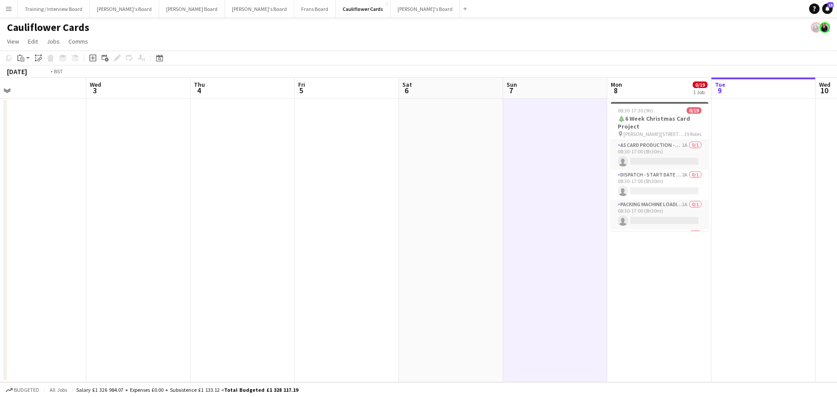
drag, startPoint x: 500, startPoint y: 283, endPoint x: 536, endPoint y: 283, distance: 36.2
click at [535, 283] on app-calendar-viewport "Sun 31 Mon 1 0/24 1 Job Tue 2 Wed 3 Thu 4 Fri 5 Sat 6 Sun 7 Mon 8 0/19 1 Job Tu…" at bounding box center [418, 230] width 837 height 305
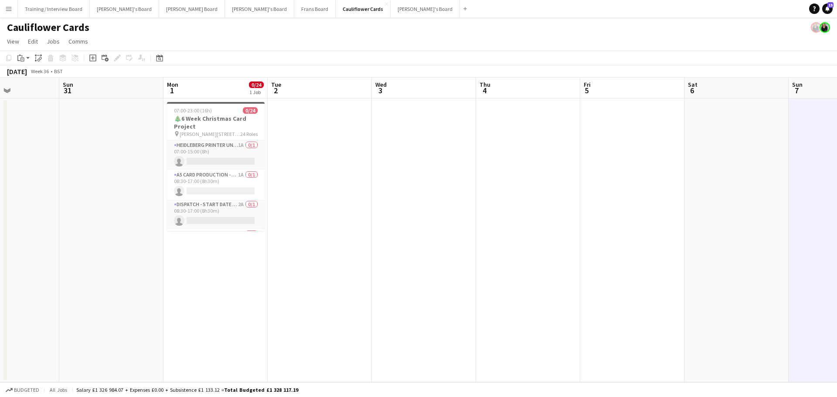
drag, startPoint x: 447, startPoint y: 286, endPoint x: 552, endPoint y: 286, distance: 104.6
click at [552, 286] on app-calendar-viewport "Fri 29 Sat 30 Sun 31 Mon 1 0/24 1 Job Tue 2 Wed 3 Thu 4 Fri 5 Sat 6 Sun 7 Mon 8…" at bounding box center [418, 230] width 837 height 305
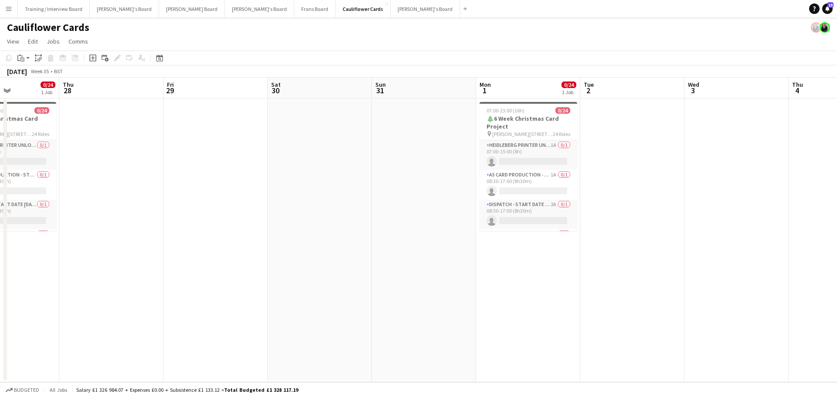
click at [552, 286] on app-calendar-viewport "Tue 26 Wed 27 0/24 1 Job Thu 28 Fri 29 Sat 30 Sun 31 Mon 1 0/24 1 Job Tue 2 Wed…" at bounding box center [418, 230] width 837 height 305
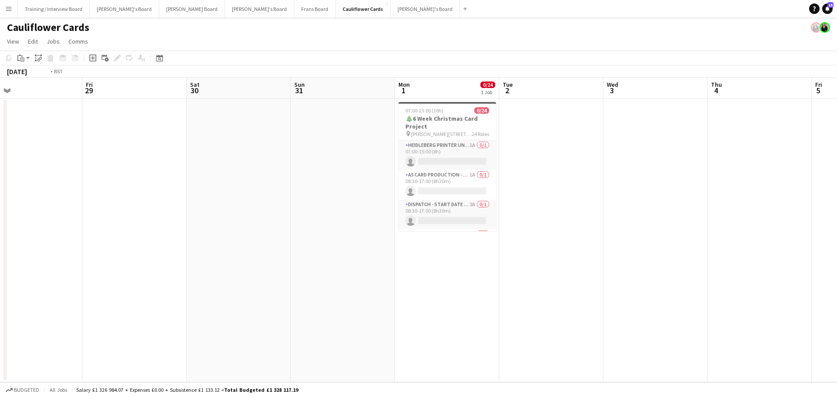
drag, startPoint x: 681, startPoint y: 212, endPoint x: 168, endPoint y: 270, distance: 516.5
click at [210, 263] on app-calendar-viewport "Tue 26 Wed 27 0/24 1 Job Thu 28 Fri 29 Sat 30 Sun 31 Mon 1 0/24 1 Job Tue 2 Wed…" at bounding box center [418, 230] width 837 height 305
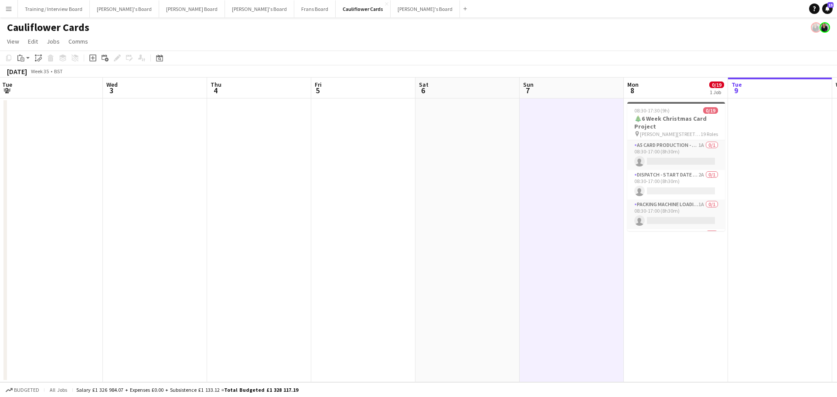
drag, startPoint x: 579, startPoint y: 250, endPoint x: 132, endPoint y: 260, distance: 447.5
click at [134, 260] on app-calendar-viewport "Sat 30 Sun 31 Mon 1 0/24 1 Job Tue 2 Wed 3 Thu 4 Fri 5 Sat 6 Sun 7 Mon 8 0/19 1…" at bounding box center [418, 230] width 837 height 305
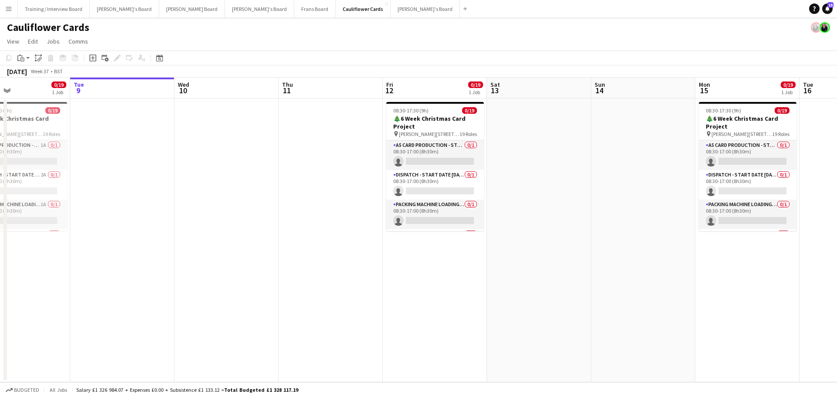
drag, startPoint x: 463, startPoint y: 283, endPoint x: 176, endPoint y: 273, distance: 286.6
click at [187, 274] on app-calendar-viewport "Fri 5 Sat 6 Sun 7 Mon 8 0/19 1 Job Tue 9 Wed 10 Thu 11 Fri 12 0/19 1 Job Sat 13…" at bounding box center [418, 230] width 837 height 305
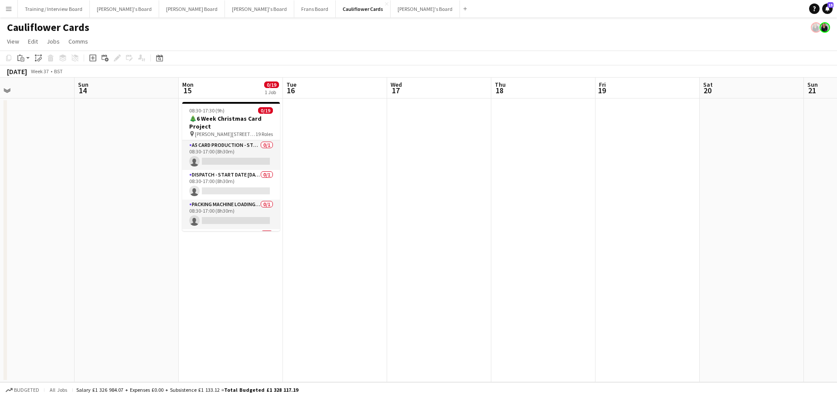
drag, startPoint x: 654, startPoint y: 144, endPoint x: 181, endPoint y: 147, distance: 473.1
click at [181, 147] on app-calendar-viewport "Wed 10 Thu 11 Fri 12 0/19 1 Job Sat 13 Sun 14 Mon 15 0/19 1 Job Tue 16 Wed 17 T…" at bounding box center [418, 230] width 837 height 305
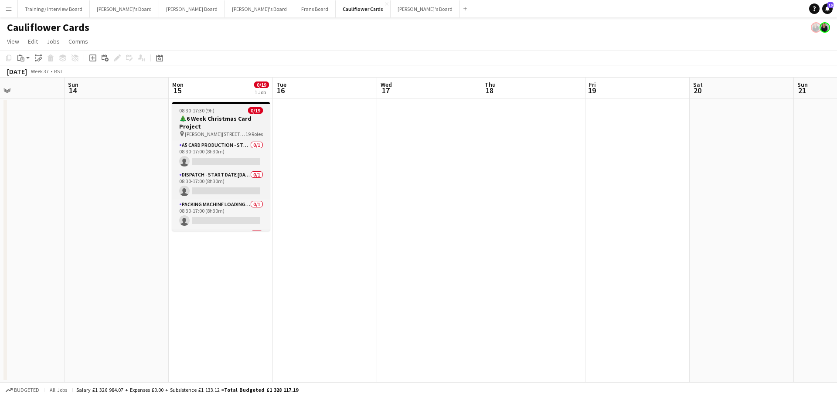
click at [215, 104] on app-job-card "08:30-17:30 (9h) 0/19 🎄6 Week Christmas Card Project pin [PERSON_NAME][STREET_A…" at bounding box center [221, 166] width 98 height 129
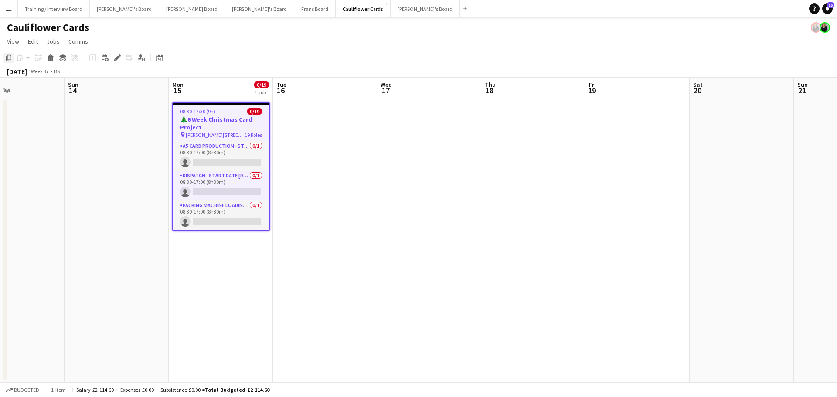
click at [9, 57] on icon "Copy" at bounding box center [8, 58] width 7 height 7
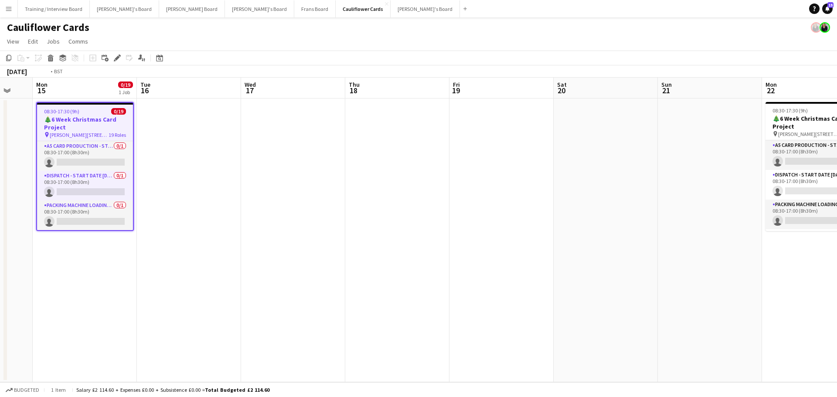
scroll to position [0, 348]
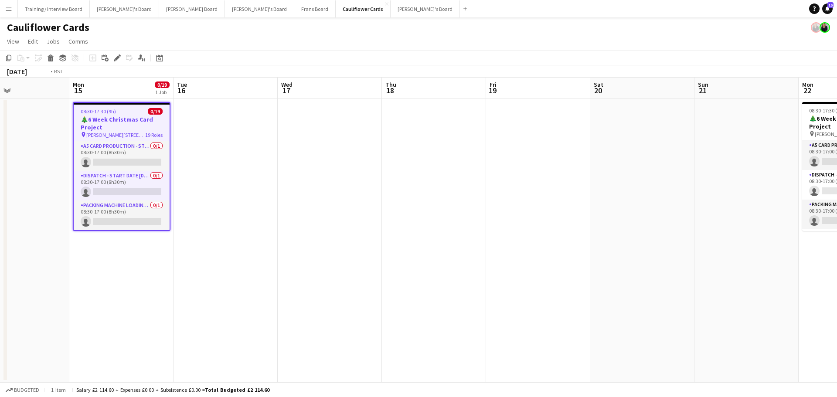
drag, startPoint x: 596, startPoint y: 230, endPoint x: 101, endPoint y: 221, distance: 495.4
click at [101, 221] on app-calendar-viewport "Thu 11 Fri 12 0/19 1 Job Sat 13 Sun 14 Mon 15 0/19 1 Job Tue 16 Wed 17 Thu 18 F…" at bounding box center [418, 230] width 837 height 305
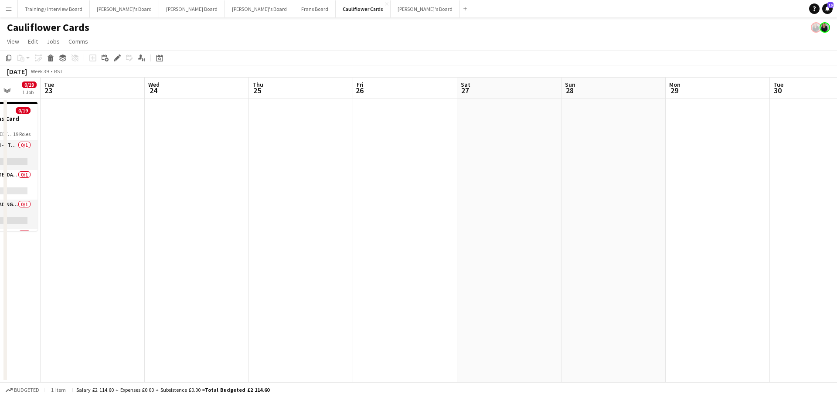
scroll to position [0, 290]
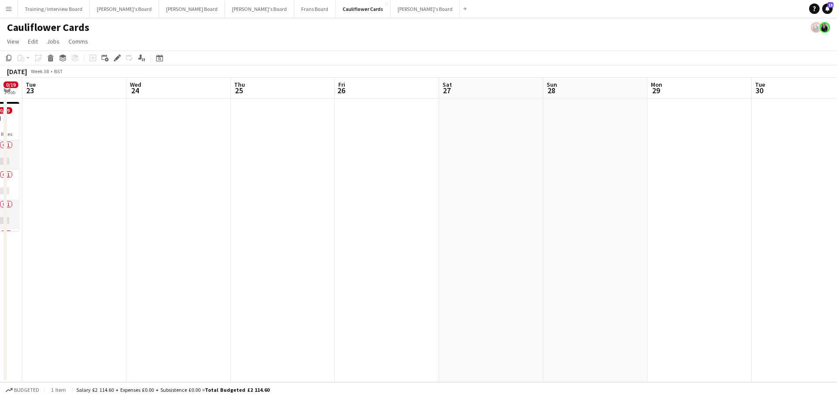
drag, startPoint x: 674, startPoint y: 214, endPoint x: 210, endPoint y: 242, distance: 464.8
click at [210, 242] on app-calendar-viewport "Sat 20 Sun 21 Mon 22 0/19 1 Job Tue 23 Wed 24 Thu 25 Fri 26 Sat 27 Sun 28 Mon 2…" at bounding box center [418, 230] width 837 height 305
click at [679, 136] on app-date-cell at bounding box center [699, 241] width 104 height 284
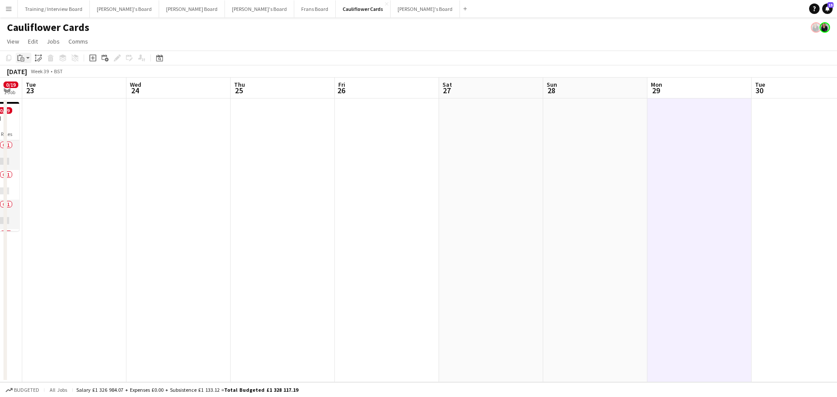
click at [24, 58] on icon at bounding box center [22, 60] width 4 height 4
click at [25, 75] on link "Paste Ctrl+V" at bounding box center [64, 75] width 82 height 8
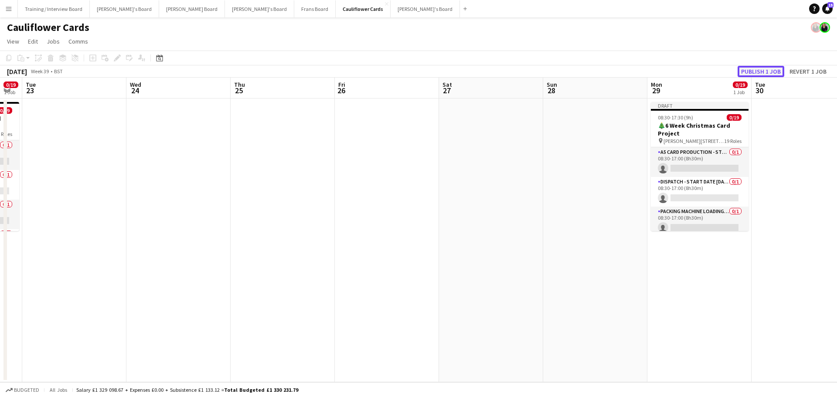
click at [770, 73] on button "Publish 1 job" at bounding box center [761, 71] width 47 height 11
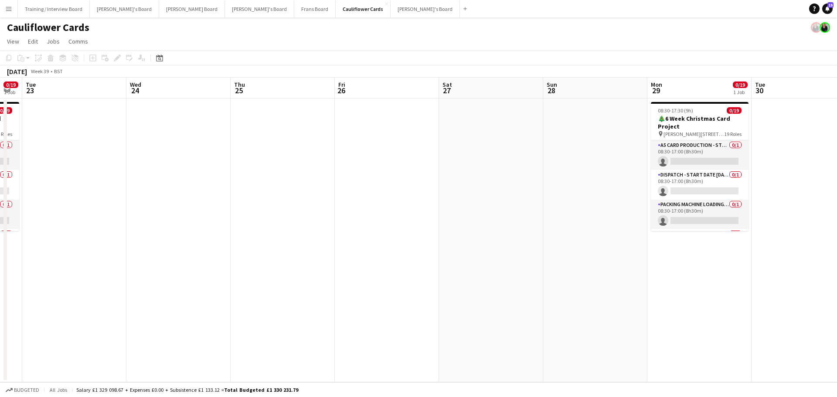
click at [555, 235] on app-date-cell at bounding box center [595, 241] width 104 height 284
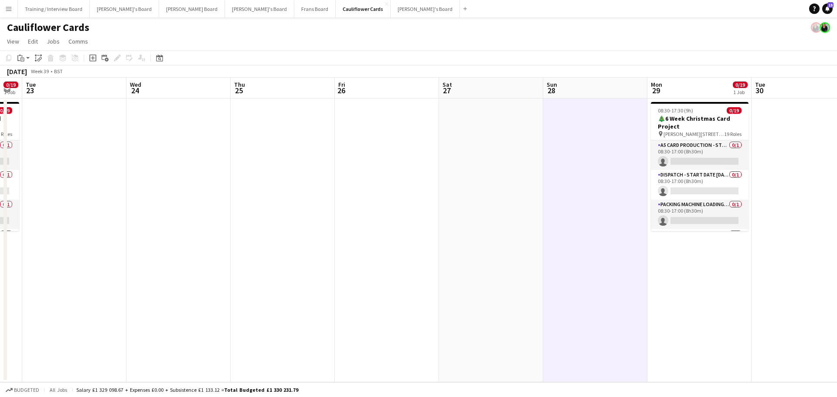
click at [508, 222] on app-date-cell at bounding box center [491, 241] width 104 height 284
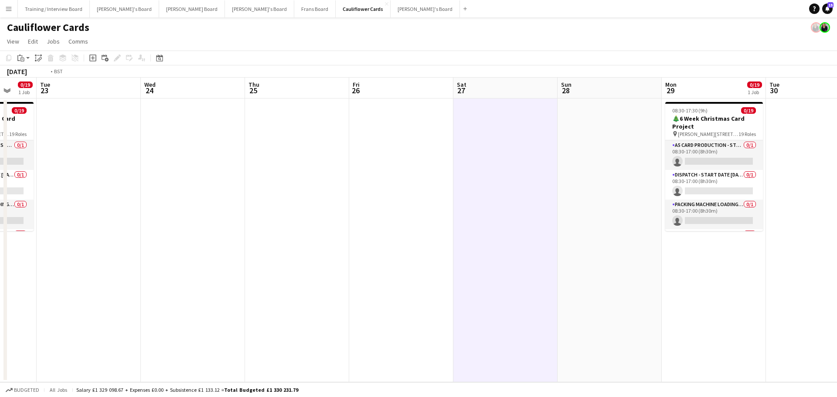
scroll to position [0, 237]
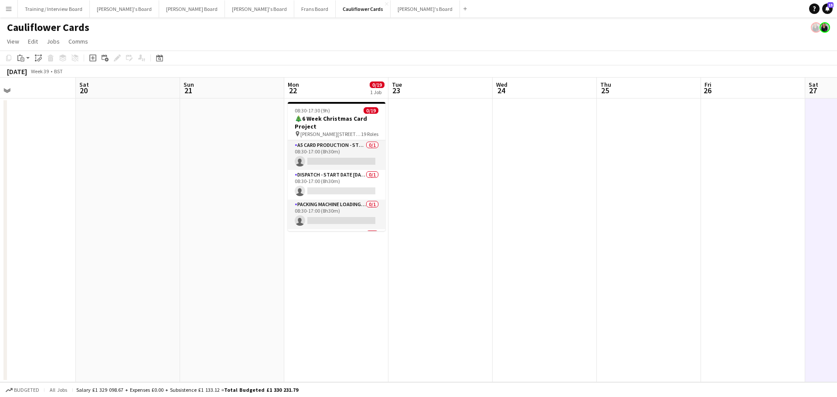
drag, startPoint x: 220, startPoint y: 271, endPoint x: 586, endPoint y: 271, distance: 366.3
click at [586, 271] on app-calendar-viewport "Wed 17 Thu 18 Fri 19 Sat 20 Sun 21 Mon 22 0/19 1 Job Tue 23 Wed 24 Thu 25 Fri 2…" at bounding box center [418, 230] width 837 height 305
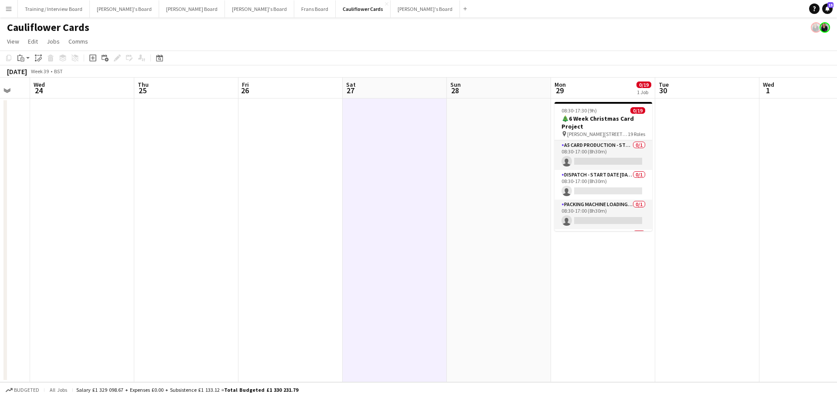
drag, startPoint x: 786, startPoint y: 256, endPoint x: 323, endPoint y: 274, distance: 463.0
click at [323, 274] on app-calendar-viewport "Sun 21 Mon 22 0/19 1 Job Tue 23 Wed 24 Thu 25 Fri 26 Sat 27 Sun 28 Mon 29 0/19 …" at bounding box center [418, 230] width 837 height 305
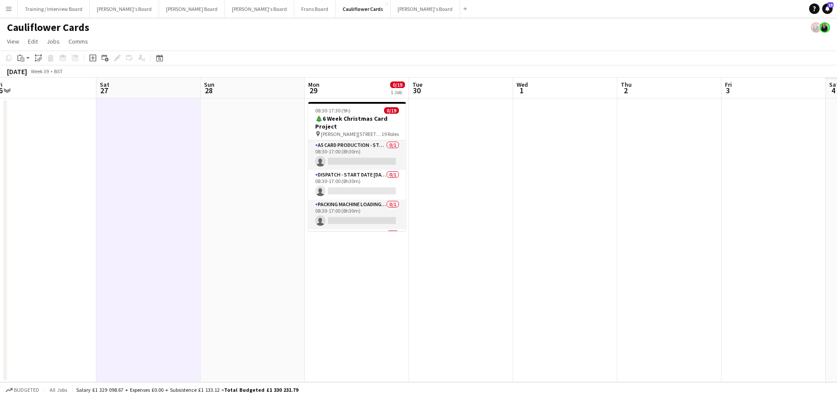
drag, startPoint x: 611, startPoint y: 267, endPoint x: 260, endPoint y: 265, distance: 350.6
click at [260, 265] on app-calendar-viewport "Tue 23 Wed 24 Thu 25 Fri 26 Sat 27 Sun 28 Mon 29 0/19 1 Job Tue 30 Wed 1 Thu 2 …" at bounding box center [418, 230] width 837 height 305
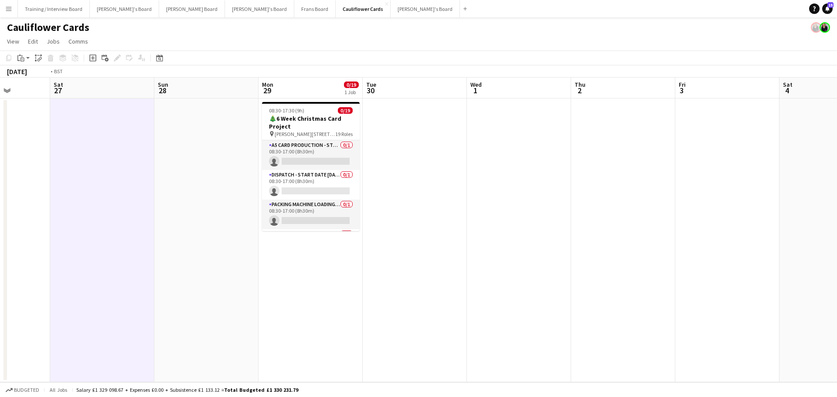
drag, startPoint x: 588, startPoint y: 275, endPoint x: 294, endPoint y: 277, distance: 294.3
click at [294, 277] on app-calendar-viewport "Wed 24 Thu 25 Fri 26 Sat 27 Sun 28 Mon 29 0/19 1 Job Tue 30 Wed 1 Thu 2 Fri 3 S…" at bounding box center [418, 230] width 837 height 305
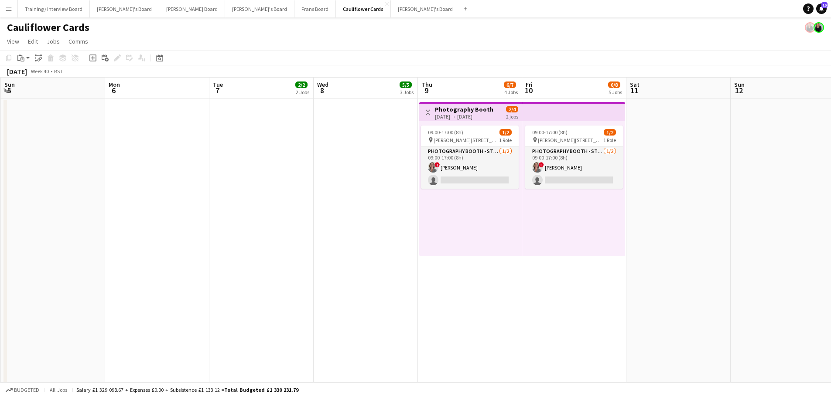
drag, startPoint x: 703, startPoint y: 257, endPoint x: 172, endPoint y: 246, distance: 530.8
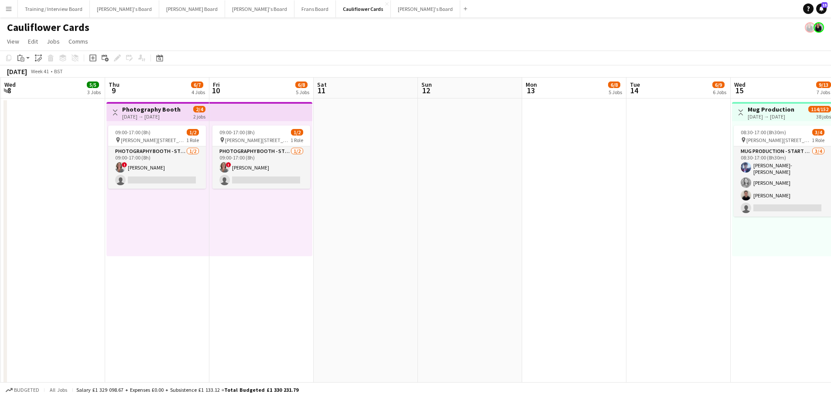
scroll to position [0, 313]
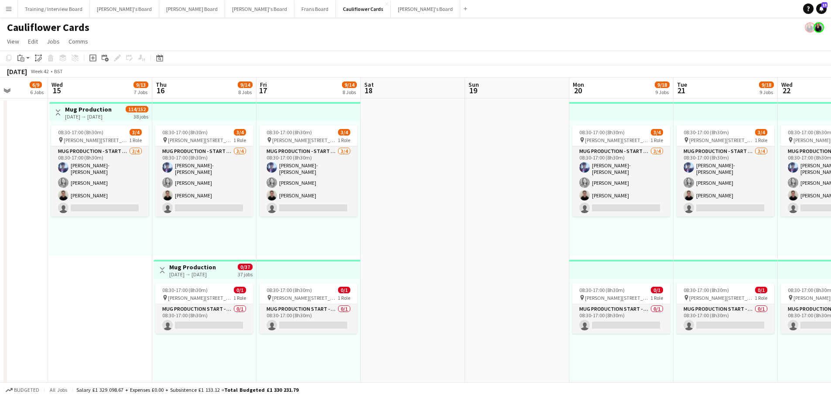
scroll to position [0, 325]
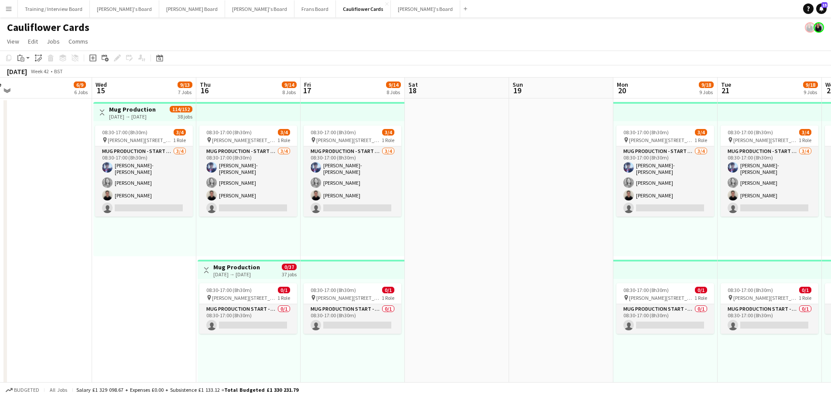
drag, startPoint x: 743, startPoint y: 284, endPoint x: 106, endPoint y: 228, distance: 639.9
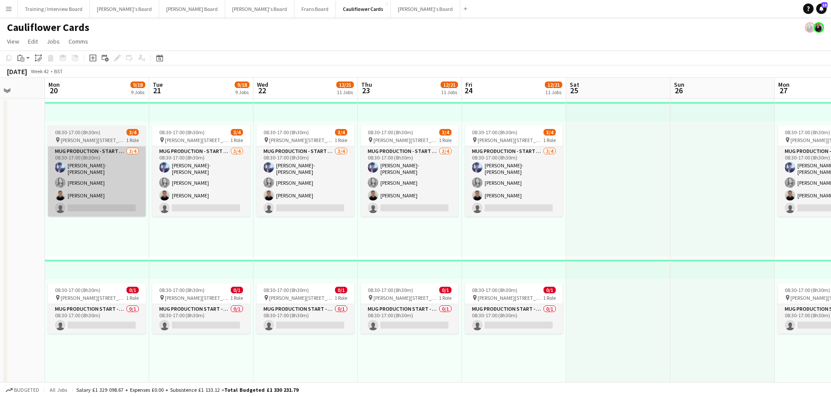
drag, startPoint x: 657, startPoint y: 242, endPoint x: 90, endPoint y: 212, distance: 567.6
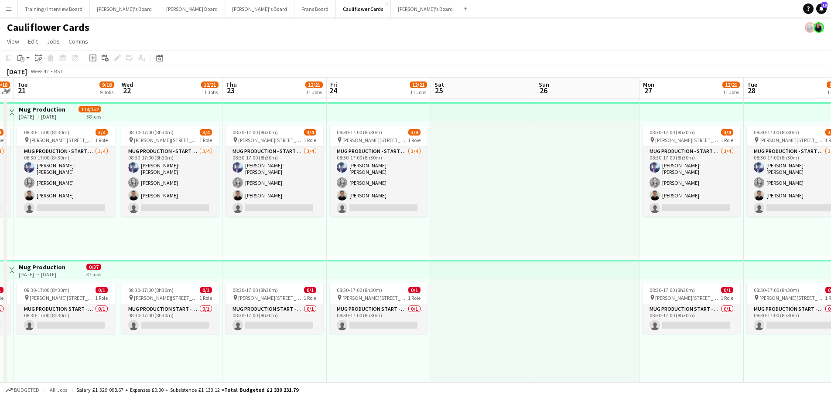
scroll to position [0, 266]
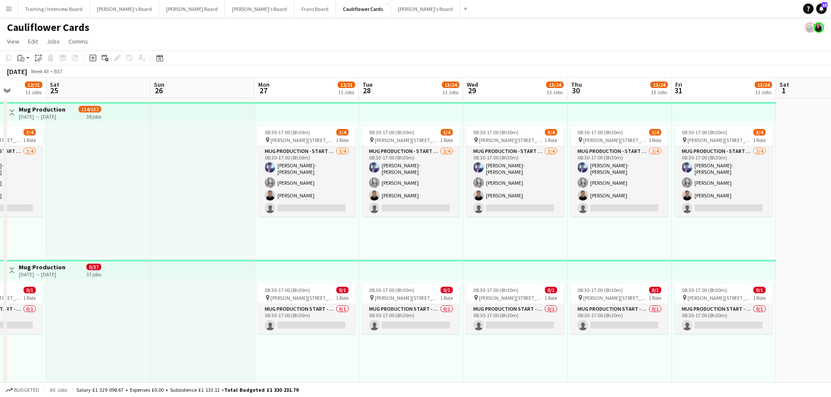
drag, startPoint x: 573, startPoint y: 206, endPoint x: 133, endPoint y: 155, distance: 443.3
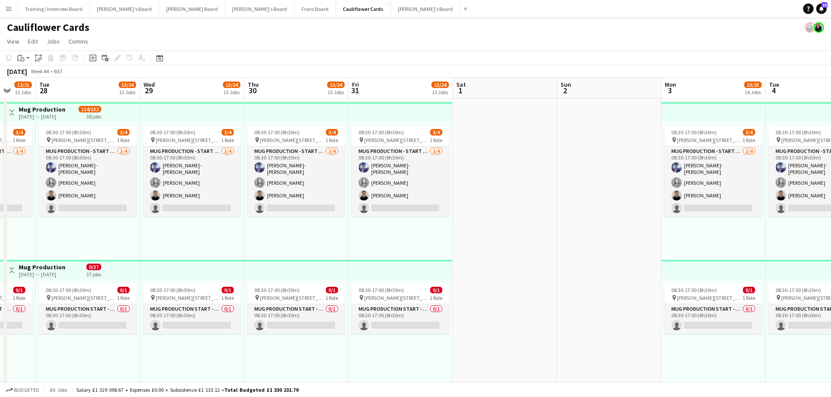
scroll to position [0, 344]
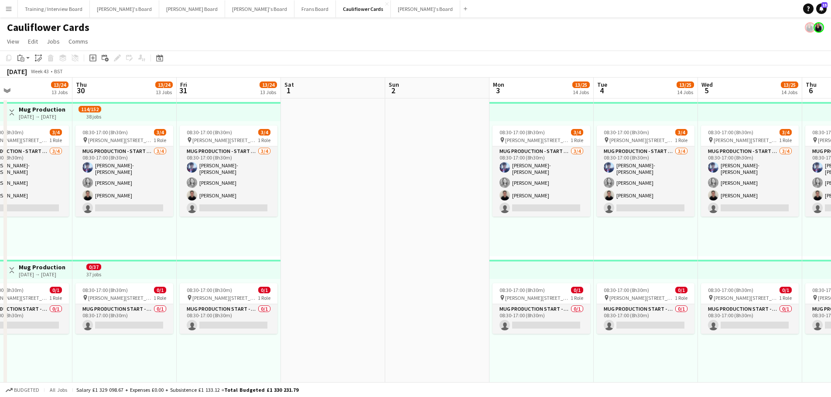
drag, startPoint x: 714, startPoint y: 238, endPoint x: 239, endPoint y: 158, distance: 481.9
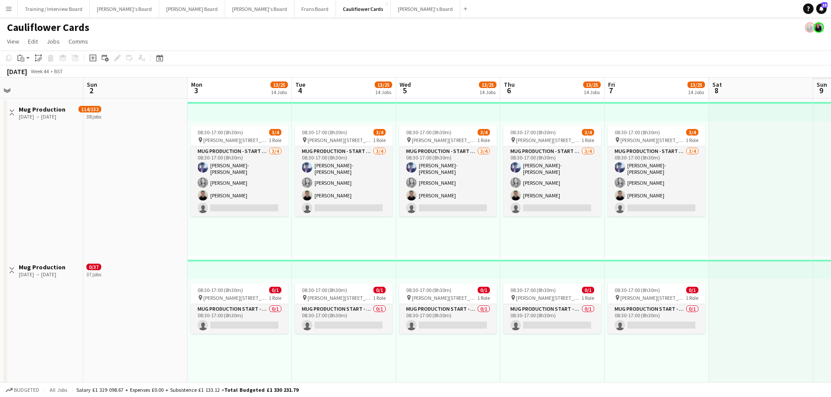
scroll to position [0, 346]
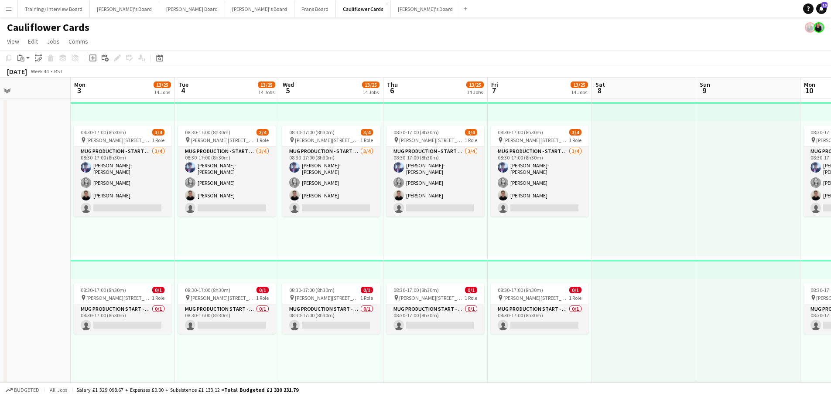
drag, startPoint x: 535, startPoint y: 250, endPoint x: 214, endPoint y: 194, distance: 325.7
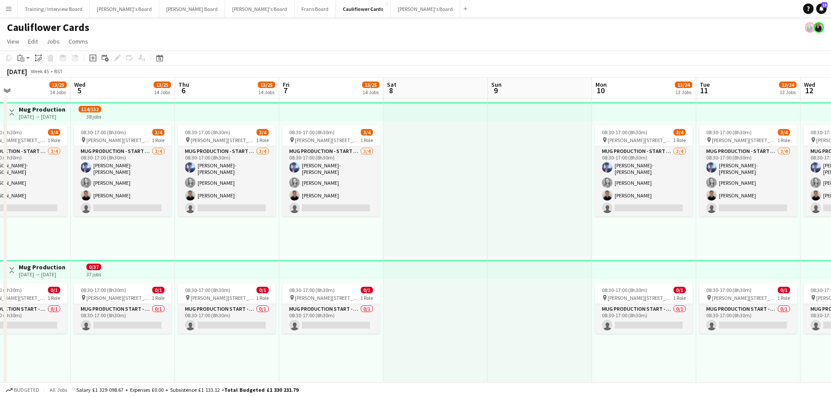
scroll to position [0, 211]
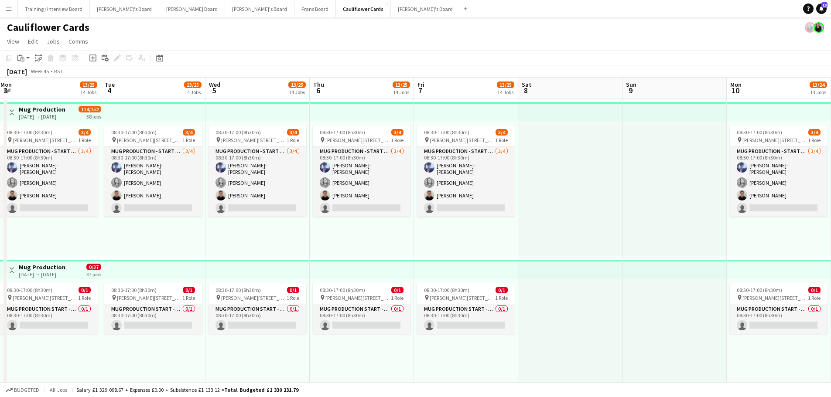
drag, startPoint x: 760, startPoint y: 214, endPoint x: 312, endPoint y: 170, distance: 450.4
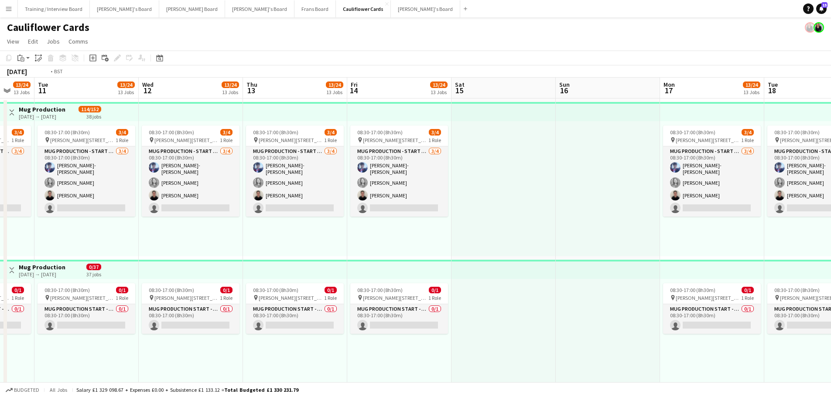
scroll to position [0, 320]
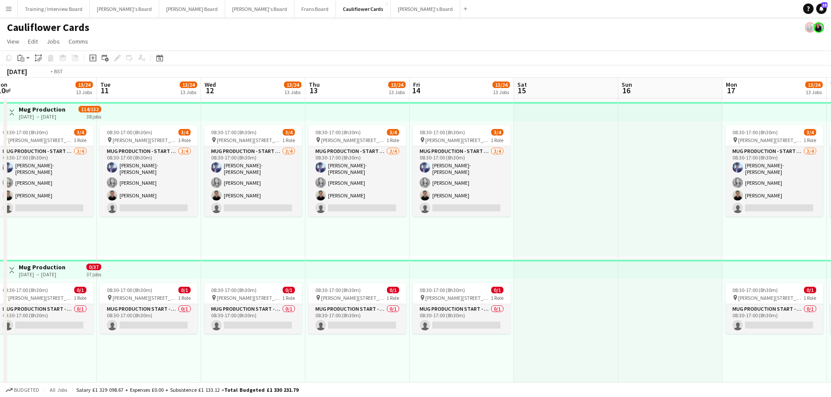
drag, startPoint x: 639, startPoint y: 227, endPoint x: 355, endPoint y: 210, distance: 284.3
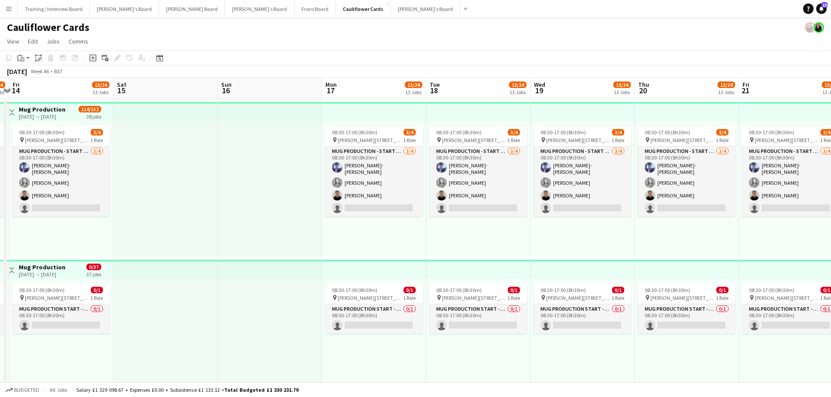
drag, startPoint x: 828, startPoint y: 237, endPoint x: 428, endPoint y: 239, distance: 400.3
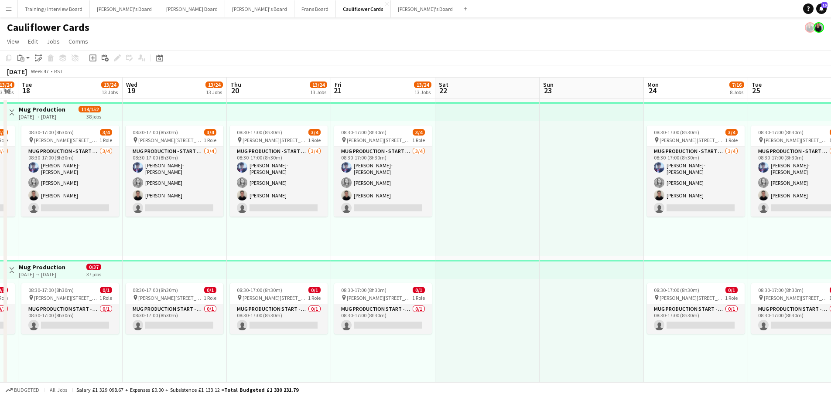
scroll to position [0, 298]
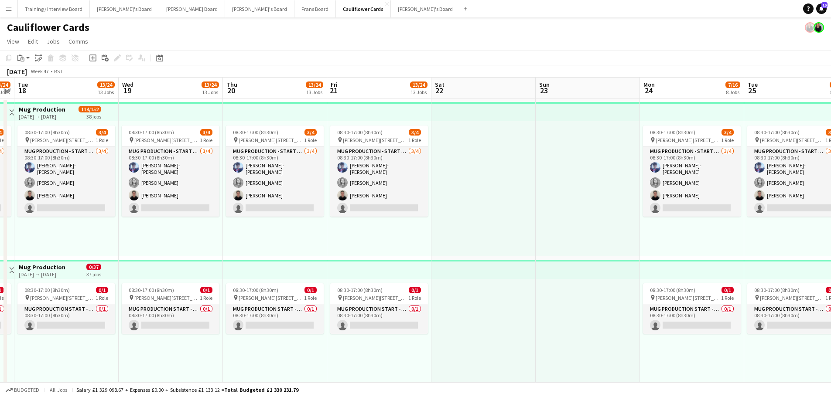
drag, startPoint x: 583, startPoint y: 224, endPoint x: 360, endPoint y: 206, distance: 224.4
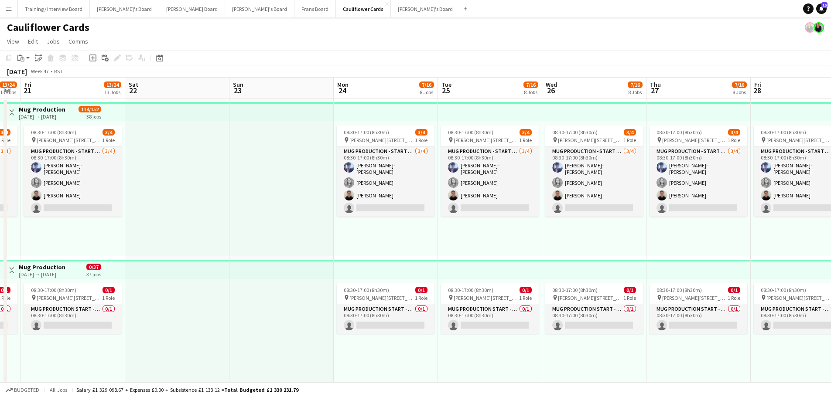
drag, startPoint x: 809, startPoint y: 222, endPoint x: 503, endPoint y: 216, distance: 306.1
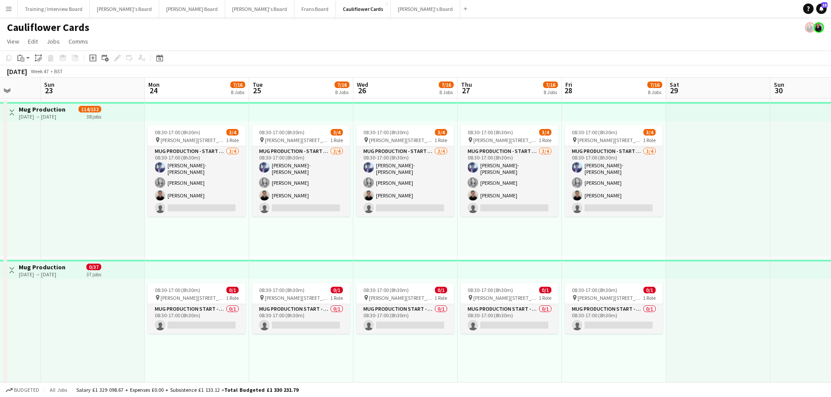
drag, startPoint x: 786, startPoint y: 232, endPoint x: 493, endPoint y: 246, distance: 293.3
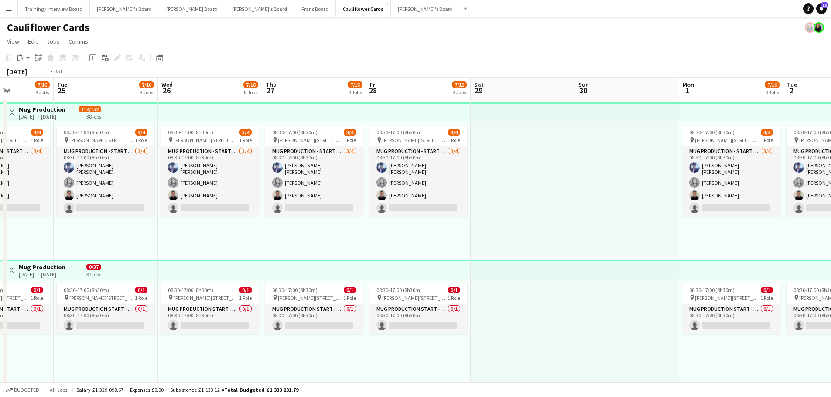
drag, startPoint x: 757, startPoint y: 226, endPoint x: 550, endPoint y: 241, distance: 207.6
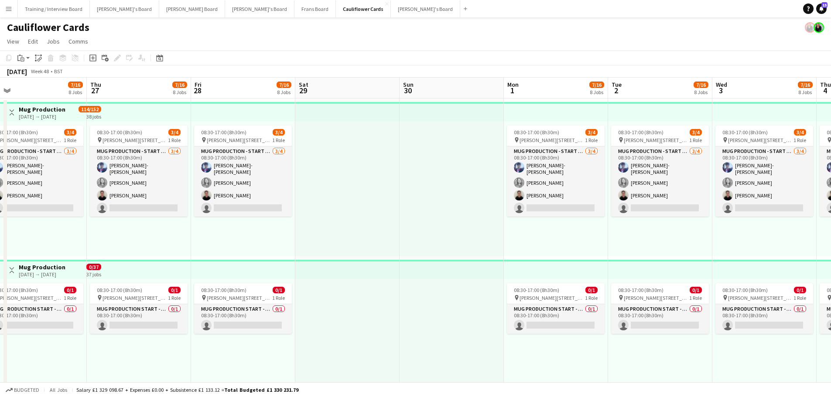
drag, startPoint x: 775, startPoint y: 240, endPoint x: 566, endPoint y: 247, distance: 209.4
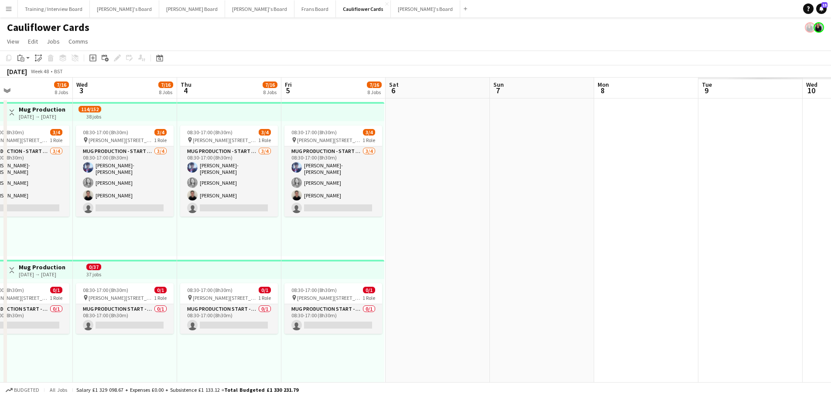
drag, startPoint x: 811, startPoint y: 234, endPoint x: 505, endPoint y: 232, distance: 306.1
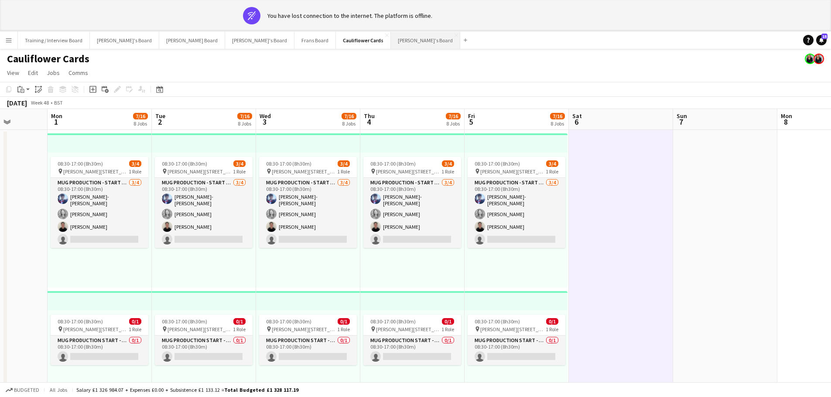
click at [391, 48] on button "[PERSON_NAME]'s Board Close" at bounding box center [425, 40] width 69 height 17
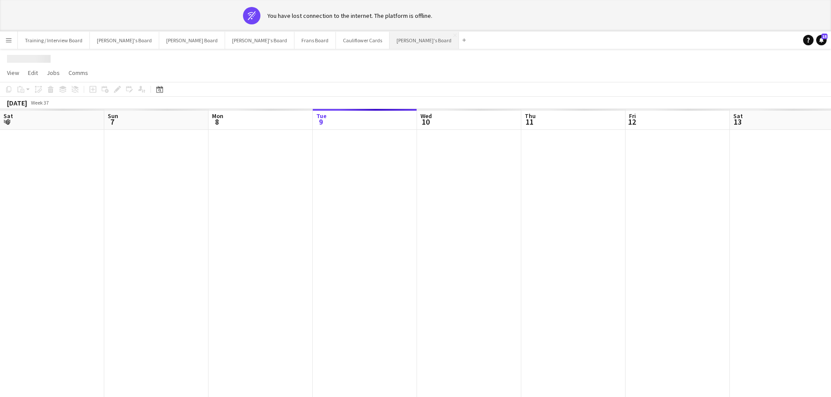
scroll to position [0, 208]
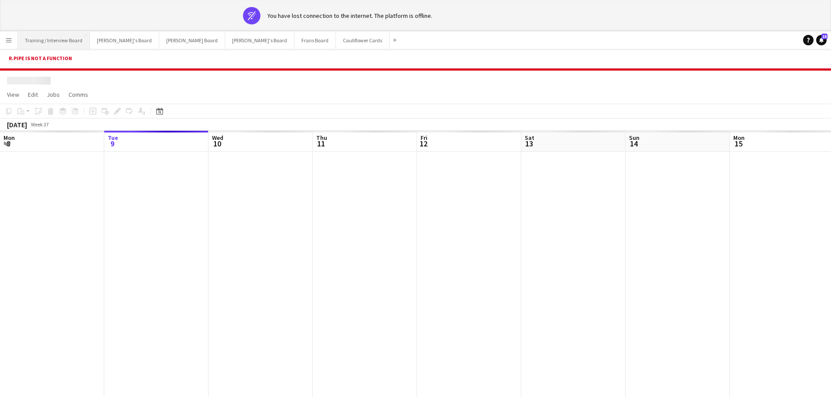
click at [54, 48] on button "Training / Interview Board Close" at bounding box center [54, 40] width 72 height 17
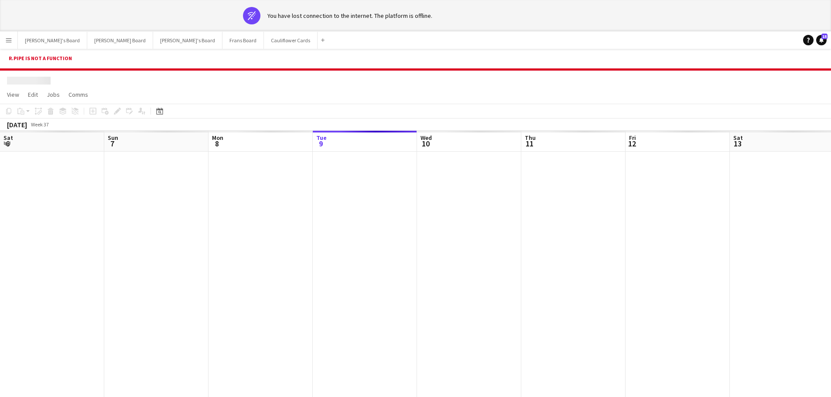
scroll to position [0, 208]
click at [300, 275] on div at bounding box center [469, 294] width 1355 height 284
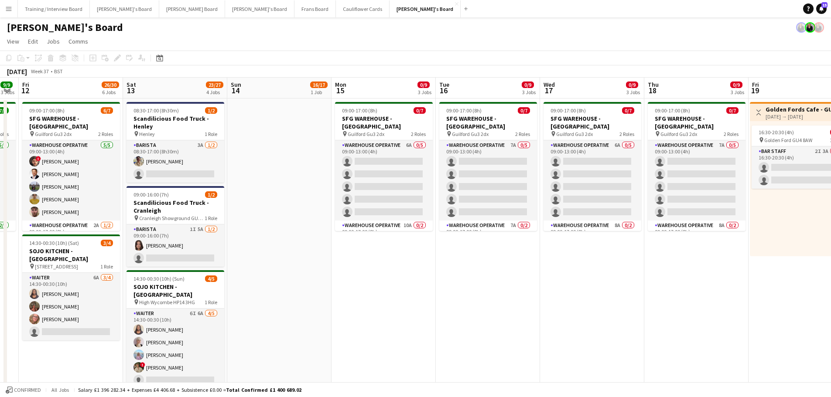
scroll to position [0, 408]
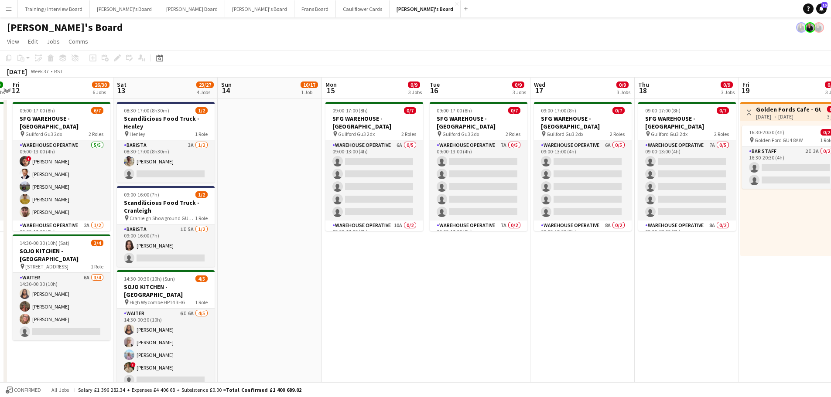
drag, startPoint x: 678, startPoint y: 320, endPoint x: 194, endPoint y: 387, distance: 488.5
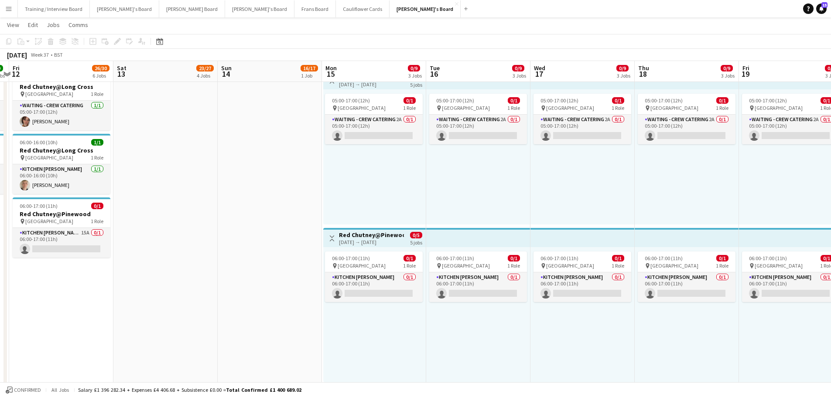
scroll to position [0, 276]
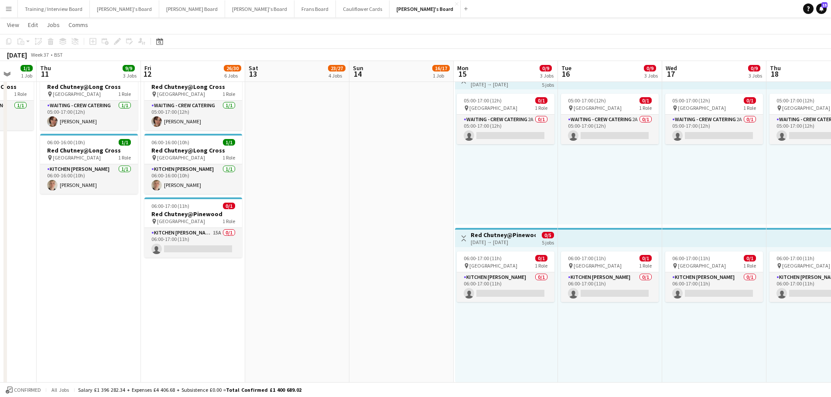
drag, startPoint x: 291, startPoint y: 296, endPoint x: 501, endPoint y: 292, distance: 209.3
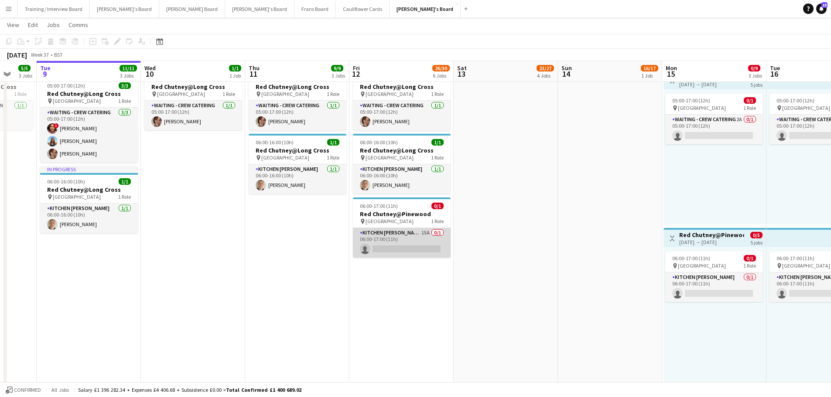
click at [419, 239] on app-card-role "Kitchen [PERSON_NAME] 15A 0/1 06:00-17:00 (11h) single-neutral-actions" at bounding box center [402, 243] width 98 height 30
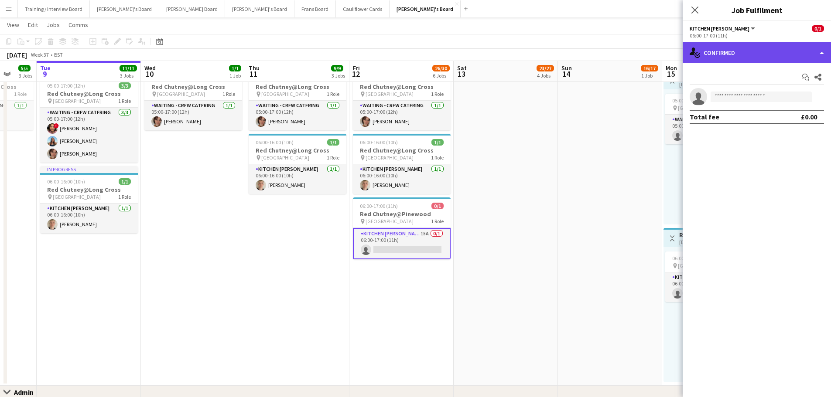
click at [760, 49] on div "single-neutral-actions-check-2 Confirmed" at bounding box center [756, 52] width 148 height 21
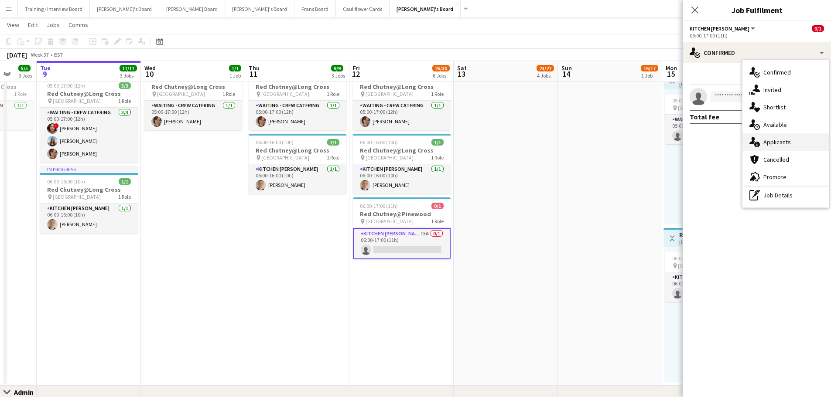
click at [780, 134] on div "single-neutral-actions-information Applicants" at bounding box center [785, 141] width 86 height 17
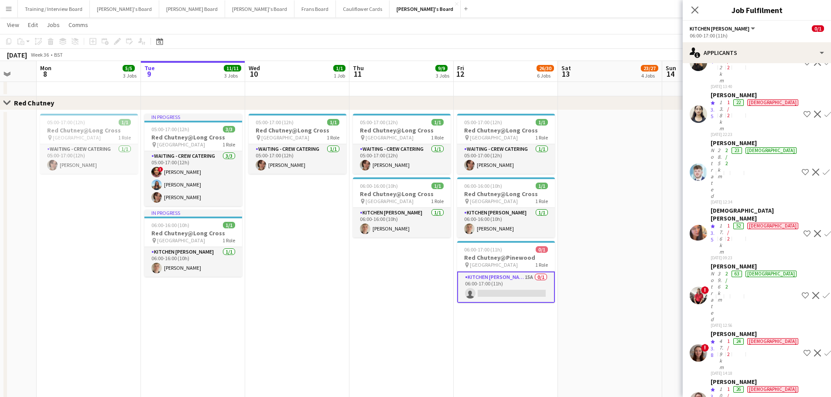
scroll to position [0, 252]
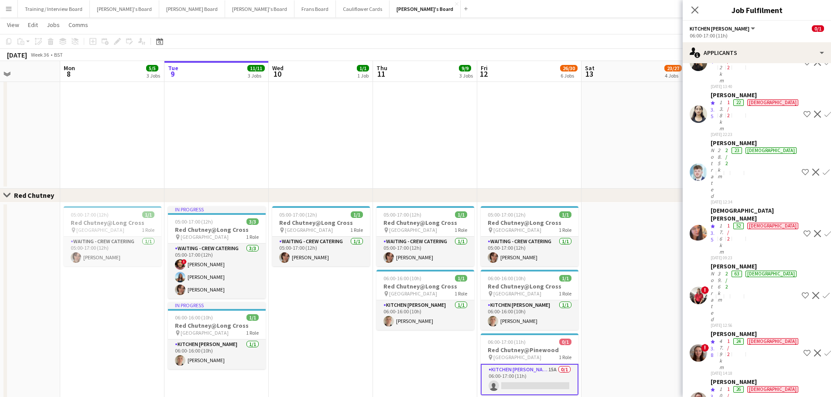
drag, startPoint x: 198, startPoint y: 256, endPoint x: 325, endPoint y: 252, distance: 127.8
click at [325, 252] on app-calendar-viewport "Fri 5 15/15 5 Jobs Sat 6 18/20 5 Jobs Sun 7 Mon 8 5/5 3 Jobs Tue 9 11/11 3 Jobs…" at bounding box center [415, 58] width 831 height 1008
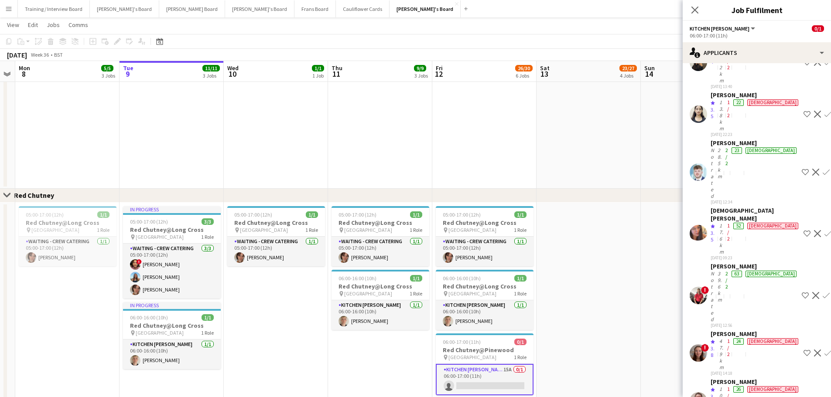
scroll to position [0, 300]
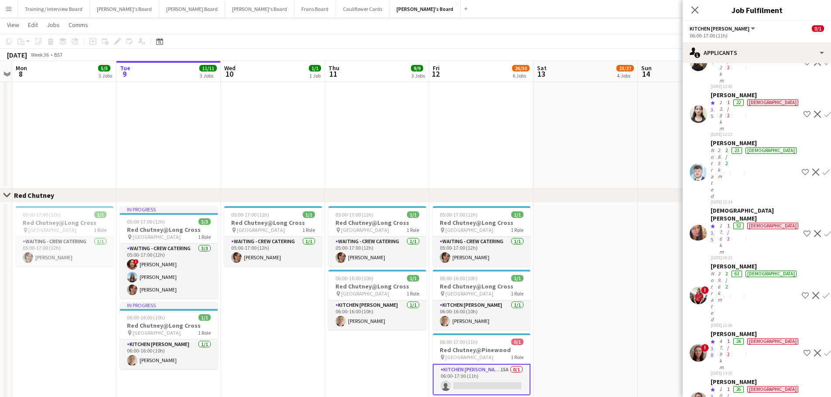
drag, startPoint x: 364, startPoint y: 296, endPoint x: 316, endPoint y: 313, distance: 51.0
click at [316, 313] on app-calendar-viewport "Fri 5 15/15 5 Jobs Sat 6 18/20 5 Jobs Sun 7 Mon 8 5/5 3 Jobs Tue 9 11/11 3 Jobs…" at bounding box center [415, 58] width 831 height 1008
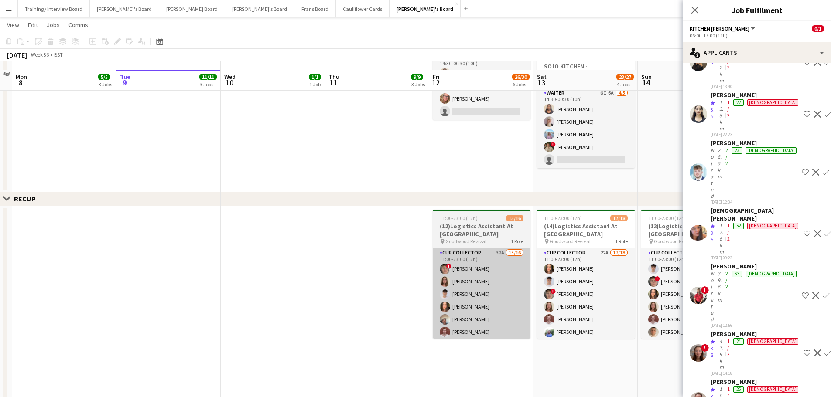
scroll to position [218, 0]
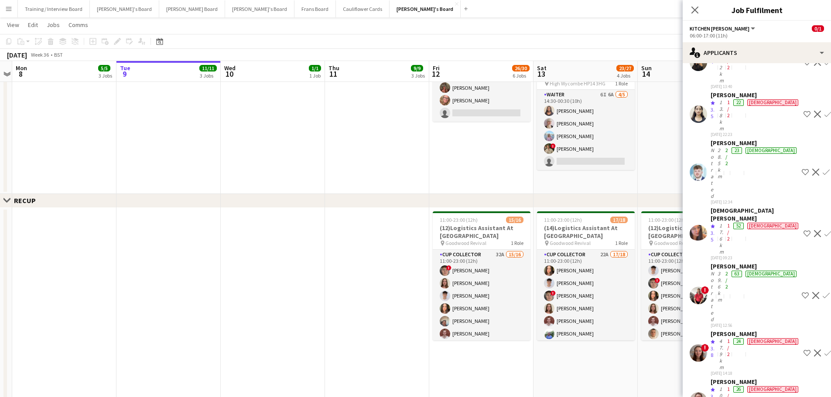
click at [484, 155] on app-date-cell "09:00-17:00 (8h) 6/7 SFG WAREHOUSE - [GEOGRAPHIC_DATA] pin Guilford Gu3 2dx 2 R…" at bounding box center [481, 37] width 104 height 314
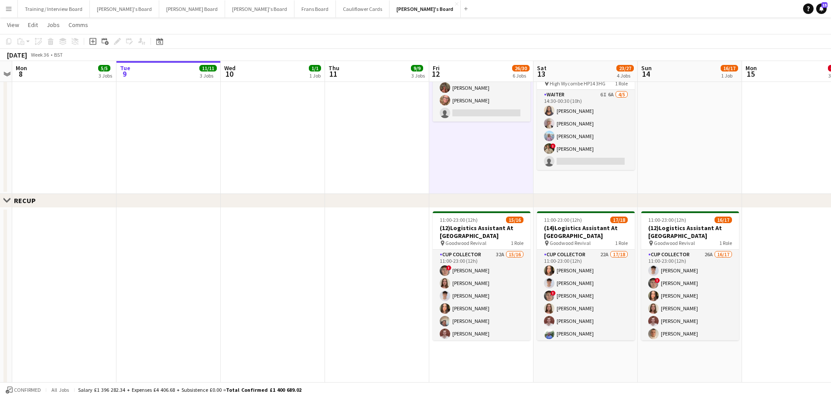
click at [608, 181] on app-date-cell "08:30-17:00 (8h30m) 1/2 Scandilicious Food Truck - Henley pin Henley 1 Role Bar…" at bounding box center [585, 37] width 104 height 314
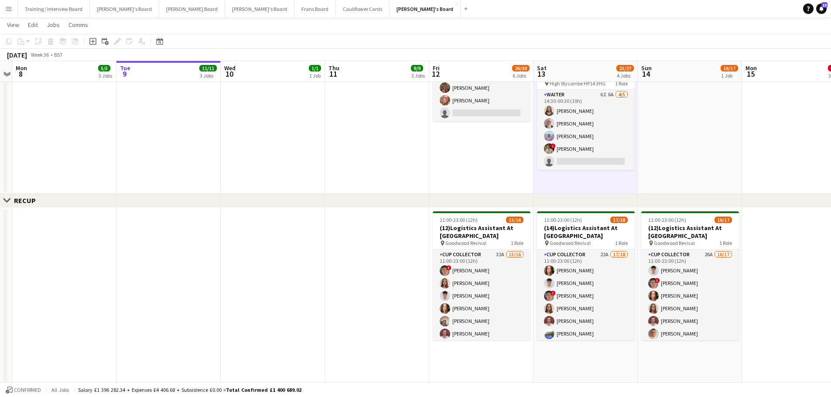
click at [701, 177] on app-date-cell at bounding box center [689, 37] width 104 height 314
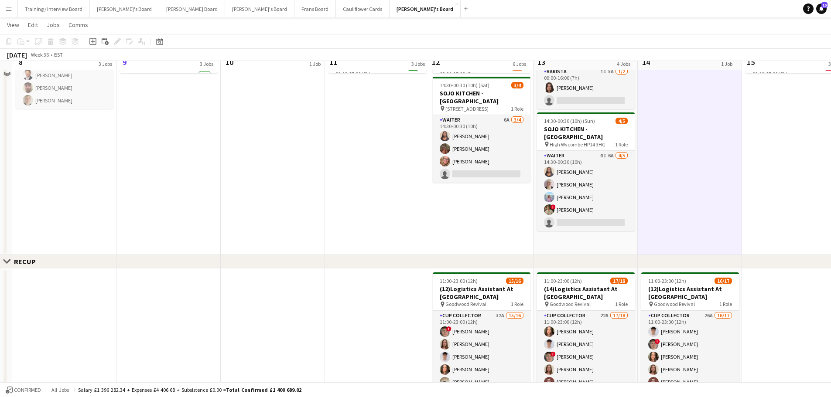
scroll to position [131, 0]
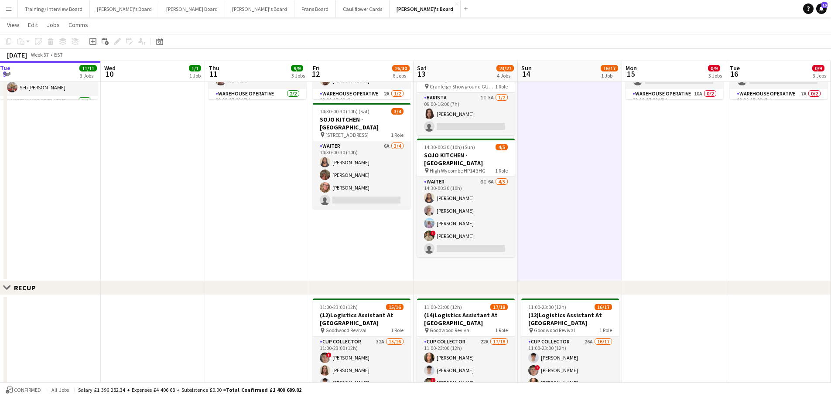
drag, startPoint x: 719, startPoint y: 196, endPoint x: 599, endPoint y: 202, distance: 120.5
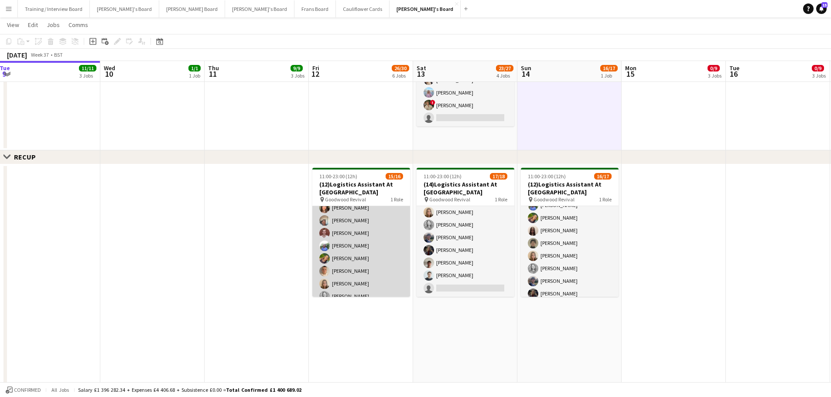
scroll to position [41, 0]
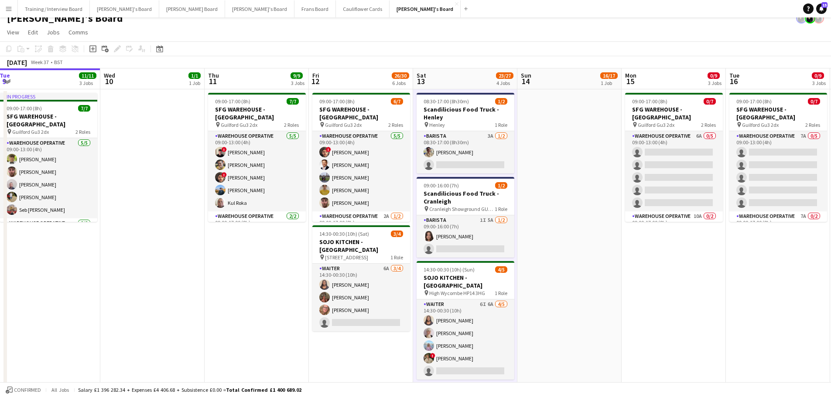
scroll to position [0, 0]
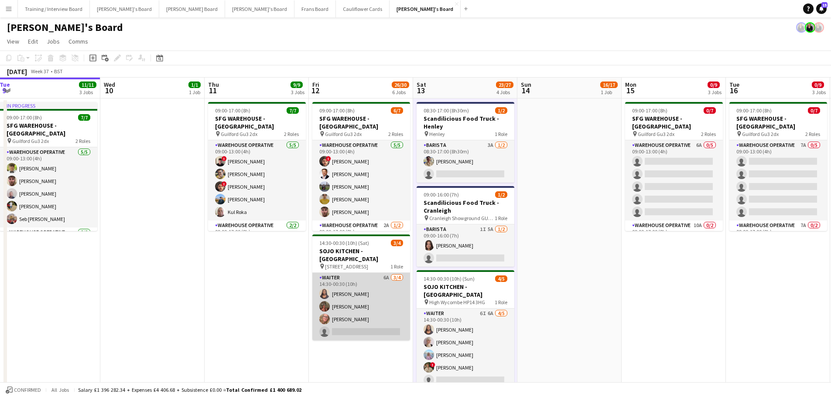
click at [380, 301] on app-card-role "Waiter 6A [DATE] 14:30-00:30 (10h) [PERSON_NAME] [PERSON_NAME] [PERSON_NAME] si…" at bounding box center [361, 307] width 98 height 68
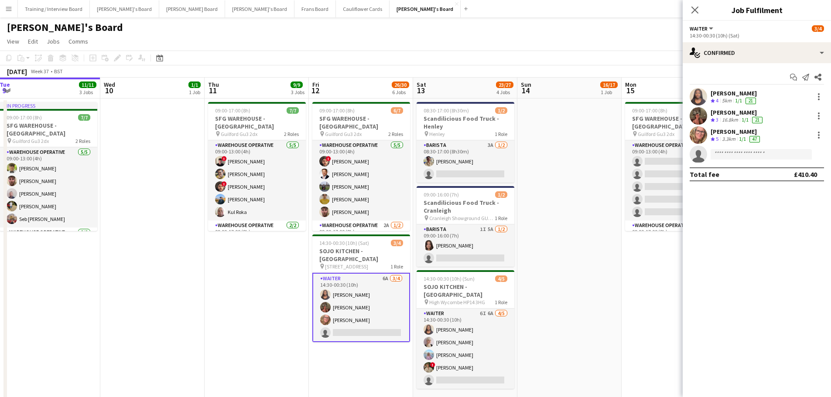
click at [579, 245] on app-date-cell at bounding box center [569, 256] width 104 height 314
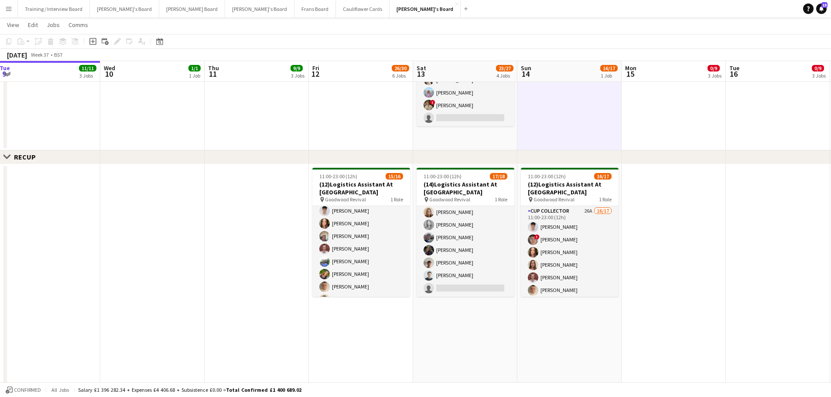
click at [7, 10] on app-icon "Menu" at bounding box center [8, 8] width 7 height 7
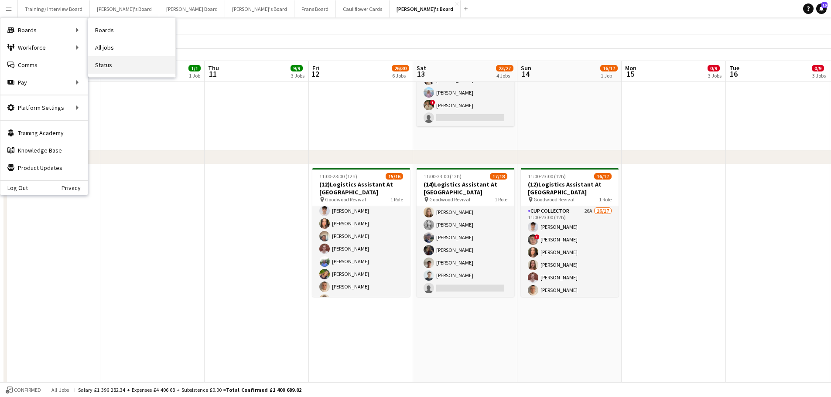
click at [106, 66] on link "Status" at bounding box center [131, 64] width 87 height 17
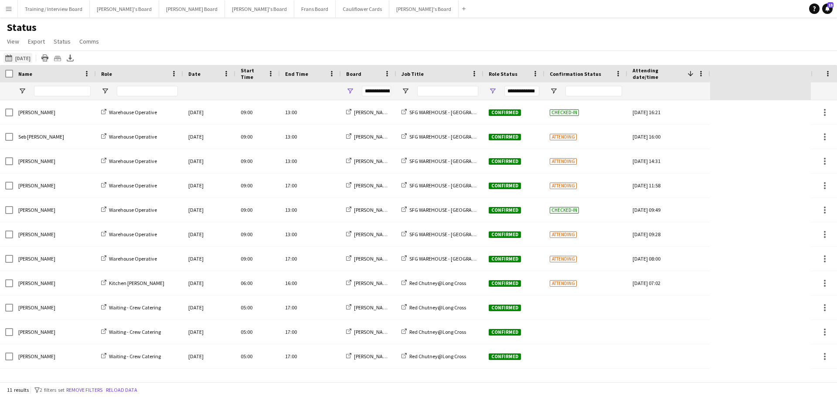
click at [24, 58] on button "09-09-2025 to 15-09-2025 Today" at bounding box center [17, 58] width 29 height 10
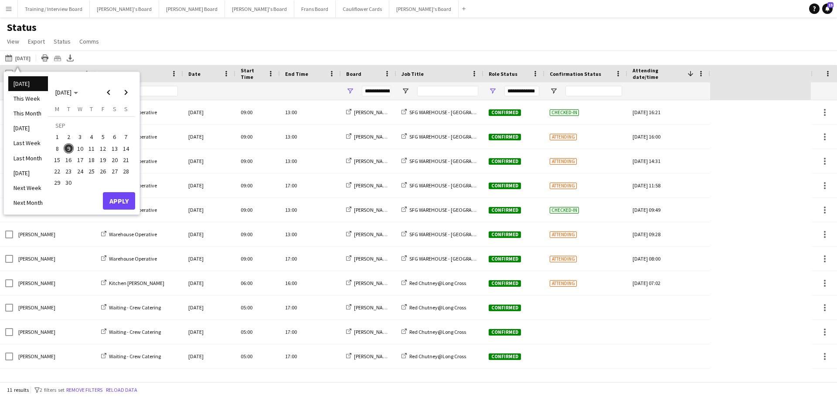
click at [102, 148] on span "12" at bounding box center [103, 148] width 10 height 10
click at [126, 151] on span "14" at bounding box center [126, 148] width 10 height 10
click at [119, 200] on button "Apply" at bounding box center [119, 200] width 32 height 17
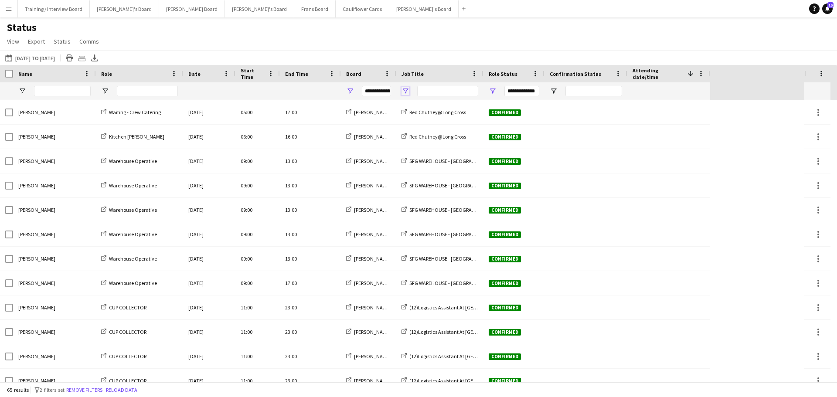
click at [404, 90] on span "Open Filter Menu" at bounding box center [406, 91] width 8 height 8
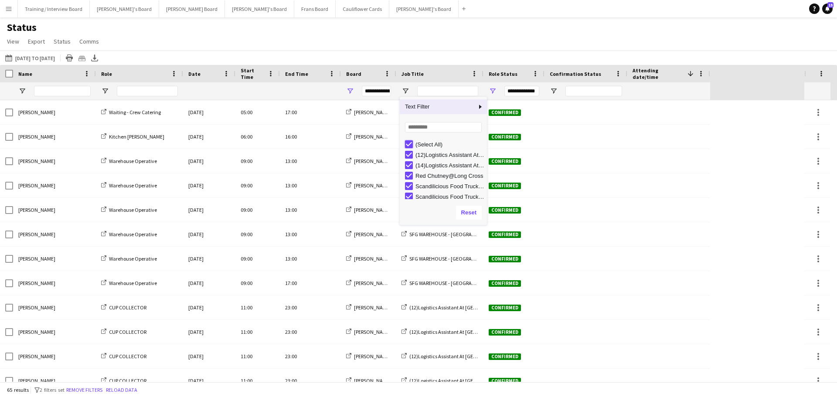
type input "***"
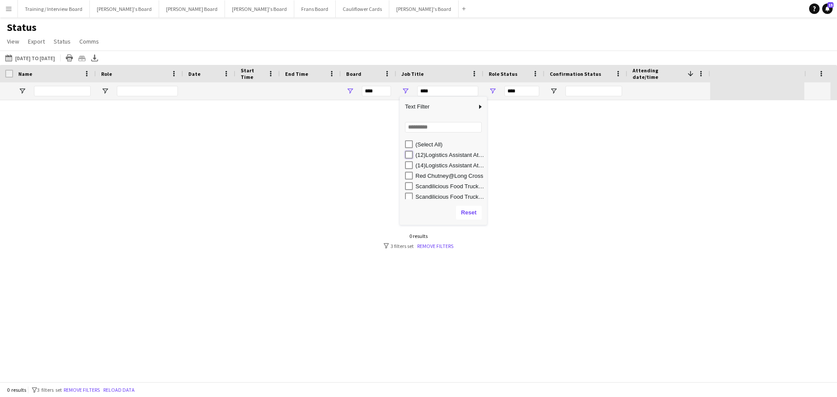
type input "**********"
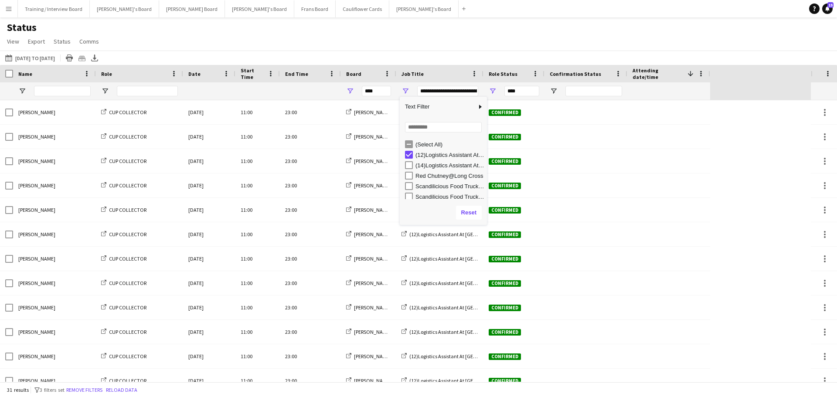
type input "**********"
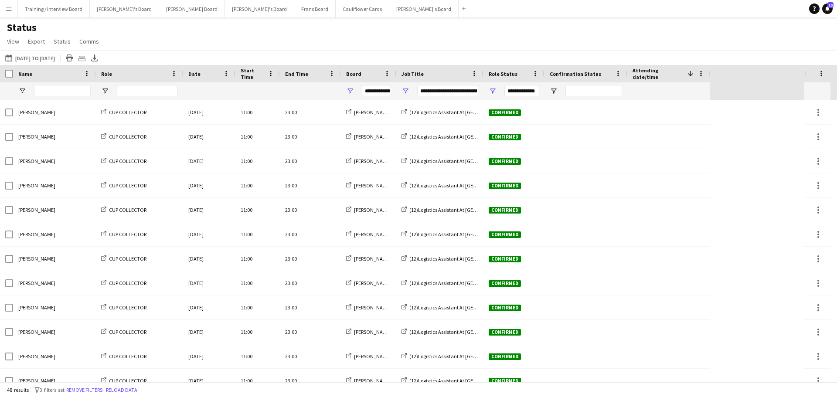
click at [409, 37] on div "Status View Views Default view Airshow Accreditation Airshow Check In Attending…" at bounding box center [418, 36] width 837 height 30
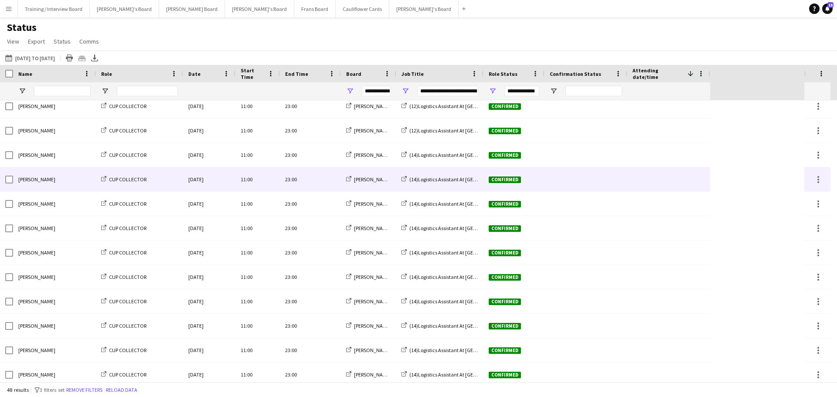
scroll to position [195, 0]
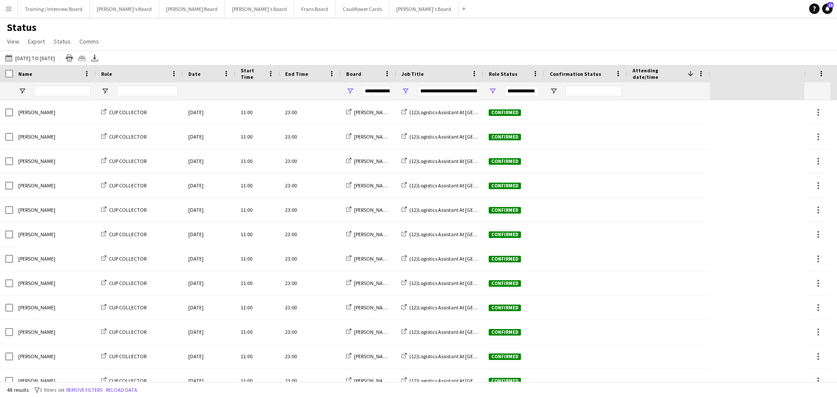
click at [42, 68] on div "Name" at bounding box center [49, 73] width 62 height 13
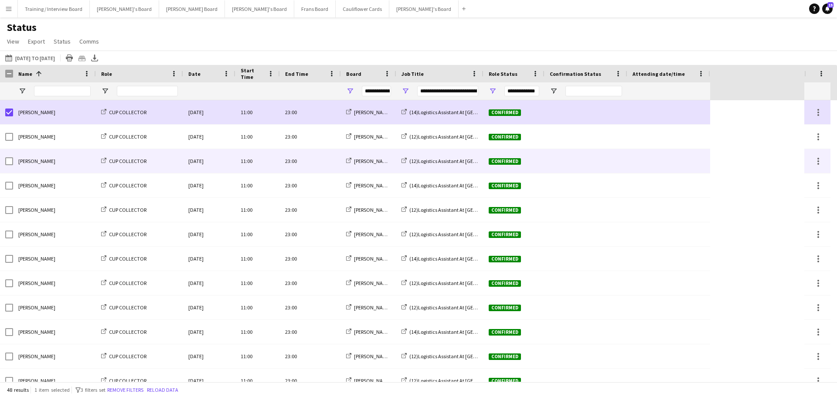
click at [3, 160] on div at bounding box center [6, 161] width 13 height 24
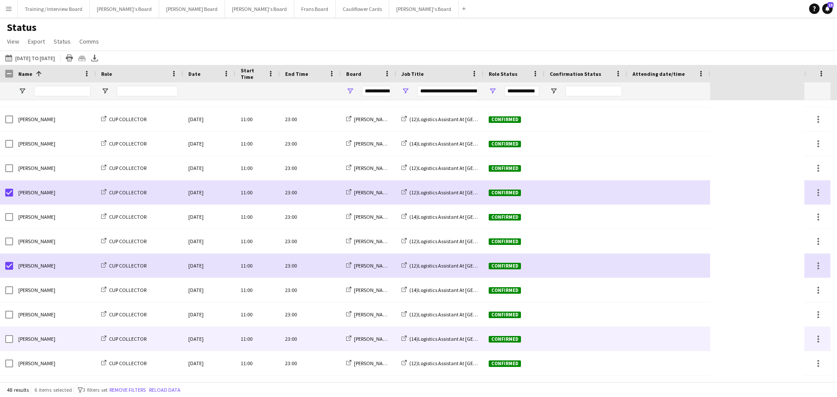
click at [15, 343] on div "[PERSON_NAME]" at bounding box center [54, 339] width 83 height 24
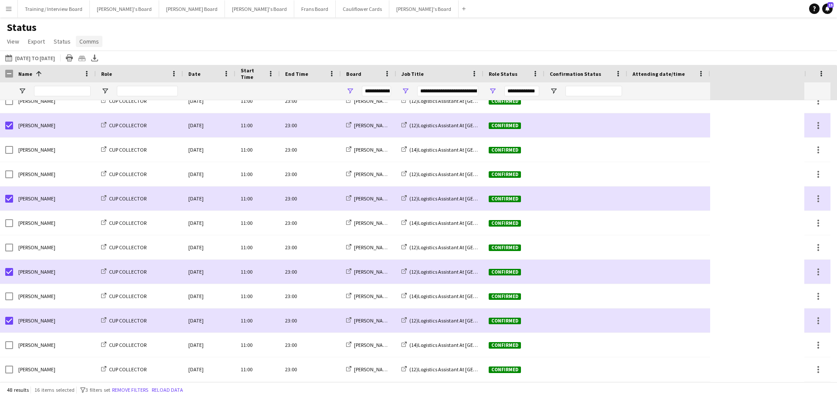
click at [88, 41] on span "Comms" at bounding box center [89, 41] width 20 height 8
click at [100, 56] on span "Send notification" at bounding box center [104, 60] width 44 height 8
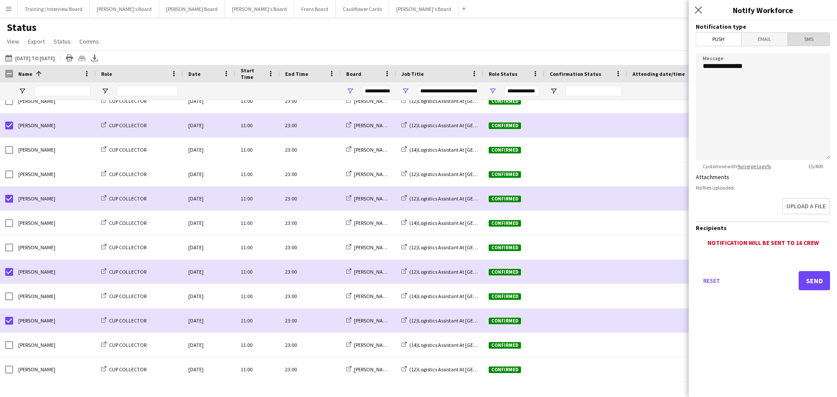
drag, startPoint x: 800, startPoint y: 42, endPoint x: 808, endPoint y: 58, distance: 18.2
click at [801, 42] on span "SMS" at bounding box center [809, 39] width 42 height 13
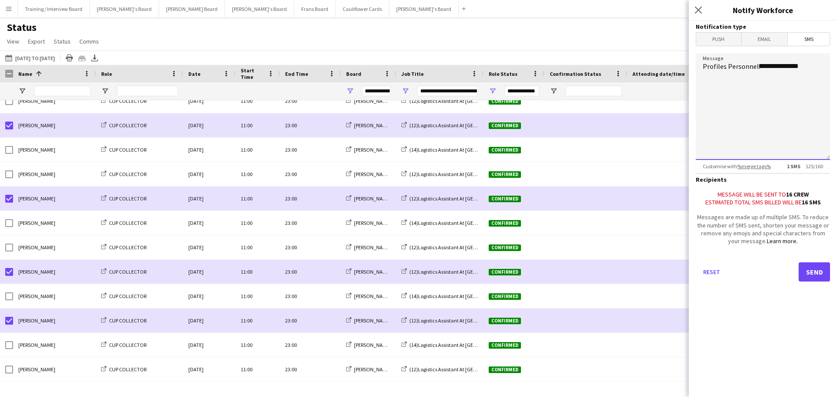
click at [818, 66] on textarea "**********" at bounding box center [763, 106] width 134 height 107
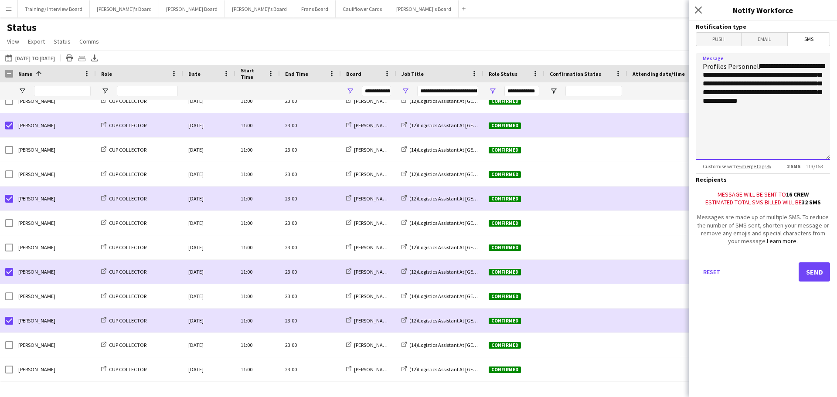
click at [782, 89] on textarea "**********" at bounding box center [763, 106] width 134 height 107
click at [758, 78] on textarea "**********" at bounding box center [763, 106] width 134 height 107
click at [791, 77] on textarea "**********" at bounding box center [763, 106] width 134 height 107
type textarea "**********"
click at [818, 282] on button "Send" at bounding box center [814, 271] width 31 height 19
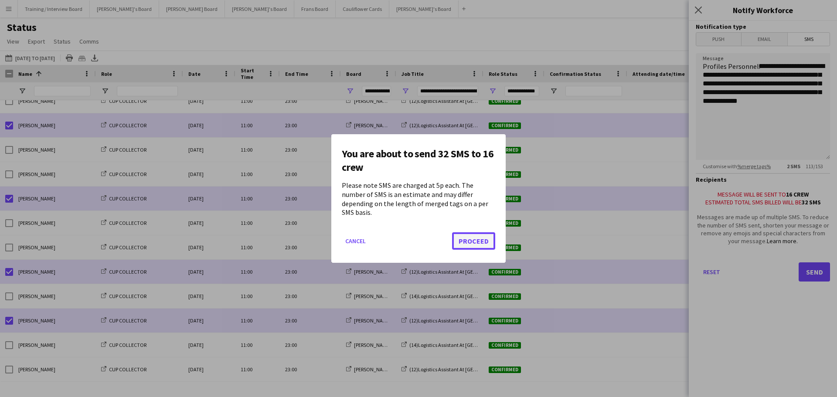
click at [467, 240] on button "Proceed" at bounding box center [473, 240] width 43 height 17
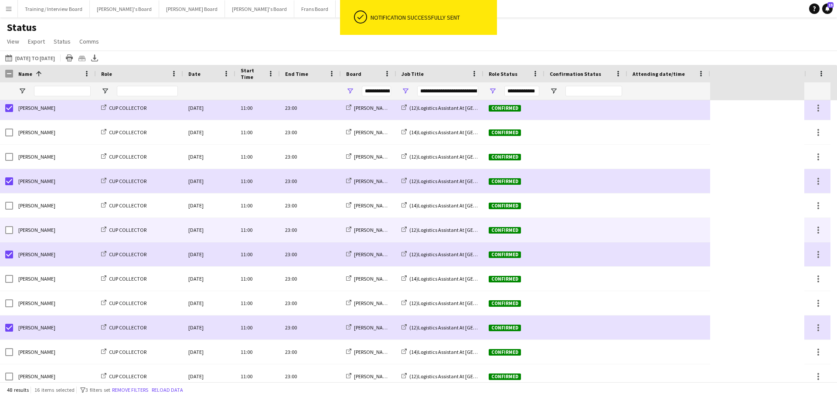
scroll to position [413, 0]
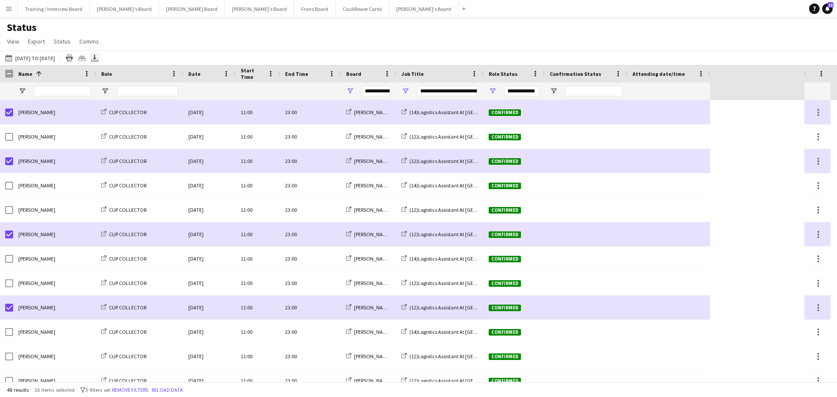
click at [98, 57] on icon "Export XLSX" at bounding box center [94, 58] width 7 height 7
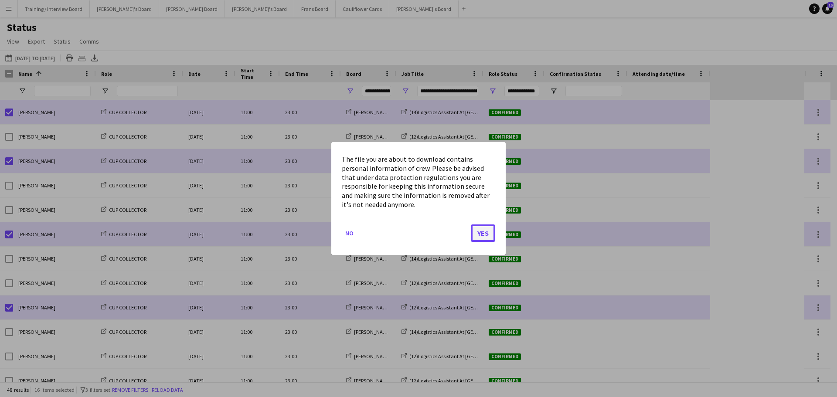
click at [484, 232] on button "Yes" at bounding box center [483, 233] width 24 height 17
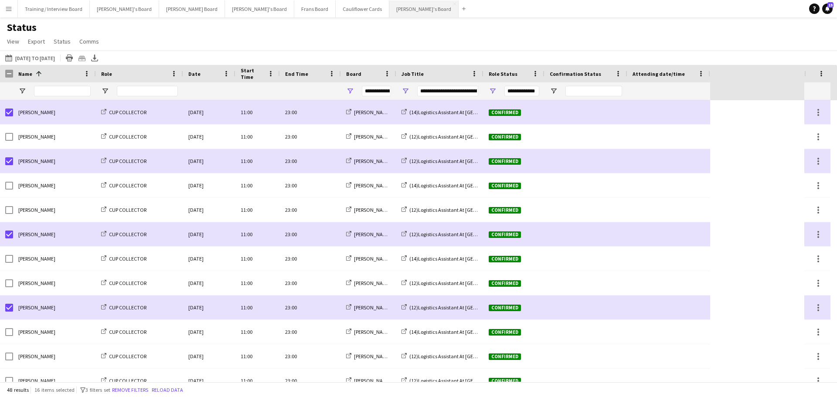
click at [389, 11] on button "[PERSON_NAME]'s Board Close" at bounding box center [423, 8] width 69 height 17
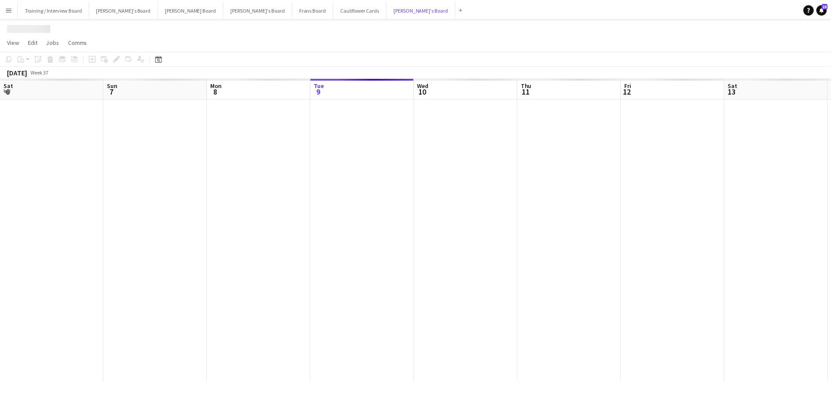
scroll to position [0, 208]
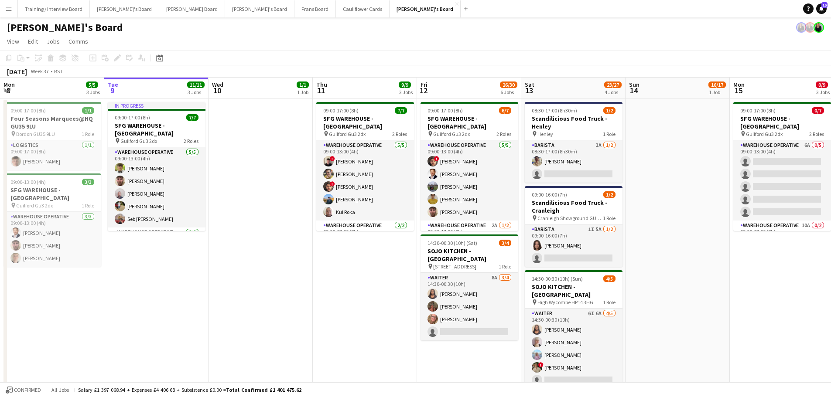
click at [753, 260] on app-date-cell "09:00-17:00 (8h) 0/7 SFG WAREHOUSE - GUILDFORD pin Guilford Gu3 2dx 2 Roles War…" at bounding box center [781, 256] width 104 height 314
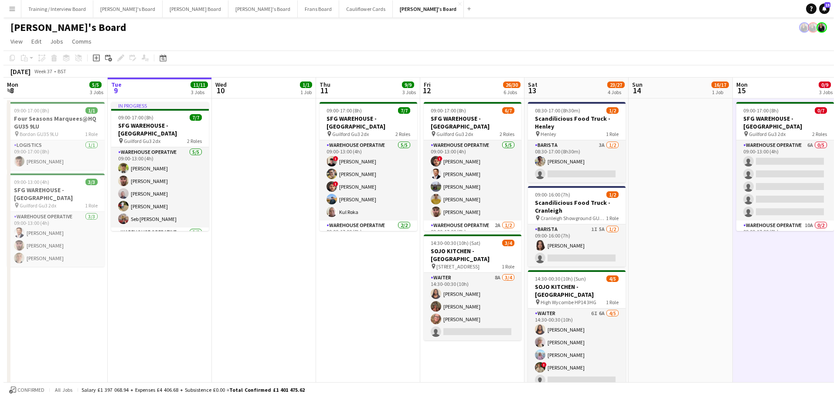
scroll to position [0, 275]
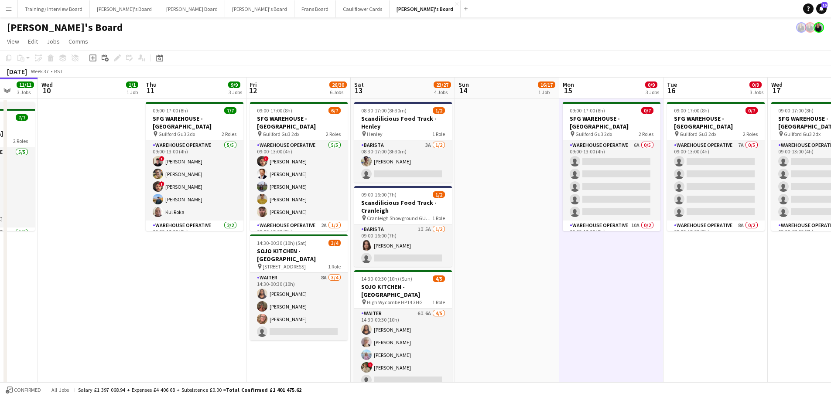
drag, startPoint x: 639, startPoint y: 253, endPoint x: 580, endPoint y: 253, distance: 58.4
click at [336, 4] on button "Cauliflower Cards Close" at bounding box center [363, 8] width 54 height 17
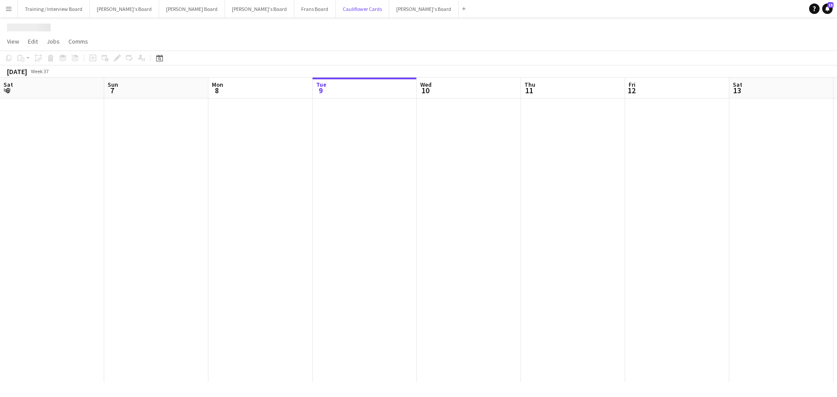
scroll to position [0, 208]
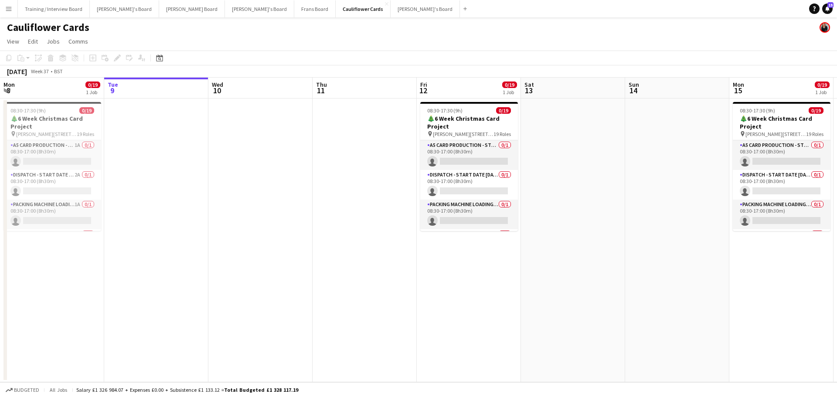
drag, startPoint x: 677, startPoint y: 269, endPoint x: 202, endPoint y: 274, distance: 474.4
click at [279, 277] on app-calendar-viewport "Sat 6 Sun 7 Mon 8 0/19 1 Job Tue 9 Wed 10 Thu 11 Fri 12 0/19 1 Job Sat 13 Sun 1…" at bounding box center [418, 230] width 837 height 305
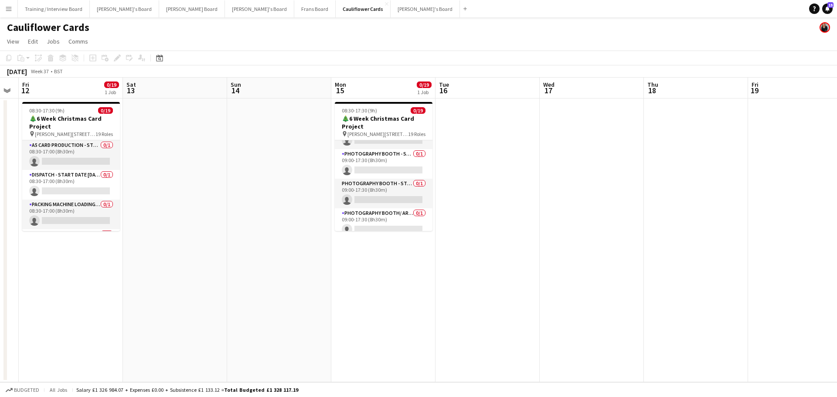
scroll to position [473, 0]
drag, startPoint x: 663, startPoint y: 229, endPoint x: 285, endPoint y: 234, distance: 377.6
click at [429, 233] on app-calendar-viewport "Tue 9 Wed 10 Thu 11 Fri 12 0/19 1 Job Sat 13 Sun 14 Mon 15 0/19 1 Job Tue 16 We…" at bounding box center [418, 230] width 837 height 305
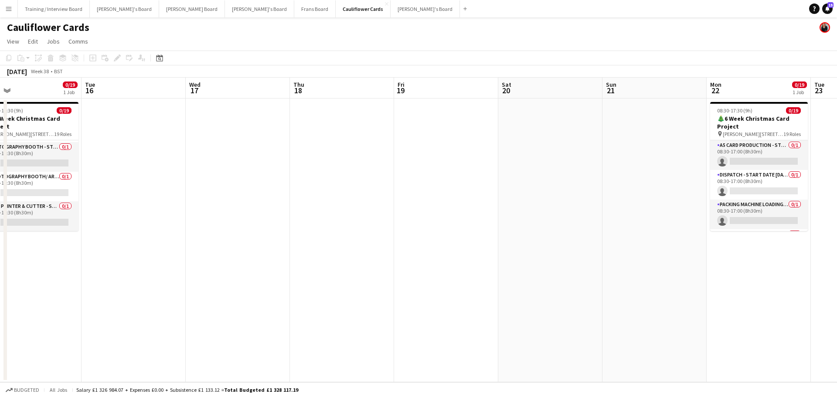
drag, startPoint x: 365, startPoint y: 199, endPoint x: 6, endPoint y: 206, distance: 358.9
click at [6, 206] on div "Sat 13 Sun 14 Mon 15 0/19 1 Job Tue 16 Wed 17 Thu 18 Fri 19 Sat 20 Sun 21 Mon 2…" at bounding box center [418, 230] width 837 height 305
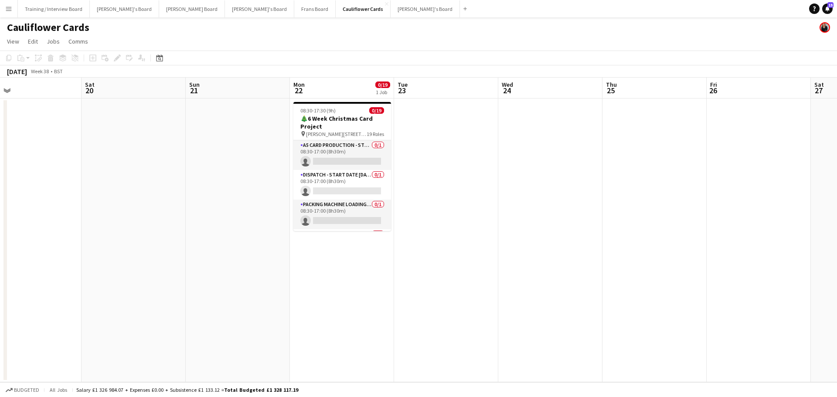
drag, startPoint x: 177, startPoint y: 206, endPoint x: 188, endPoint y: 216, distance: 14.8
click at [122, 208] on app-calendar-viewport "Wed 17 Thu 18 Fri 19 Sat 20 Sun 21 Mon 22 0/19 1 Job Tue 23 Wed 24 Thu 25 Fri 2…" at bounding box center [418, 230] width 837 height 305
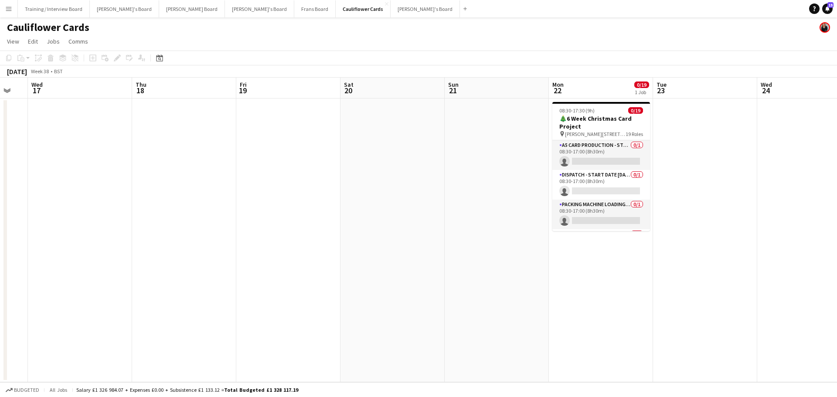
drag, startPoint x: 465, startPoint y: 236, endPoint x: 689, endPoint y: 236, distance: 223.7
click at [689, 236] on app-calendar-viewport "Mon 15 0/19 1 Job Tue 16 Wed 17 Thu 18 Fri 19 Sat 20 Sun 21 Mon 22 0/19 1 Job T…" at bounding box center [418, 230] width 837 height 305
drag, startPoint x: 232, startPoint y: 215, endPoint x: 573, endPoint y: 209, distance: 341.0
click at [523, 209] on app-calendar-viewport "Mon 15 0/19 1 Job Tue 16 Wed 17 Thu 18 Fri 19 Sat 20 Sun 21 Mon 22 0/19 1 Job T…" at bounding box center [418, 230] width 837 height 305
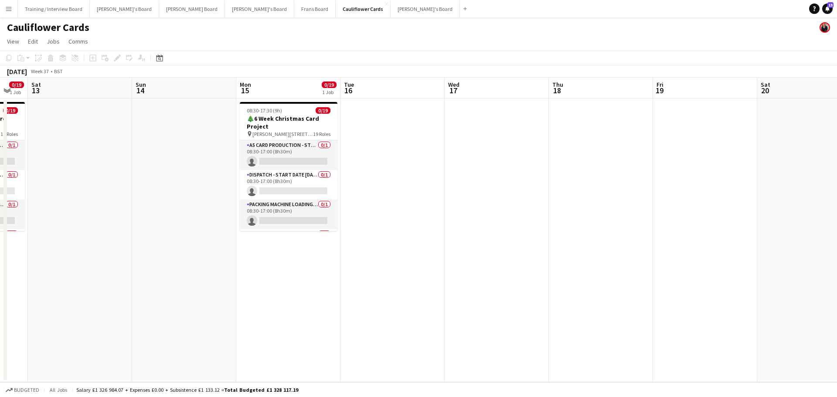
scroll to position [0, 306]
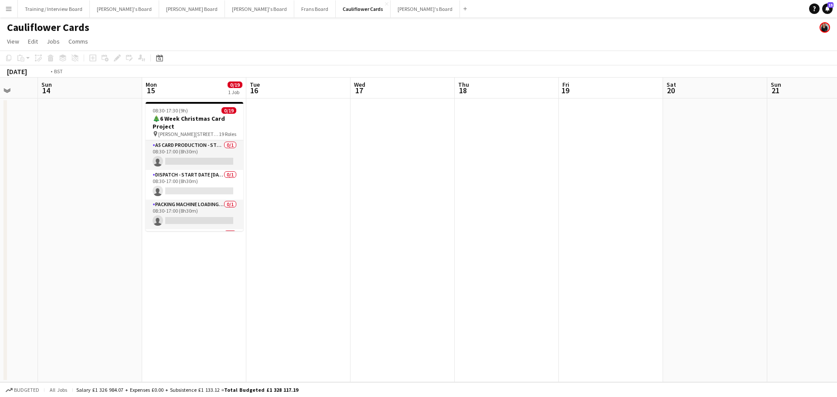
drag, startPoint x: 534, startPoint y: 196, endPoint x: 0, endPoint y: 182, distance: 534.3
click at [0, 181] on app-calendar-viewport "Thu 11 Fri 12 0/19 1 Job Sat 13 Sun 14 Mon 15 0/19 1 Job Tue 16 Wed 17 Thu 18 F…" at bounding box center [418, 230] width 837 height 305
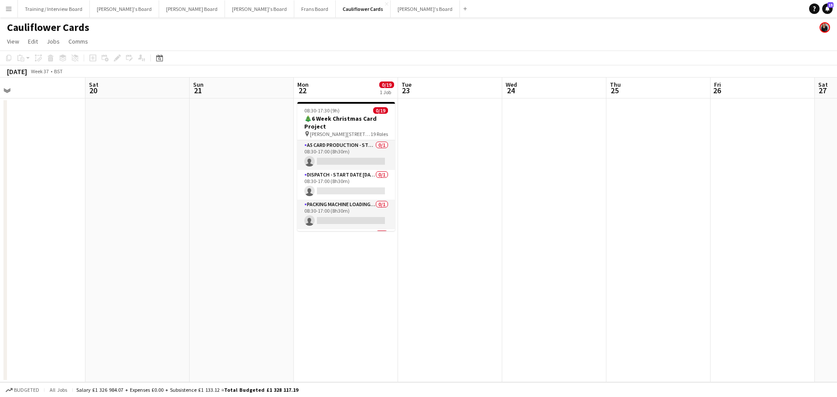
drag, startPoint x: 441, startPoint y: 235, endPoint x: 110, endPoint y: 244, distance: 330.6
click at [167, 241] on app-calendar-viewport "Wed 17 Thu 18 Fri 19 Sat 20 Sun 21 Mon 22 0/19 1 Job Tue 23 Wed 24 Thu 25 Fri 2…" at bounding box center [418, 230] width 837 height 305
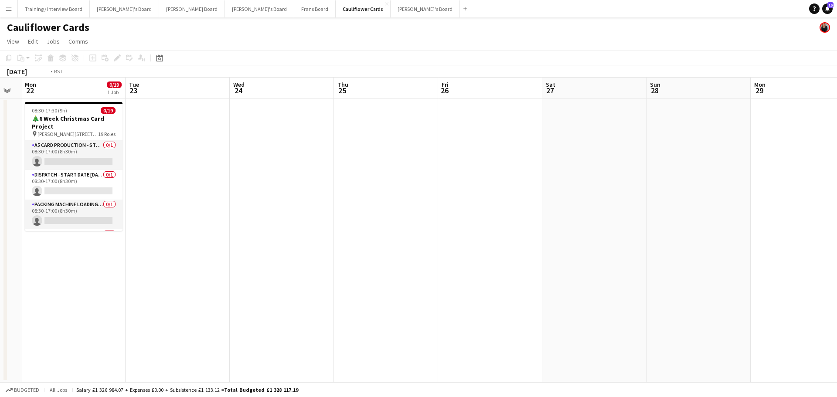
drag, startPoint x: 91, startPoint y: 255, endPoint x: 290, endPoint y: 254, distance: 199.3
click at [47, 257] on app-calendar-viewport "Fri 19 Sat 20 Sun 21 Mon 22 0/19 1 Job Tue 23 Wed 24 Thu 25 Fri 26 Sat 27 Sun 2…" at bounding box center [418, 230] width 837 height 305
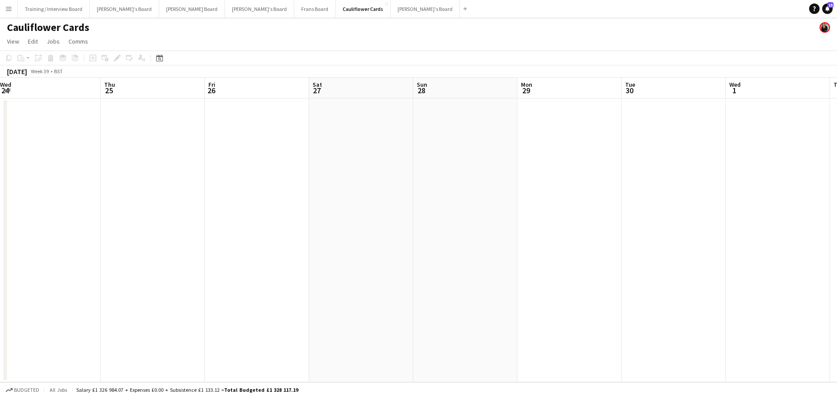
drag, startPoint x: 290, startPoint y: 254, endPoint x: 368, endPoint y: 239, distance: 79.4
click at [0, 251] on app-calendar-viewport "Sun 21 Mon 22 0/19 1 Job Tue 23 Wed 24 Thu 25 Fri 26 Sat 27 Sun 28 Mon 29 Tue 3…" at bounding box center [418, 230] width 837 height 305
drag, startPoint x: 433, startPoint y: 240, endPoint x: 7, endPoint y: 232, distance: 426.5
click at [0, 237] on app-calendar-viewport "Wed 24 Thu 25 Fri 26 Sat 27 Sun 28 Mon 29 Tue 30 Wed 1 Thu 2 Fri 3 Sat 4 Sun 5 …" at bounding box center [418, 230] width 837 height 305
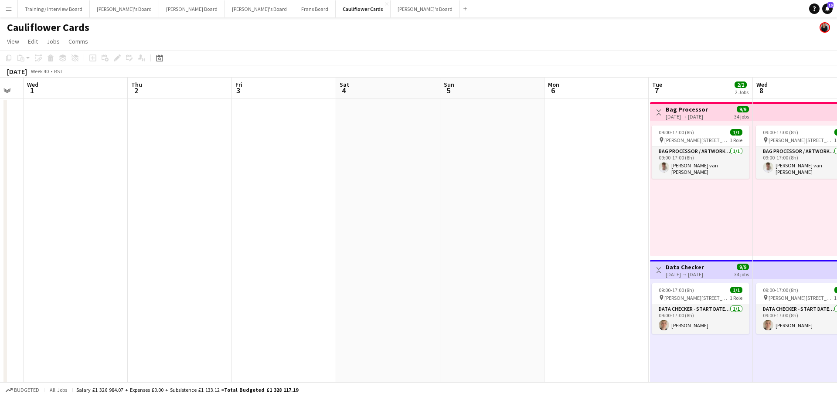
drag, startPoint x: 342, startPoint y: 244, endPoint x: 5, endPoint y: 225, distance: 337.1
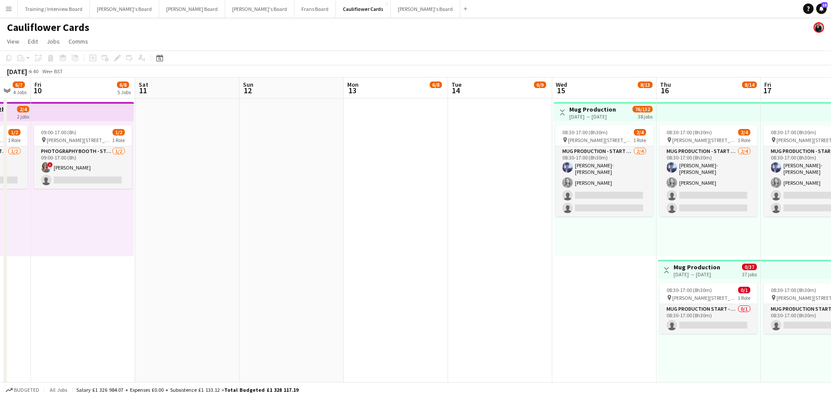
drag, startPoint x: 651, startPoint y: 190, endPoint x: 196, endPoint y: 180, distance: 454.5
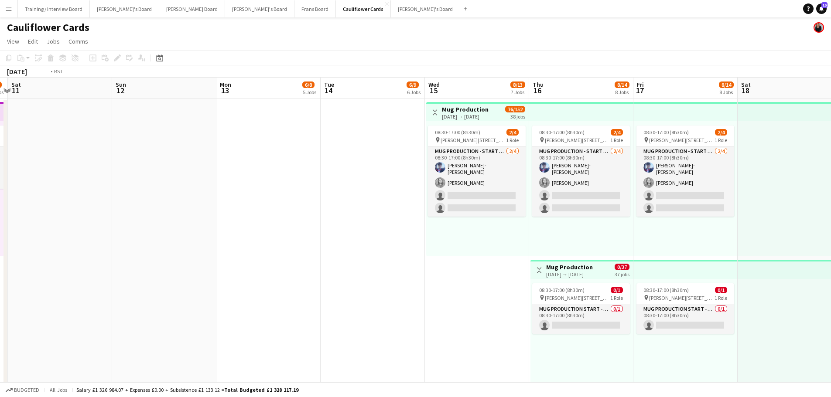
scroll to position [0, 264]
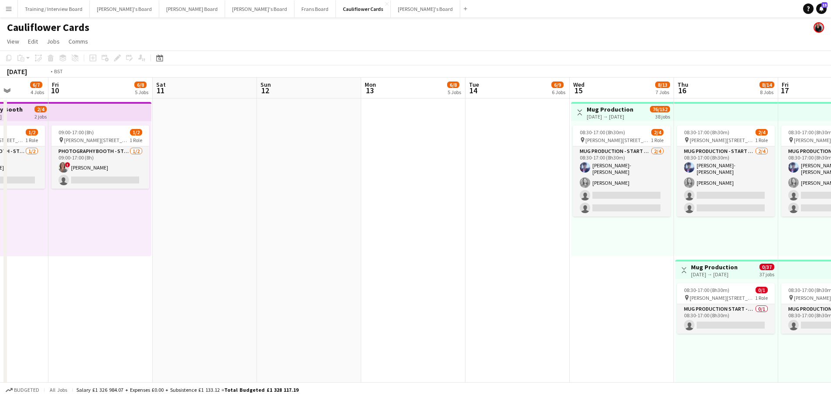
drag, startPoint x: 508, startPoint y: 208, endPoint x: 116, endPoint y: 201, distance: 392.9
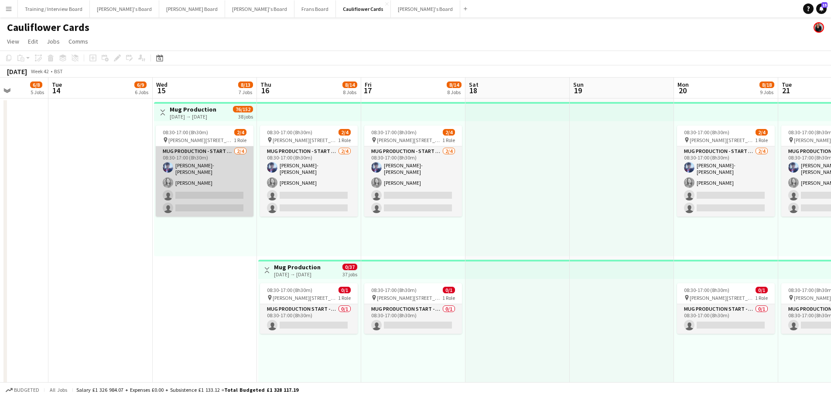
click at [219, 184] on app-card-role "Mug Production - Start Date 15th Oct 2/4 08:30-17:00 (8h30m) Jamie Anderson-Edw…" at bounding box center [205, 182] width 98 height 70
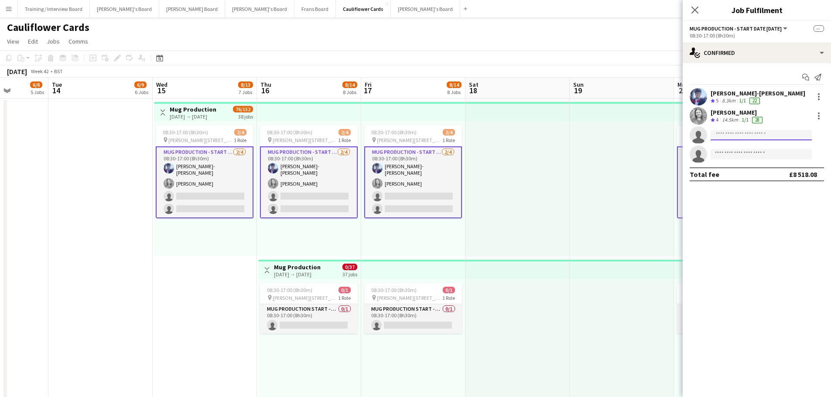
click at [723, 138] on input at bounding box center [760, 135] width 101 height 10
type input "**********"
click at [754, 150] on span "[PERSON_NAME]" at bounding box center [742, 147] width 50 height 7
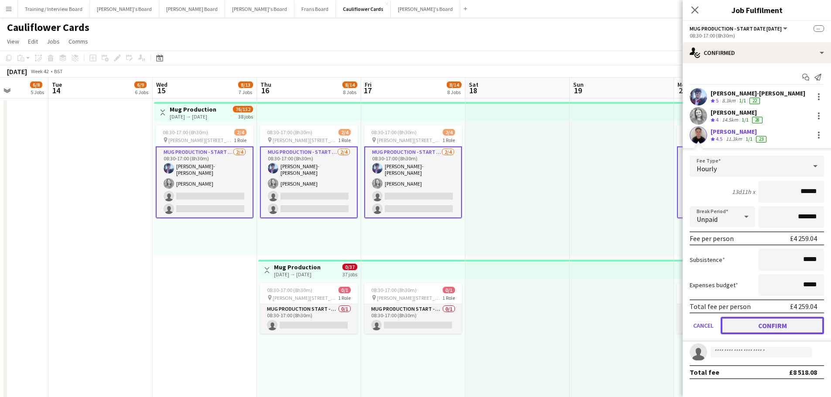
click at [750, 324] on button "Confirm" at bounding box center [771, 325] width 103 height 17
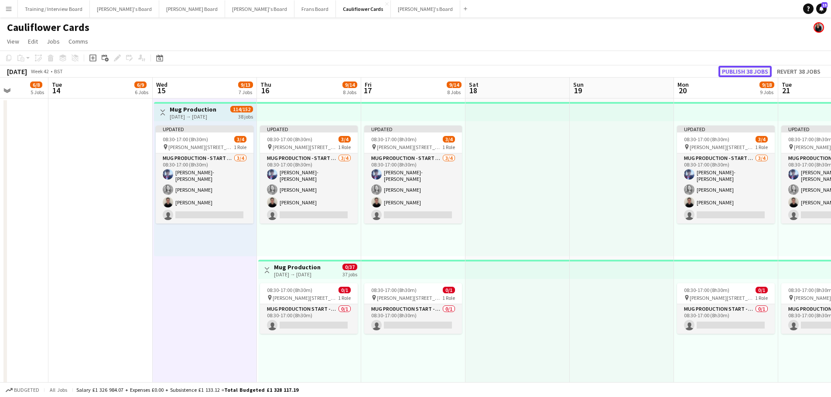
click at [749, 68] on button "Publish 38 jobs" at bounding box center [744, 71] width 53 height 11
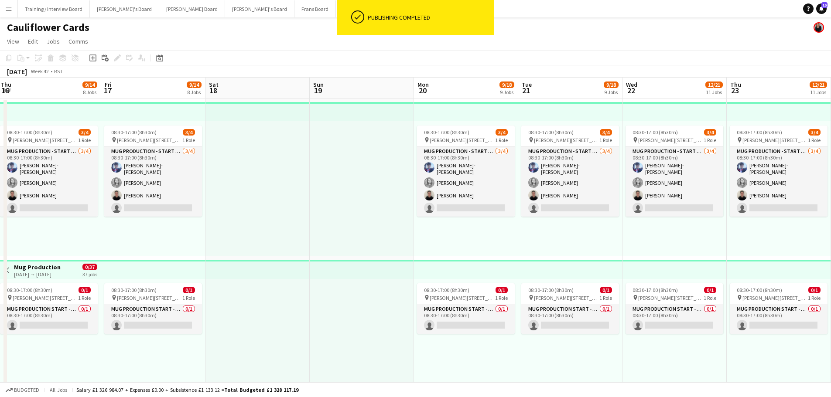
drag, startPoint x: 768, startPoint y: 157, endPoint x: 239, endPoint y: 150, distance: 528.9
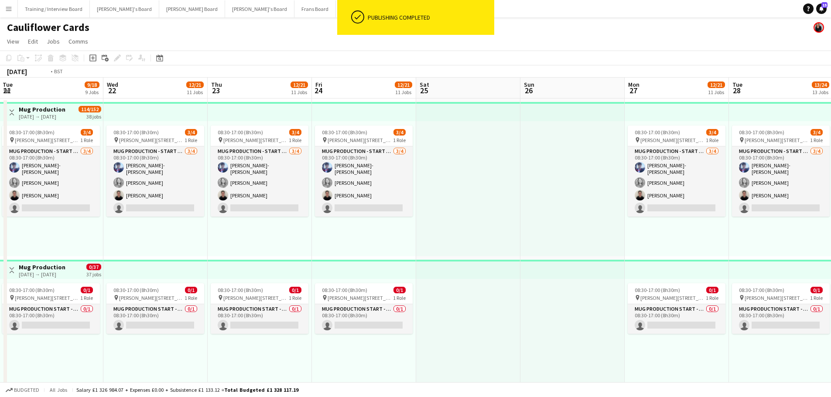
drag, startPoint x: 688, startPoint y: 168, endPoint x: 228, endPoint y: 175, distance: 459.6
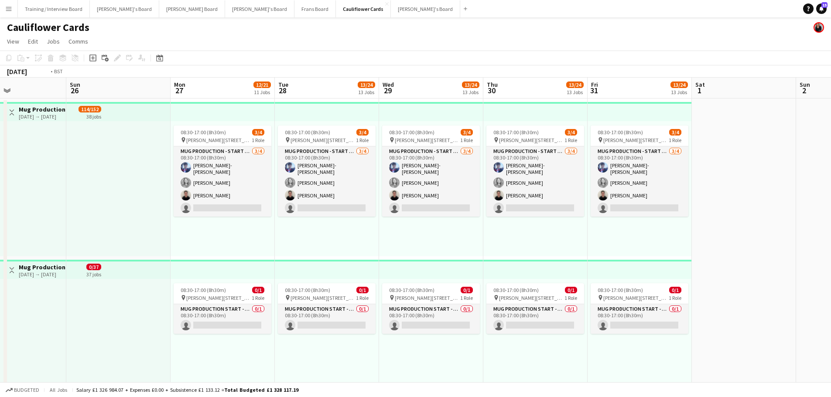
drag, startPoint x: 755, startPoint y: 207, endPoint x: 303, endPoint y: 215, distance: 452.7
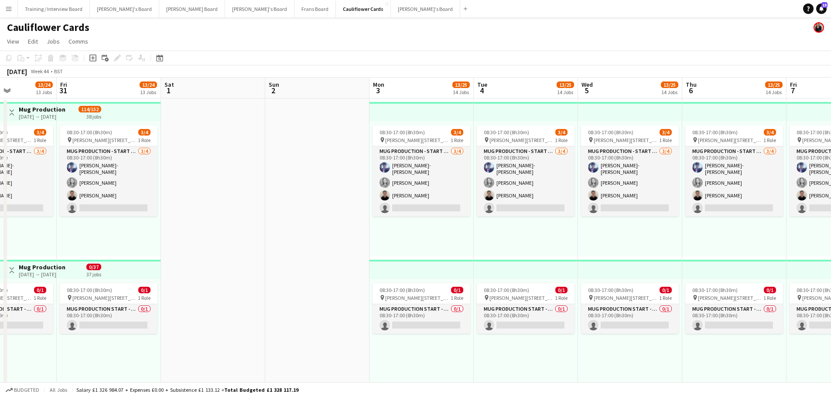
drag, startPoint x: 604, startPoint y: 177, endPoint x: 282, endPoint y: 161, distance: 322.6
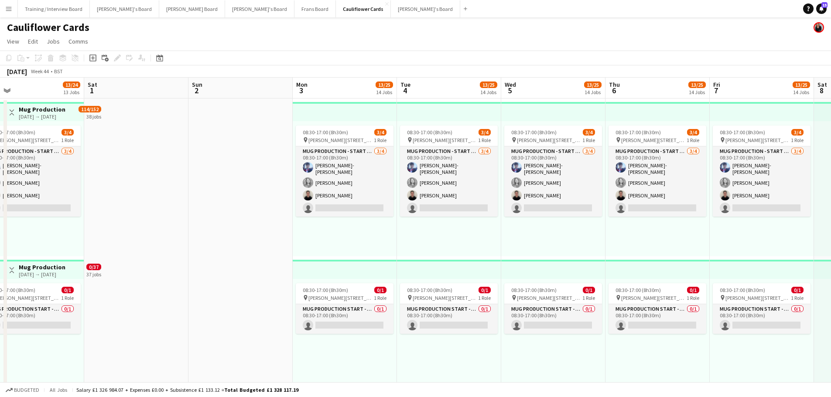
drag, startPoint x: 718, startPoint y: 231, endPoint x: 482, endPoint y: 237, distance: 236.0
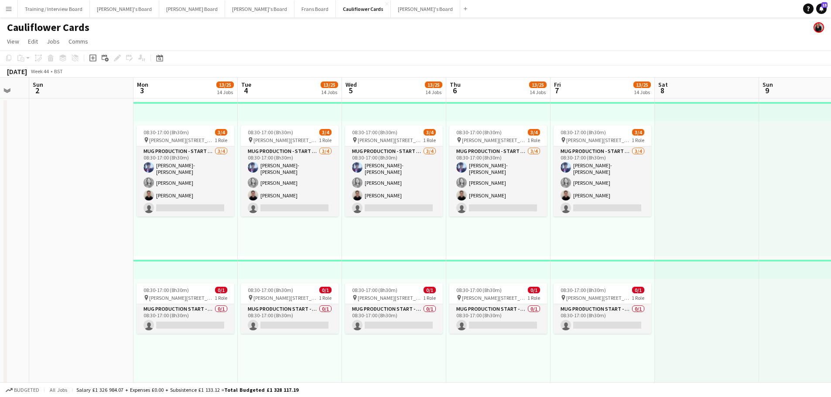
scroll to position [0, 307]
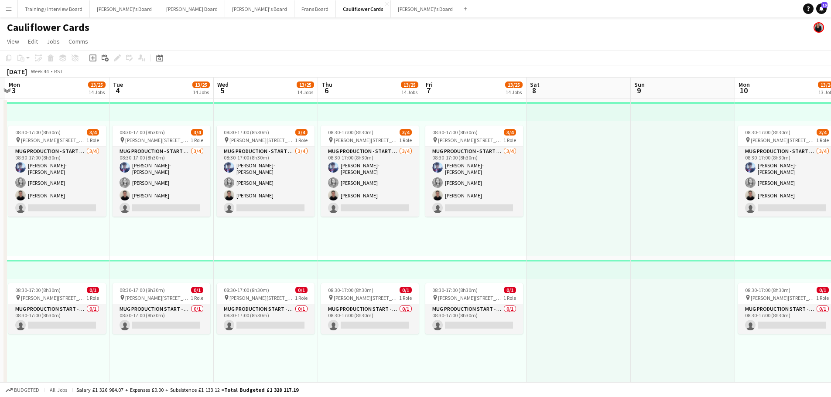
drag, startPoint x: 586, startPoint y: 241, endPoint x: 458, endPoint y: 248, distance: 128.4
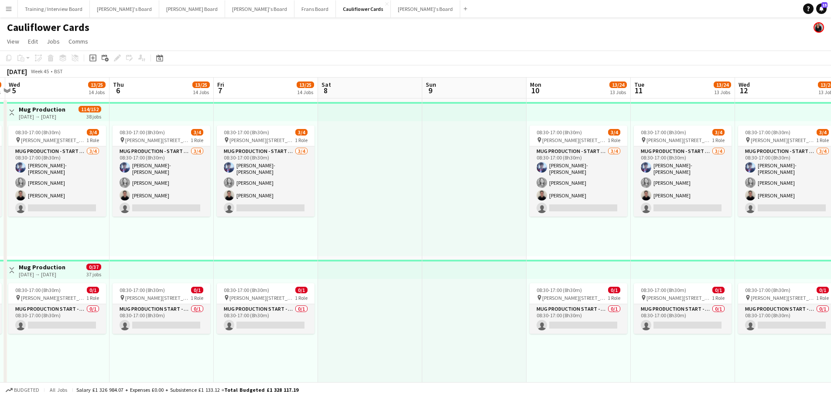
drag, startPoint x: 748, startPoint y: 227, endPoint x: 322, endPoint y: 286, distance: 429.7
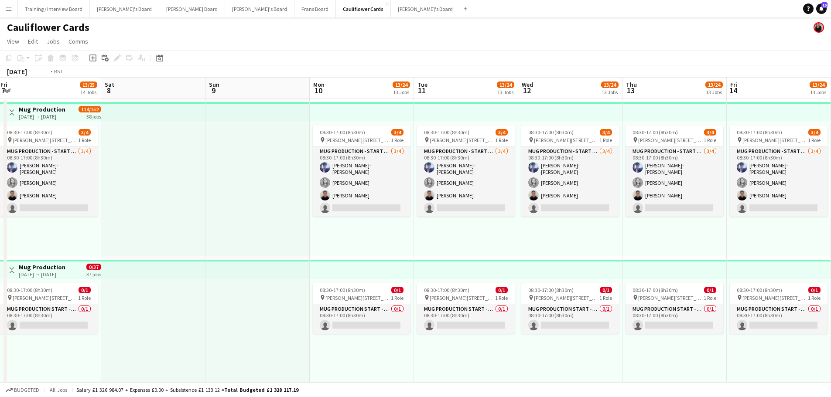
drag, startPoint x: 700, startPoint y: 240, endPoint x: 386, endPoint y: 255, distance: 313.8
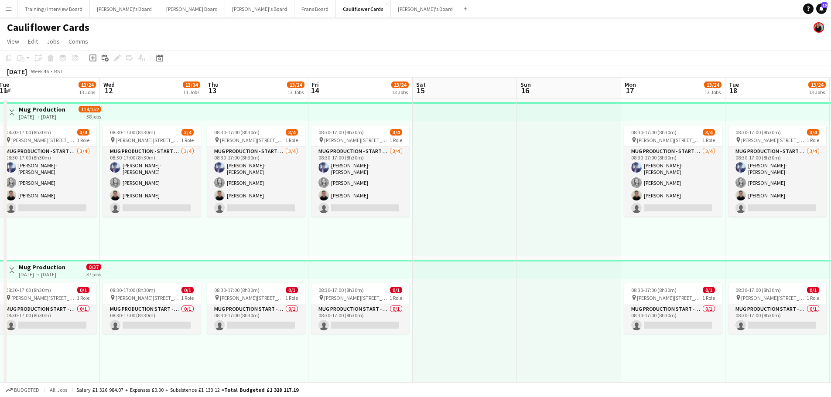
drag, startPoint x: 631, startPoint y: 232, endPoint x: 396, endPoint y: 234, distance: 235.0
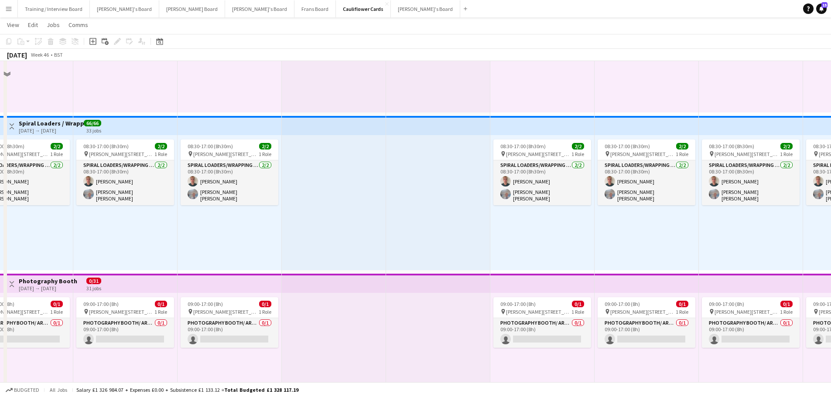
scroll to position [785, 0]
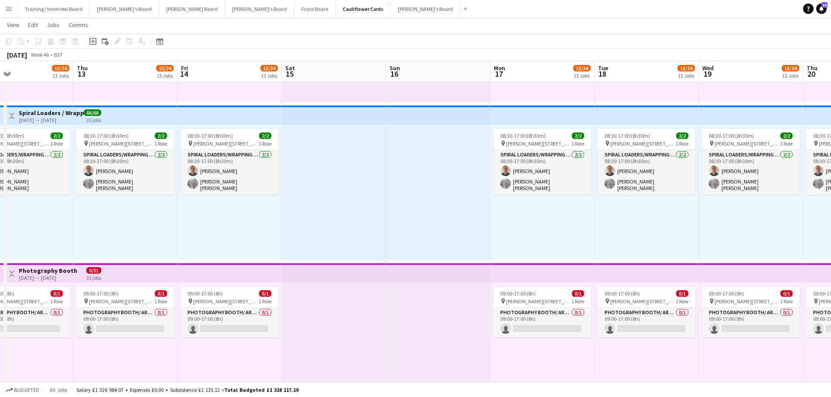
drag, startPoint x: 218, startPoint y: 320, endPoint x: 460, endPoint y: 340, distance: 242.8
click at [460, 340] on app-calendar-viewport "Sun 9 Mon 10 13/24 13 Jobs Tue 11 13/24 13 Jobs Wed 12 13/24 13 Jobs Thu 13 13/…" at bounding box center [415, 387] width 831 height 2277
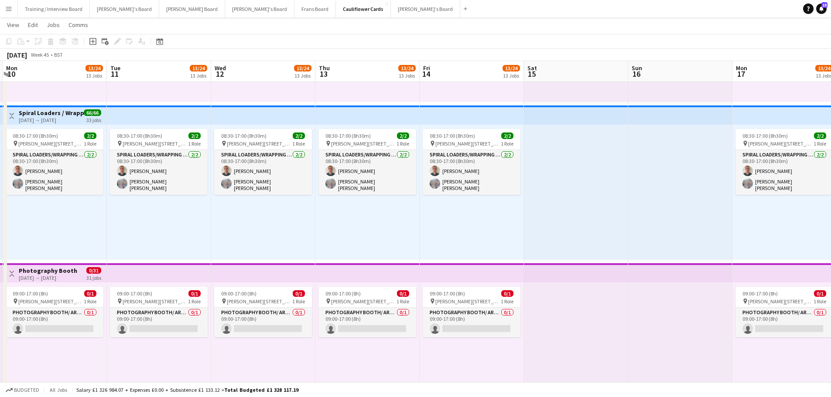
drag, startPoint x: 140, startPoint y: 314, endPoint x: 443, endPoint y: 346, distance: 304.3
click at [443, 346] on app-calendar-viewport "Fri 7 13/25 14 Jobs Sat 8 Sun 9 Mon 10 13/24 13 Jobs Tue 11 13/24 13 Jobs Wed 1…" at bounding box center [415, 387] width 831 height 2277
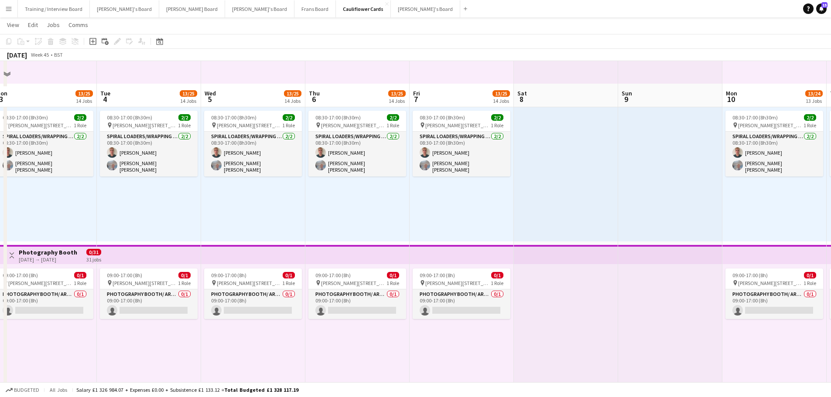
scroll to position [828, 0]
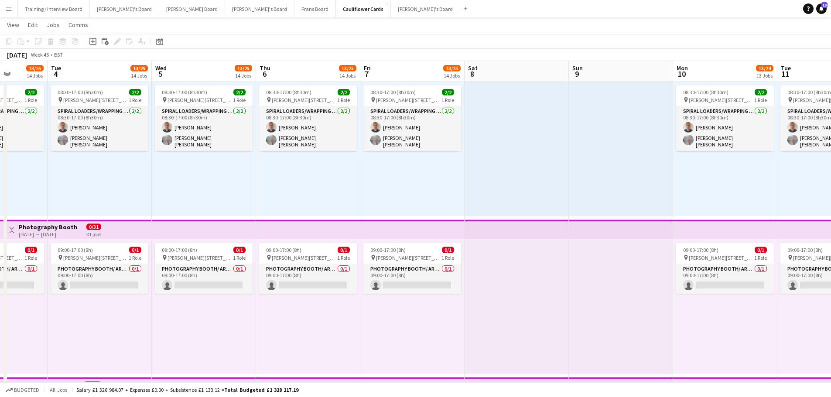
drag, startPoint x: 226, startPoint y: 324, endPoint x: 593, endPoint y: 331, distance: 367.6
click at [593, 331] on app-calendar-viewport "Sat 1 Sun 2 Mon 3 13/25 14 Jobs Tue 4 13/25 14 Jobs Wed 5 13/25 14 Jobs Thu 6 1…" at bounding box center [415, 344] width 831 height 2277
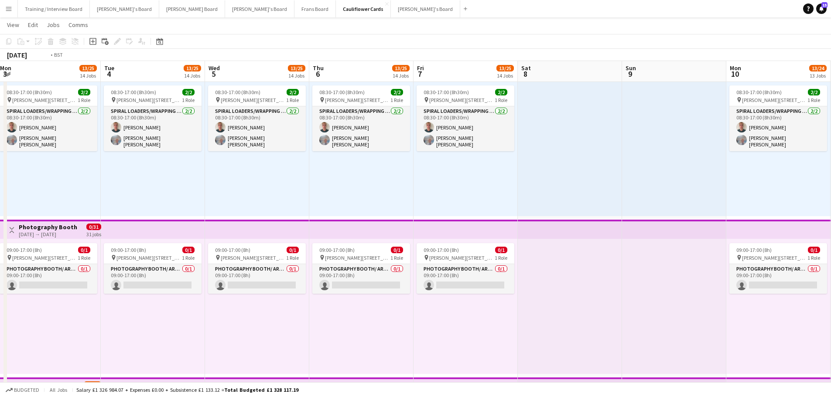
drag, startPoint x: 126, startPoint y: 318, endPoint x: 545, endPoint y: 336, distance: 418.9
click at [545, 336] on app-calendar-viewport "Sat 1 Sun 2 Mon 3 13/25 14 Jobs Tue 4 13/25 14 Jobs Wed 5 13/25 14 Jobs Thu 6 1…" at bounding box center [415, 344] width 831 height 2277
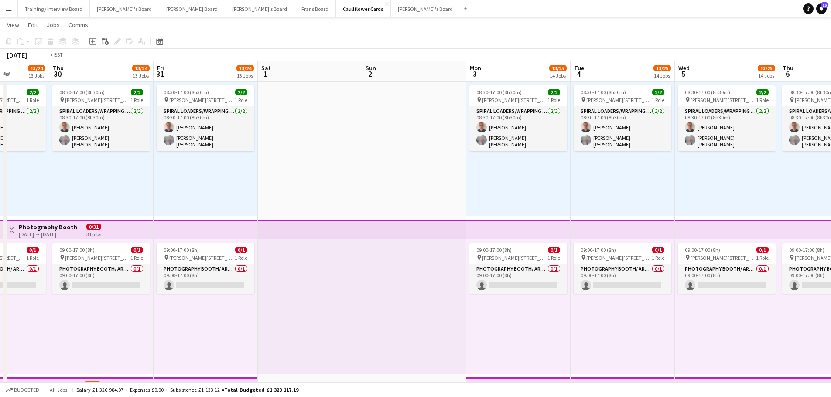
drag, startPoint x: 308, startPoint y: 316, endPoint x: 661, endPoint y: 348, distance: 354.6
click at [661, 348] on app-calendar-viewport "Mon 27 12/21 11 Jobs Tue 28 13/24 13 Jobs Wed 29 13/24 13 Jobs Thu 30 13/24 13 …" at bounding box center [415, 344] width 831 height 2277
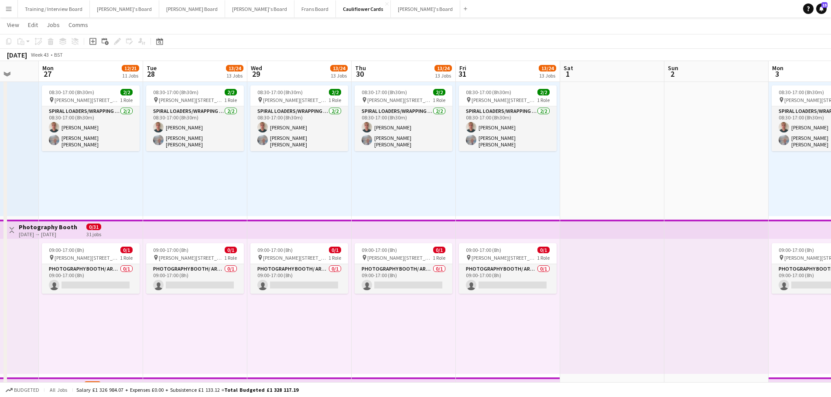
drag, startPoint x: 146, startPoint y: 178, endPoint x: 409, endPoint y: 203, distance: 264.6
click at [408, 203] on app-calendar-viewport "Fri 24 12/21 11 Jobs Sat 25 Sun 26 Mon 27 12/21 11 Jobs Tue 28 13/24 13 Jobs We…" at bounding box center [415, 344] width 831 height 2277
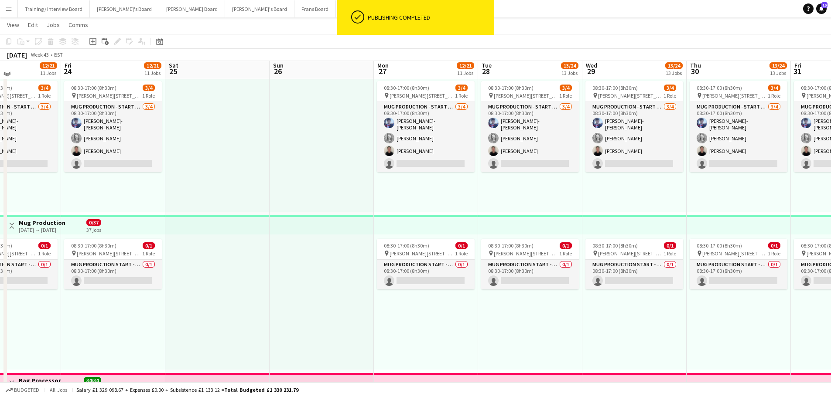
scroll to position [0, 0]
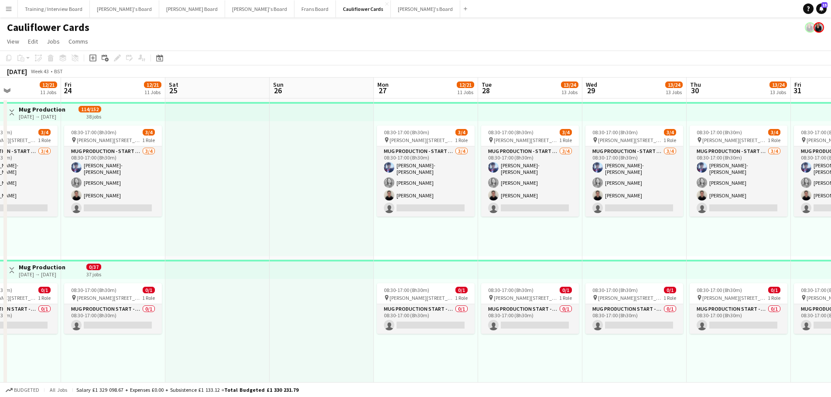
drag, startPoint x: 131, startPoint y: 211, endPoint x: 392, endPoint y: 228, distance: 261.3
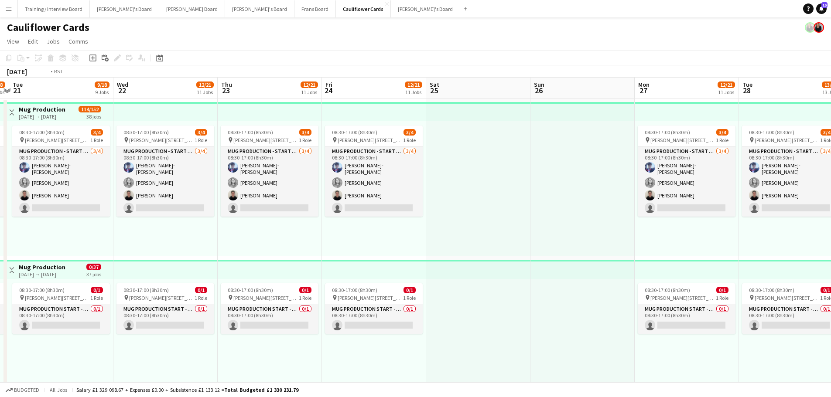
drag, startPoint x: 230, startPoint y: 225, endPoint x: 388, endPoint y: 242, distance: 159.3
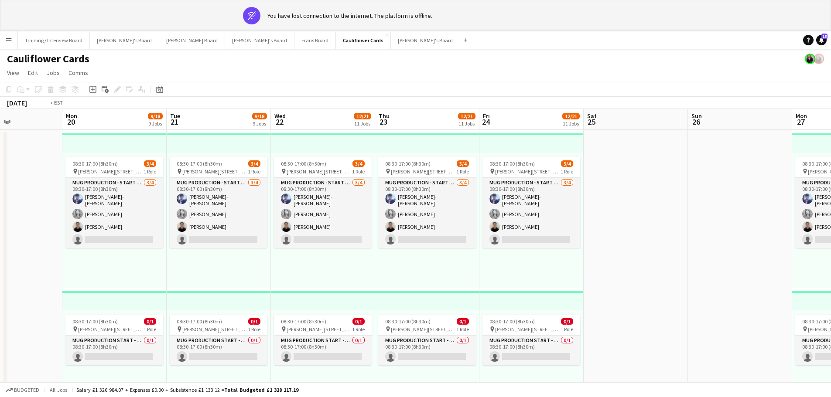
drag, startPoint x: 654, startPoint y: 268, endPoint x: 45, endPoint y: 248, distance: 609.5
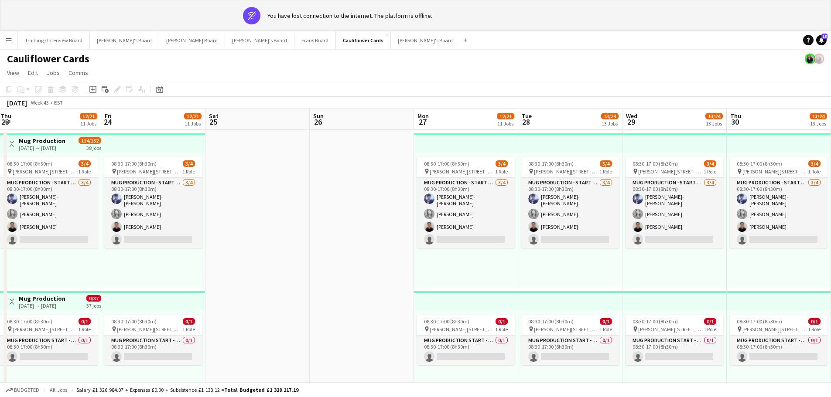
drag, startPoint x: 339, startPoint y: 211, endPoint x: 0, endPoint y: 161, distance: 342.8
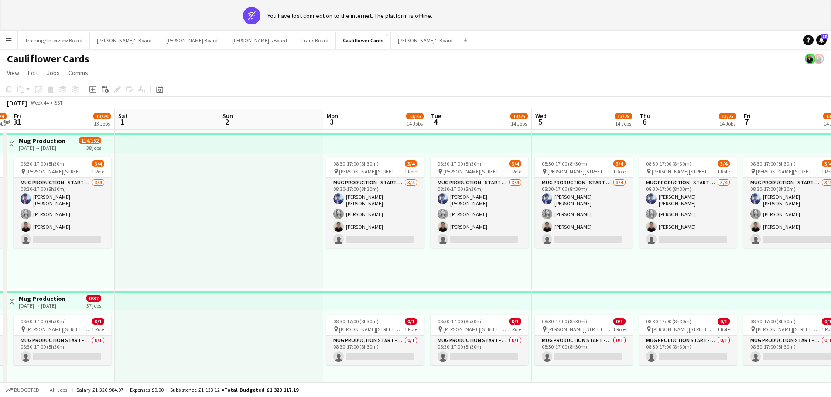
drag, startPoint x: 318, startPoint y: 265, endPoint x: 0, endPoint y: 231, distance: 319.6
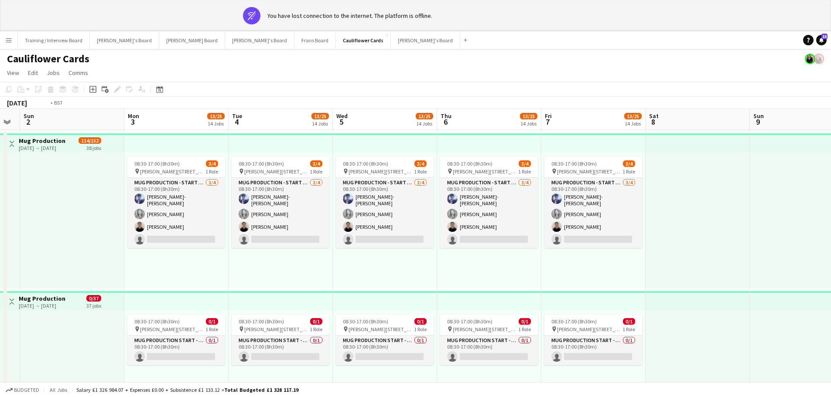
drag, startPoint x: 620, startPoint y: 250, endPoint x: 457, endPoint y: 258, distance: 163.7
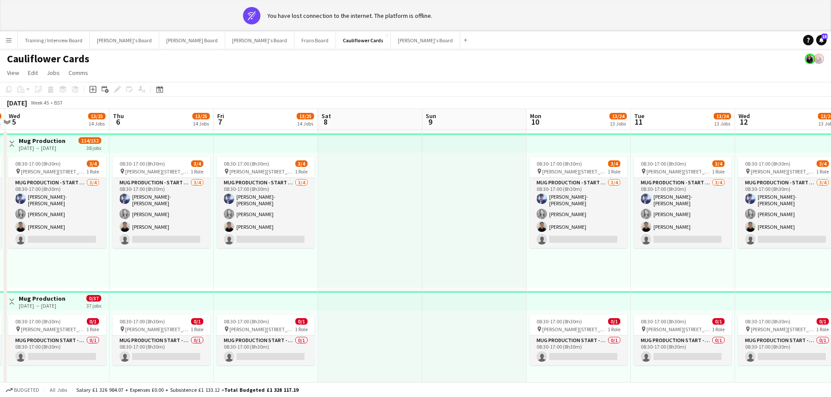
drag, startPoint x: 433, startPoint y: 264, endPoint x: 212, endPoint y: 276, distance: 221.4
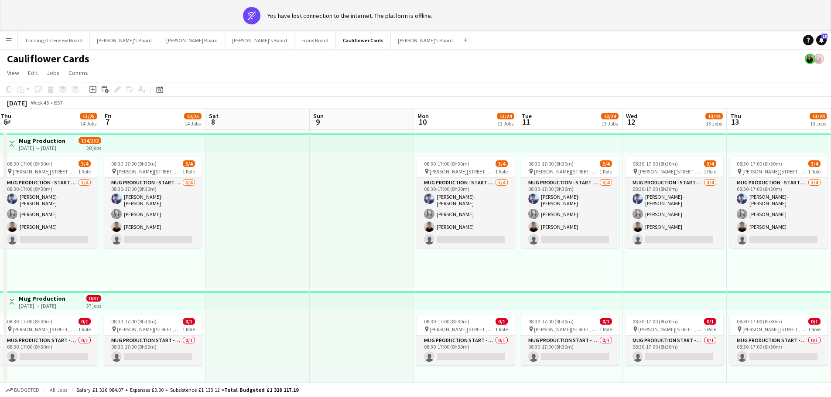
drag, startPoint x: 590, startPoint y: 255, endPoint x: 155, endPoint y: 265, distance: 435.3
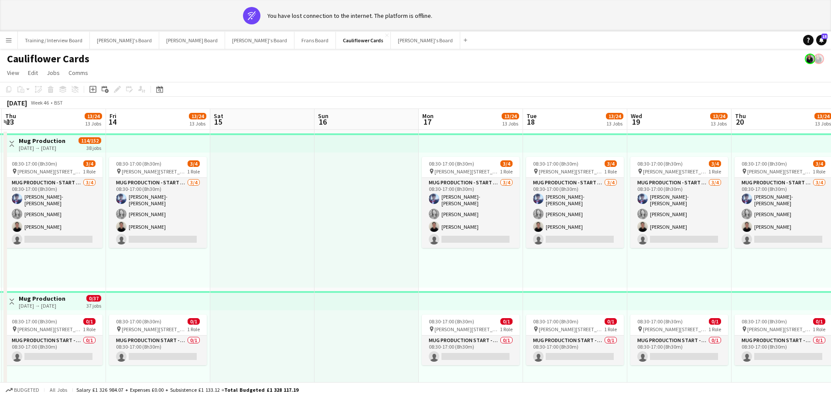
scroll to position [0, 311]
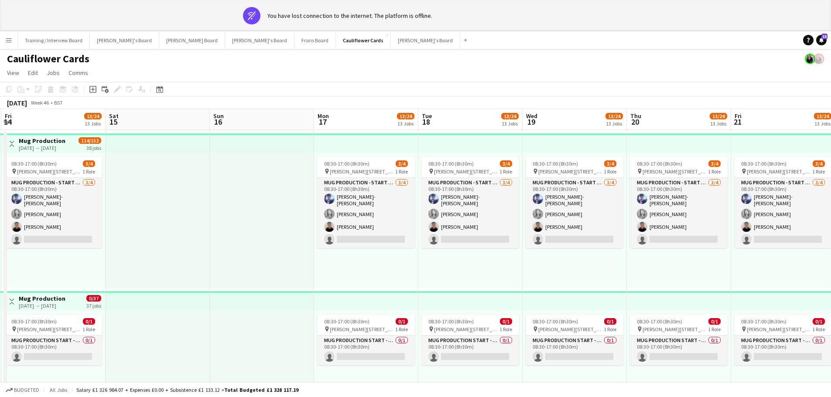
drag, startPoint x: 577, startPoint y: 217, endPoint x: 182, endPoint y: 192, distance: 396.3
drag, startPoint x: 380, startPoint y: 235, endPoint x: 65, endPoint y: 249, distance: 315.6
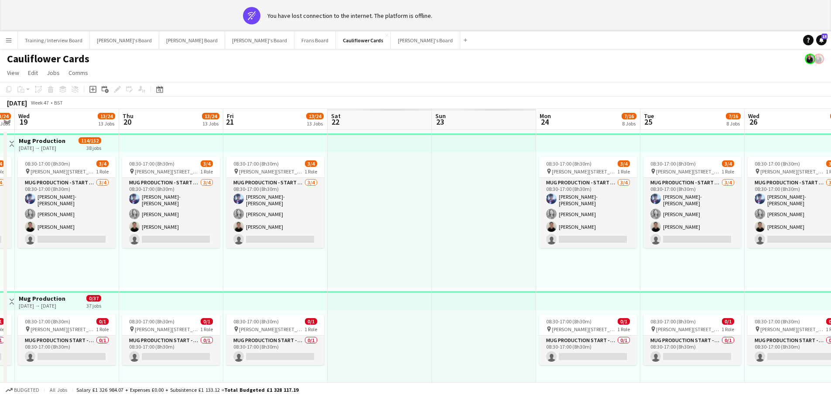
drag, startPoint x: 229, startPoint y: 204, endPoint x: 68, endPoint y: 204, distance: 160.9
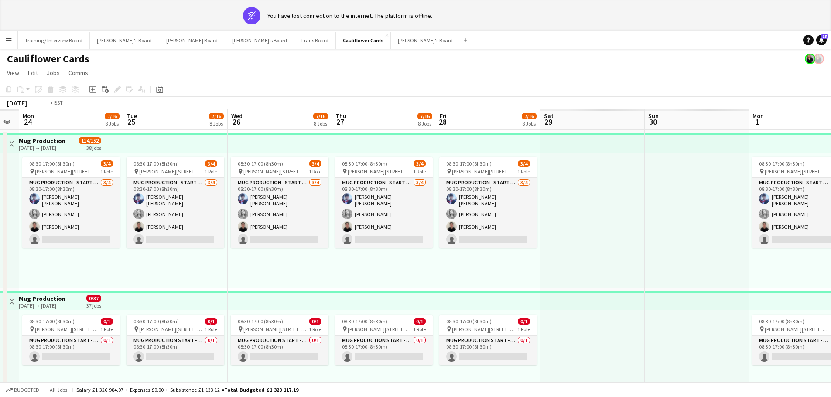
drag, startPoint x: 765, startPoint y: 221, endPoint x: 403, endPoint y: 221, distance: 362.3
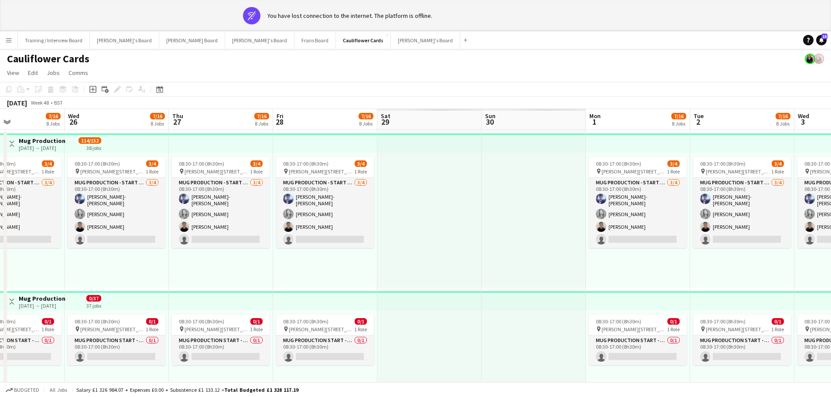
drag, startPoint x: 494, startPoint y: 214, endPoint x: 288, endPoint y: 229, distance: 206.8
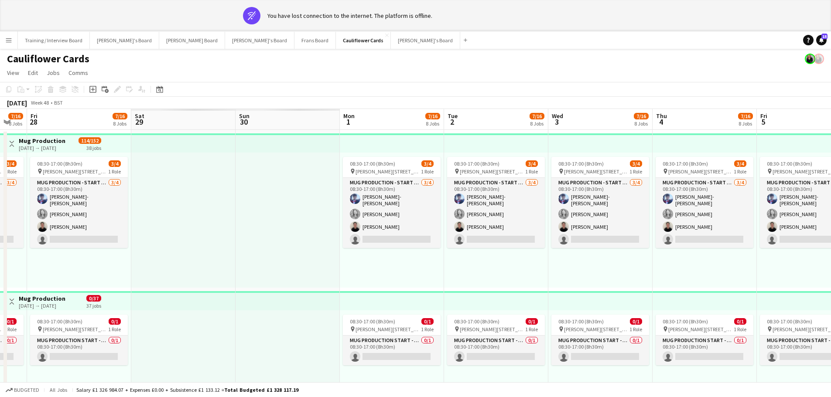
click at [282, 215] on div at bounding box center [287, 220] width 104 height 135
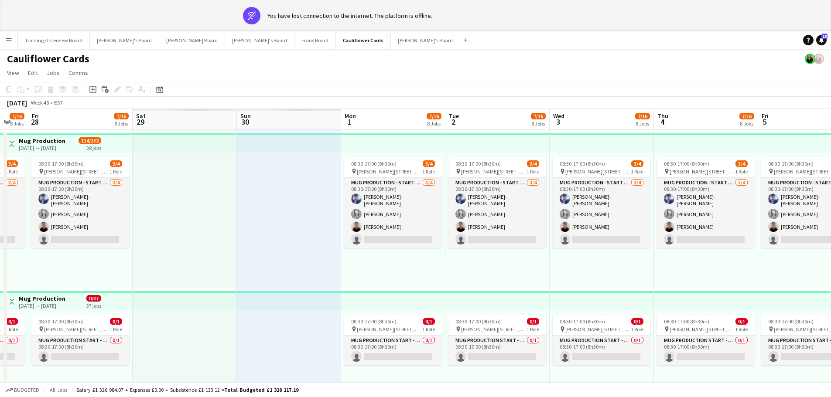
drag, startPoint x: 167, startPoint y: 208, endPoint x: 259, endPoint y: 206, distance: 91.6
